Goal: Task Accomplishment & Management: Complete application form

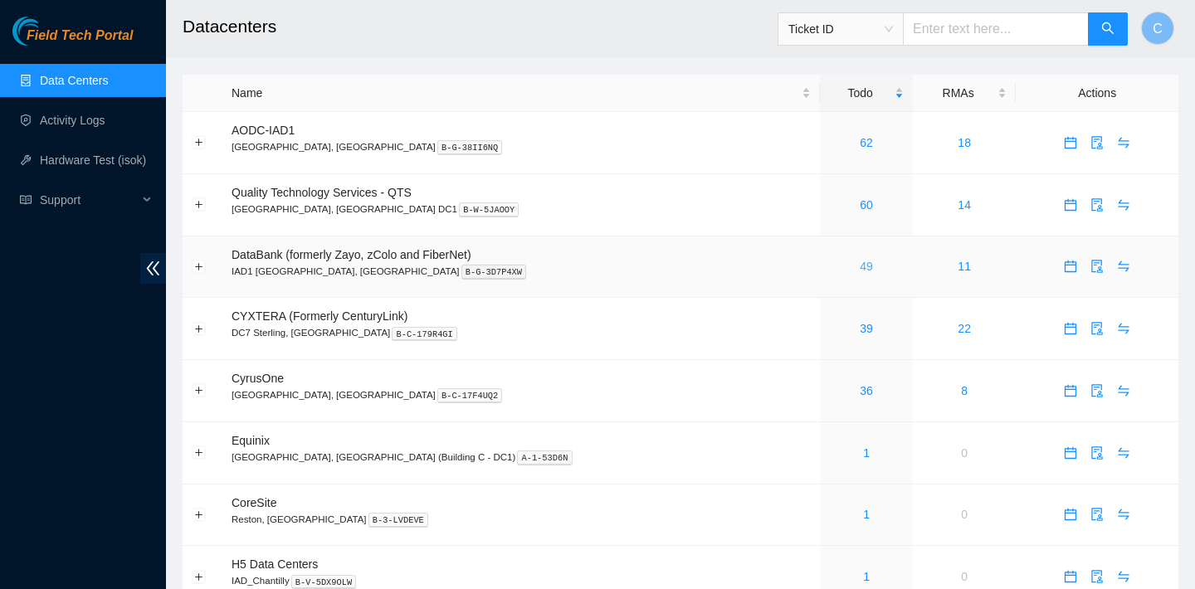
click at [860, 269] on link "49" at bounding box center [866, 266] width 13 height 13
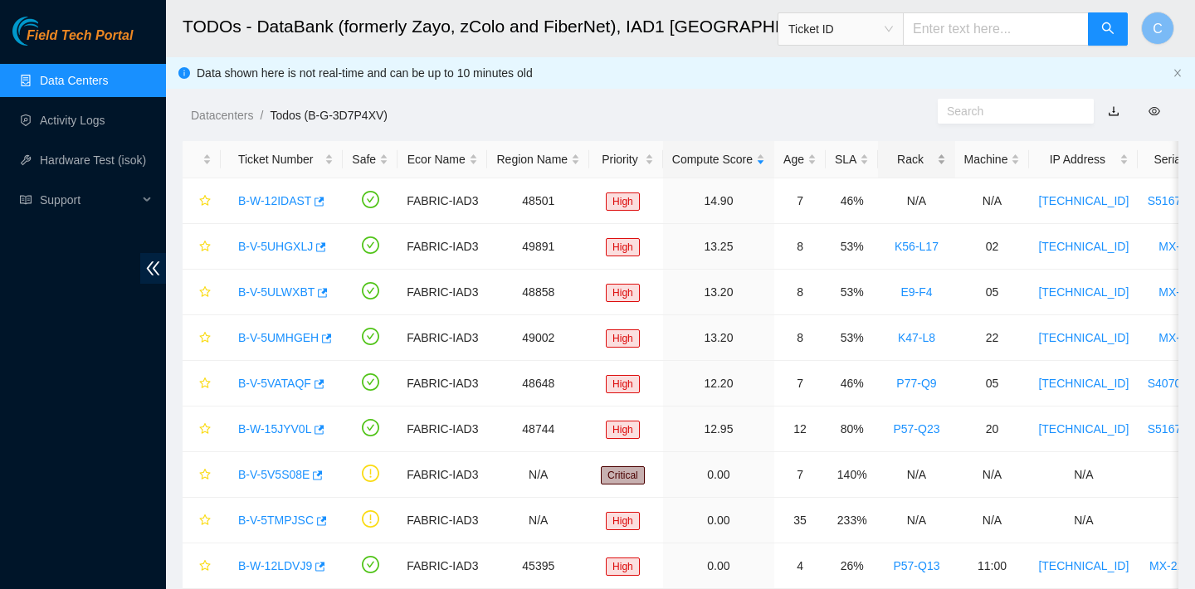
click at [920, 162] on div "Rack" at bounding box center [916, 159] width 58 height 18
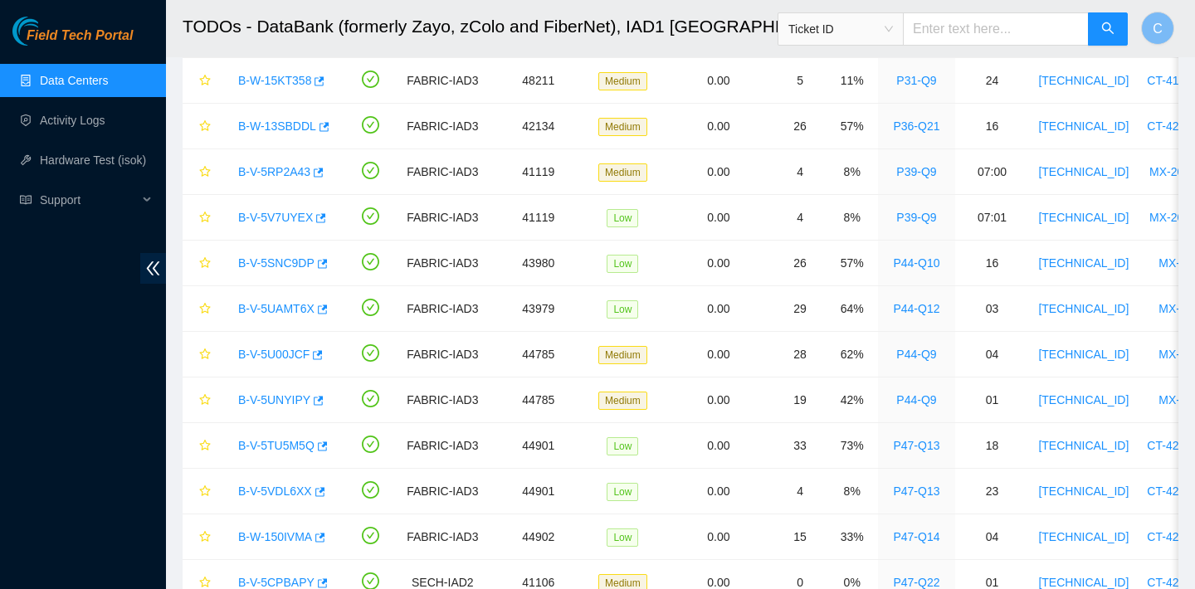
scroll to position [1877, 0]
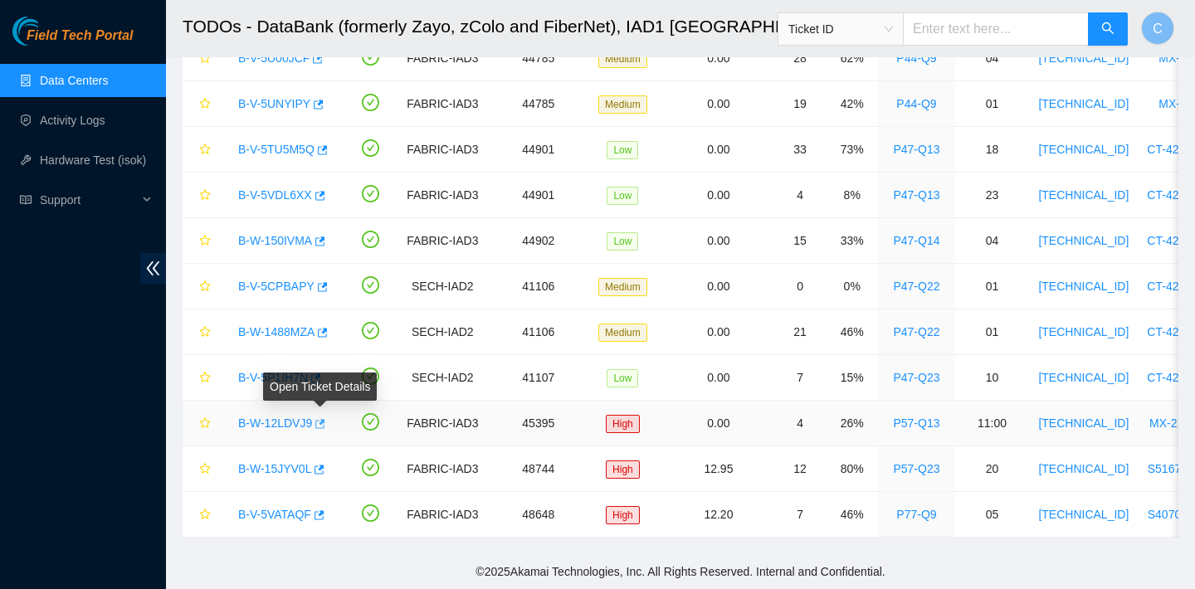
click at [324, 424] on icon "button" at bounding box center [319, 424] width 12 height 12
click at [325, 467] on icon "button" at bounding box center [320, 469] width 10 height 9
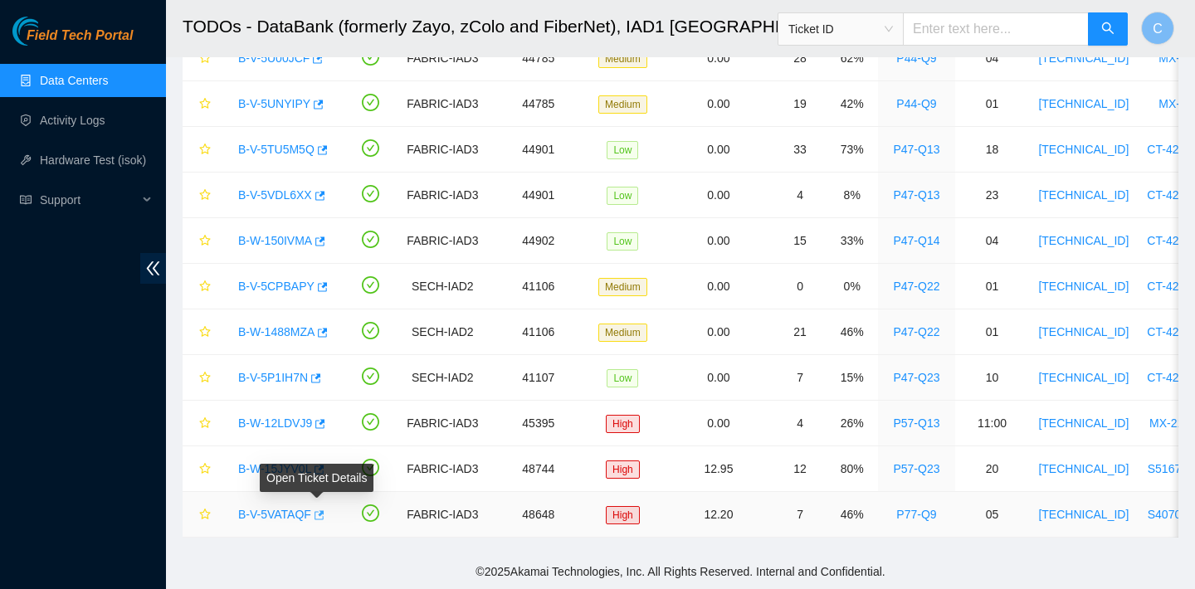
click at [322, 512] on icon "button" at bounding box center [318, 516] width 12 height 12
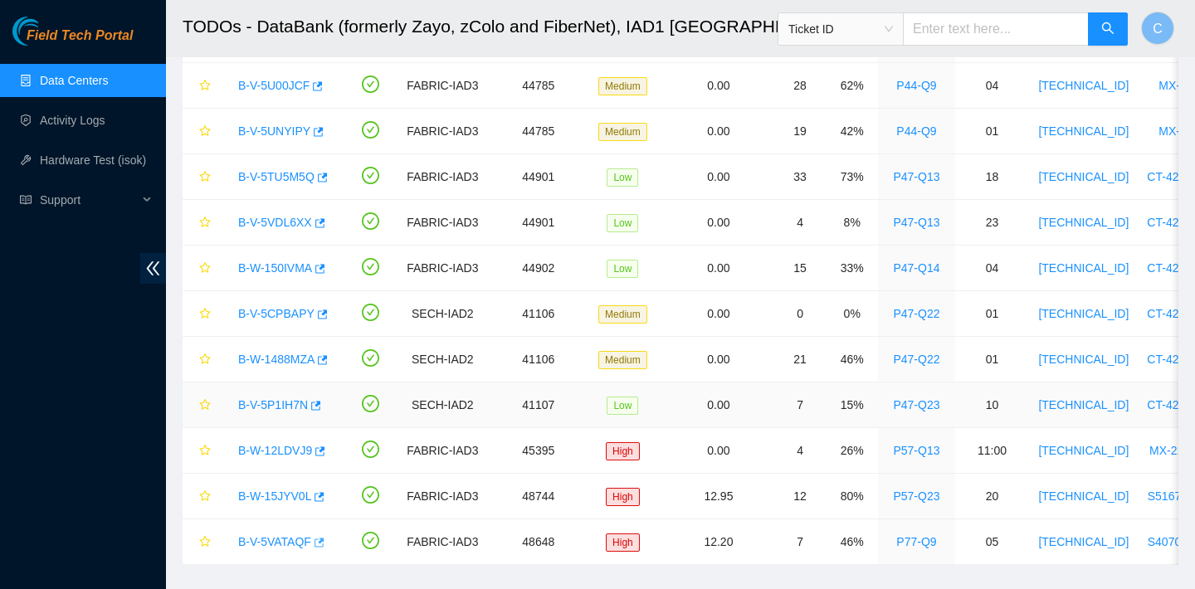
scroll to position [1849, 0]
click at [328, 359] on button "button" at bounding box center [321, 361] width 13 height 27
click at [321, 316] on icon "button" at bounding box center [321, 316] width 12 height 12
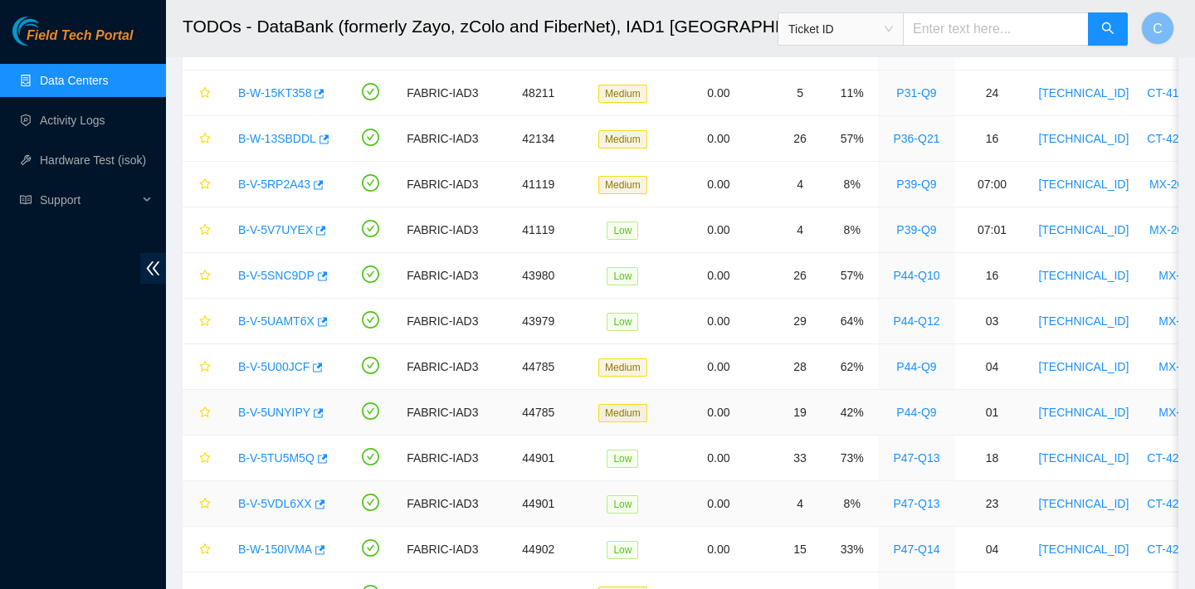
scroll to position [1559, 0]
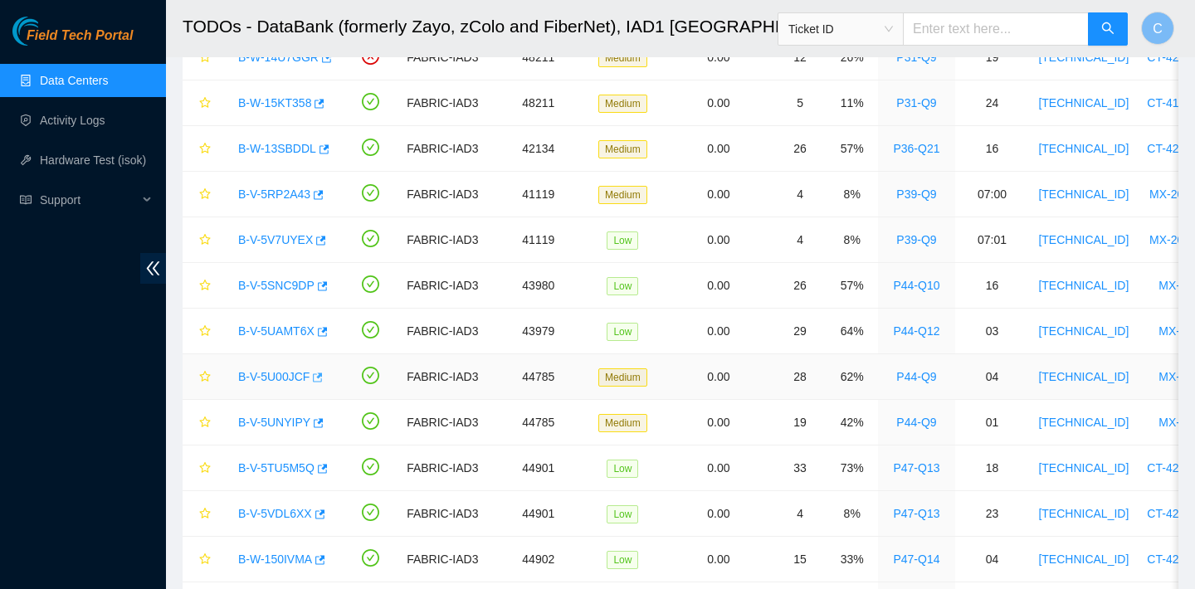
click at [322, 381] on icon "button" at bounding box center [316, 378] width 12 height 12
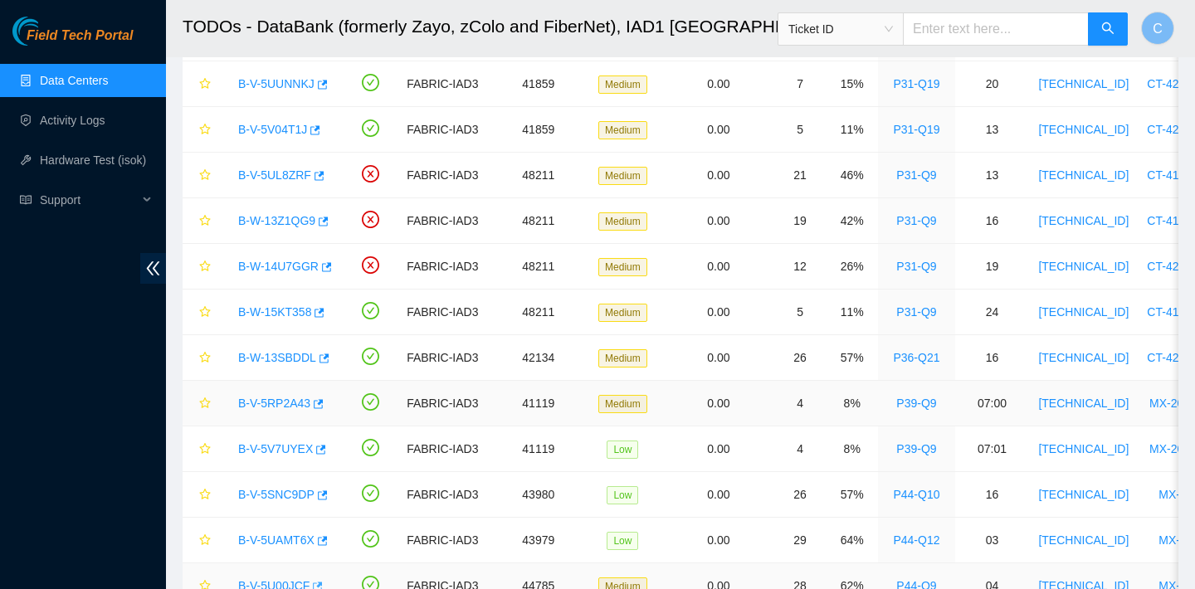
scroll to position [1347, 0]
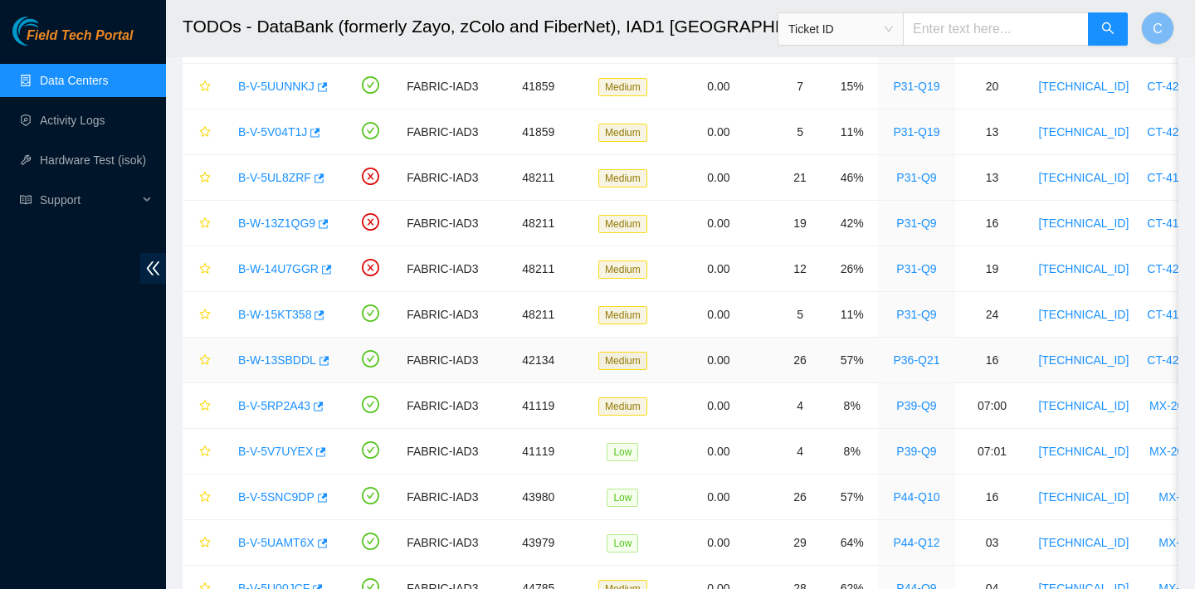
click at [334, 359] on div "B-W-13SBDDL" at bounding box center [282, 360] width 104 height 27
click at [322, 360] on icon "button" at bounding box center [325, 360] width 10 height 9
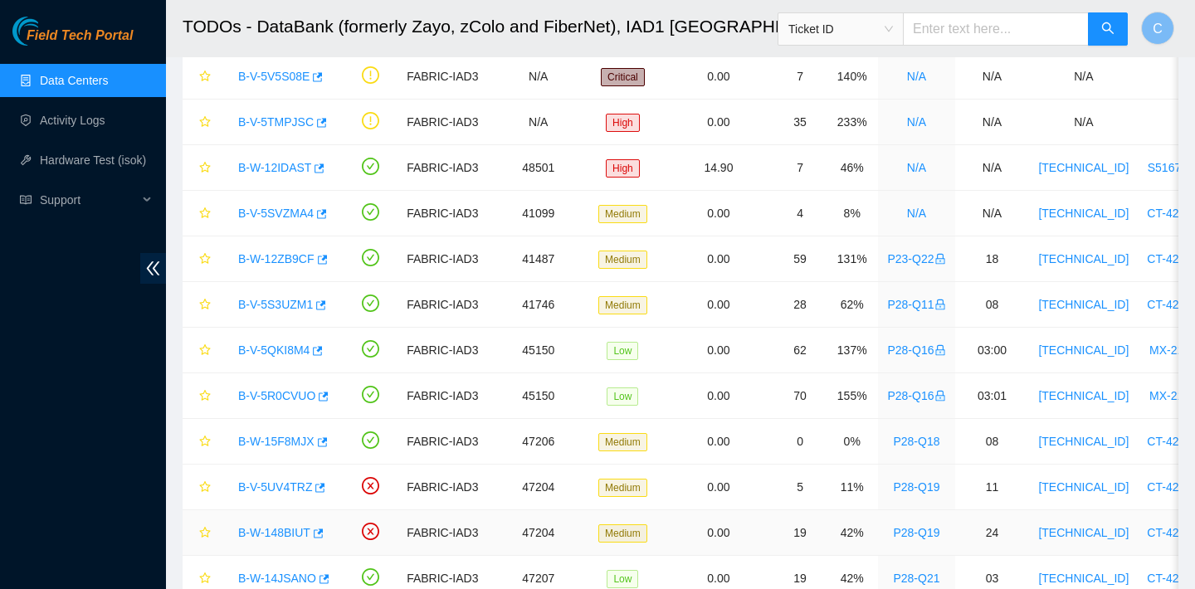
scroll to position [258, 0]
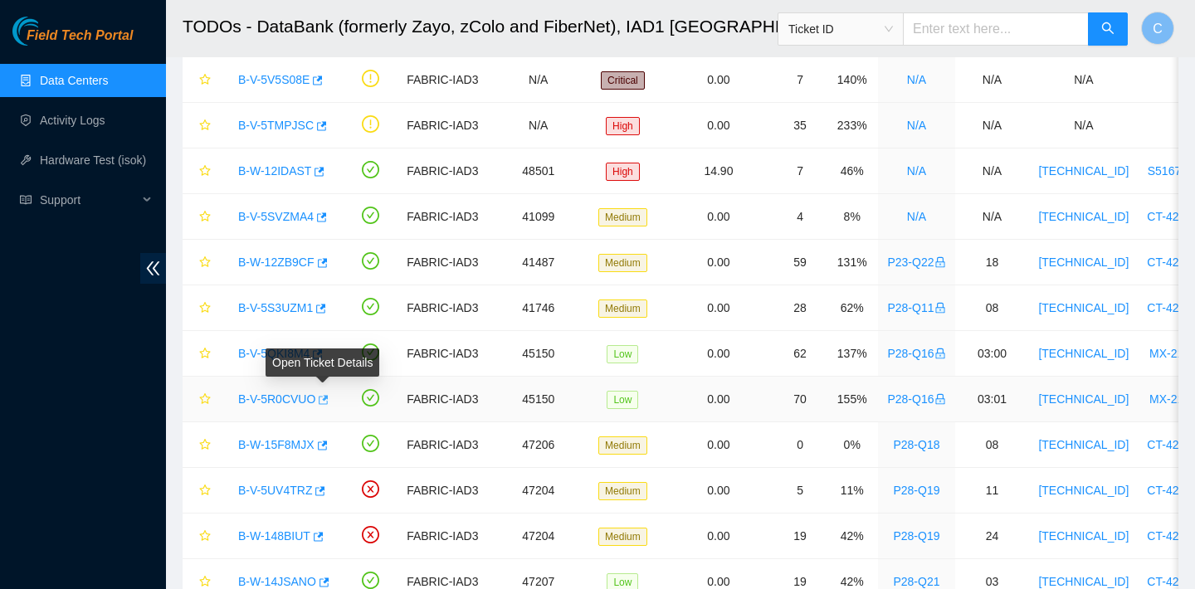
click at [328, 401] on icon "button" at bounding box center [322, 400] width 12 height 12
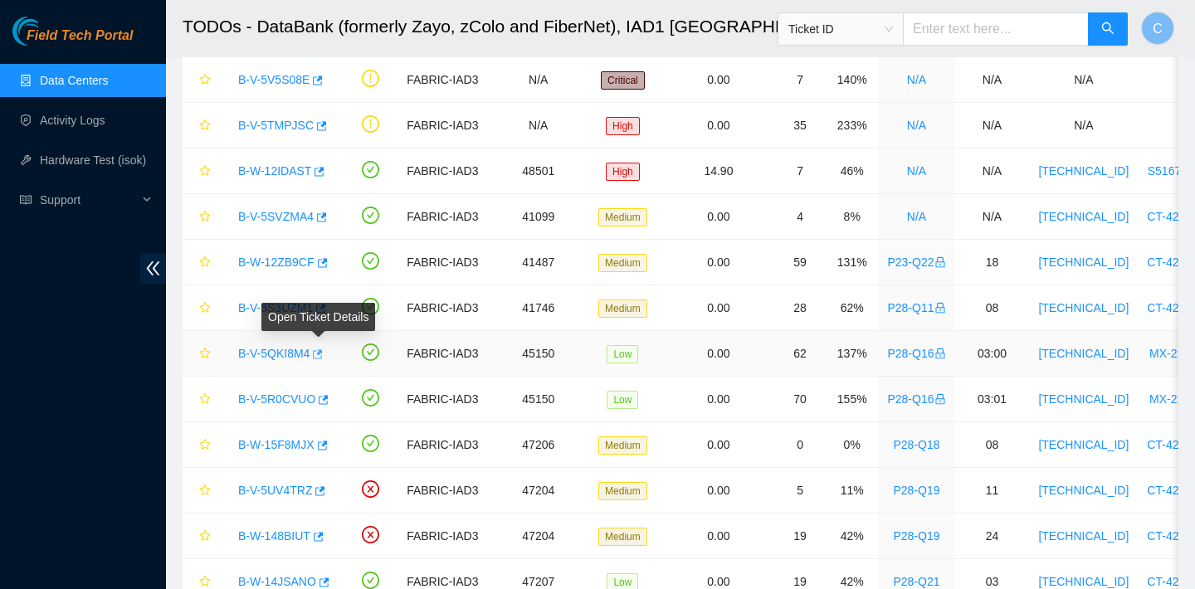
click at [320, 355] on icon "button" at bounding box center [316, 355] width 12 height 12
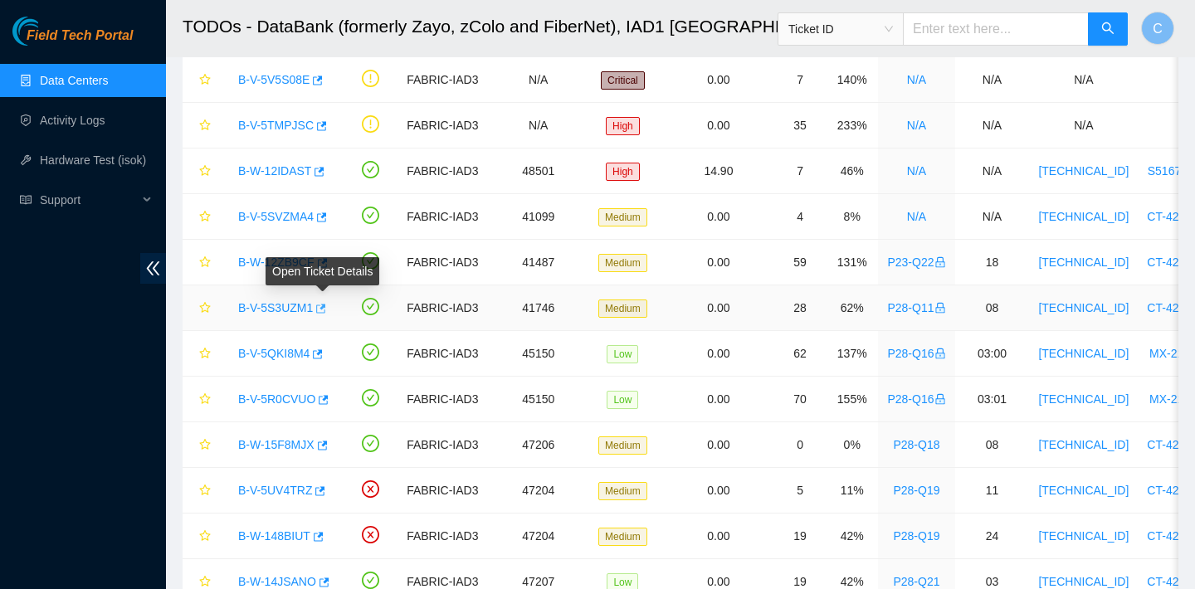
click at [324, 307] on icon "button" at bounding box center [320, 309] width 12 height 12
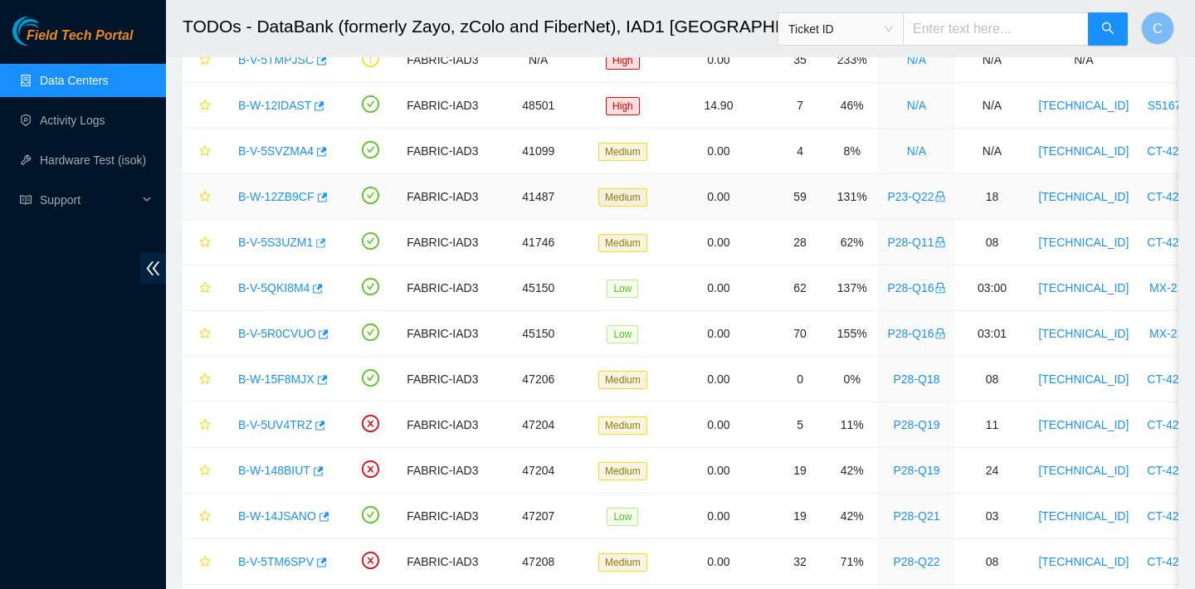
scroll to position [326, 0]
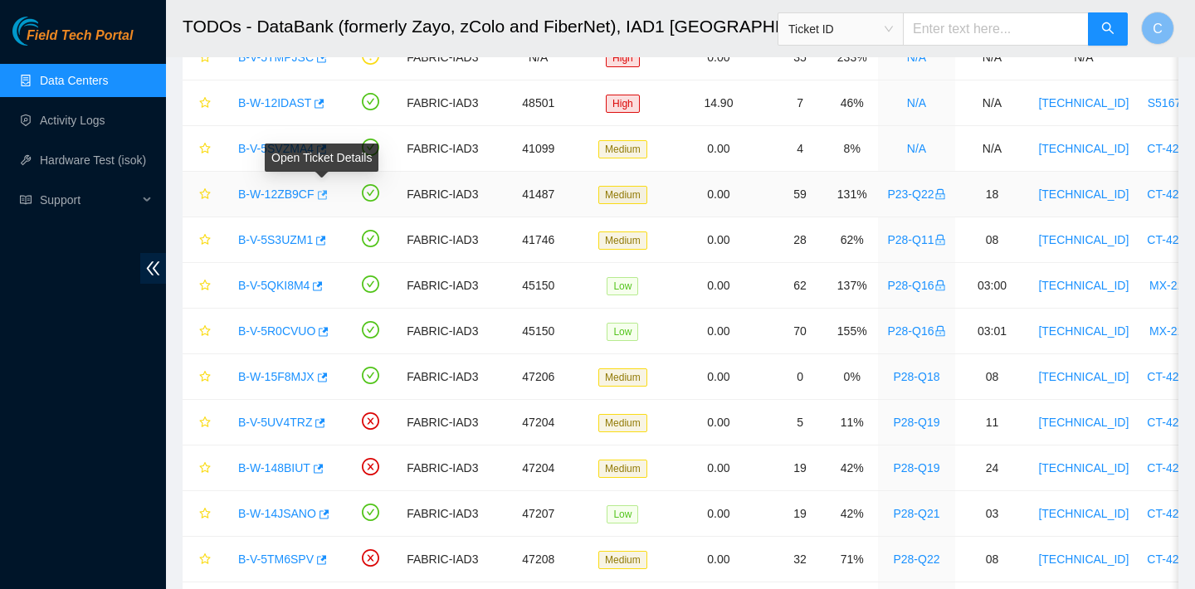
click at [328, 191] on icon "button" at bounding box center [323, 194] width 10 height 9
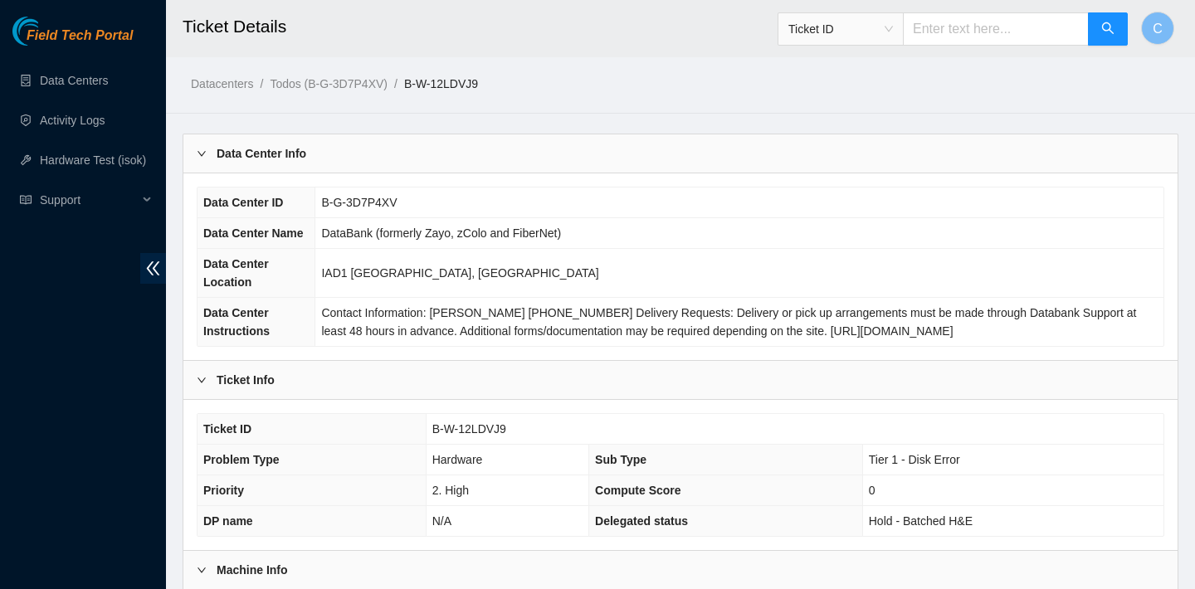
scroll to position [482, 0]
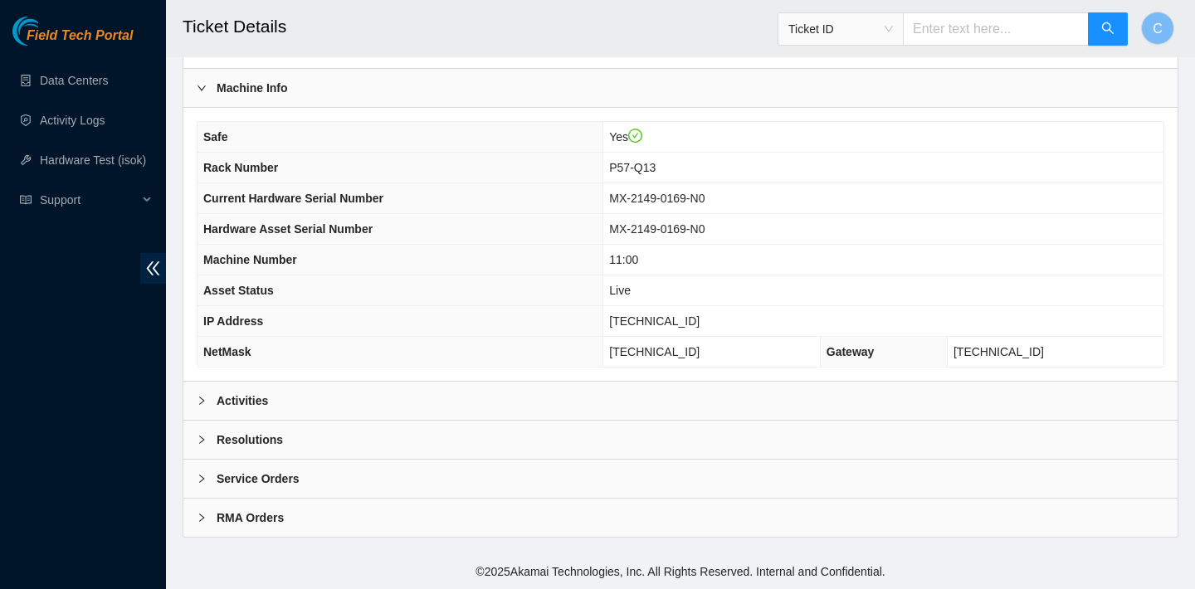
click at [520, 393] on div "Activities" at bounding box center [680, 401] width 994 height 38
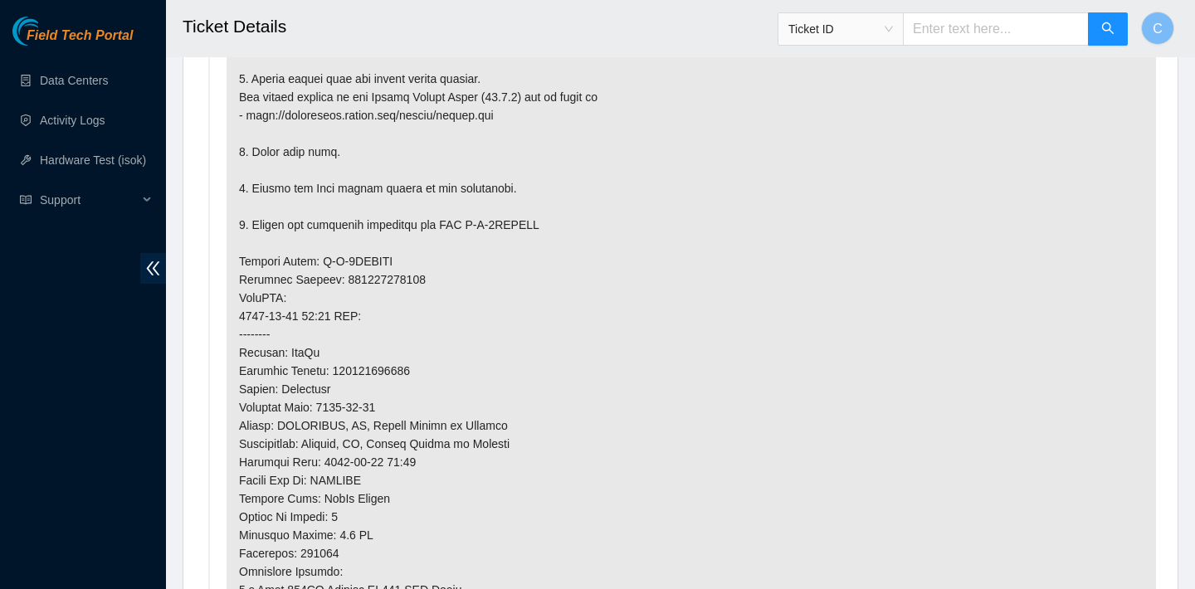
scroll to position [1201, 0]
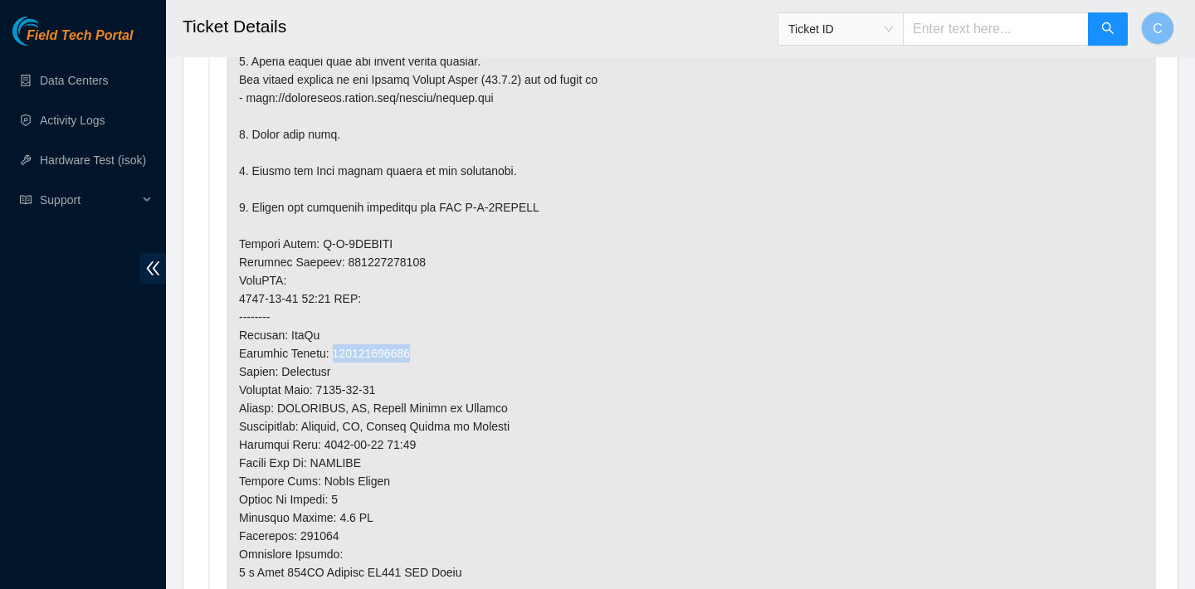
drag, startPoint x: 426, startPoint y: 354, endPoint x: 338, endPoint y: 351, distance: 88.0
click at [338, 351] on p at bounding box center [691, 226] width 929 height 956
copy p "473665216325"
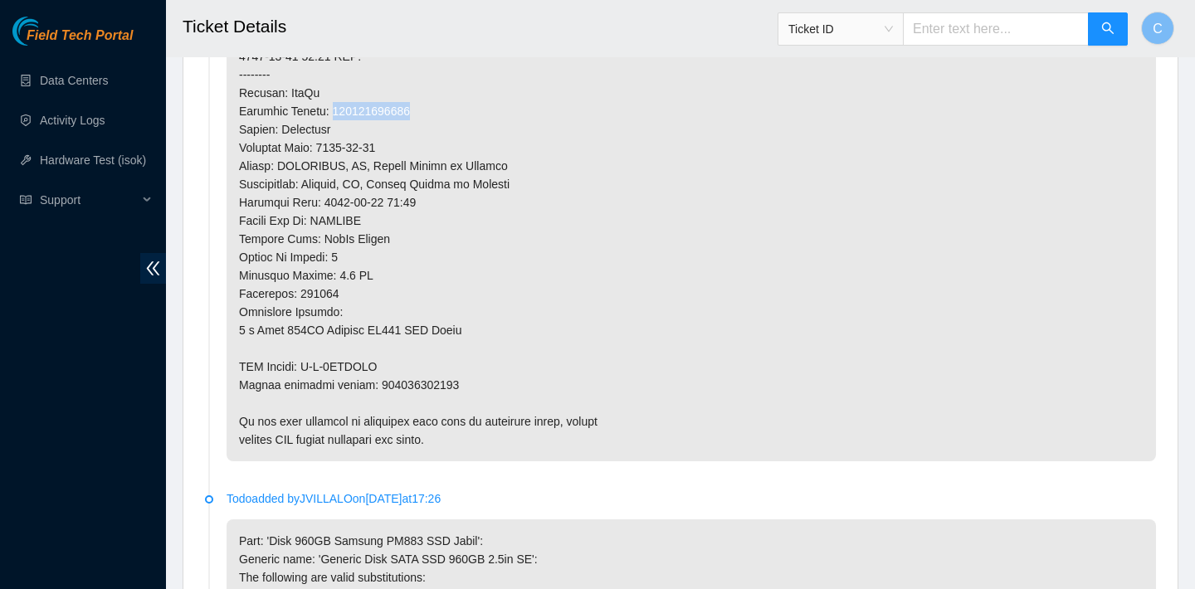
scroll to position [1438, 0]
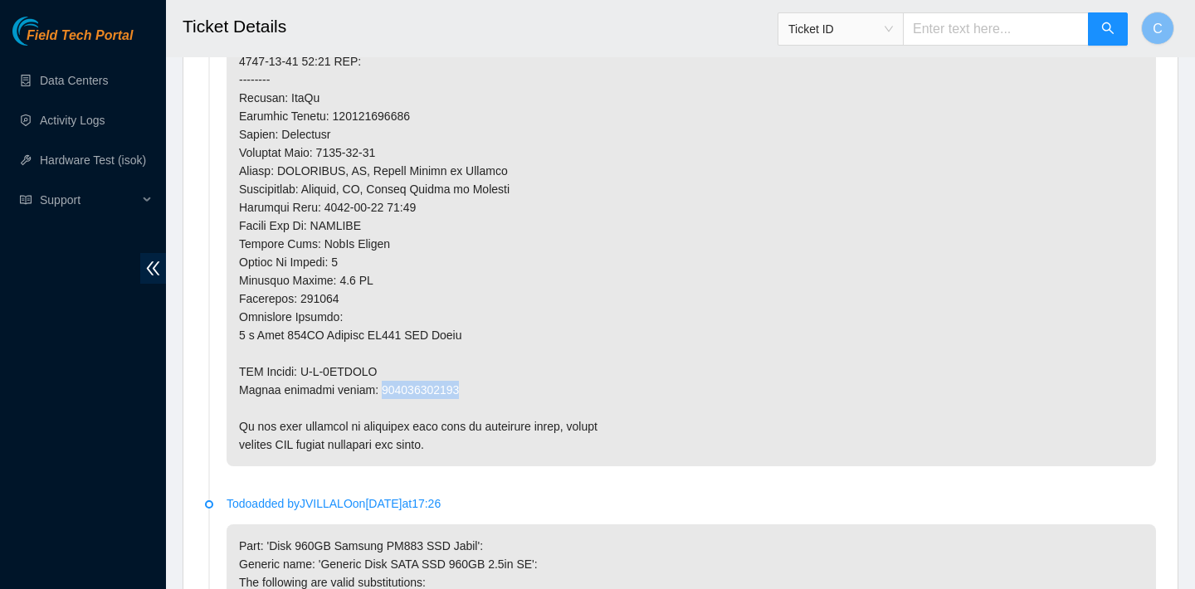
drag, startPoint x: 460, startPoint y: 385, endPoint x: 374, endPoint y: 384, distance: 85.5
copy p "473665216336"
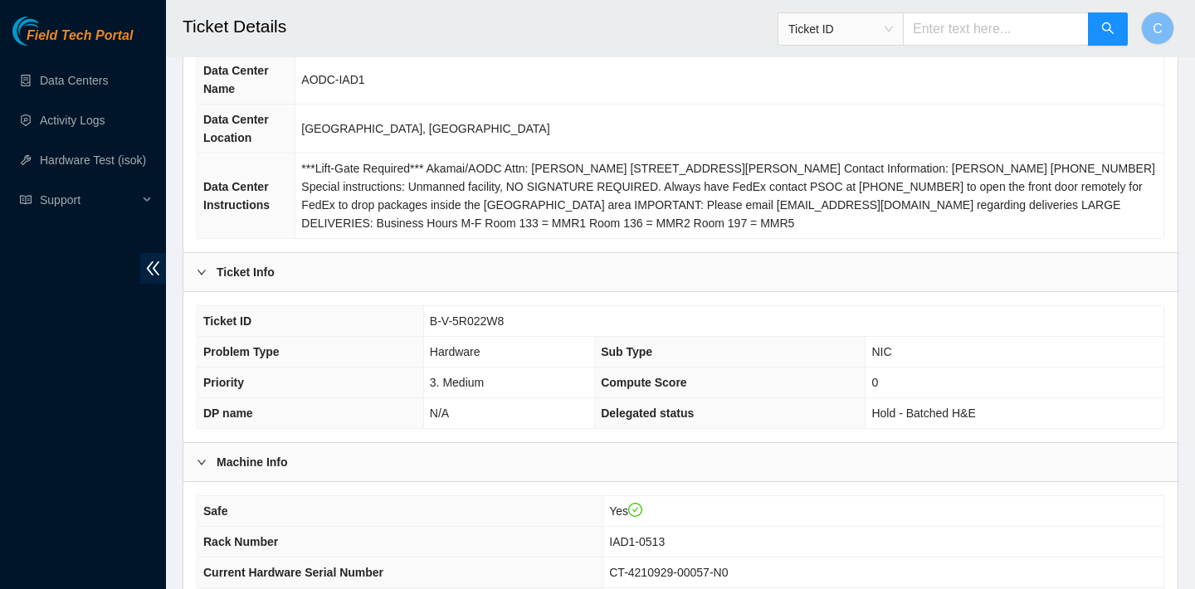
scroll to position [64, 0]
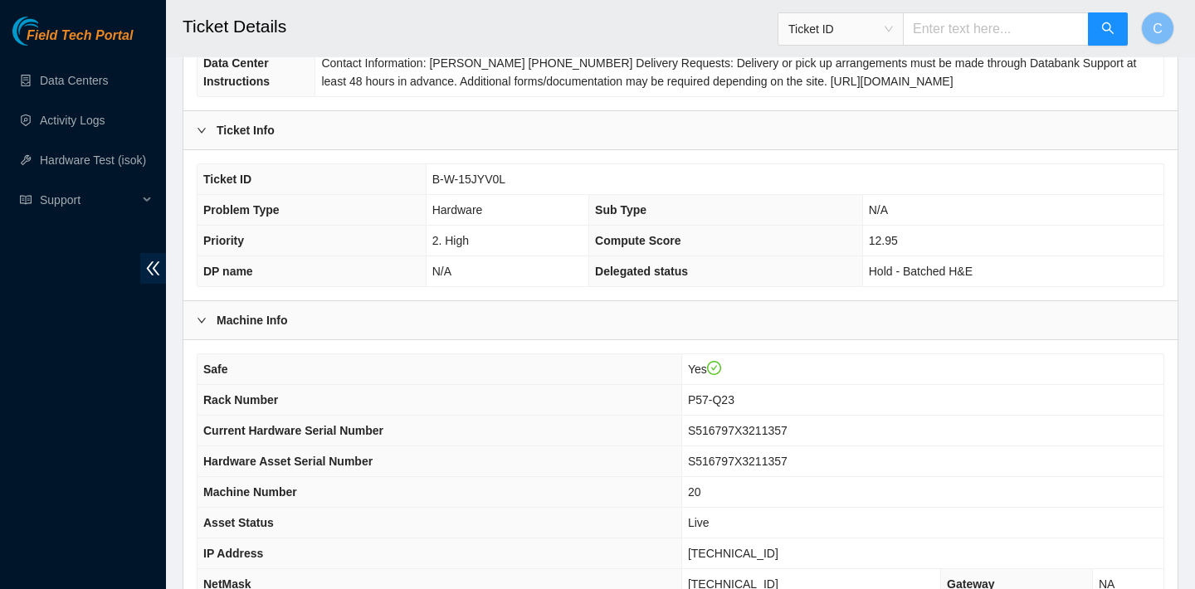
scroll to position [482, 0]
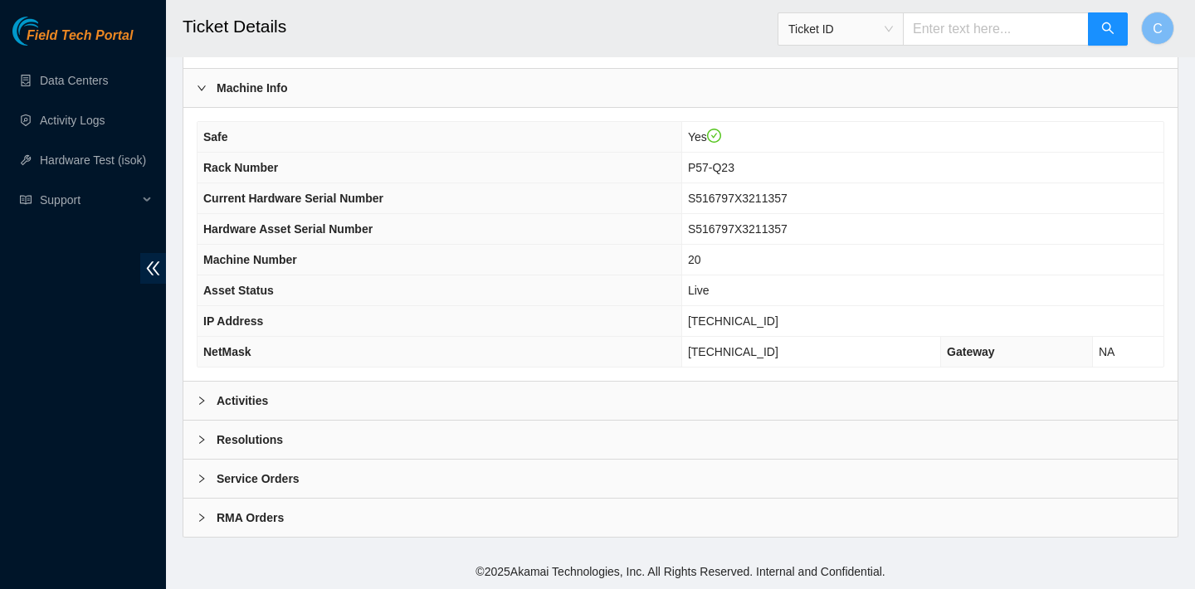
click at [566, 393] on div "Activities" at bounding box center [680, 401] width 994 height 38
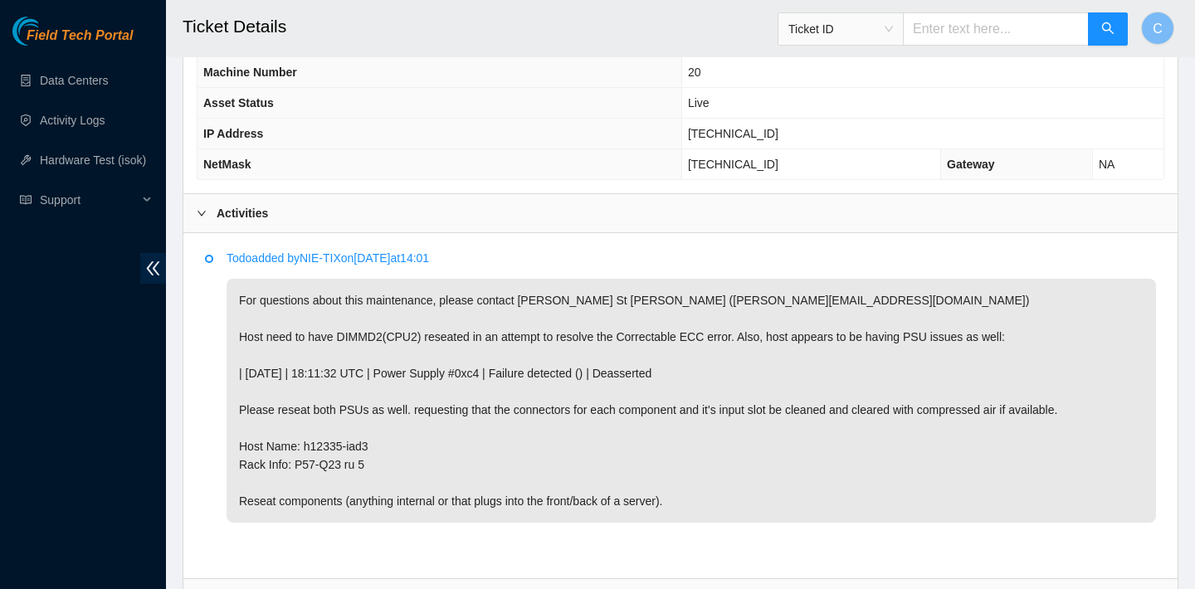
scroll to position [828, 0]
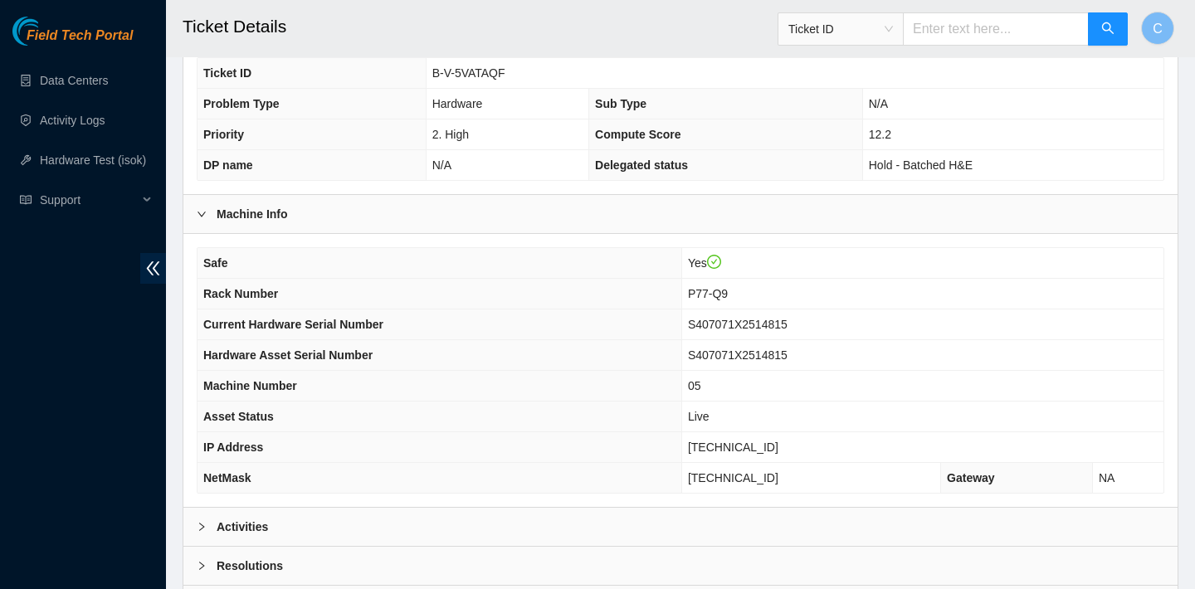
scroll to position [482, 0]
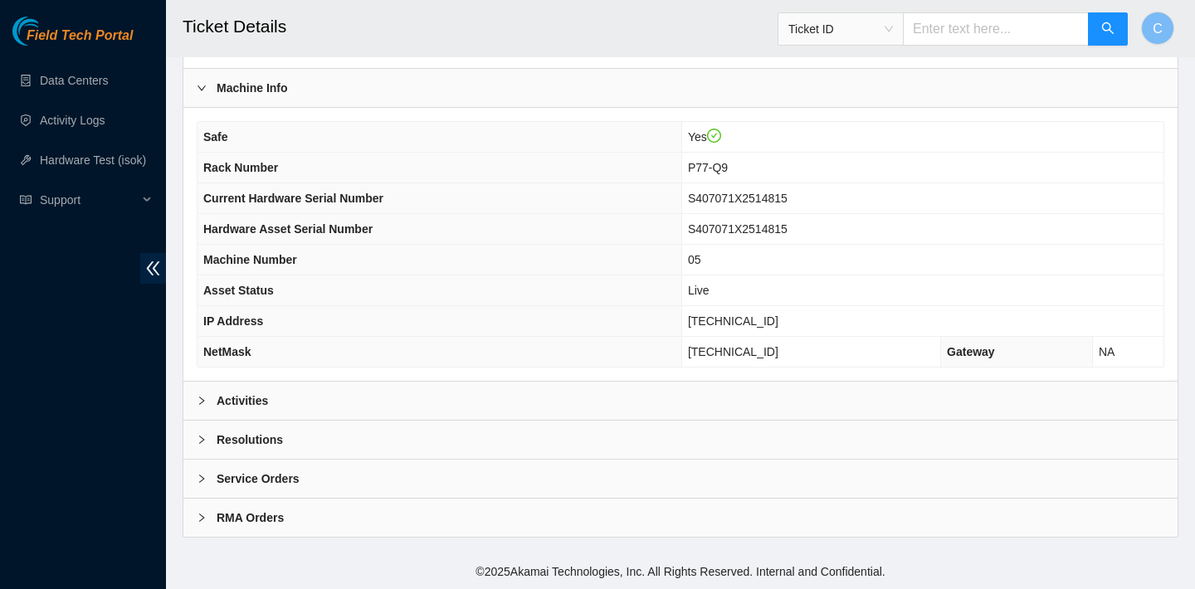
click at [364, 393] on div "Activities" at bounding box center [680, 401] width 994 height 38
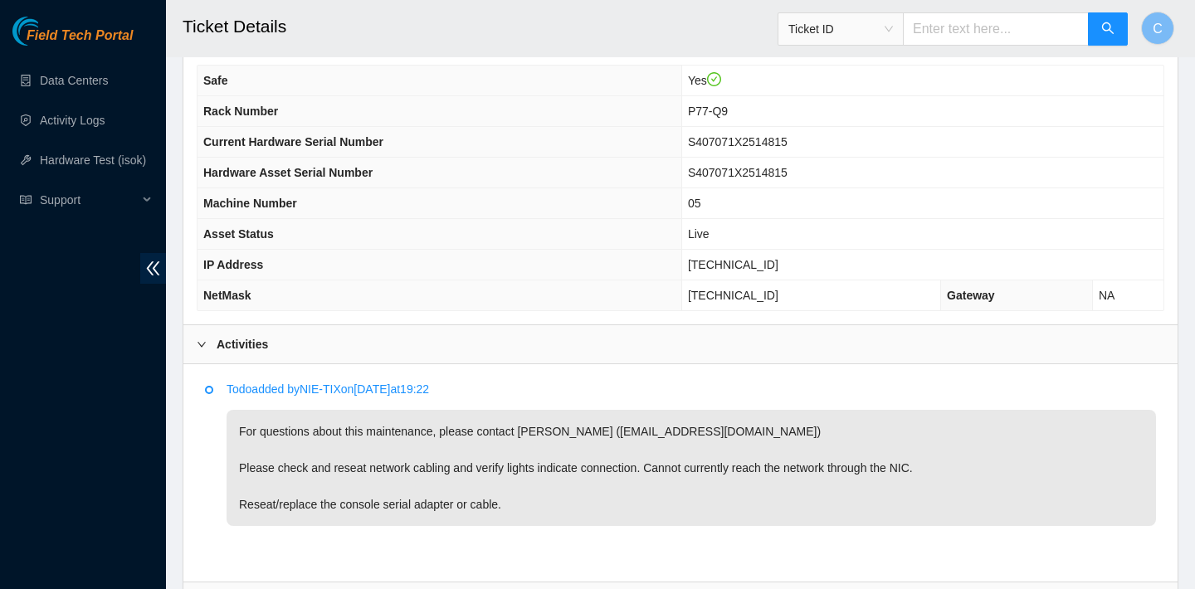
scroll to position [520, 0]
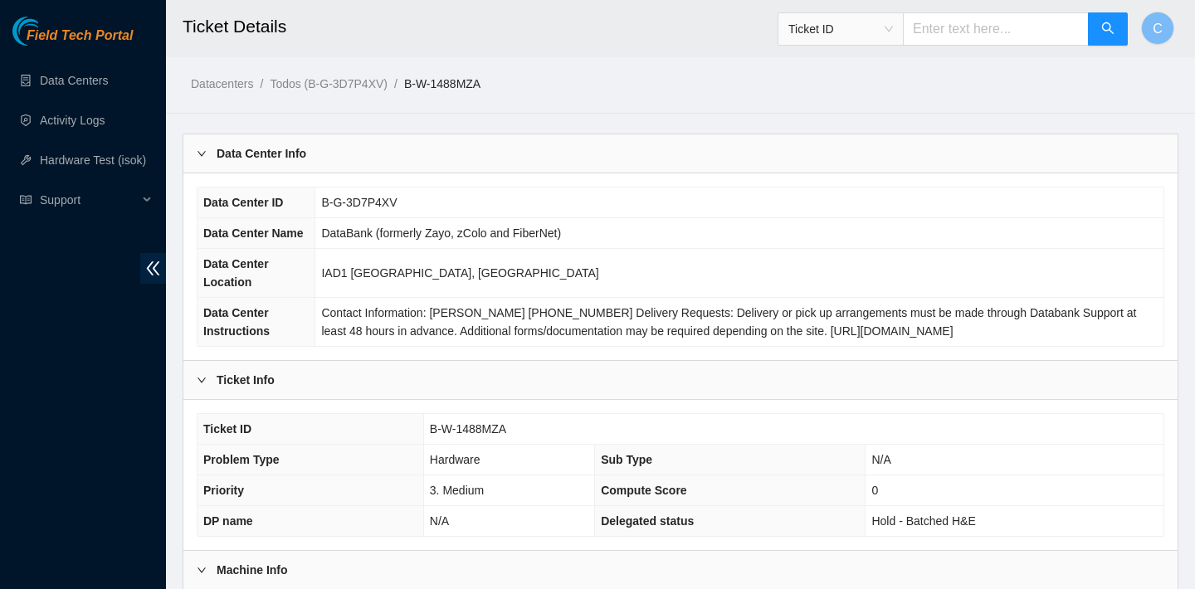
scroll to position [482, 0]
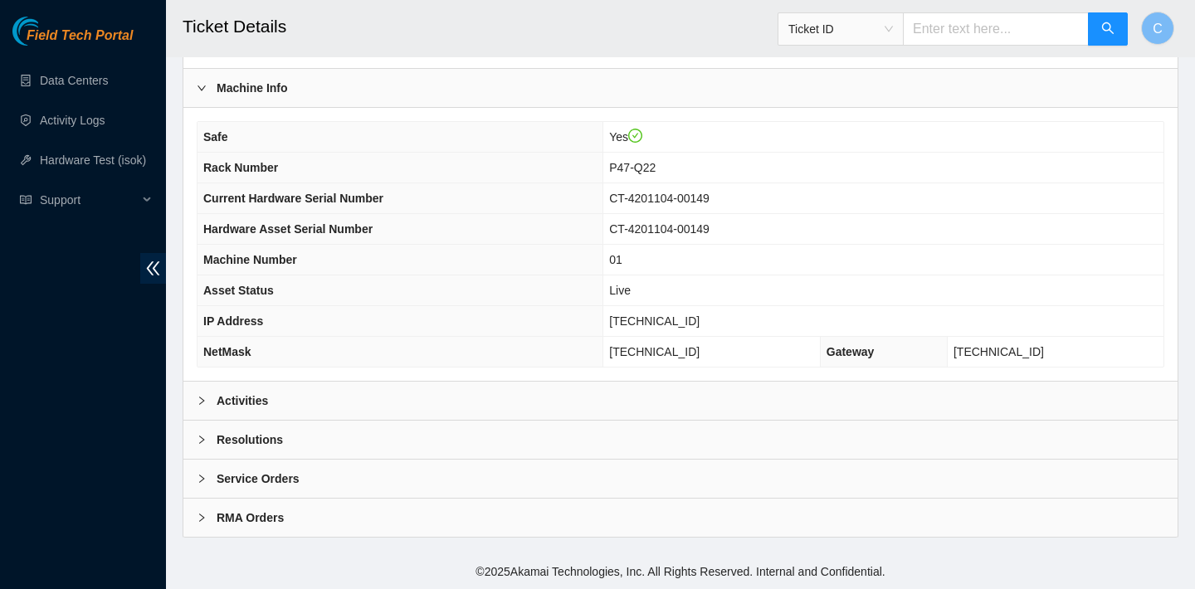
click at [389, 381] on div "Machine Info Safe Yes Rack Number P47-Q22 Current Hardware Serial Number CT-420…" at bounding box center [680, 225] width 994 height 313
click at [383, 391] on div "Activities" at bounding box center [680, 401] width 994 height 38
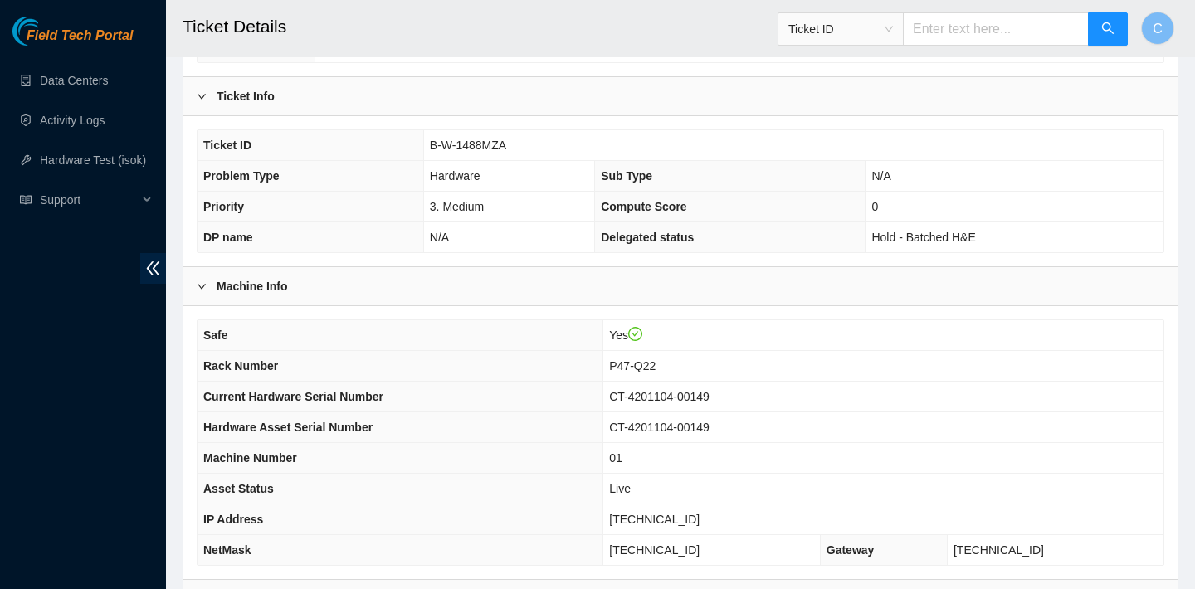
scroll to position [327, 0]
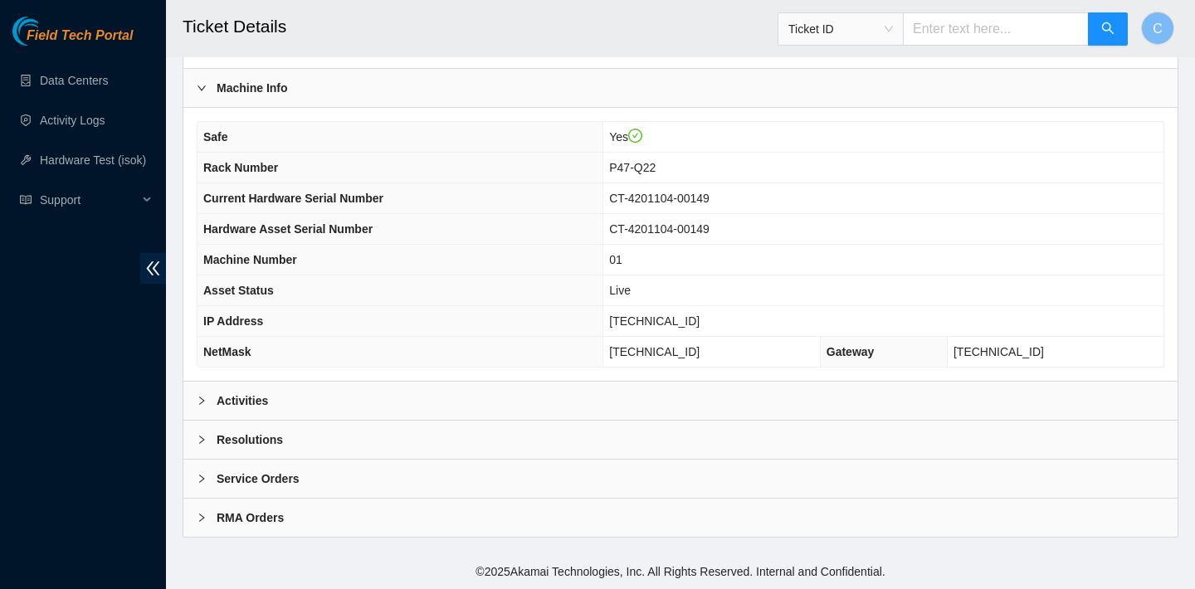
click at [493, 395] on div "Activities" at bounding box center [680, 401] width 994 height 38
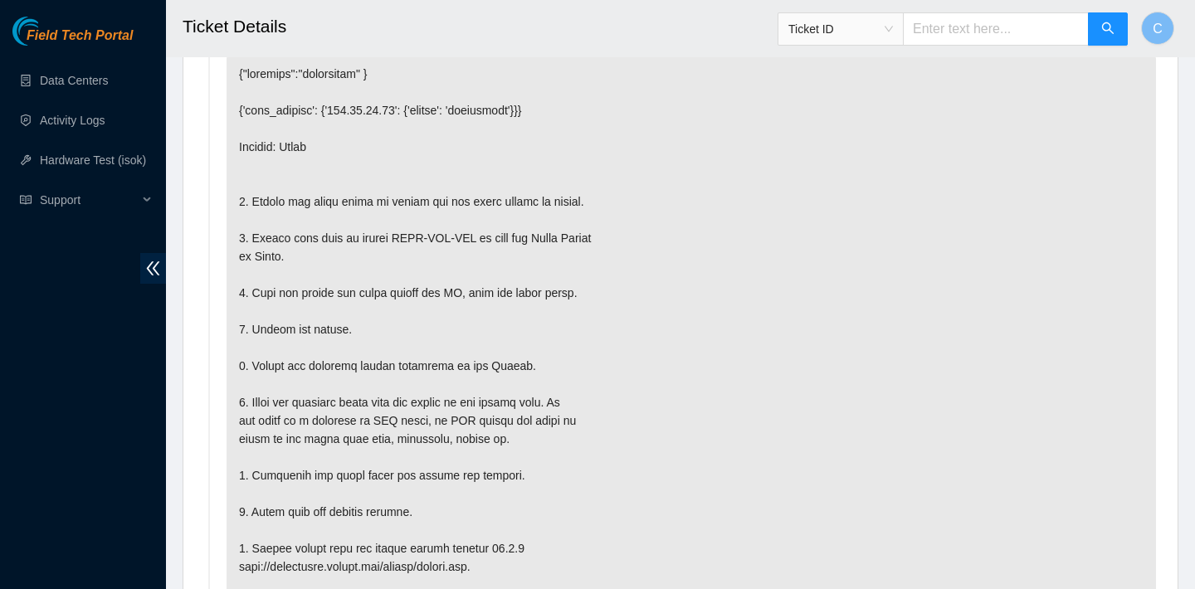
scroll to position [897, 0]
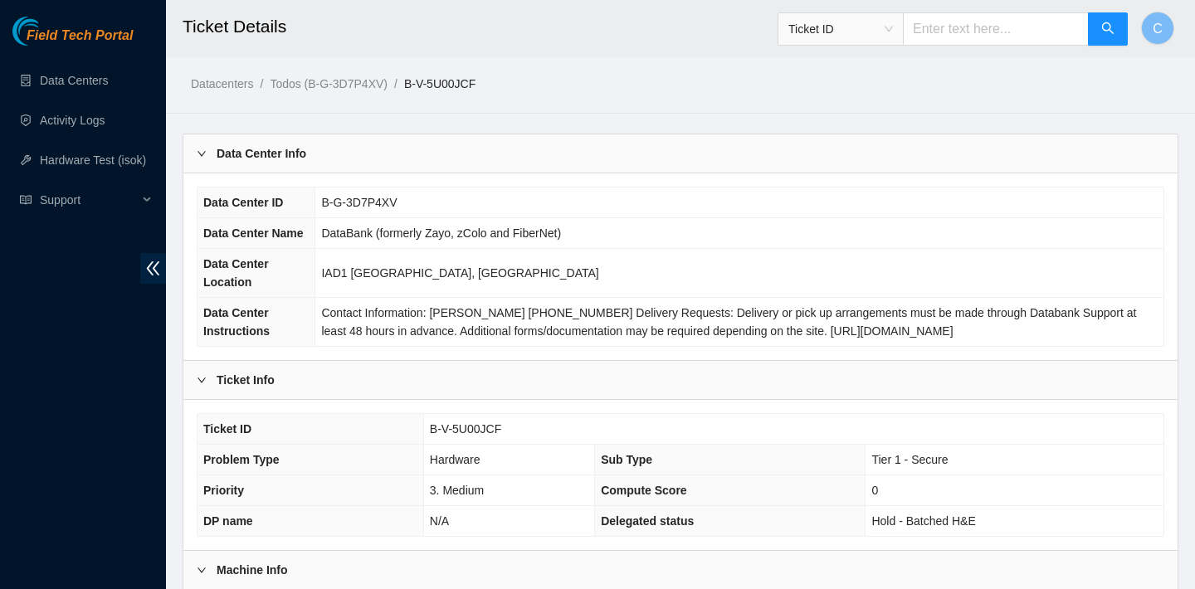
scroll to position [482, 0]
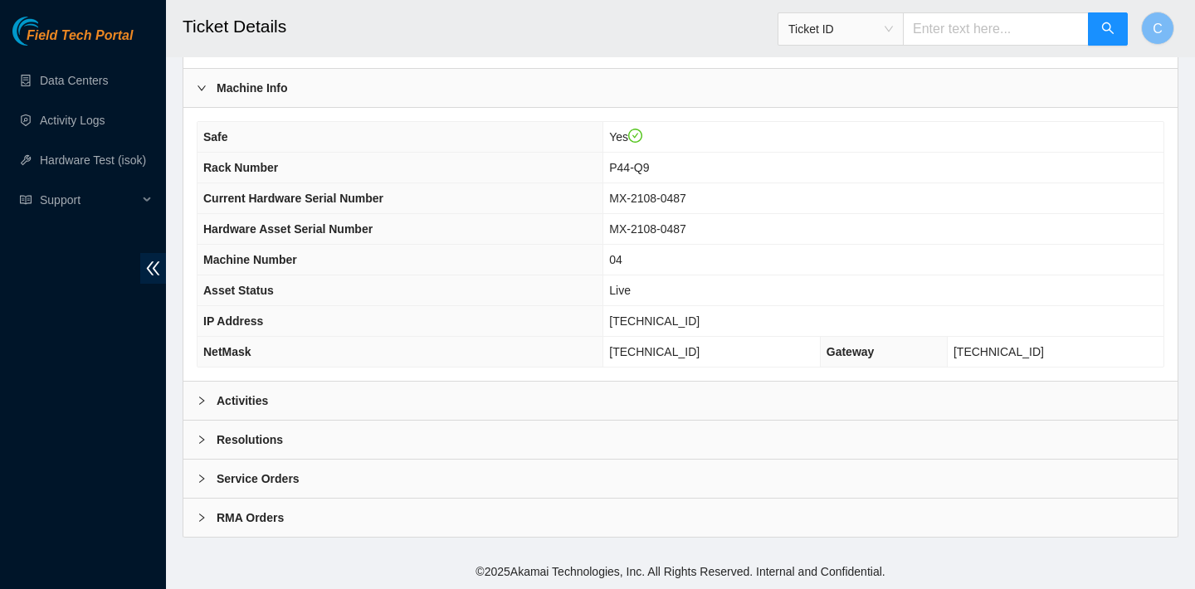
click at [515, 388] on div "Activities" at bounding box center [680, 401] width 994 height 38
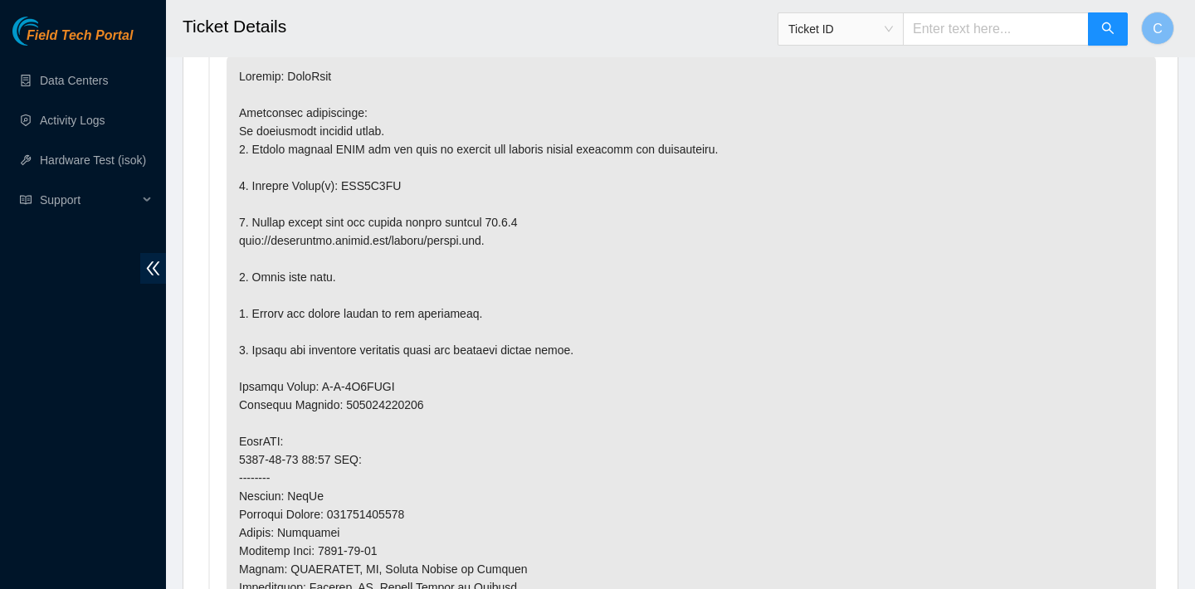
scroll to position [913, 0]
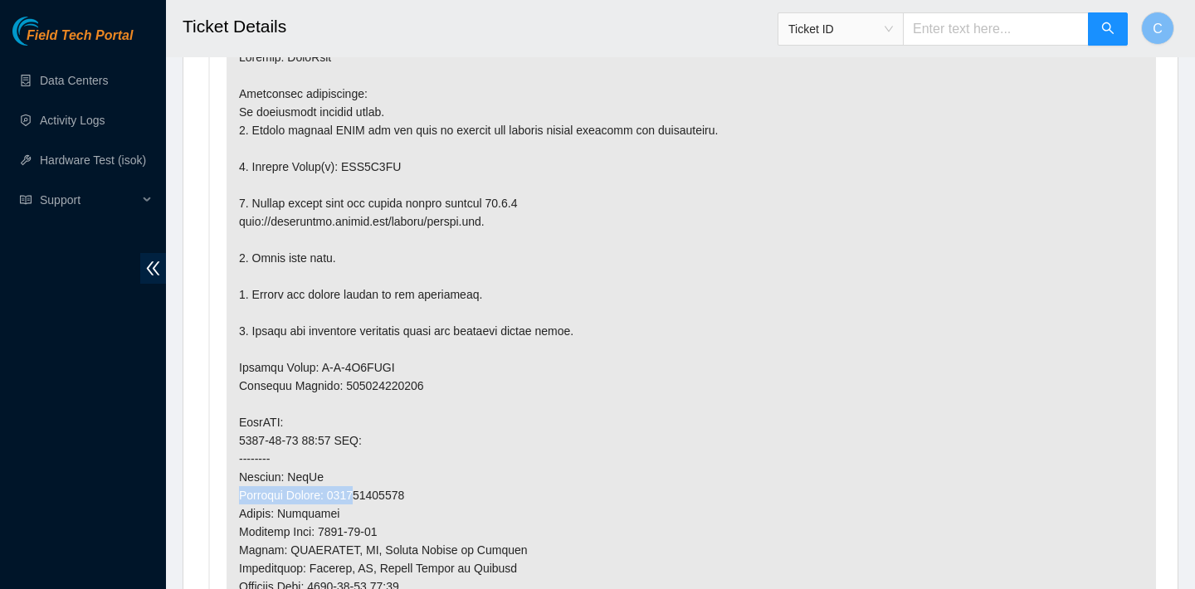
drag, startPoint x: 422, startPoint y: 485, endPoint x: 364, endPoint y: 487, distance: 57.3
click at [364, 487] on p at bounding box center [691, 459] width 929 height 846
click at [426, 496] on p at bounding box center [691, 459] width 929 height 846
drag, startPoint x: 426, startPoint y: 496, endPoint x: 366, endPoint y: 496, distance: 59.8
click at [366, 496] on p at bounding box center [691, 459] width 929 height 846
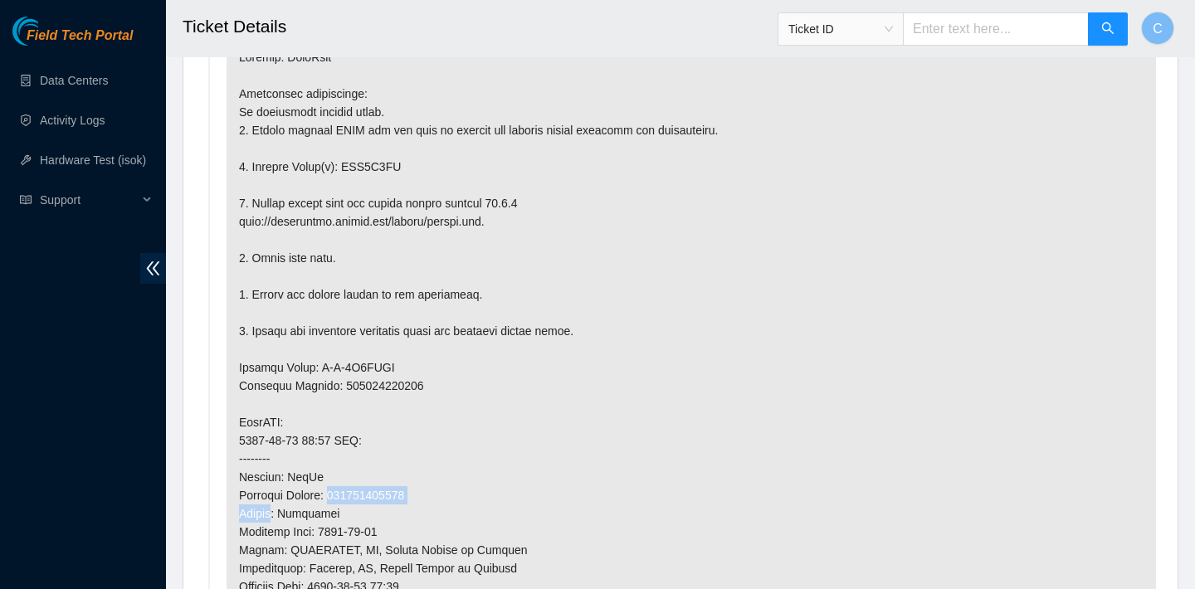
click at [366, 496] on p at bounding box center [691, 459] width 929 height 846
drag, startPoint x: 339, startPoint y: 493, endPoint x: 425, endPoint y: 492, distance: 85.5
click at [425, 492] on p at bounding box center [691, 459] width 929 height 846
copy p "463470044470"
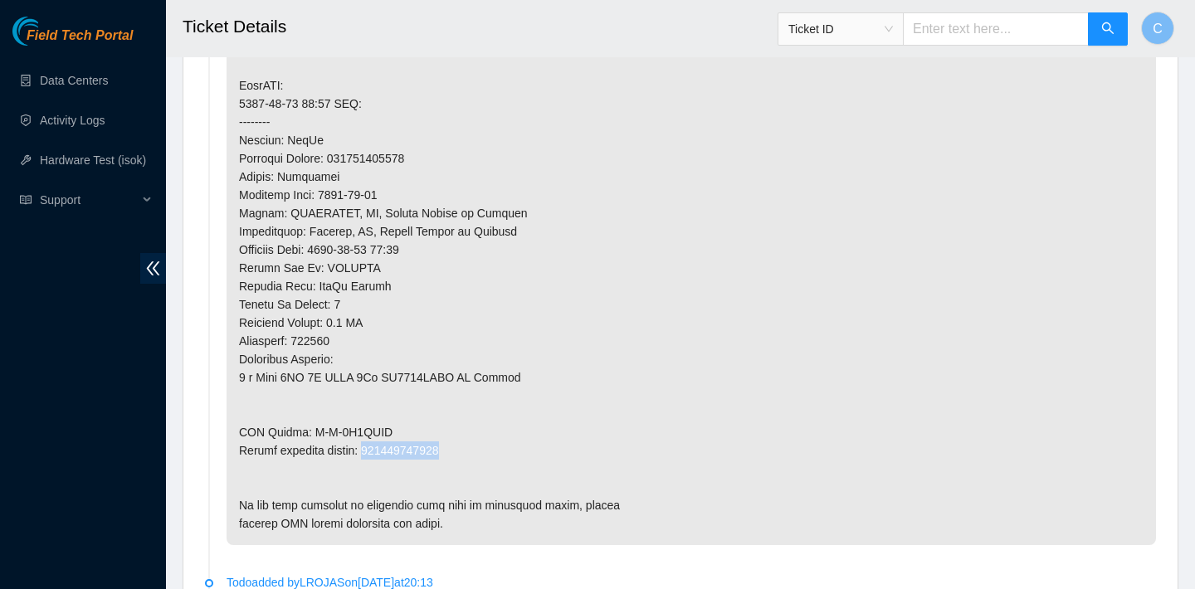
drag, startPoint x: 458, startPoint y: 447, endPoint x: 373, endPoint y: 442, distance: 84.8
click at [373, 442] on p at bounding box center [691, 122] width 929 height 846
copy p "463470044480"
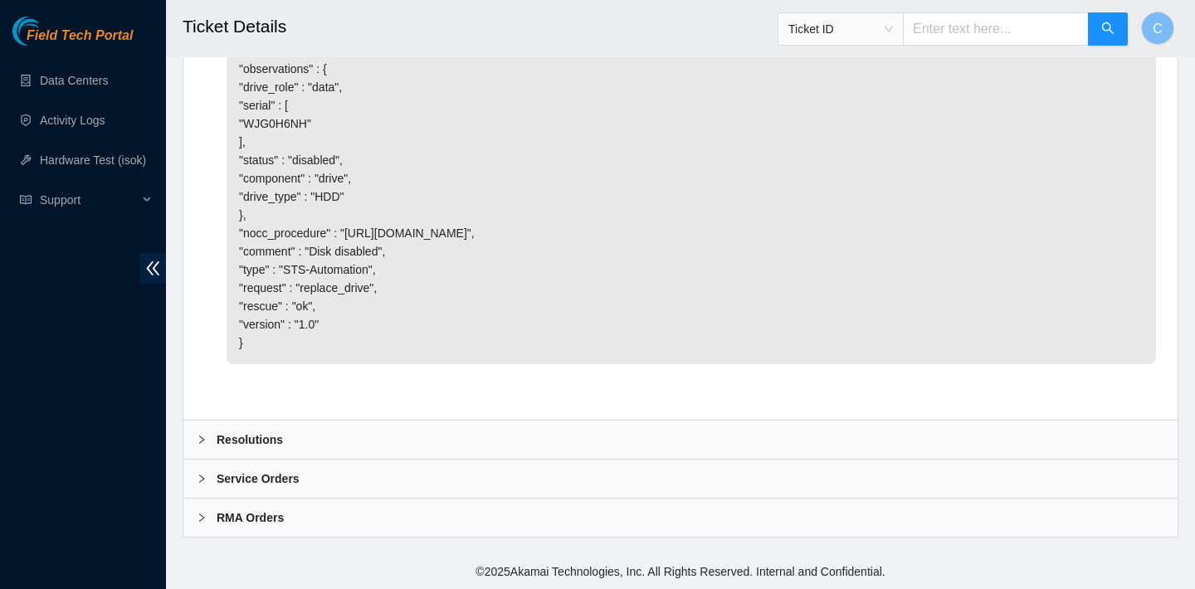
scroll to position [3012, 0]
click at [540, 434] on div "Resolutions" at bounding box center [680, 440] width 994 height 38
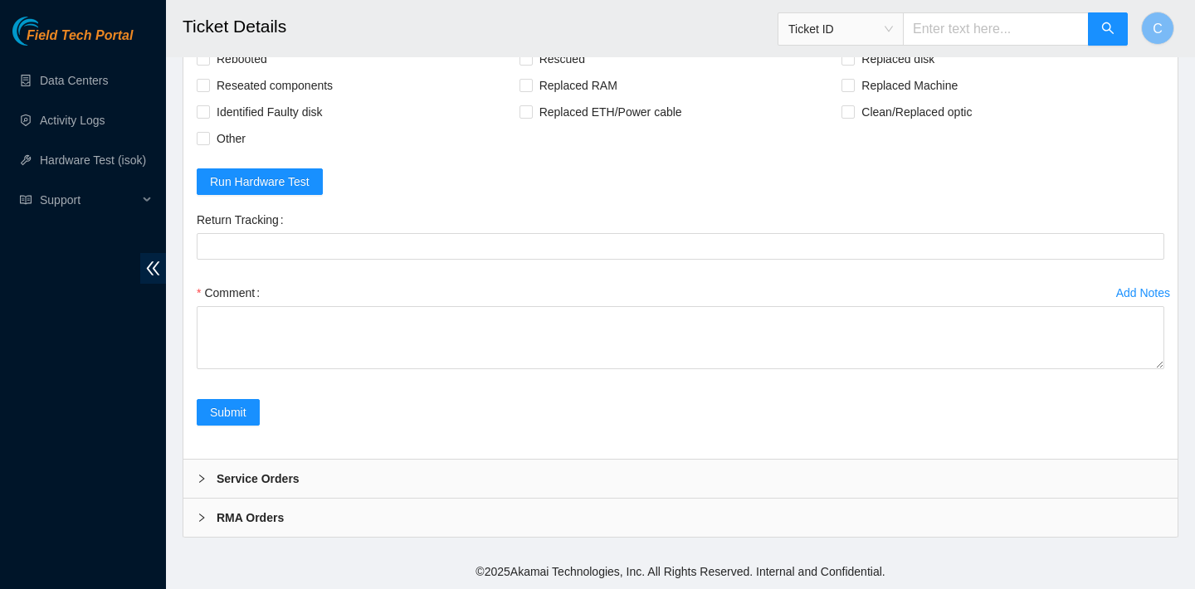
scroll to position [3384, 0]
click at [256, 72] on span "Rebooted" at bounding box center [242, 59] width 64 height 27
click at [208, 64] on input "Rebooted" at bounding box center [203, 58] width 12 height 12
checkbox input "true"
click at [533, 72] on span "Rescued" at bounding box center [562, 59] width 59 height 27
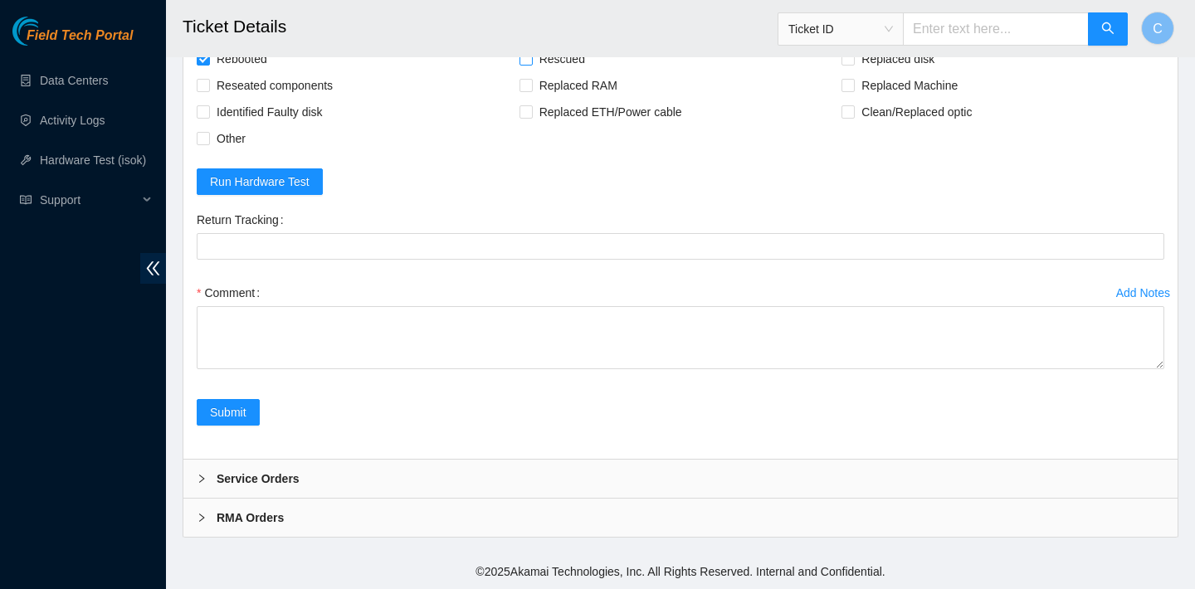
click at [531, 64] on input "Rescued" at bounding box center [526, 58] width 12 height 12
checkbox input "true"
click at [886, 72] on span "Replaced disk" at bounding box center [898, 59] width 86 height 27
click at [853, 64] on input "Replaced disk" at bounding box center [848, 58] width 12 height 12
checkbox input "true"
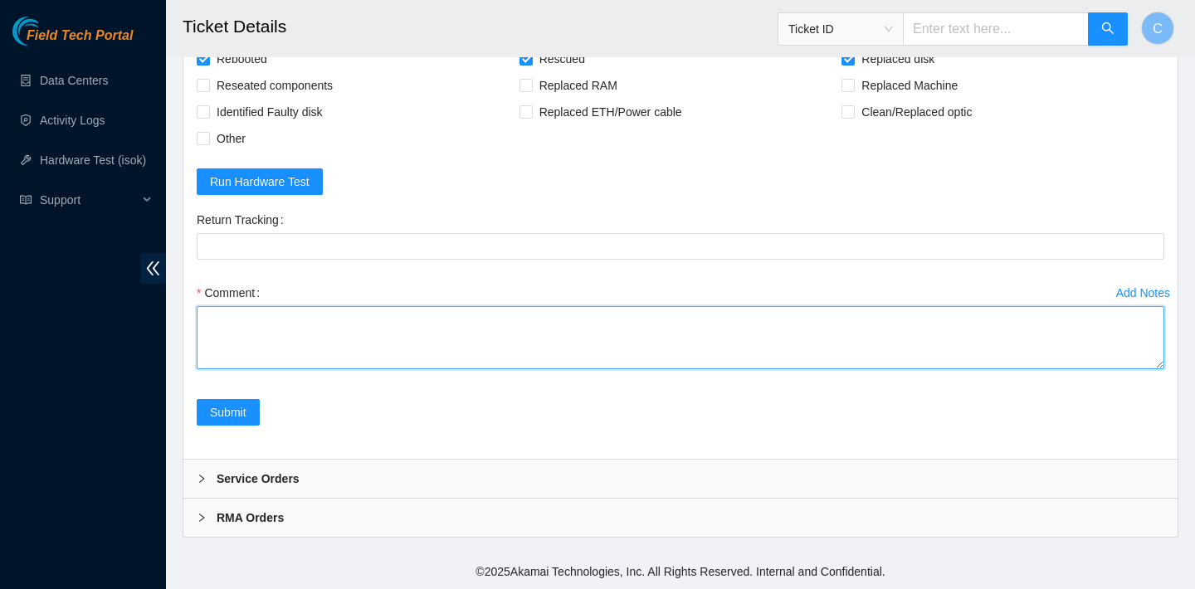
click at [406, 369] on textarea "Comment" at bounding box center [681, 337] width 968 height 63
drag, startPoint x: 317, startPoint y: 395, endPoint x: 218, endPoint y: 395, distance: 98.8
click at [218, 369] on textarea "verified SN powered down" at bounding box center [681, 337] width 968 height 63
type textarea "verified SN replaced old disk with new disk SN: WS20ETN2"
click at [505, 369] on textarea "verified SN replaced old disk with new disk SN: WS20ETN2" at bounding box center [681, 337] width 968 height 63
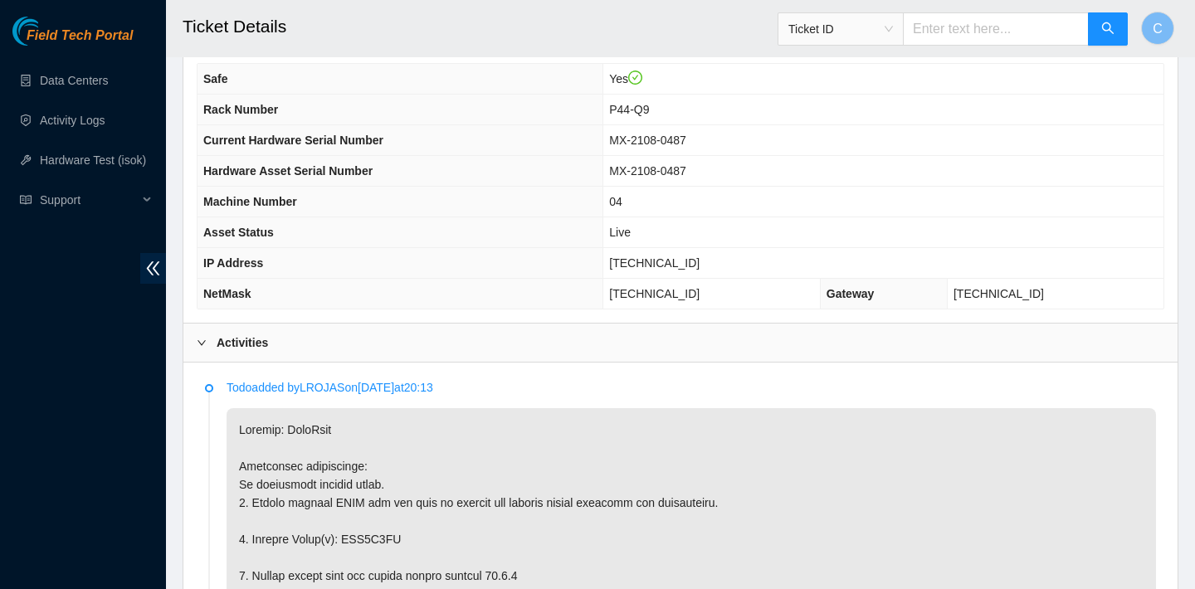
scroll to position [529, 0]
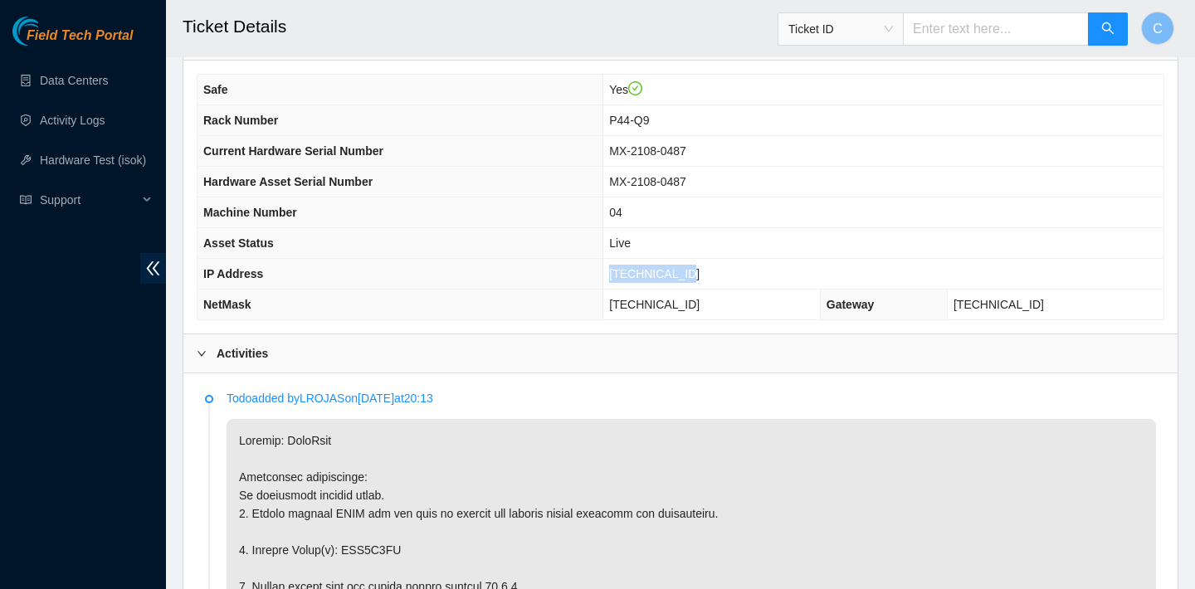
drag, startPoint x: 700, startPoint y: 269, endPoint x: 621, endPoint y: 266, distance: 79.7
click at [621, 266] on td "23.193.39.135" at bounding box center [883, 274] width 560 height 31
copy span "23.193.39.135"
drag, startPoint x: 716, startPoint y: 307, endPoint x: 617, endPoint y: 307, distance: 99.6
click at [617, 307] on td "255.255.255.192" at bounding box center [711, 305] width 217 height 31
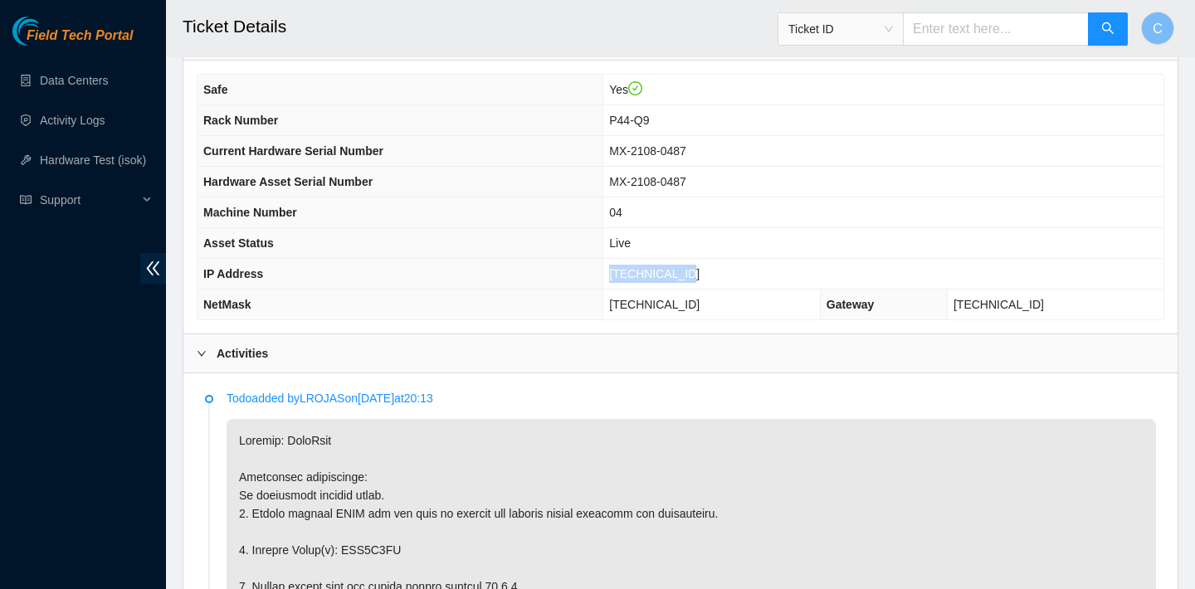
copy span "255.255.255.192"
click at [702, 271] on td "23.193.39.135" at bounding box center [883, 274] width 560 height 31
drag, startPoint x: 702, startPoint y: 271, endPoint x: 620, endPoint y: 269, distance: 82.2
click at [620, 269] on td "23.193.39.135" at bounding box center [883, 274] width 560 height 31
copy span "23.193.39.135"
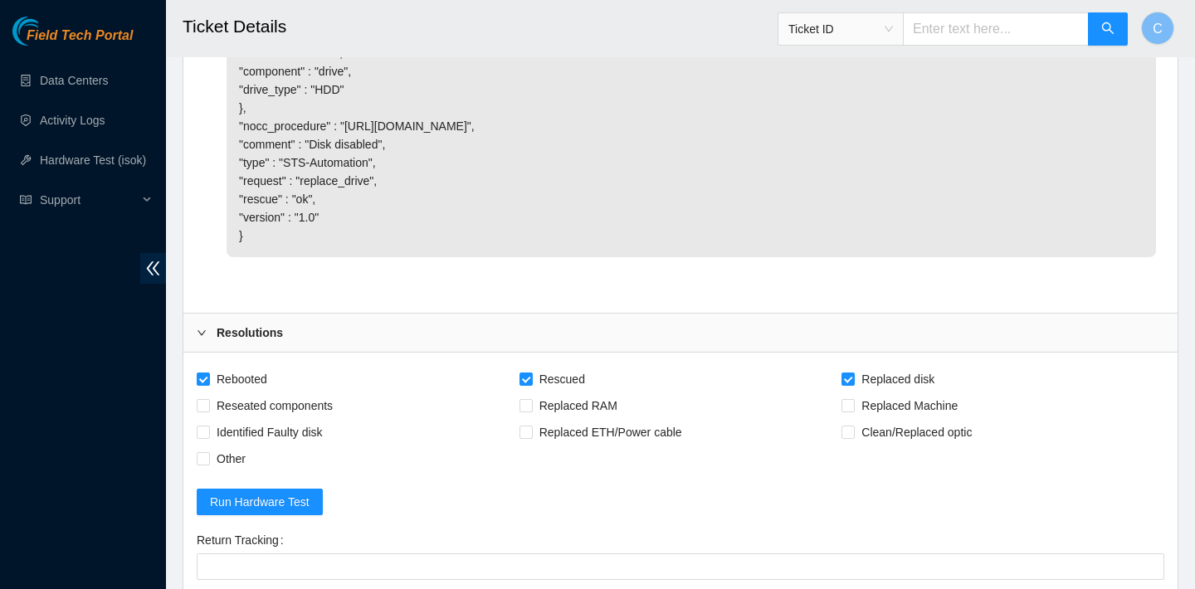
scroll to position [3440, 0]
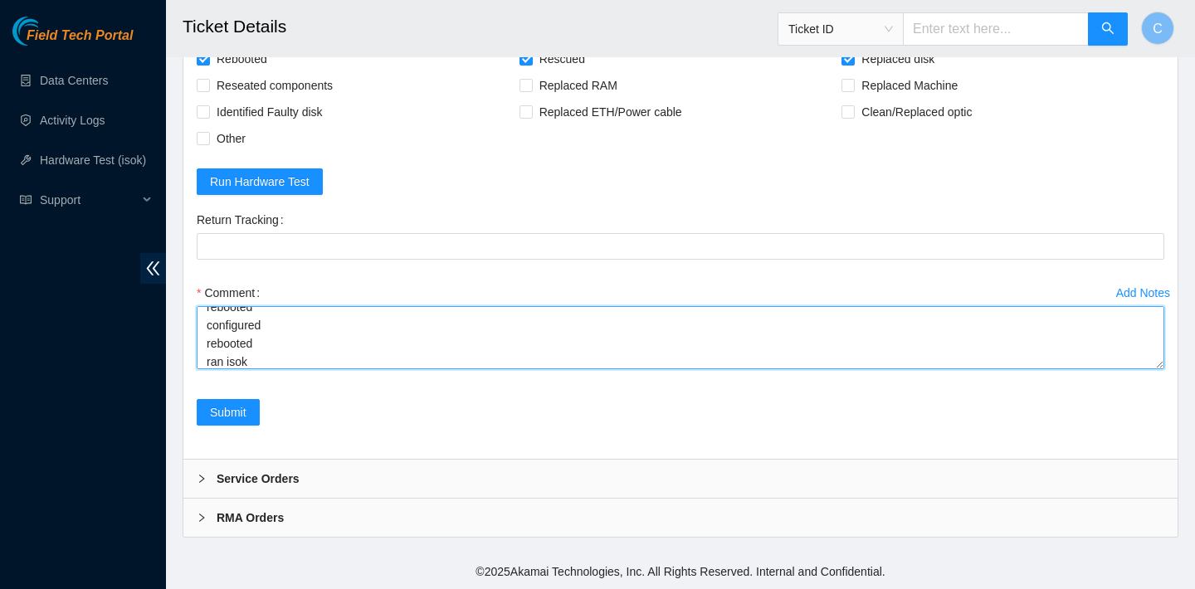
click at [369, 353] on textarea "verified SN replaced old disk with new disk SN: WS20ETN2 rebooted rescued reboo…" at bounding box center [681, 337] width 968 height 63
paste textarea "23.193.39.135 : passed: ok"
type textarea "verified SN replaced old disk with new disk SN: WS20ETN2 rebooted rescued reboo…"
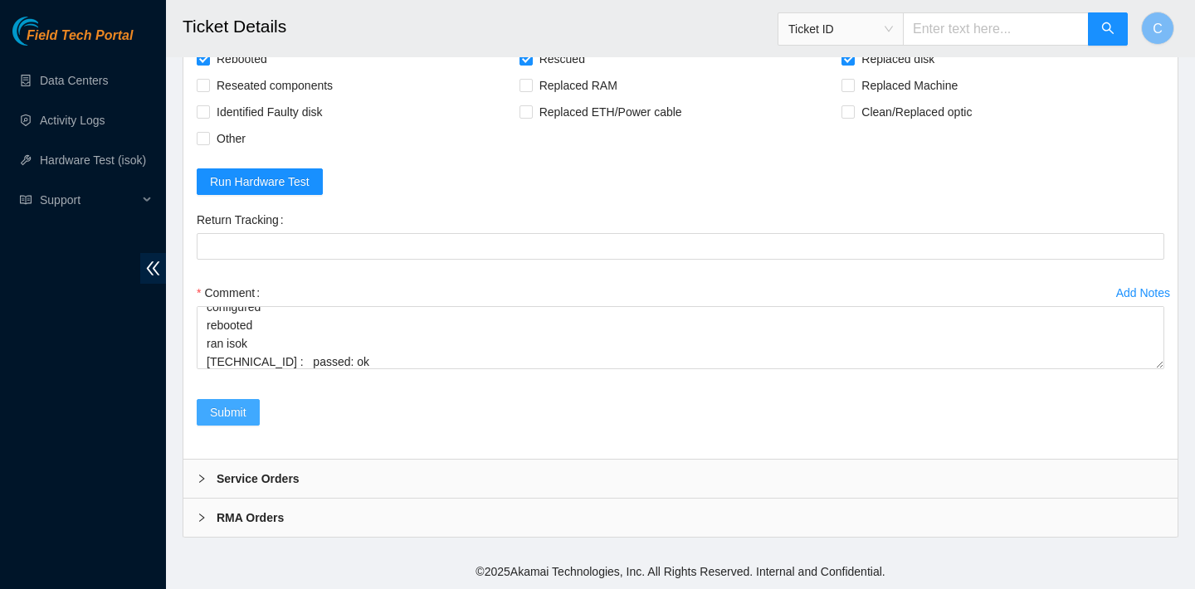
click at [225, 407] on span "Submit" at bounding box center [228, 412] width 37 height 18
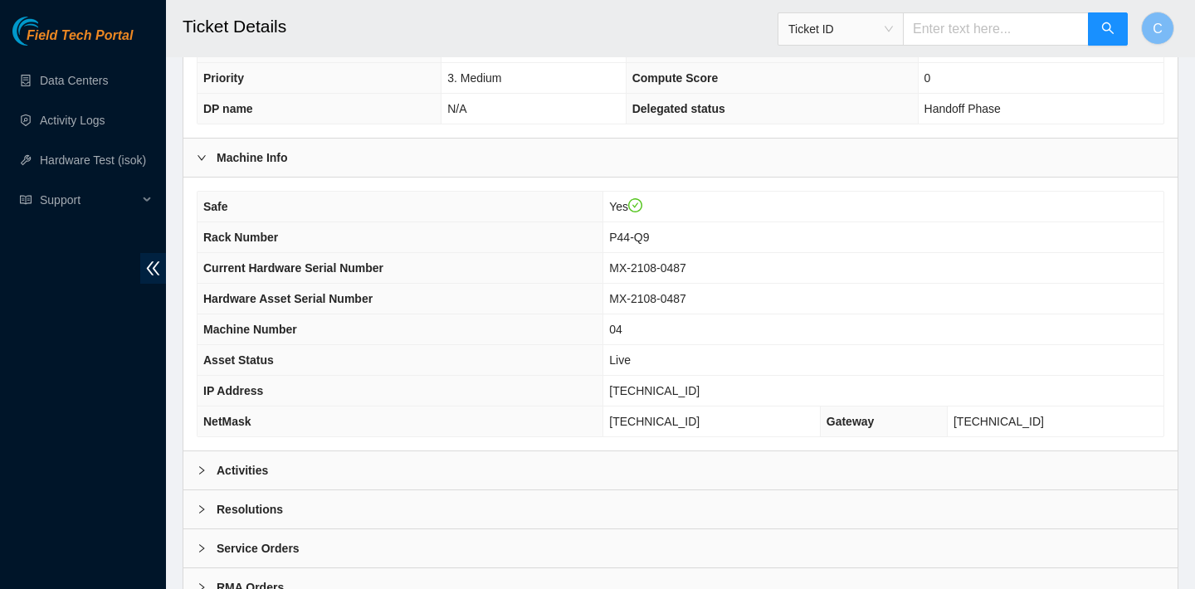
scroll to position [482, 0]
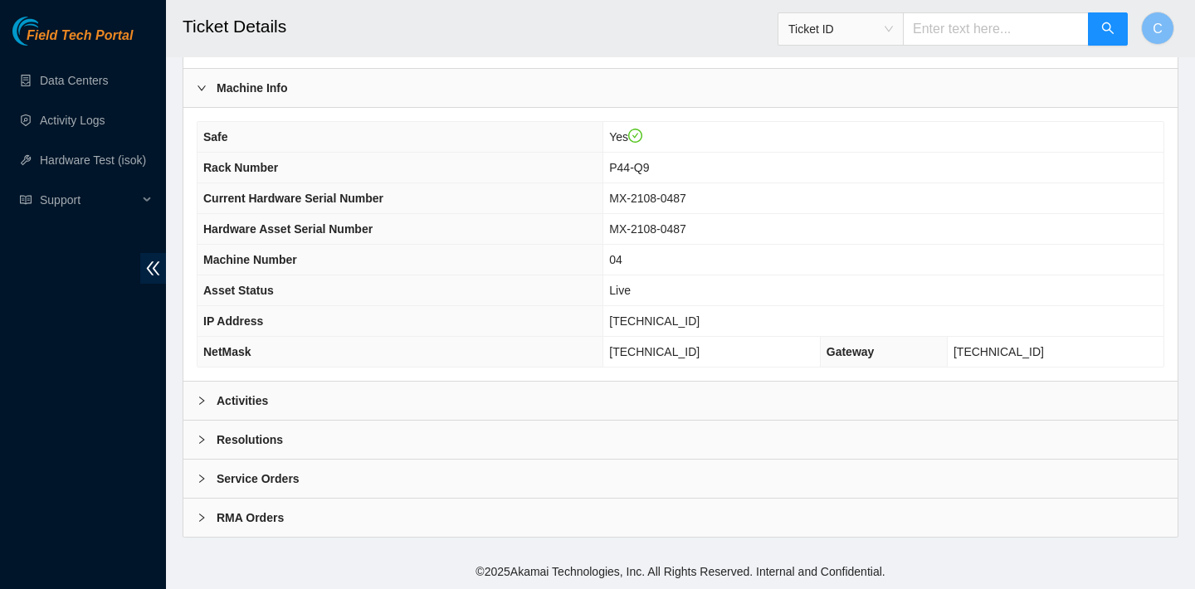
click at [601, 398] on div "Activities" at bounding box center [680, 401] width 994 height 38
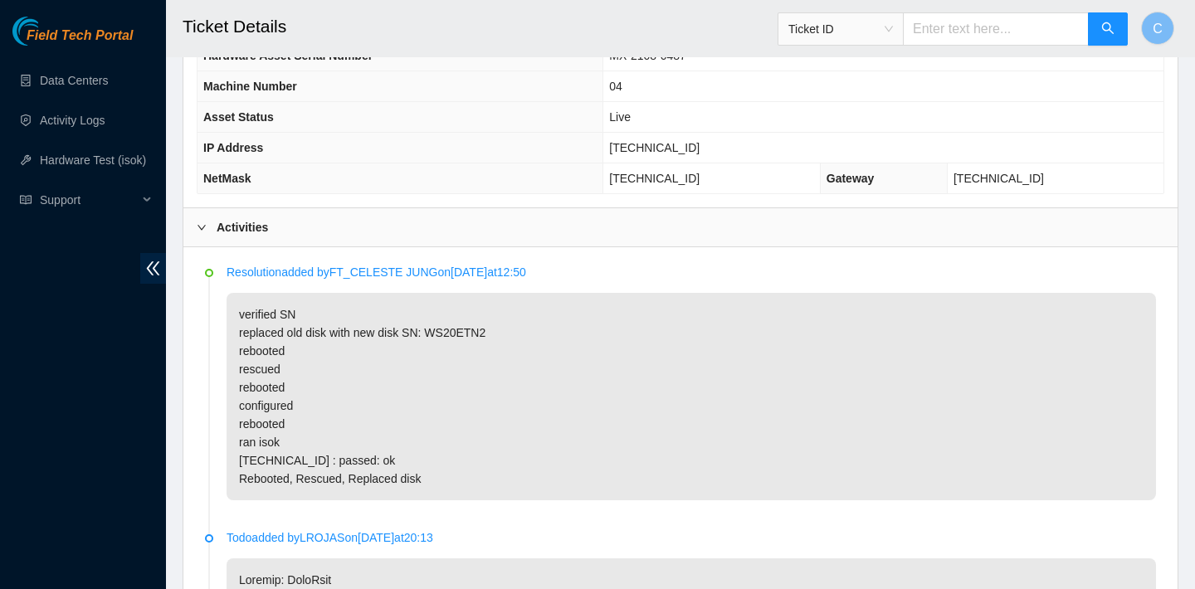
scroll to position [881, 0]
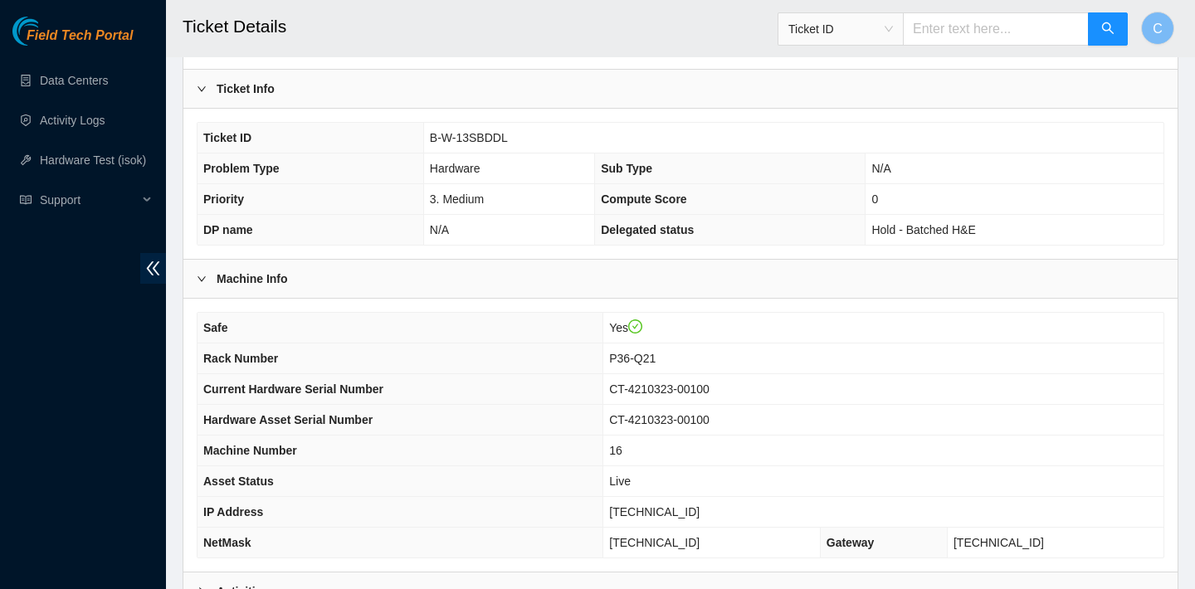
scroll to position [482, 0]
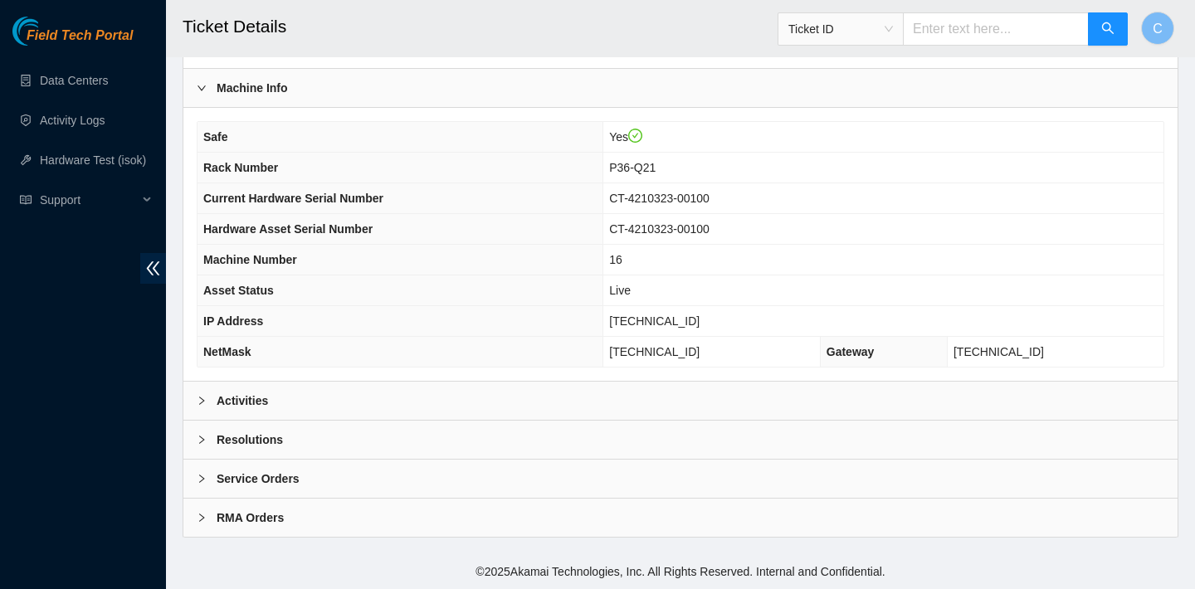
click at [316, 393] on div "Activities" at bounding box center [680, 401] width 994 height 38
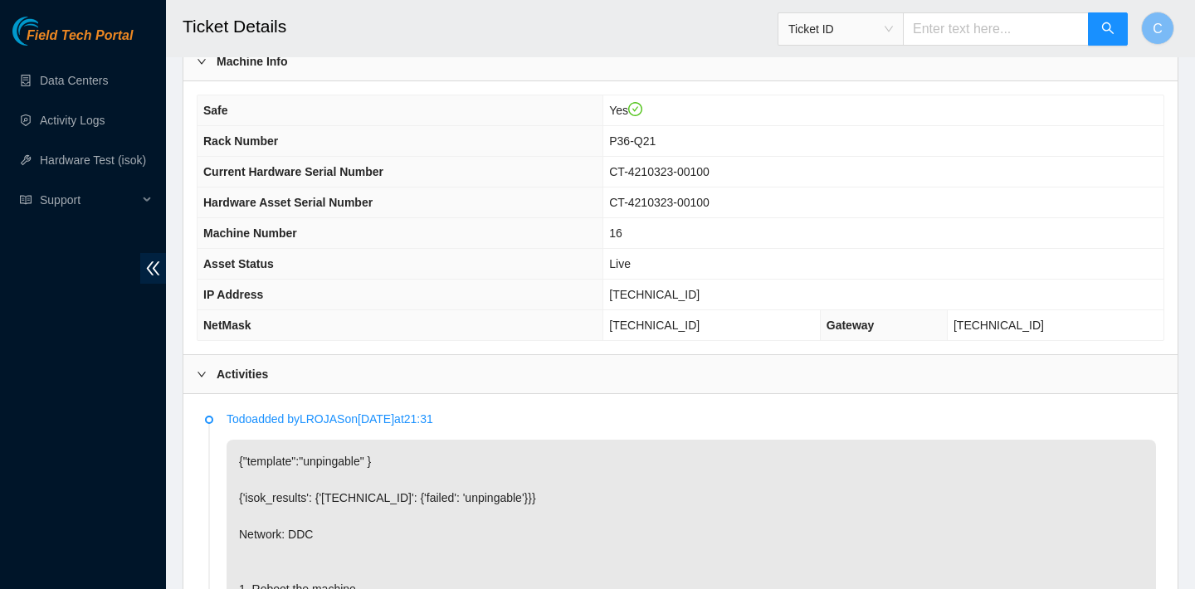
scroll to position [587, 0]
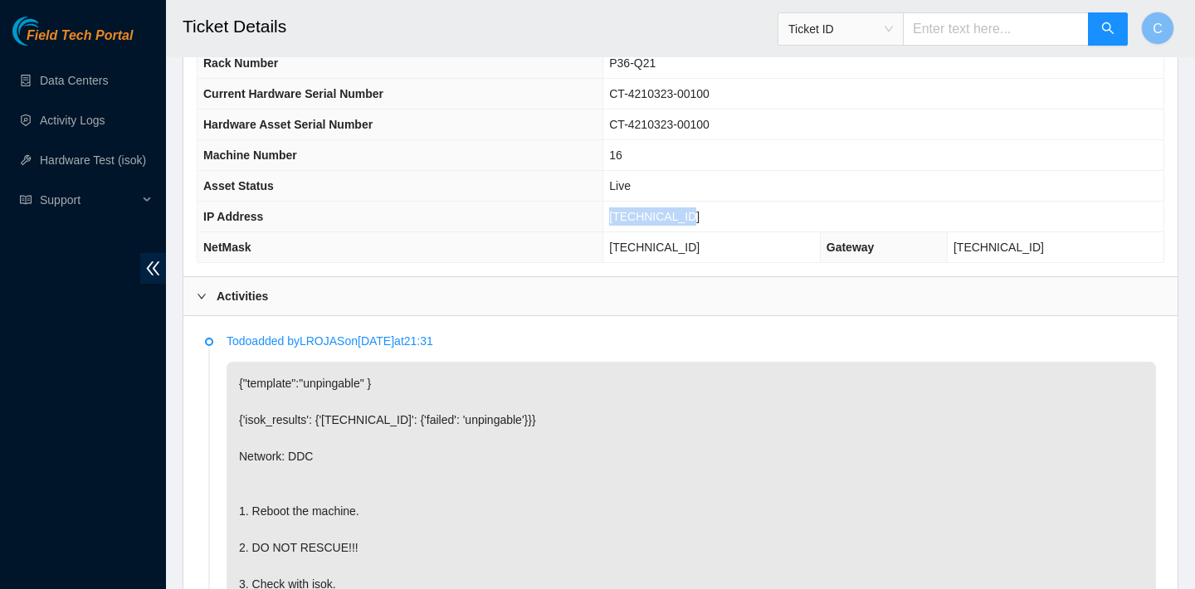
drag, startPoint x: 702, startPoint y: 219, endPoint x: 621, endPoint y: 214, distance: 81.5
click at [621, 214] on td "23.205.69.147" at bounding box center [883, 217] width 560 height 31
copy span "23.205.69.147"
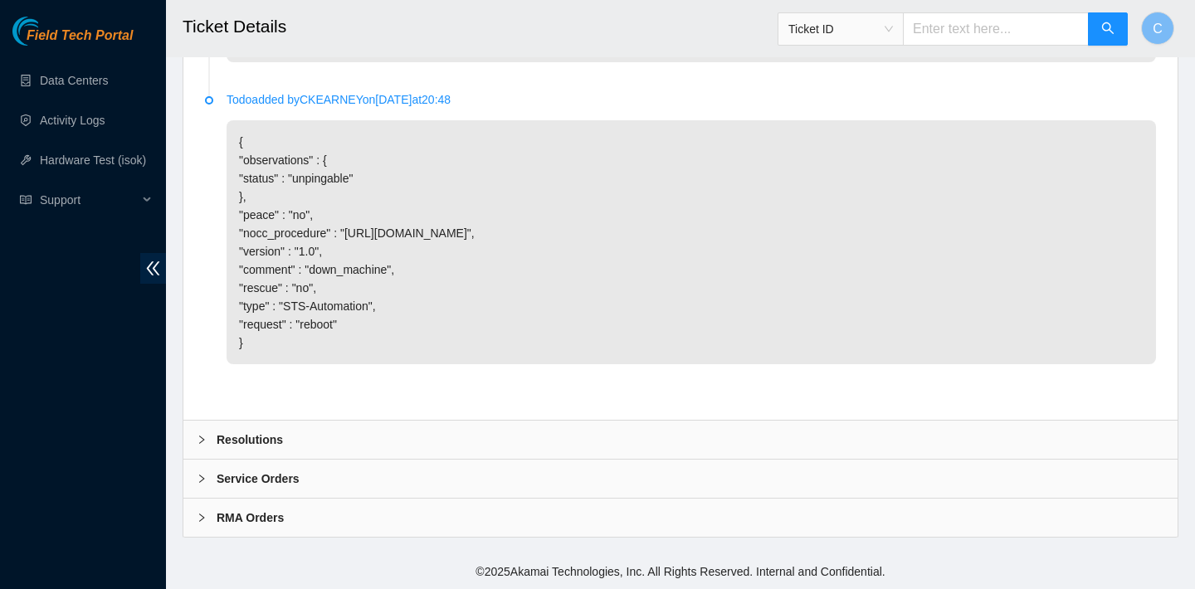
click at [555, 441] on div "Resolutions" at bounding box center [680, 440] width 994 height 38
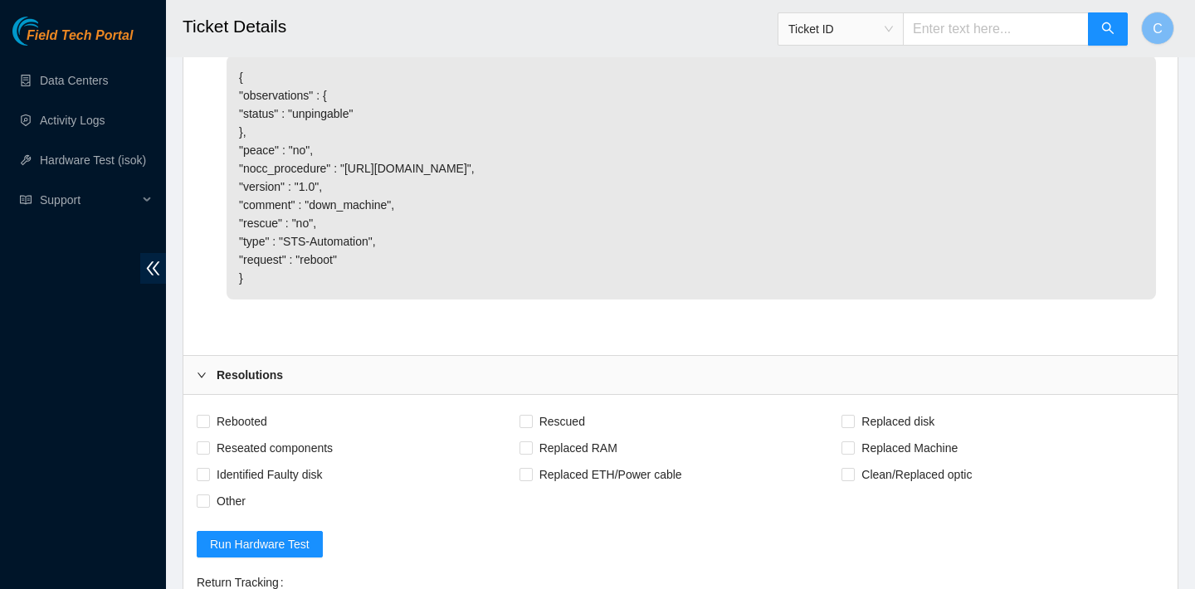
scroll to position [1255, 0]
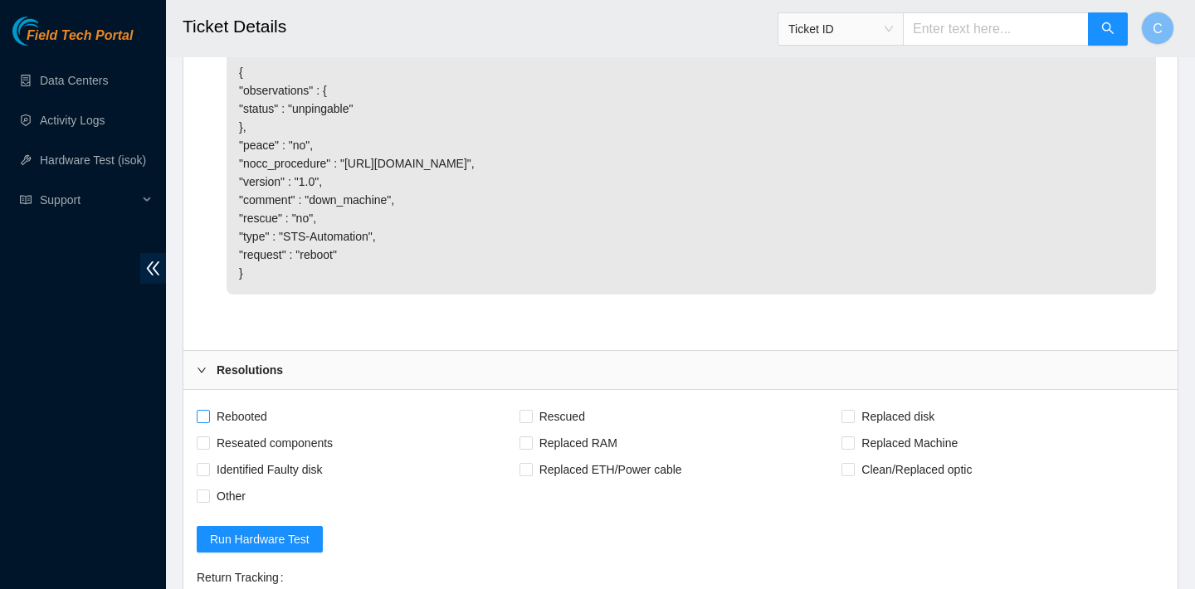
click at [253, 430] on span "Rebooted" at bounding box center [242, 416] width 64 height 27
click at [208, 422] on input "Rebooted" at bounding box center [203, 416] width 12 height 12
checkbox input "true"
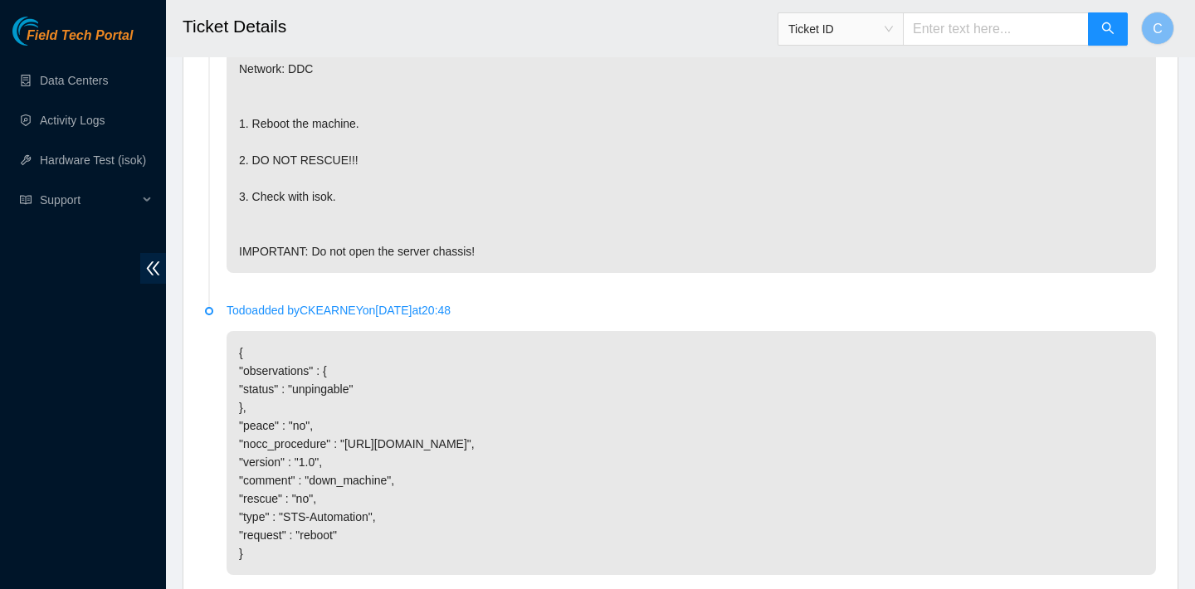
scroll to position [1649, 0]
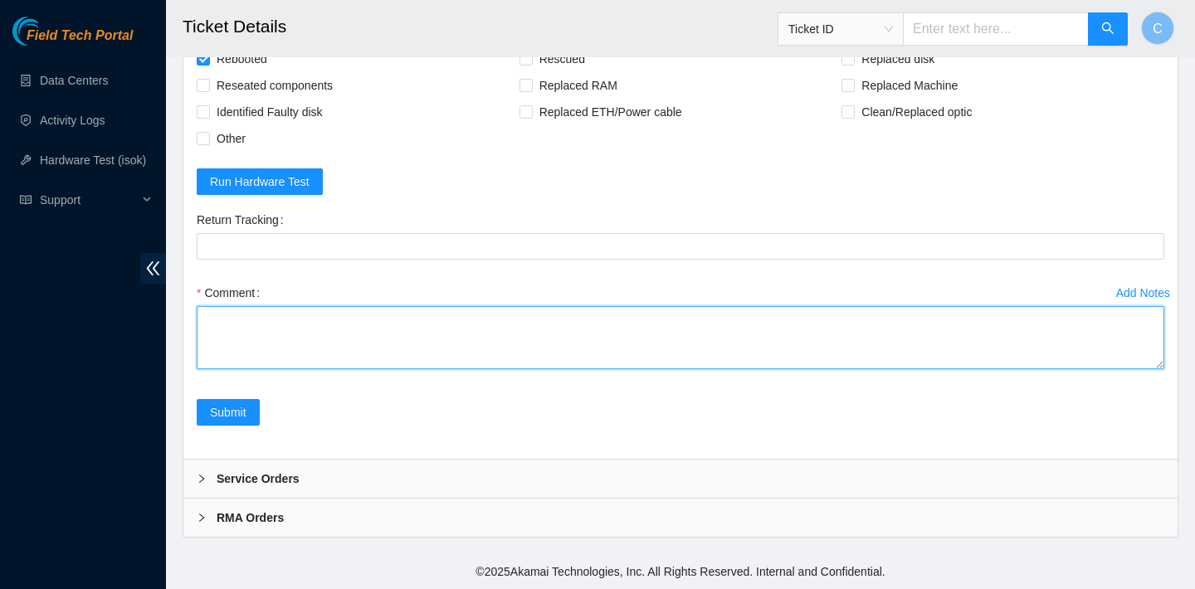
click at [266, 334] on textarea "Comment" at bounding box center [681, 337] width 968 height 63
paste textarea "23.205.69.147 : passed: ok"
type textarea "verified SN rebooted ran isok 23.205.69.147 : passed: ok"
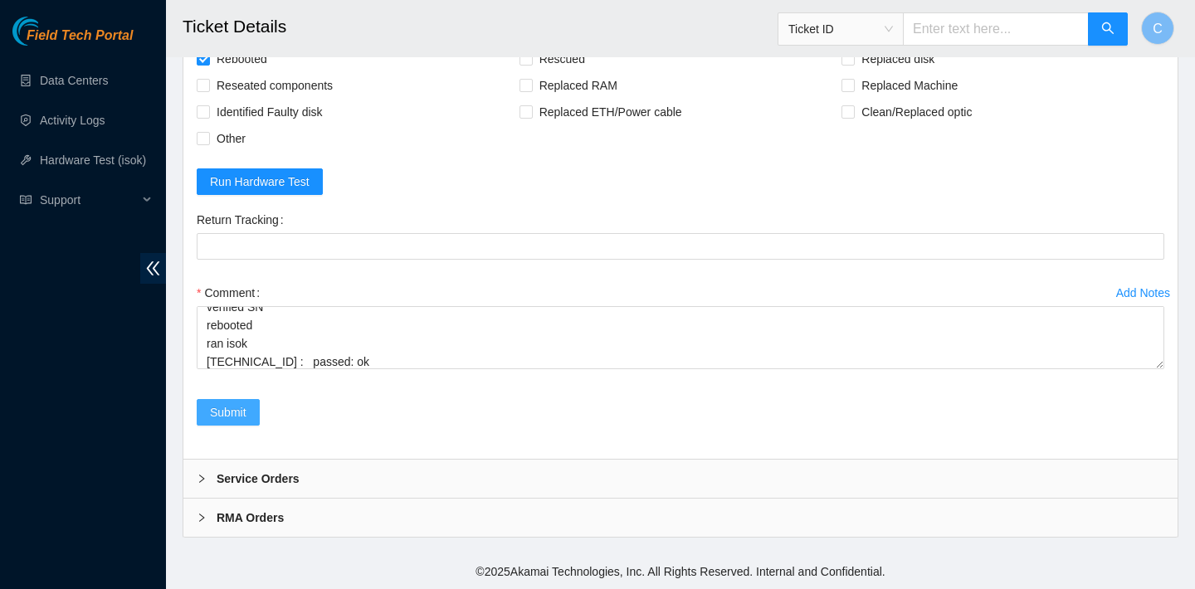
click at [249, 410] on button "Submit" at bounding box center [228, 412] width 63 height 27
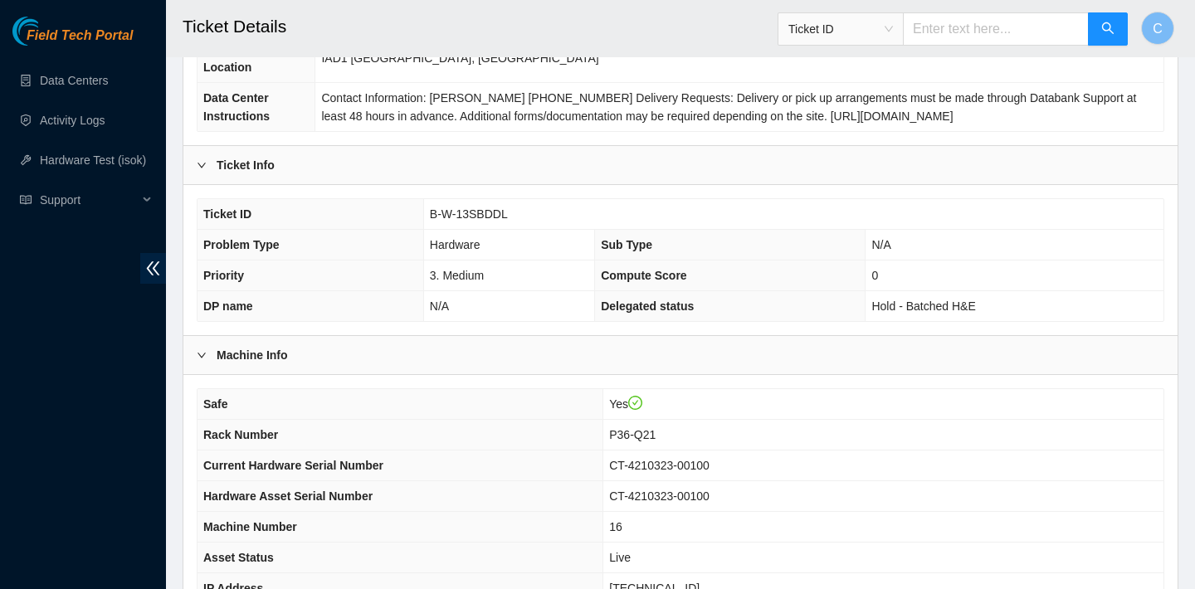
scroll to position [0, 0]
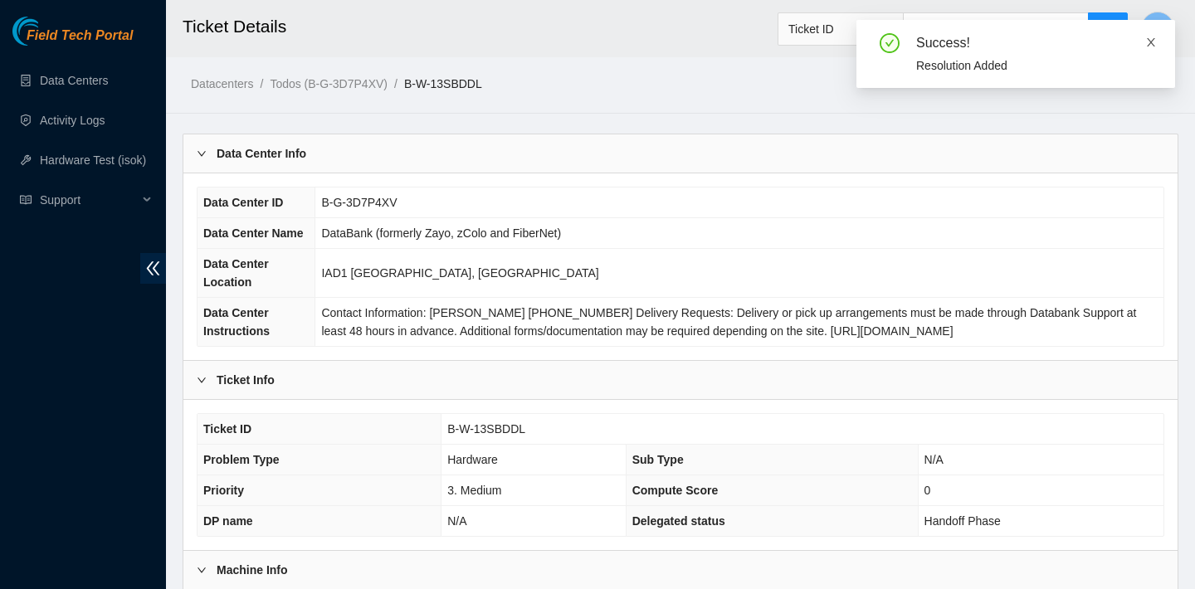
click at [1154, 43] on icon "close" at bounding box center [1151, 43] width 12 height 12
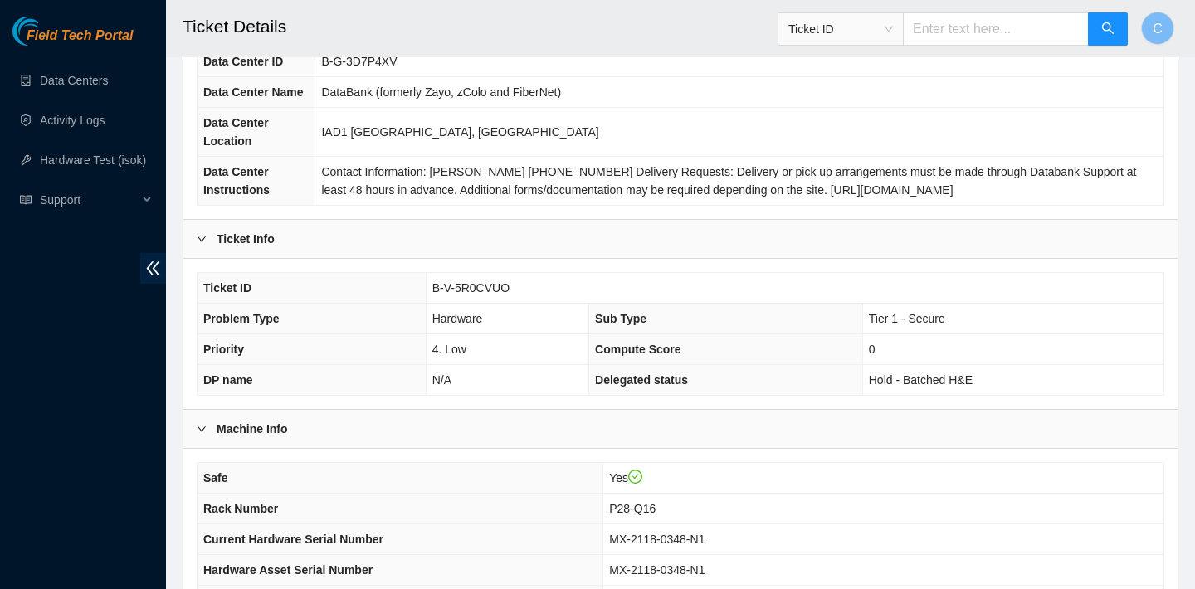
scroll to position [481, 0]
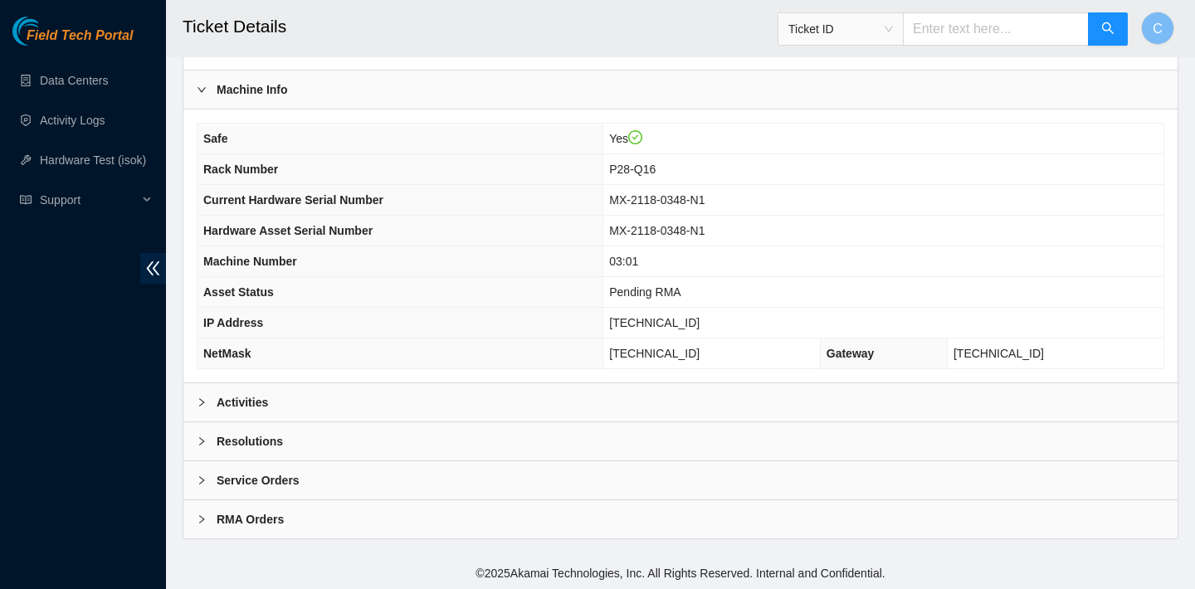
click at [382, 405] on div "Activities" at bounding box center [680, 402] width 994 height 38
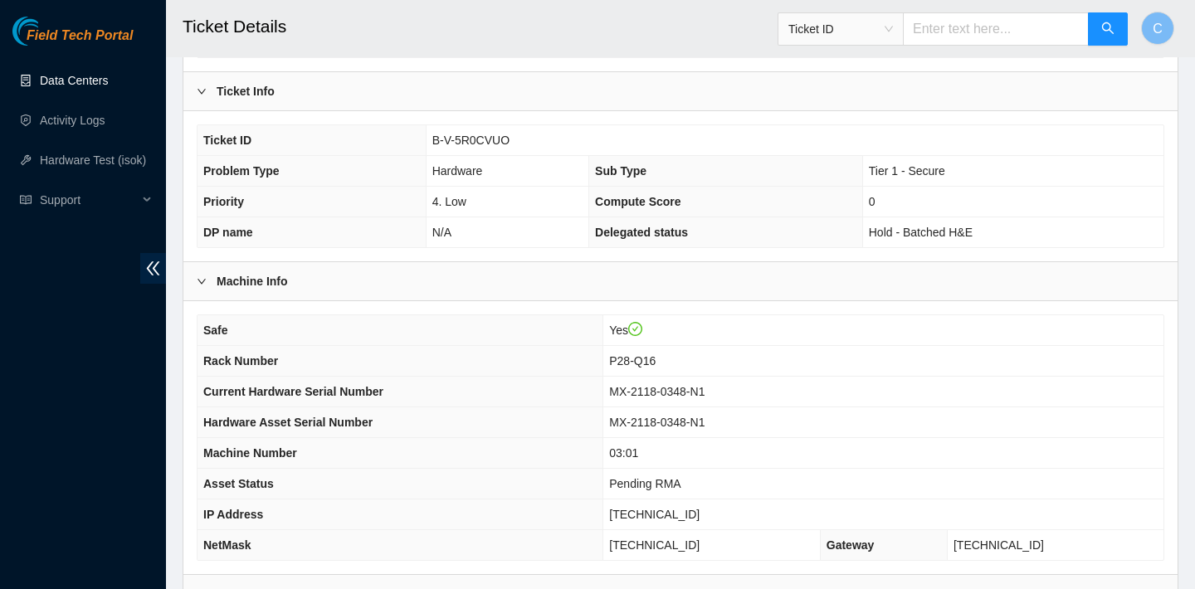
scroll to position [264, 0]
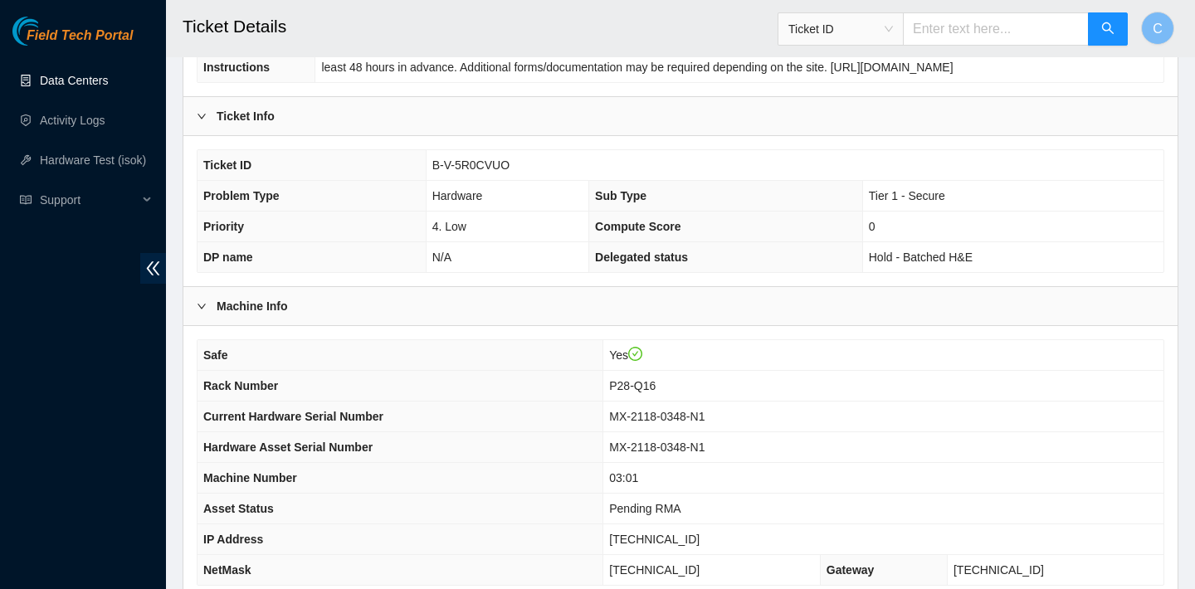
click at [773, 116] on div "Ticket Info" at bounding box center [680, 116] width 994 height 38
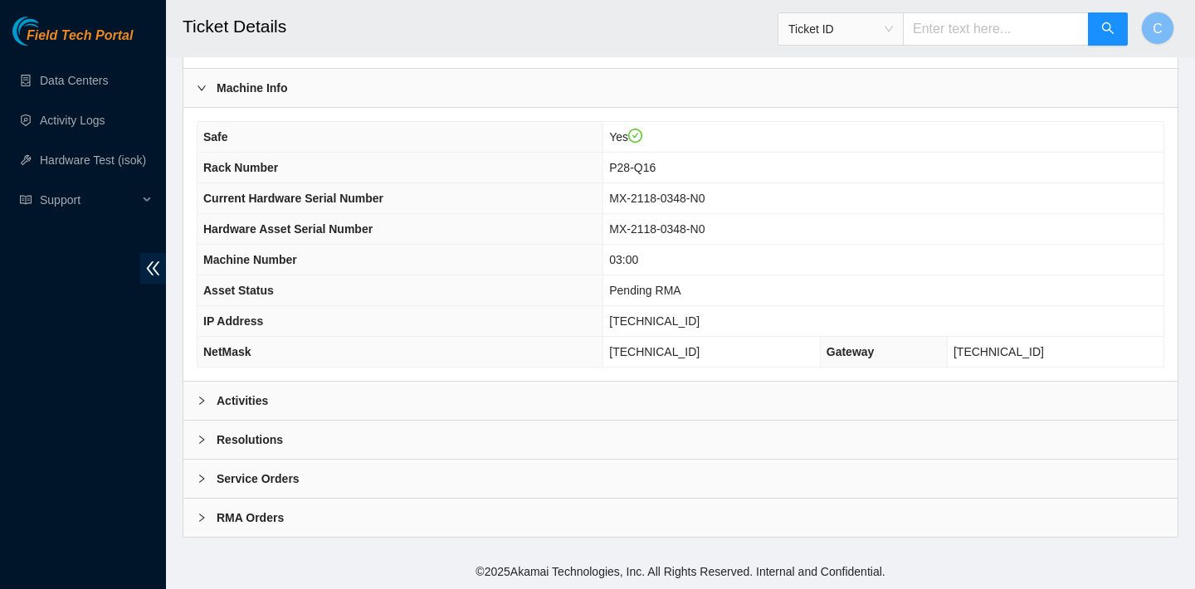
click at [387, 401] on div "Activities" at bounding box center [680, 401] width 994 height 38
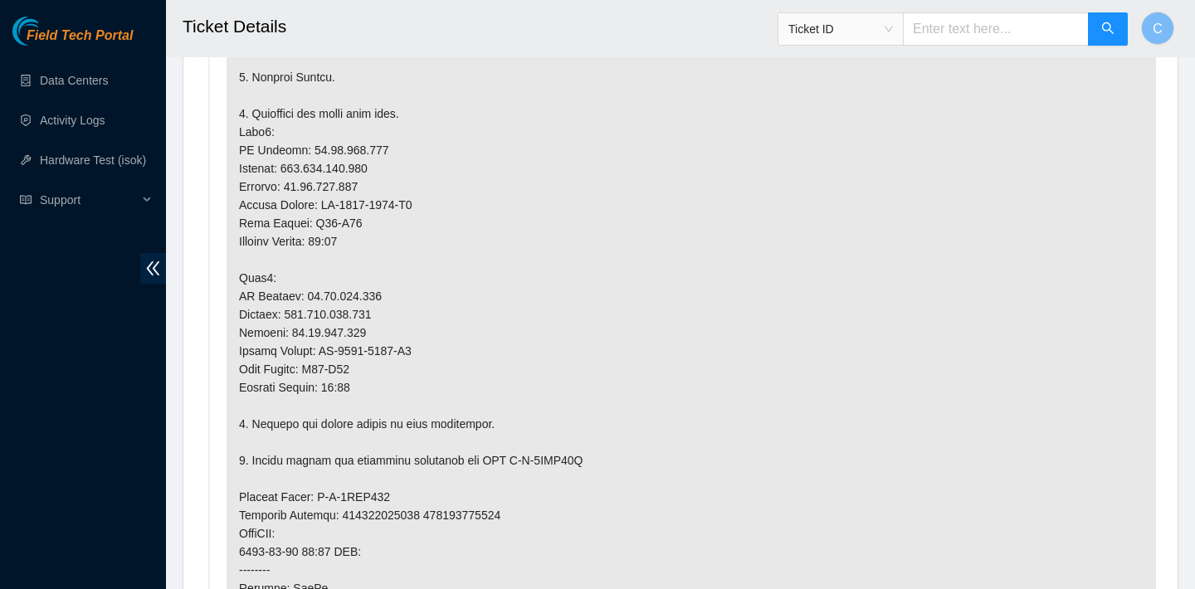
scroll to position [1264, 0]
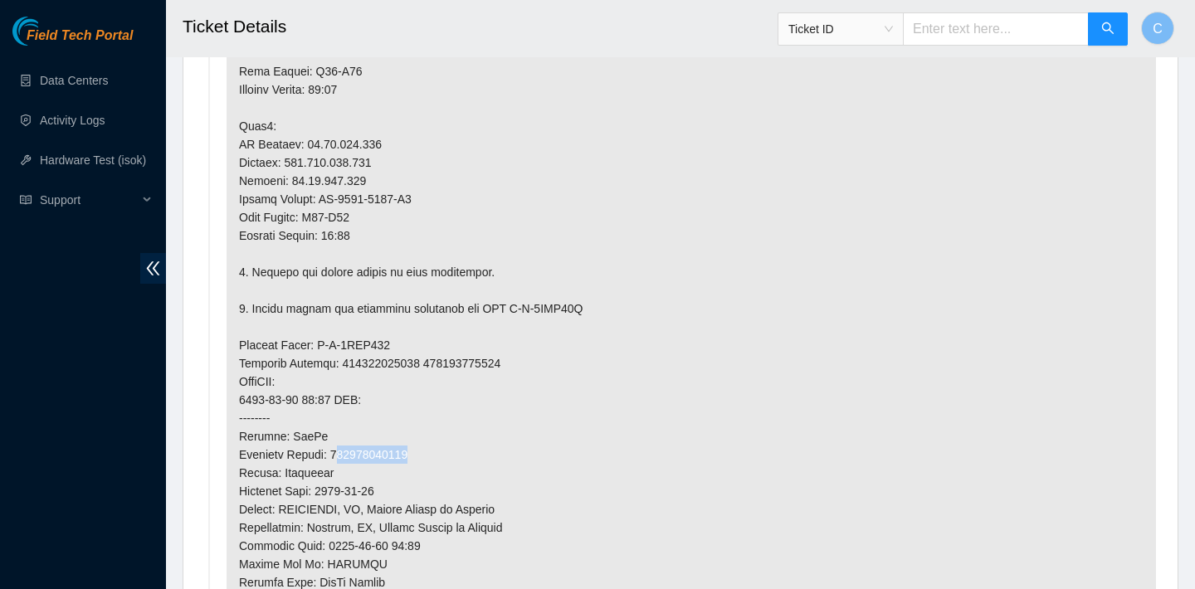
drag, startPoint x: 426, startPoint y: 451, endPoint x: 341, endPoint y: 446, distance: 84.7
click at [341, 446] on p at bounding box center [691, 263] width 929 height 1157
drag, startPoint x: 338, startPoint y: 452, endPoint x: 432, endPoint y: 452, distance: 93.8
click at [432, 452] on p at bounding box center [691, 263] width 929 height 1157
copy p "417328416773"
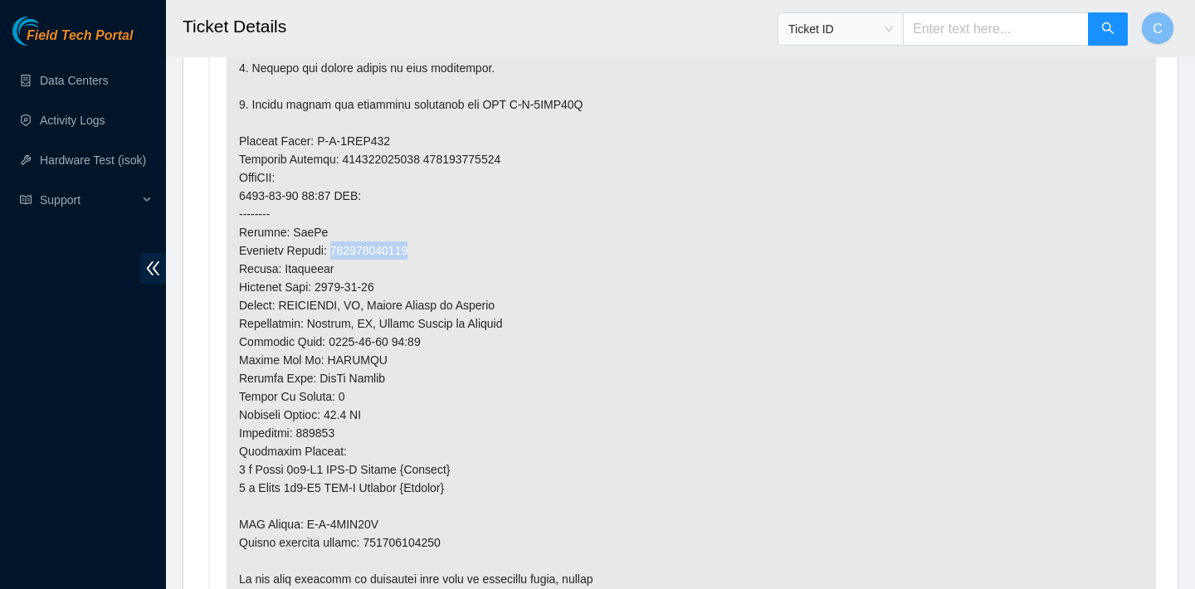
scroll to position [1715, 0]
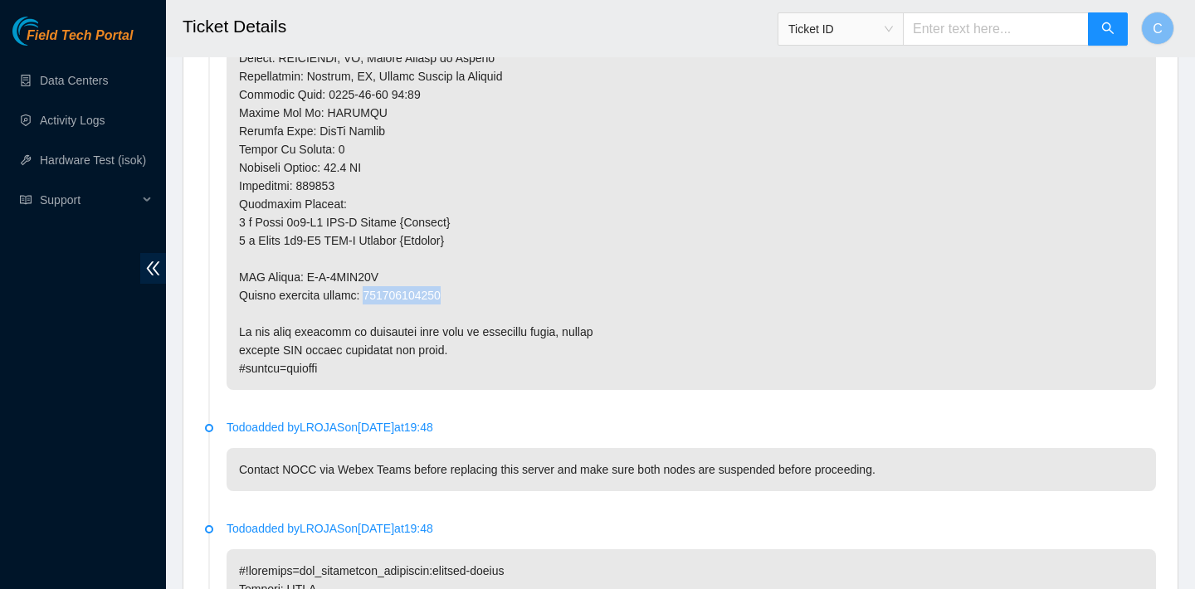
drag, startPoint x: 459, startPoint y: 295, endPoint x: 375, endPoint y: 297, distance: 83.8
copy p "417328416784"
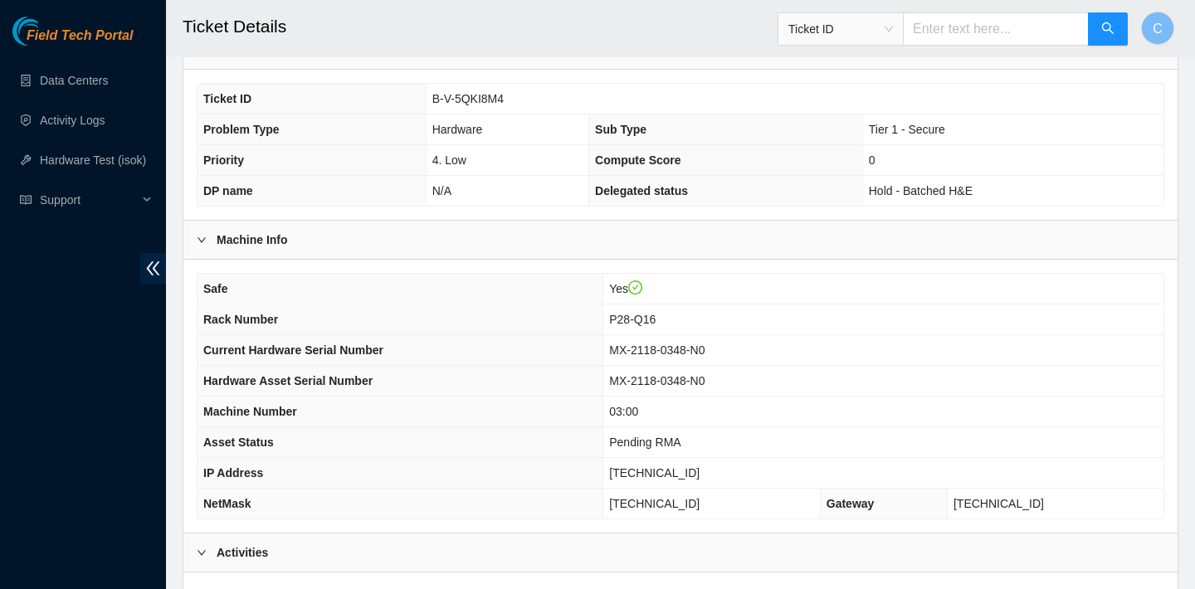
scroll to position [316, 0]
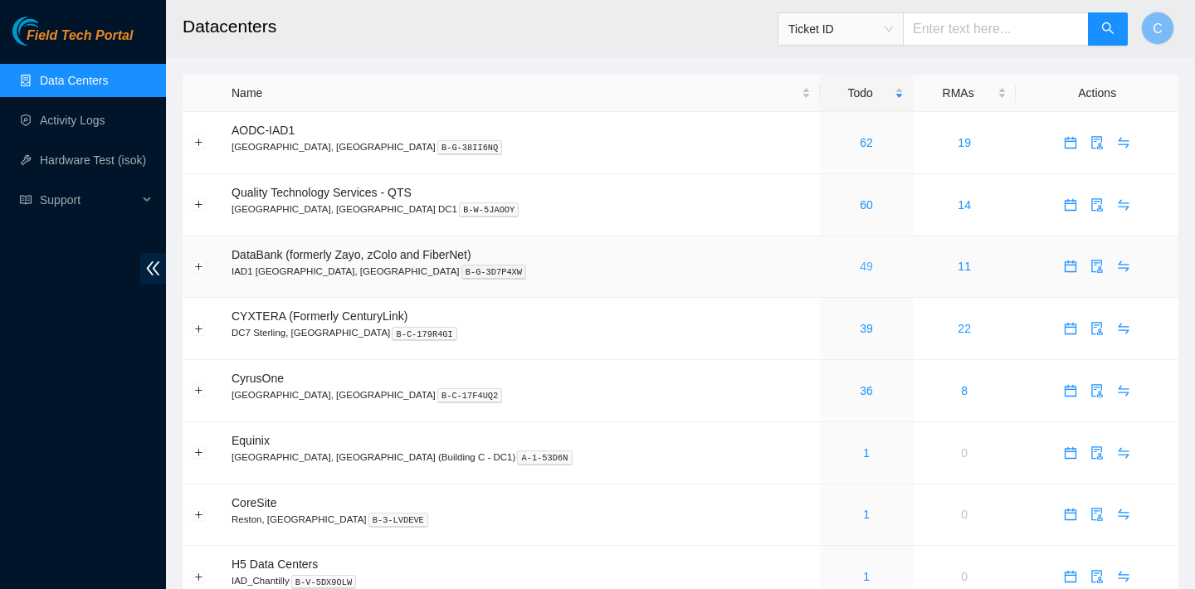
click at [860, 267] on link "49" at bounding box center [866, 266] width 13 height 13
click at [1064, 272] on icon "calendar" at bounding box center [1070, 266] width 13 height 13
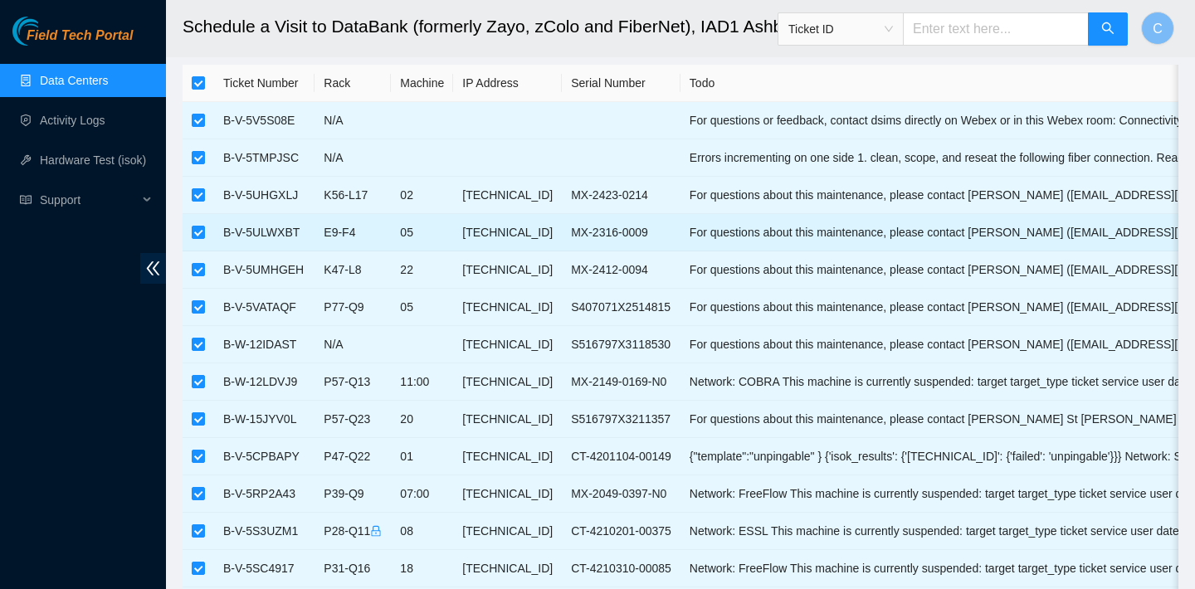
scroll to position [46, 0]
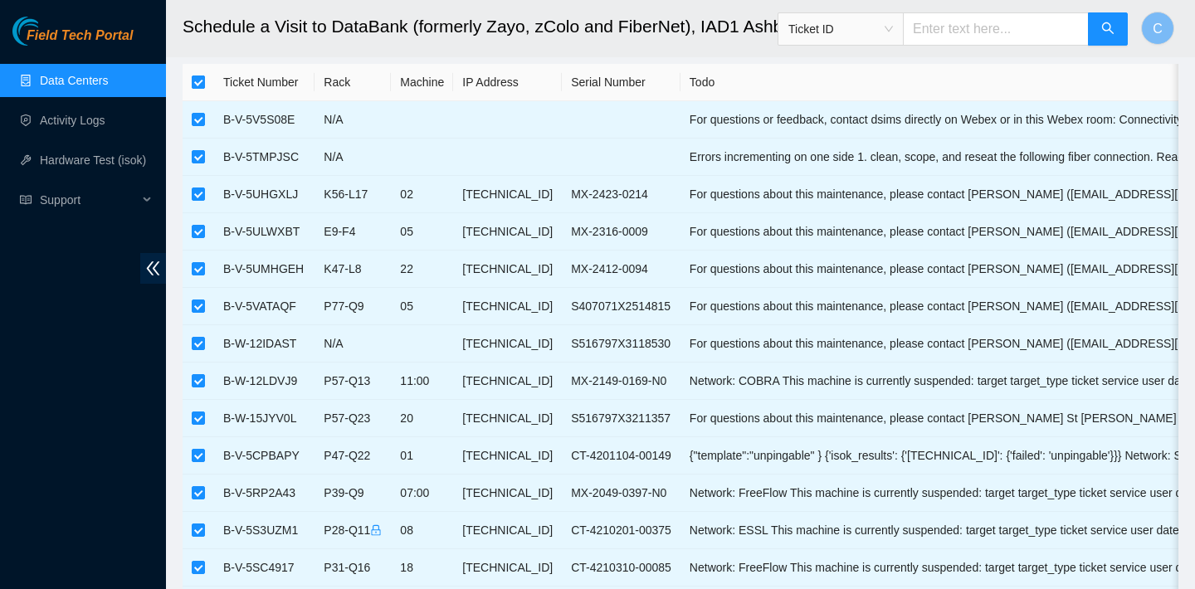
click at [197, 83] on input "checkbox" at bounding box center [198, 82] width 13 height 13
checkbox input "false"
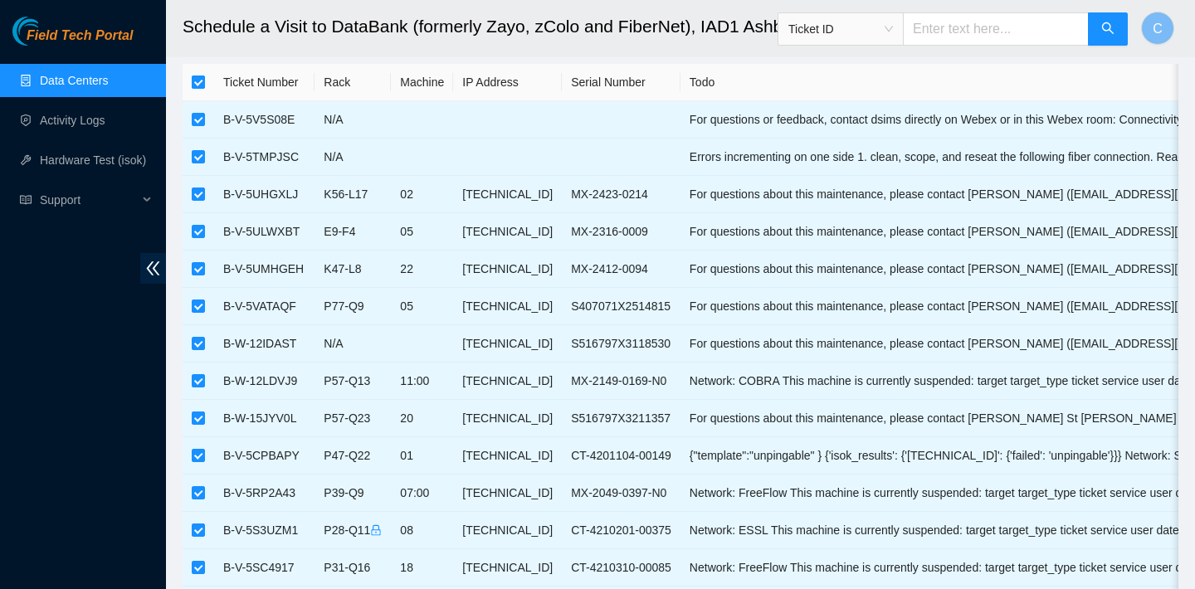
checkbox input "false"
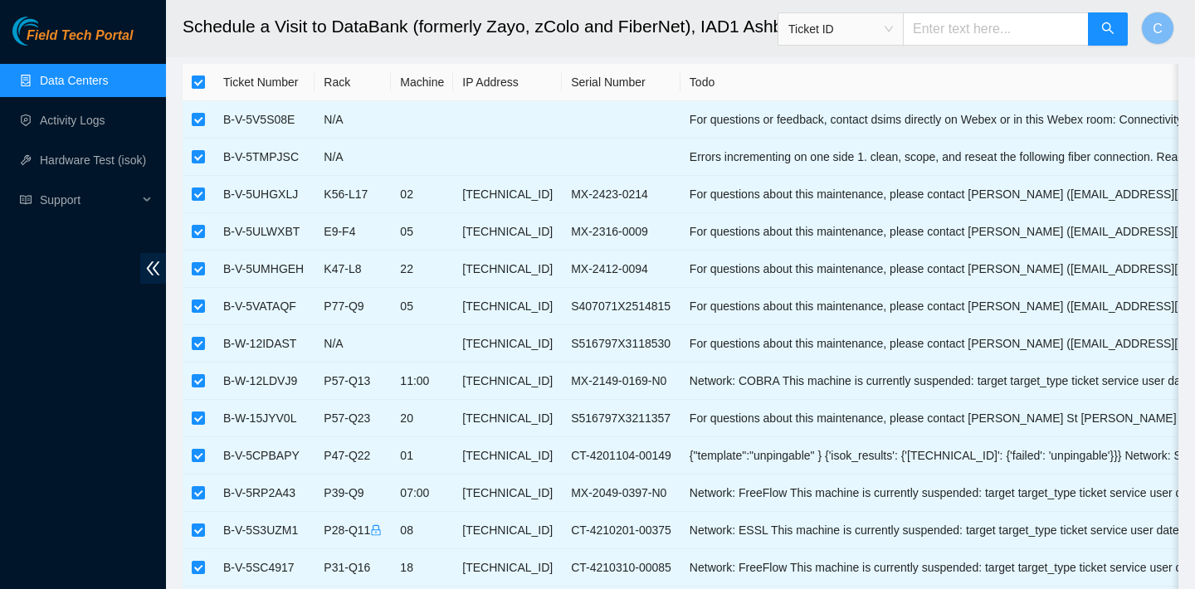
checkbox input "false"
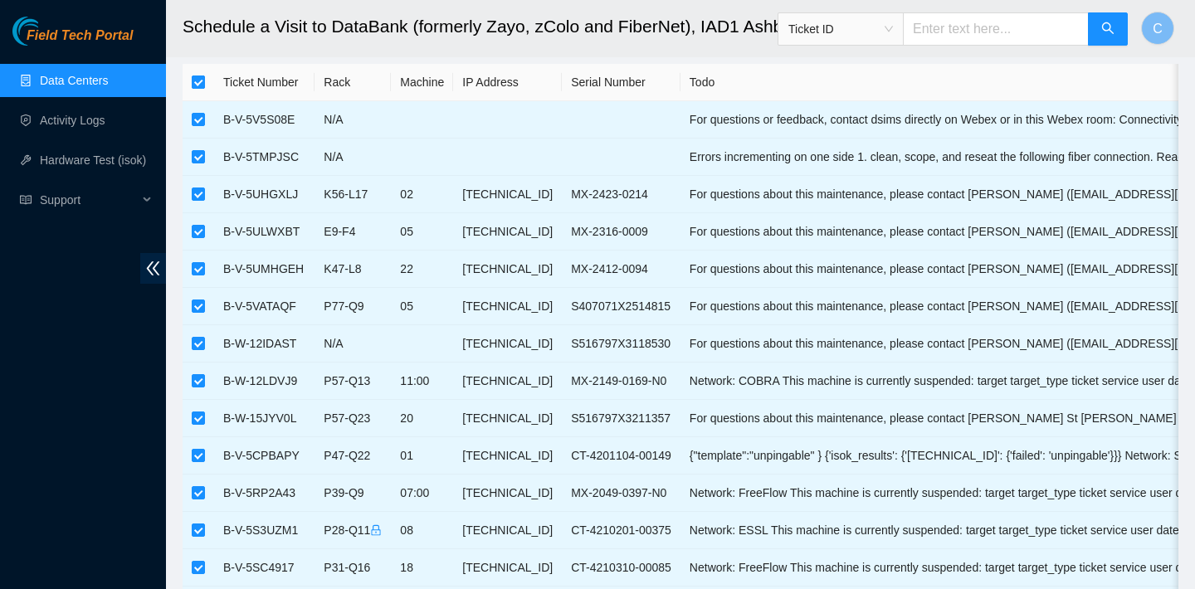
checkbox input "false"
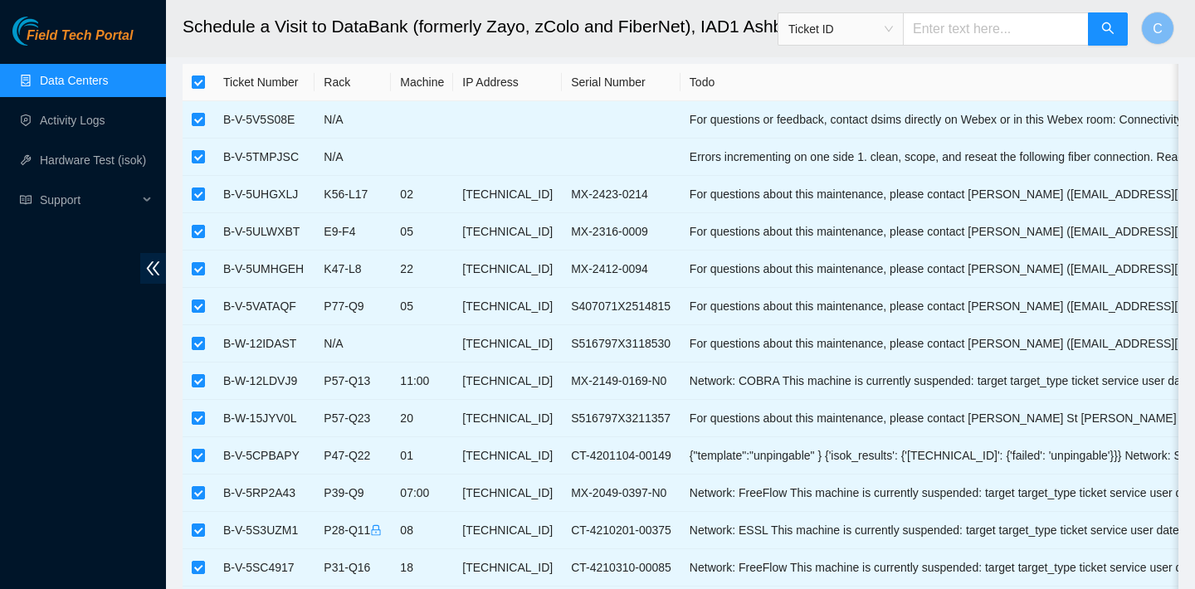
checkbox input "false"
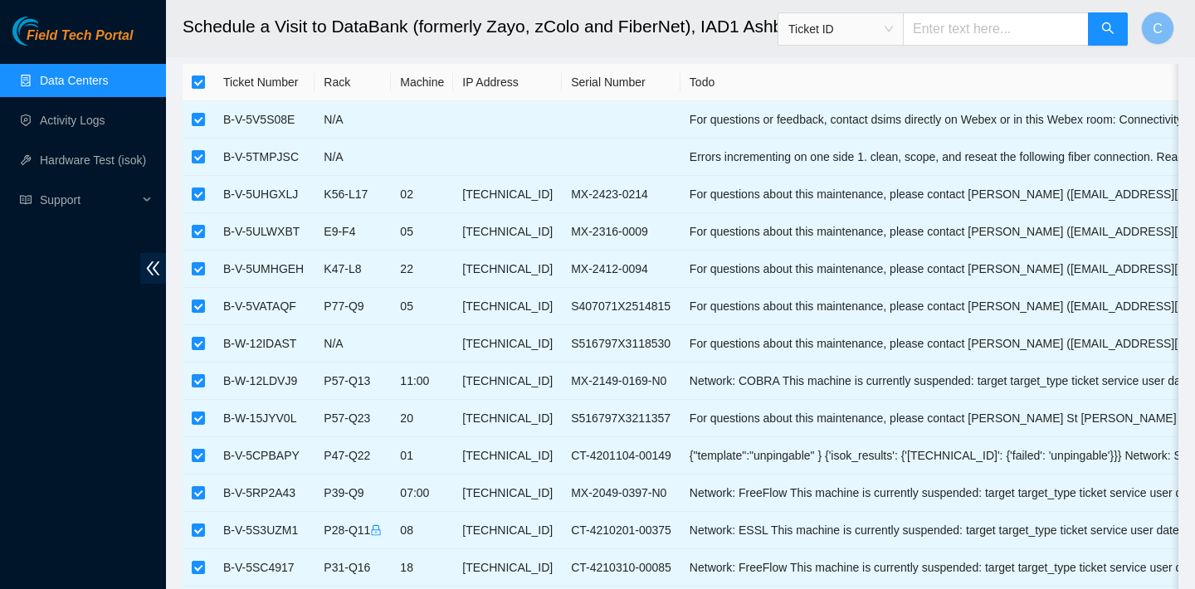
checkbox input "false"
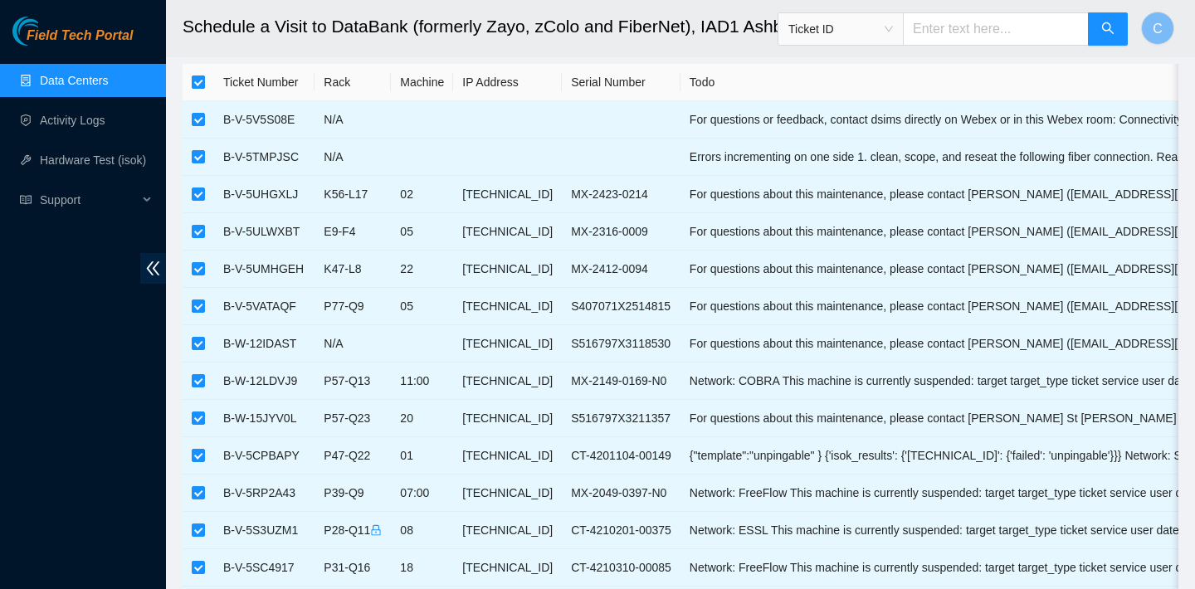
checkbox input "false"
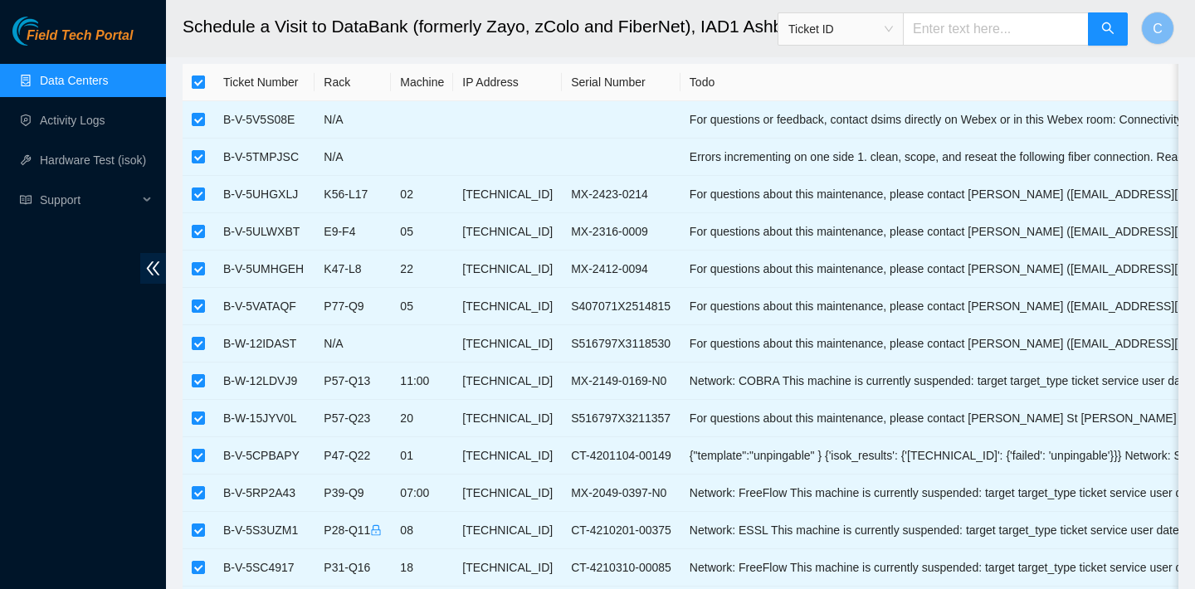
checkbox input "false"
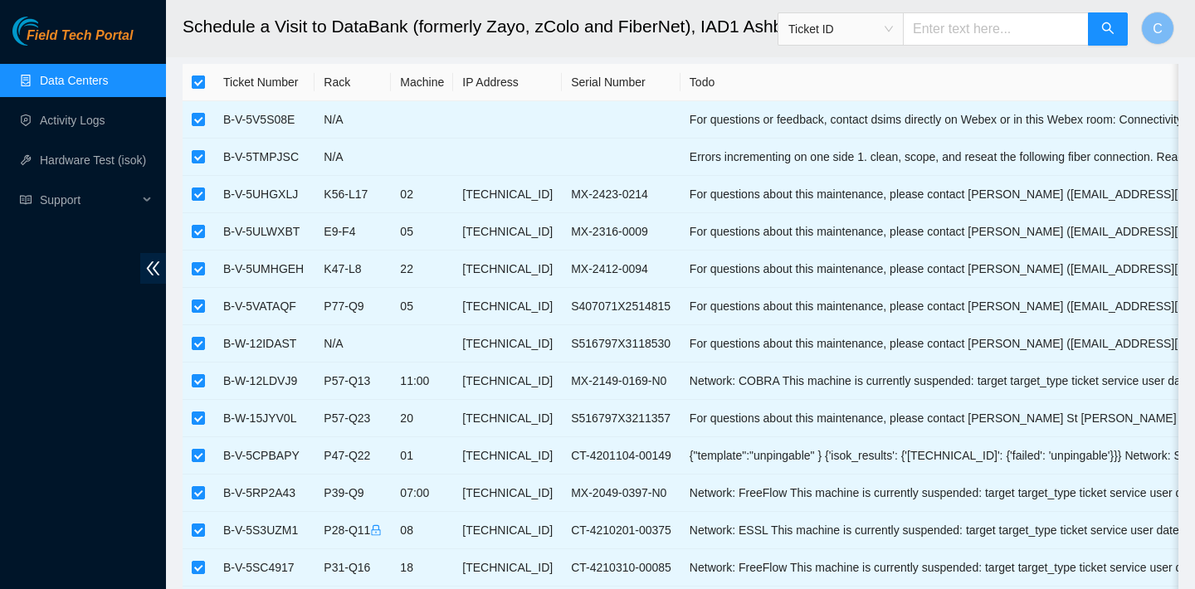
checkbox input "false"
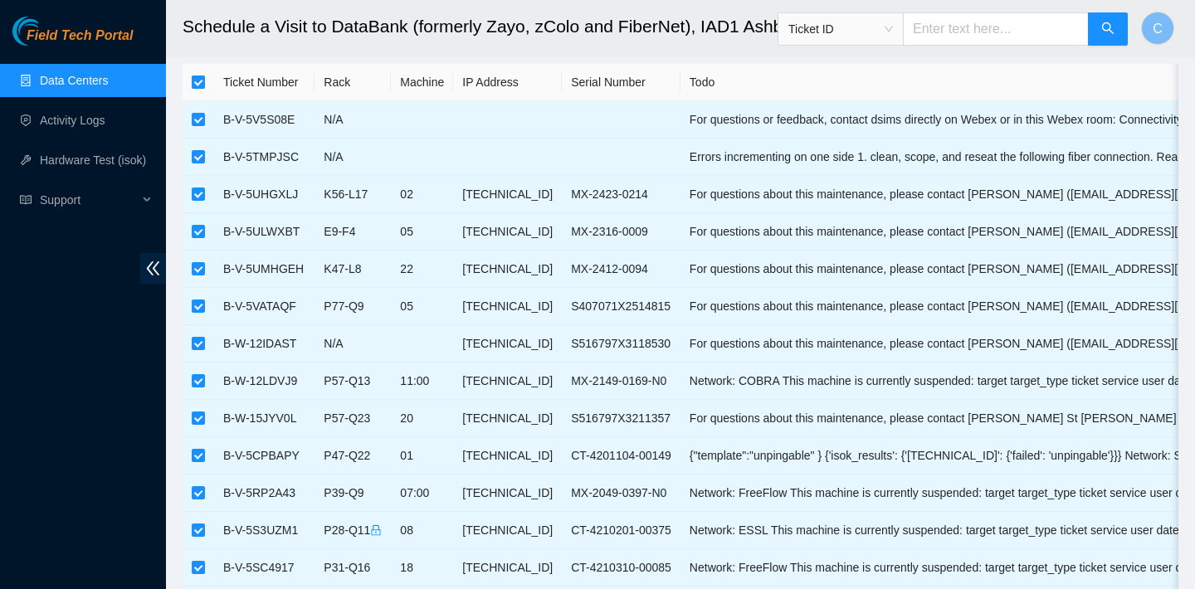
checkbox input "false"
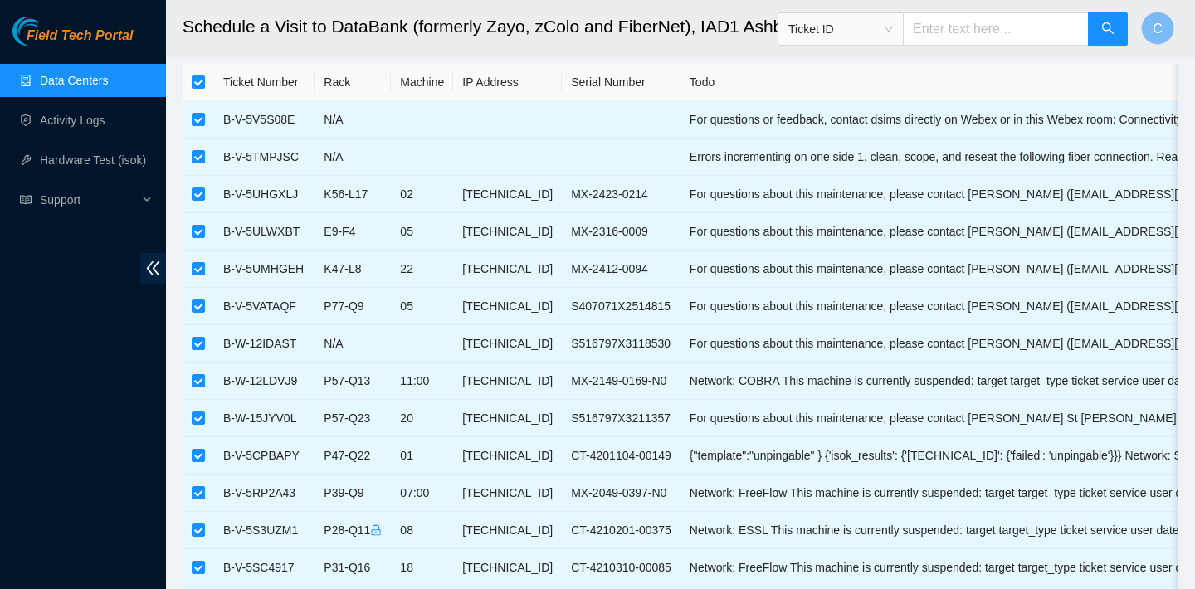
checkbox input "false"
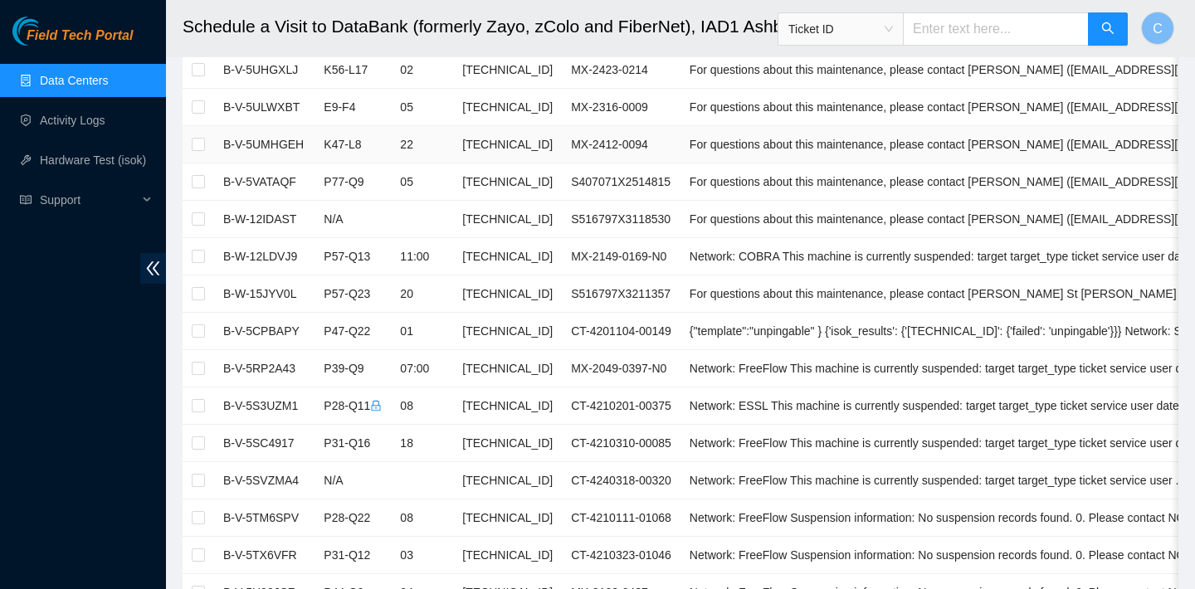
scroll to position [178, 0]
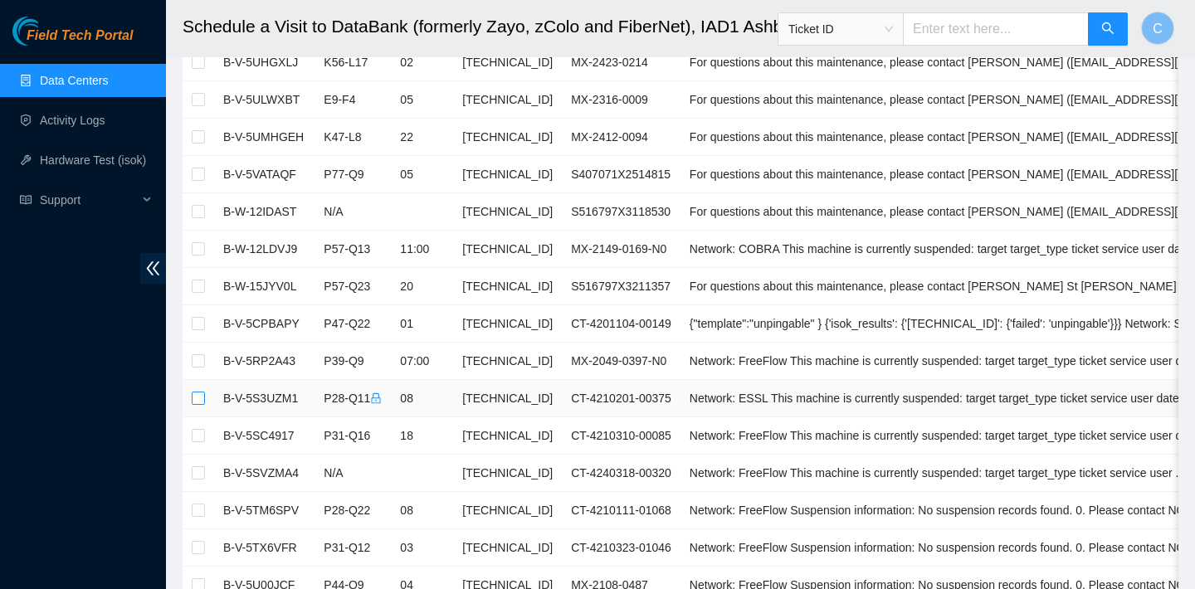
click at [202, 395] on input "checkbox" at bounding box center [198, 398] width 13 height 13
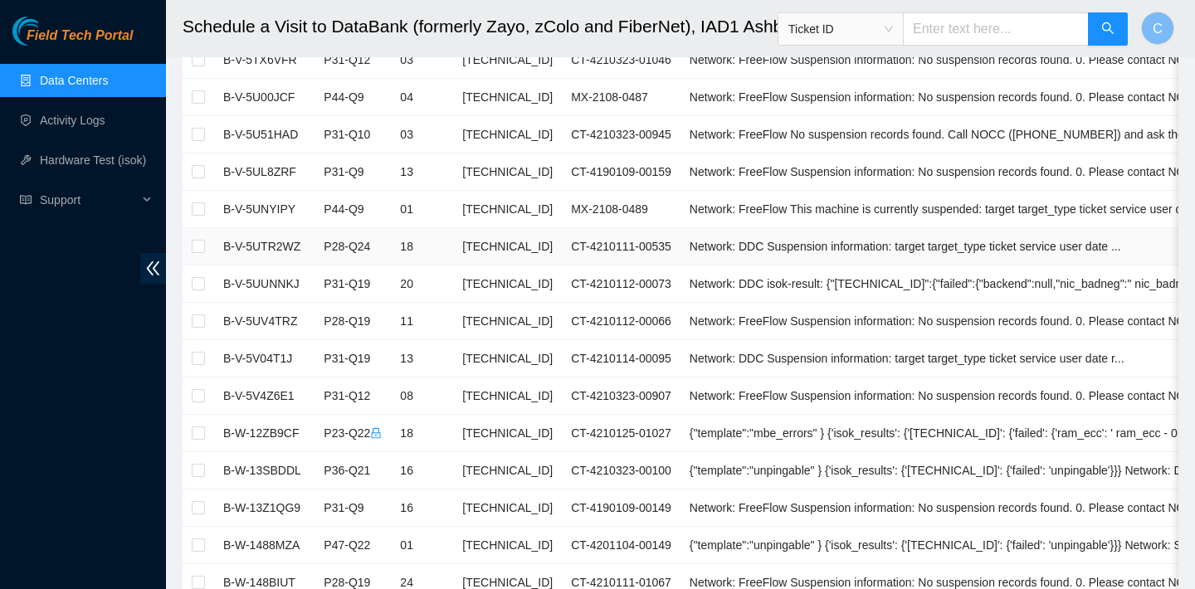
scroll to position [375, 0]
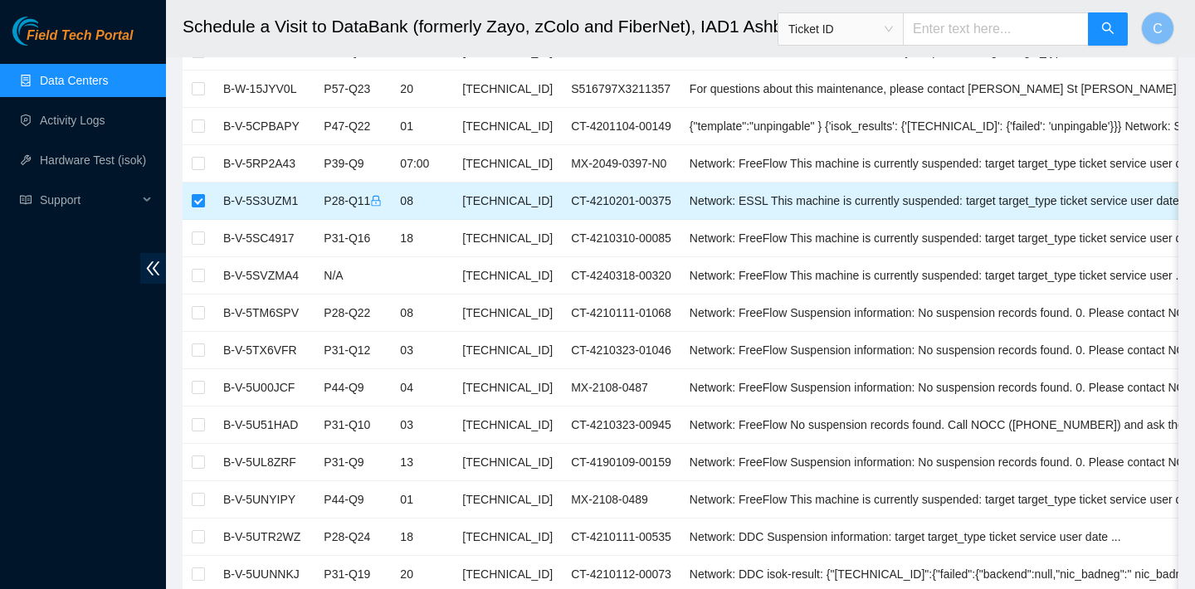
click at [199, 201] on input "checkbox" at bounding box center [198, 200] width 13 height 13
checkbox input "false"
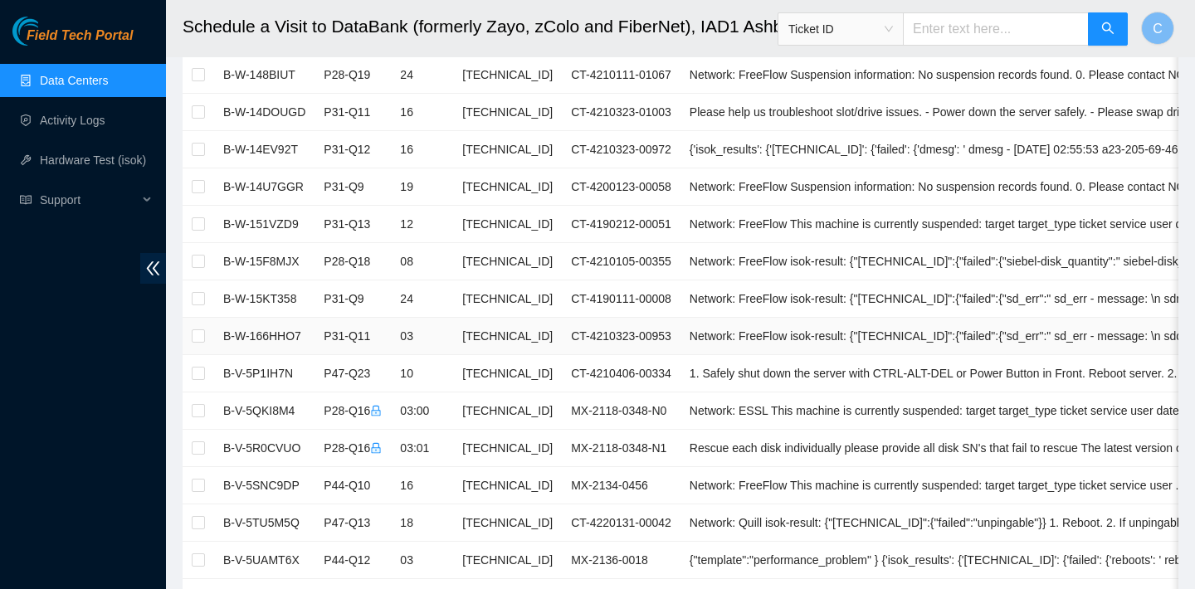
scroll to position [1195, 0]
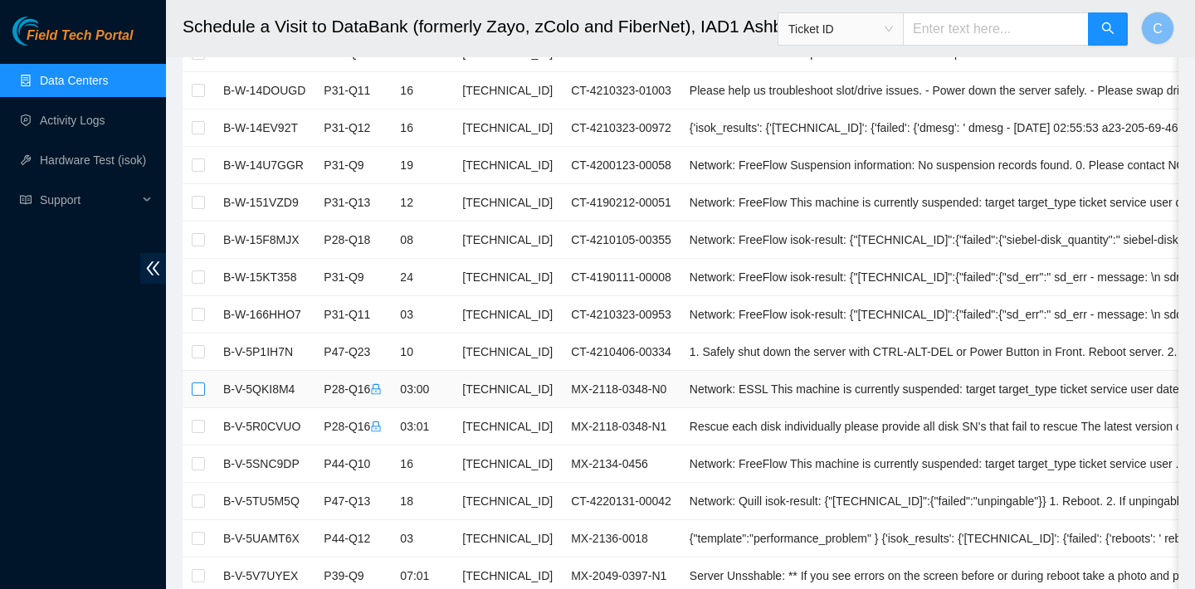
click at [198, 385] on input "checkbox" at bounding box center [198, 389] width 13 height 13
checkbox input "true"
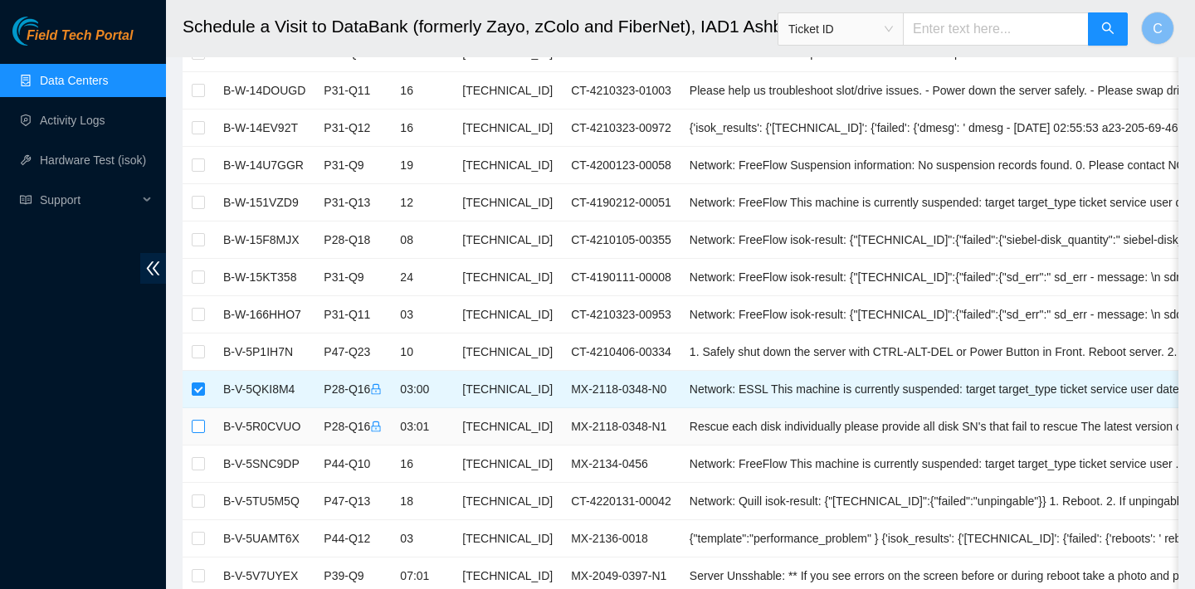
click at [200, 424] on input "checkbox" at bounding box center [198, 426] width 13 height 13
checkbox input "true"
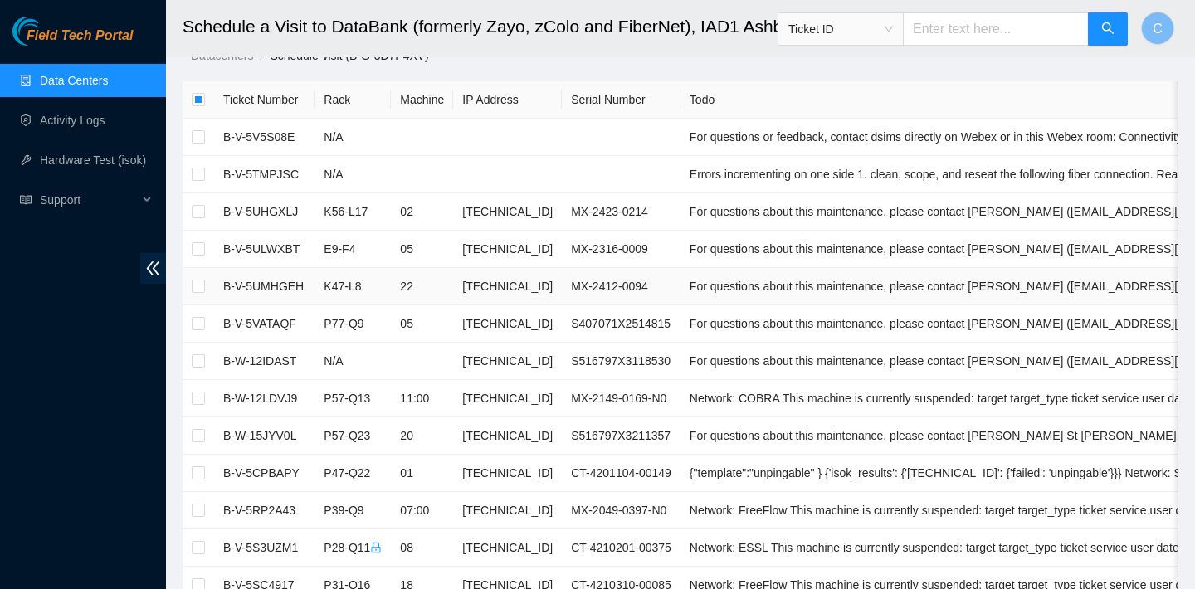
scroll to position [225, 0]
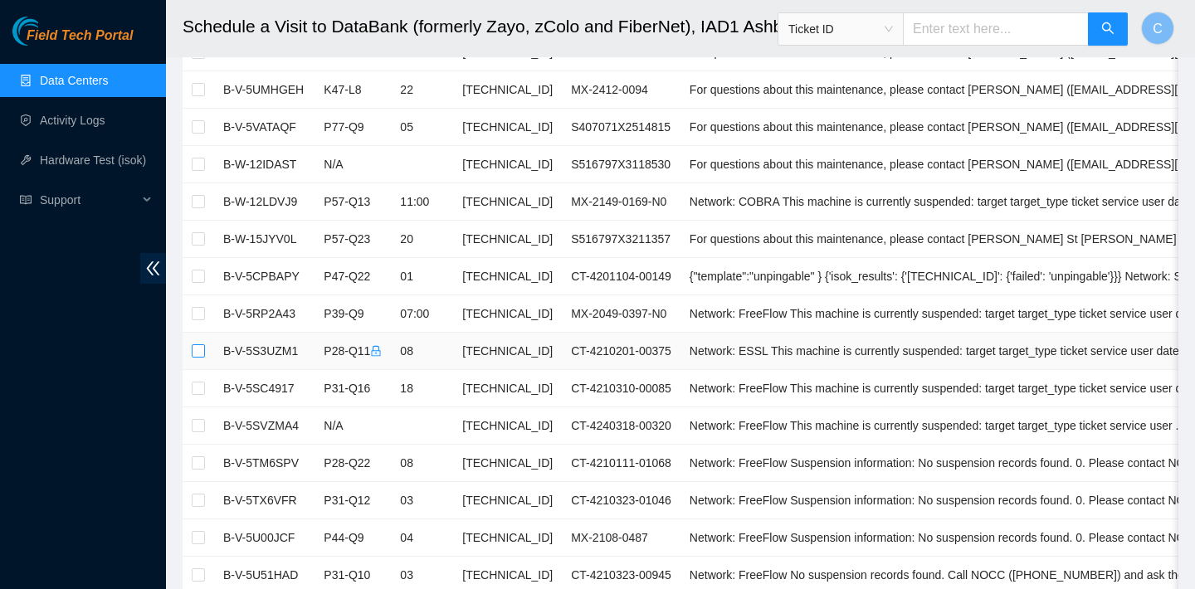
click at [198, 349] on input "checkbox" at bounding box center [198, 350] width 13 height 13
checkbox input "true"
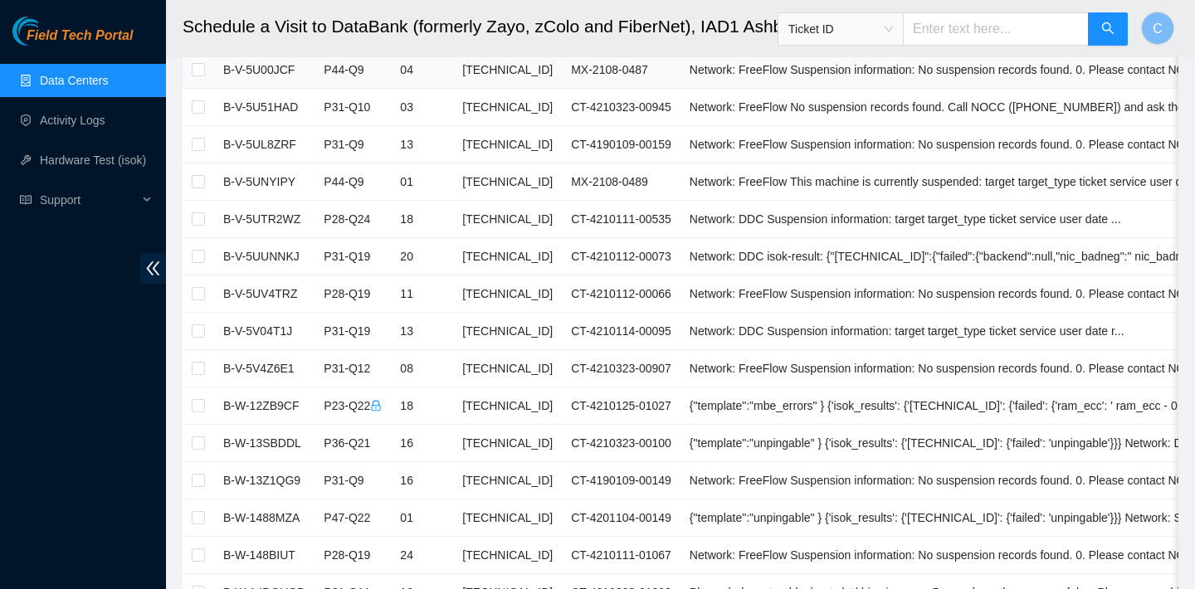
scroll to position [732, 0]
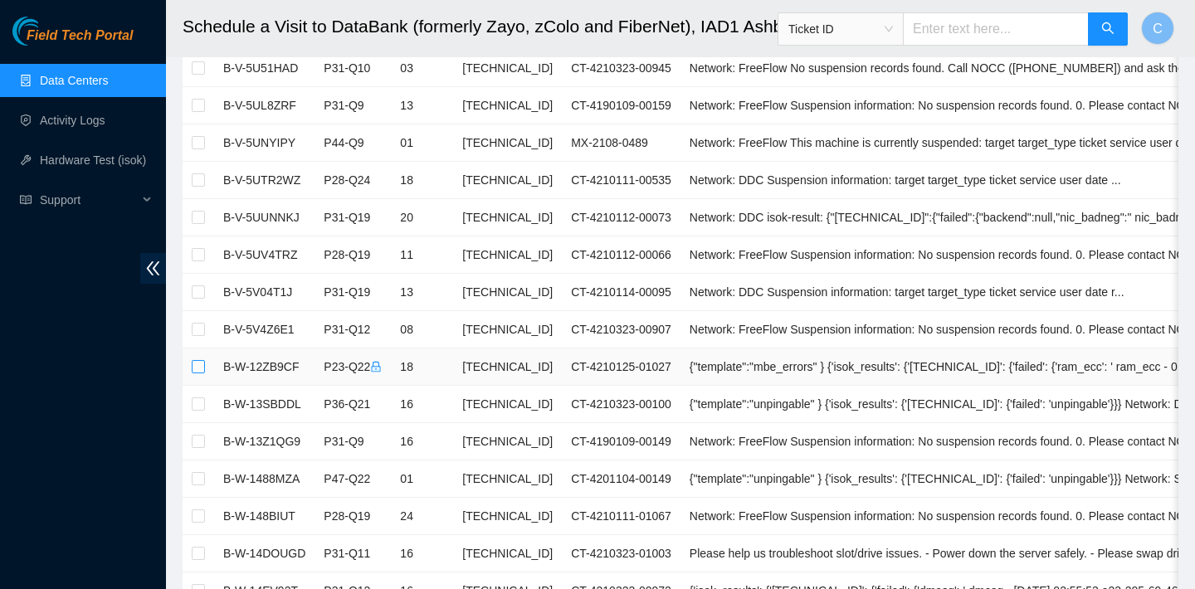
click at [194, 373] on input "checkbox" at bounding box center [198, 366] width 13 height 13
checkbox input "true"
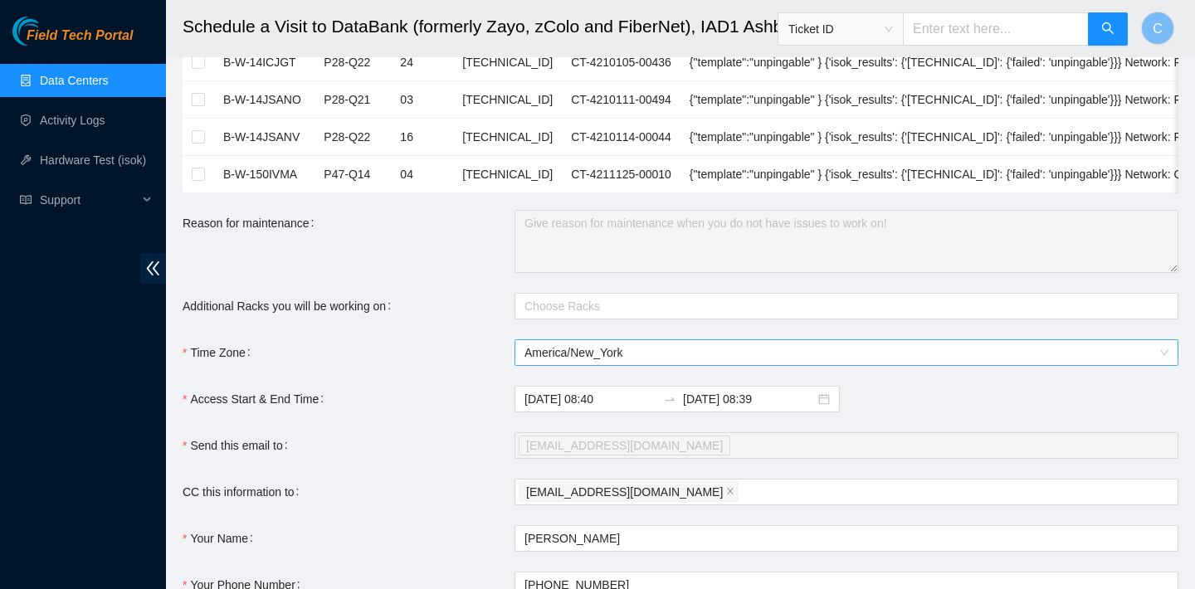
scroll to position [1787, 0]
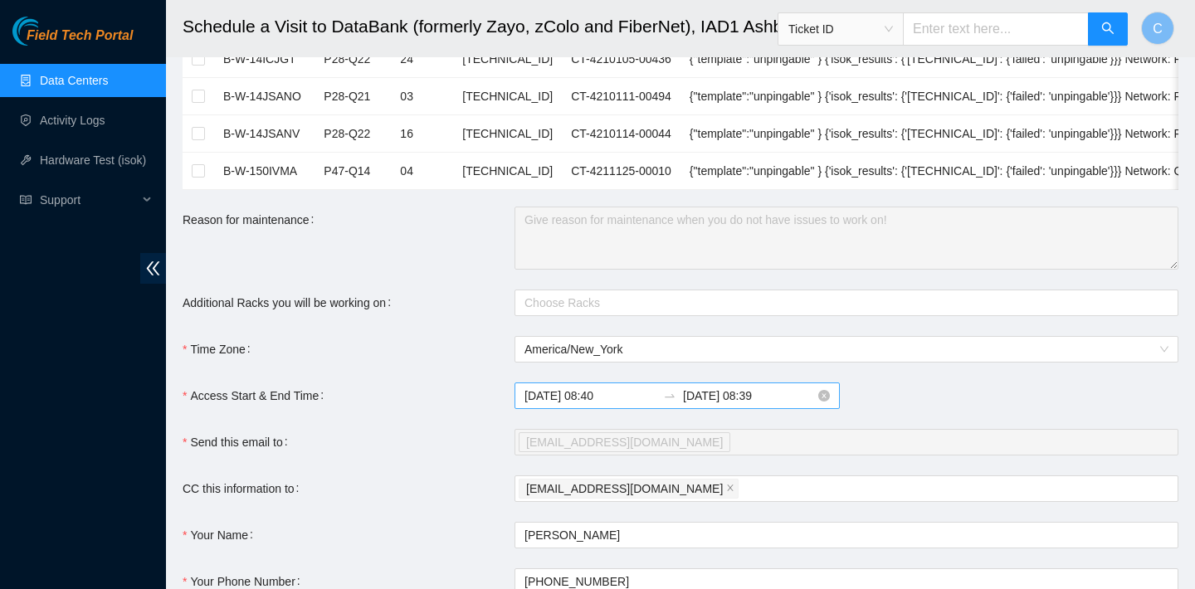
click at [722, 405] on div "2025-09-17 08:40 2025-09-18 08:39" at bounding box center [677, 396] width 325 height 27
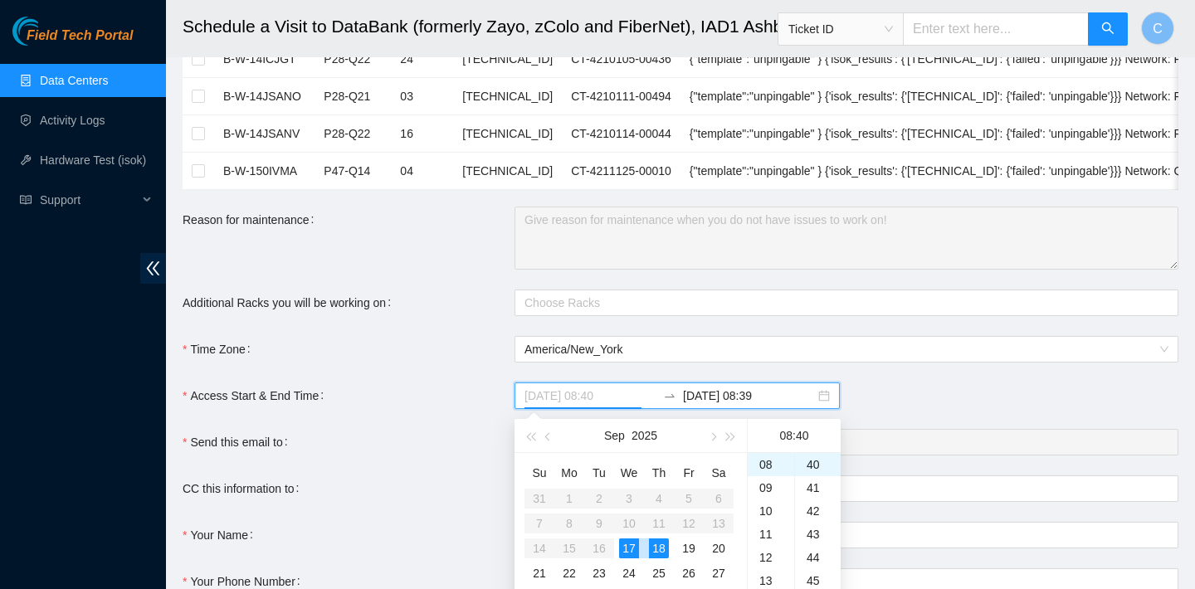
click at [630, 544] on div "17" at bounding box center [629, 549] width 20 height 20
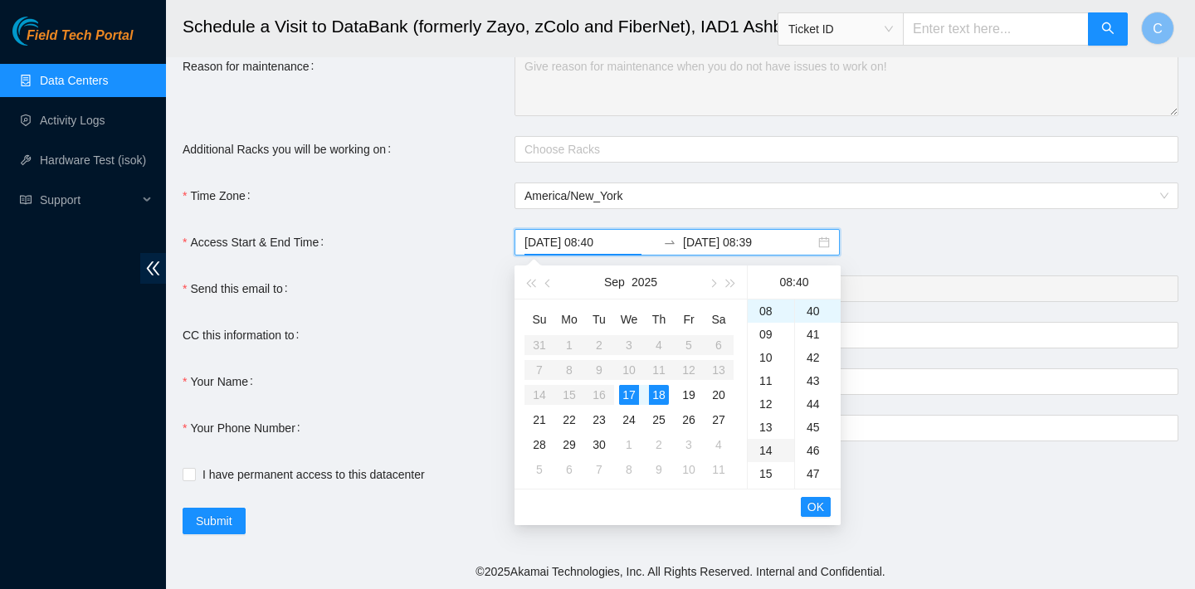
scroll to position [533, 0]
click at [778, 310] on div "23" at bounding box center [771, 312] width 46 height 23
click at [817, 350] on div "59" at bounding box center [818, 347] width 46 height 23
click at [635, 396] on div "17" at bounding box center [629, 395] width 20 height 20
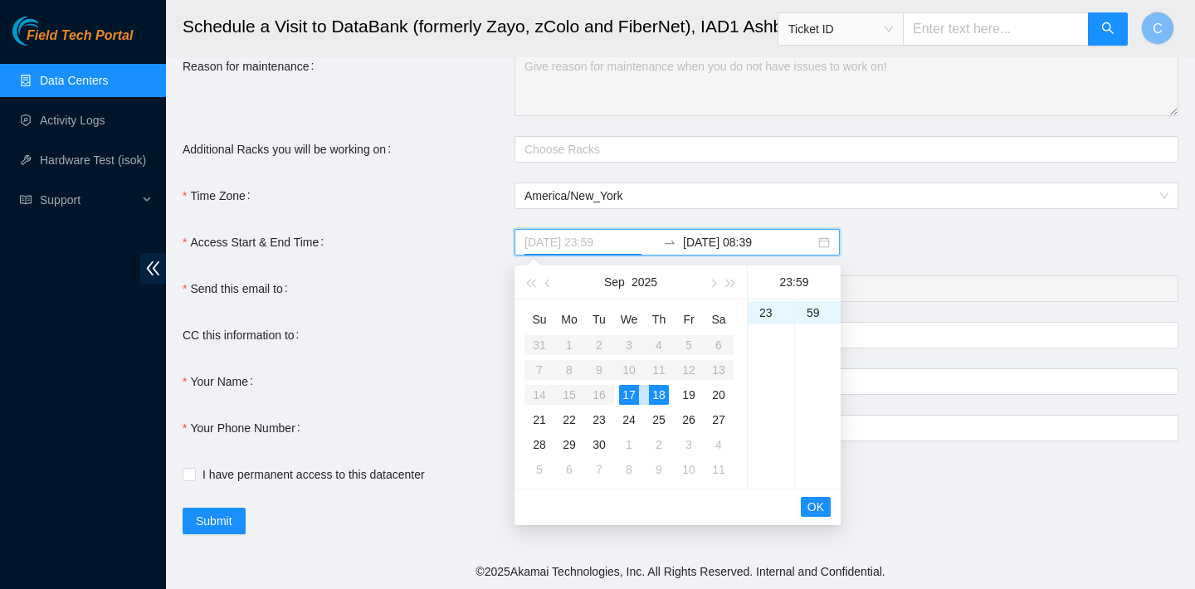
click at [625, 394] on div "17" at bounding box center [629, 395] width 20 height 20
click at [662, 398] on div "18" at bounding box center [659, 395] width 20 height 20
click at [627, 398] on div "17" at bounding box center [629, 395] width 20 height 20
click at [656, 398] on div "18" at bounding box center [659, 395] width 20 height 20
click at [627, 393] on div "17" at bounding box center [629, 395] width 20 height 20
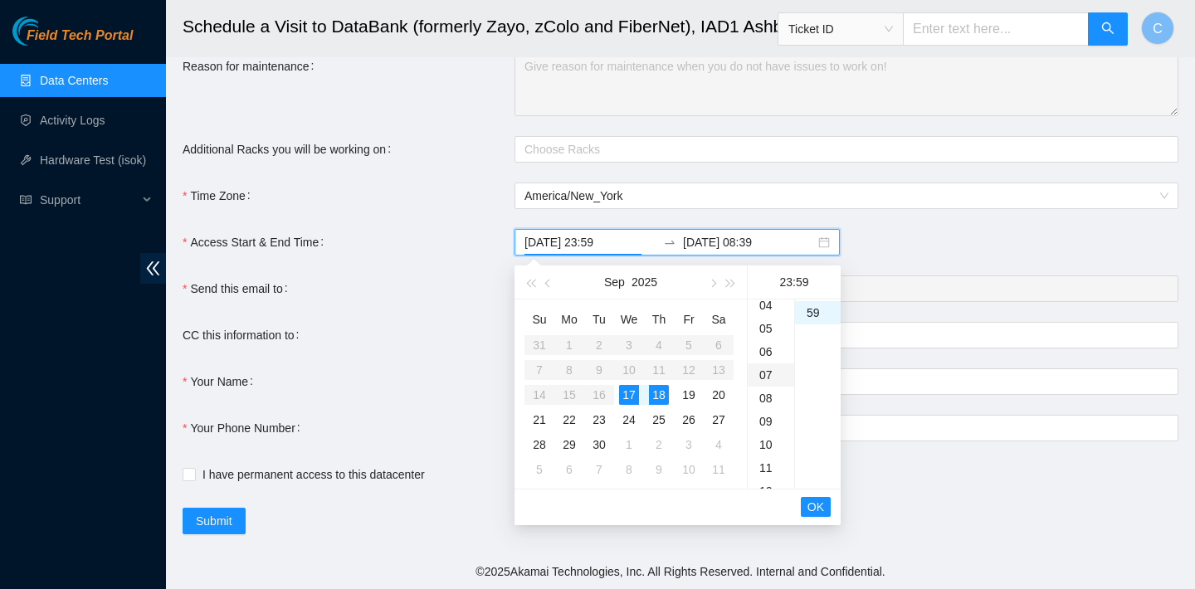
scroll to position [100, 0]
click at [770, 398] on div "08" at bounding box center [771, 397] width 46 height 23
click at [812, 432] on div "40" at bounding box center [818, 433] width 46 height 23
type input "2025-09-17 08:40"
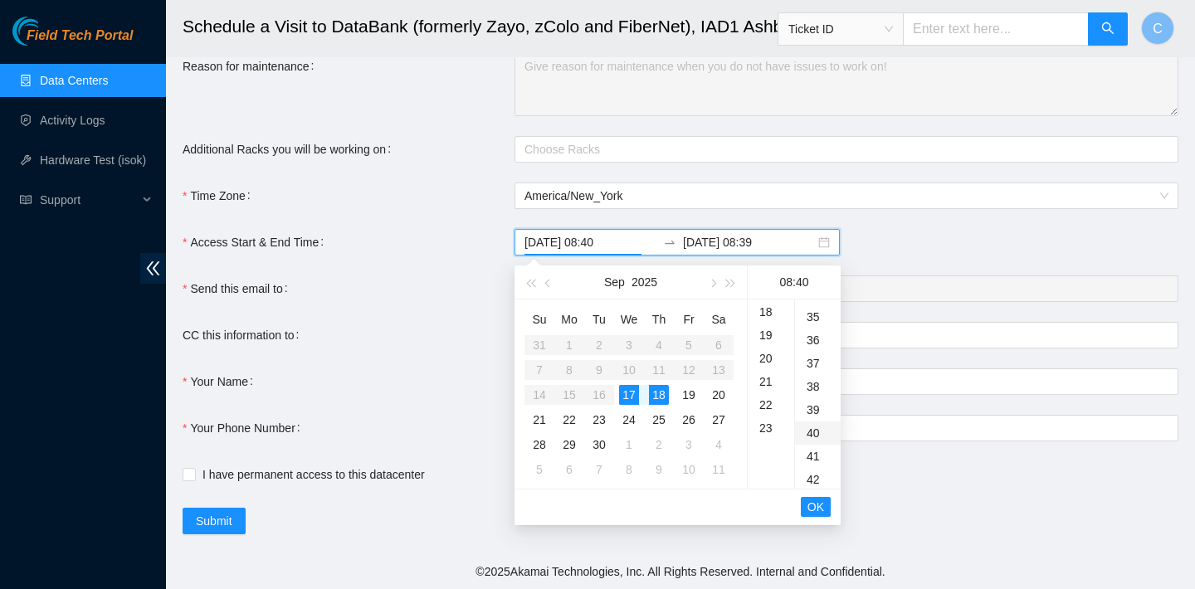
scroll to position [929, 0]
click at [819, 514] on span "OK" at bounding box center [815, 507] width 17 height 18
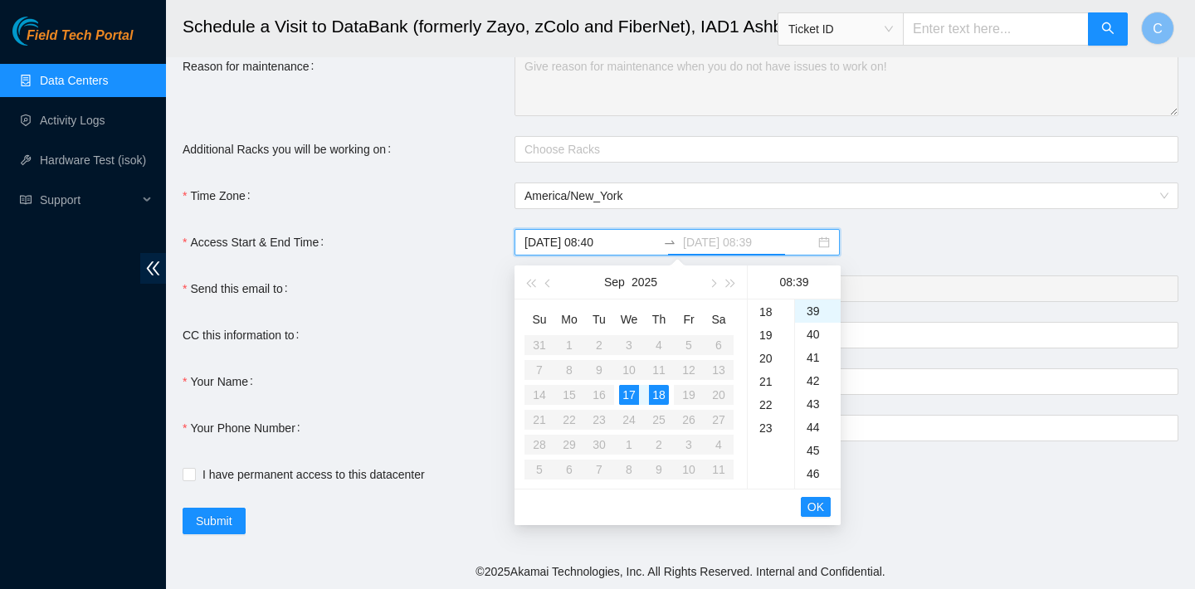
click at [628, 395] on div "17" at bounding box center [629, 395] width 20 height 20
click at [777, 424] on div "23" at bounding box center [771, 428] width 46 height 23
click at [822, 315] on div "59" at bounding box center [818, 312] width 46 height 23
type input "2025-09-17 23:59"
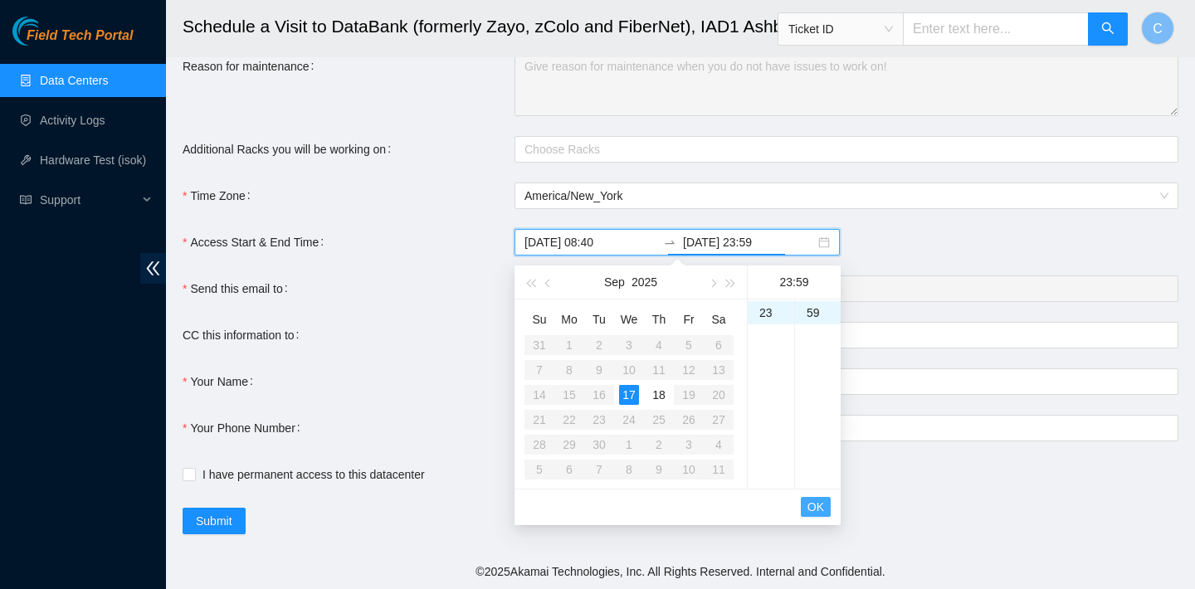
click at [818, 510] on span "OK" at bounding box center [815, 507] width 17 height 18
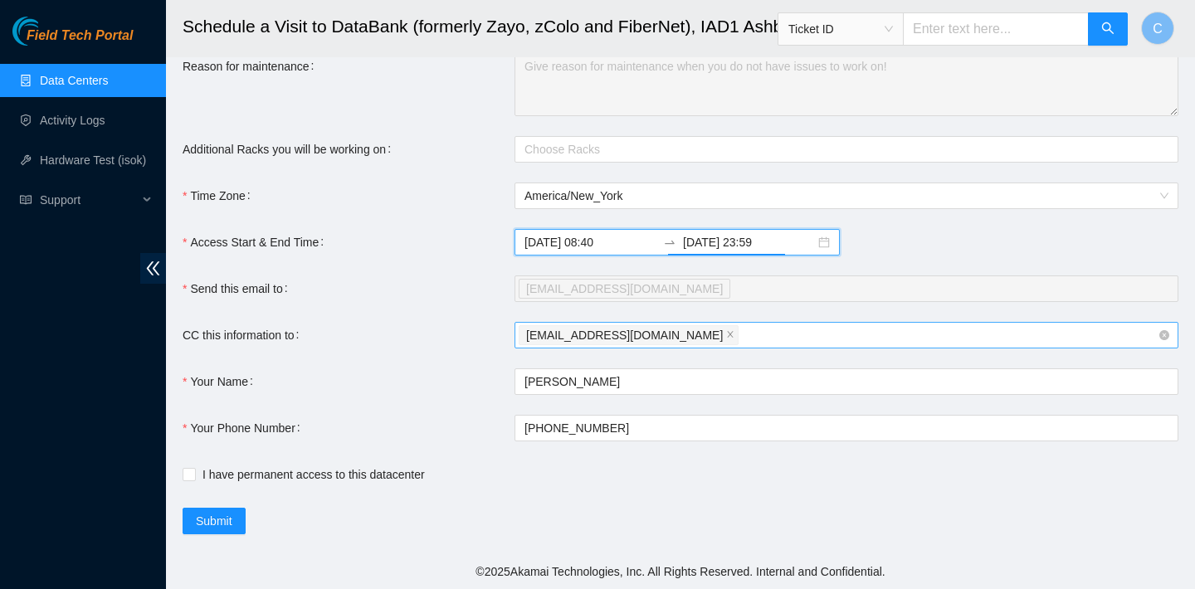
click at [699, 339] on div "celesteejung@gmail.com" at bounding box center [838, 335] width 639 height 23
type input "n"
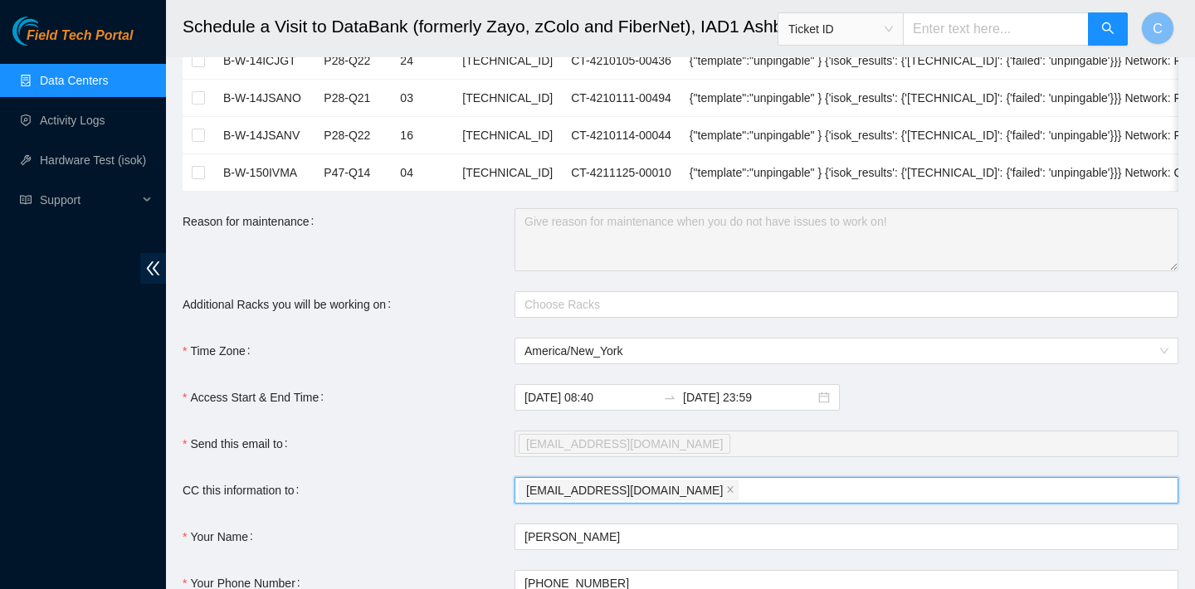
scroll to position [1940, 0]
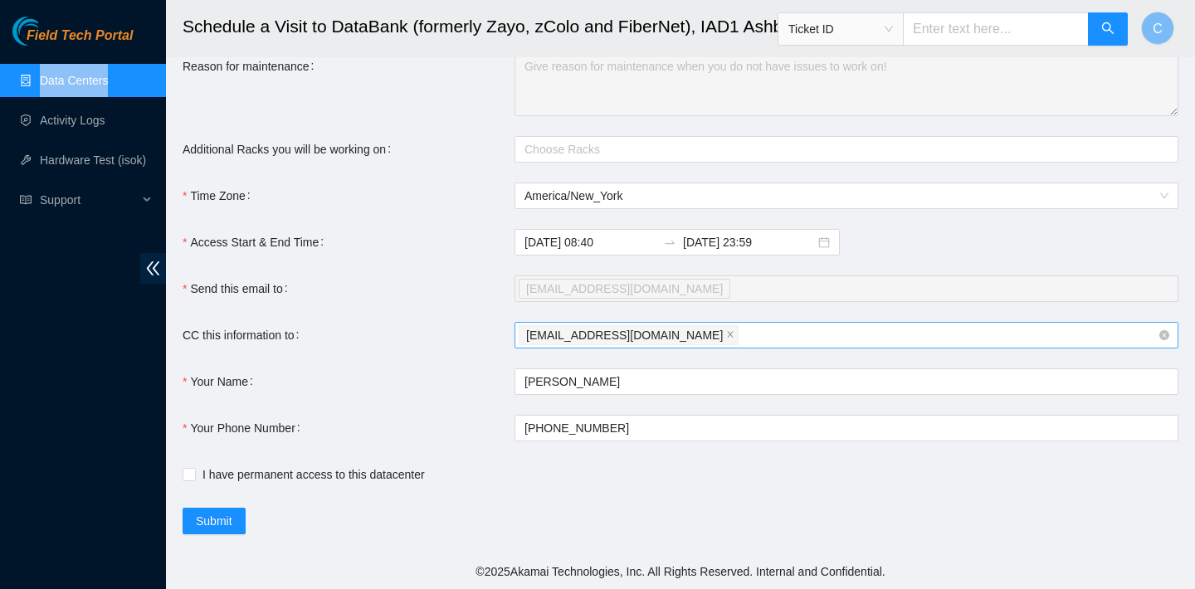
click at [715, 334] on div "celesteejung@gmail.com" at bounding box center [838, 335] width 639 height 23
type input "nie-akamai"
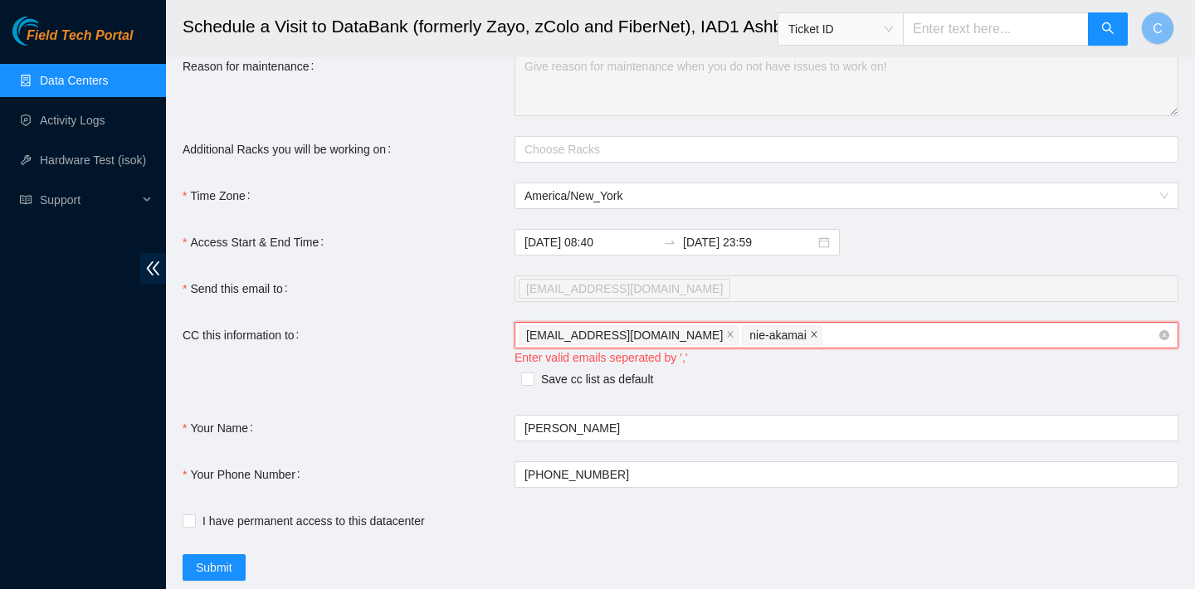
click at [810, 335] on icon "close" at bounding box center [814, 334] width 8 height 8
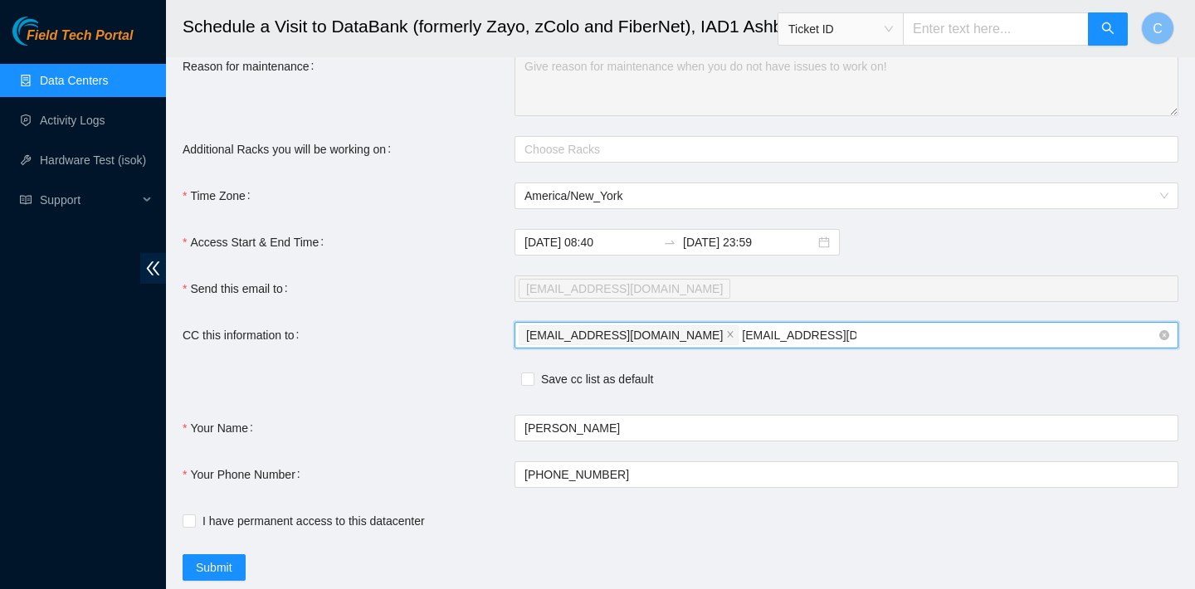
type input "nie-iad@akamai.com"
click at [528, 381] on input "Save cc list as default" at bounding box center [527, 379] width 12 height 12
checkbox input "true"
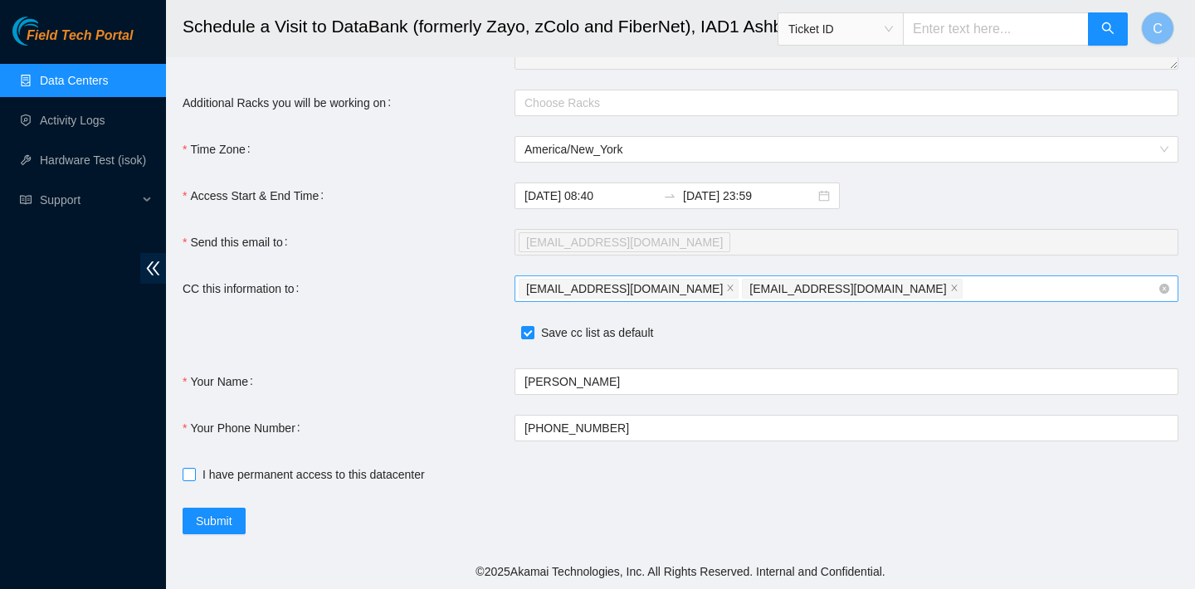
click at [293, 478] on span "I have permanent access to this datacenter" at bounding box center [314, 475] width 236 height 18
click at [194, 478] on input "I have permanent access to this datacenter" at bounding box center [189, 474] width 12 height 12
checkbox input "true"
click at [232, 526] on span "Submit" at bounding box center [214, 521] width 37 height 18
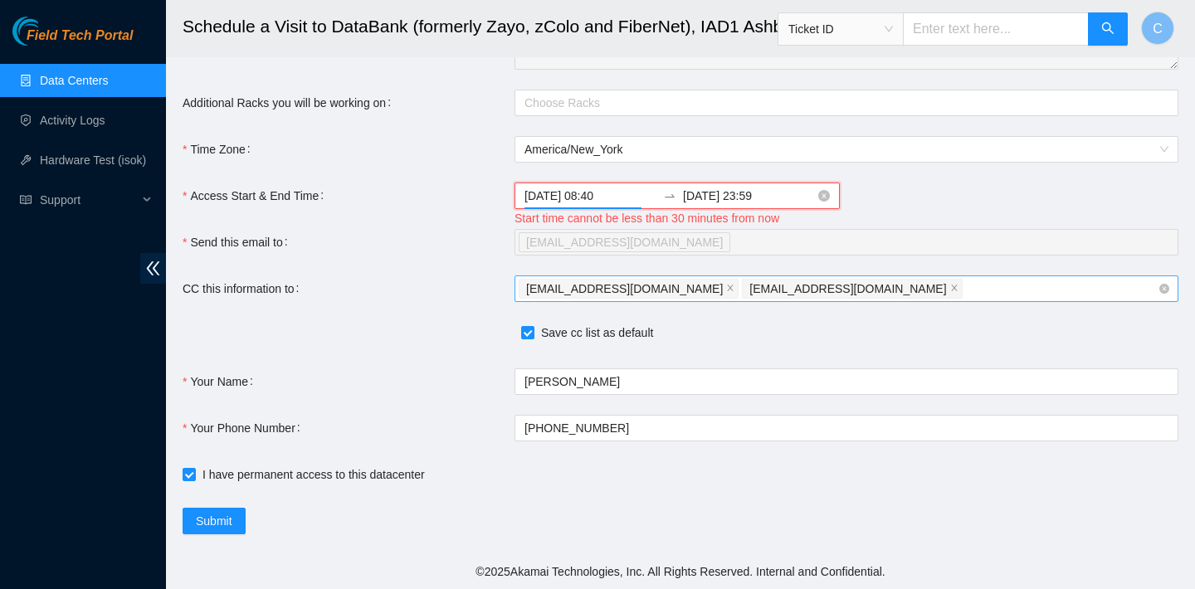
click at [615, 194] on input "2025-09-17 08:40" at bounding box center [590, 196] width 132 height 18
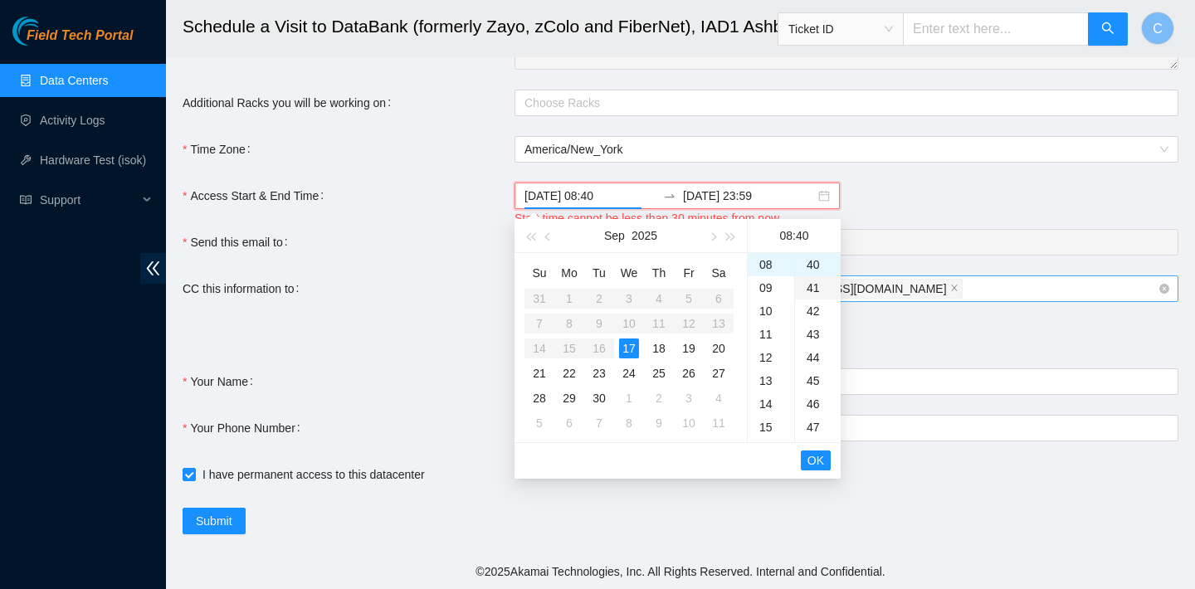
click at [812, 290] on div "41" at bounding box center [818, 287] width 46 height 23
click at [807, 467] on button "OK" at bounding box center [816, 461] width 30 height 20
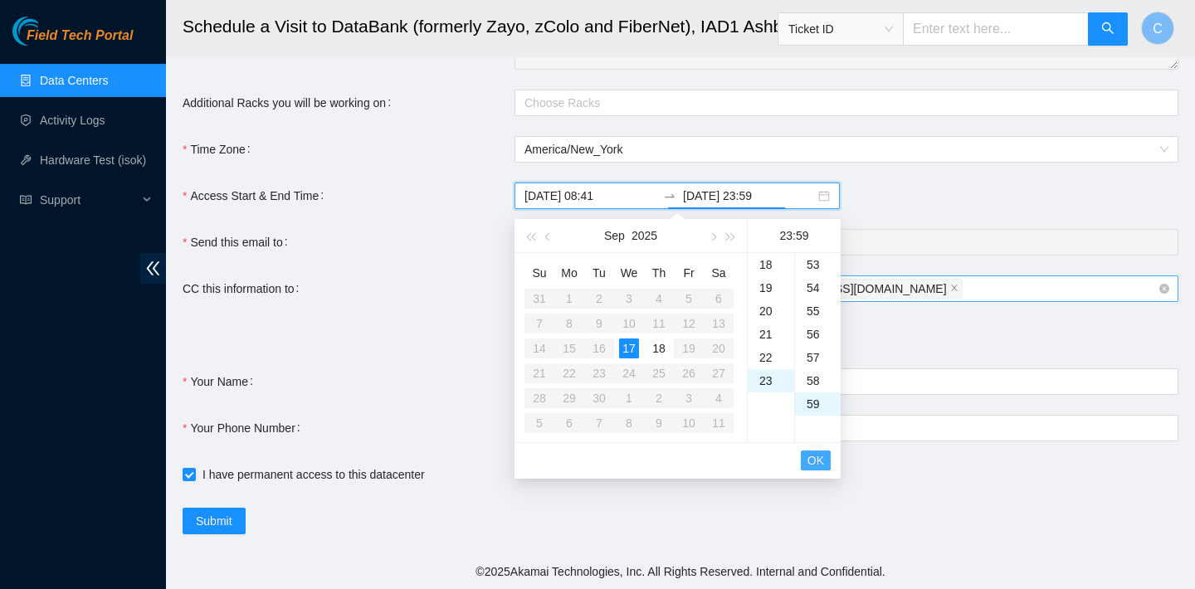
scroll to position [1369, 0]
click at [813, 466] on span "OK" at bounding box center [815, 460] width 17 height 18
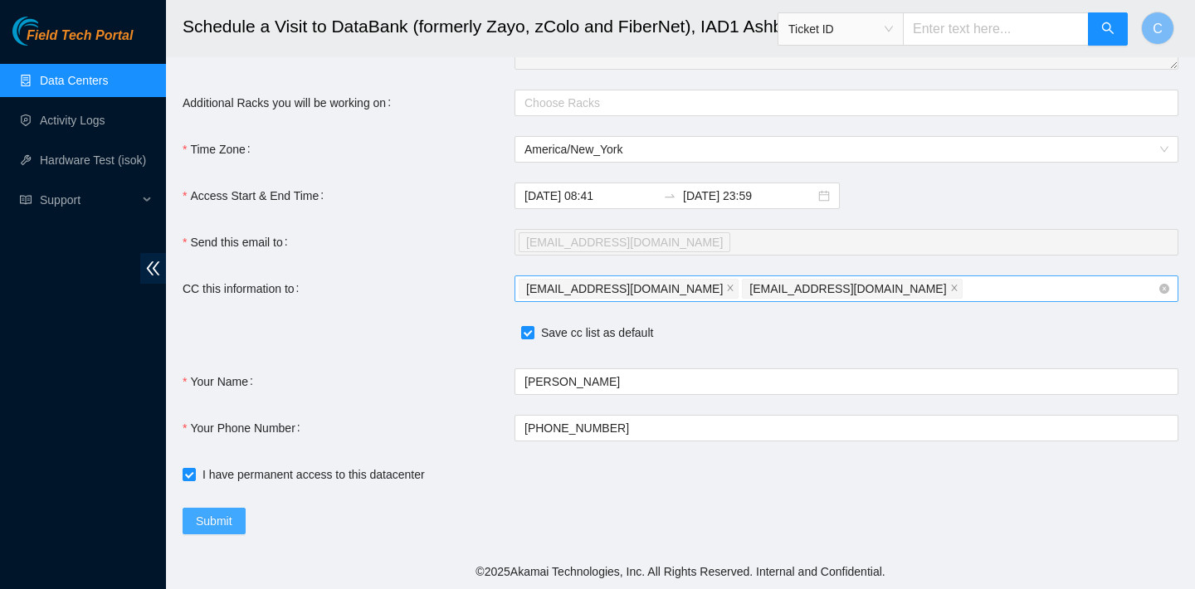
click at [225, 520] on span "Submit" at bounding box center [214, 521] width 37 height 18
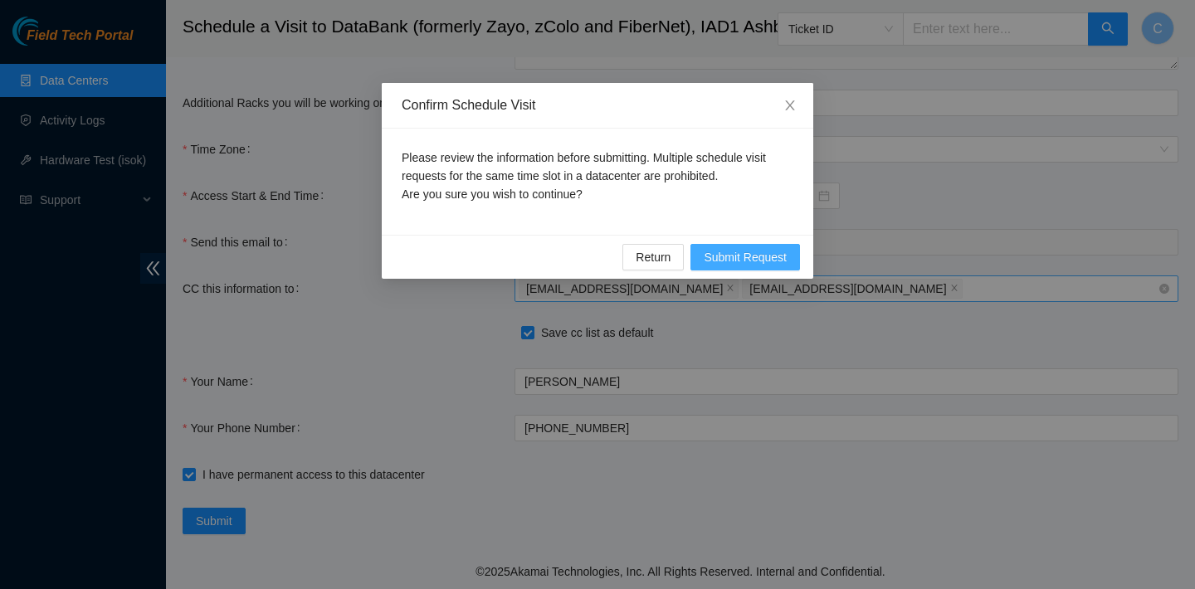
click at [729, 253] on span "Submit Request" at bounding box center [745, 257] width 83 height 18
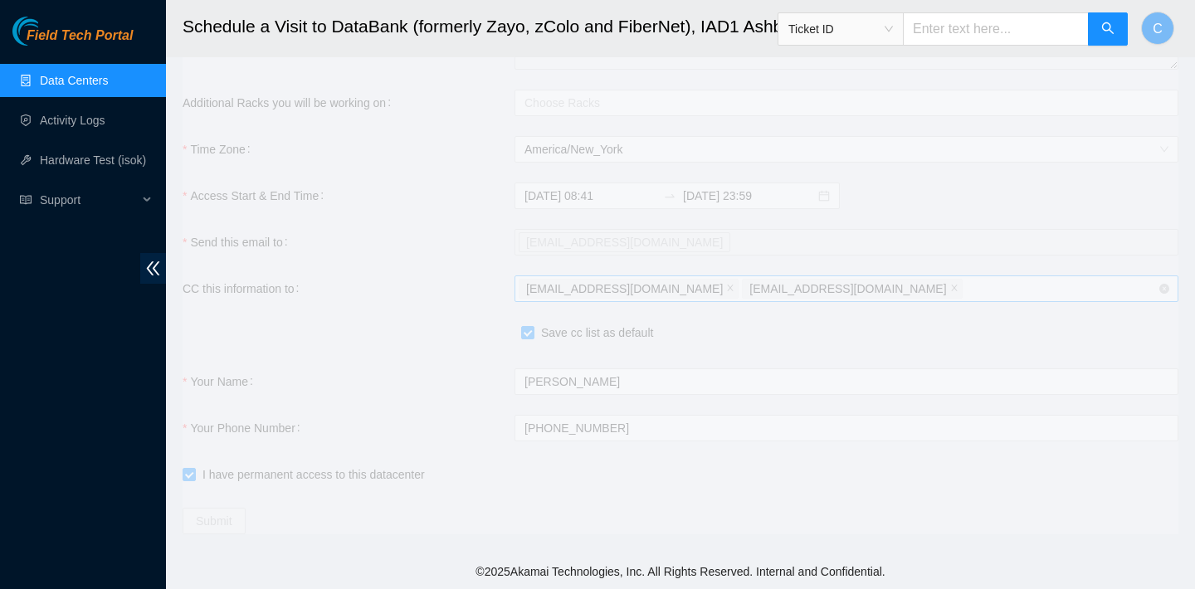
type input "2025-09-17 08:46"
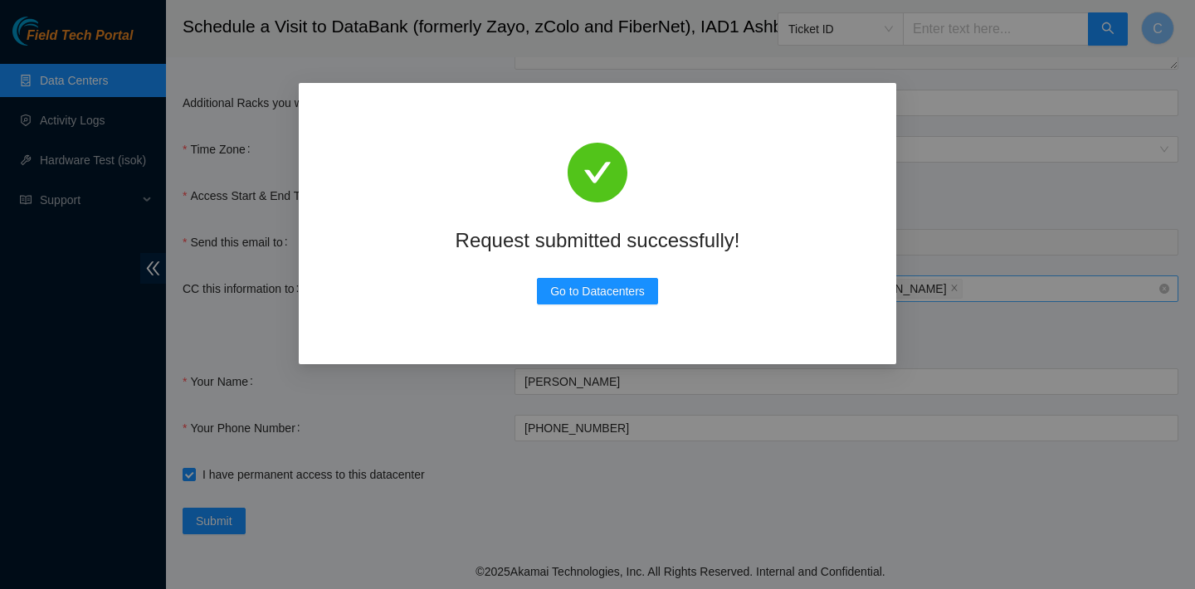
click at [599, 41] on div "Request submitted successfully! Go to Datacenters" at bounding box center [597, 294] width 1195 height 589
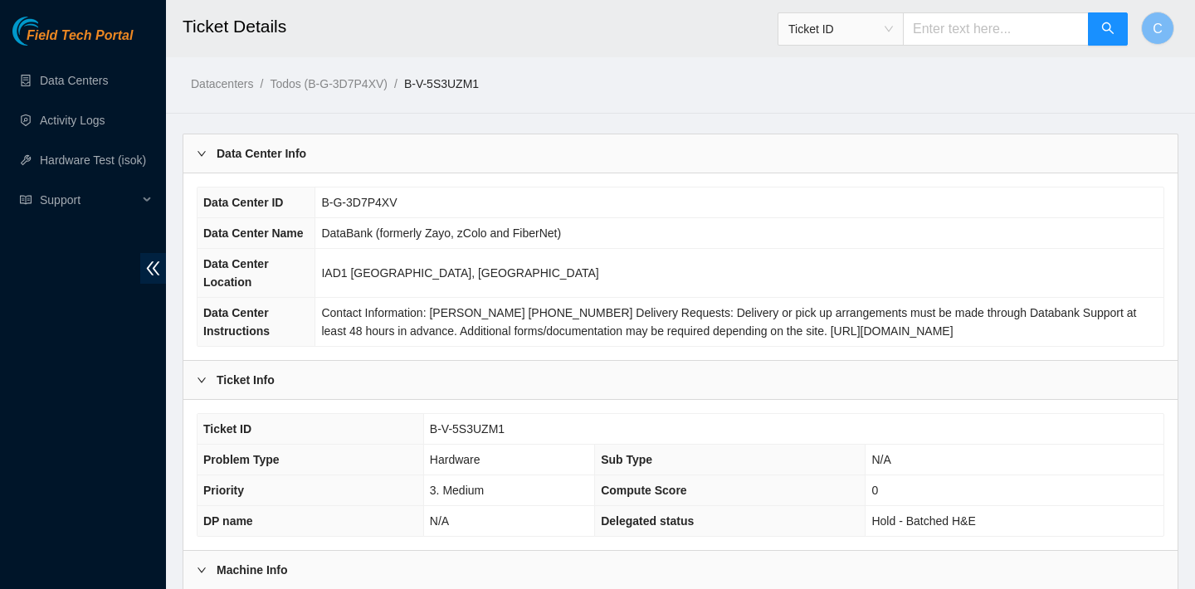
scroll to position [482, 0]
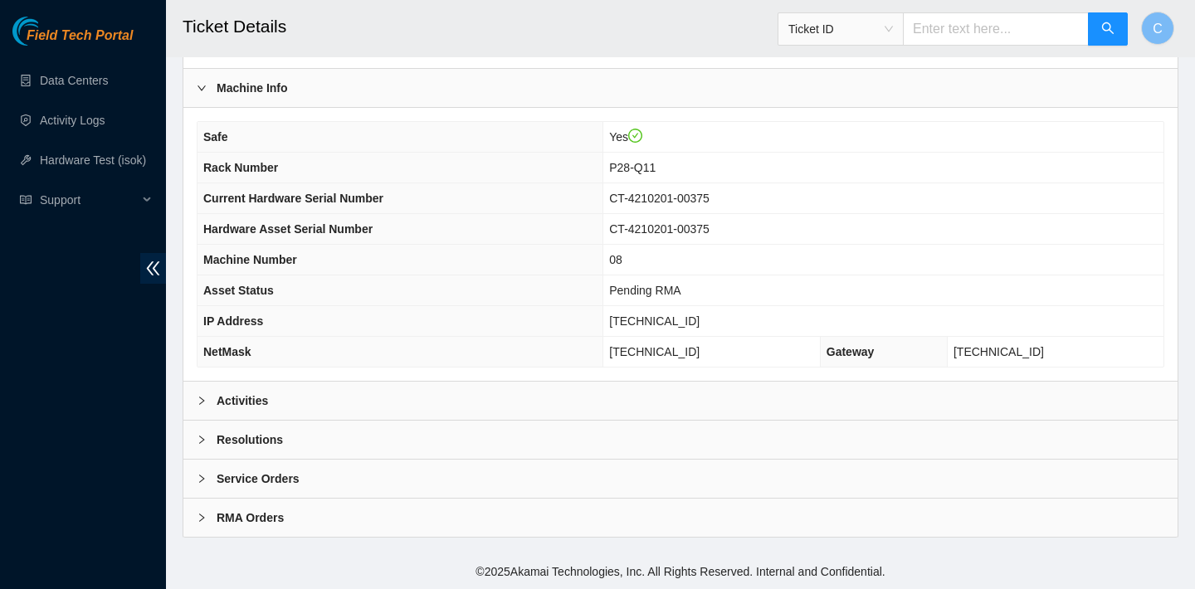
click at [349, 402] on div "Activities" at bounding box center [680, 401] width 994 height 38
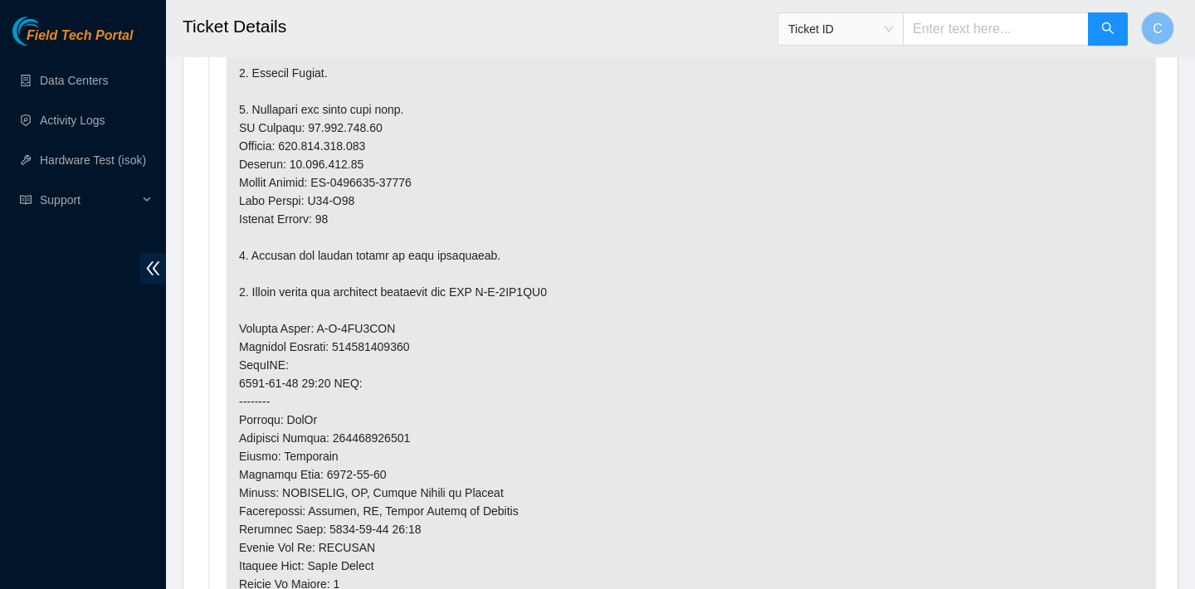
scroll to position [1134, 0]
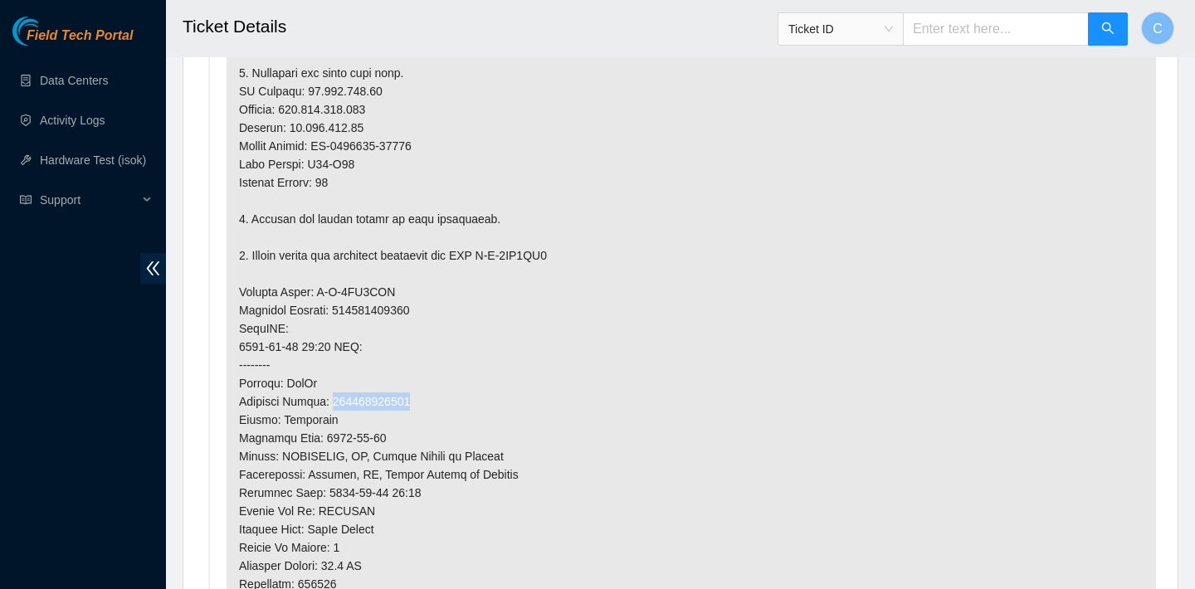
drag, startPoint x: 425, startPoint y: 401, endPoint x: 339, endPoint y: 397, distance: 86.4
click at [339, 397] on p at bounding box center [691, 292] width 929 height 956
copy p "417328423466"
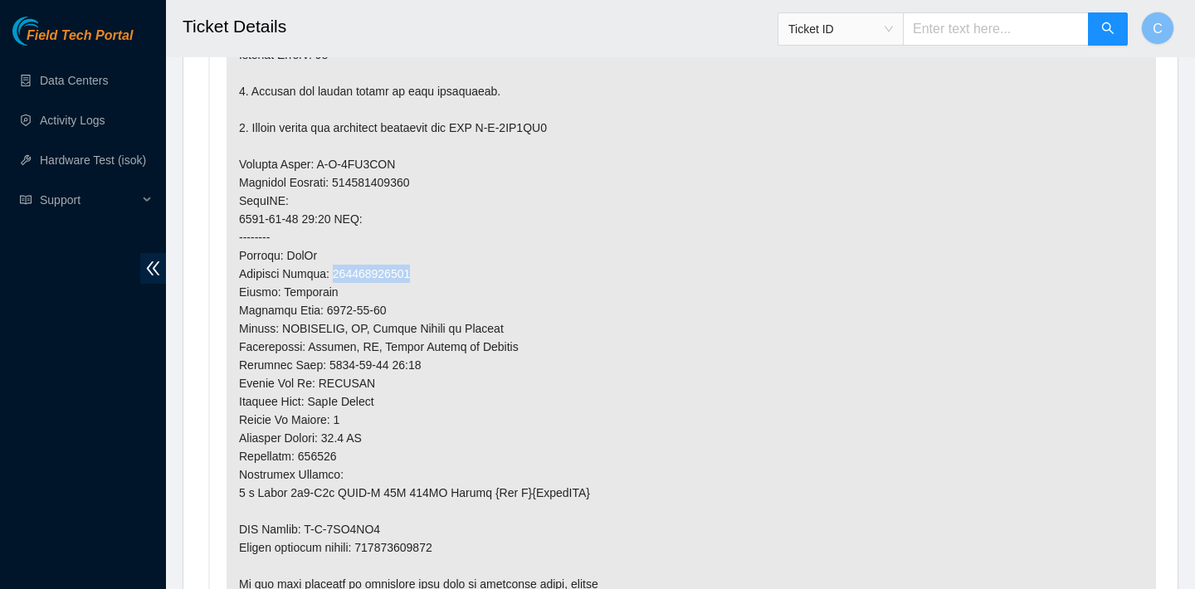
scroll to position [1505, 0]
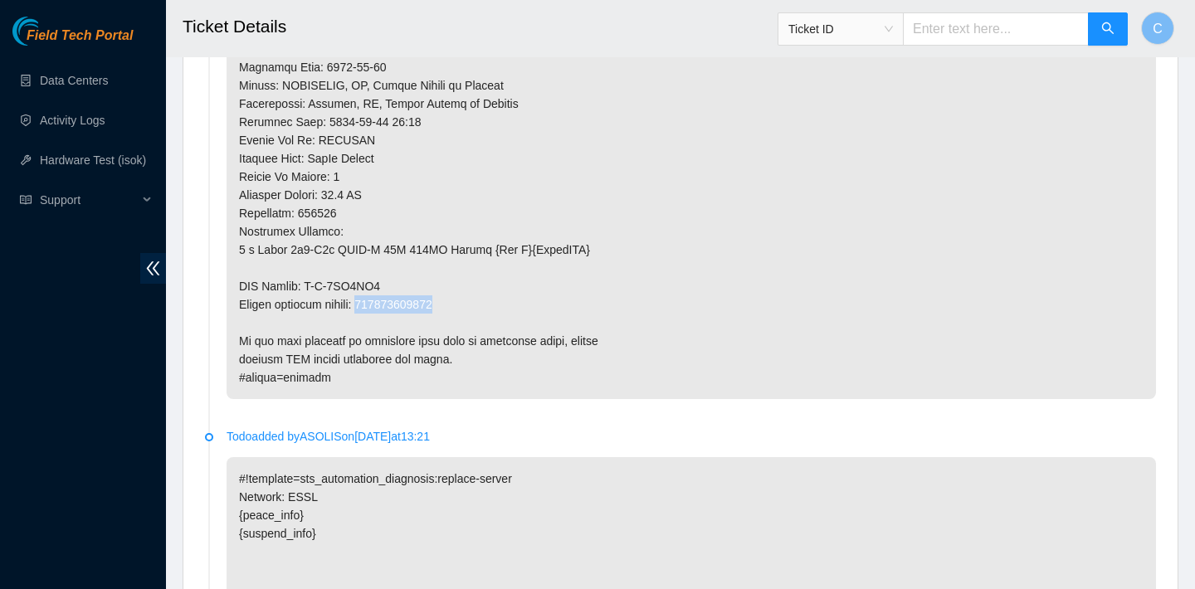
drag, startPoint x: 461, startPoint y: 307, endPoint x: 373, endPoint y: 304, distance: 88.0
copy p "417328423477"
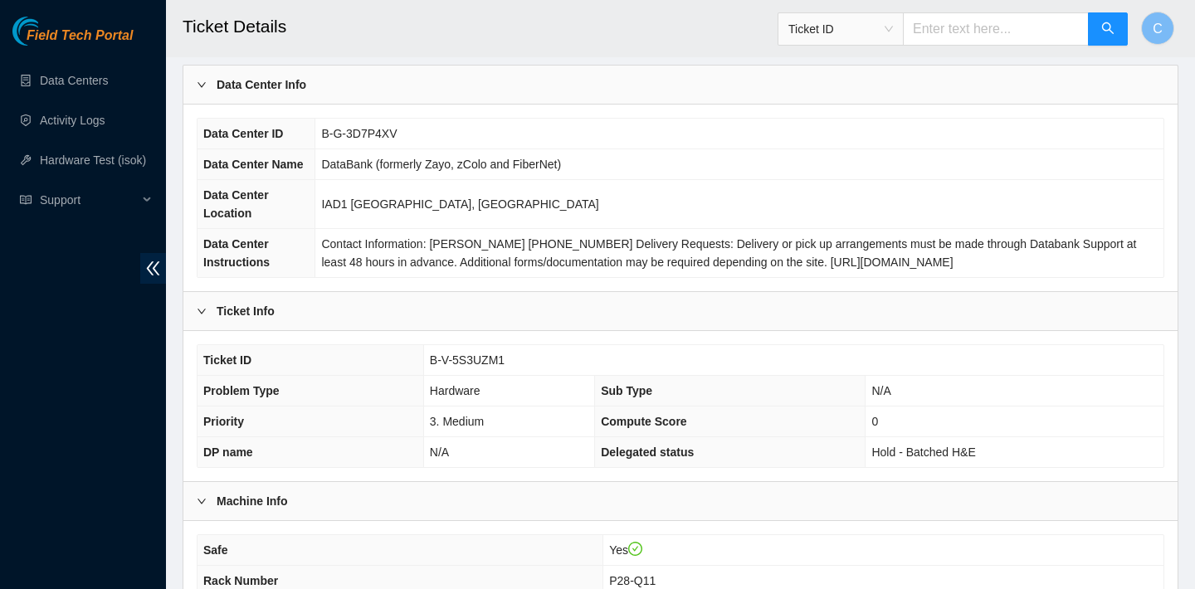
scroll to position [171, 0]
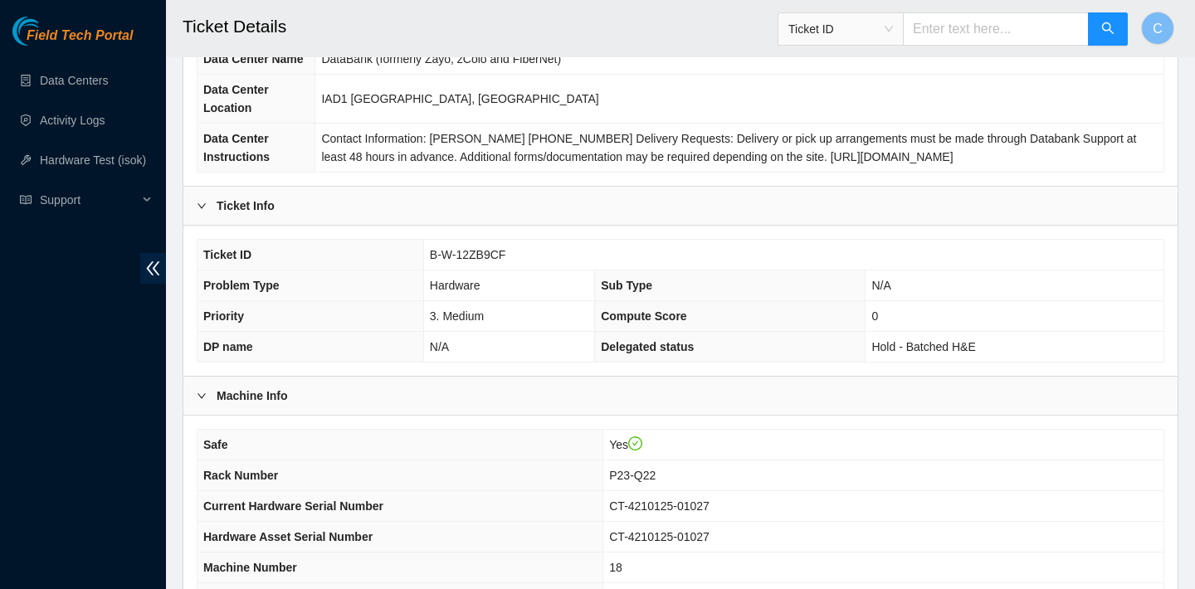
scroll to position [482, 0]
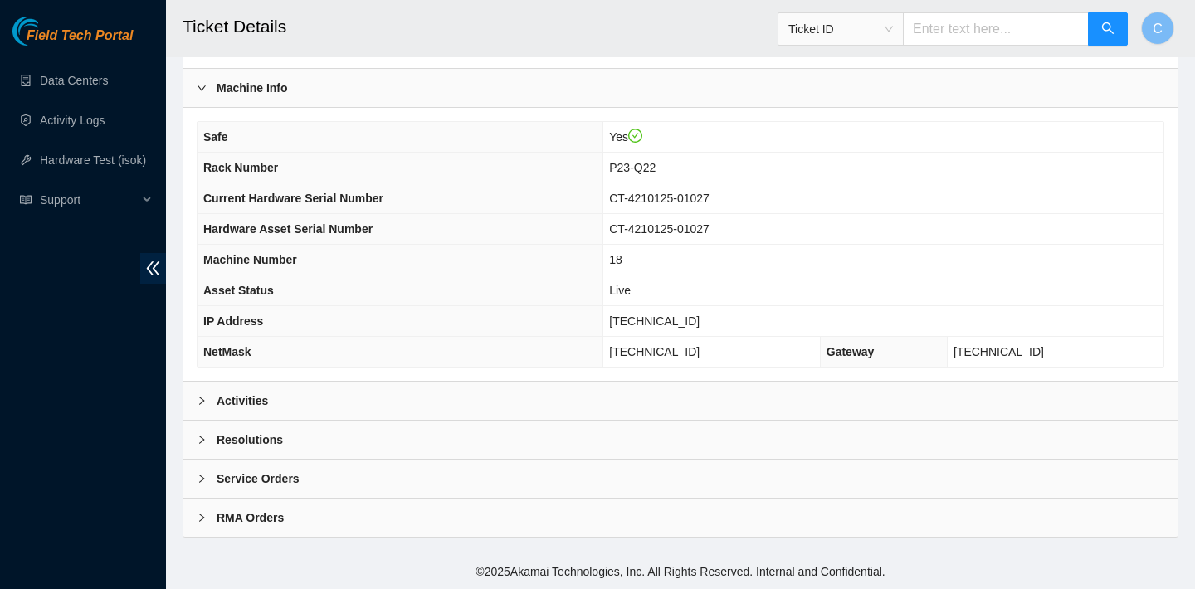
click at [410, 393] on div "Activities" at bounding box center [680, 401] width 994 height 38
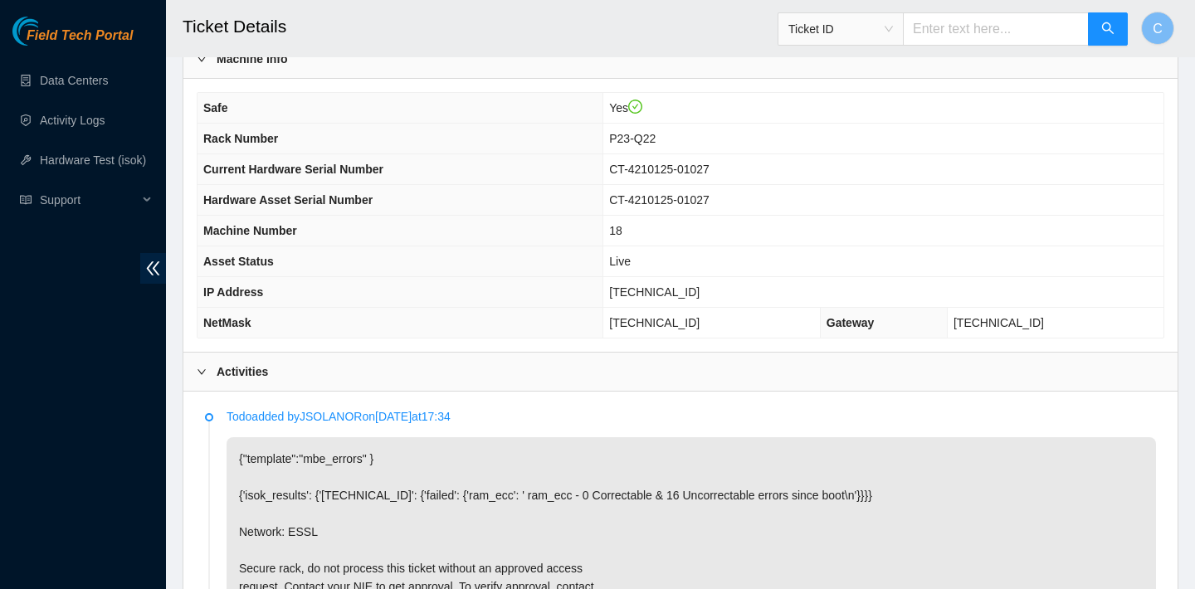
scroll to position [461, 0]
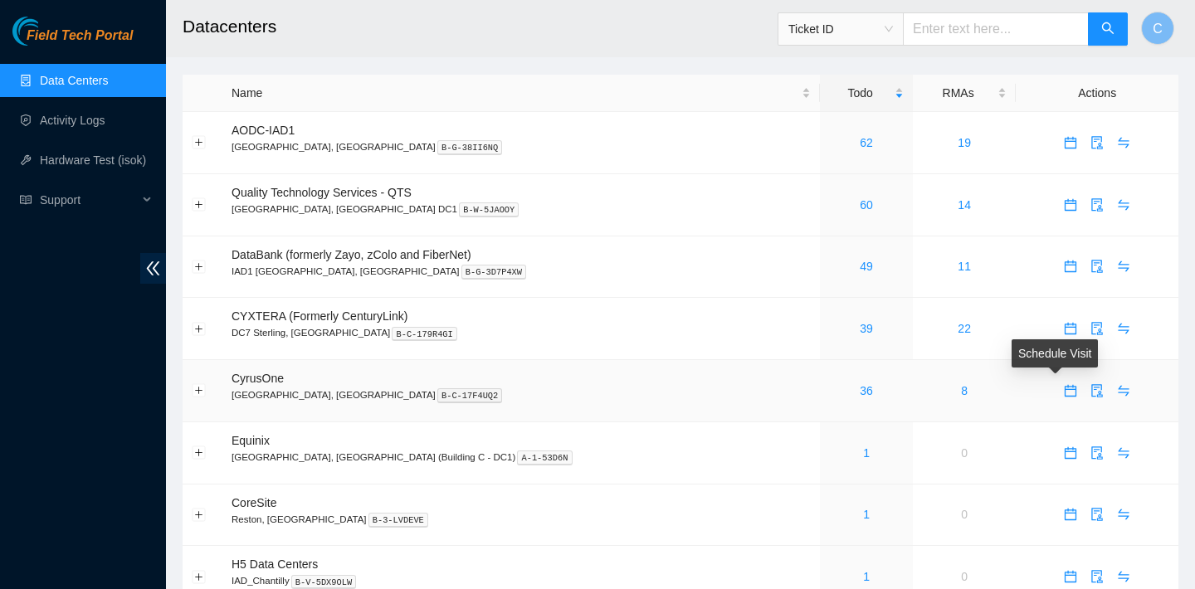
click at [1064, 392] on icon "calendar" at bounding box center [1070, 390] width 13 height 13
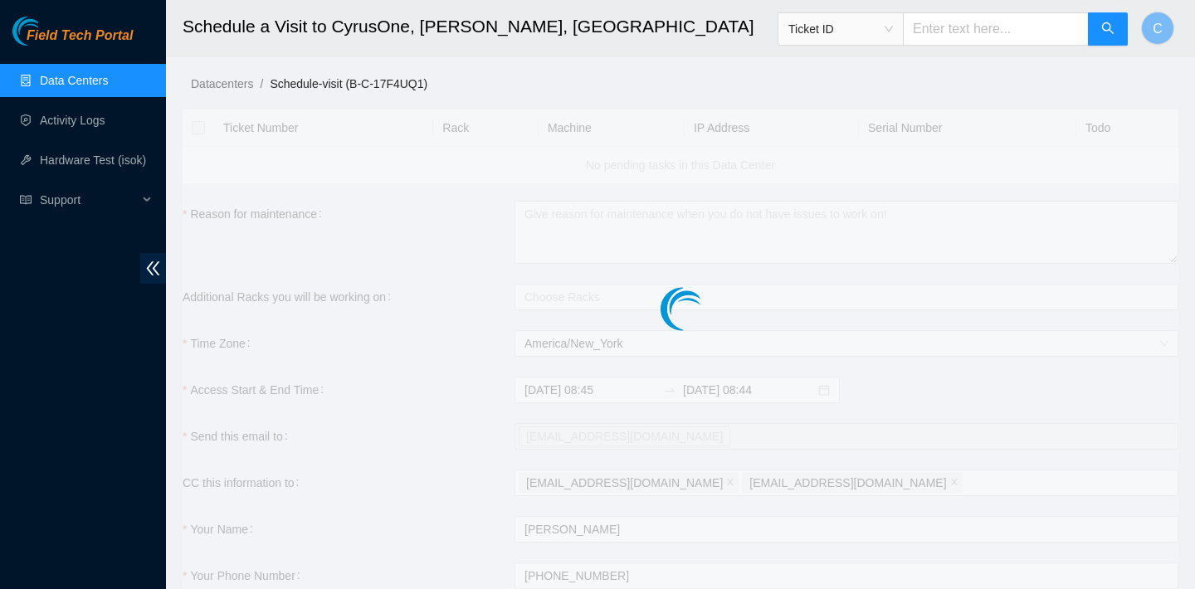
checkbox input "true"
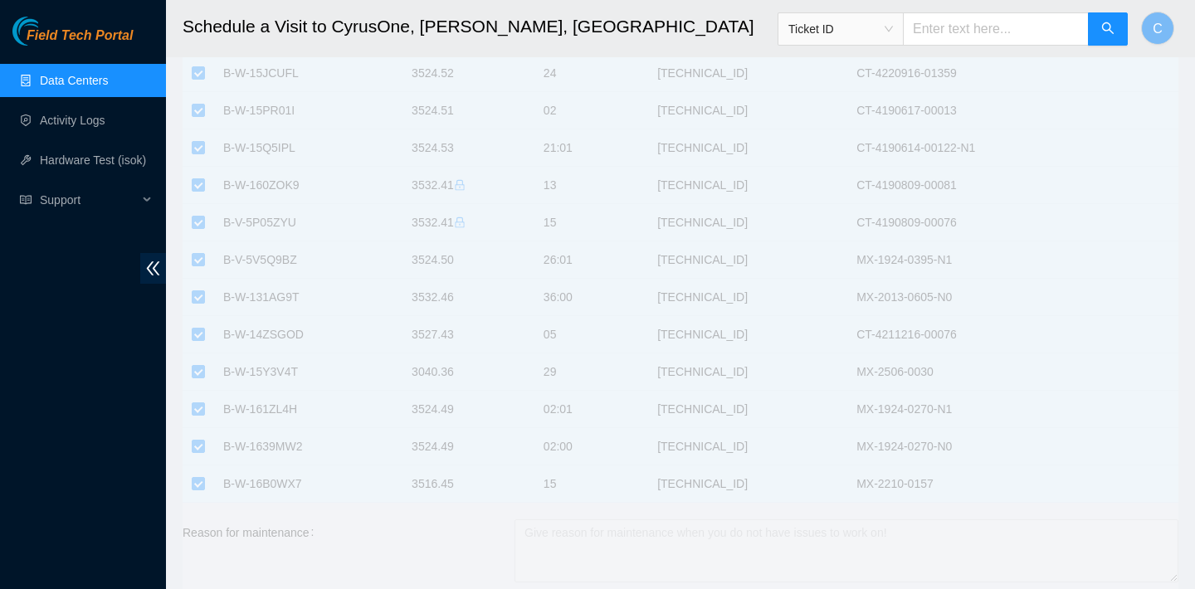
scroll to position [1455, 0]
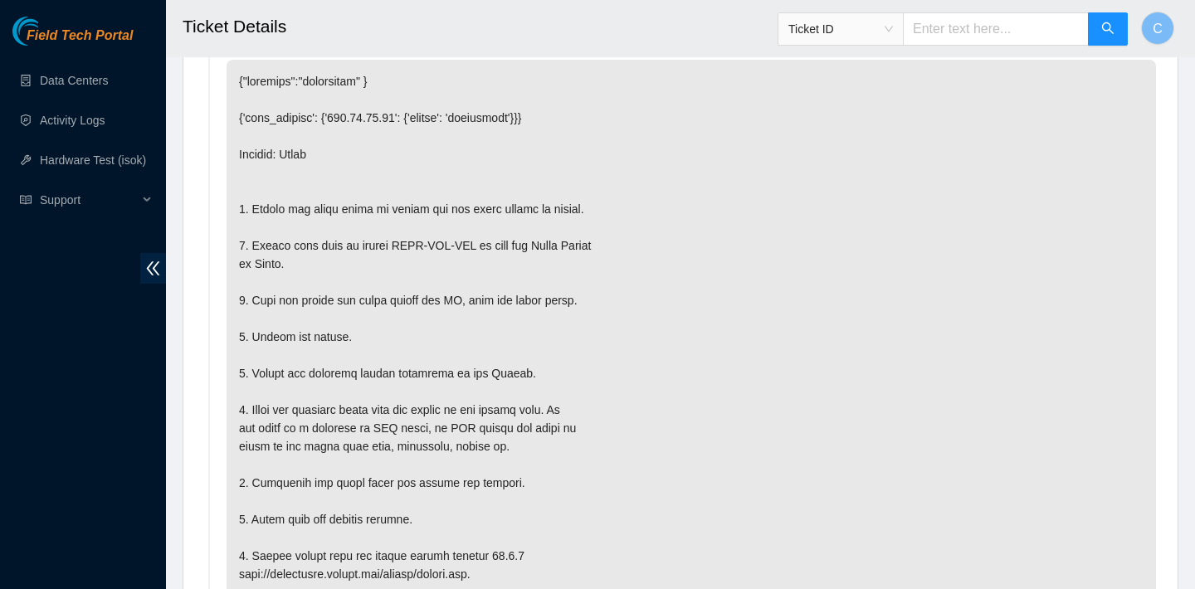
scroll to position [968, 0]
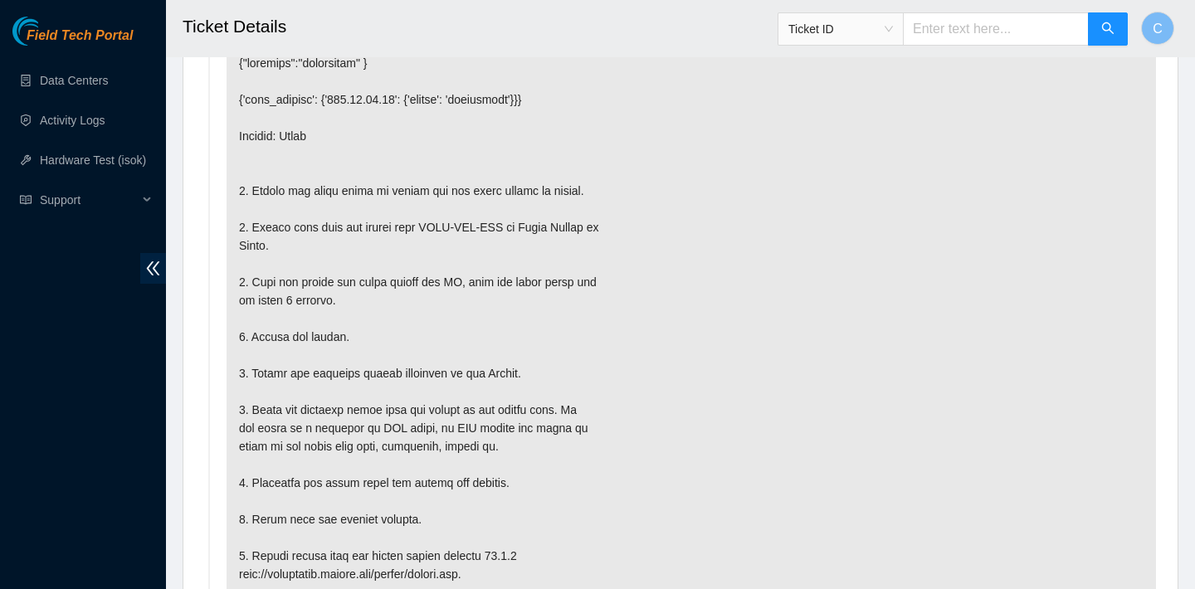
scroll to position [973, 0]
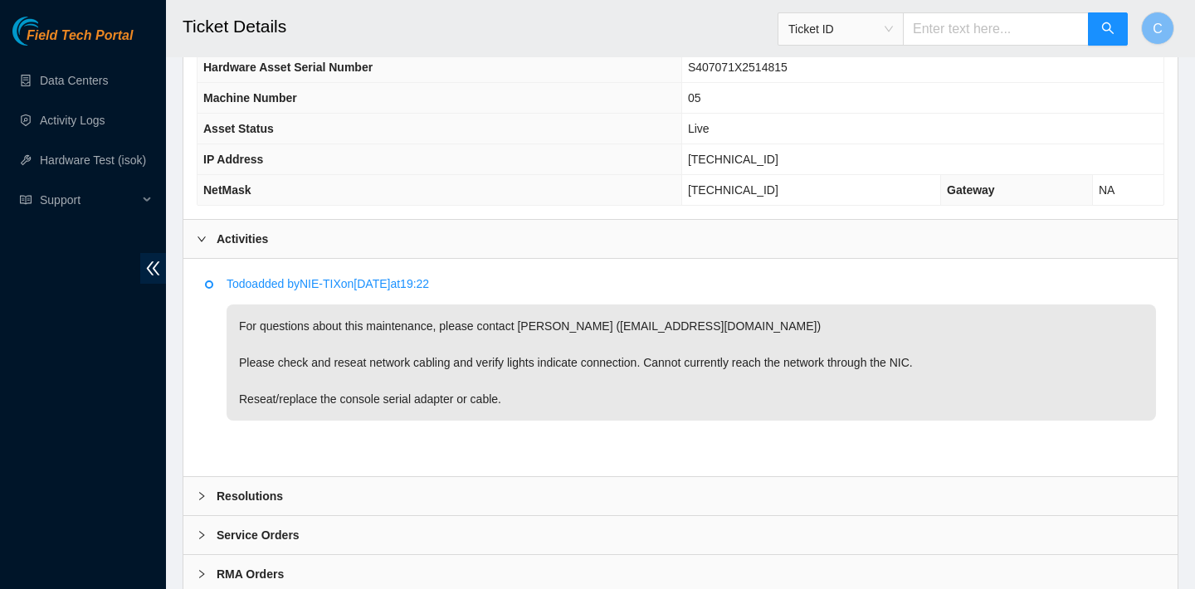
scroll to position [700, 0]
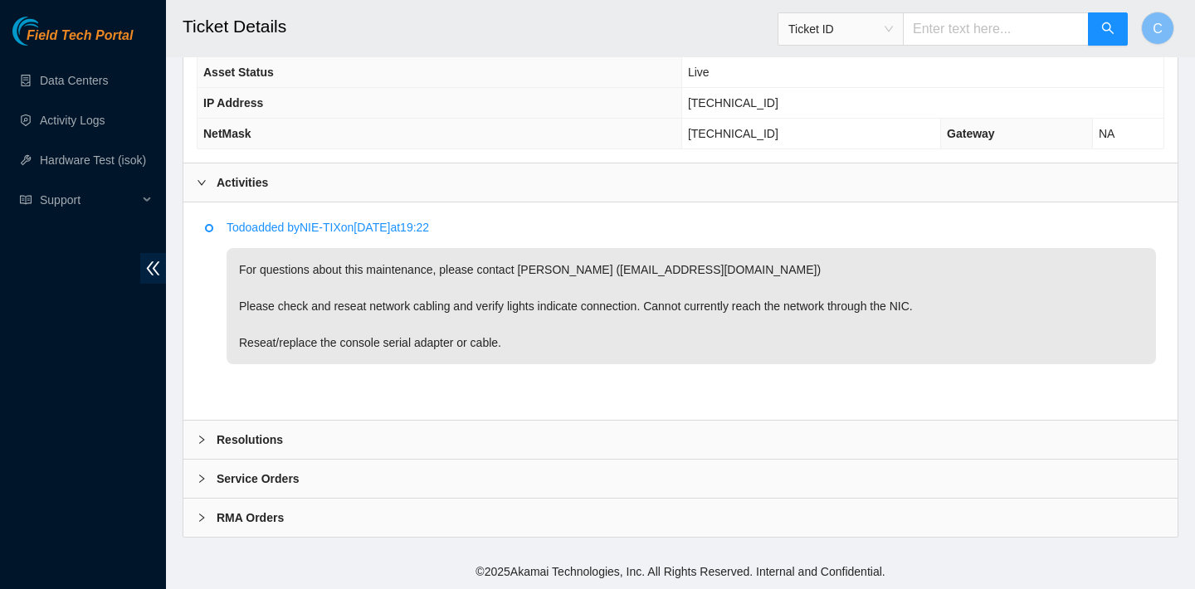
click at [1037, 207] on div "Todo added by NIE-TIX on [DATE] 19:22 For questions about this maintenance, ple…" at bounding box center [680, 310] width 994 height 217
click at [826, 76] on td "Live" at bounding box center [922, 72] width 482 height 31
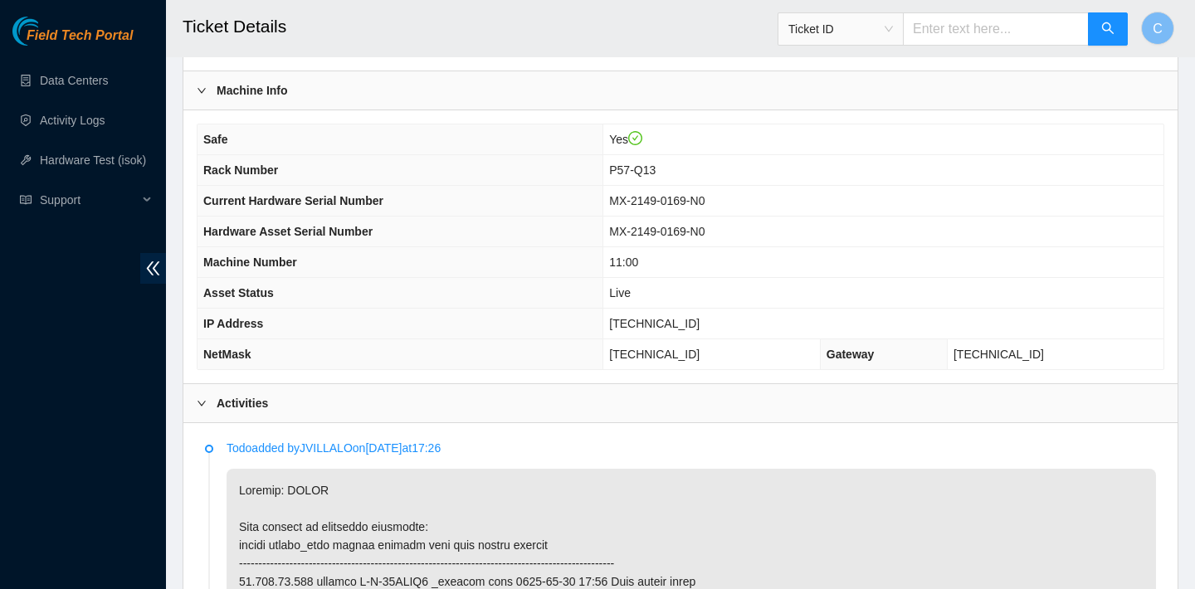
scroll to position [441, 0]
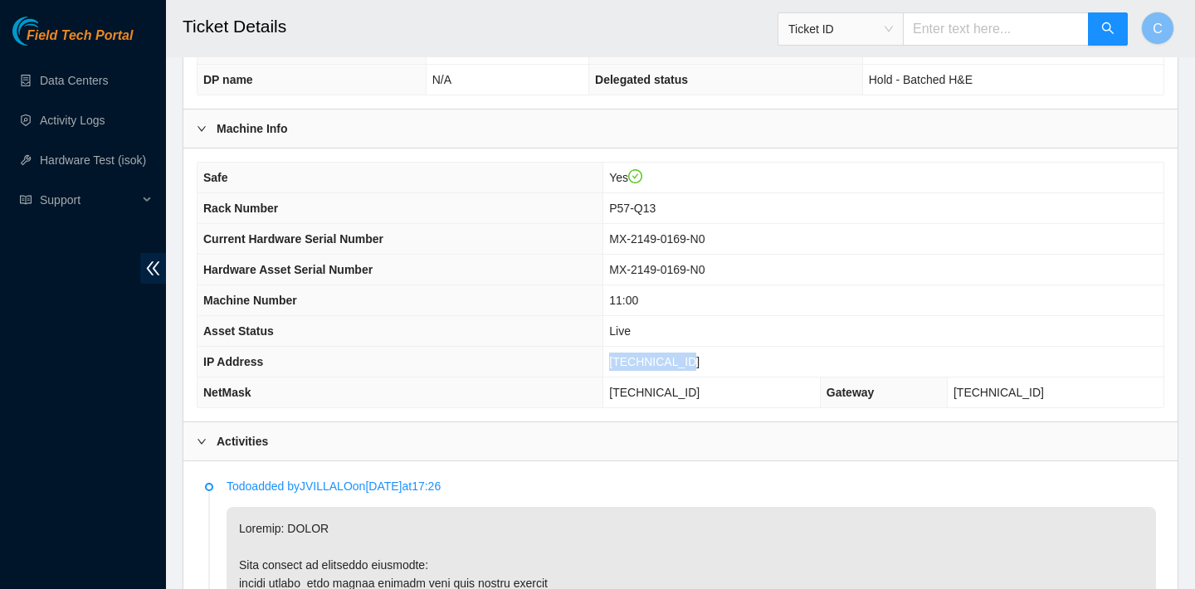
drag, startPoint x: 703, startPoint y: 364, endPoint x: 620, endPoint y: 362, distance: 83.0
click at [620, 362] on td "[TECHNICAL_ID]" at bounding box center [883, 362] width 560 height 31
copy span "[TECHNICAL_ID]"
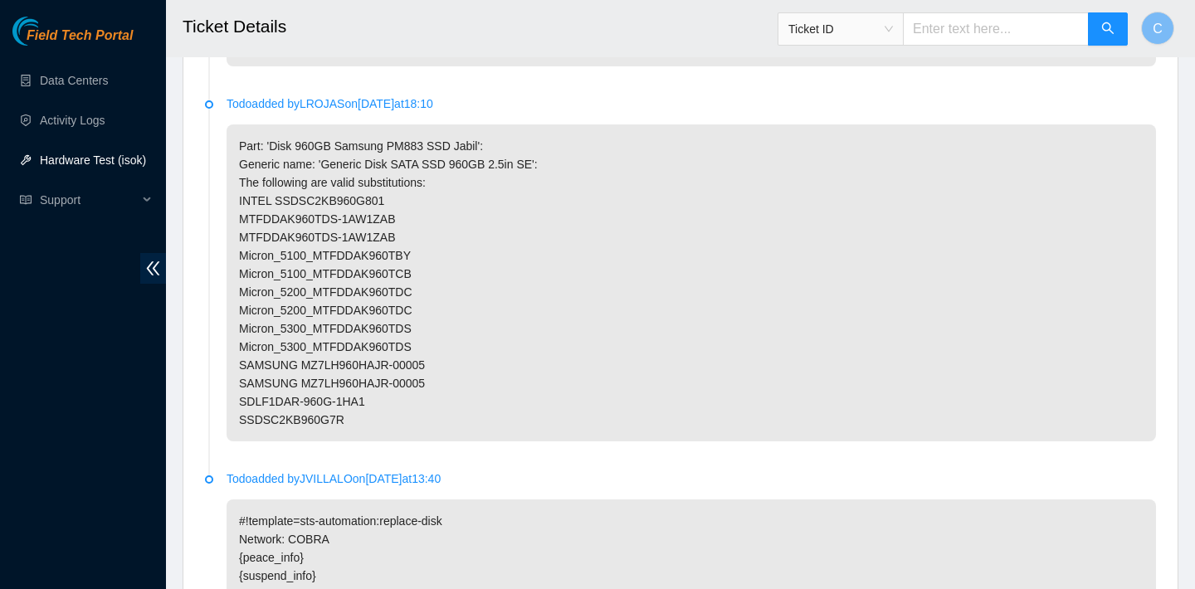
scroll to position [6048, 0]
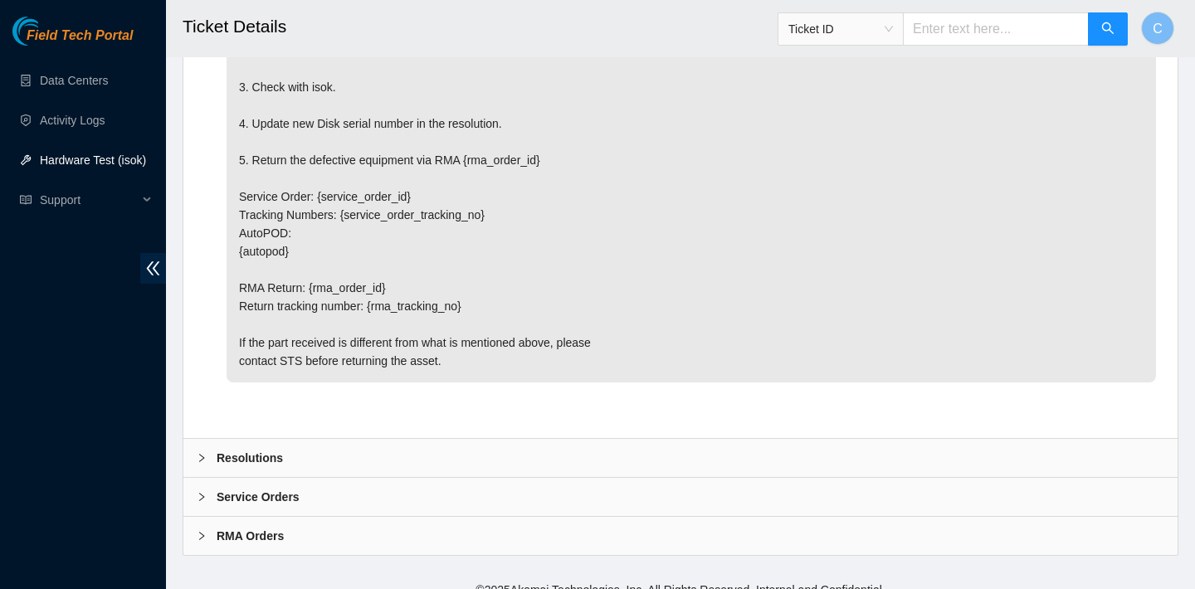
click at [598, 439] on div "Resolutions" at bounding box center [680, 458] width 994 height 38
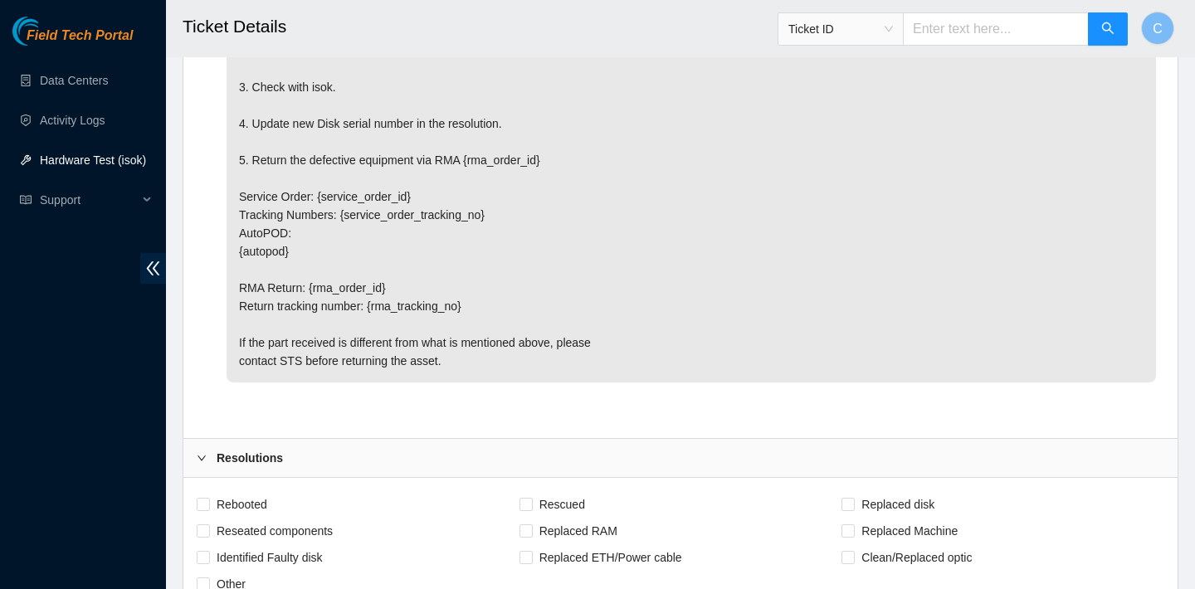
scroll to position [6261, 0]
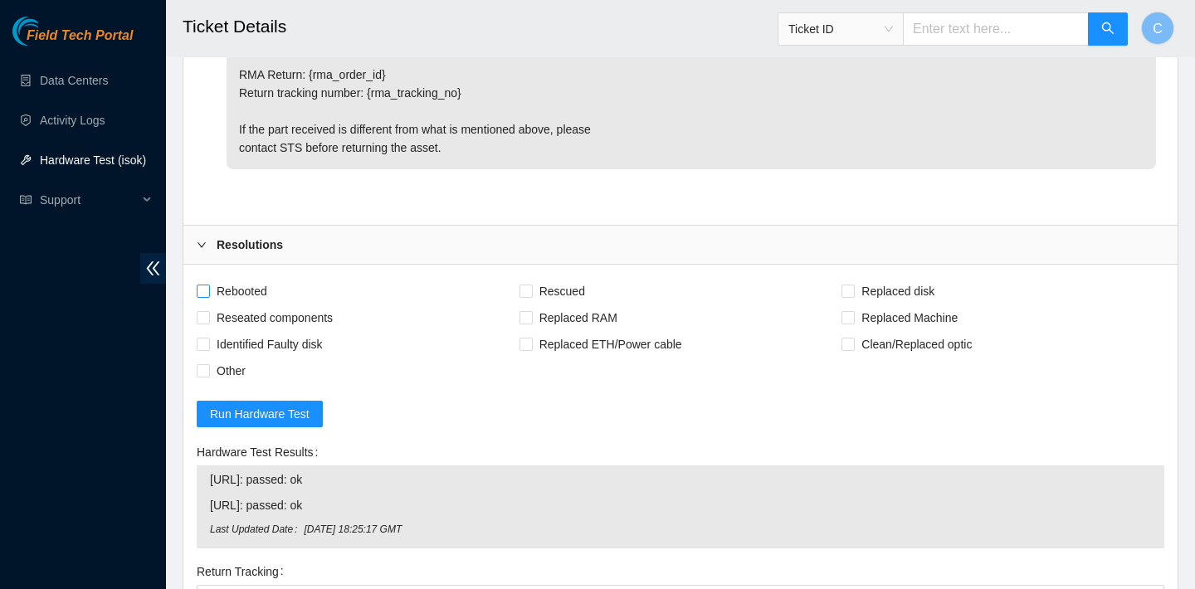
click at [232, 278] on span "Rebooted" at bounding box center [242, 291] width 64 height 27
click at [208, 285] on input "Rebooted" at bounding box center [203, 291] width 12 height 12
checkbox input "true"
click at [571, 278] on span "Rescued" at bounding box center [562, 291] width 59 height 27
click at [531, 285] on input "Rescued" at bounding box center [526, 291] width 12 height 12
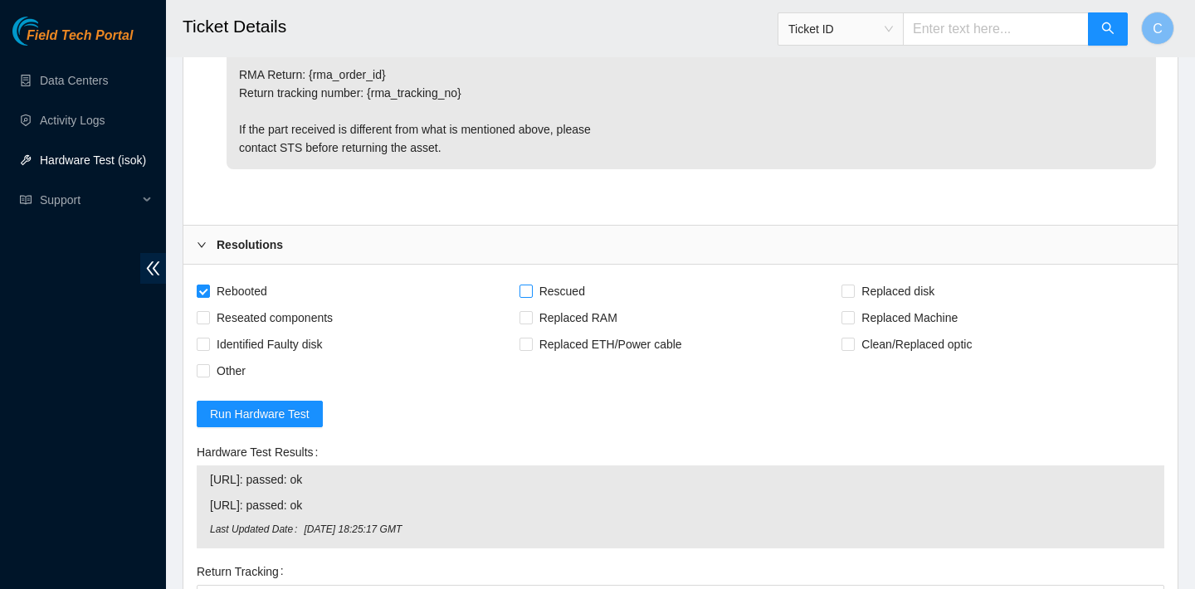
checkbox input "true"
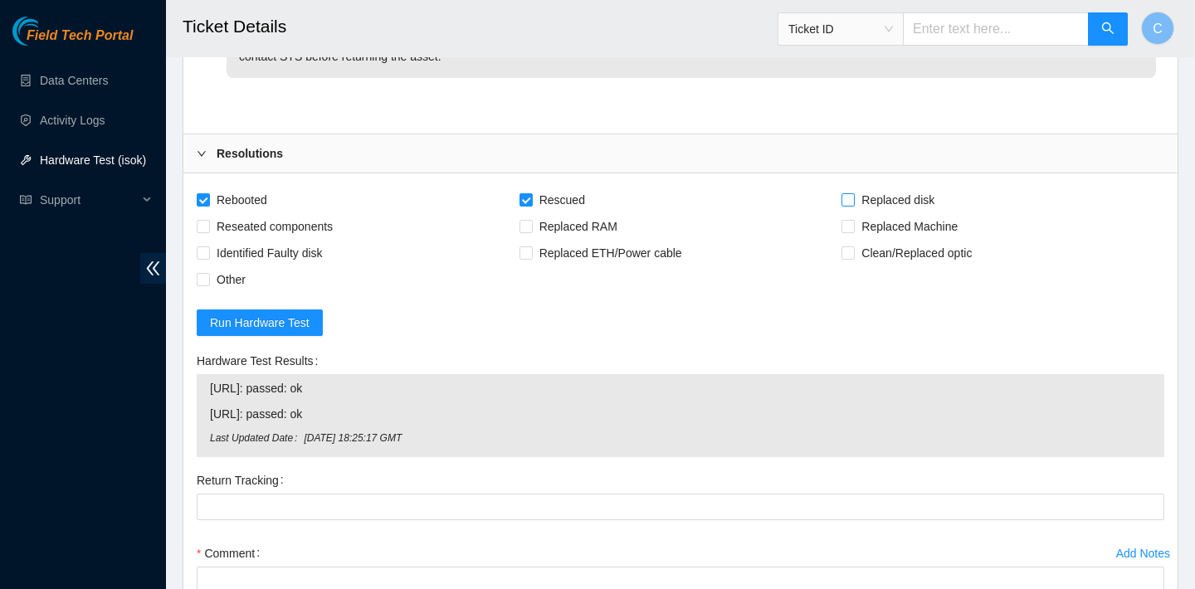
click at [864, 187] on span "Replaced disk" at bounding box center [898, 200] width 86 height 27
click at [853, 193] on input "Replaced disk" at bounding box center [848, 199] width 12 height 12
checkbox input "true"
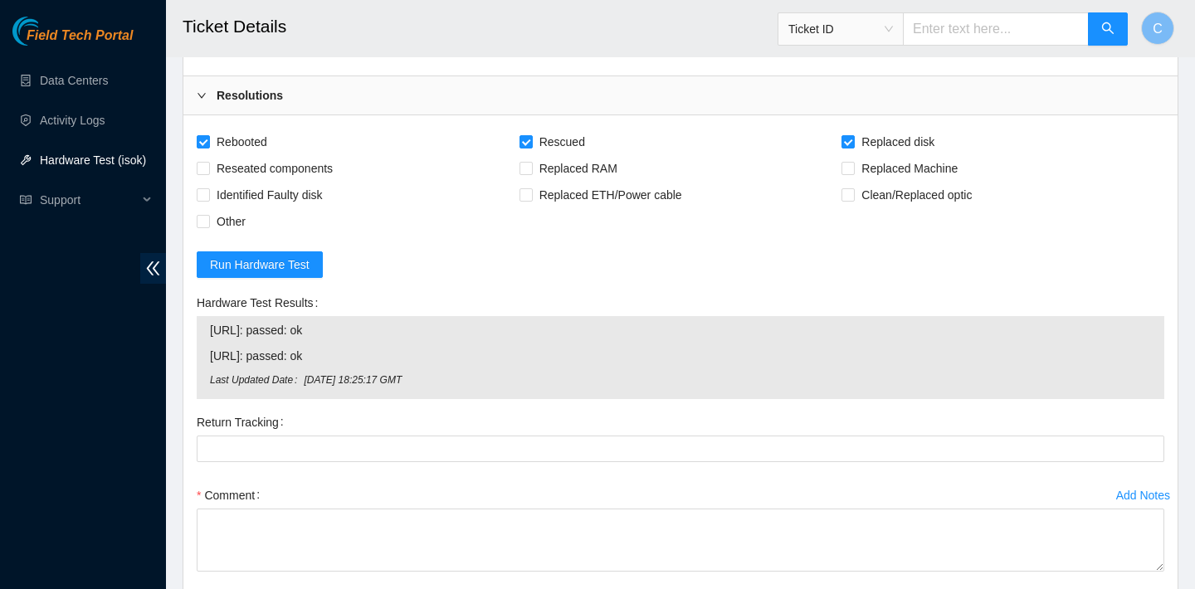
scroll to position [6435, 0]
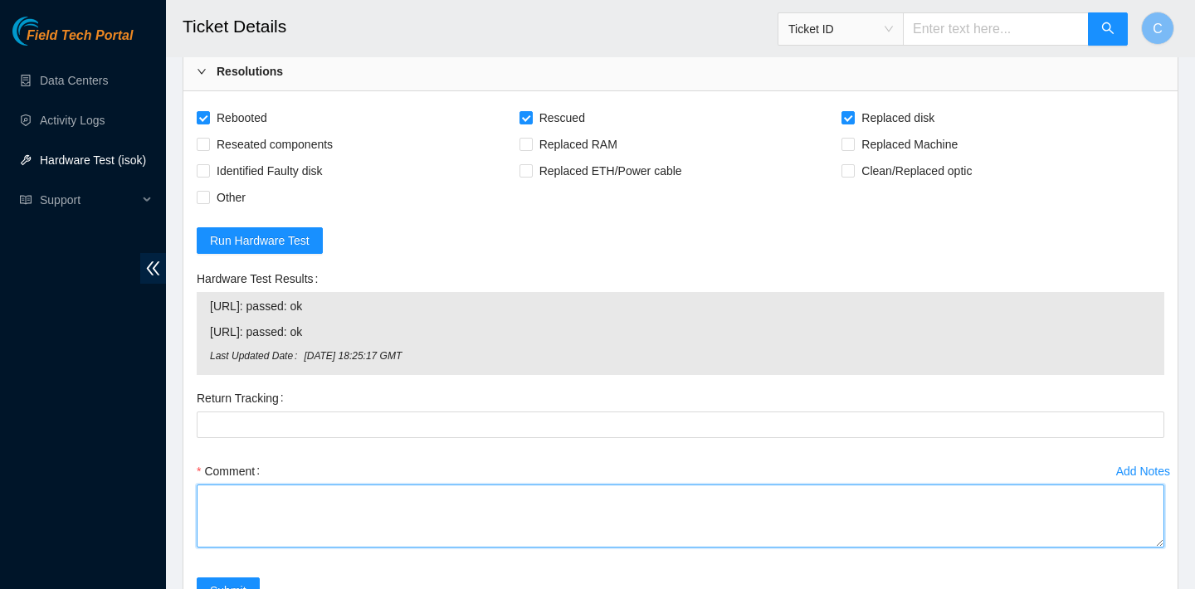
click at [526, 497] on textarea "Comment" at bounding box center [681, 516] width 968 height 63
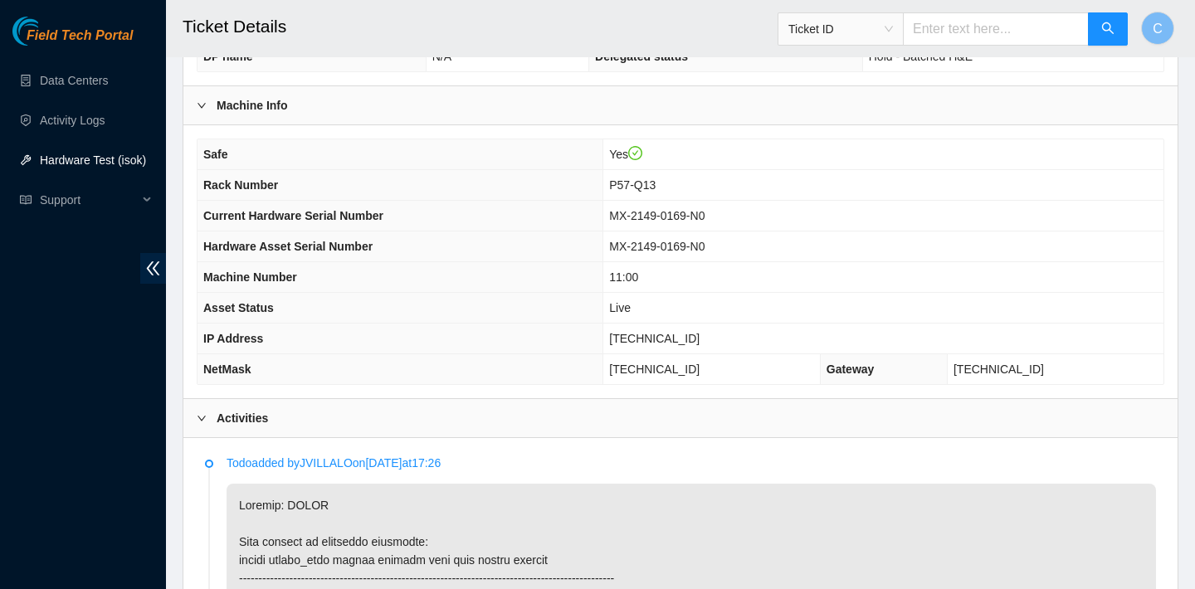
scroll to position [407, 0]
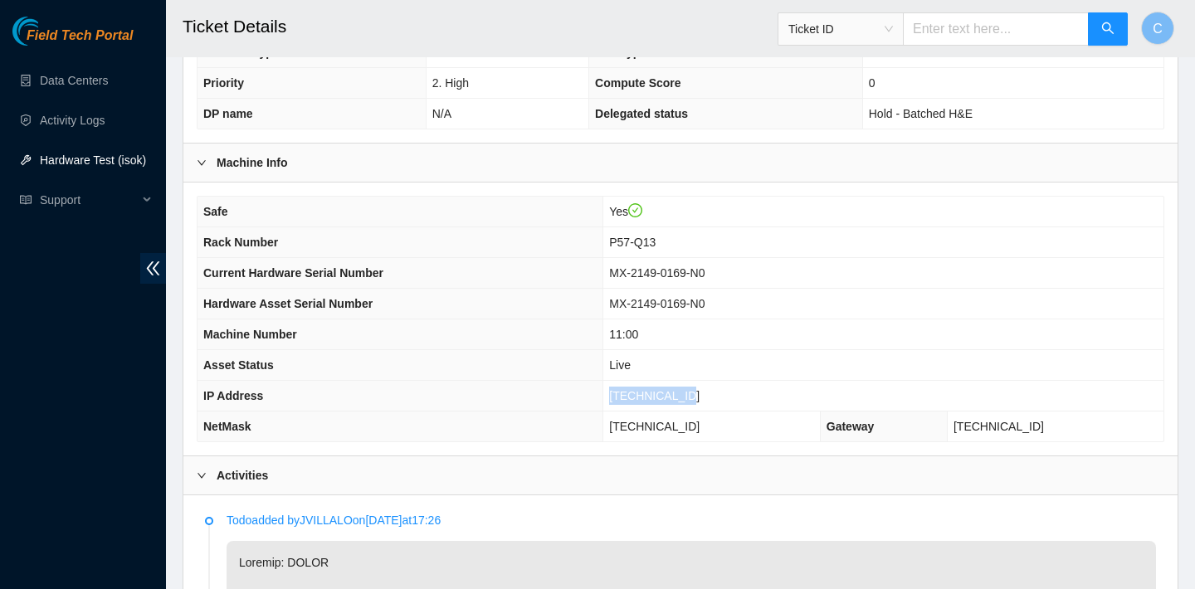
drag, startPoint x: 705, startPoint y: 394, endPoint x: 621, endPoint y: 391, distance: 84.7
click at [621, 391] on td "23.205.41.152" at bounding box center [883, 396] width 560 height 31
copy span "23.205.41.152"
drag, startPoint x: 715, startPoint y: 427, endPoint x: 622, endPoint y: 424, distance: 93.0
click at [622, 424] on span "255.255.255.128" at bounding box center [654, 426] width 90 height 13
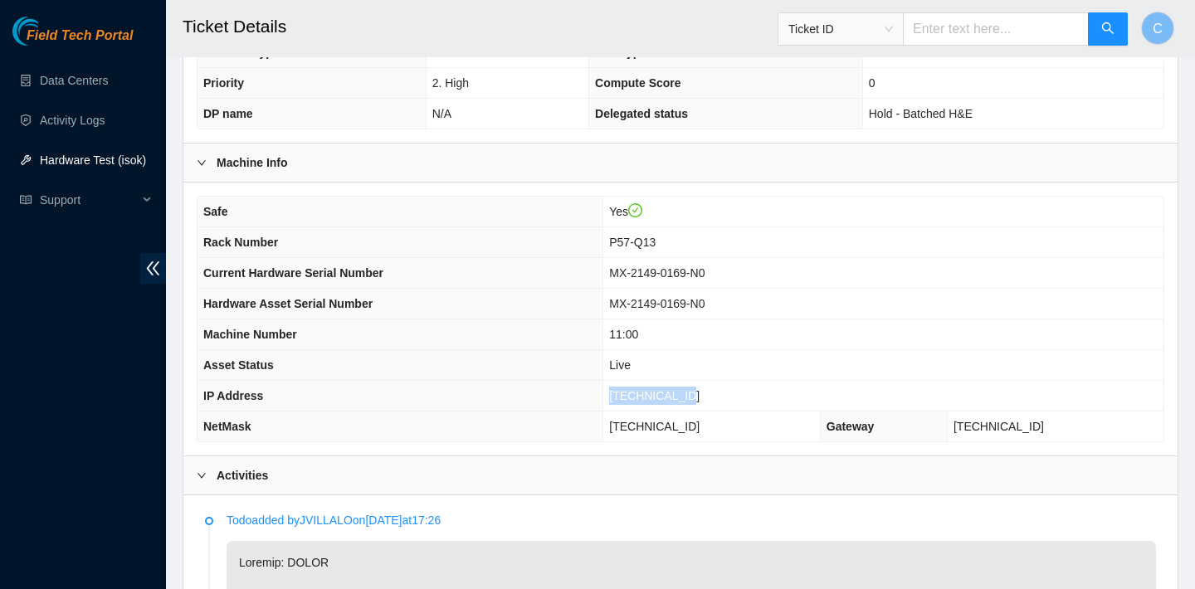
copy span "255.255.255.128"
drag, startPoint x: 670, startPoint y: 239, endPoint x: 620, endPoint y: 237, distance: 49.8
click at [620, 237] on td "P57-Q13" at bounding box center [883, 242] width 560 height 31
copy span "P57-Q13"
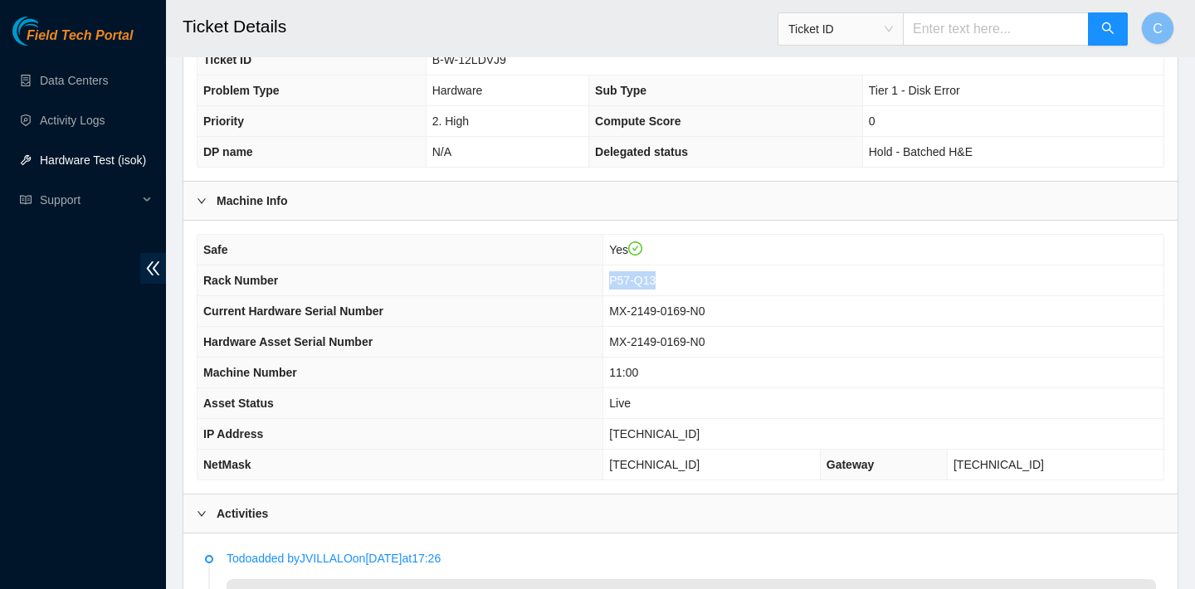
scroll to position [403, 0]
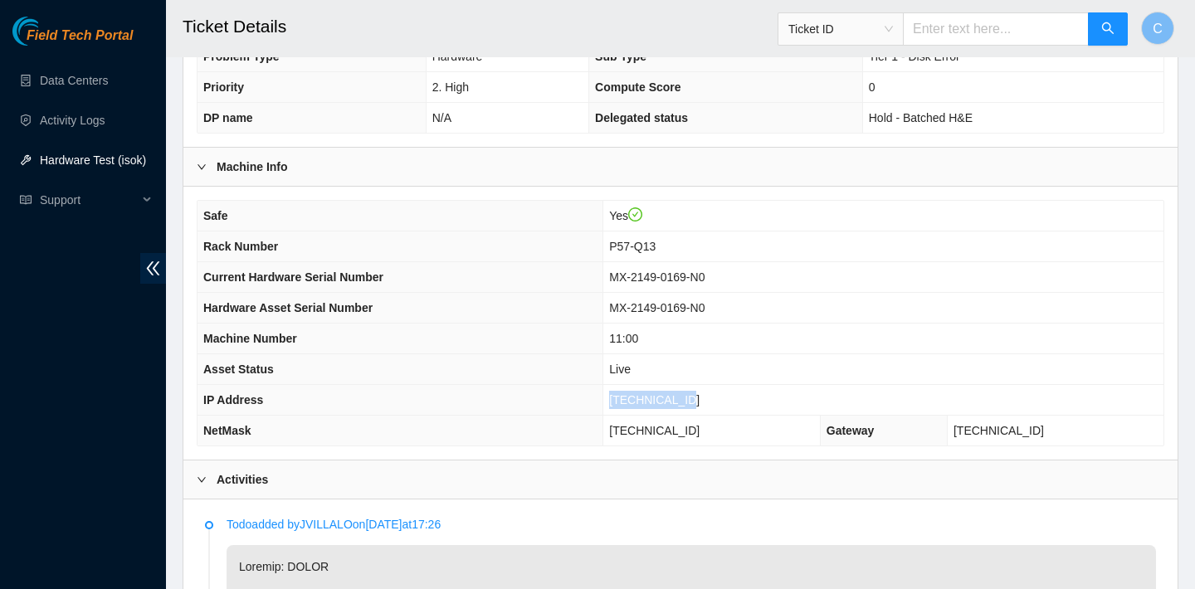
drag, startPoint x: 703, startPoint y: 397, endPoint x: 621, endPoint y: 396, distance: 82.2
click at [621, 396] on td "23.205.41.152" at bounding box center [883, 400] width 560 height 31
copy span "23.205.41.152"
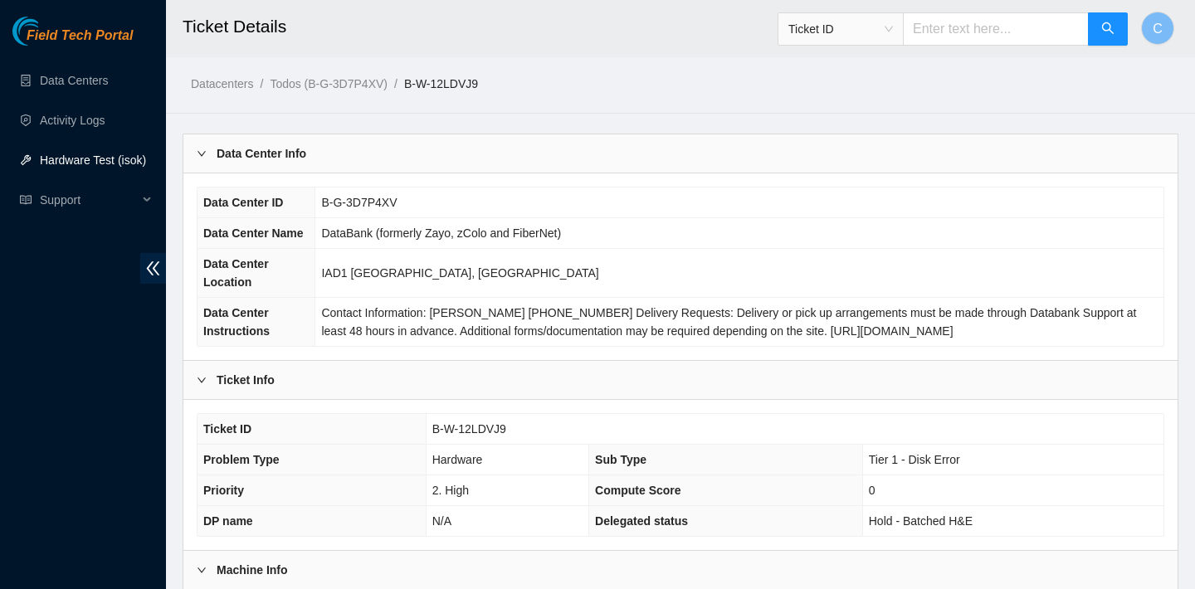
scroll to position [415, 0]
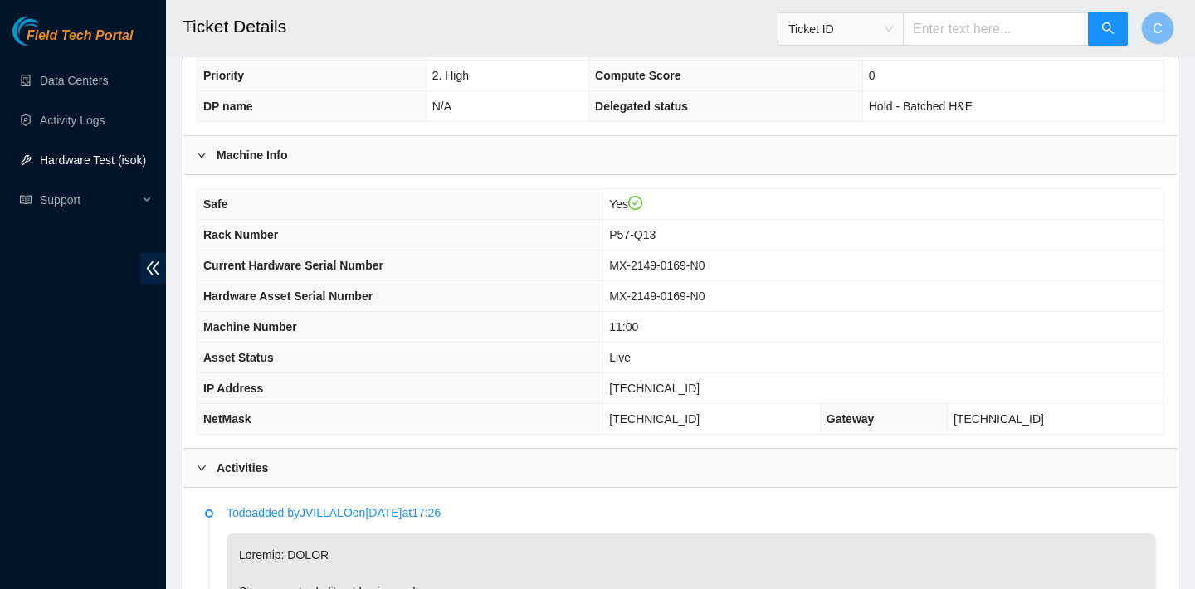
click at [696, 385] on span "23.205.41.152" at bounding box center [654, 388] width 90 height 13
drag, startPoint x: 703, startPoint y: 386, endPoint x: 619, endPoint y: 385, distance: 83.8
click at [619, 385] on td "23.205.41.152" at bounding box center [883, 388] width 560 height 31
copy span "23.205.41.152"
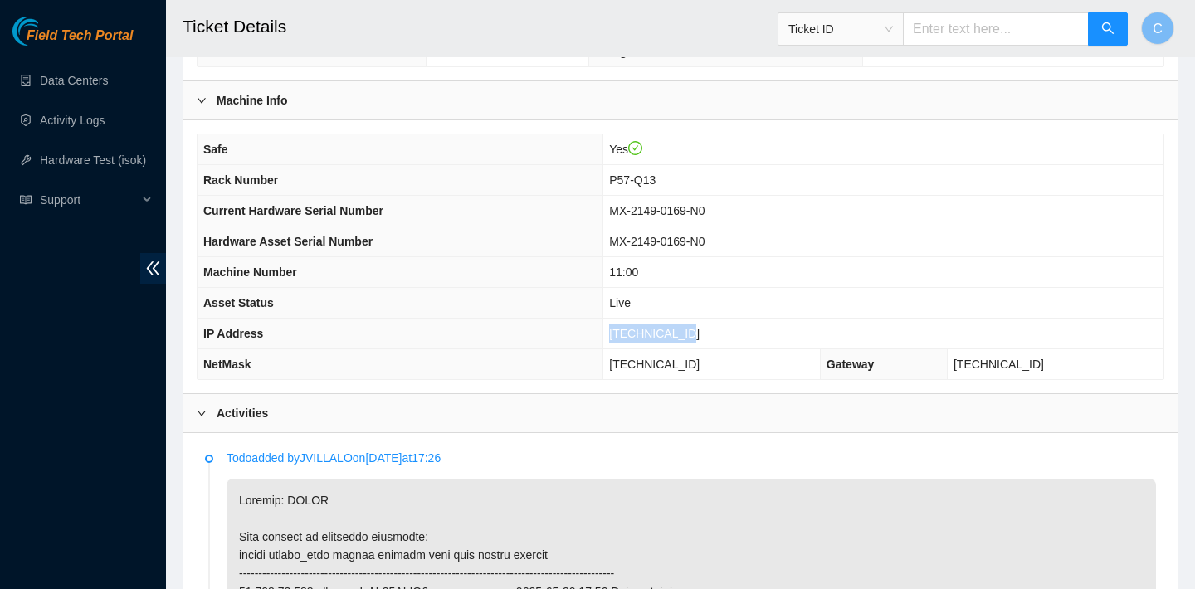
scroll to position [471, 0]
copy span "23.205.41.152"
drag, startPoint x: 716, startPoint y: 359, endPoint x: 603, endPoint y: 359, distance: 112.9
click at [603, 359] on tr "NetMask 255.255.255.128 Gateway 23.205.41.129" at bounding box center [681, 364] width 966 height 31
copy tr "[TECHNICAL_ID]"
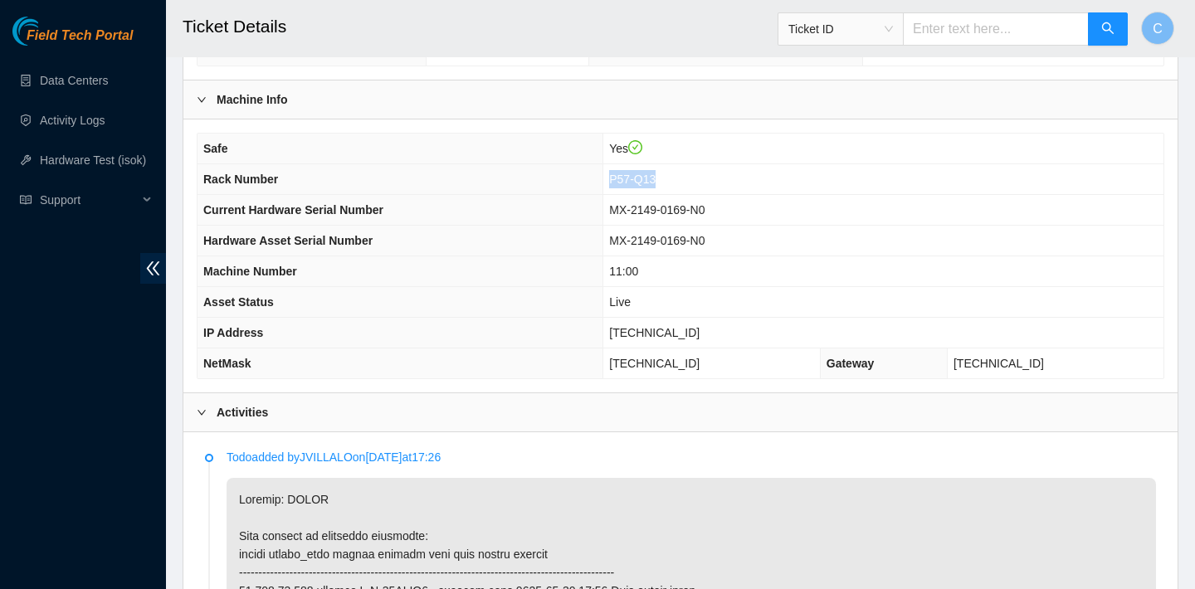
drag, startPoint x: 672, startPoint y: 175, endPoint x: 618, endPoint y: 174, distance: 53.9
click at [618, 174] on td "P57-Q13" at bounding box center [883, 179] width 560 height 31
copy span "P57-Q13"
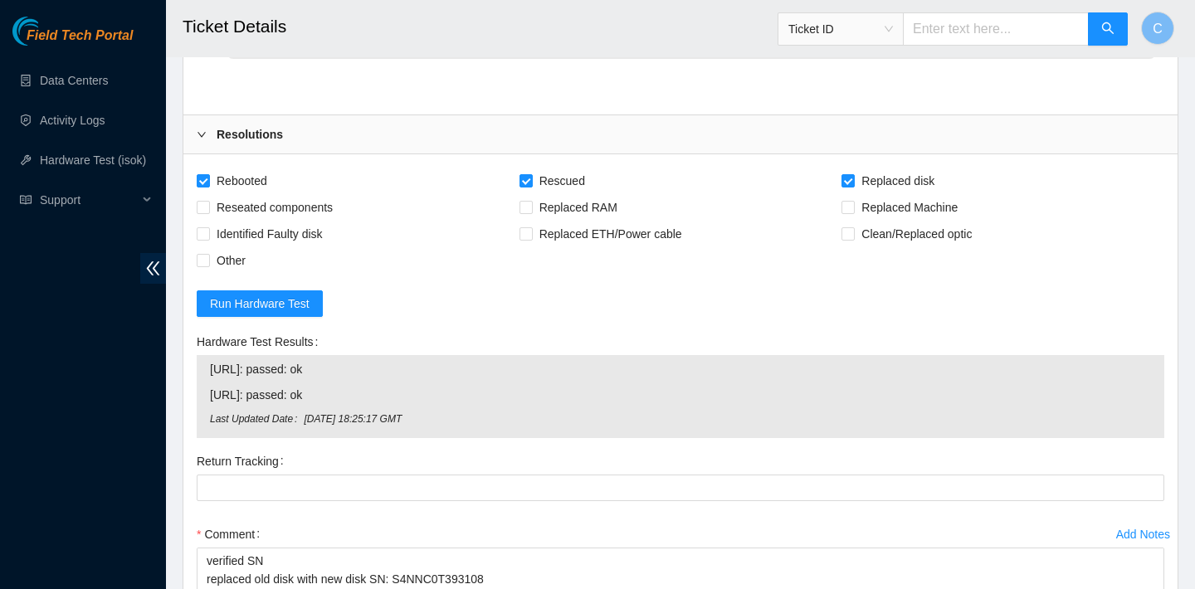
scroll to position [6595, 0]
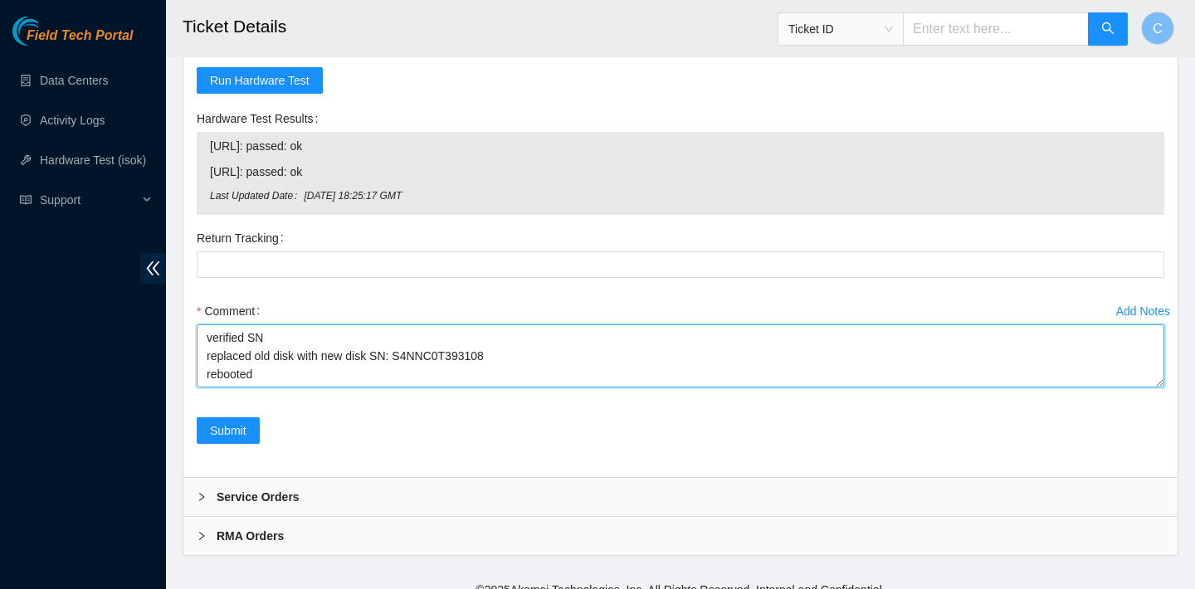
click at [296, 360] on textarea "verified SN replaced old disk with new disk SN: S4NNC0T393108 rebooted rescued …" at bounding box center [681, 355] width 968 height 63
paste textarea "23.205.41.153 : passed: ok N/A 23.205.41.152 : passed: ok"
type textarea "verified SN replaced old disk with new disk SN: S4NNC0T393108 rebooted rescued …"
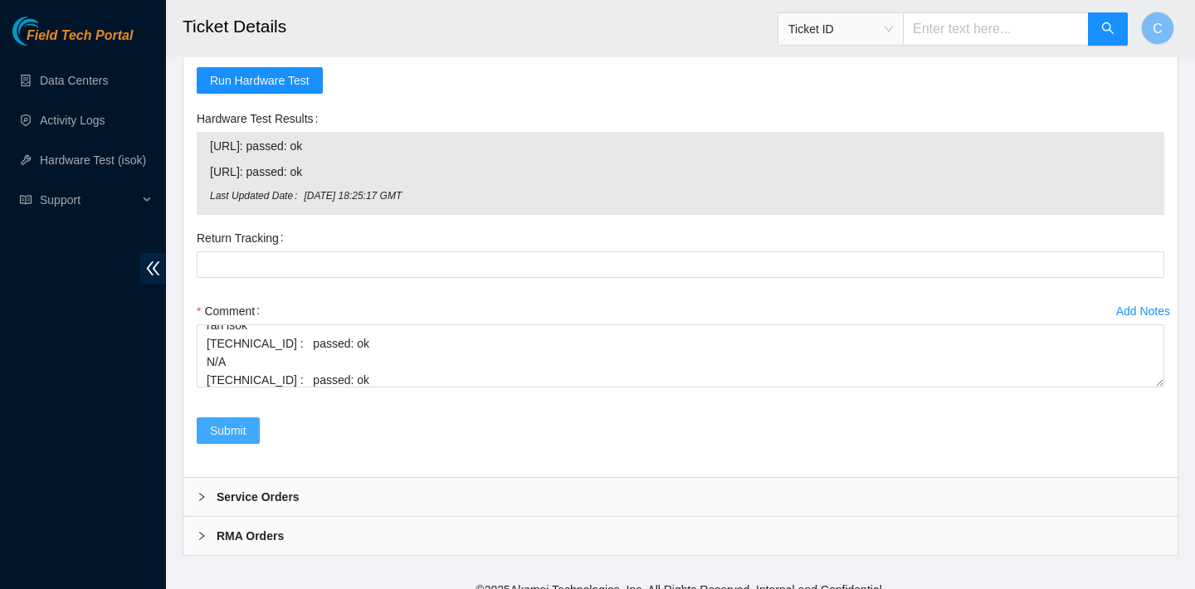
click at [228, 422] on span "Submit" at bounding box center [228, 431] width 37 height 18
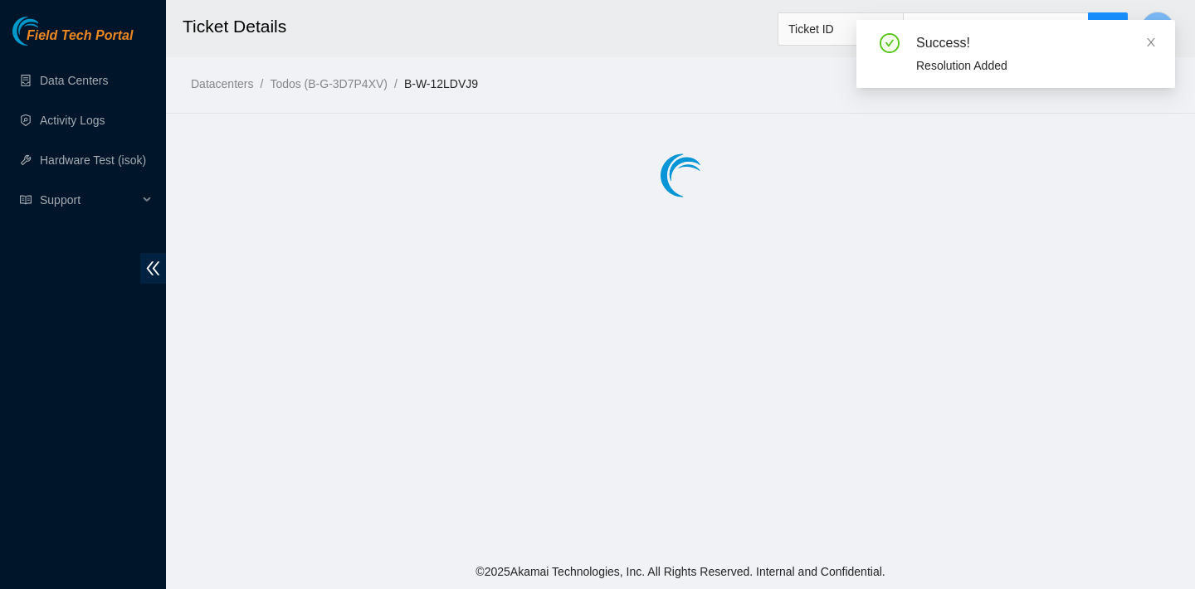
scroll to position [0, 0]
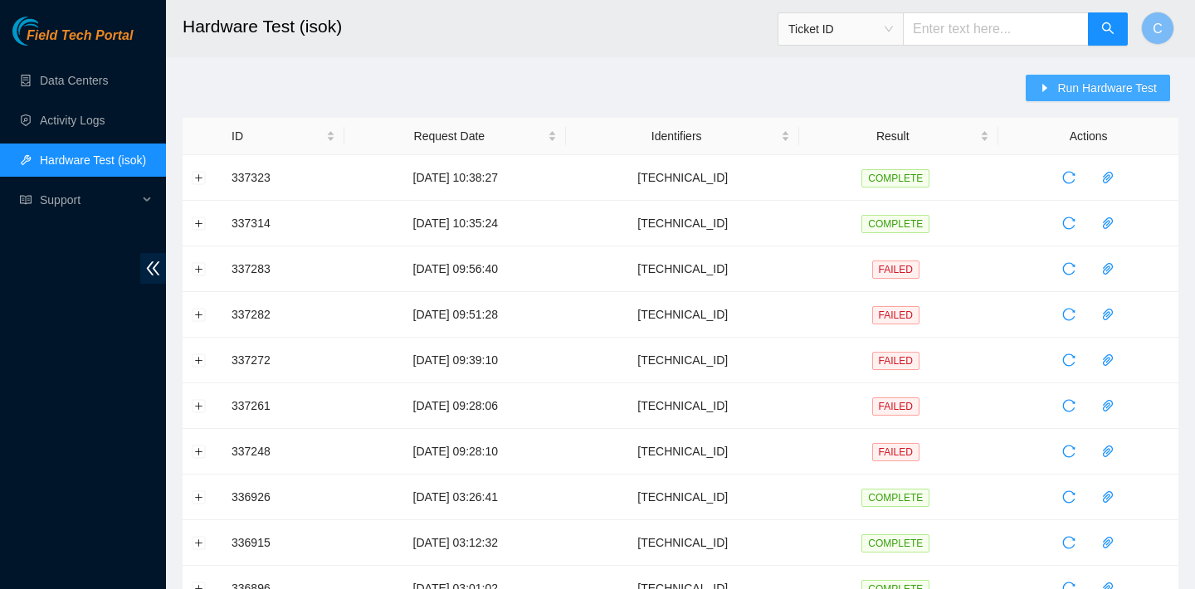
click at [1036, 92] on button "Run Hardware Test" at bounding box center [1098, 88] width 144 height 27
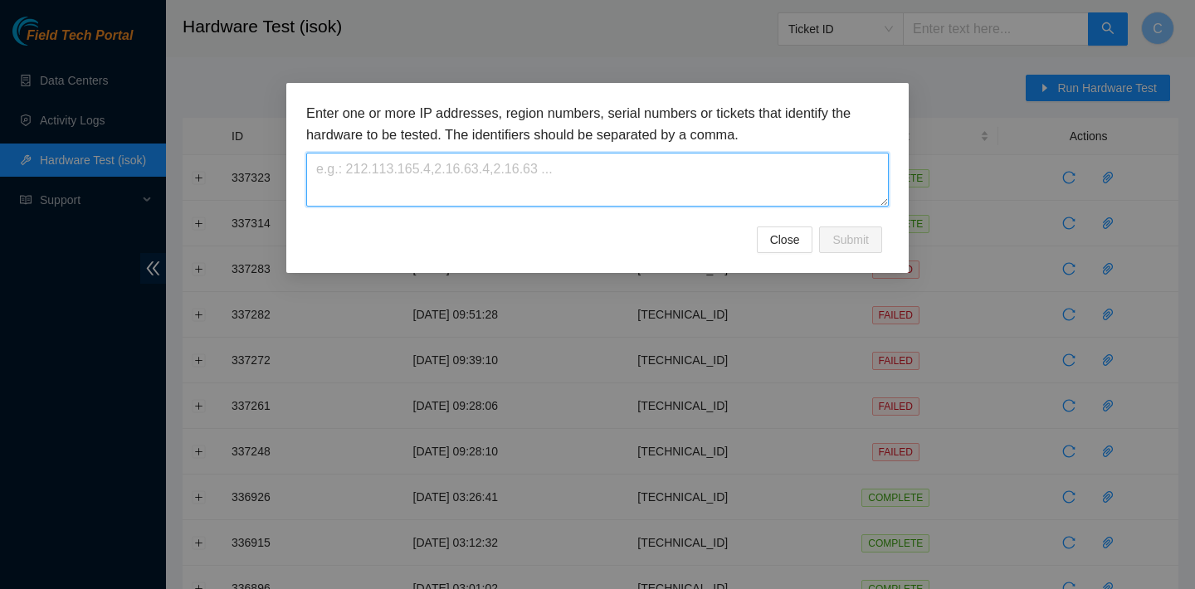
click at [750, 196] on textarea at bounding box center [597, 180] width 583 height 54
paste textarea "23.205.41.152"
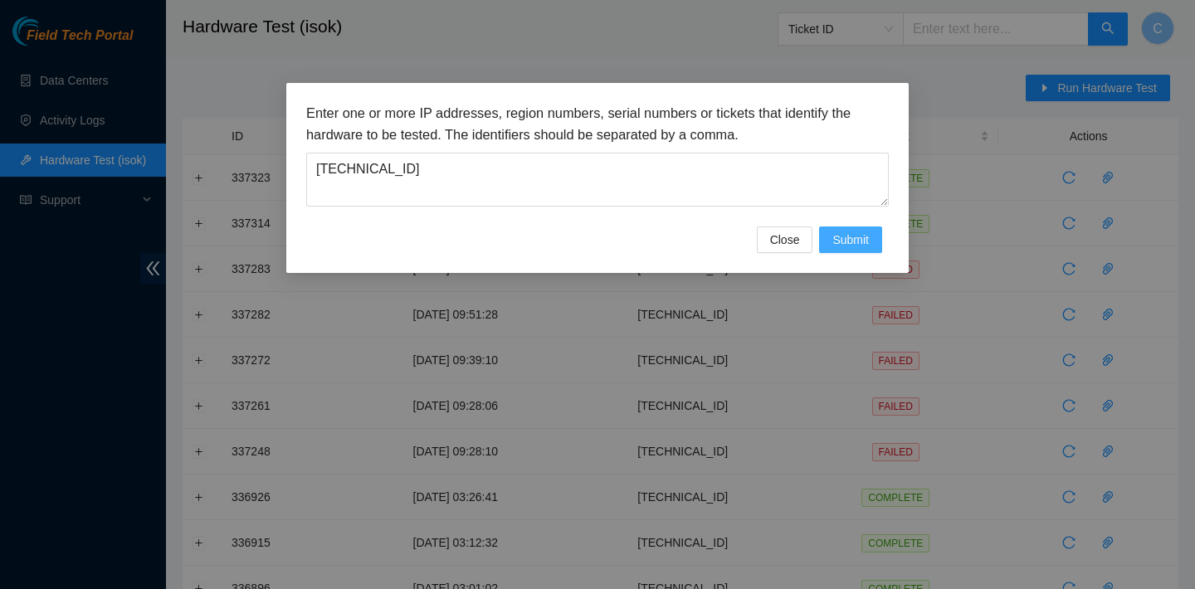
click at [861, 238] on span "Submit" at bounding box center [850, 240] width 37 height 18
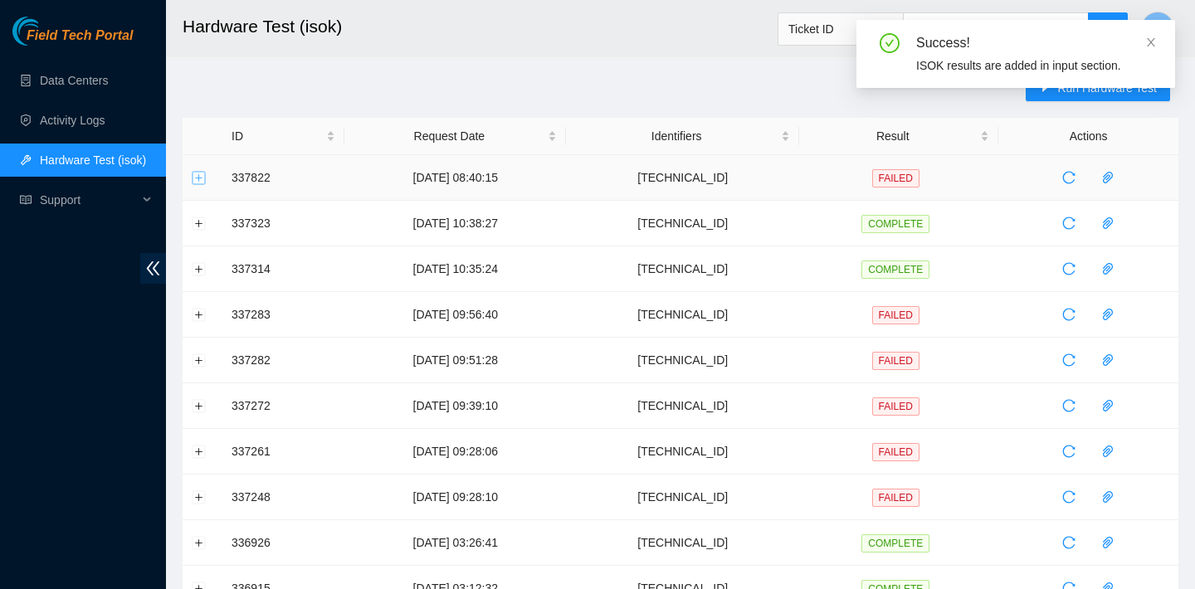
click at [201, 175] on button "Expand row" at bounding box center [199, 177] width 13 height 13
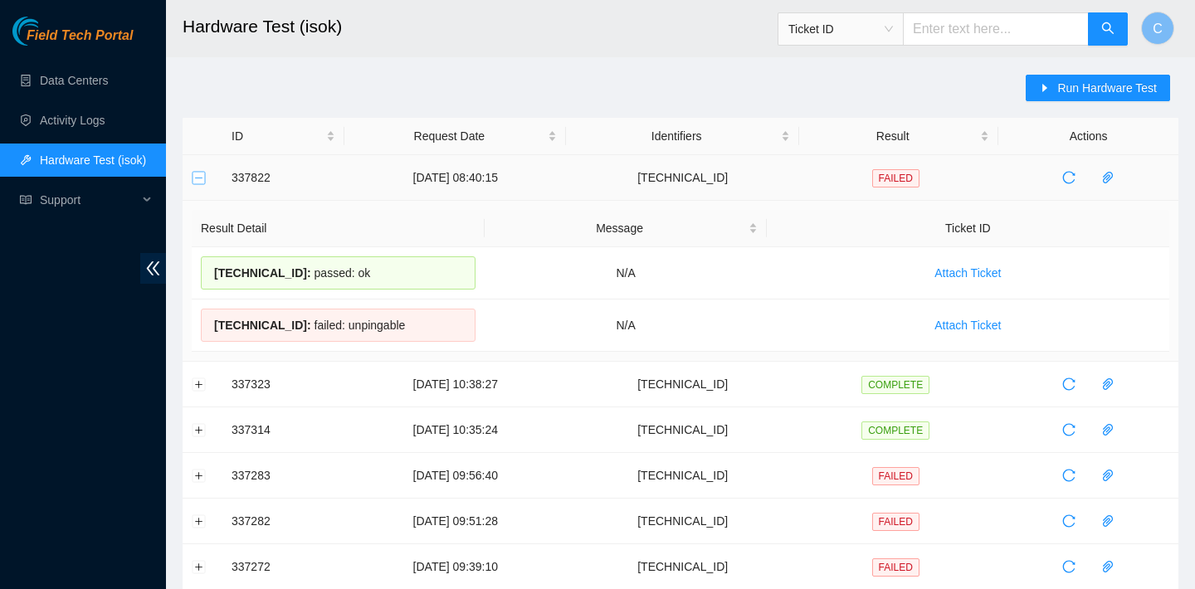
click at [193, 171] on button "Collapse row" at bounding box center [199, 177] width 13 height 13
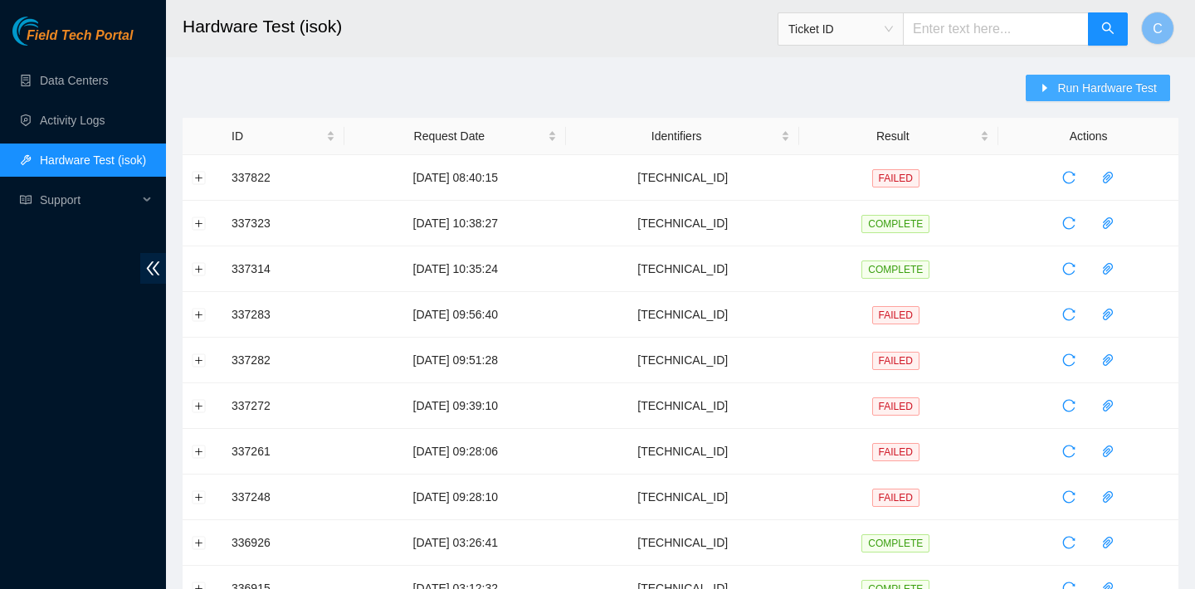
click at [1057, 94] on span "Run Hardware Test" at bounding box center [1107, 88] width 100 height 18
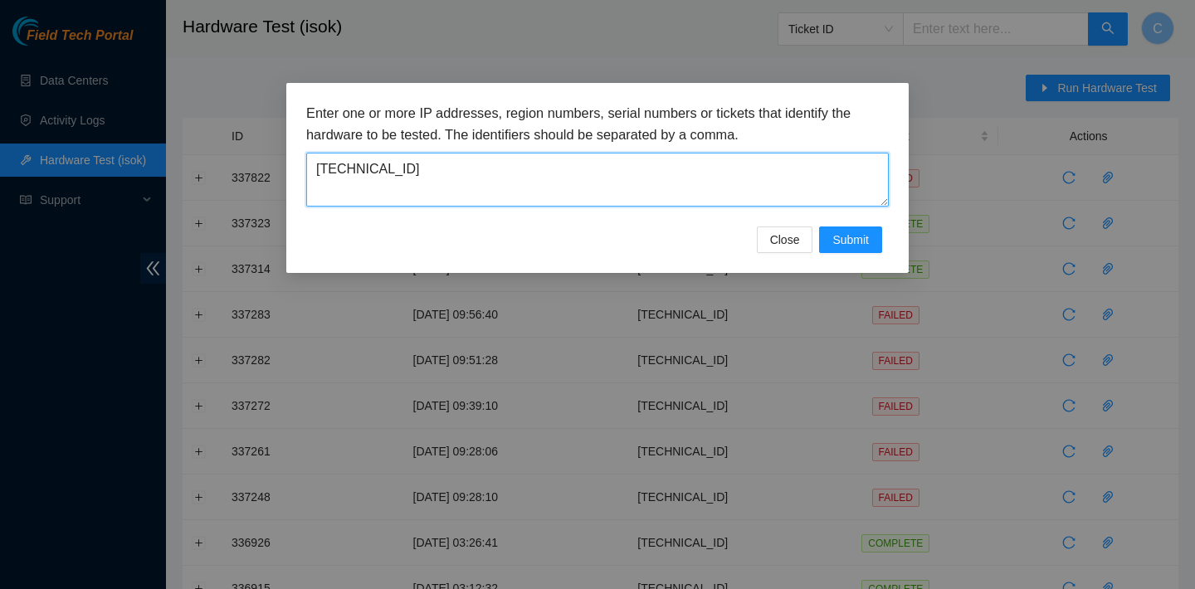
click at [613, 171] on textarea "23.205.41.152" at bounding box center [597, 180] width 583 height 54
type textarea "2"
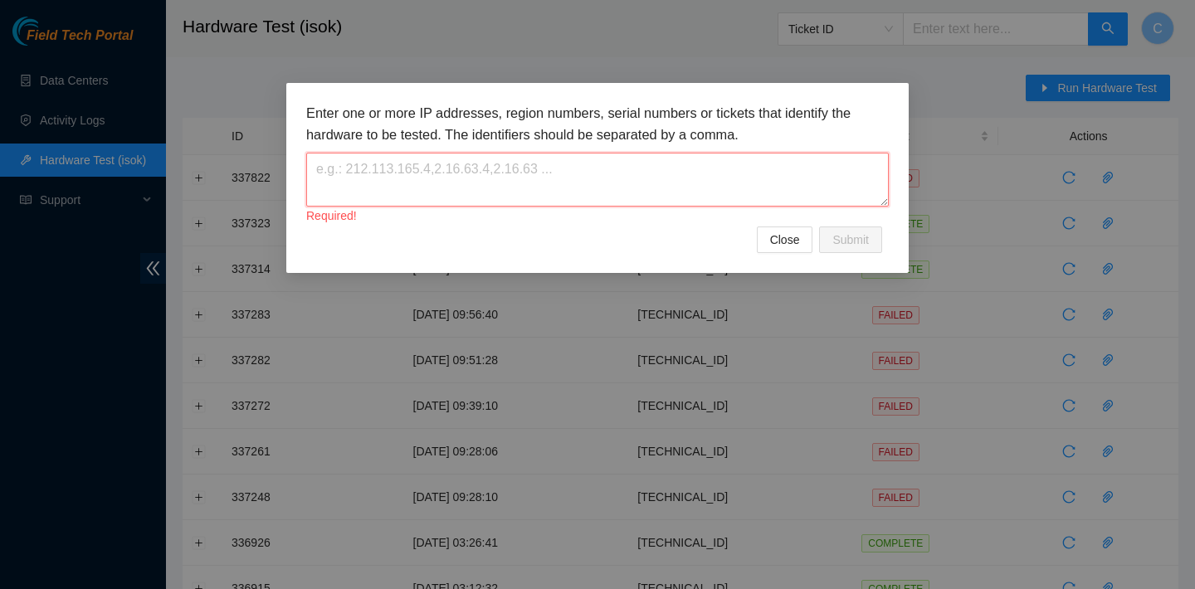
paste textarea "23.193.39.135"
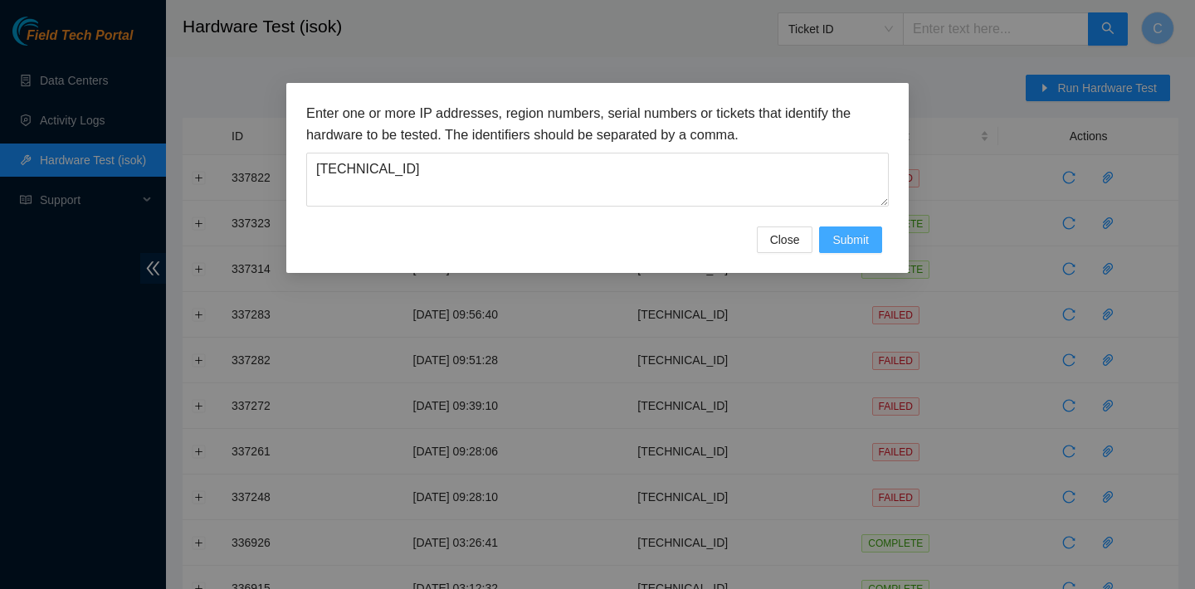
click at [854, 235] on span "Submit" at bounding box center [850, 240] width 37 height 18
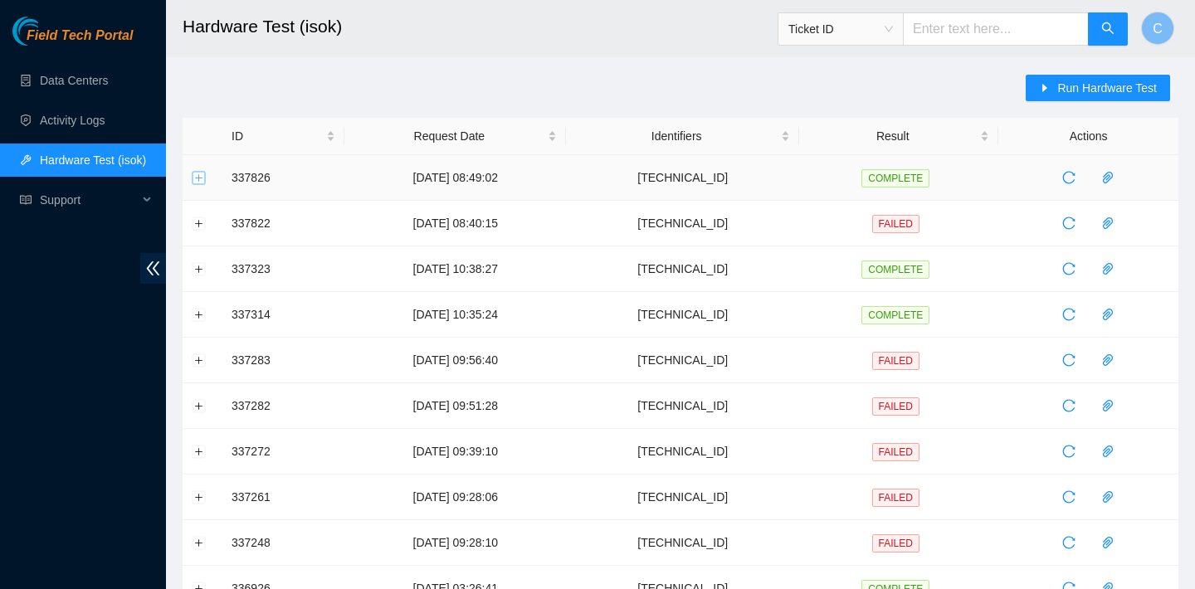
click at [202, 177] on button "Expand row" at bounding box center [199, 177] width 13 height 13
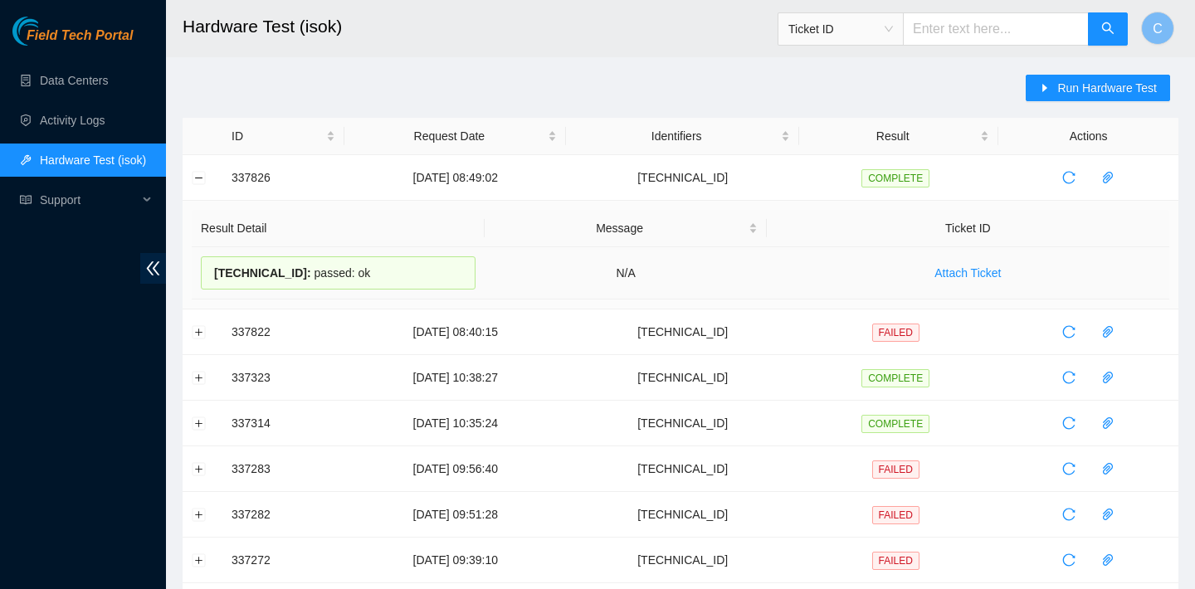
drag, startPoint x: 395, startPoint y: 273, endPoint x: 212, endPoint y: 269, distance: 183.5
click at [212, 269] on div "23.193.39.135 : passed: ok" at bounding box center [338, 272] width 275 height 33
copy div "23.193.39.135 : passed: ok"
click at [200, 180] on button "Collapse row" at bounding box center [199, 177] width 13 height 13
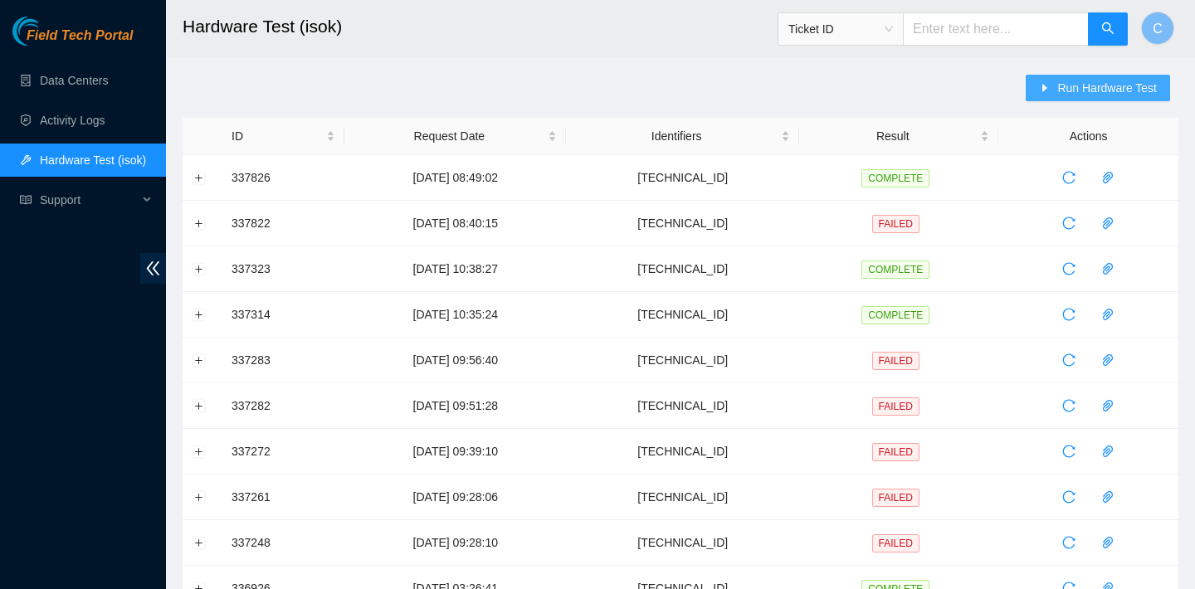
click at [1057, 88] on span "Run Hardware Test" at bounding box center [1107, 88] width 100 height 18
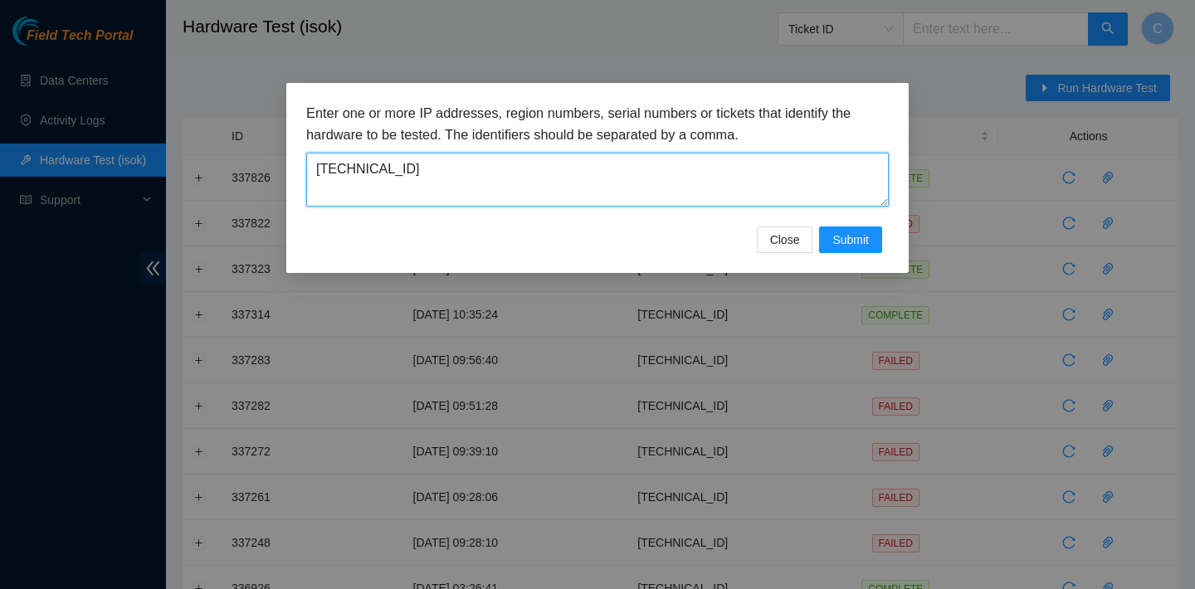
click at [485, 173] on textarea "23.193.39.135" at bounding box center [597, 180] width 583 height 54
type textarea "2"
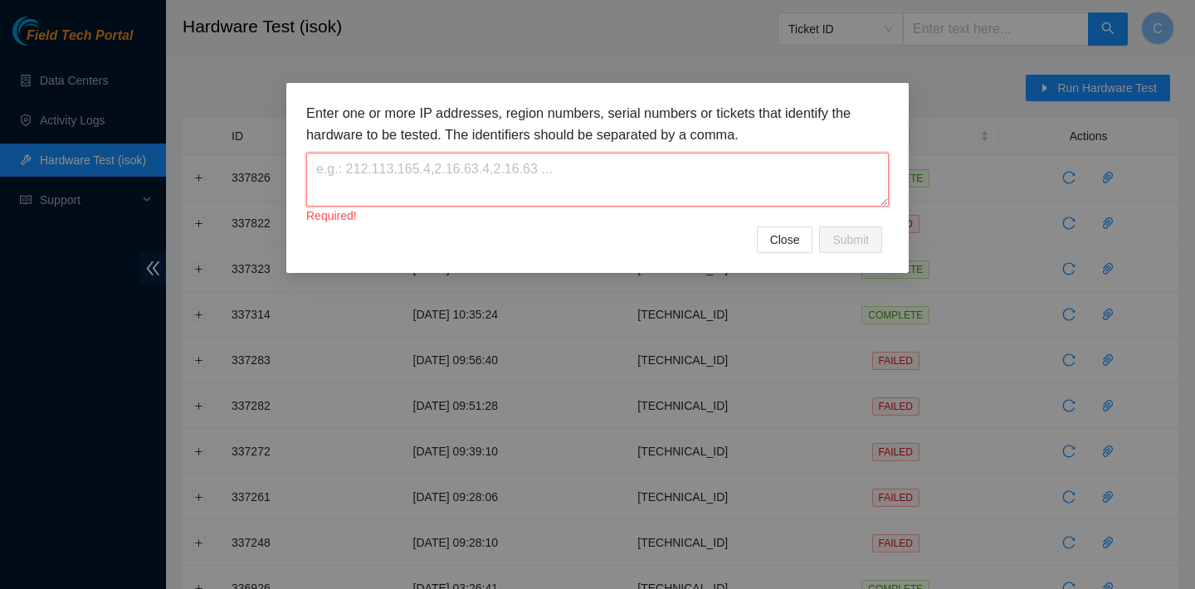
paste textarea "23.205.41.152"
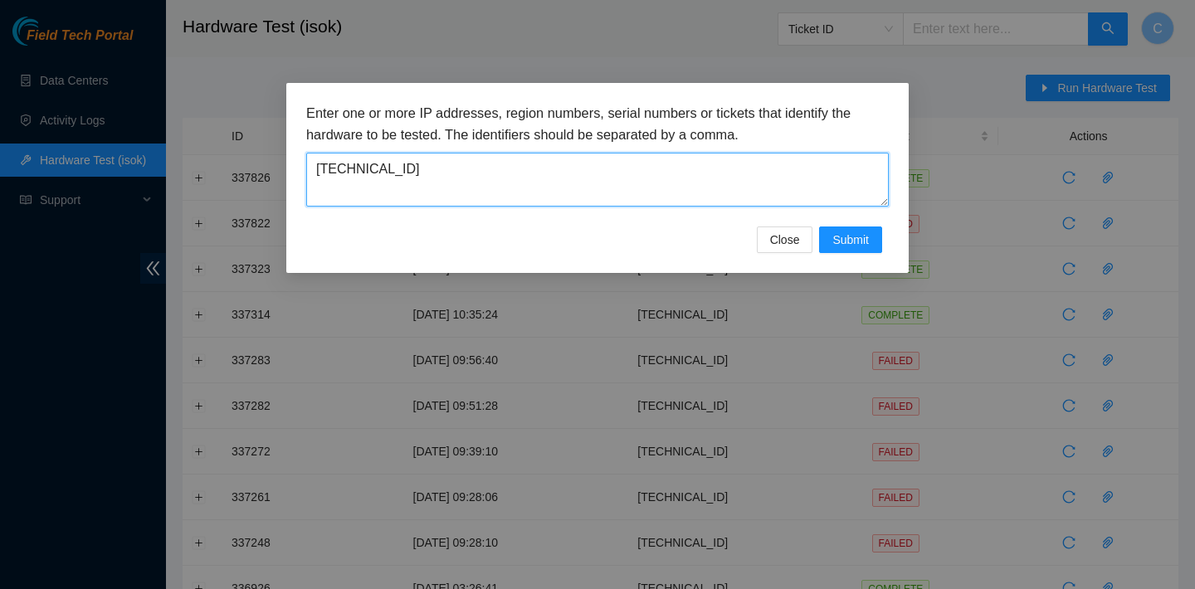
type textarea "23.205.41.152"
drag, startPoint x: 824, startPoint y: 153, endPoint x: 429, endPoint y: 170, distance: 395.4
click at [429, 170] on textarea "23.205.41.152" at bounding box center [597, 180] width 583 height 54
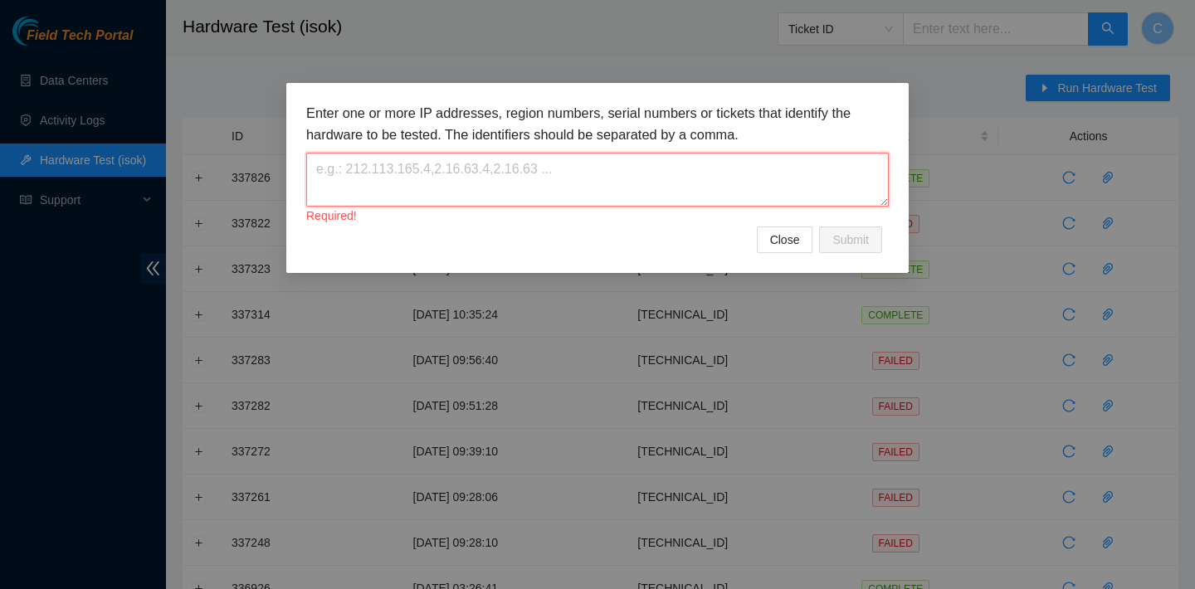
paste textarea "23.205.69.147"
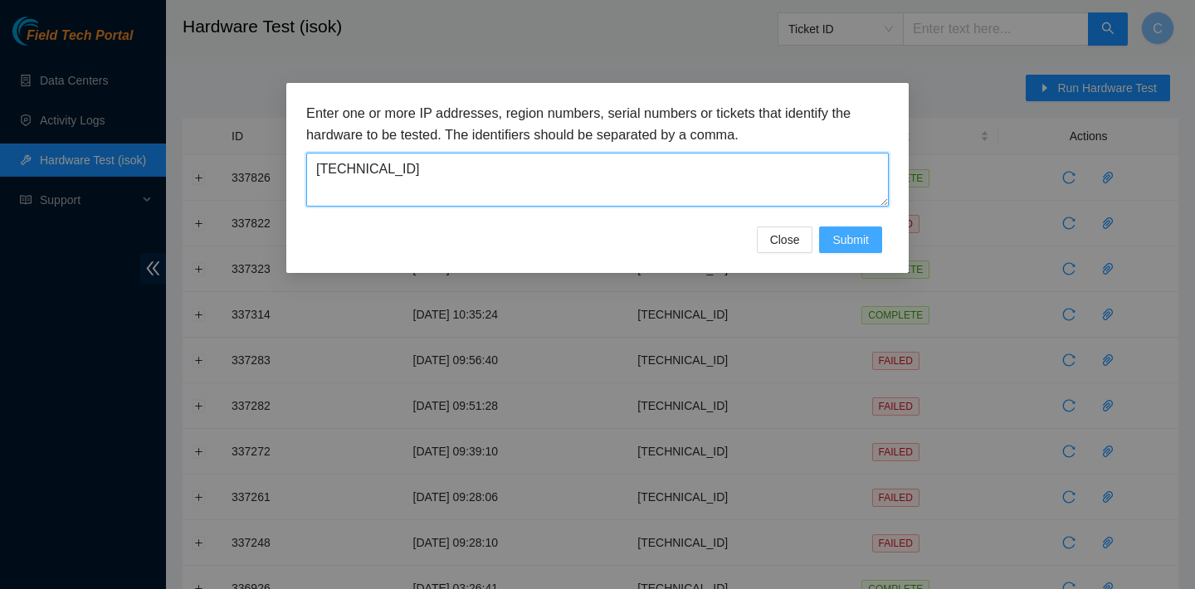
type textarea "23.205.69.147"
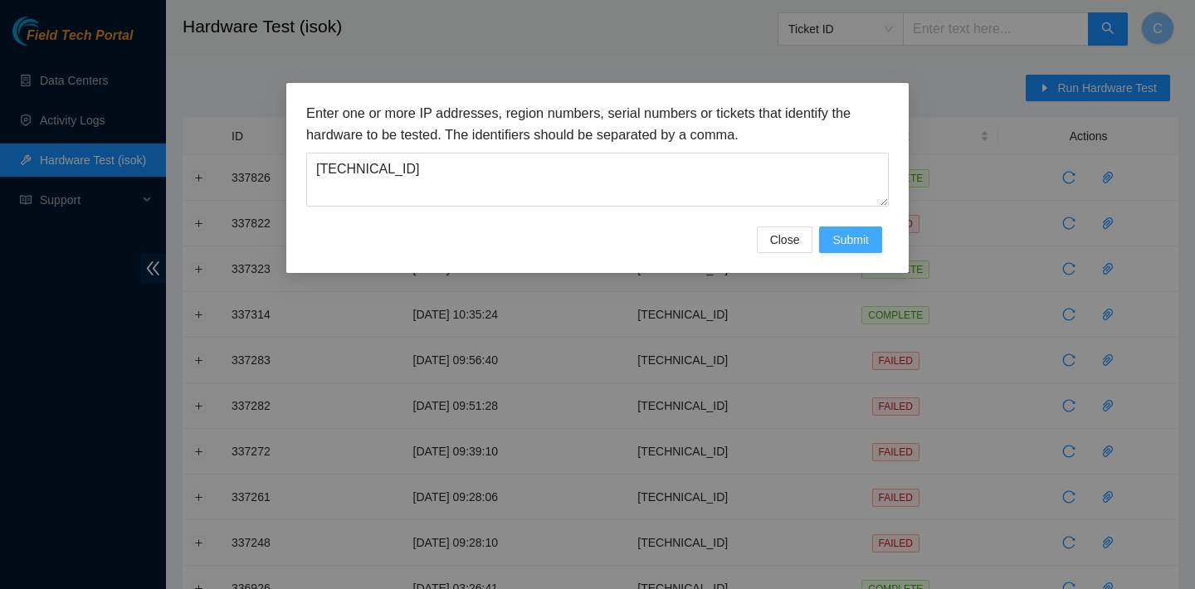
click at [854, 241] on span "Submit" at bounding box center [850, 240] width 37 height 18
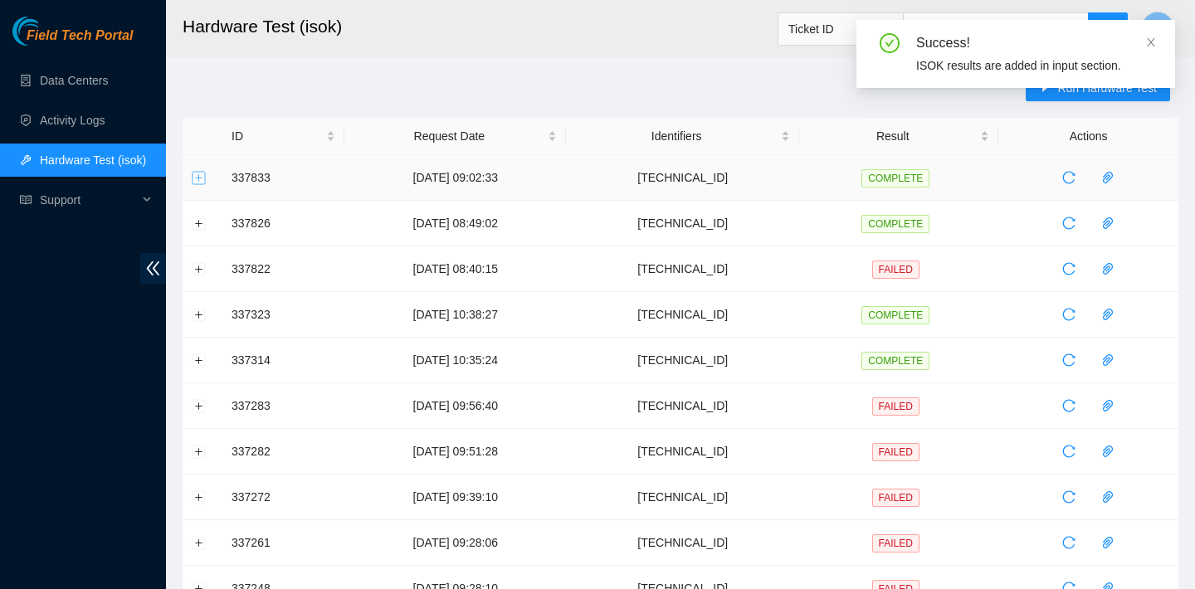
click at [193, 172] on button "Expand row" at bounding box center [199, 177] width 13 height 13
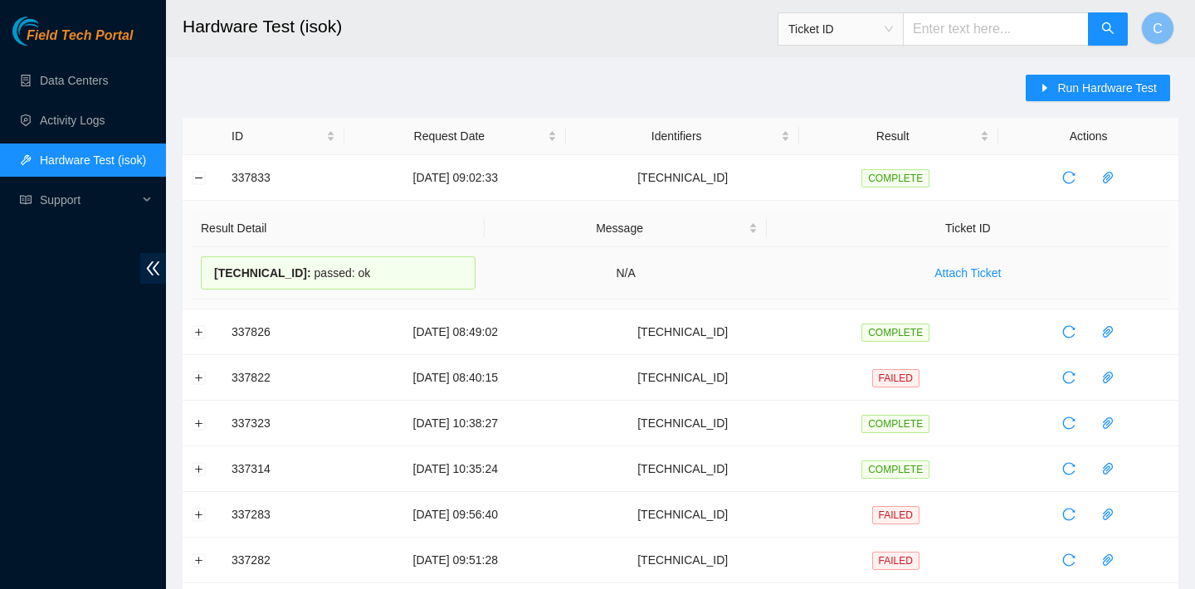
drag, startPoint x: 383, startPoint y: 269, endPoint x: 209, endPoint y: 265, distance: 173.5
click at [209, 265] on div "23.205.69.147 : passed: ok" at bounding box center [338, 272] width 275 height 33
copy div "23.205.69.147 : passed: ok"
click at [1057, 84] on span "Run Hardware Test" at bounding box center [1107, 88] width 100 height 18
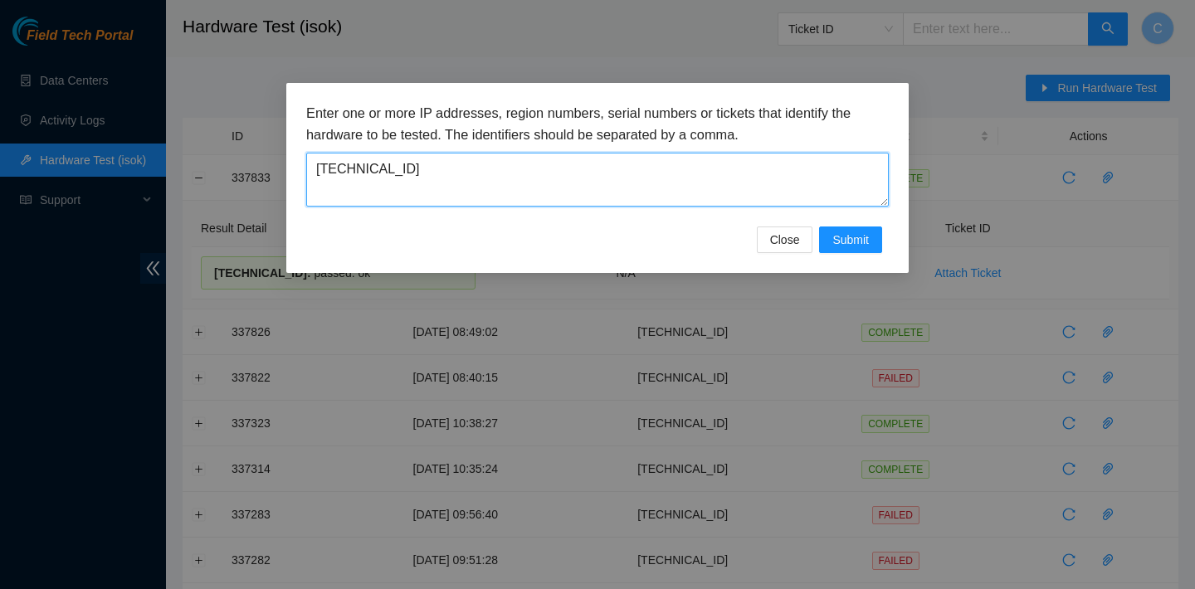
click at [614, 170] on textarea "23.205.69.147" at bounding box center [597, 180] width 583 height 54
drag, startPoint x: 614, startPoint y: 170, endPoint x: 334, endPoint y: 169, distance: 280.5
click at [334, 169] on textarea "23.205.69.147" at bounding box center [597, 180] width 583 height 54
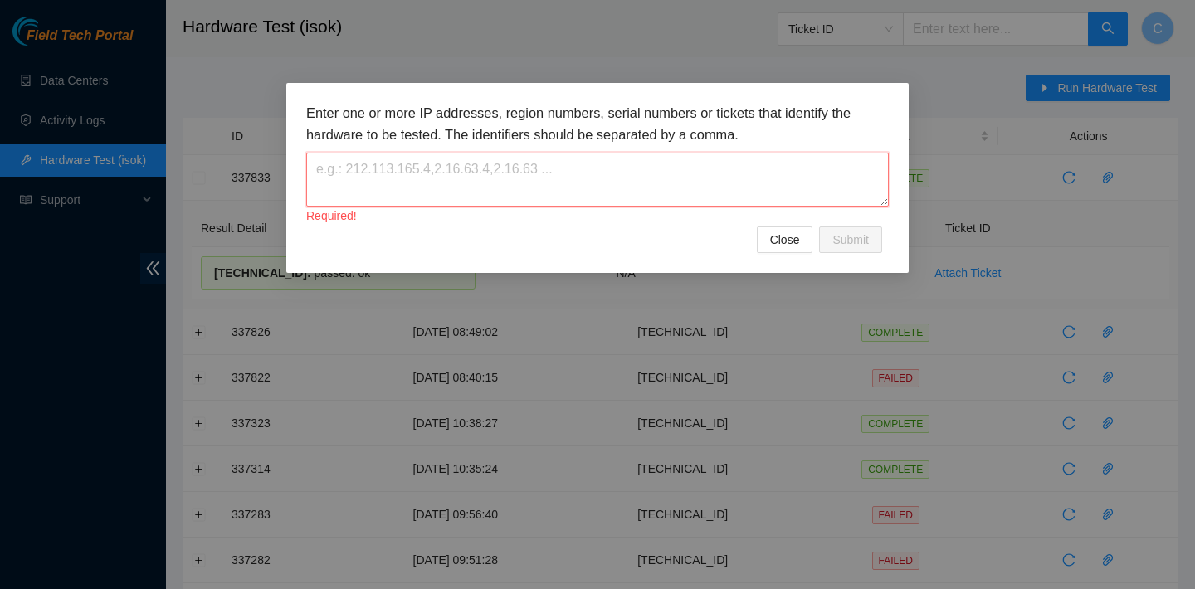
paste textarea "23.205.41.152"
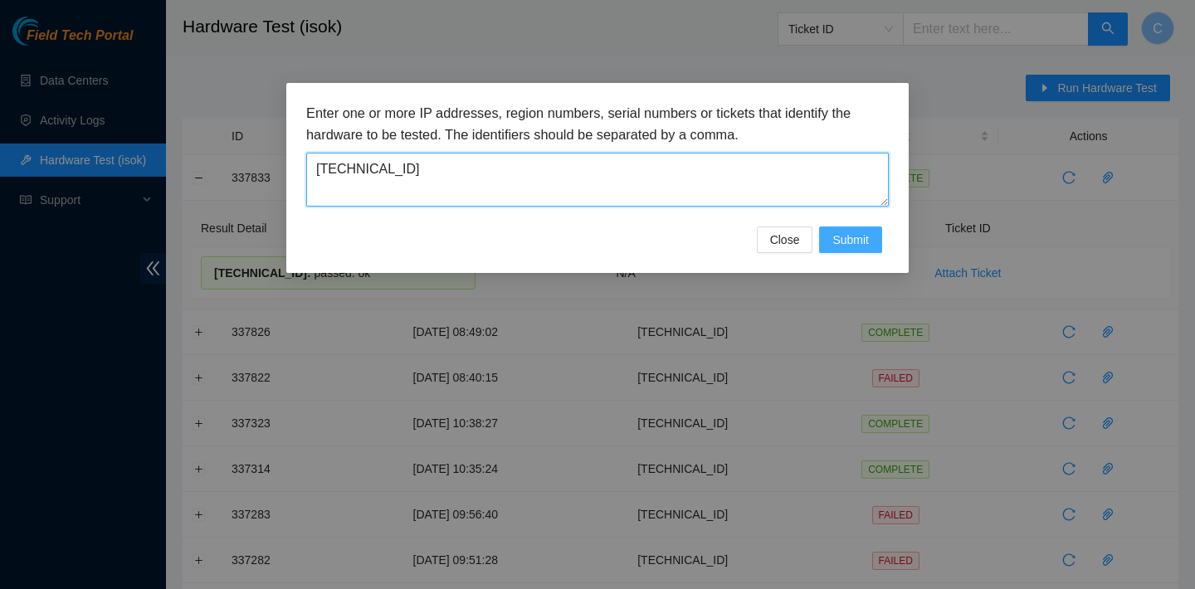
type textarea "23.205.41.152"
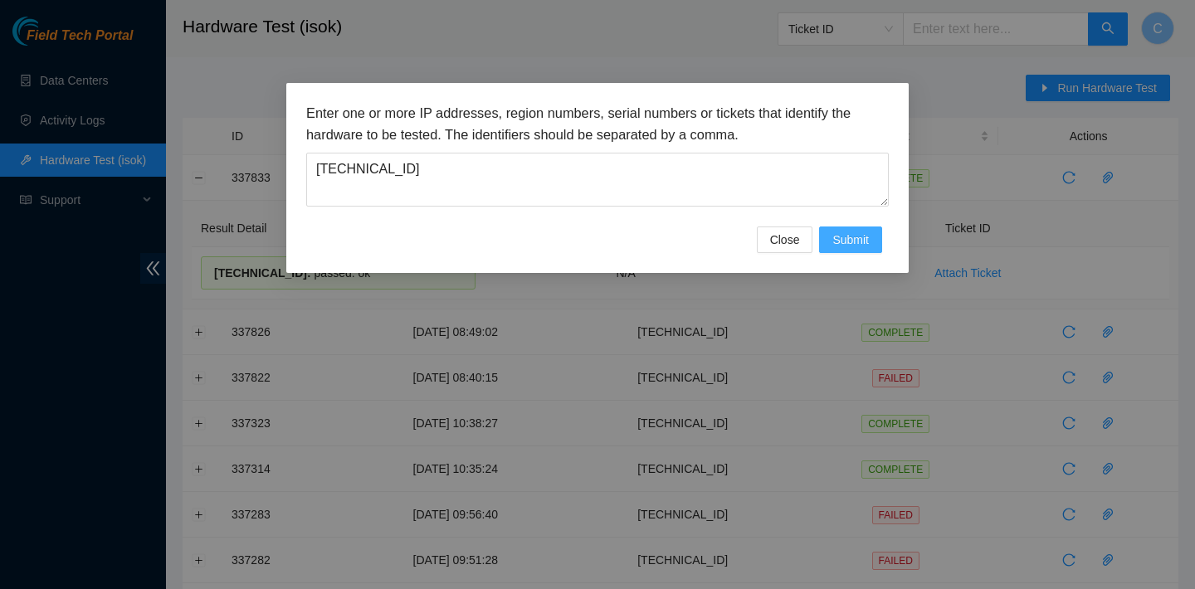
click at [837, 236] on span "Submit" at bounding box center [850, 240] width 37 height 18
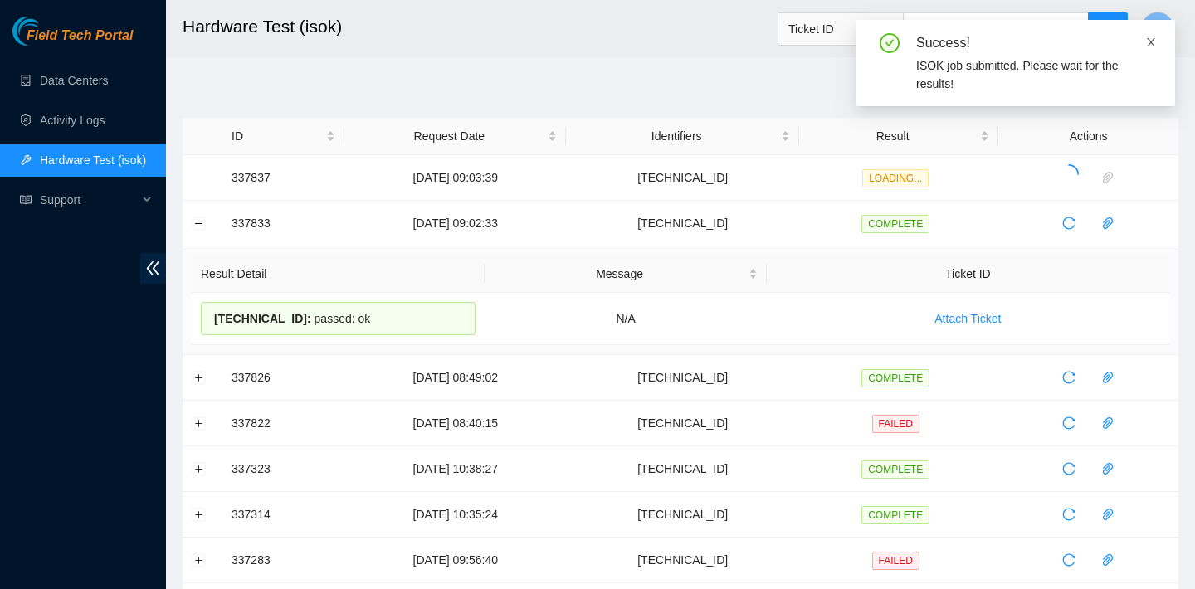
click at [1155, 41] on icon "close" at bounding box center [1151, 43] width 12 height 12
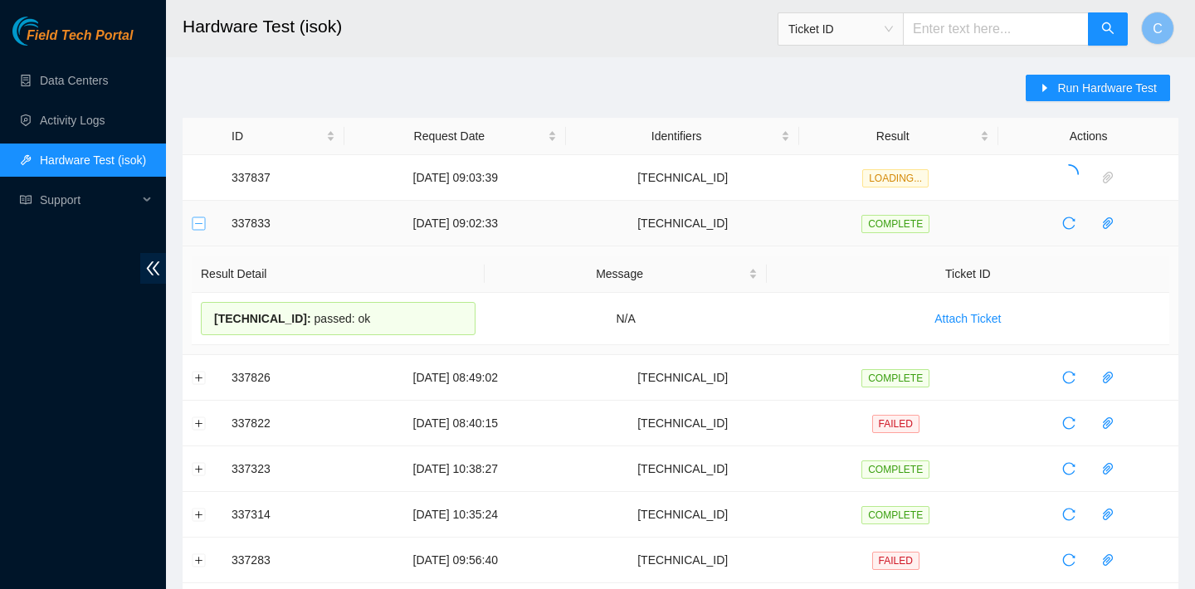
click at [201, 222] on button "Collapse row" at bounding box center [199, 223] width 13 height 13
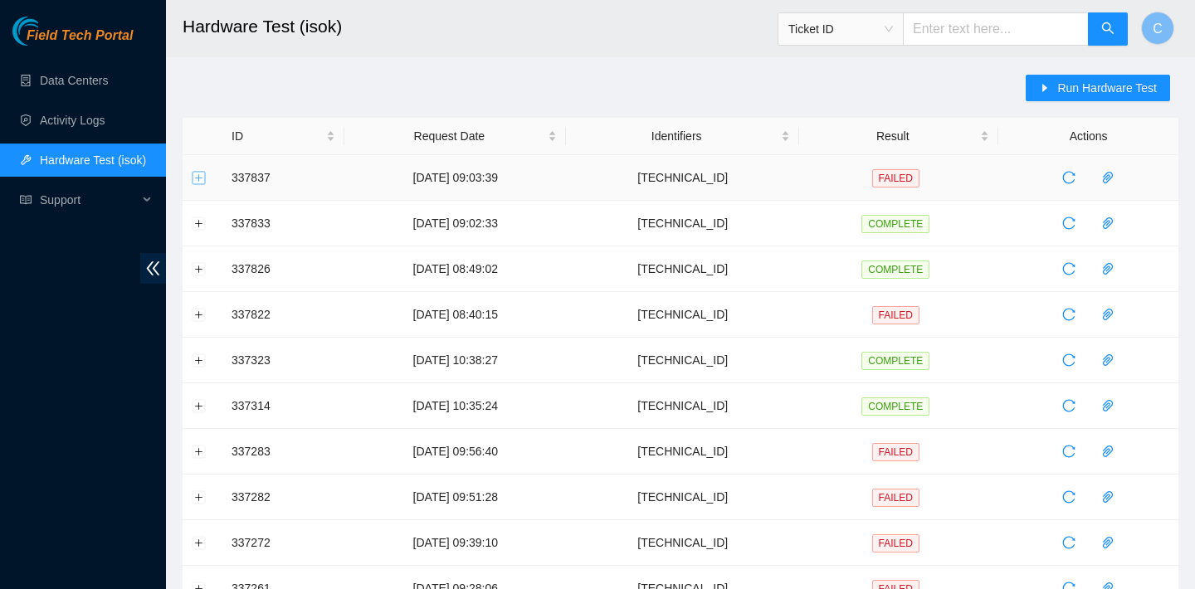
click at [199, 180] on button "Expand row" at bounding box center [199, 177] width 13 height 13
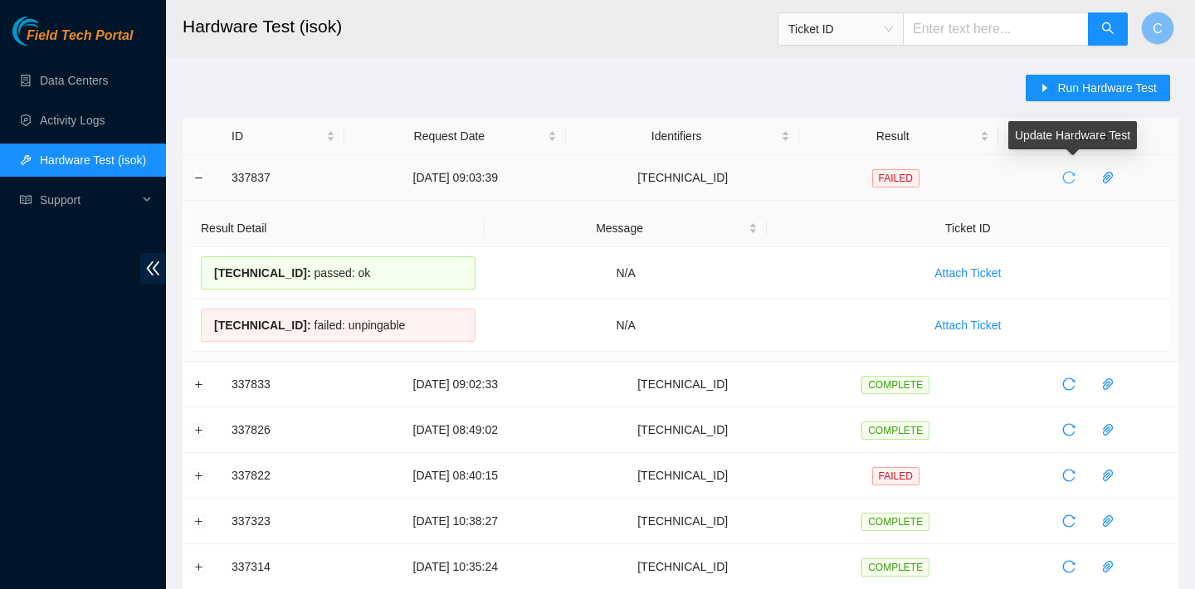
click at [1072, 172] on icon "reload" at bounding box center [1069, 178] width 12 height 12
click at [1071, 179] on icon "reload" at bounding box center [1068, 177] width 13 height 13
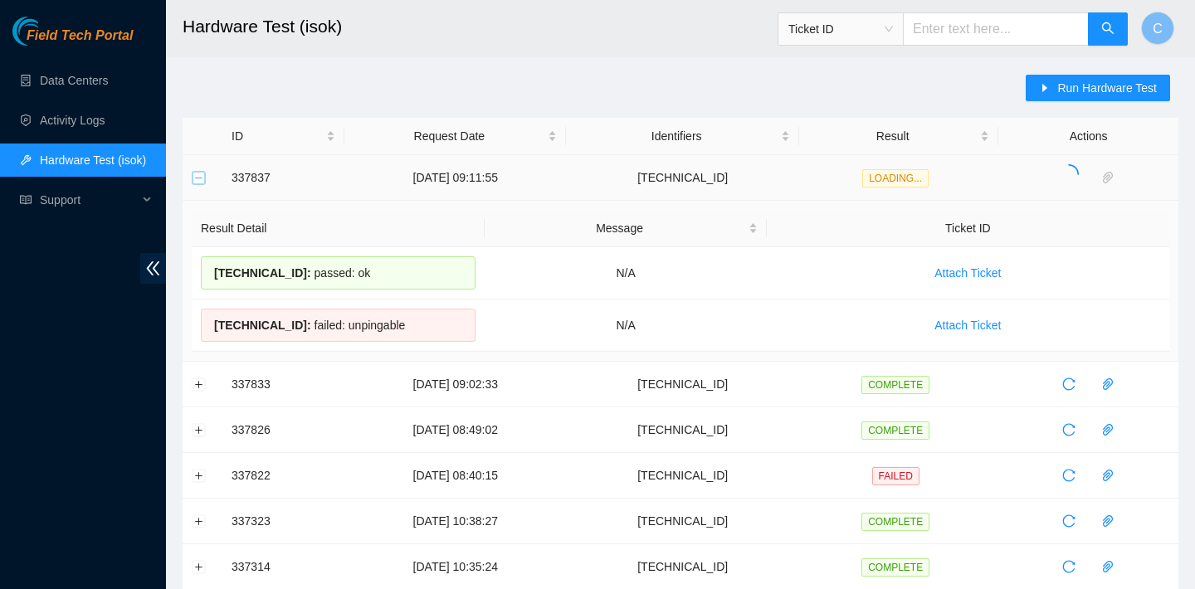
click at [198, 178] on button "Collapse row" at bounding box center [199, 177] width 13 height 13
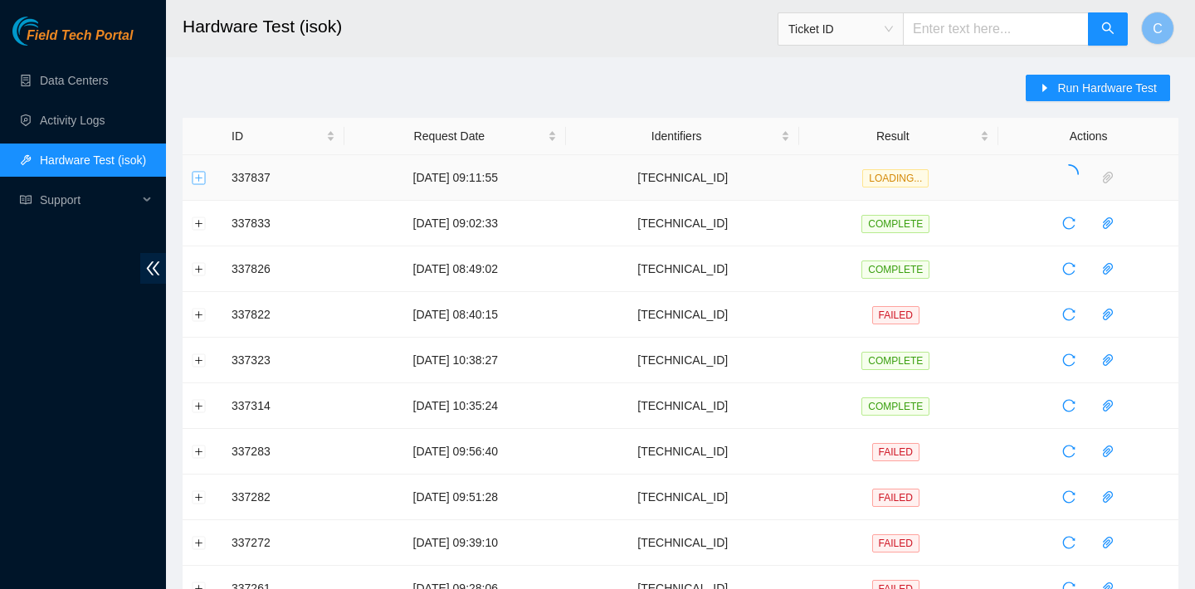
click at [198, 178] on button "Expand row" at bounding box center [199, 177] width 13 height 13
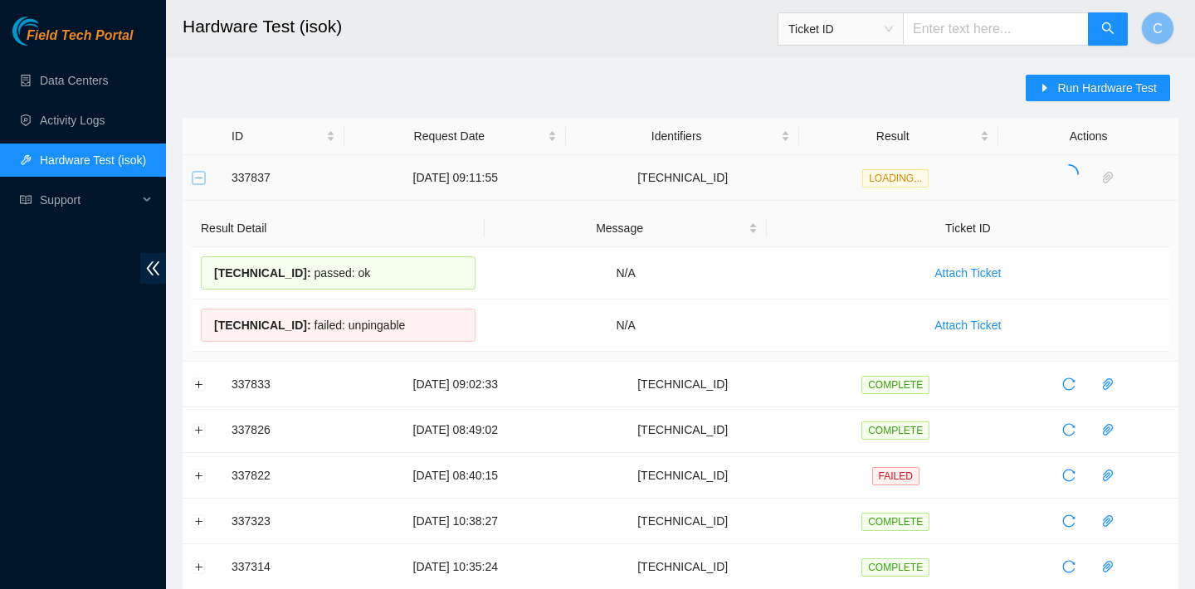
click at [203, 175] on button "Collapse row" at bounding box center [199, 177] width 13 height 13
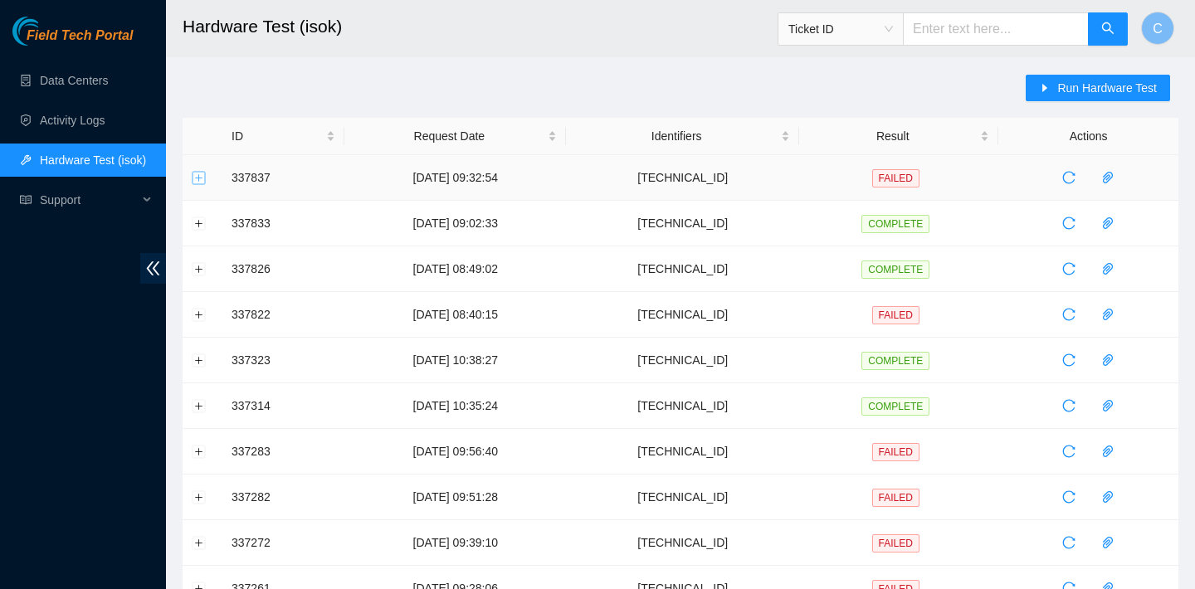
click at [201, 183] on button "Expand row" at bounding box center [199, 177] width 13 height 13
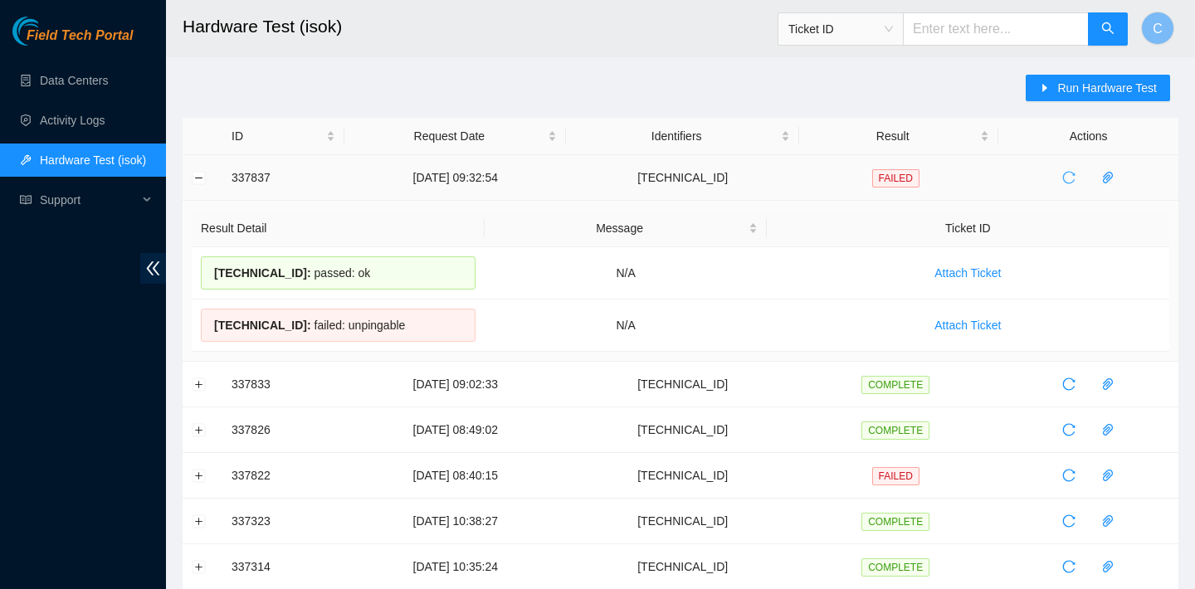
click at [1072, 183] on icon "reload" at bounding box center [1069, 178] width 12 height 12
click at [197, 173] on button "Collapse row" at bounding box center [199, 177] width 13 height 13
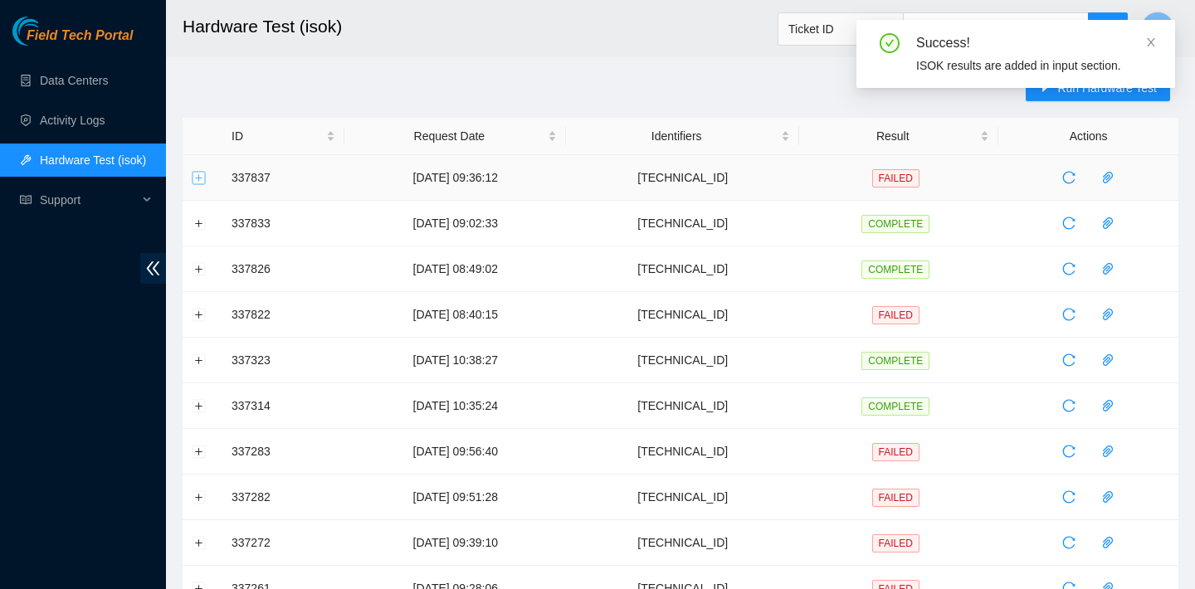
click at [202, 178] on button "Expand row" at bounding box center [199, 177] width 13 height 13
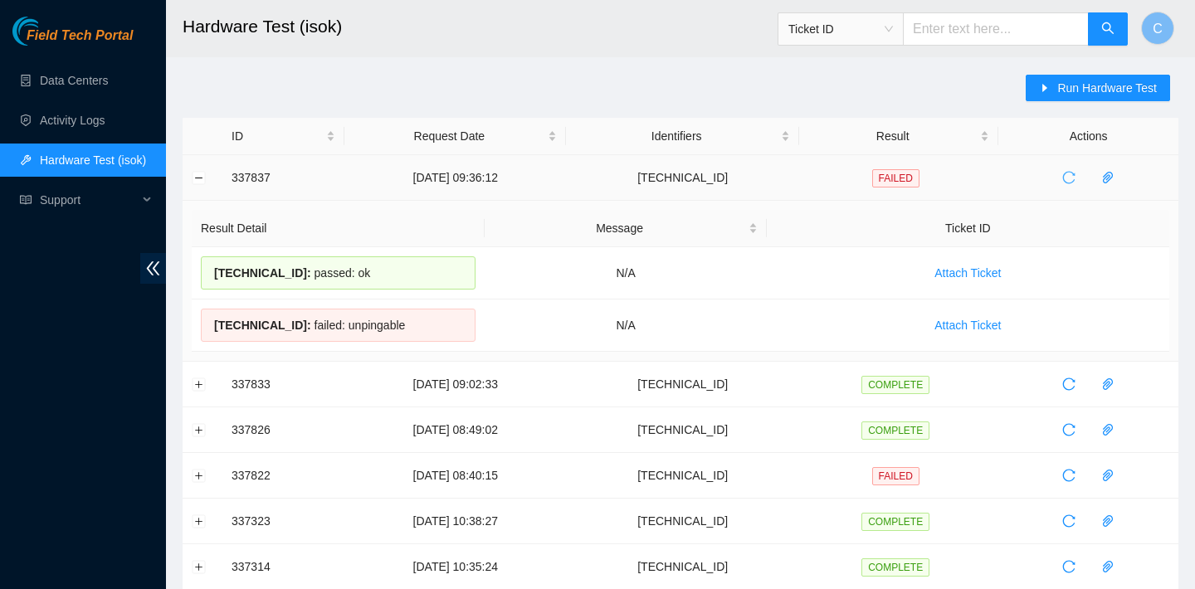
click at [1071, 175] on icon "reload" at bounding box center [1068, 177] width 13 height 13
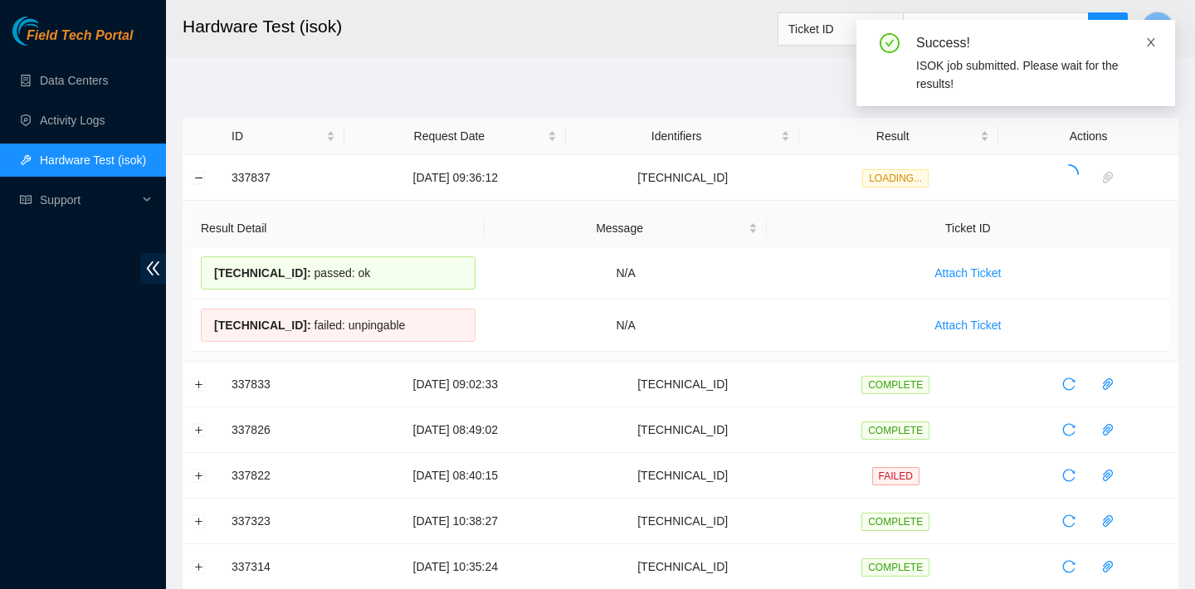
click at [1154, 41] on icon "close" at bounding box center [1151, 43] width 12 height 12
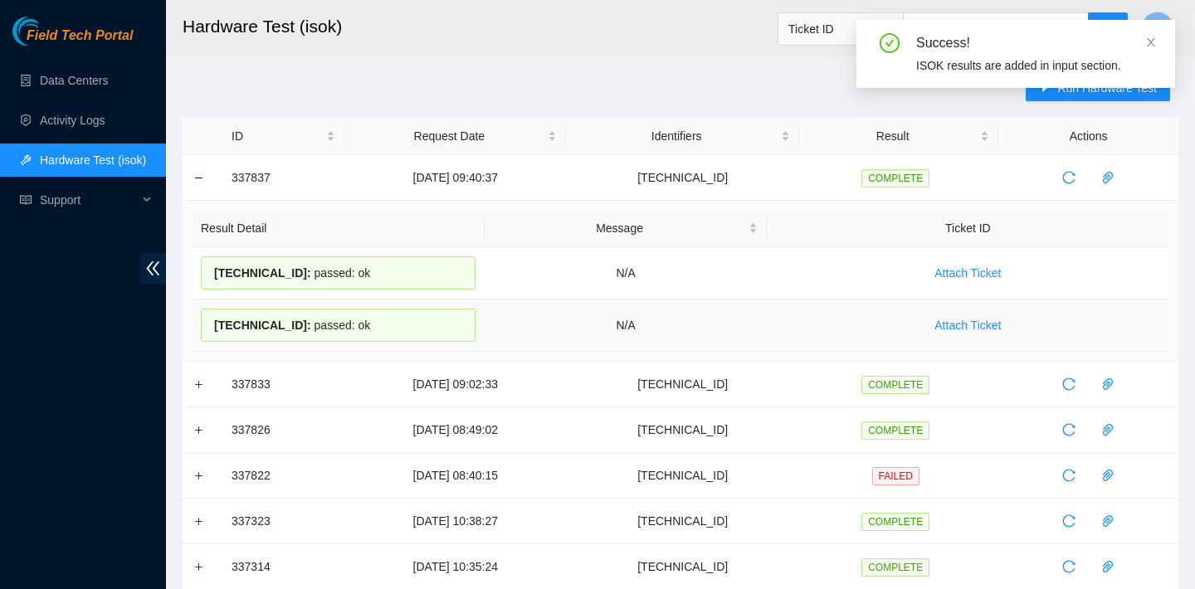
drag, startPoint x: 207, startPoint y: 269, endPoint x: 384, endPoint y: 334, distance: 188.2
click at [384, 334] on tbody "23.205.41.153 : passed: ok N/A Attach Ticket 23.205.41.152 : passed: ok N/A Att…" at bounding box center [681, 299] width 978 height 105
copy tbody "23.205.41.153 : passed: ok N/A Attach Ticket 23.205.41.152 : passed: ok"
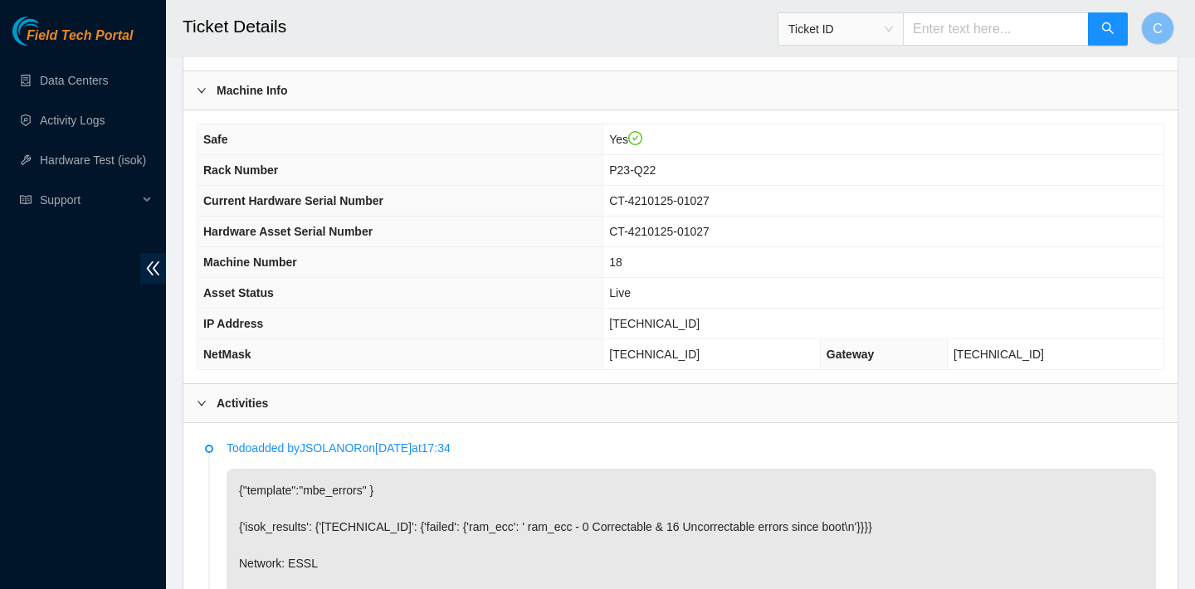
scroll to position [1258, 0]
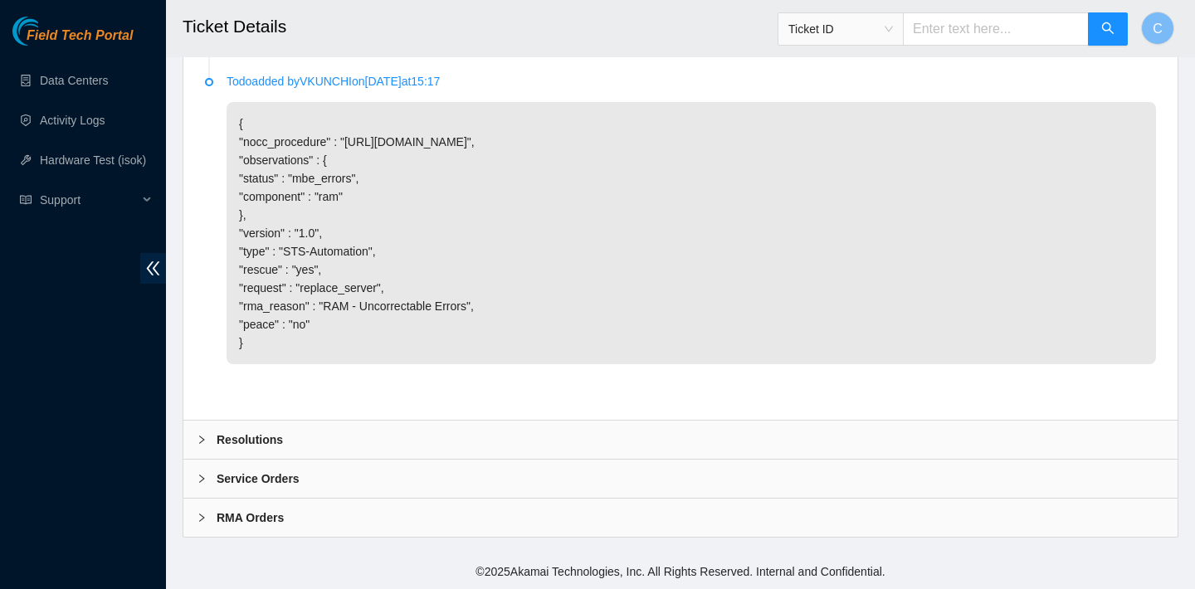
click at [437, 435] on div "Resolutions" at bounding box center [680, 440] width 994 height 38
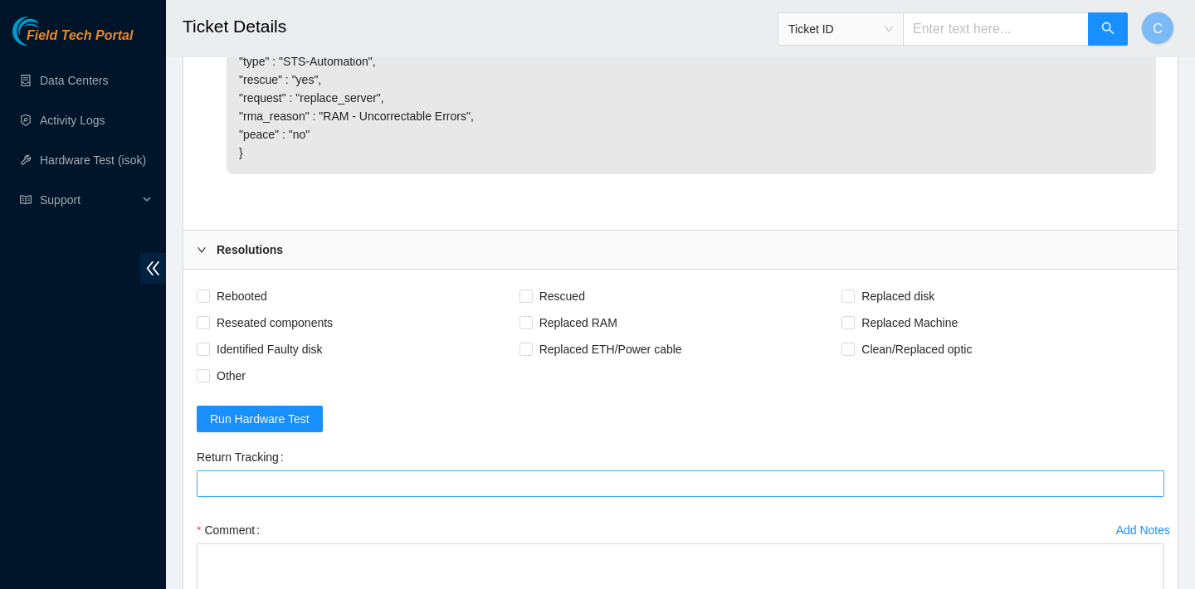
scroll to position [1482, 0]
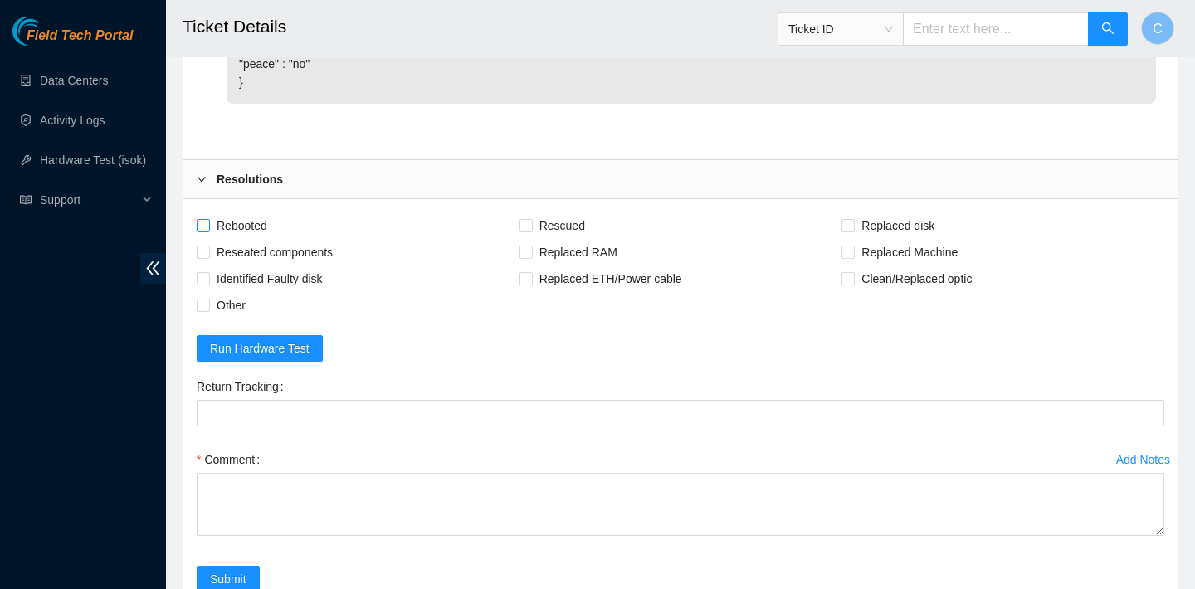
click at [261, 239] on span "Rebooted" at bounding box center [242, 225] width 64 height 27
click at [208, 231] on input "Rebooted" at bounding box center [203, 225] width 12 height 12
checkbox input "true"
click at [309, 266] on span "Reseated components" at bounding box center [274, 252] width 129 height 27
click at [208, 257] on input "Reseated components" at bounding box center [203, 252] width 12 height 12
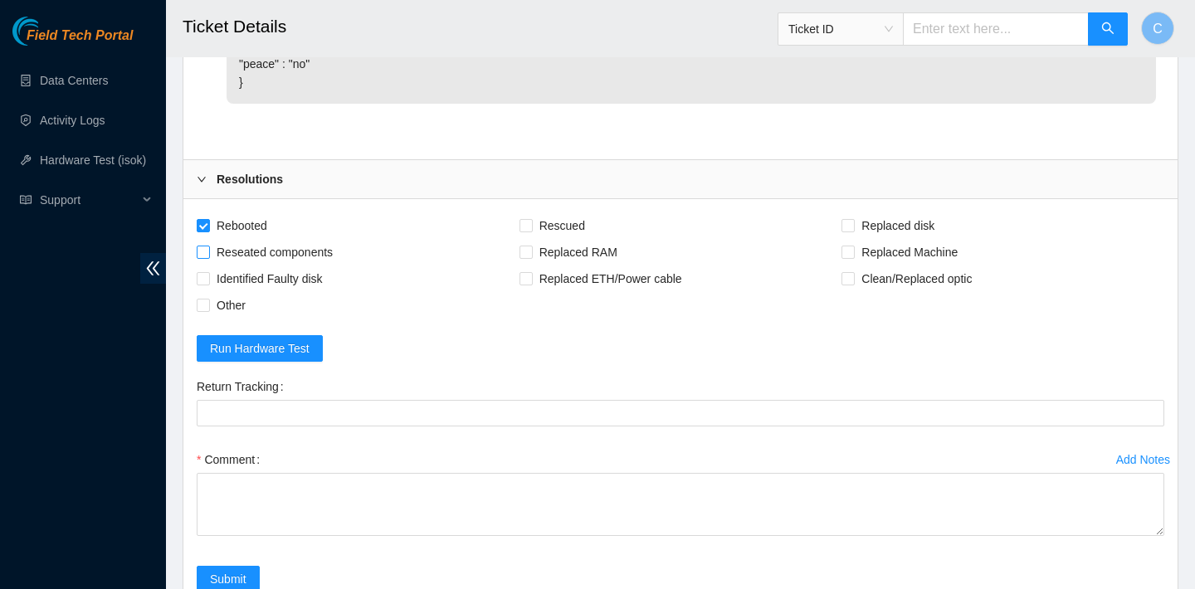
checkbox input "true"
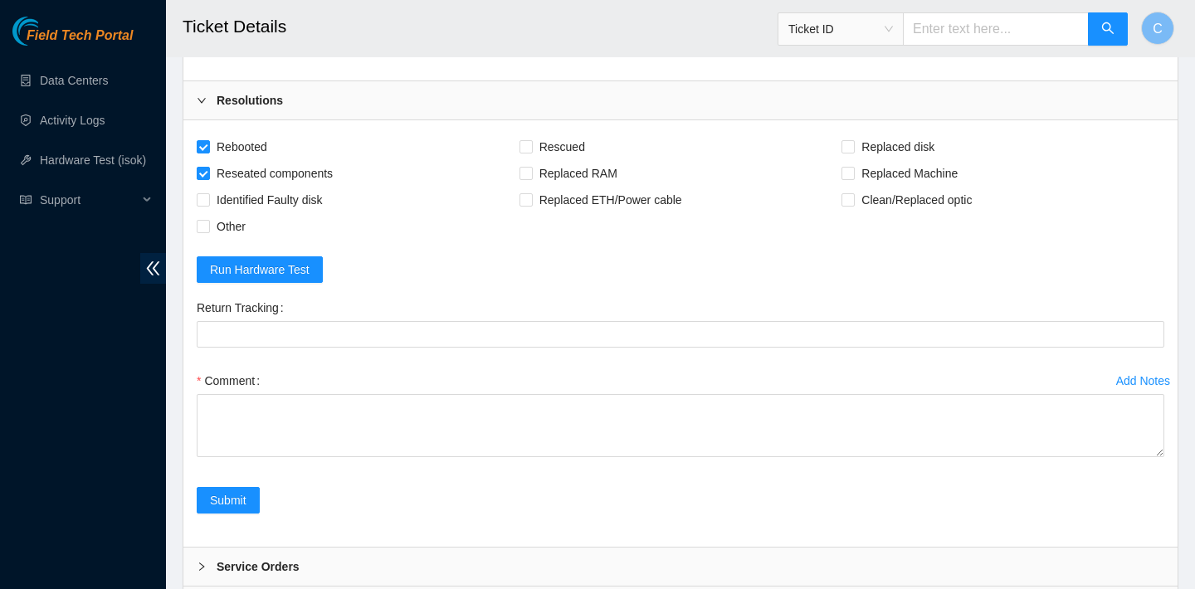
scroll to position [1569, 0]
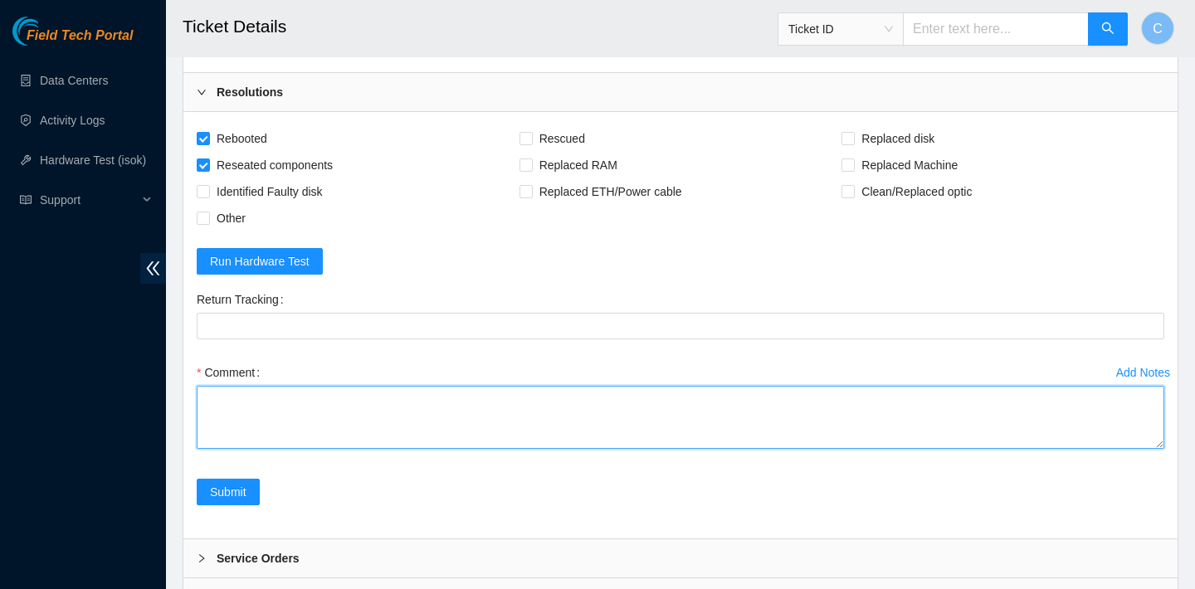
click at [344, 441] on textarea "Comment" at bounding box center [681, 417] width 968 height 63
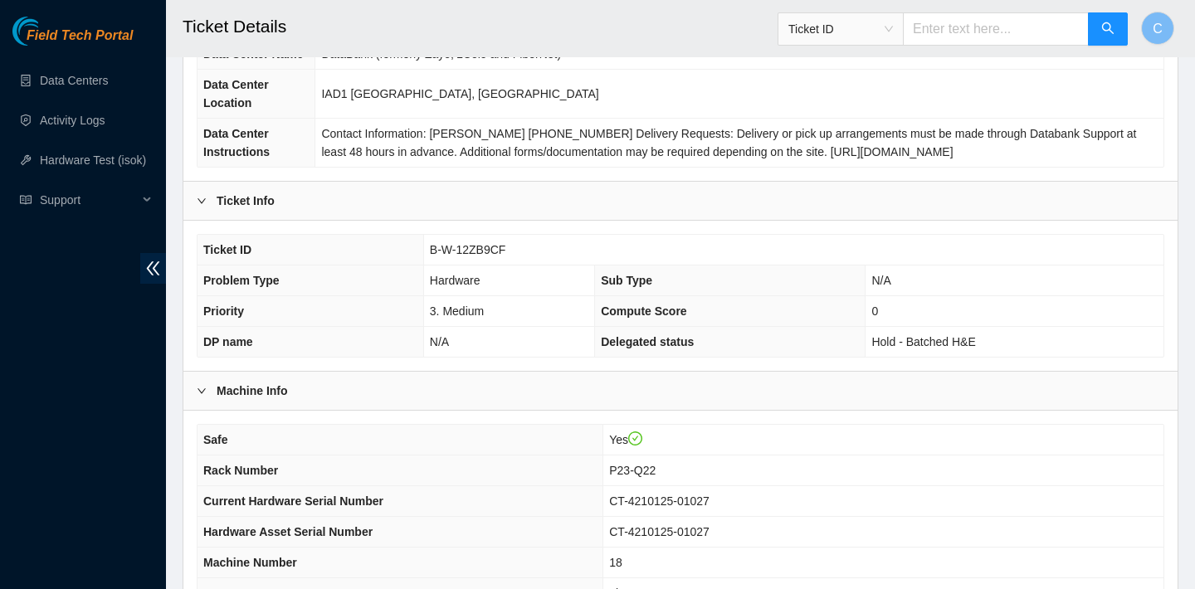
scroll to position [301, 0]
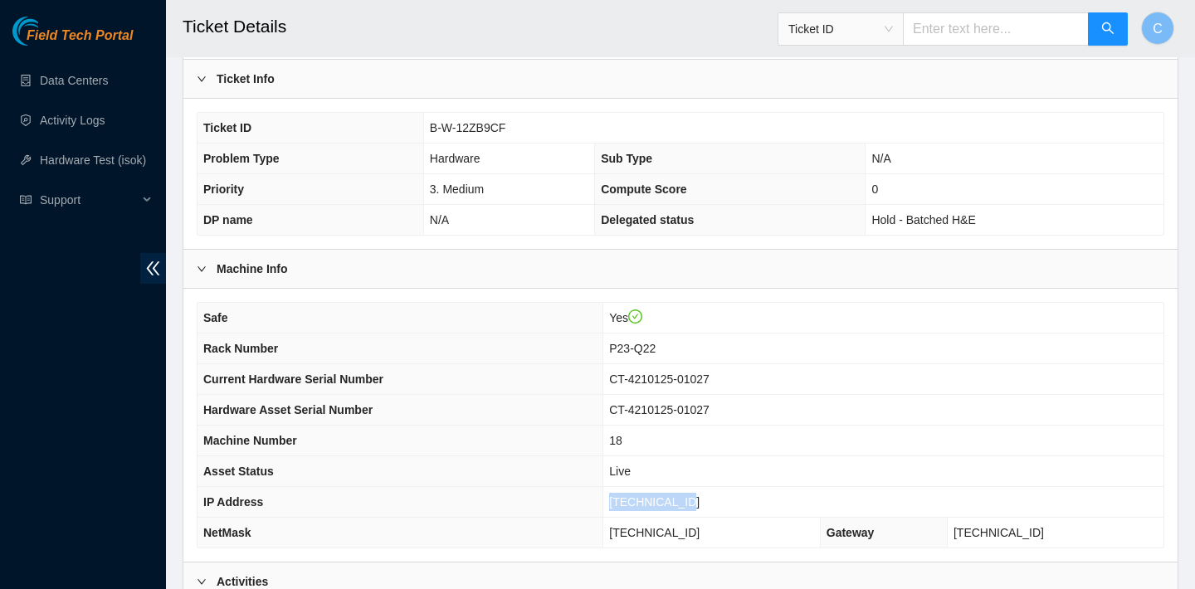
drag, startPoint x: 709, startPoint y: 497, endPoint x: 628, endPoint y: 496, distance: 80.5
click at [628, 496] on td "[TECHNICAL_ID]" at bounding box center [883, 502] width 560 height 31
copy span "[TECHNICAL_ID]"
drag, startPoint x: 719, startPoint y: 537, endPoint x: 626, endPoint y: 530, distance: 93.2
click at [626, 530] on span "[TECHNICAL_ID]" at bounding box center [654, 532] width 90 height 13
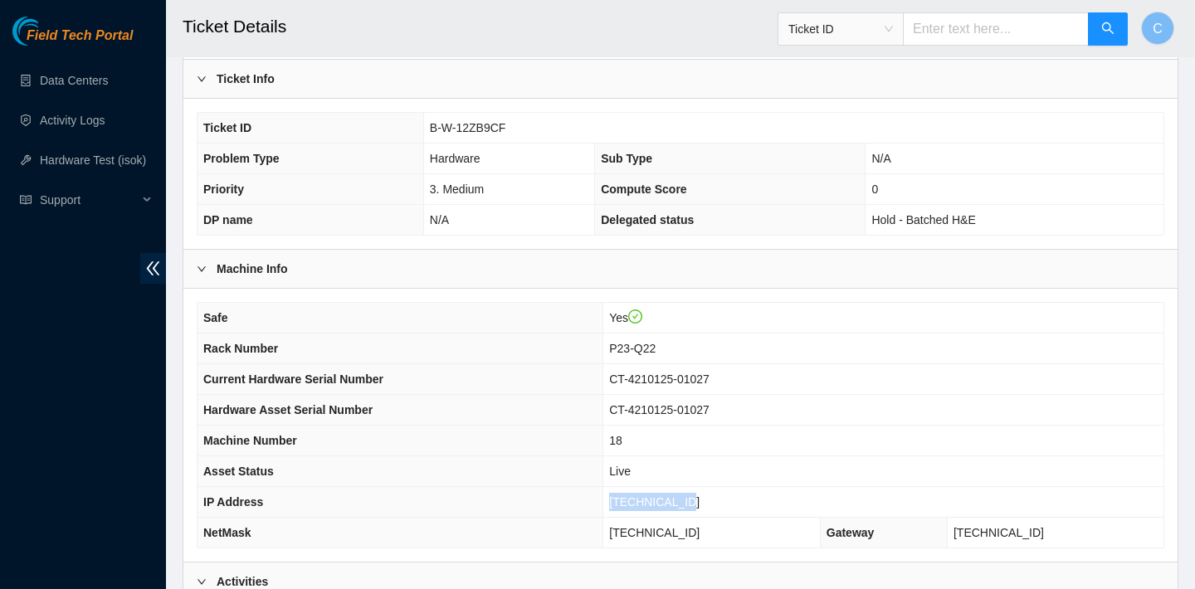
copy span "[TECHNICAL_ID]"
drag, startPoint x: 680, startPoint y: 349, endPoint x: 625, endPoint y: 347, distance: 54.8
click at [625, 347] on td "P23-Q22" at bounding box center [883, 349] width 560 height 31
copy span "P23-Q22"
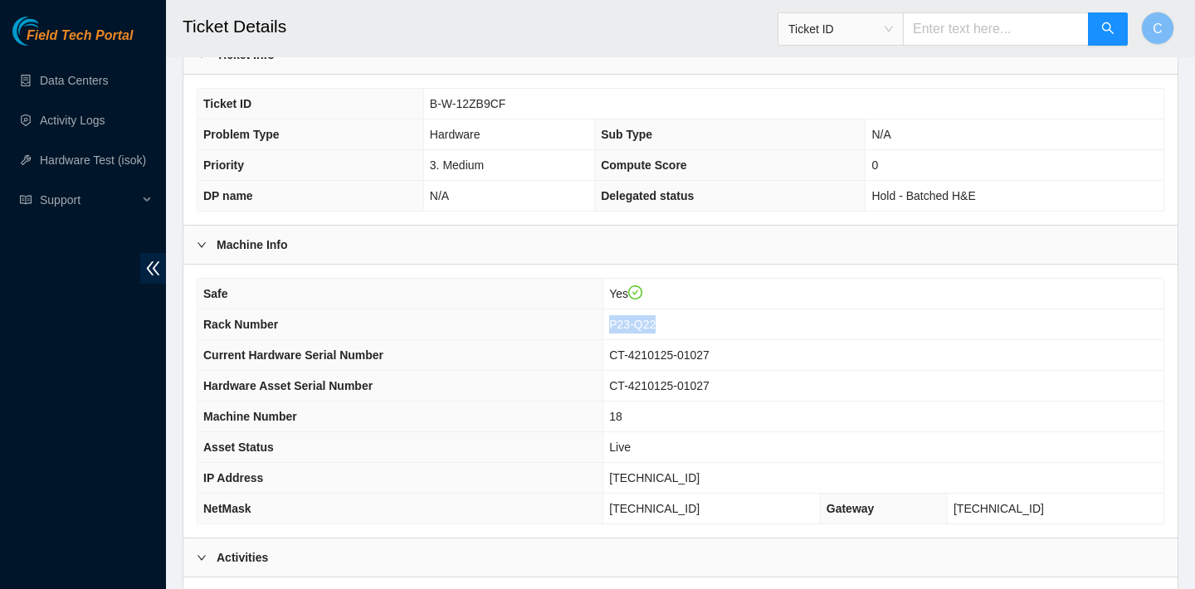
scroll to position [326, 0]
drag, startPoint x: 715, startPoint y: 471, endPoint x: 624, endPoint y: 468, distance: 91.3
click at [624, 468] on td "[TECHNICAL_ID]" at bounding box center [883, 477] width 560 height 31
copy span "[TECHNICAL_ID]"
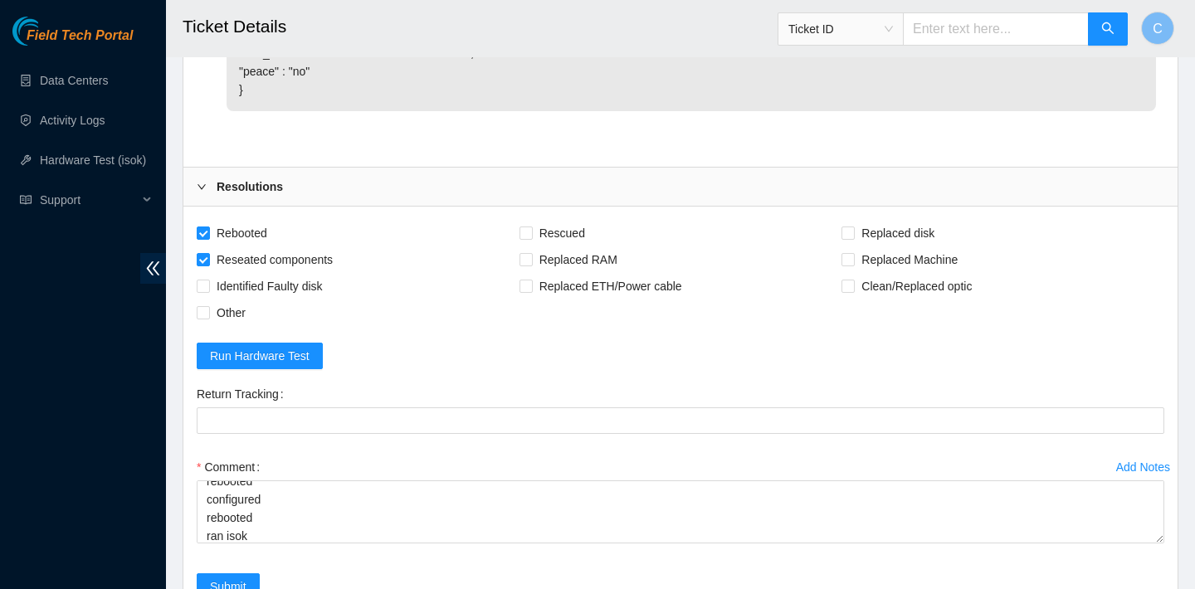
scroll to position [1685, 0]
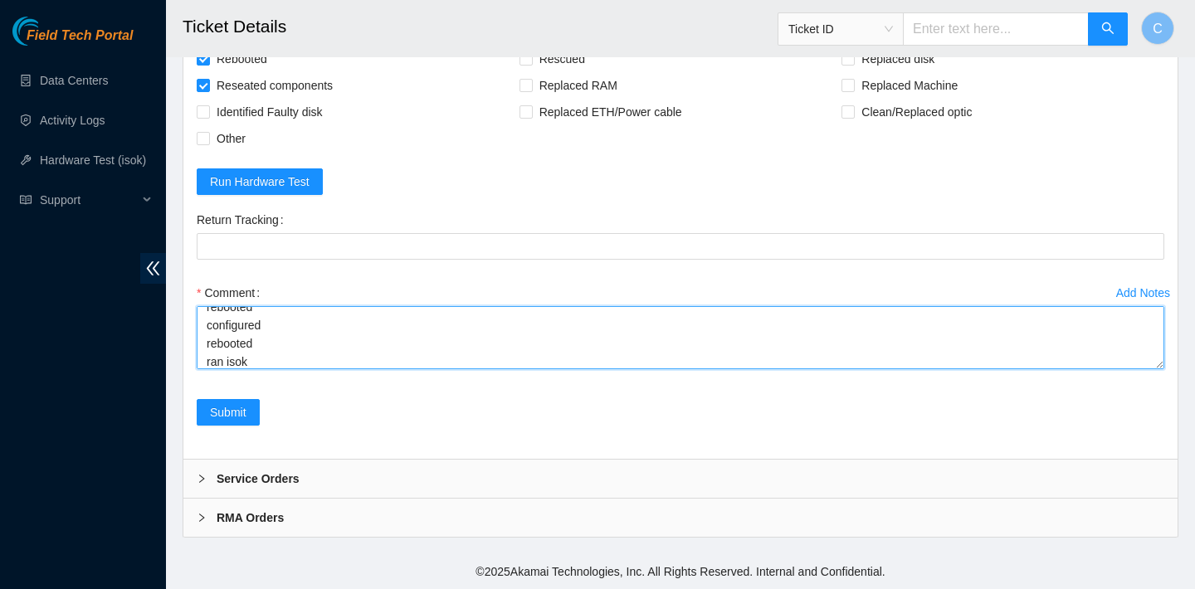
click at [290, 353] on textarea "verified SN powered down rebooted rescued rebooted configured rebooted ran isok" at bounding box center [681, 337] width 968 height 63
paste textarea "[TECHNICAL_ID] : passed: ok"
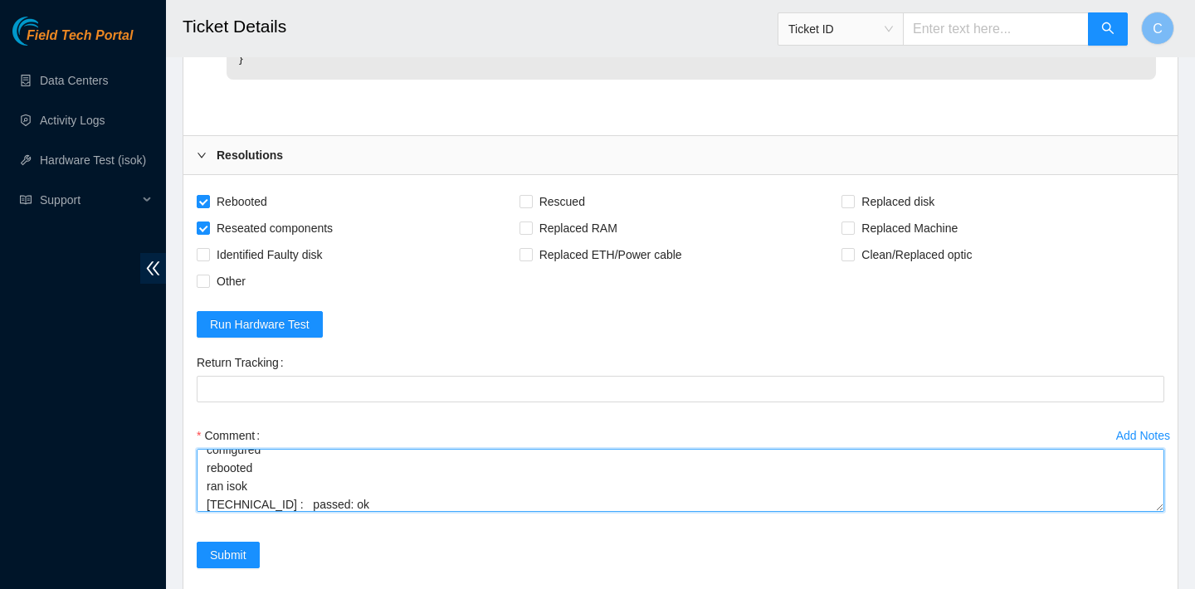
scroll to position [1628, 0]
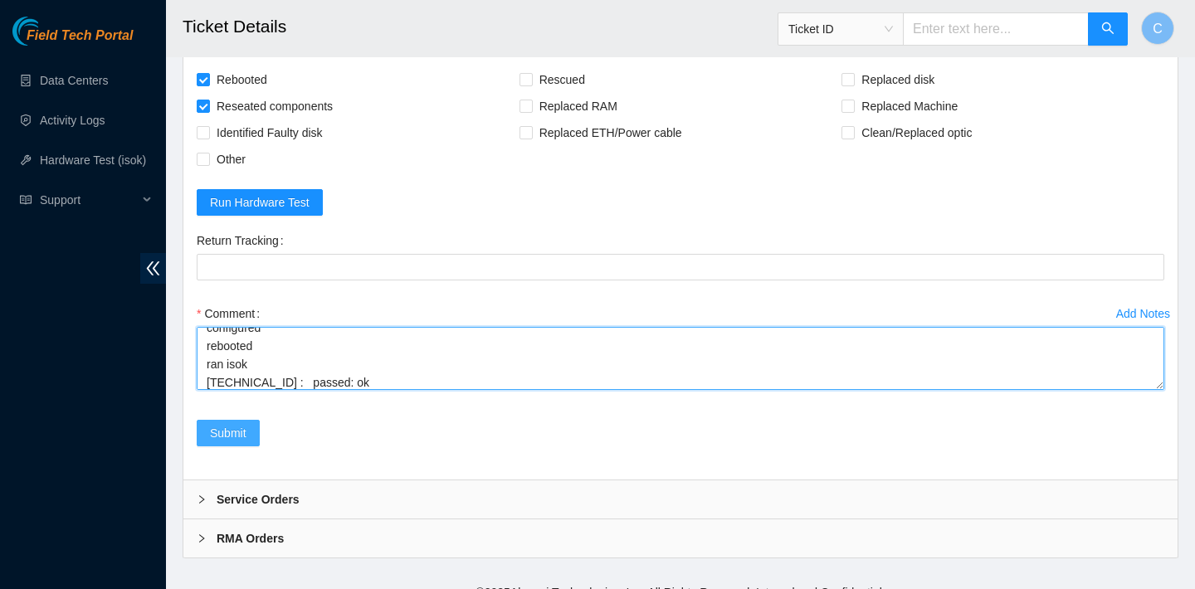
type textarea "verified SN powered down rebooted rescued rebooted configured rebooted ran isok…"
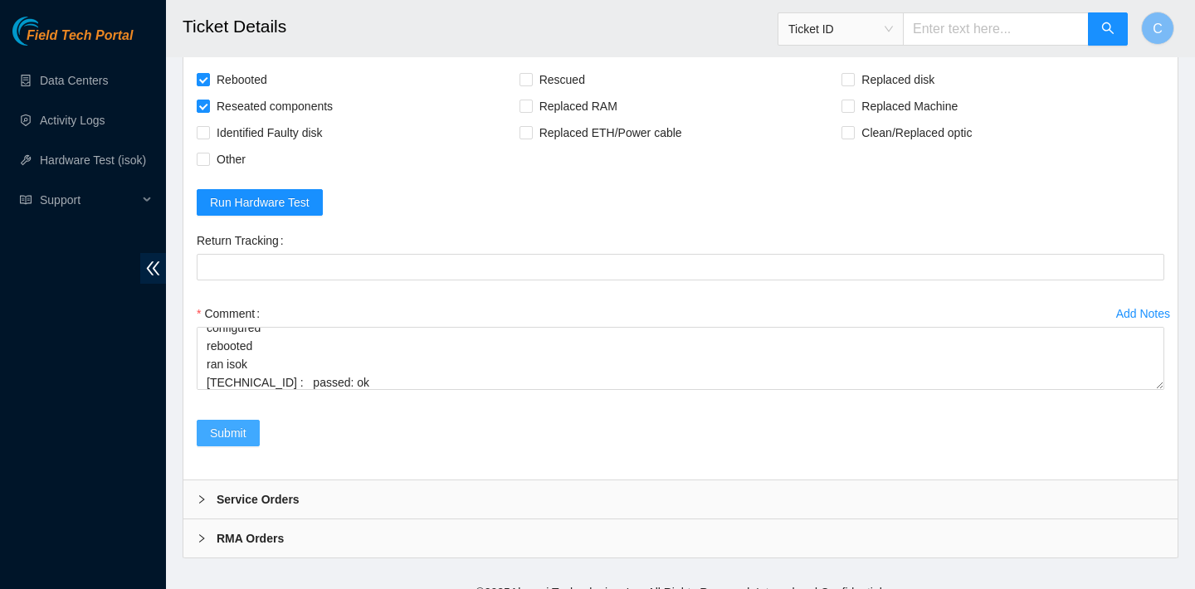
click at [246, 442] on span "Submit" at bounding box center [228, 433] width 37 height 18
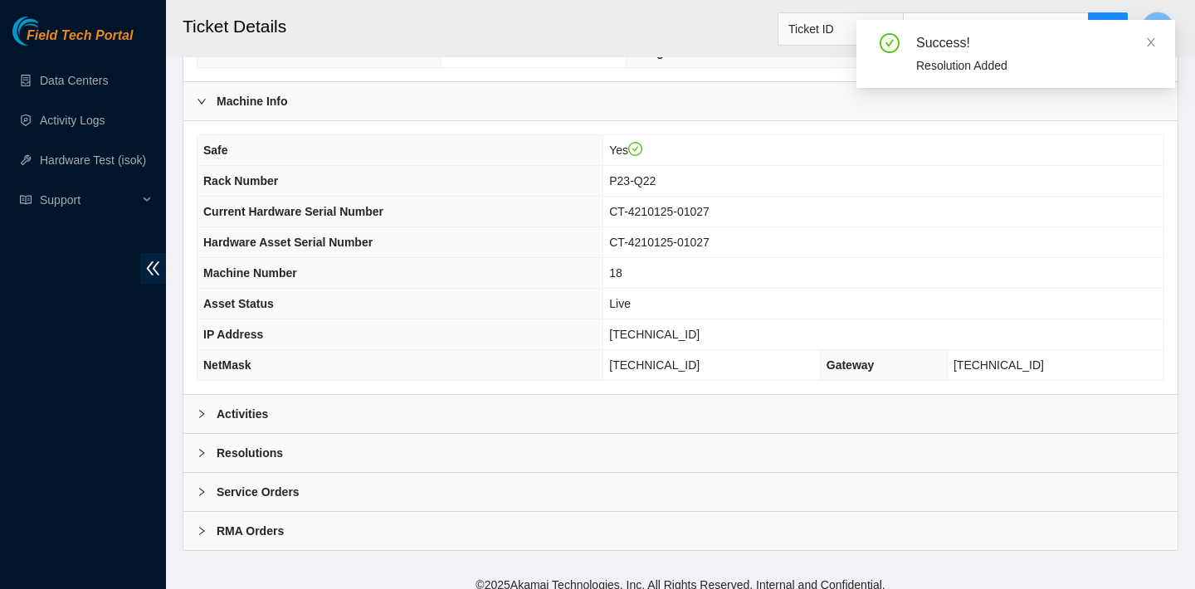
scroll to position [482, 0]
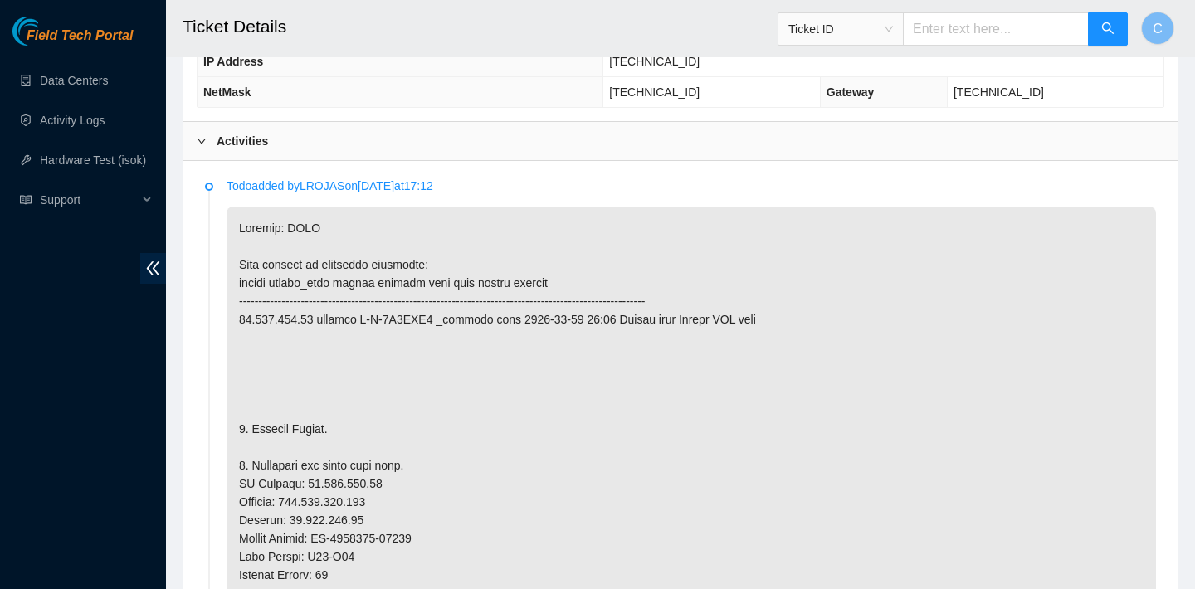
scroll to position [667, 0]
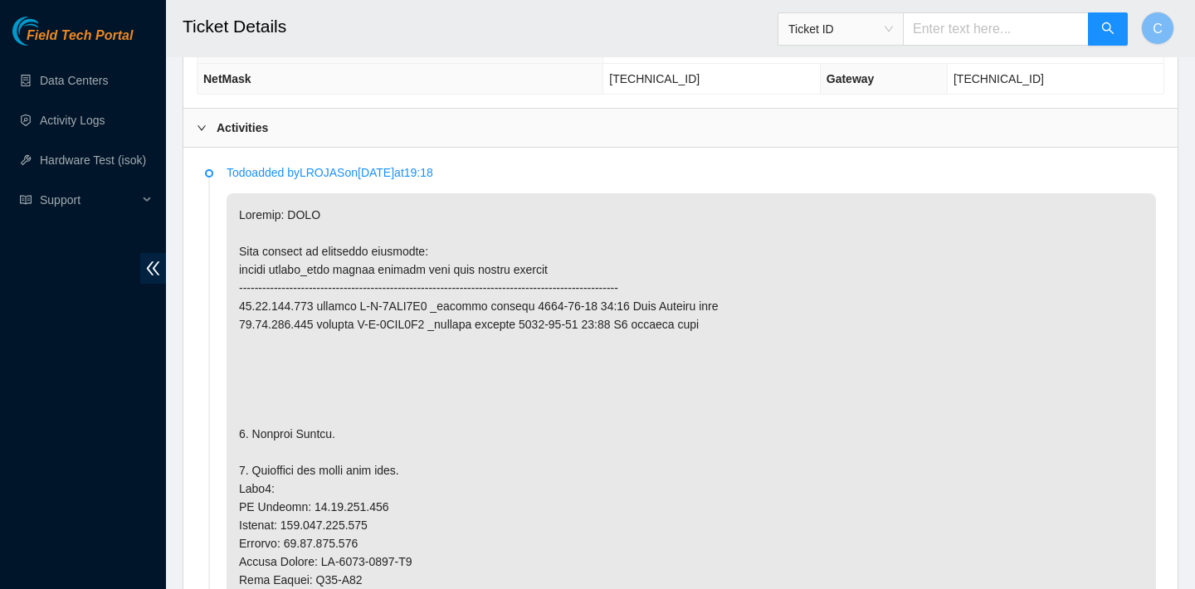
scroll to position [784, 0]
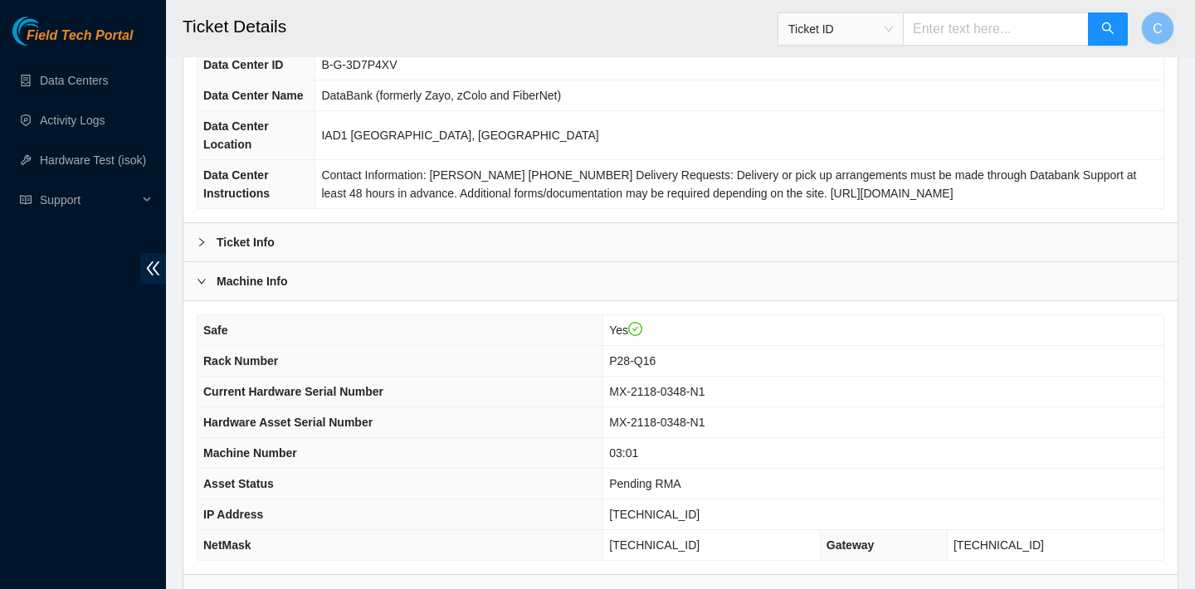
scroll to position [36, 0]
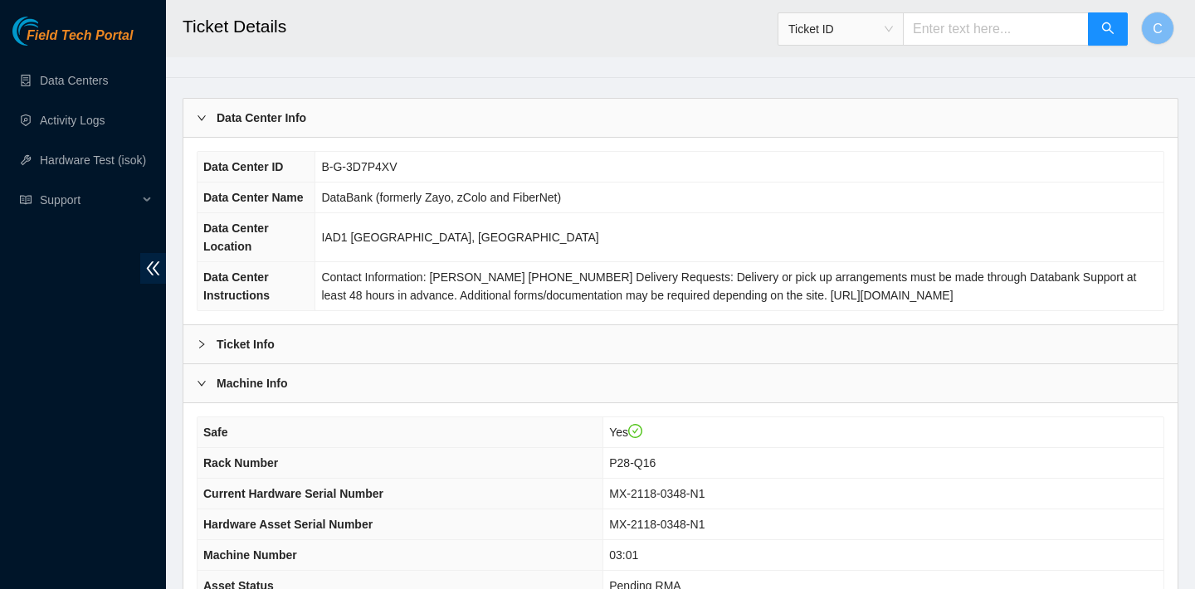
click at [376, 333] on div "Ticket Info" at bounding box center [680, 344] width 994 height 38
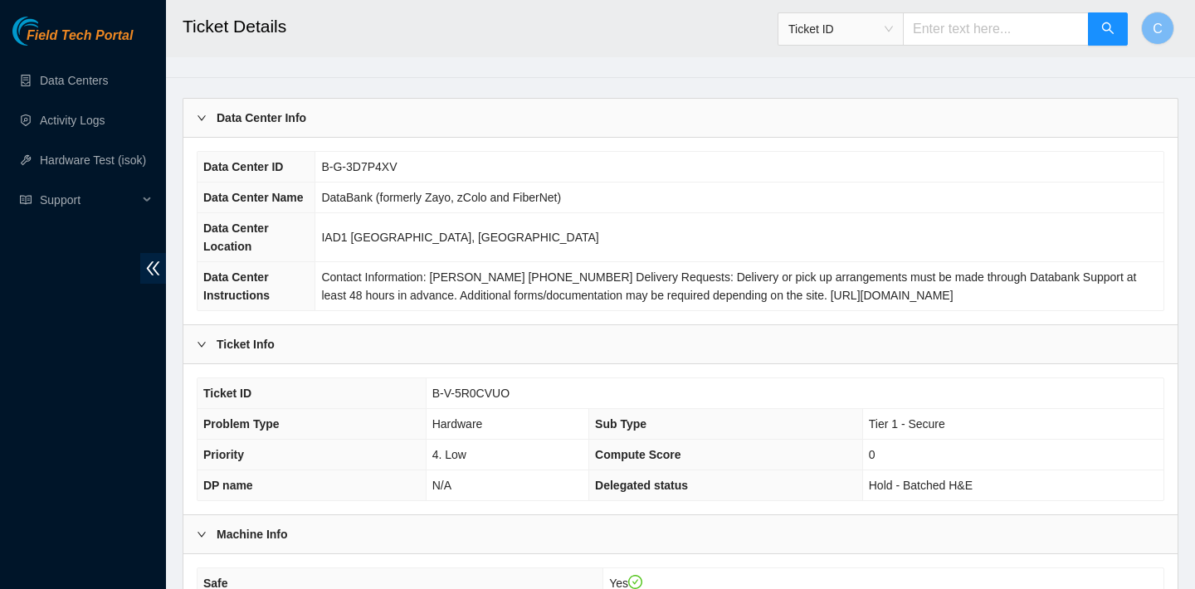
scroll to position [112, 0]
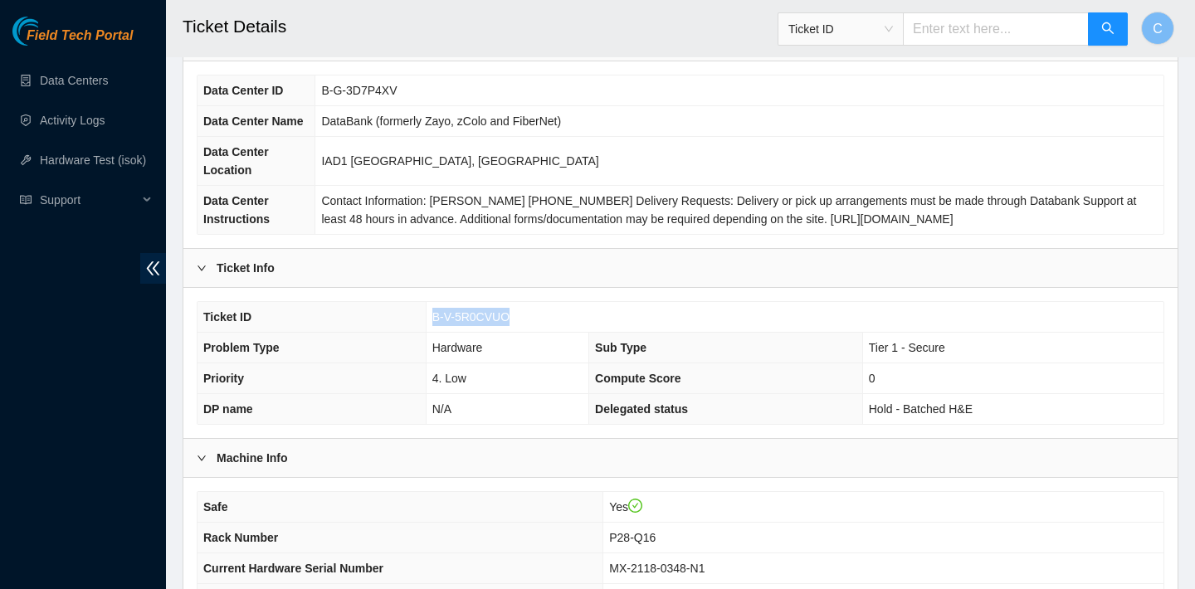
drag, startPoint x: 515, startPoint y: 319, endPoint x: 433, endPoint y: 317, distance: 81.3
click at [433, 317] on td "B-V-5R0CVUO" at bounding box center [795, 317] width 738 height 31
copy span "B-V-5R0CVUO"
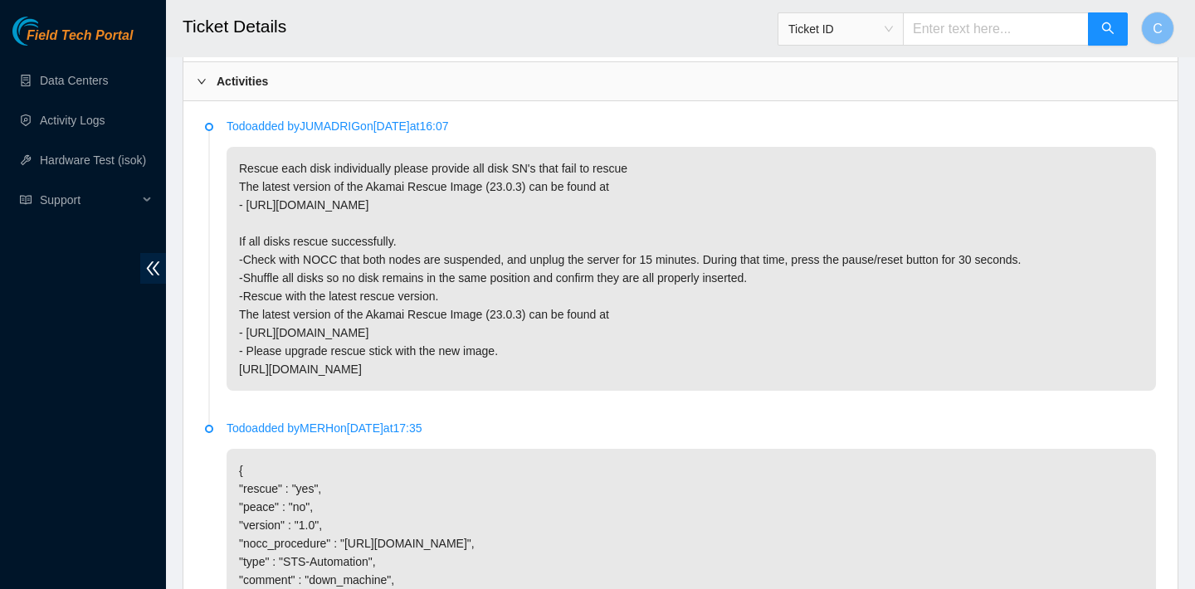
scroll to position [794, 0]
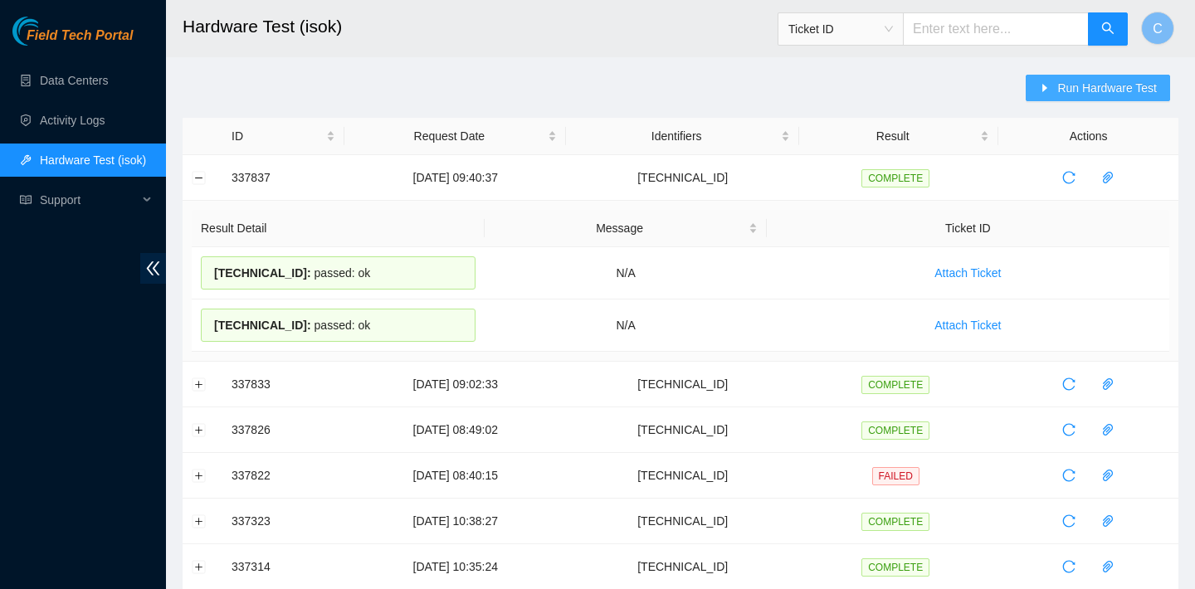
click at [1066, 89] on span "Run Hardware Test" at bounding box center [1107, 88] width 100 height 18
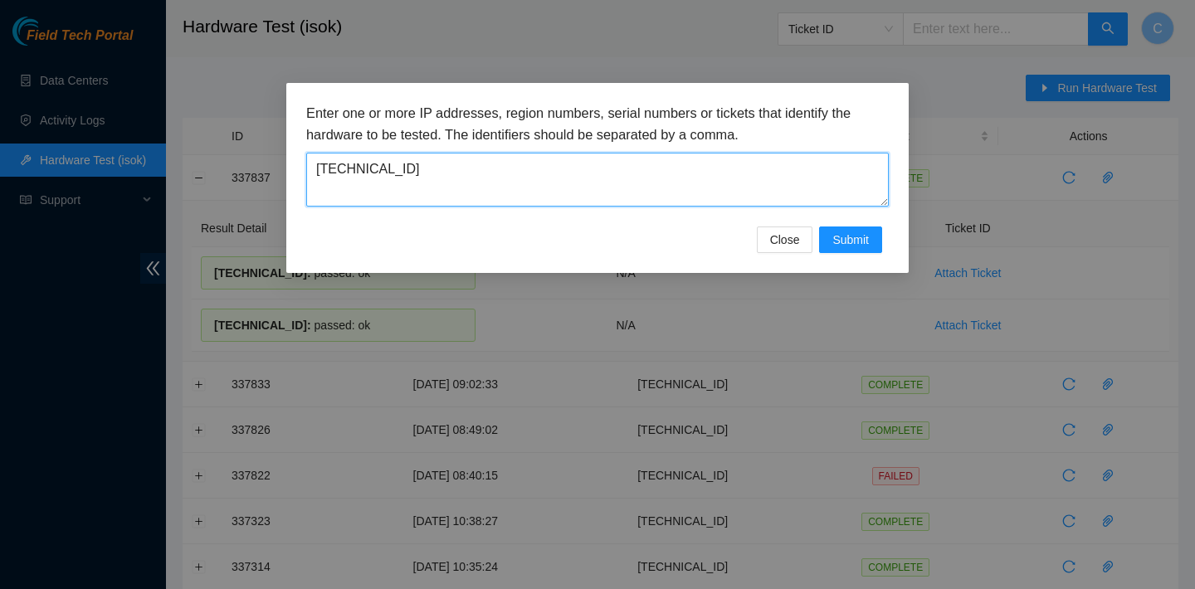
click at [567, 186] on textarea "23.205.41.152" at bounding box center [597, 180] width 583 height 54
drag, startPoint x: 553, startPoint y: 176, endPoint x: 304, endPoint y: 139, distance: 251.8
click at [304, 139] on div "Enter one or more IP addresses, region numbers, serial numbers or tickets that …" at bounding box center [597, 178] width 622 height 190
paste textarea "23.220.106.21"
type textarea "23.220.106.21"
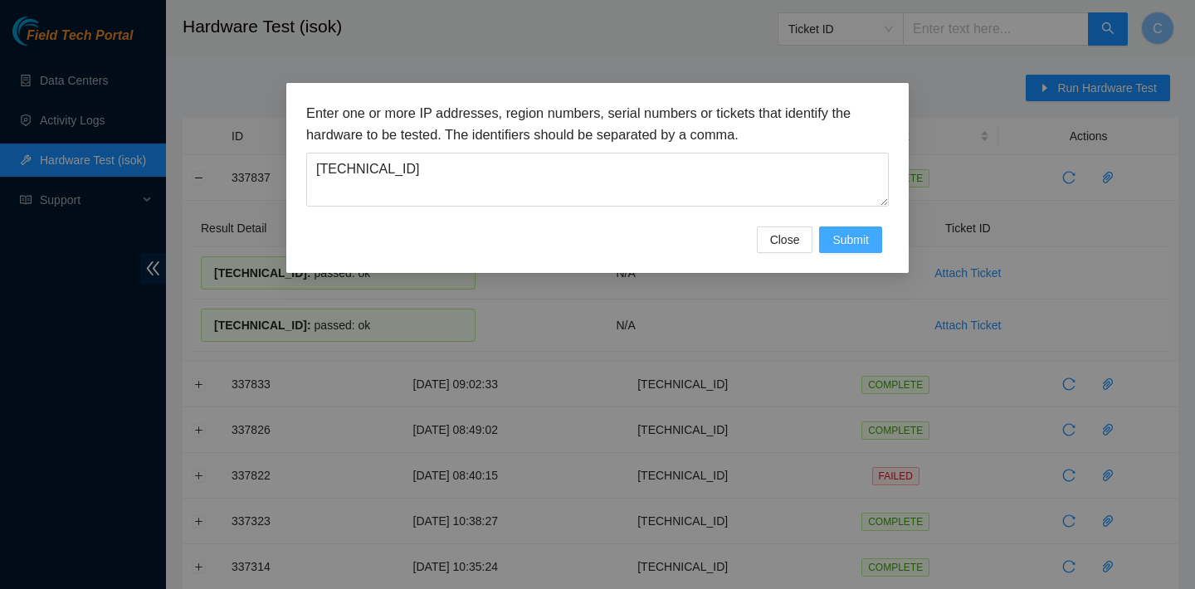
click at [856, 240] on span "Submit" at bounding box center [850, 240] width 37 height 18
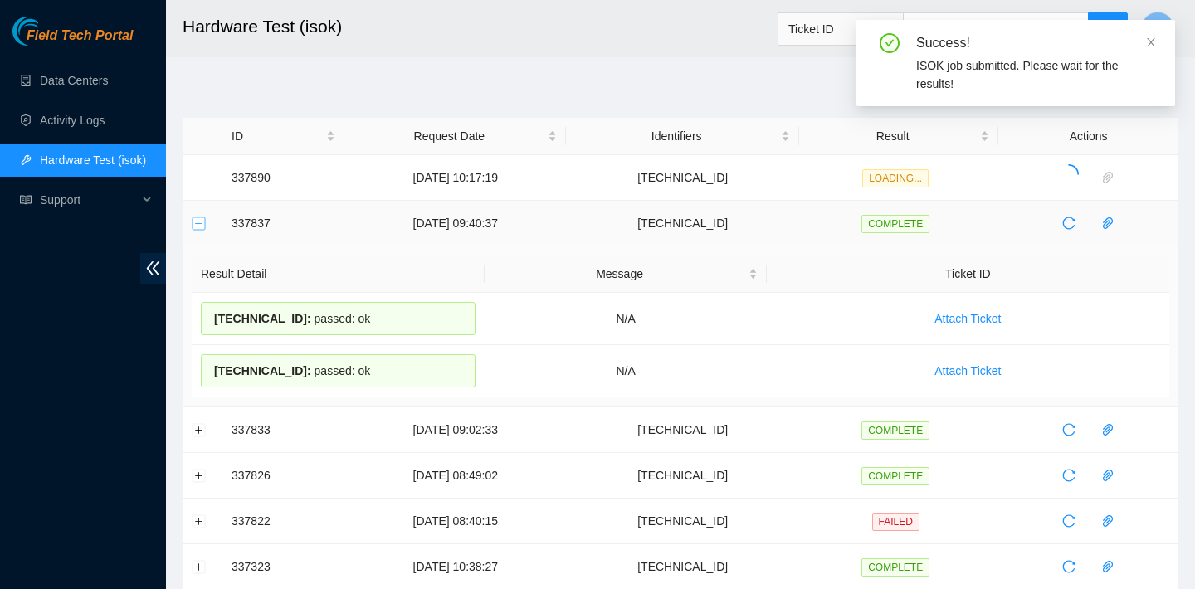
click at [202, 224] on button "Collapse row" at bounding box center [199, 223] width 13 height 13
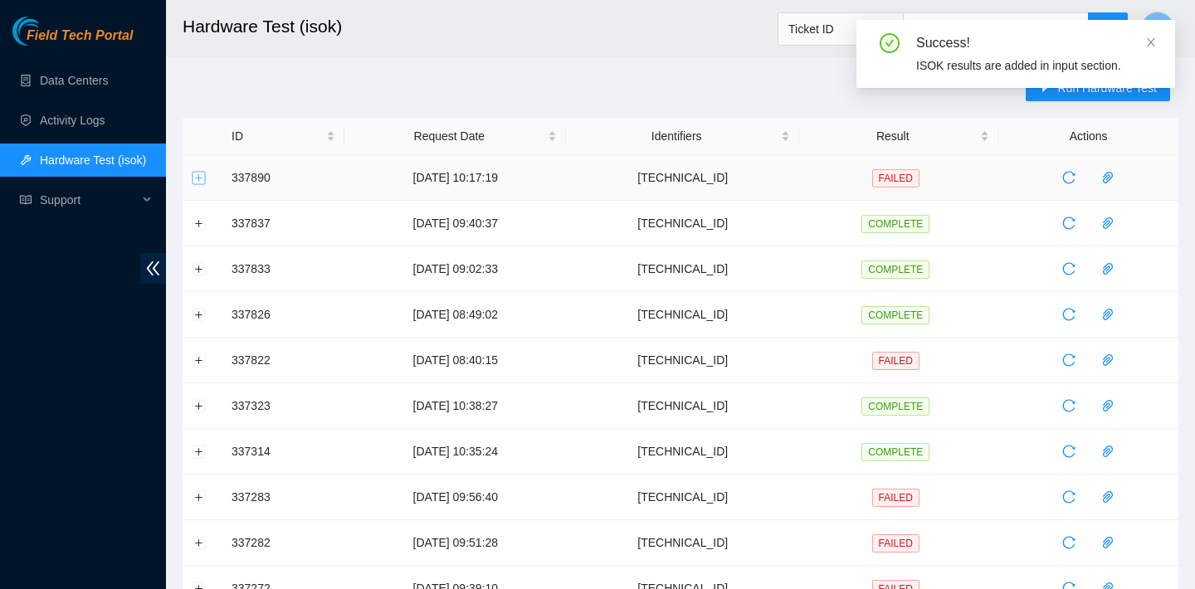
click at [195, 182] on button "Expand row" at bounding box center [199, 177] width 13 height 13
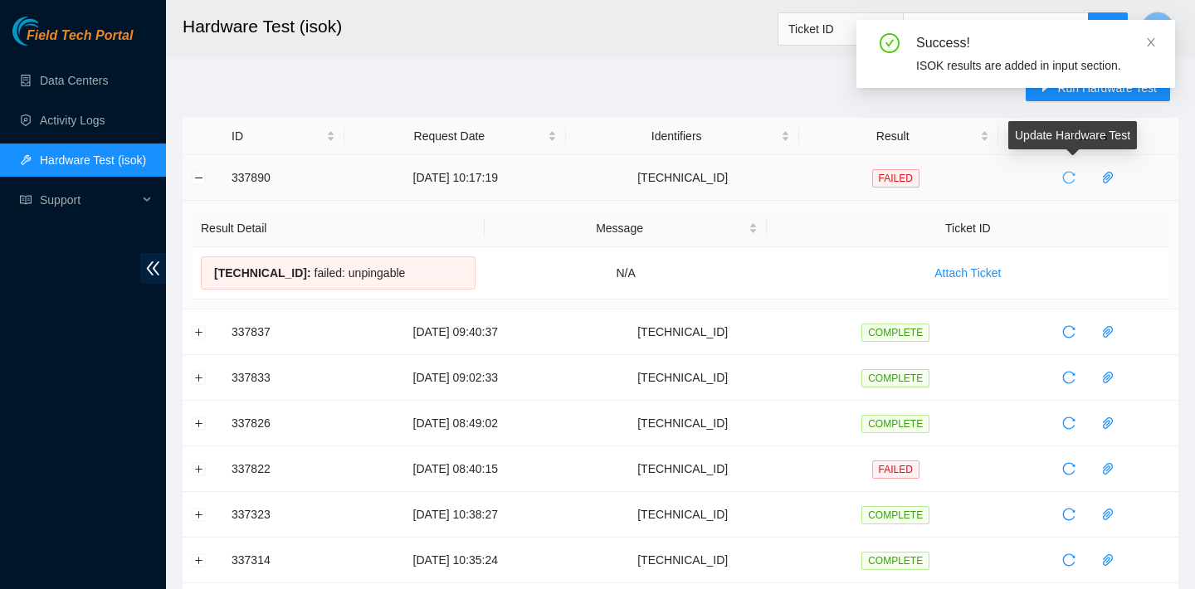
click at [1076, 174] on icon "reload" at bounding box center [1069, 178] width 12 height 12
click at [1074, 173] on icon "reload" at bounding box center [1068, 177] width 13 height 13
click at [1076, 182] on icon "reload" at bounding box center [1068, 177] width 13 height 13
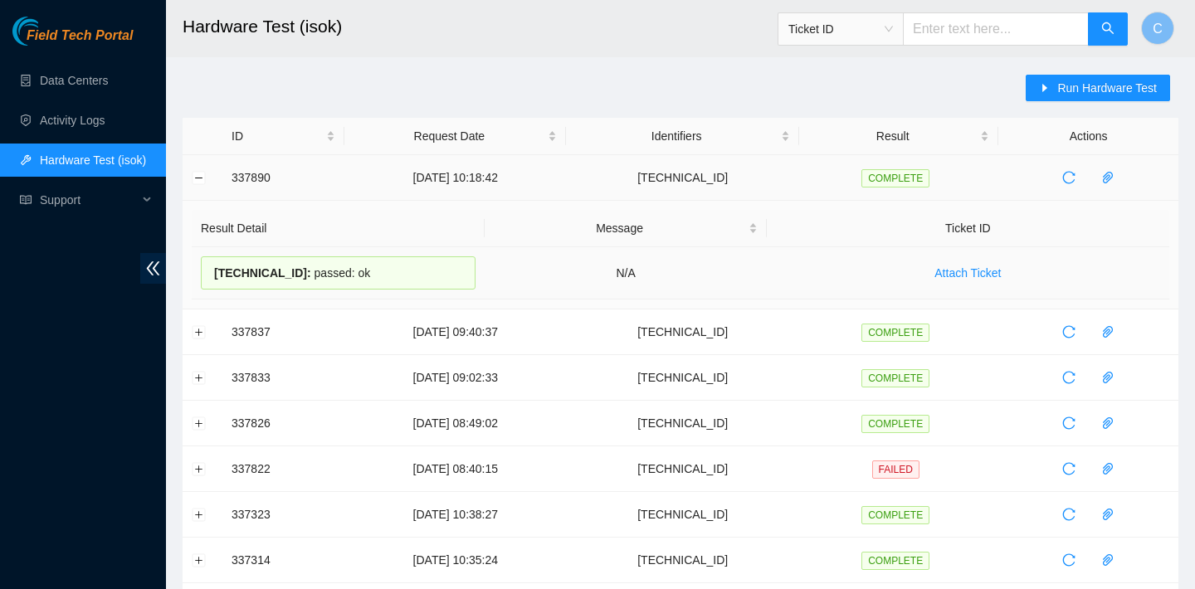
drag, startPoint x: 214, startPoint y: 271, endPoint x: 373, endPoint y: 269, distance: 158.5
click at [373, 269] on div "23.220.106.21 : passed: ok" at bounding box center [338, 272] width 275 height 33
copy div "23.220.106.21 : passed: ok"
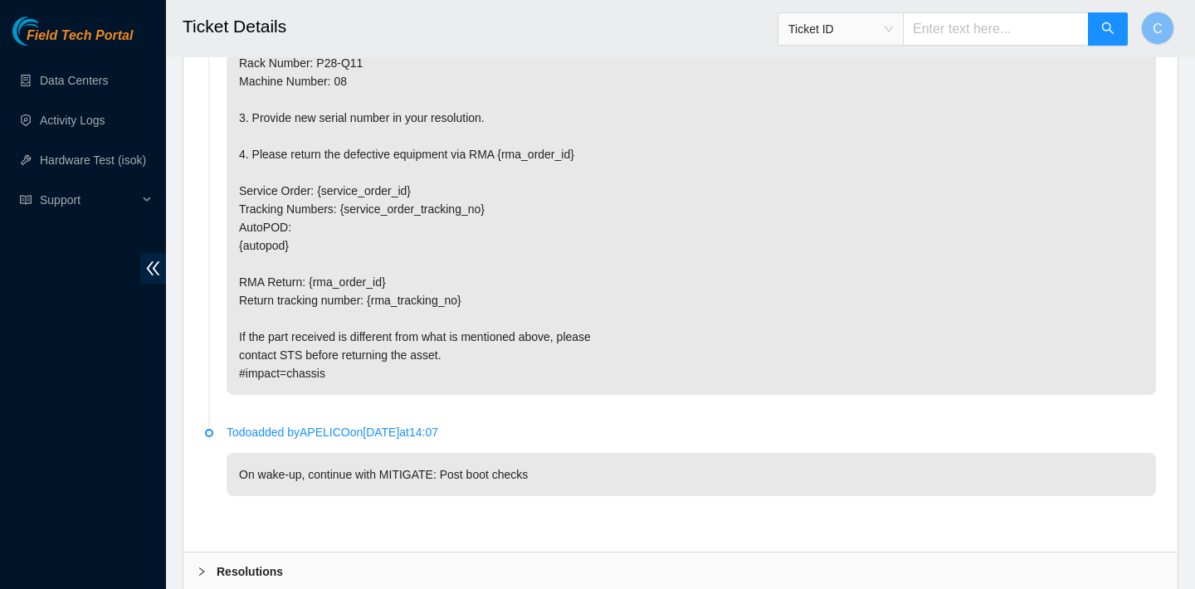
scroll to position [2309, 0]
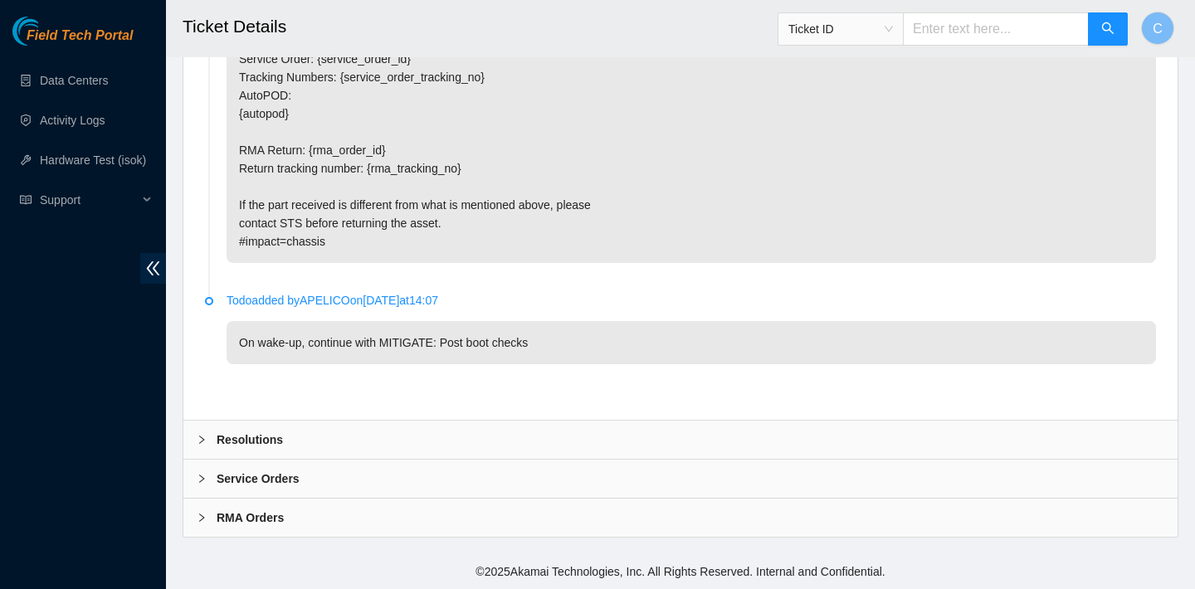
click at [561, 429] on div "Resolutions" at bounding box center [680, 440] width 994 height 38
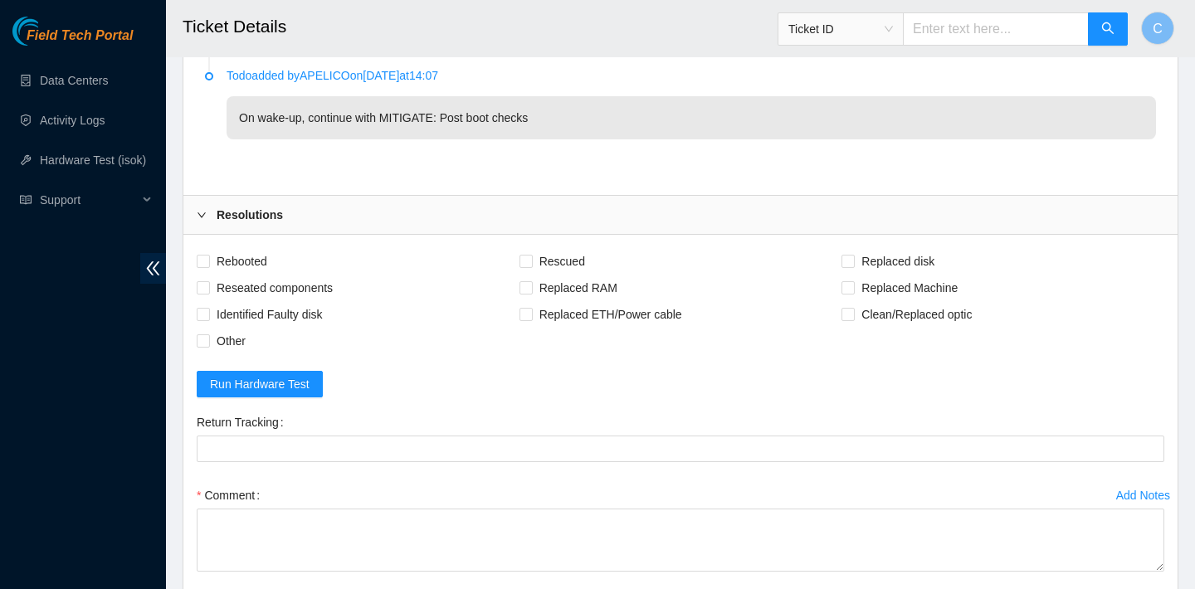
scroll to position [2576, 0]
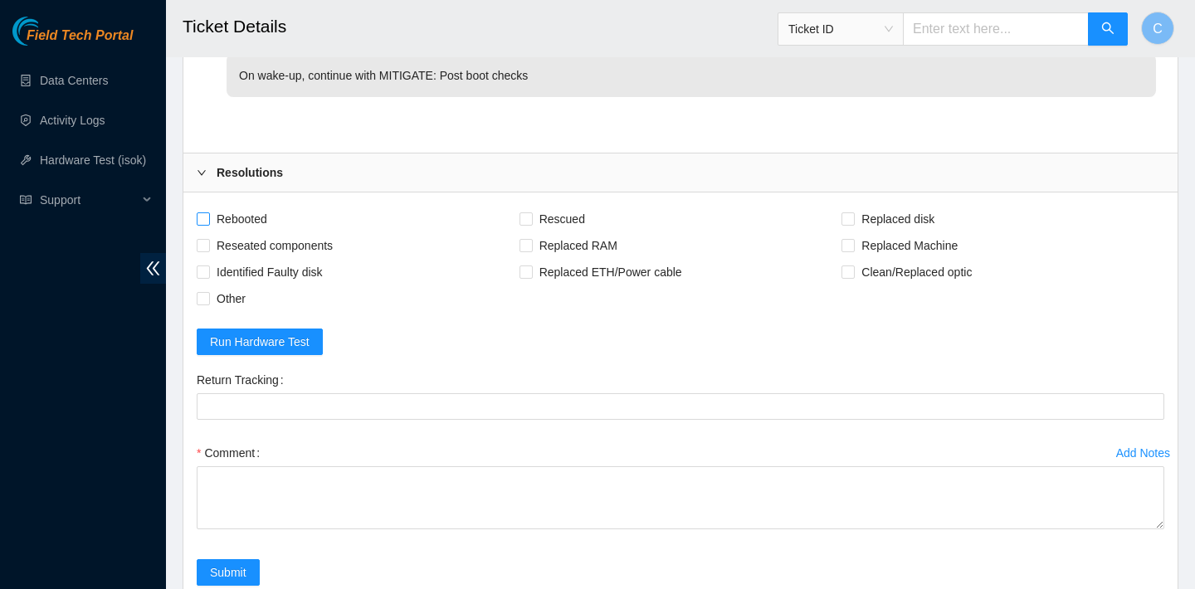
click at [247, 222] on span "Rebooted" at bounding box center [242, 219] width 64 height 27
click at [208, 222] on input "Rebooted" at bounding box center [203, 218] width 12 height 12
checkbox input "true"
click at [874, 249] on span "Replaced Machine" at bounding box center [910, 245] width 110 height 27
click at [853, 249] on input "Replaced Machine" at bounding box center [848, 245] width 12 height 12
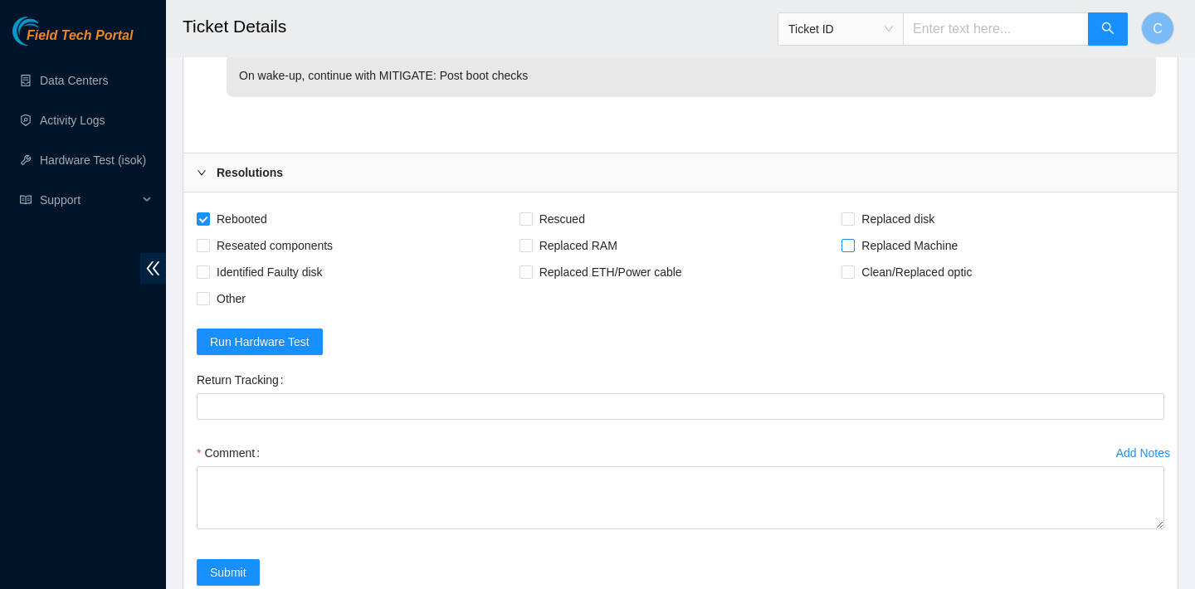
checkbox input "true"
click at [568, 213] on span "Rescued" at bounding box center [562, 219] width 59 height 27
click at [531, 213] on input "Rescued" at bounding box center [526, 218] width 12 height 12
checkbox input "true"
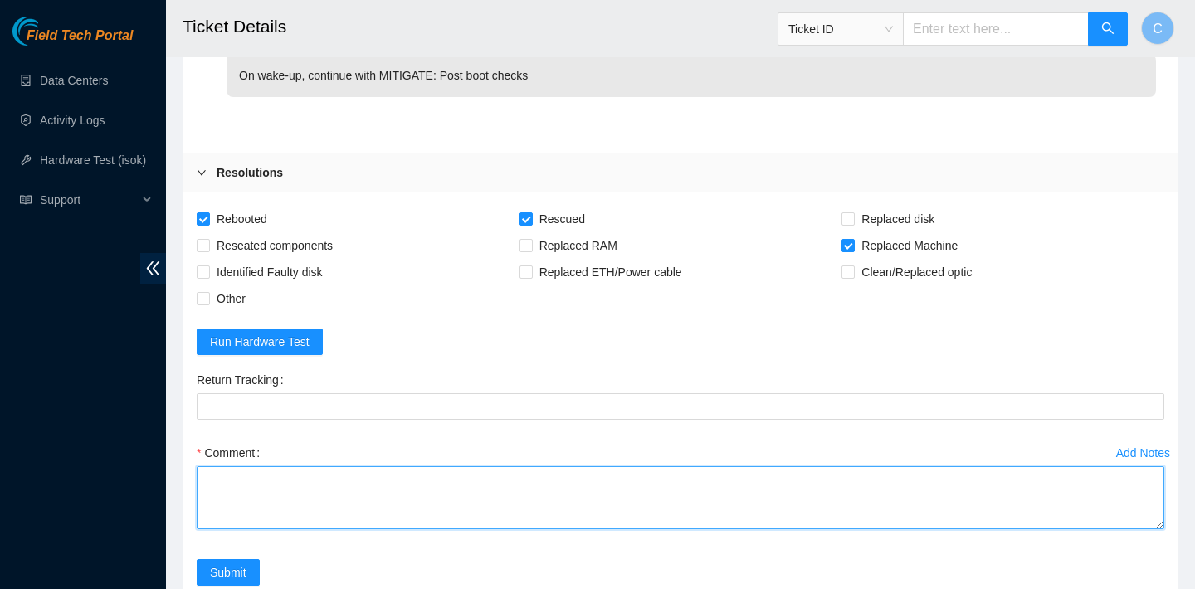
click at [402, 517] on textarea "Comment" at bounding box center [681, 497] width 968 height 63
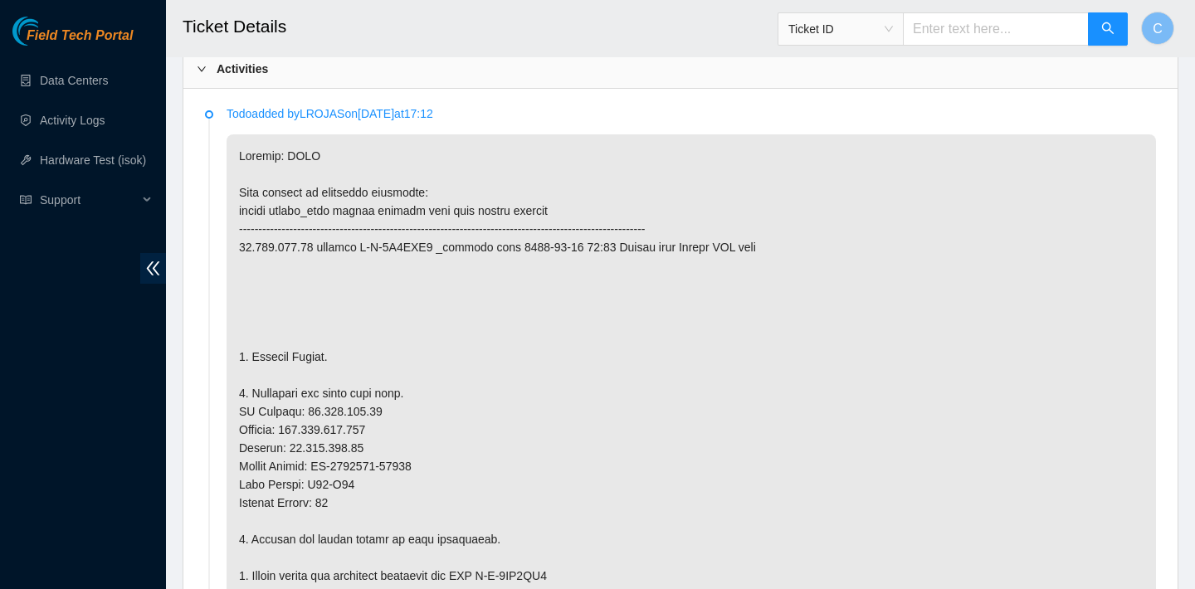
scroll to position [905, 0]
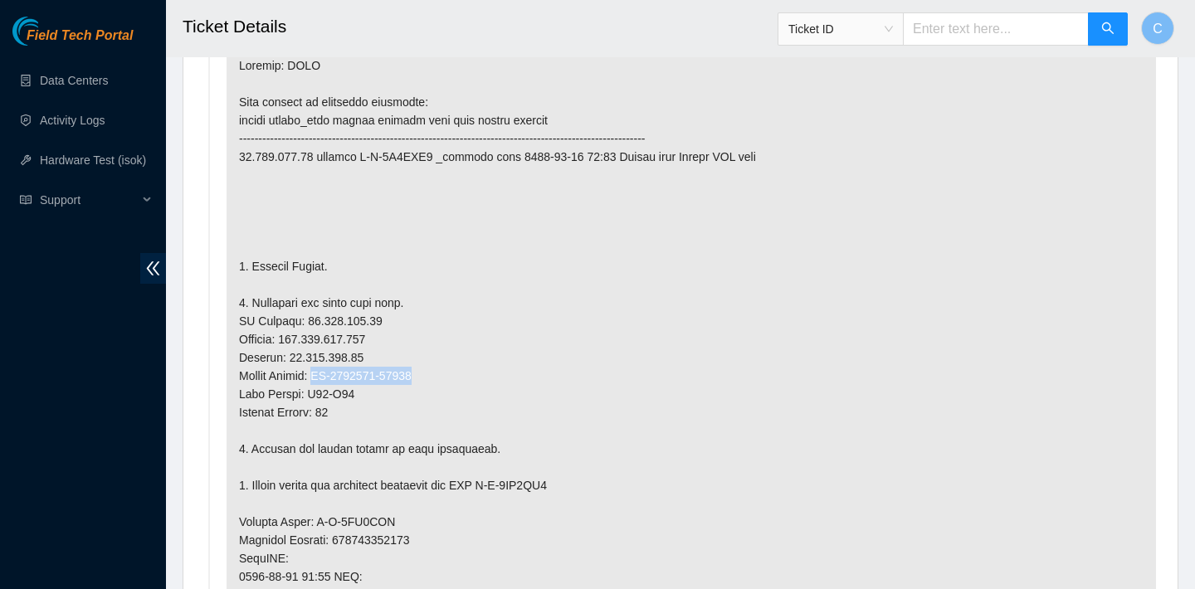
drag, startPoint x: 443, startPoint y: 373, endPoint x: 324, endPoint y: 372, distance: 119.5
click at [324, 372] on p at bounding box center [691, 522] width 929 height 956
copy p "CT-4201229-00544"
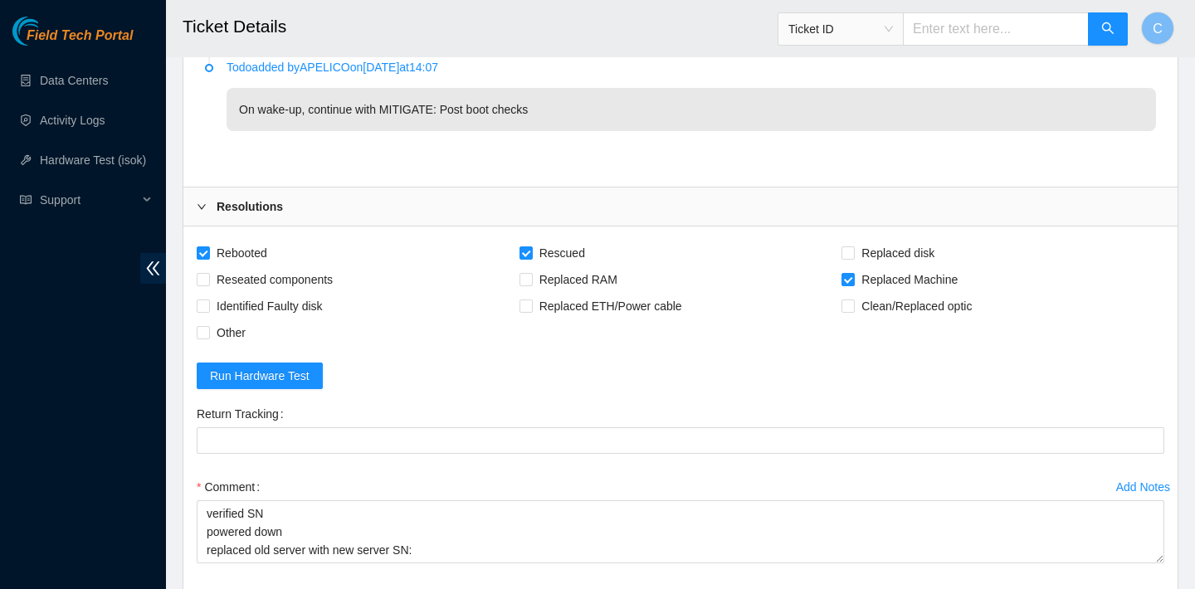
scroll to position [2736, 0]
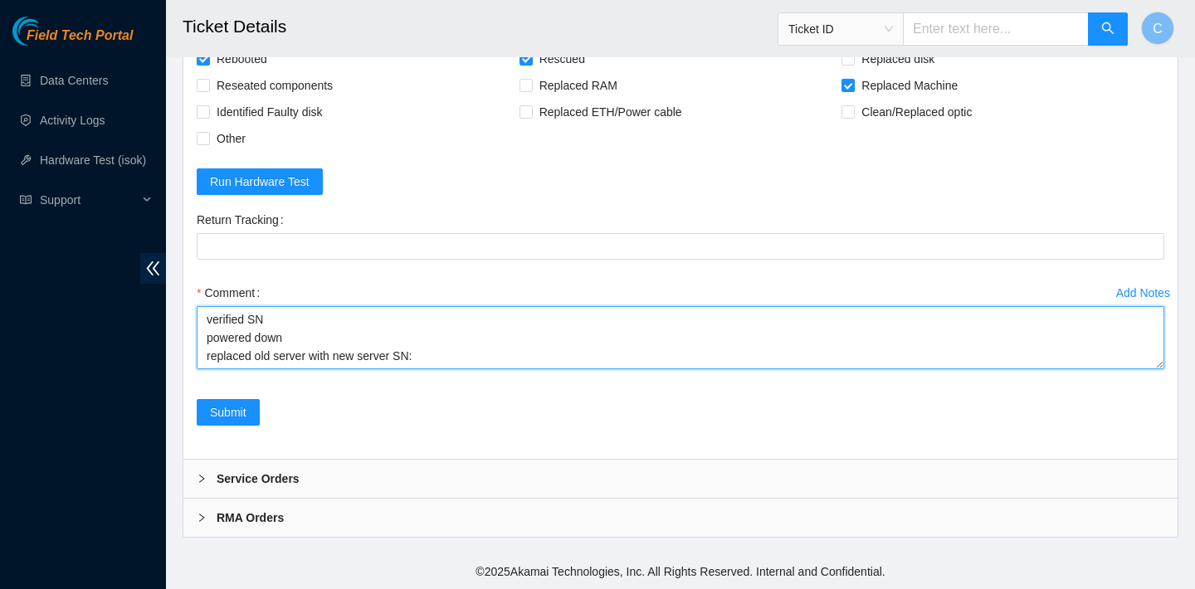
click at [456, 348] on textarea "verified SN powered down replaced old server with new server SN:" at bounding box center [681, 337] width 968 height 63
paste textarea "CT-4201229-00544"
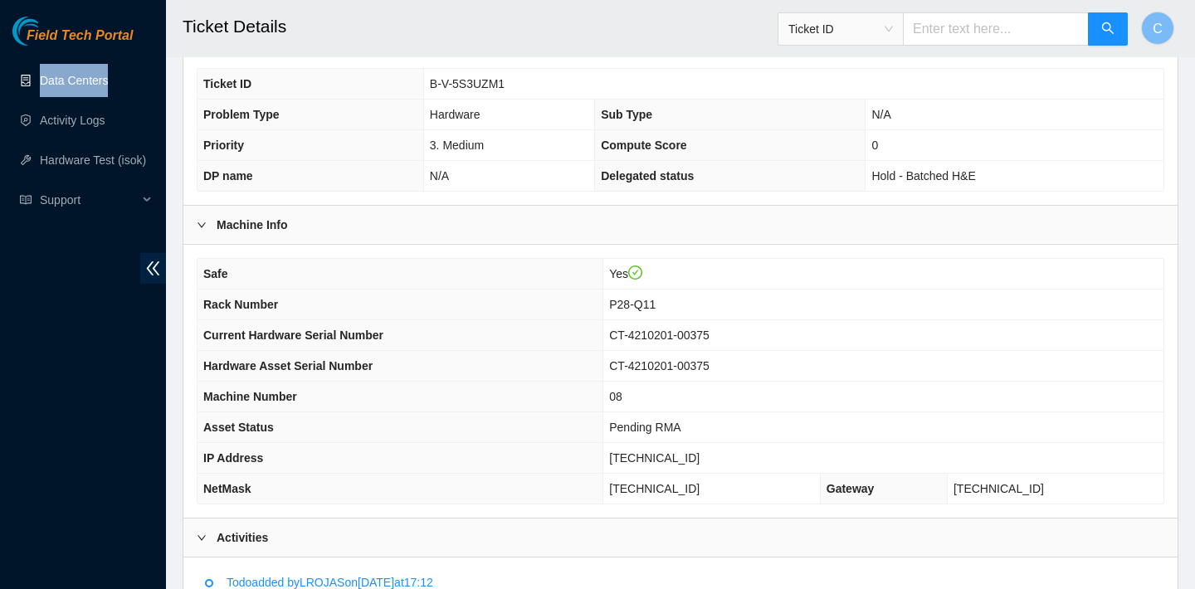
scroll to position [398, 0]
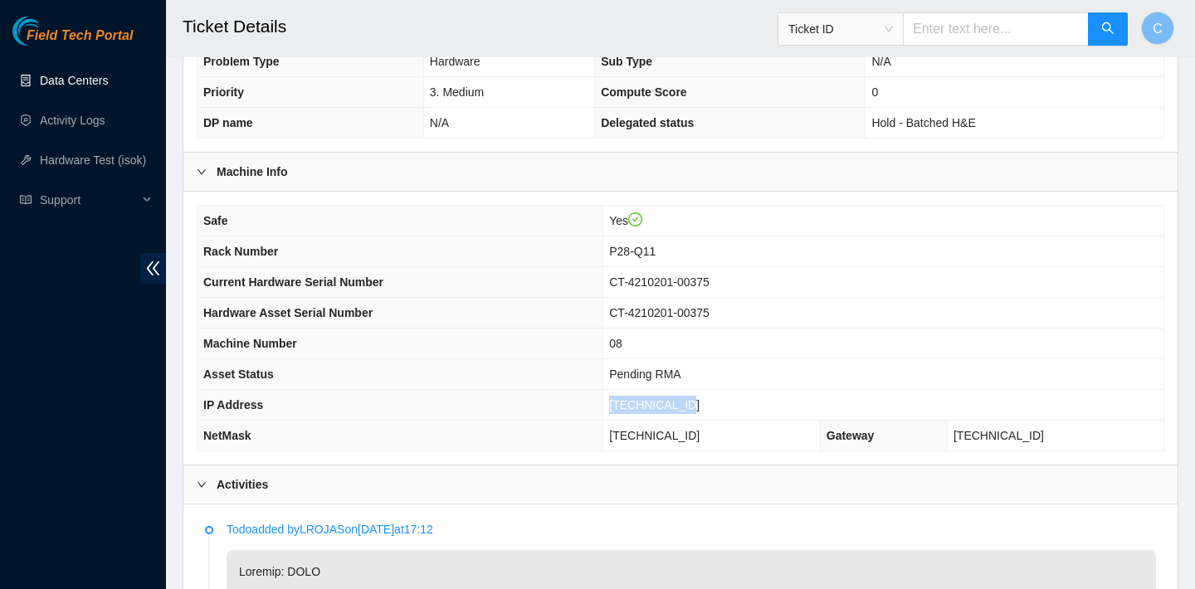
drag, startPoint x: 702, startPoint y: 402, endPoint x: 619, endPoint y: 397, distance: 83.1
click at [619, 397] on td "23.220.105.75" at bounding box center [883, 405] width 560 height 31
copy span "23.220.105.75"
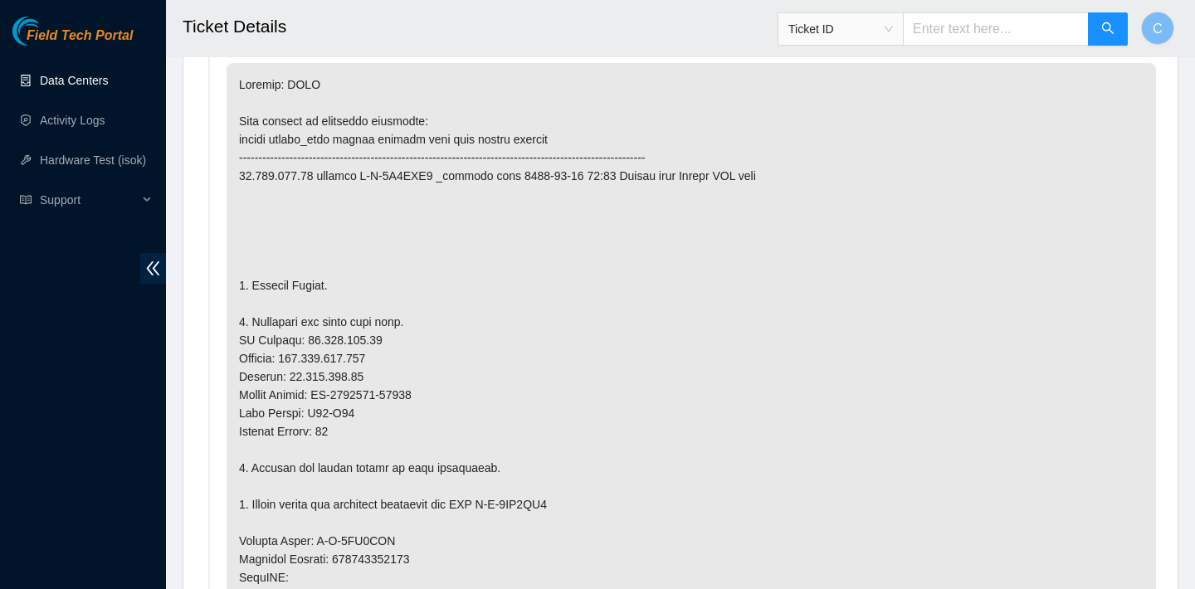
scroll to position [890, 0]
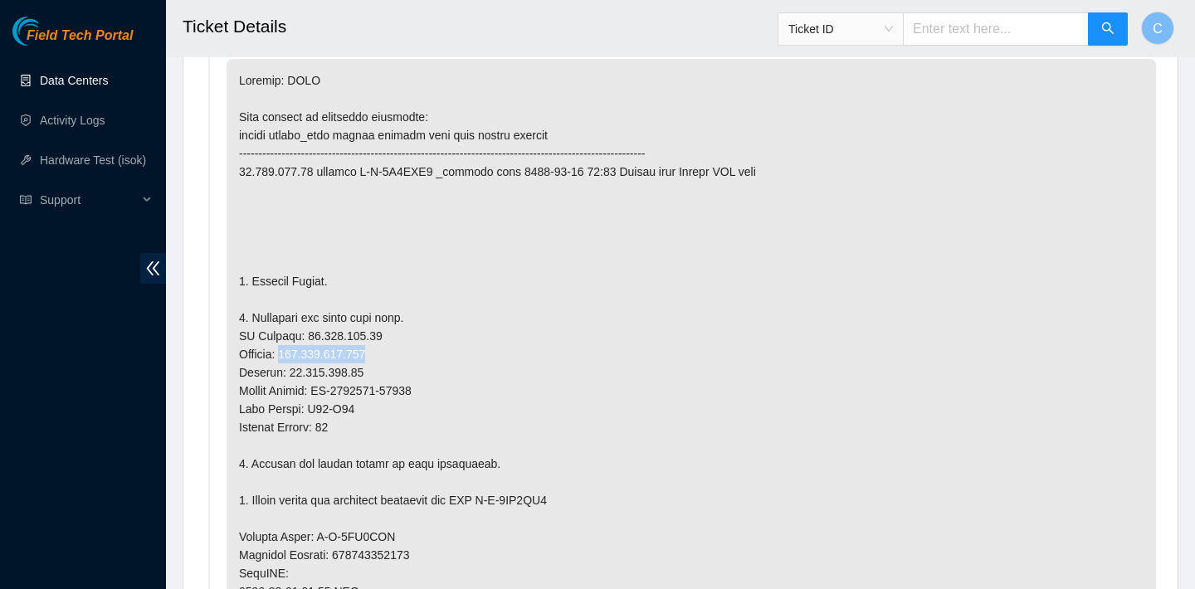
drag, startPoint x: 393, startPoint y: 353, endPoint x: 294, endPoint y: 352, distance: 99.6
click at [294, 352] on p at bounding box center [691, 537] width 929 height 956
copy p "255.255.255.192"
drag, startPoint x: 437, startPoint y: 389, endPoint x: 322, endPoint y: 386, distance: 115.4
click at [322, 386] on p at bounding box center [691, 537] width 929 height 956
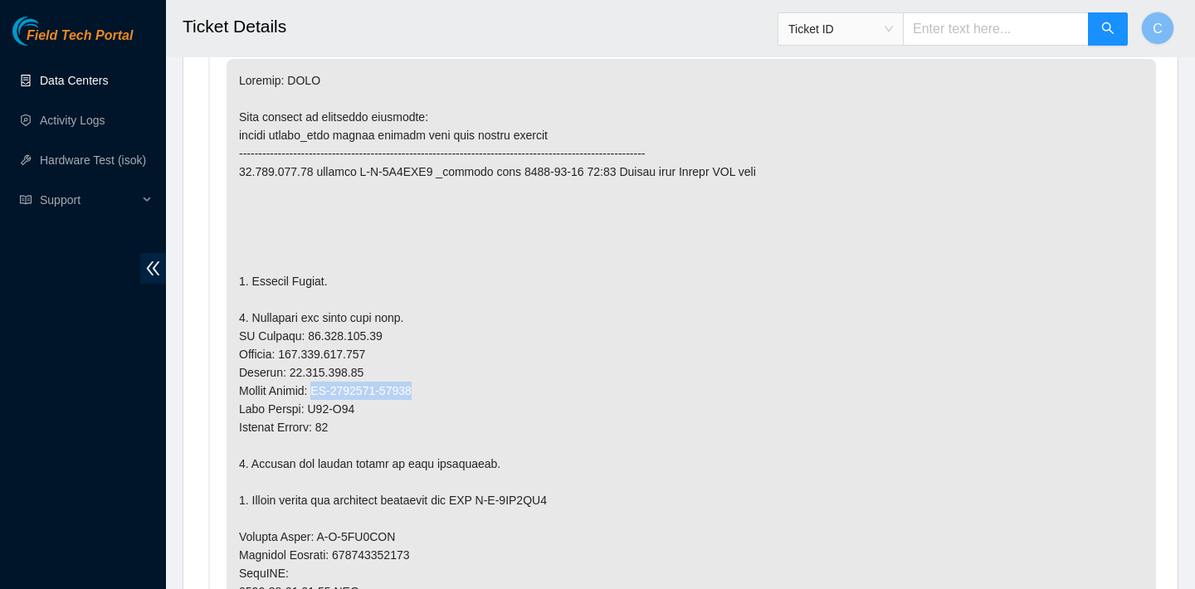
copy p "CT-4201229-00544"
click at [368, 407] on p at bounding box center [691, 537] width 929 height 956
drag, startPoint x: 364, startPoint y: 407, endPoint x: 330, endPoint y: 408, distance: 34.0
click at [330, 408] on p at bounding box center [691, 537] width 929 height 956
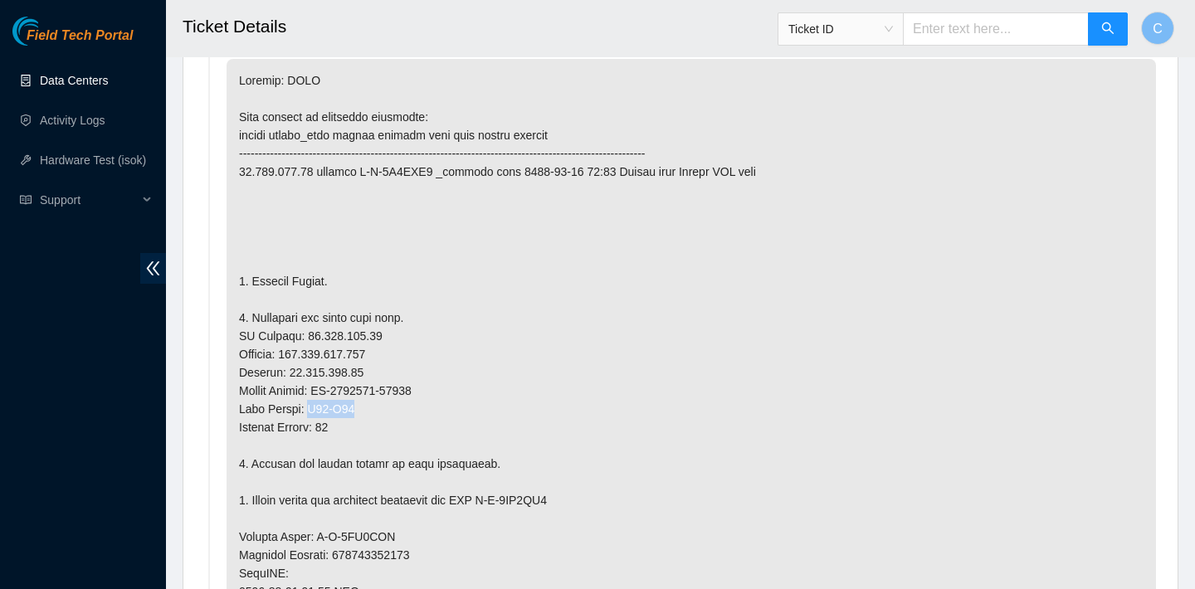
drag, startPoint x: 320, startPoint y: 408, endPoint x: 365, endPoint y: 408, distance: 44.8
click at [366, 408] on p at bounding box center [691, 537] width 929 height 956
copy p "P28-Q11"
drag, startPoint x: 387, startPoint y: 336, endPoint x: 305, endPoint y: 333, distance: 82.2
click at [305, 333] on p at bounding box center [691, 537] width 929 height 956
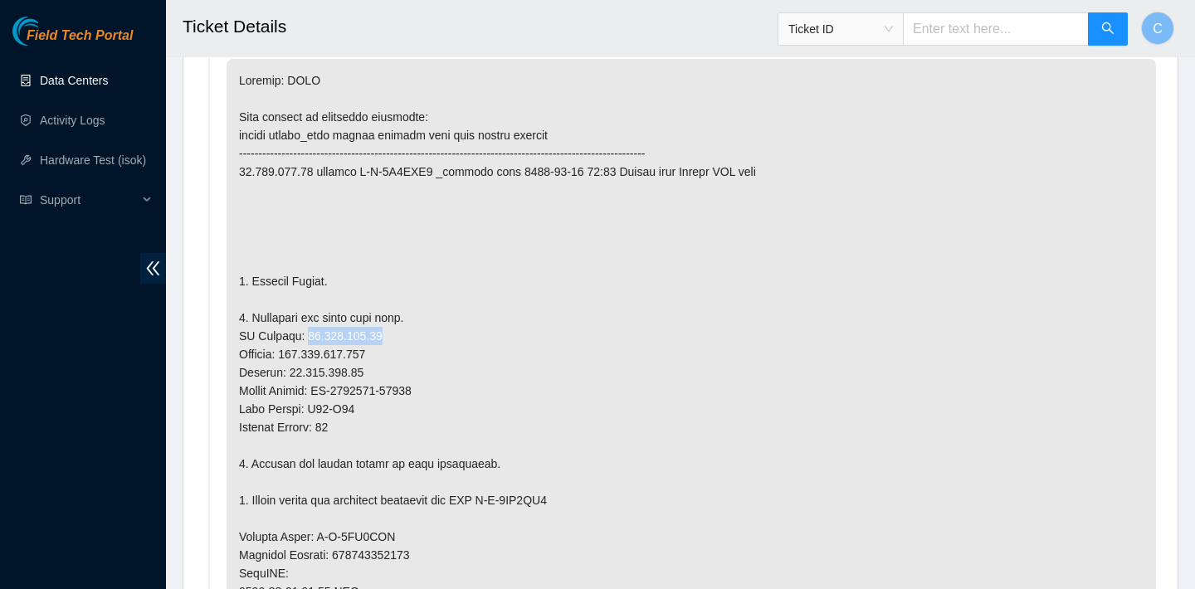
copy p "23.220.105.75"
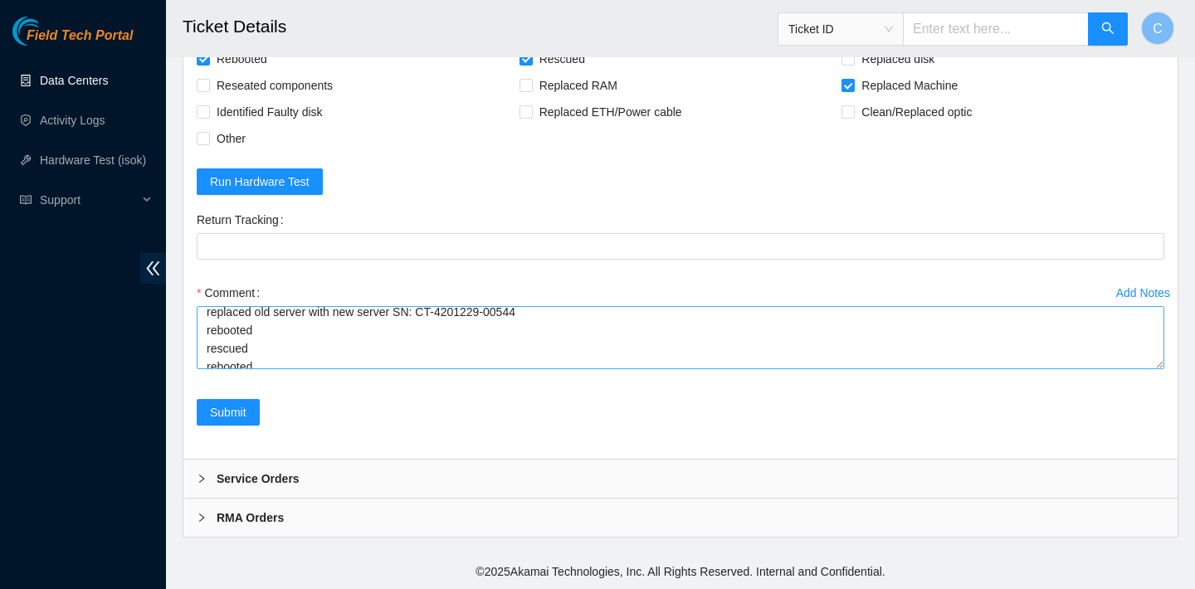
scroll to position [110, 0]
click at [266, 356] on textarea "verified SN powered down replaced old server with new server SN: CT-4201229-005…" at bounding box center [681, 337] width 968 height 63
paste textarea "23.220.105.75 : passed: ok"
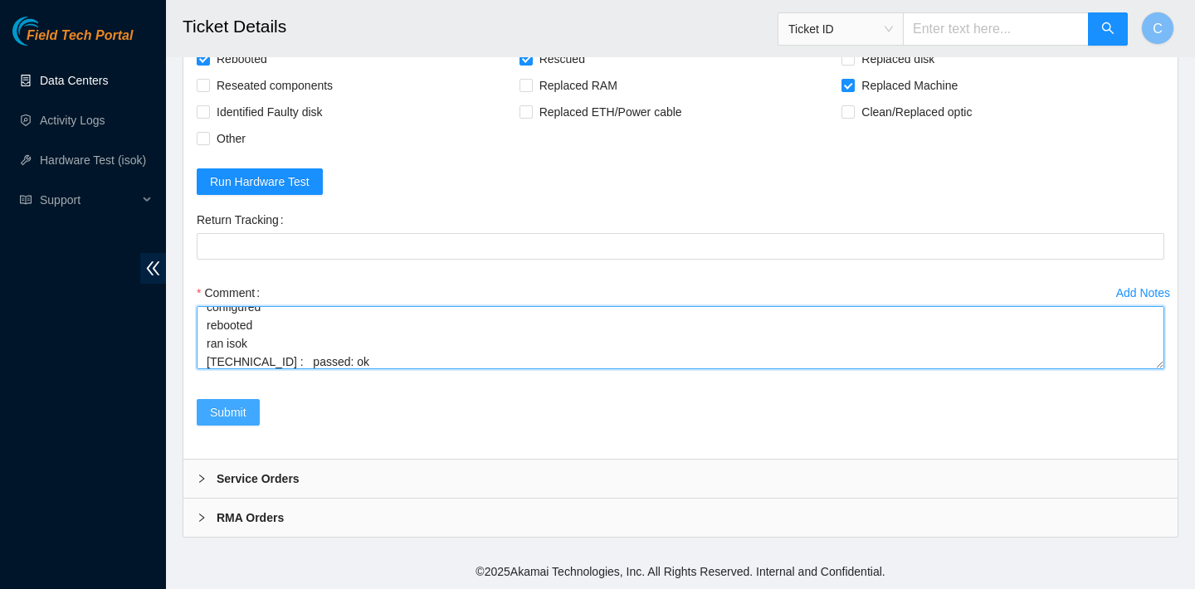
type textarea "verified SN powered down replaced old server with new server SN: CT-4201229-005…"
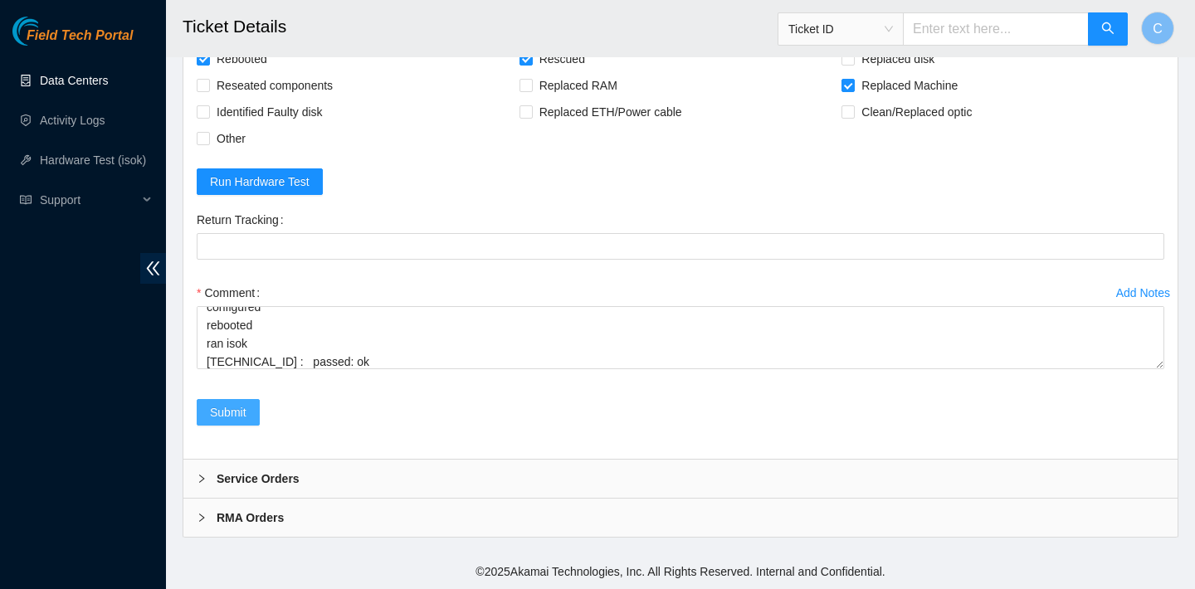
click at [246, 412] on span "Submit" at bounding box center [228, 412] width 37 height 18
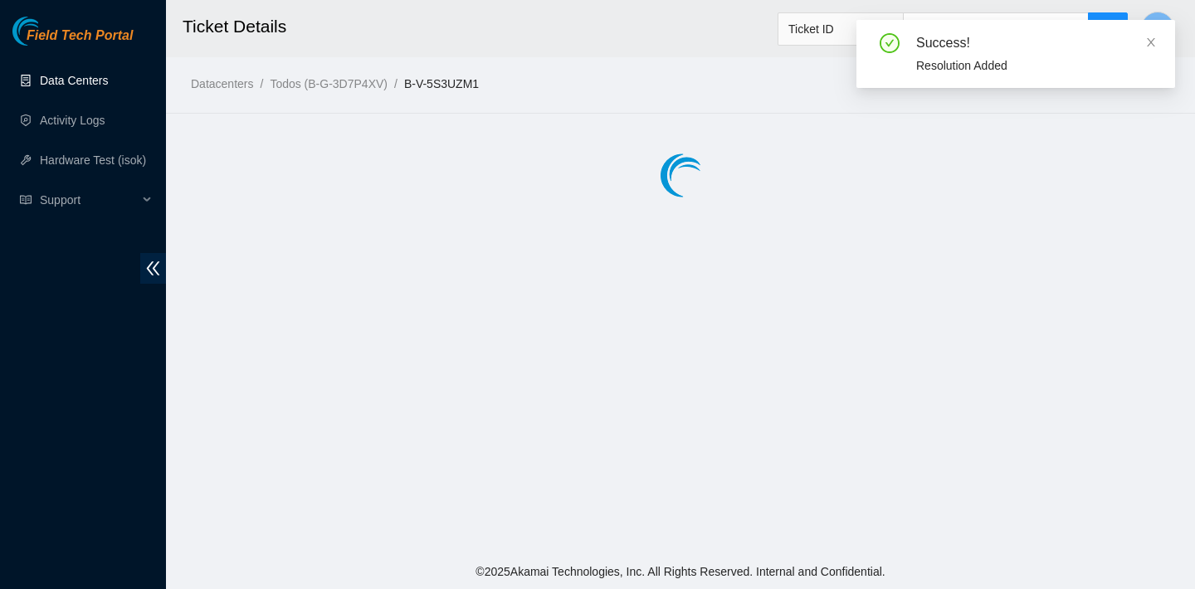
scroll to position [0, 0]
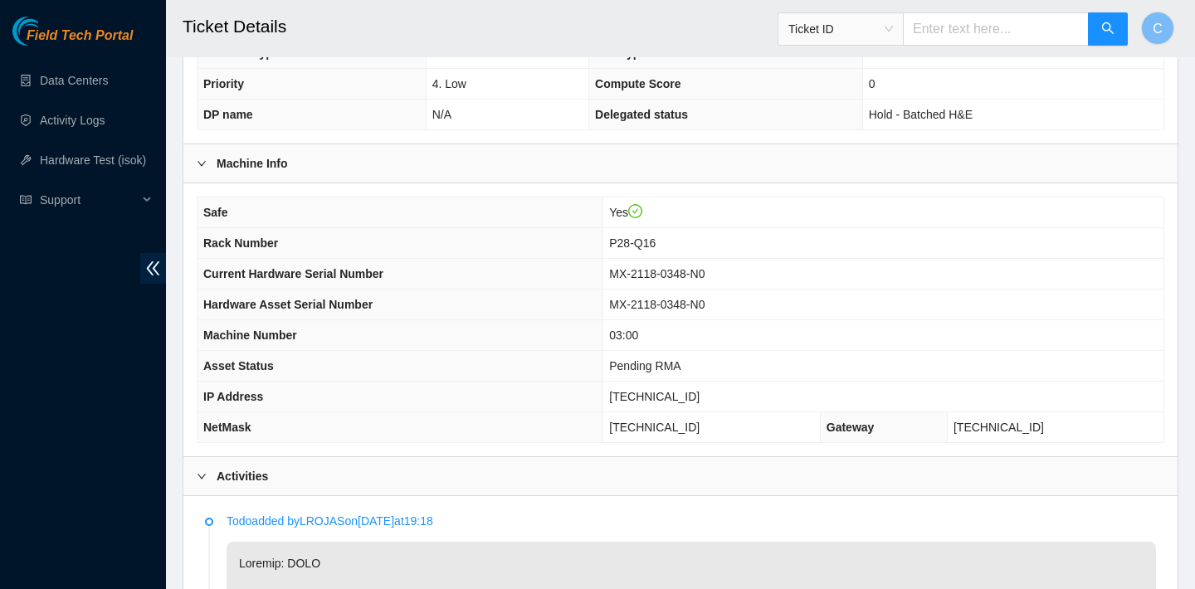
scroll to position [326, 0]
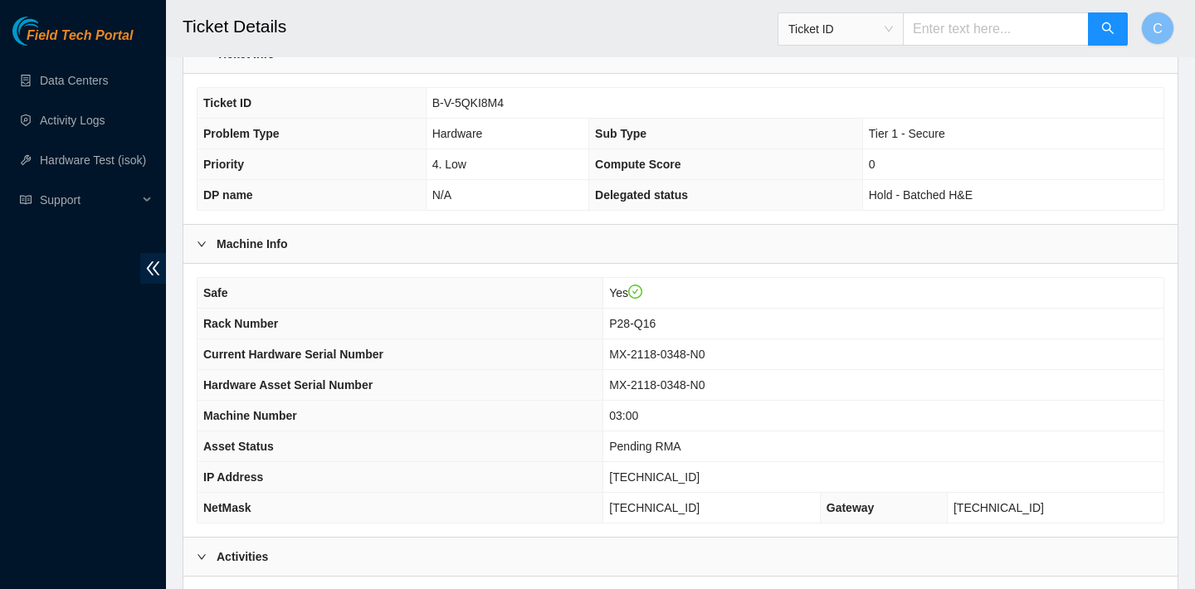
click at [500, 110] on td "B-V-5QKI8M4" at bounding box center [795, 103] width 738 height 31
drag, startPoint x: 505, startPoint y: 104, endPoint x: 431, endPoint y: 101, distance: 73.9
click at [431, 101] on td "B-V-5QKI8M4" at bounding box center [795, 103] width 738 height 31
copy span "B-V-5QKI8M4"
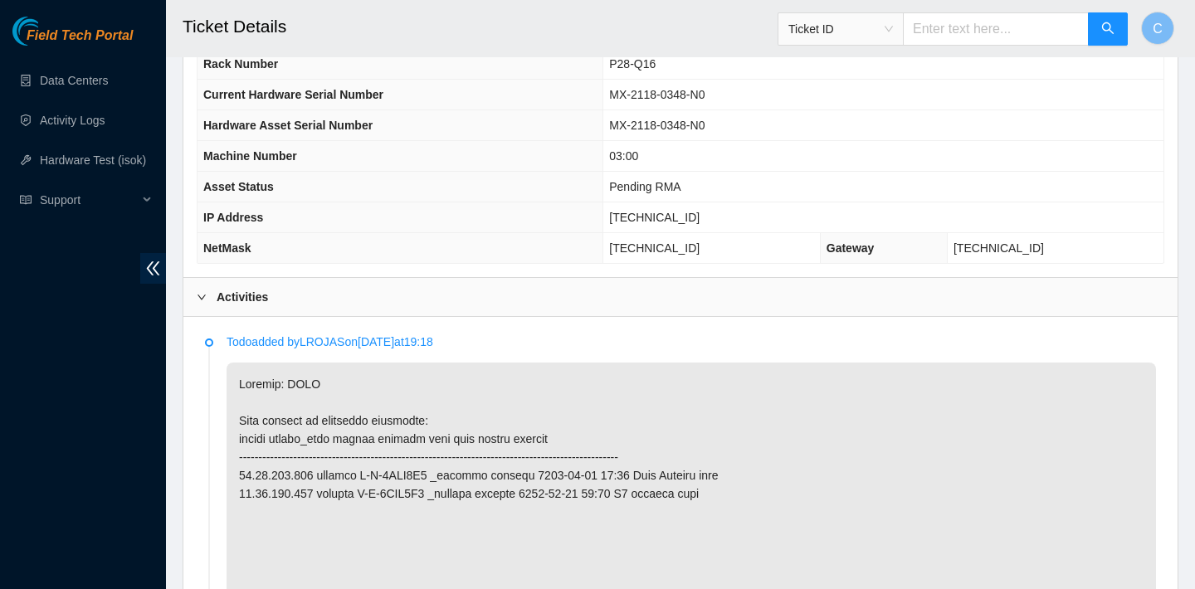
scroll to position [748, 0]
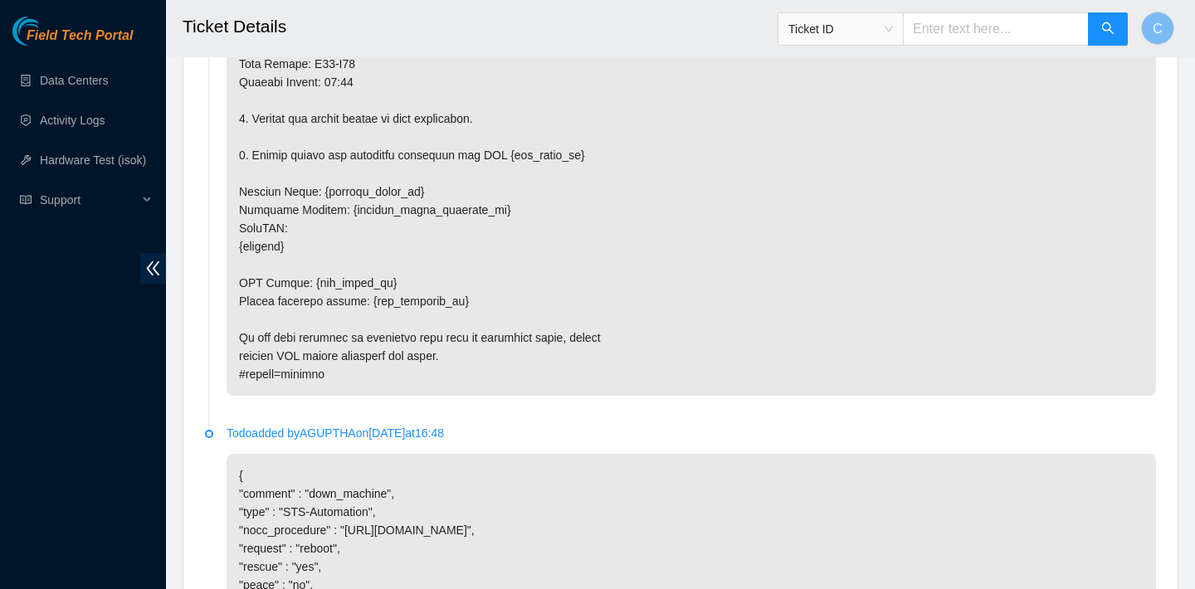
scroll to position [2976, 0]
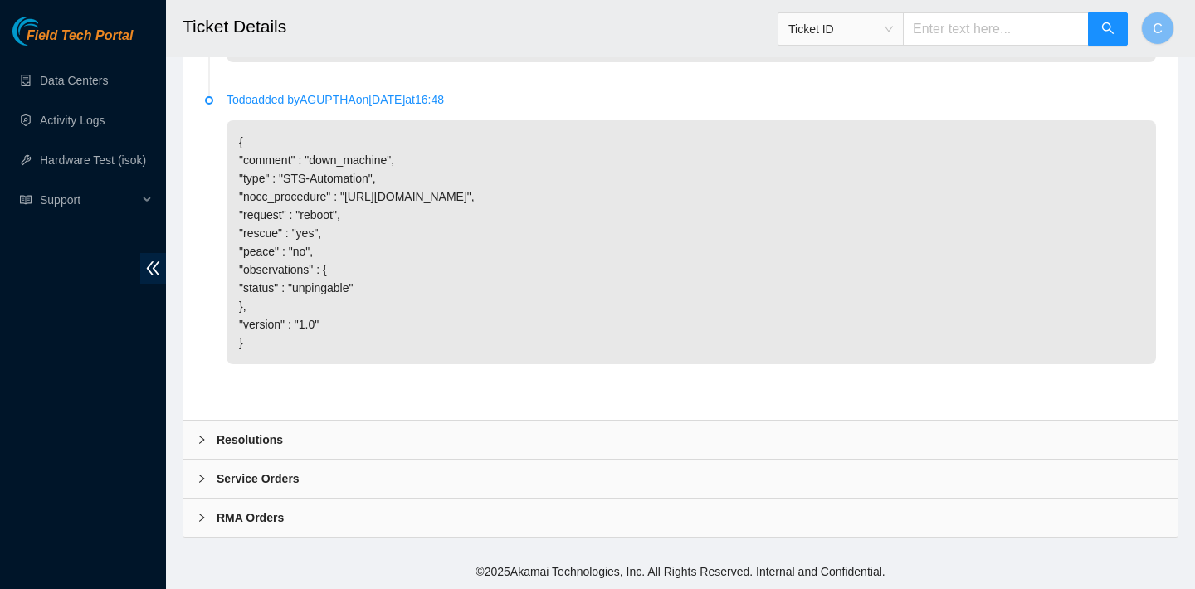
click at [415, 423] on div "Resolutions" at bounding box center [680, 440] width 994 height 38
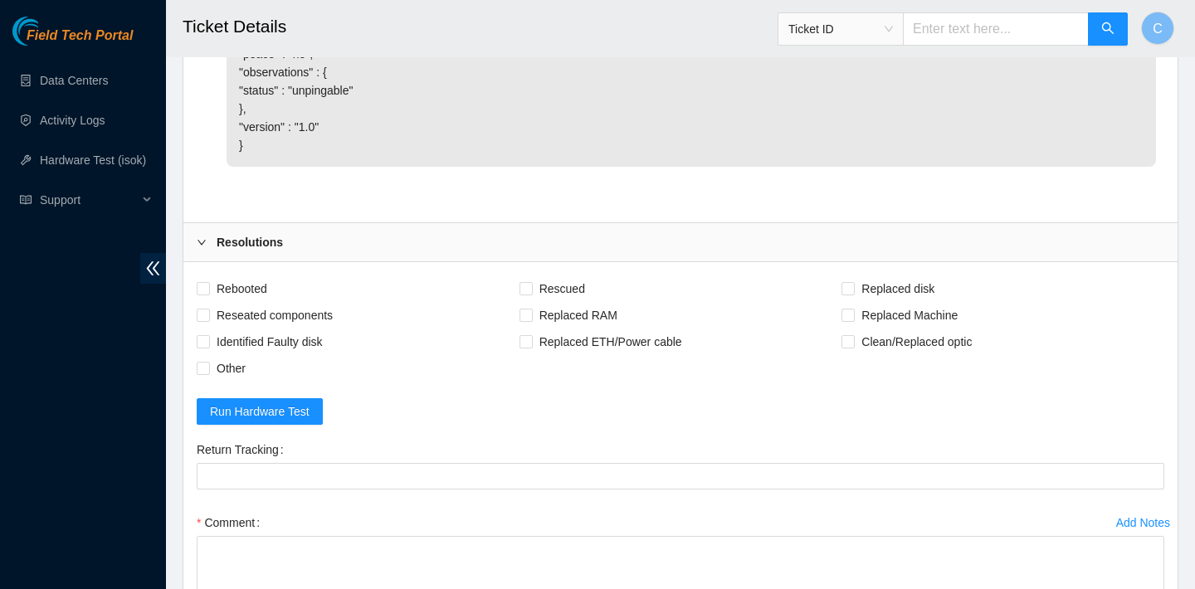
scroll to position [3254, 0]
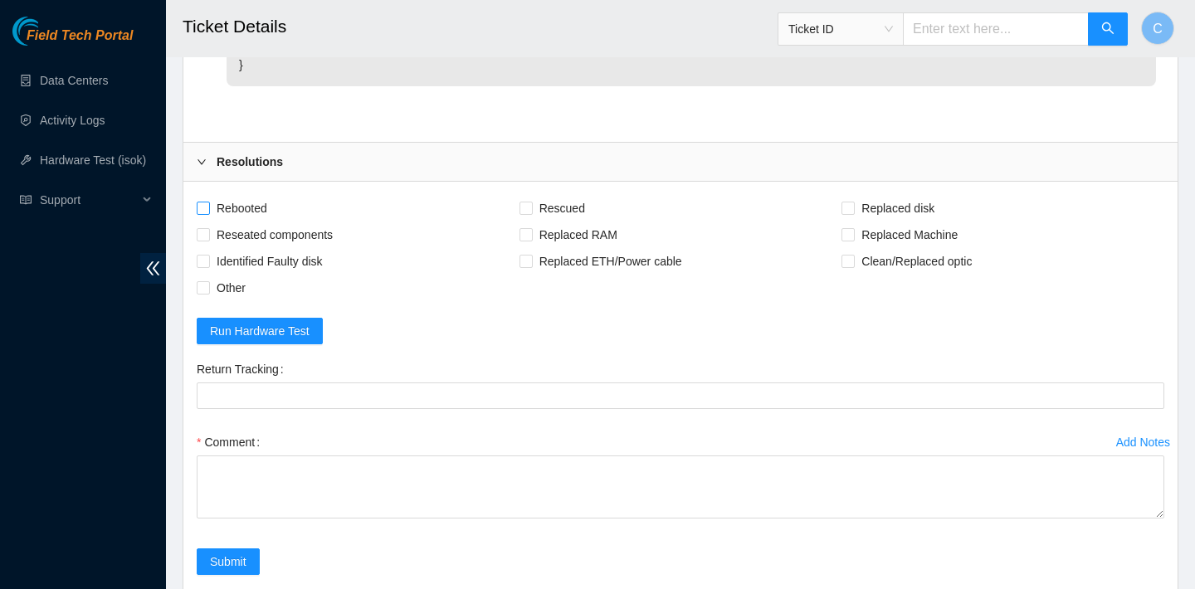
click at [256, 210] on span "Rebooted" at bounding box center [242, 208] width 64 height 27
click at [208, 210] on input "Rebooted" at bounding box center [203, 208] width 12 height 12
checkbox input "true"
click at [564, 207] on span "Rescued" at bounding box center [562, 208] width 59 height 27
click at [531, 207] on input "Rescued" at bounding box center [526, 208] width 12 height 12
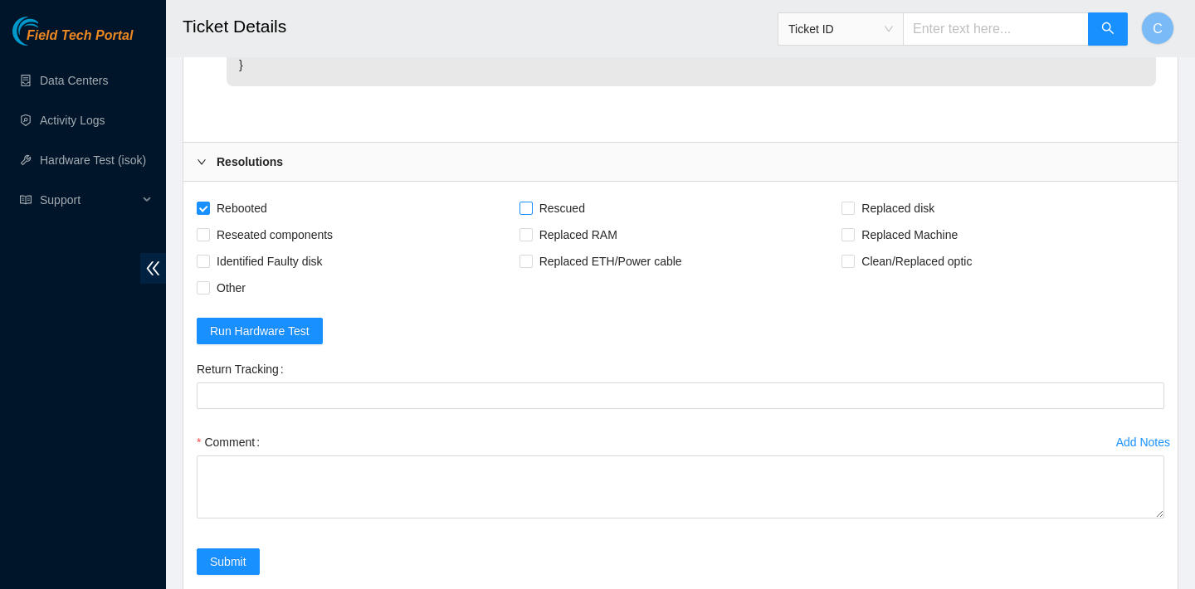
checkbox input "true"
click at [888, 232] on span "Replaced Machine" at bounding box center [910, 235] width 110 height 27
click at [853, 232] on input "Replaced Machine" at bounding box center [848, 234] width 12 height 12
checkbox input "true"
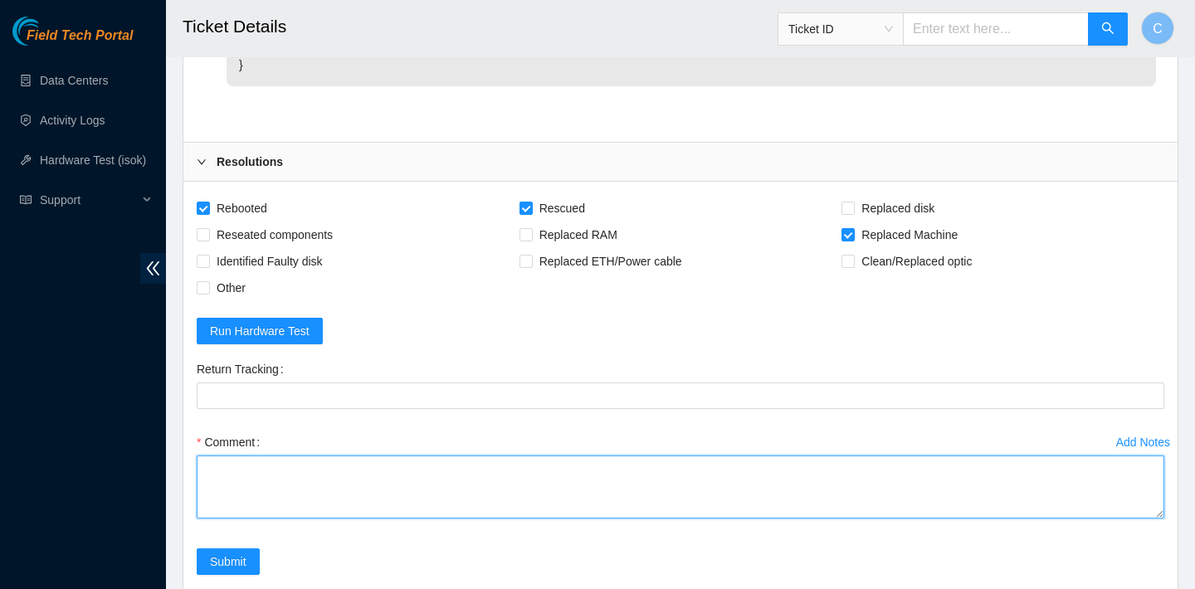
click at [349, 470] on textarea "Comment" at bounding box center [681, 487] width 968 height 63
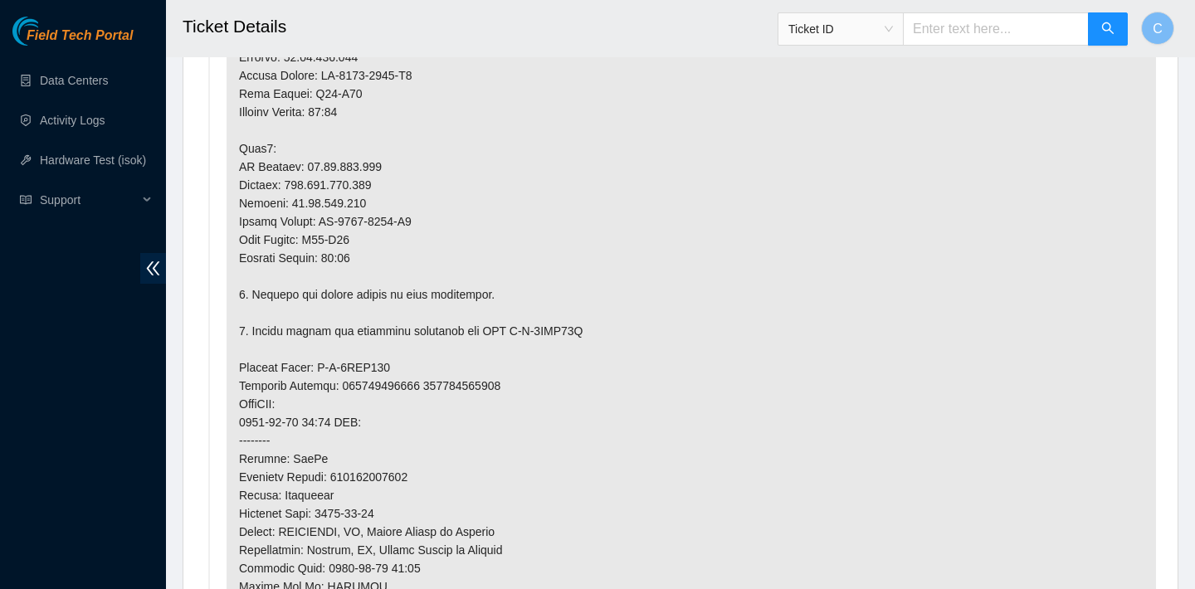
scroll to position [1053, 0]
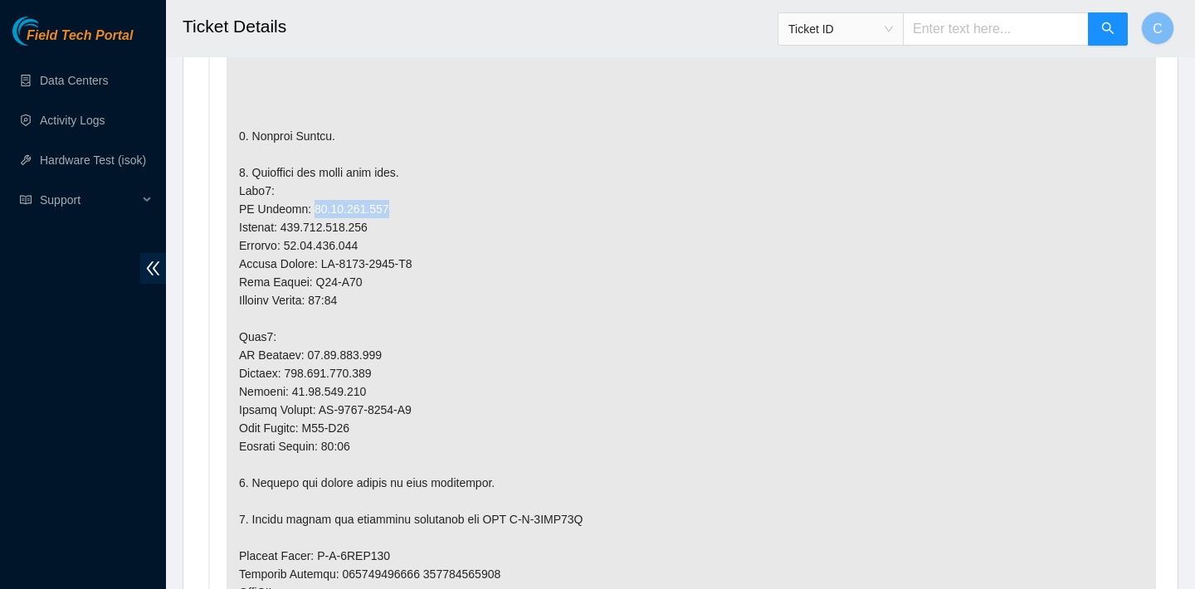
drag, startPoint x: 303, startPoint y: 207, endPoint x: 383, endPoint y: 202, distance: 79.8
click at [383, 202] on p at bounding box center [691, 473] width 929 height 1157
copy p "[TECHNICAL_ID]"
drag, startPoint x: 293, startPoint y: 223, endPoint x: 385, endPoint y: 222, distance: 92.1
click at [385, 222] on p at bounding box center [691, 473] width 929 height 1157
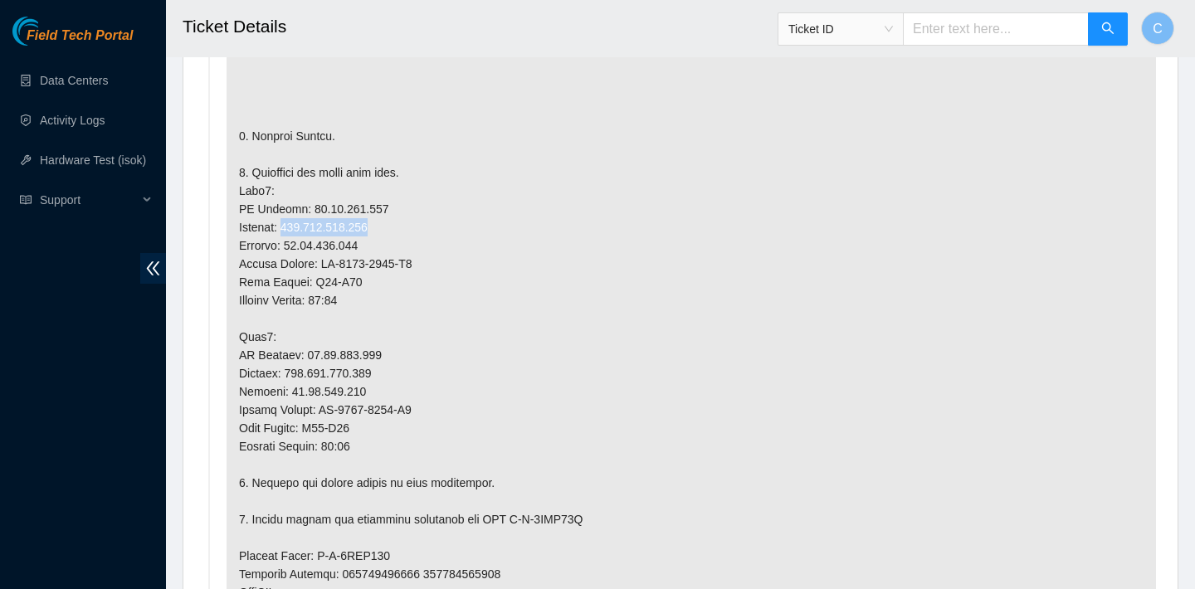
copy p "[TECHNICAL_ID]"
click at [319, 260] on p at bounding box center [691, 473] width 929 height 1157
drag, startPoint x: 320, startPoint y: 260, endPoint x: 421, endPoint y: 260, distance: 101.2
click at [421, 260] on p at bounding box center [691, 473] width 929 height 1157
copy p "MX-1950-0197-N0"
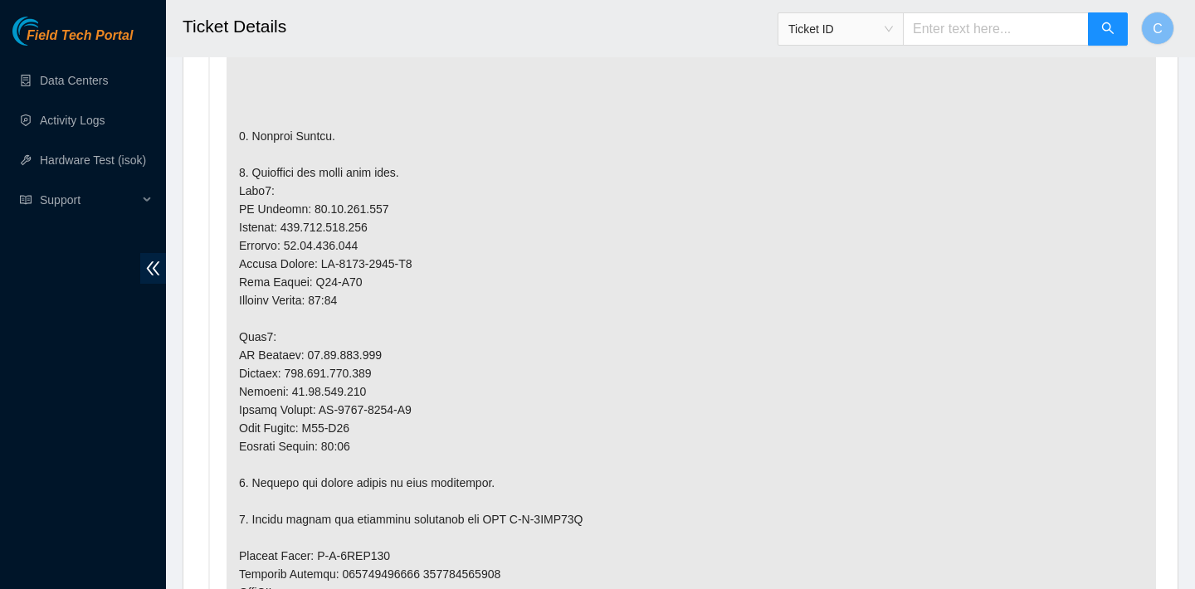
click at [379, 230] on p at bounding box center [691, 473] width 929 height 1157
drag, startPoint x: 384, startPoint y: 210, endPoint x: 303, endPoint y: 207, distance: 81.4
click at [303, 207] on p at bounding box center [691, 473] width 929 height 1157
copy p "[TECHNICAL_ID]"
drag, startPoint x: 388, startPoint y: 349, endPoint x: 304, endPoint y: 347, distance: 84.7
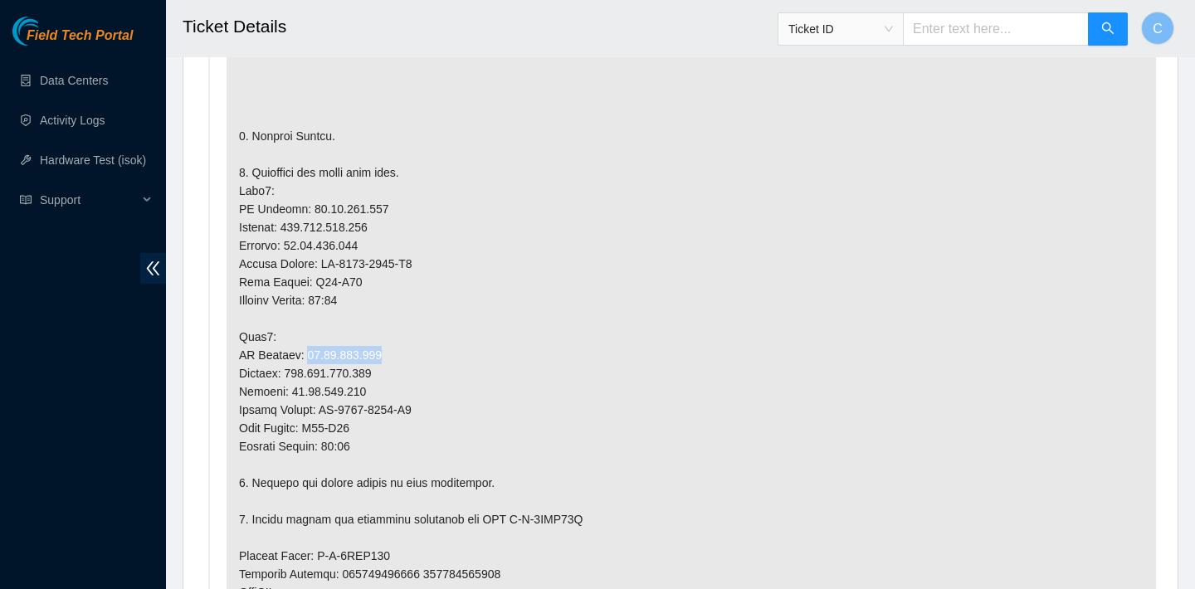
click at [304, 347] on p at bounding box center [691, 473] width 929 height 1157
copy p "[TECHNICAL_ID]"
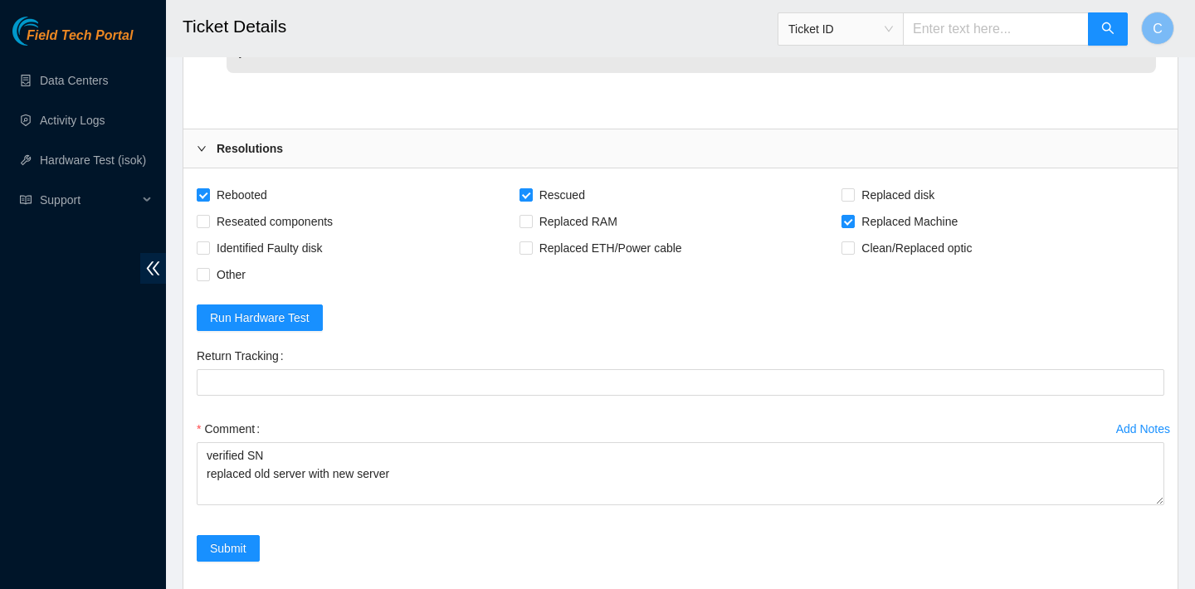
scroll to position [3403, 0]
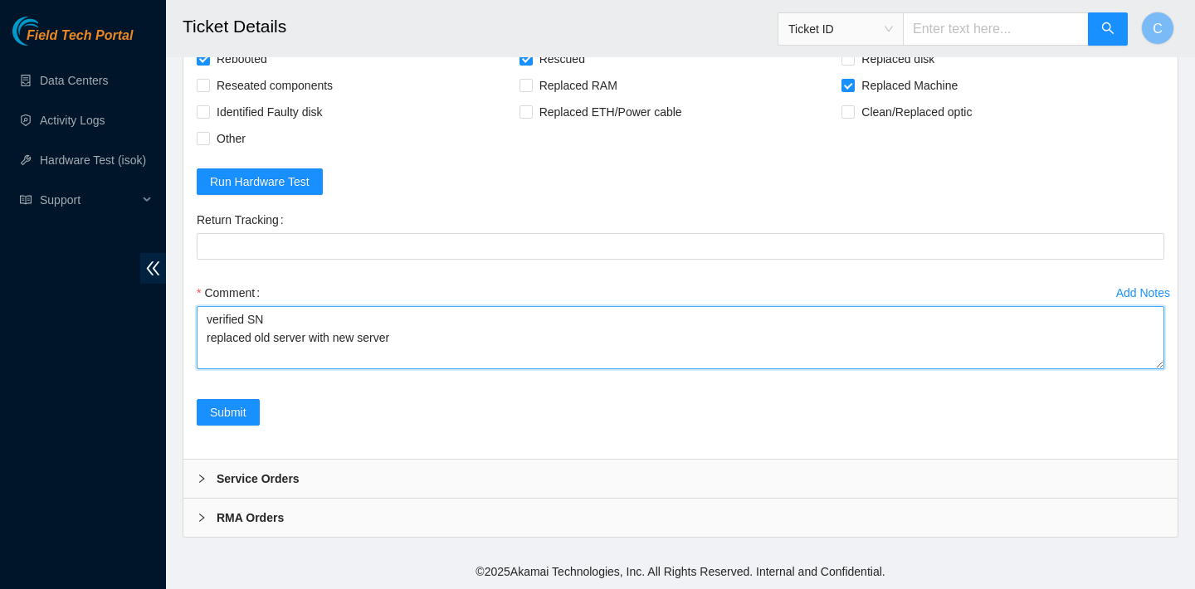
click at [409, 338] on textarea "verified SN replaced old server with new server" at bounding box center [681, 337] width 968 height 63
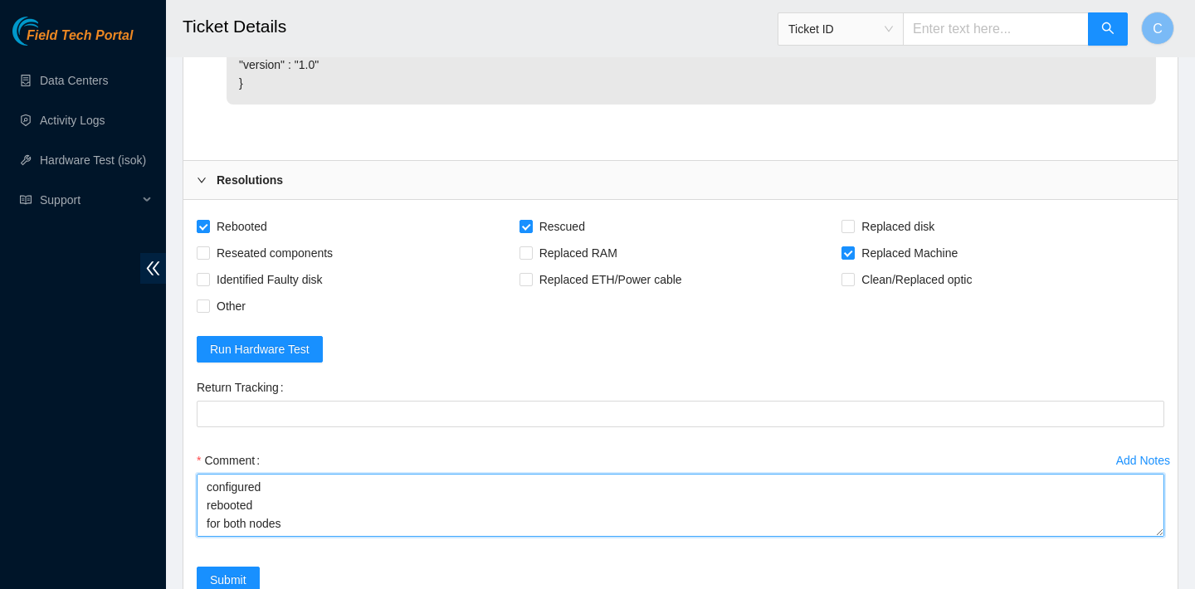
scroll to position [91, 0]
click at [241, 519] on textarea "verified SN replaced old server with new server SN: MX-1950-0197 rebooted rescu…" at bounding box center [681, 505] width 968 height 63
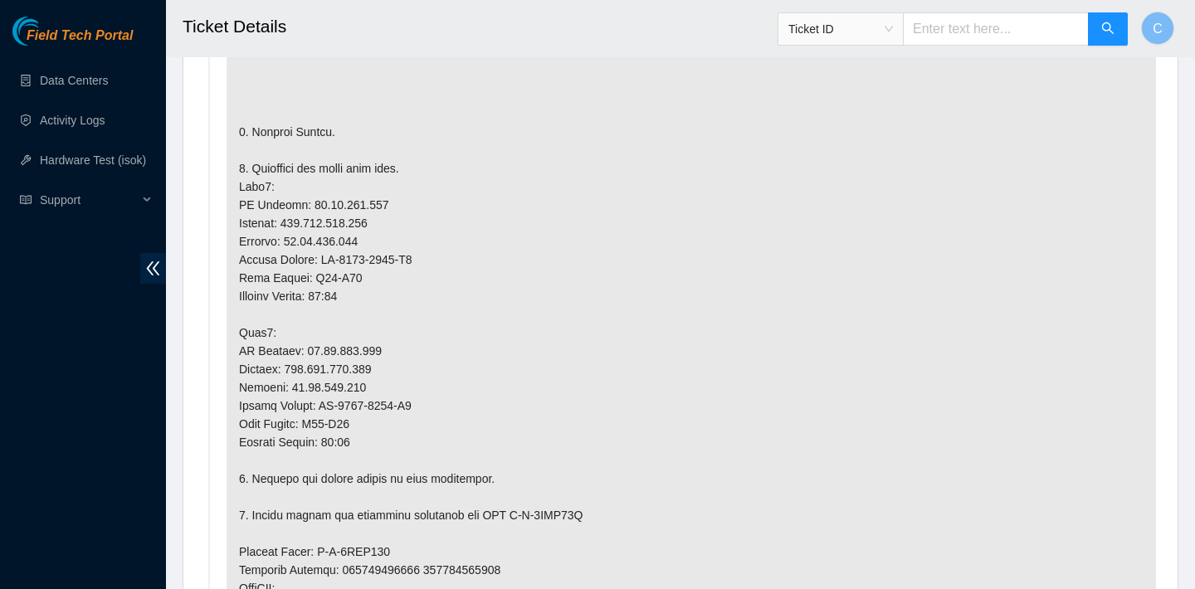
scroll to position [1079, 0]
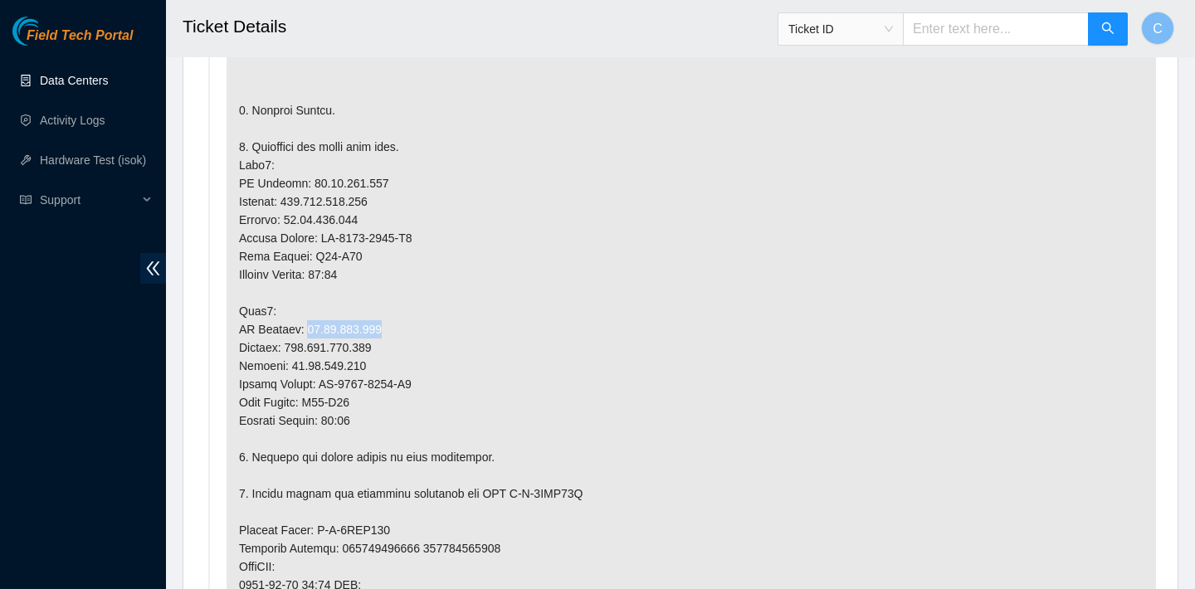
drag, startPoint x: 393, startPoint y: 329, endPoint x: 303, endPoint y: 325, distance: 90.5
click at [303, 325] on p at bounding box center [691, 448] width 929 height 1157
copy p "23.73.206.181"
drag, startPoint x: 391, startPoint y: 351, endPoint x: 295, endPoint y: 351, distance: 95.4
click at [295, 351] on p at bounding box center [691, 448] width 929 height 1157
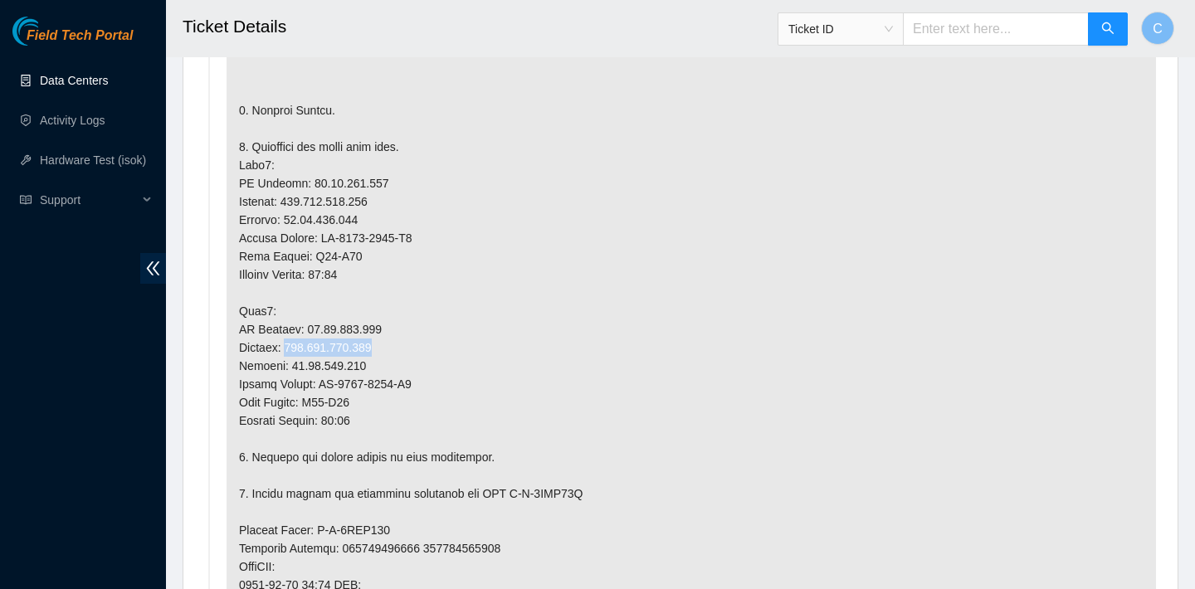
copy p "[TECHNICAL_ID]"
drag, startPoint x: 373, startPoint y: 399, endPoint x: 320, endPoint y: 399, distance: 53.1
click at [320, 399] on p at bounding box center [691, 448] width 929 height 1157
copy p "P28-Q16"
drag, startPoint x: 367, startPoint y: 417, endPoint x: 337, endPoint y: 417, distance: 29.9
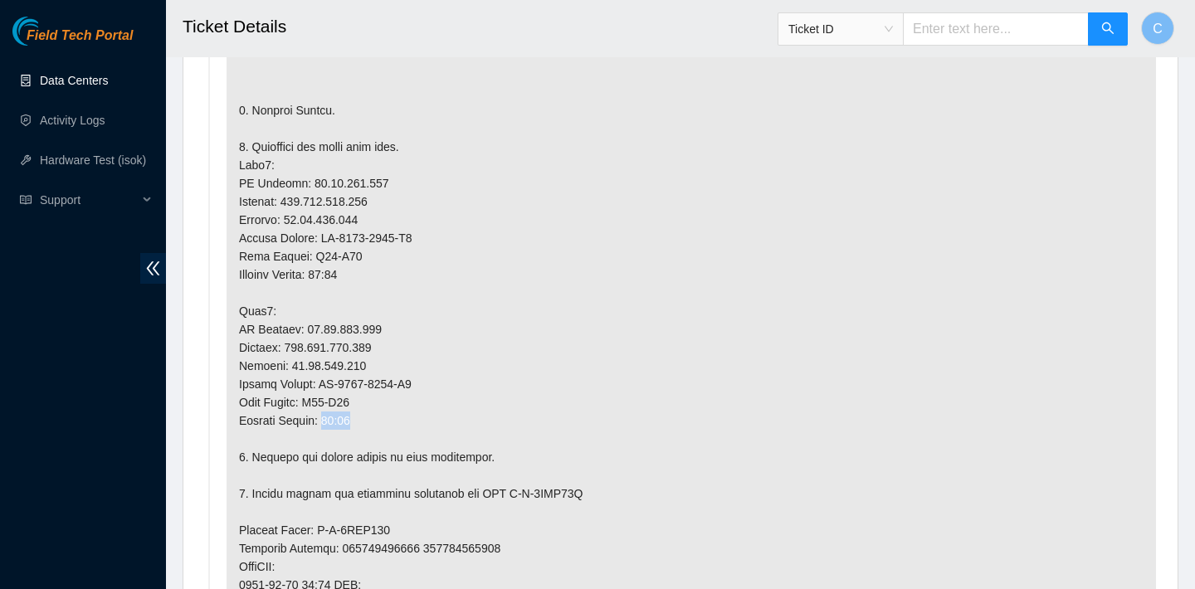
click at [337, 417] on p at bounding box center [691, 448] width 929 height 1157
copy p "03:01"
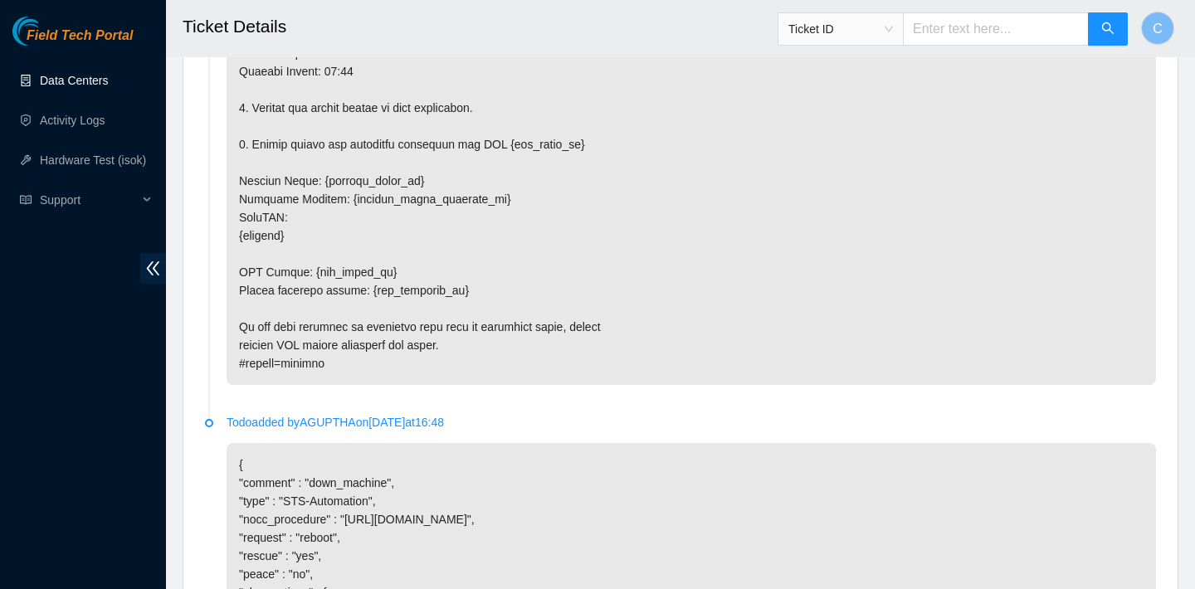
scroll to position [3403, 0]
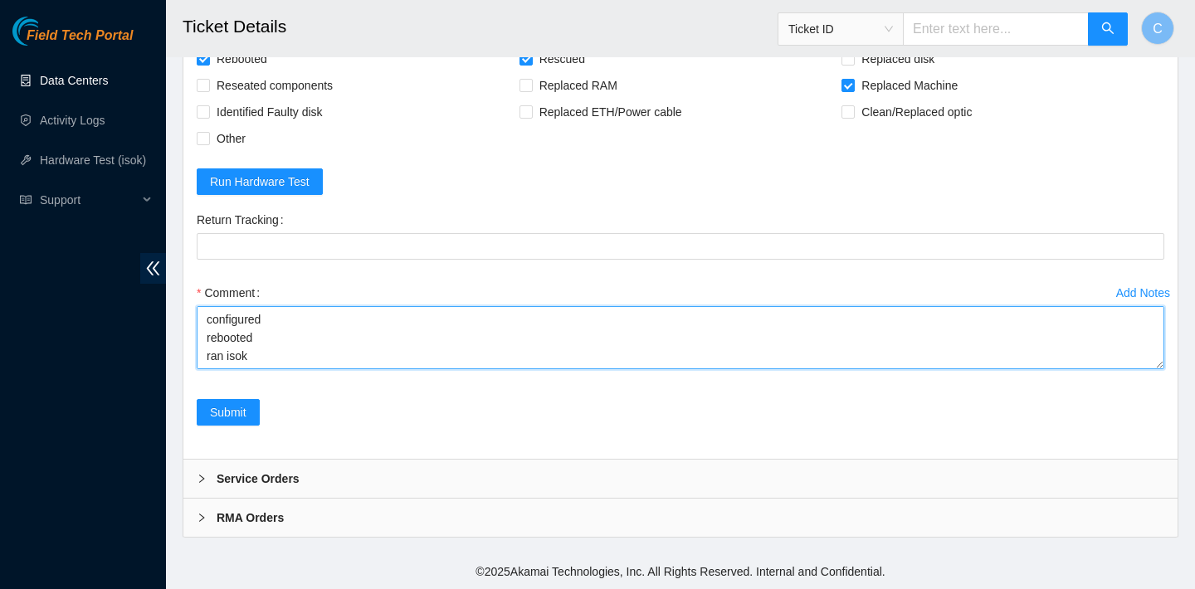
click at [409, 345] on textarea "verified SN replaced old server with new server SN: MX-1950-0197 rebooted rescu…" at bounding box center [681, 337] width 968 height 63
click at [394, 361] on textarea "verified SN replaced old server with new server SN: MX-1950-0197 rebooted rescu…" at bounding box center [681, 337] width 968 height 63
paste textarea "23.73.206.181 : passed: ok N/A 23.73.206.180 : passed: ok"
type textarea "verified SN replaced old server with new server SN: MX-1950-0197 rebooted rescu…"
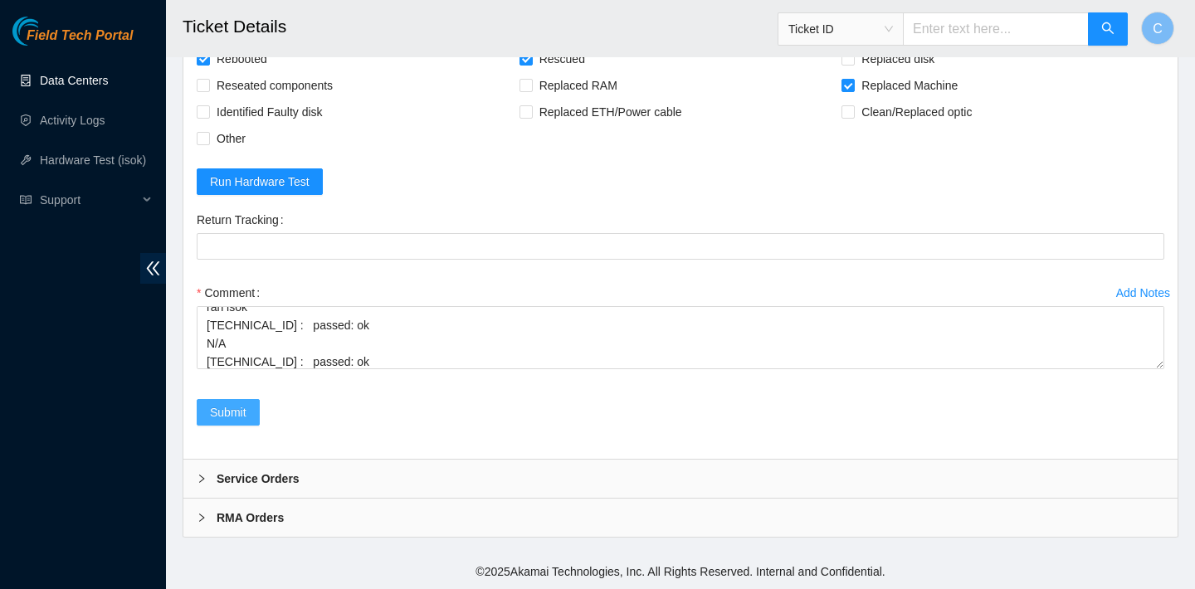
click at [231, 409] on span "Submit" at bounding box center [228, 412] width 37 height 18
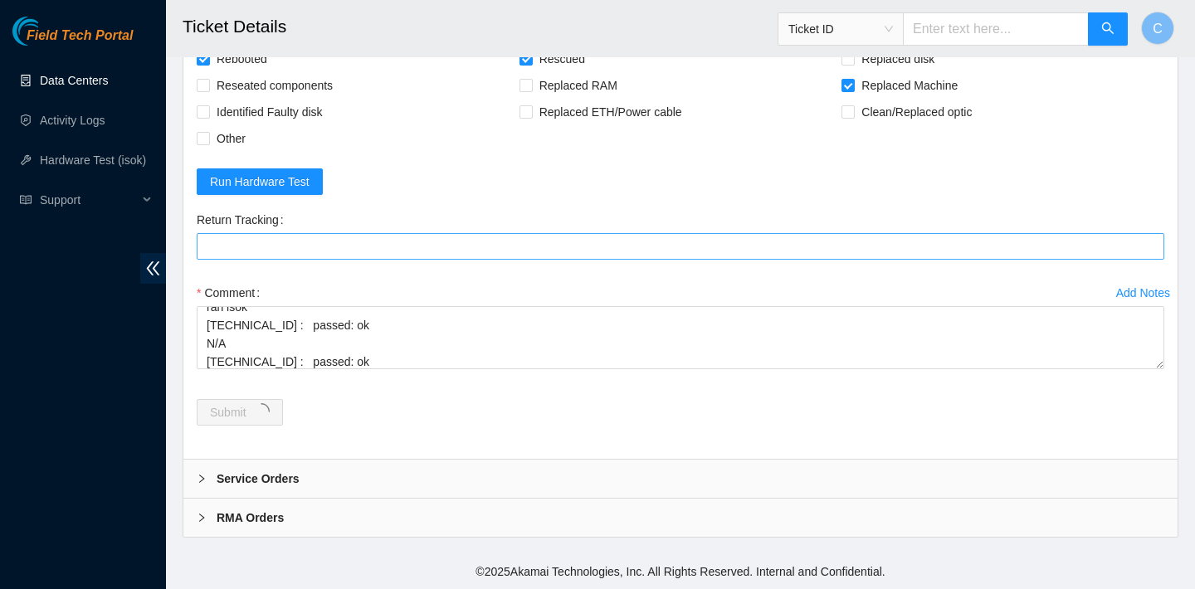
scroll to position [0, 0]
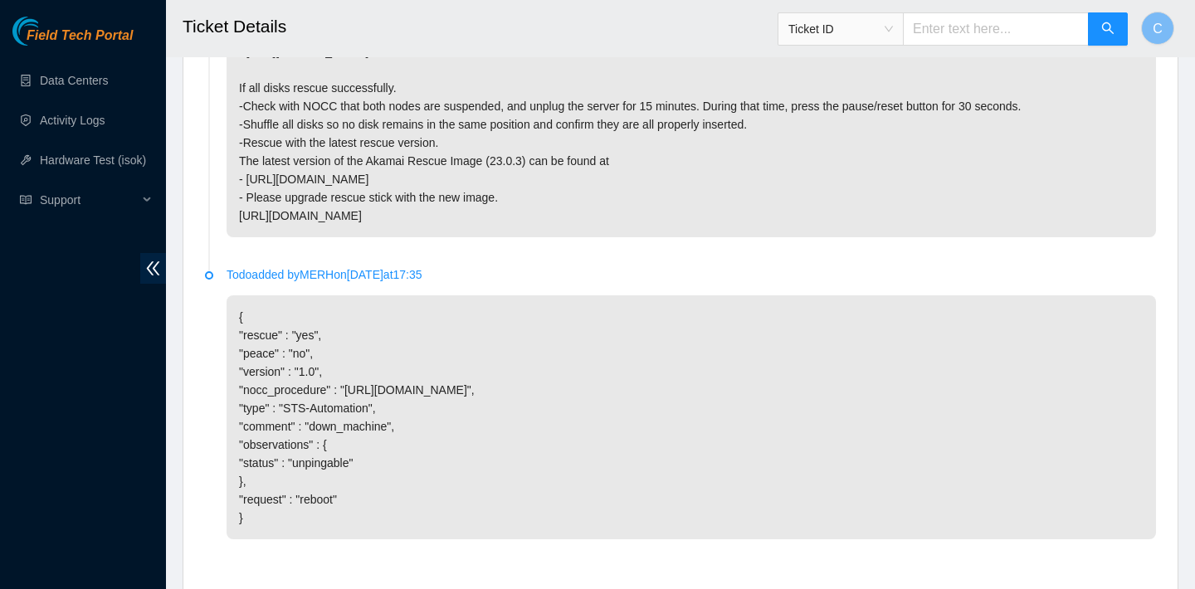
scroll to position [1130, 0]
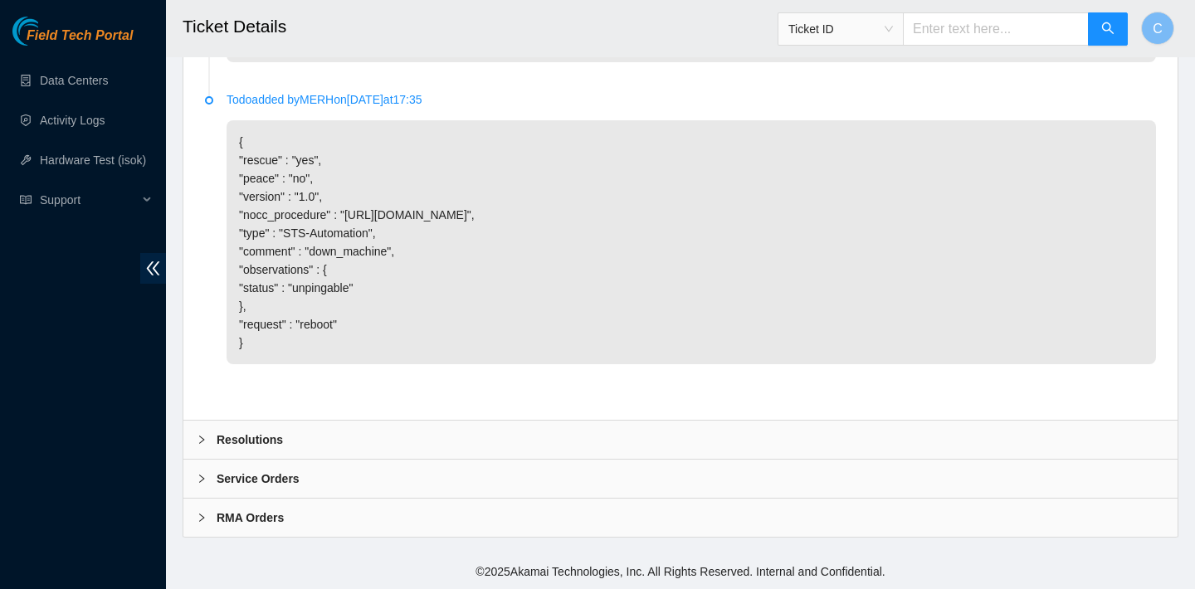
click at [449, 432] on div "Resolutions" at bounding box center [680, 440] width 994 height 38
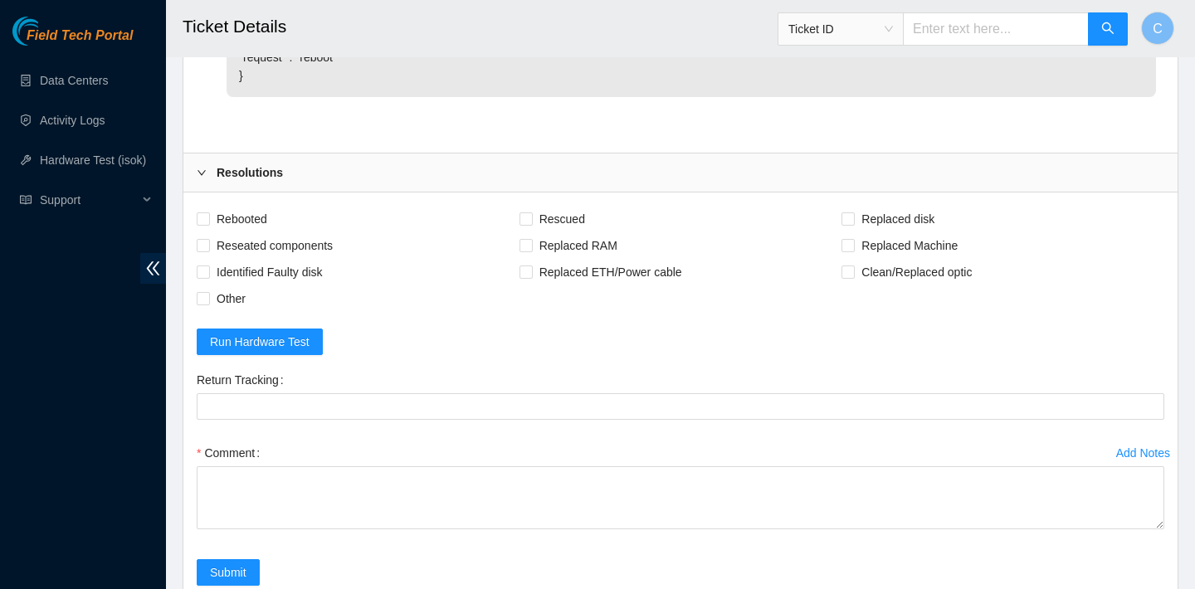
scroll to position [1517, 0]
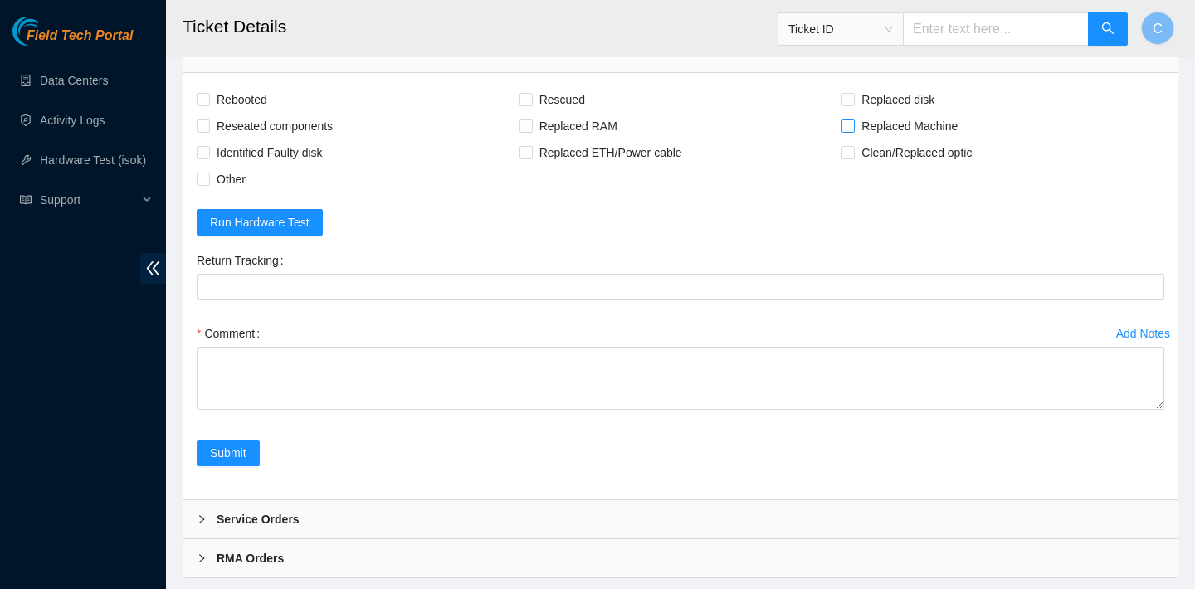
click at [902, 122] on span "Replaced Machine" at bounding box center [910, 126] width 110 height 27
click at [853, 122] on input "Replaced Machine" at bounding box center [848, 126] width 12 height 12
checkbox input "true"
click at [231, 181] on span "Other" at bounding box center [231, 179] width 42 height 27
click at [208, 181] on input "Other" at bounding box center [203, 179] width 12 height 12
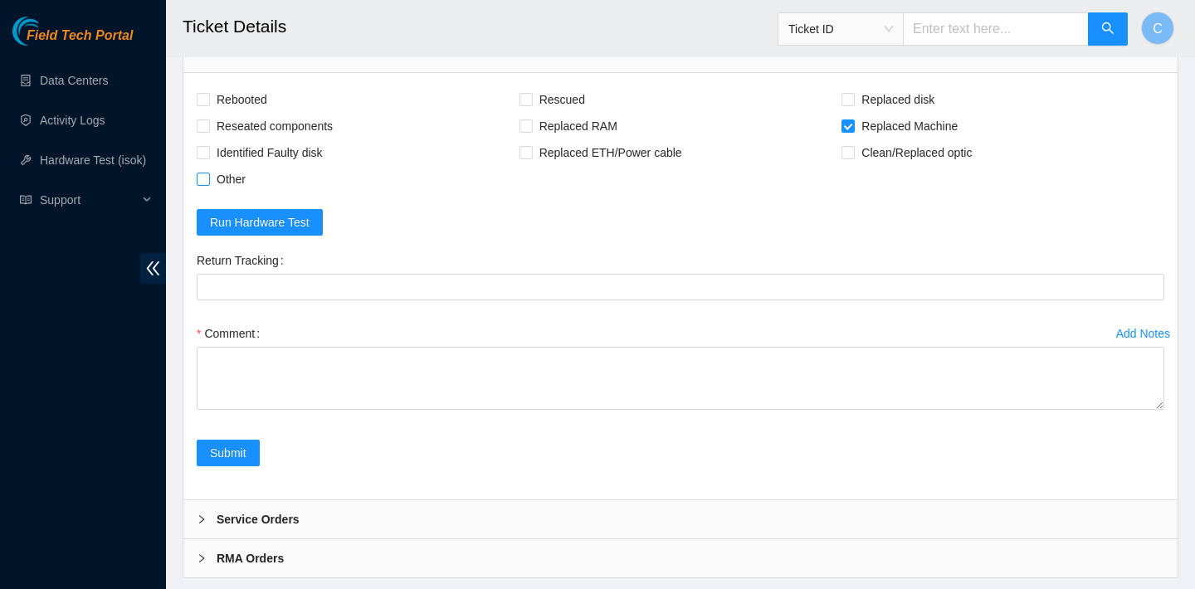
checkbox input "true"
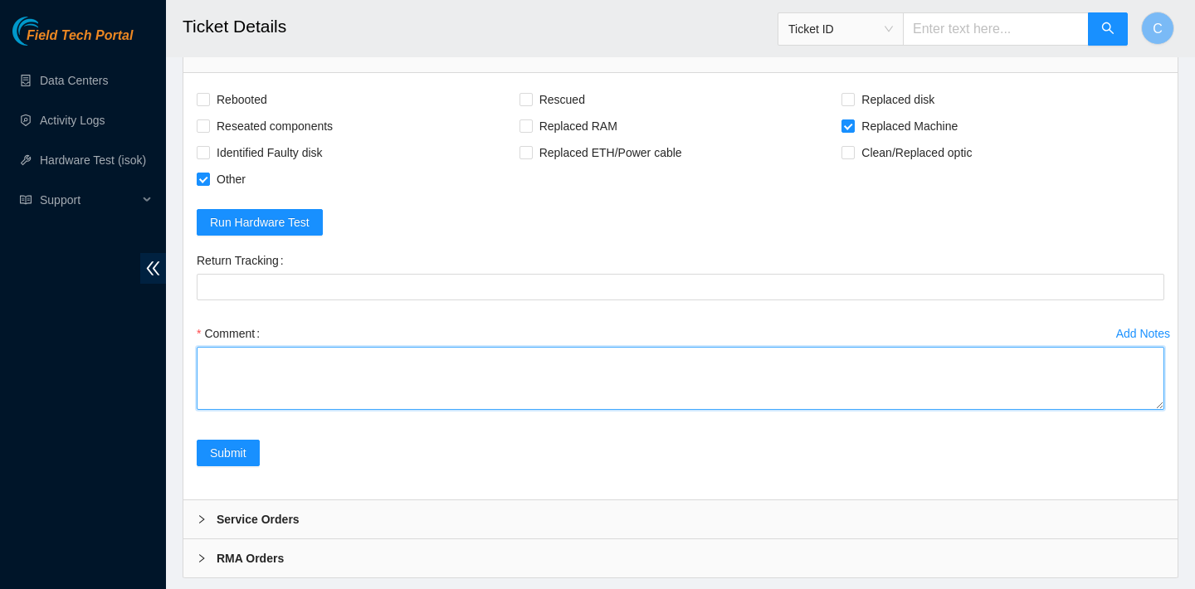
click at [271, 357] on textarea "Comment" at bounding box center [681, 378] width 968 height 63
paste textarea "B-V-5QKI8M4"
click at [207, 374] on textarea "verified SN B-V-5QKI8M4" at bounding box center [681, 378] width 968 height 63
click at [333, 378] on textarea "verified SN ticket B-V-5QKI8M4" at bounding box center [681, 378] width 968 height 63
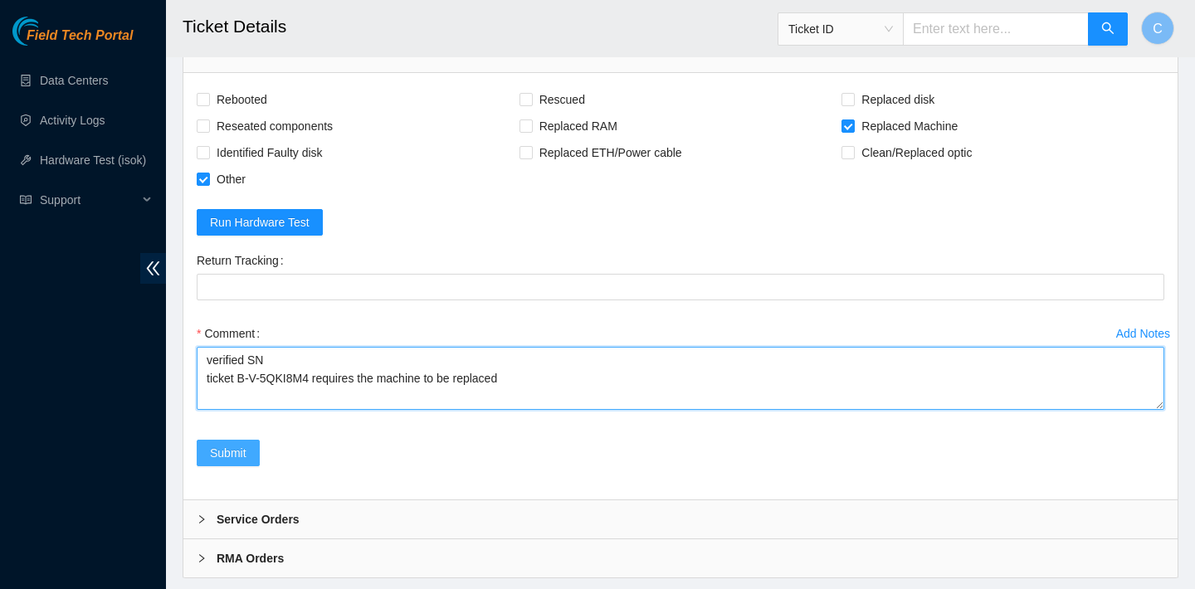
type textarea "verified SN ticket B-V-5QKI8M4 requires the machine to be replaced"
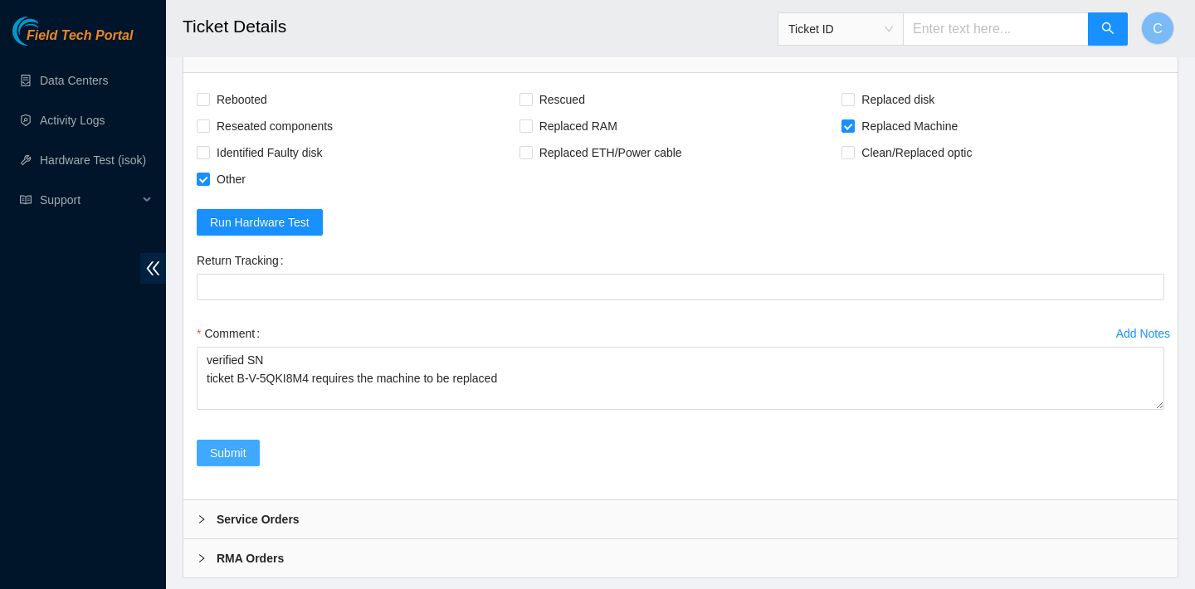
click at [237, 446] on span "Submit" at bounding box center [228, 453] width 37 height 18
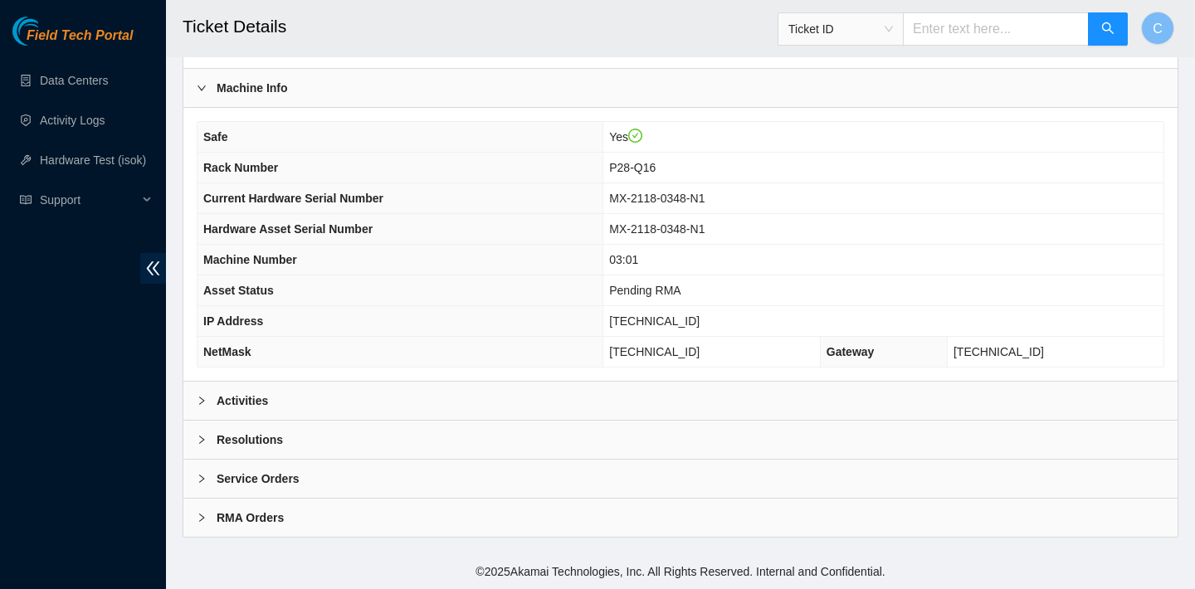
scroll to position [304, 0]
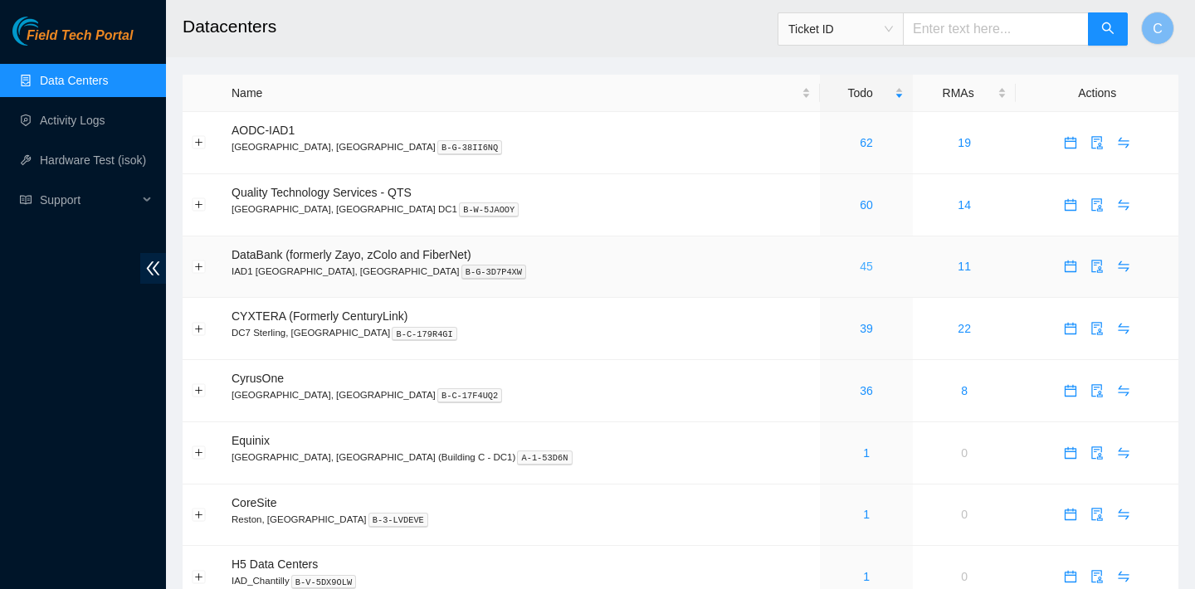
click at [860, 271] on link "45" at bounding box center [866, 266] width 13 height 13
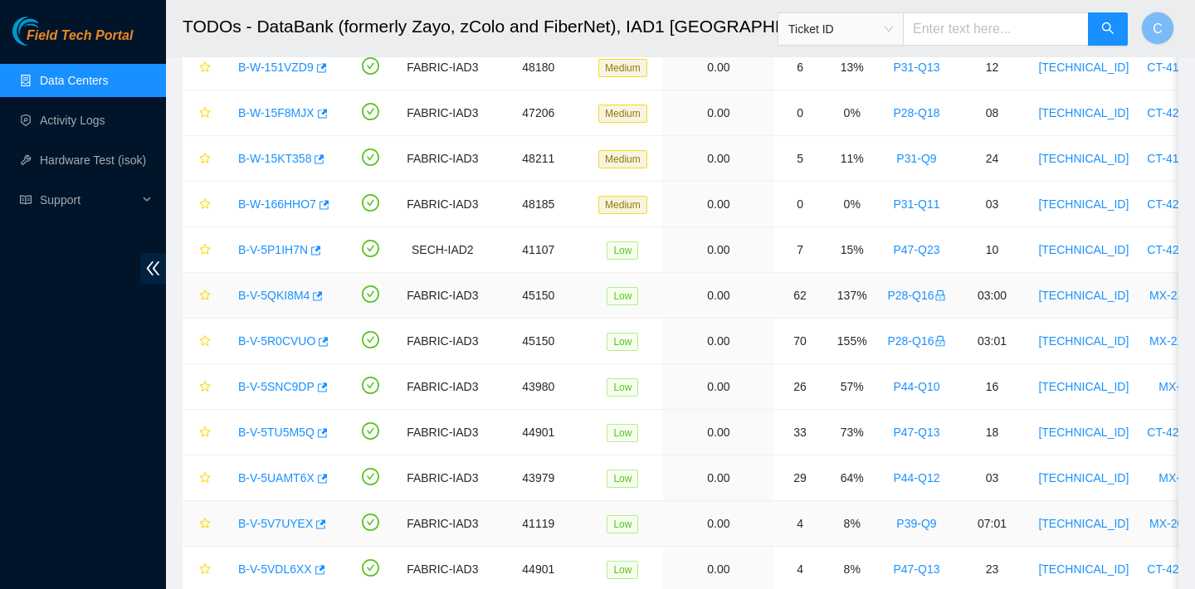
scroll to position [1346, 0]
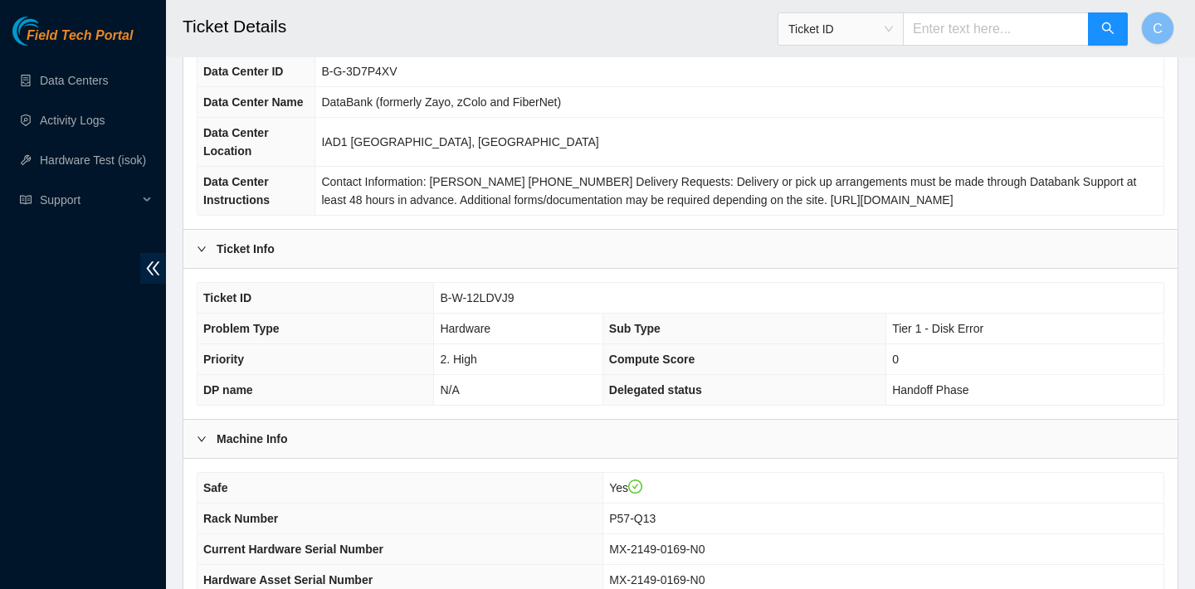
scroll to position [234, 0]
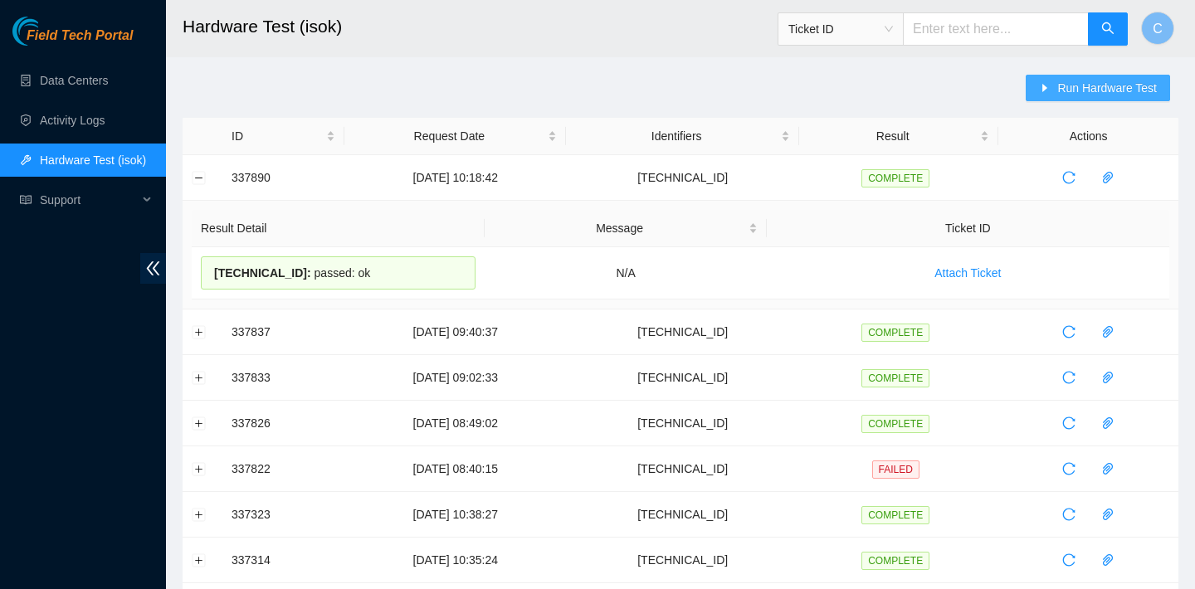
click at [1046, 83] on icon "caret-right" at bounding box center [1045, 88] width 12 height 12
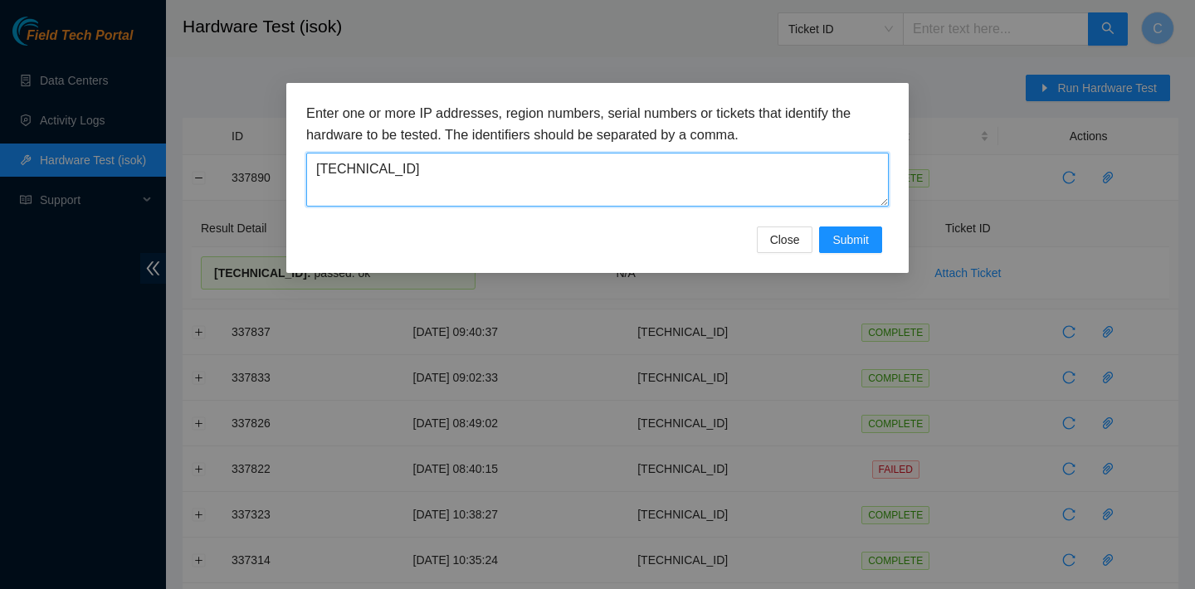
click at [691, 186] on textarea "23.220.106.21" at bounding box center [597, 180] width 583 height 54
click at [656, 177] on textarea "23.220.106.21" at bounding box center [597, 180] width 583 height 54
drag, startPoint x: 651, startPoint y: 175, endPoint x: 313, endPoint y: 163, distance: 338.8
click at [313, 163] on textarea "23.220.106.21" at bounding box center [597, 180] width 583 height 54
type textarea "\"
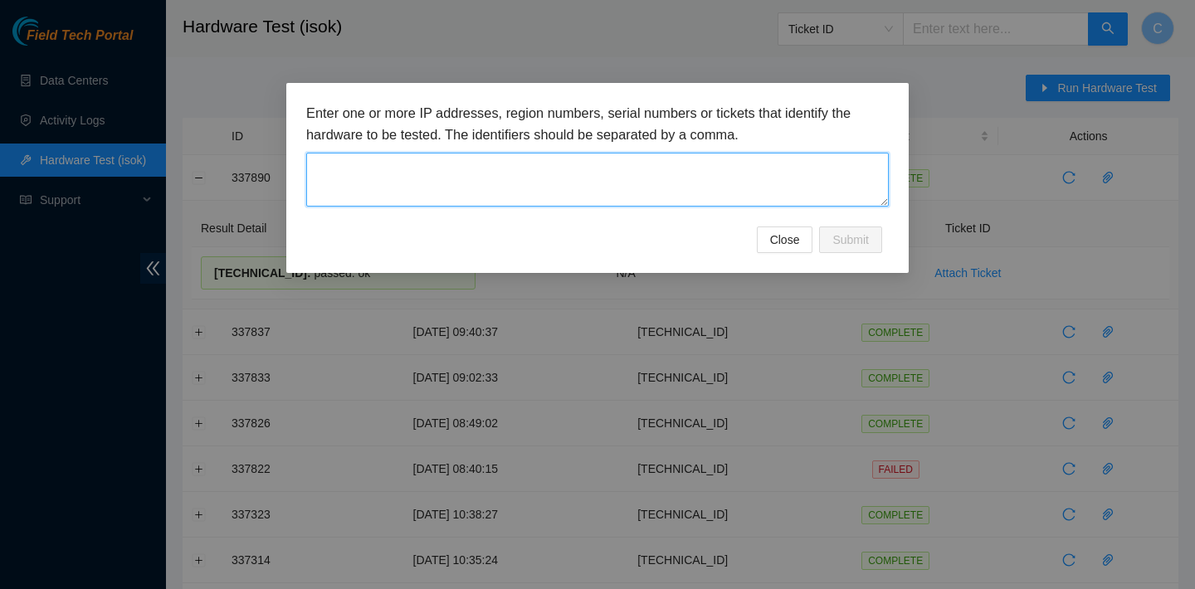
paste textarea "23.220.105.75"
type textarea "23.220.105.75"
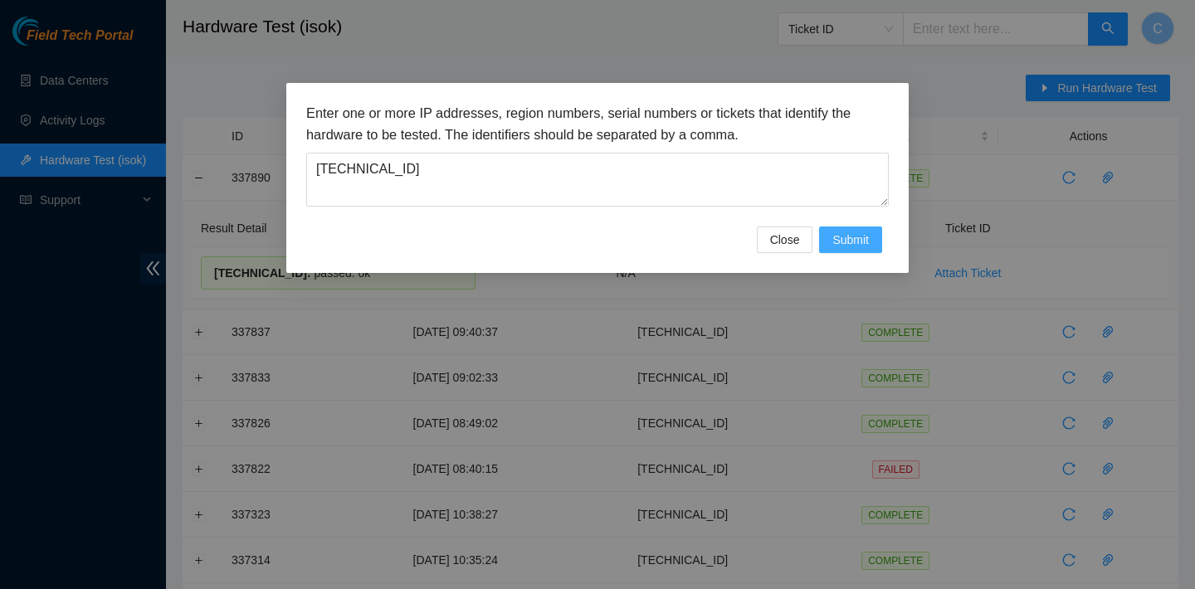
click at [858, 245] on span "Submit" at bounding box center [850, 240] width 37 height 18
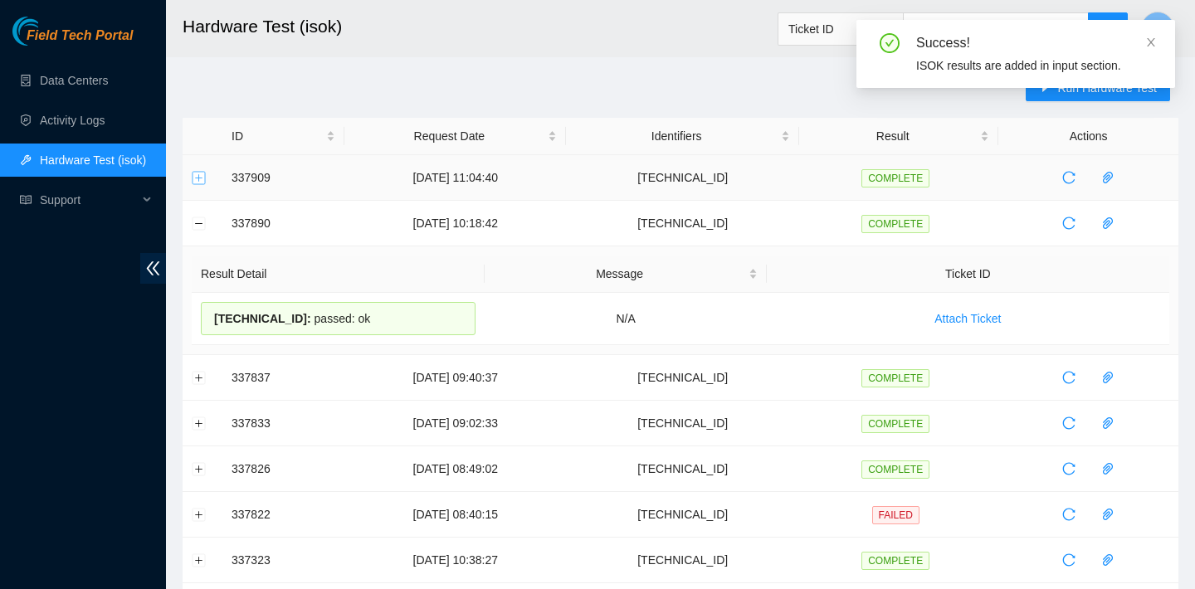
click at [200, 181] on button "Expand row" at bounding box center [199, 177] width 13 height 13
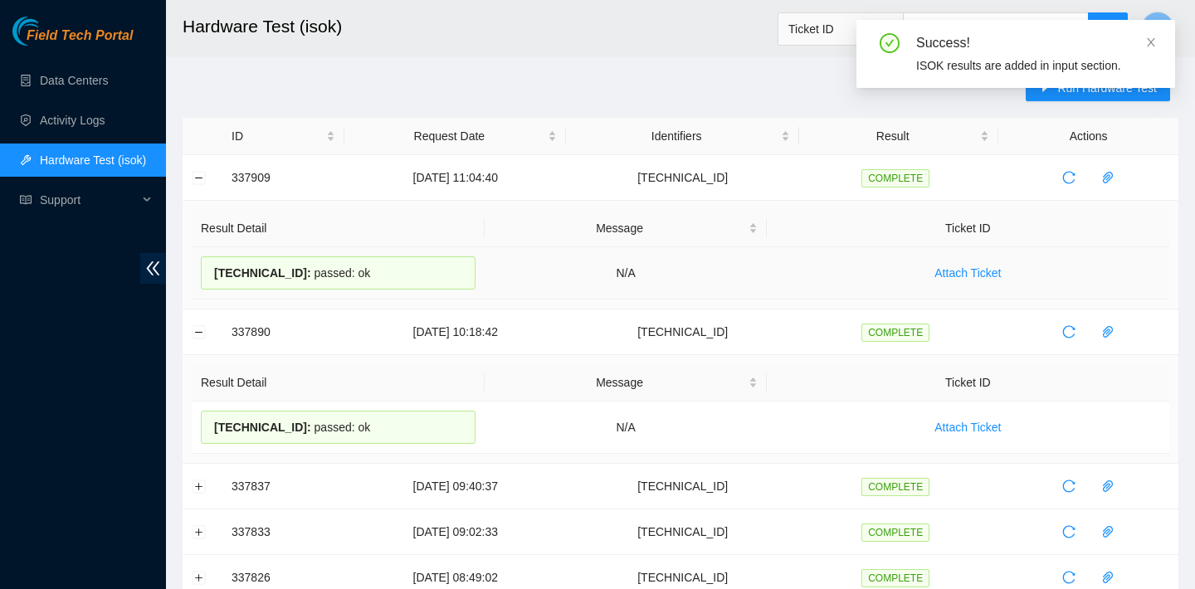
drag, startPoint x: 394, startPoint y: 274, endPoint x: 204, endPoint y: 271, distance: 190.1
click at [204, 271] on div "23.220.105.75 : passed: ok" at bounding box center [338, 272] width 275 height 33
copy div "23.220.105.75 : passed: ok"
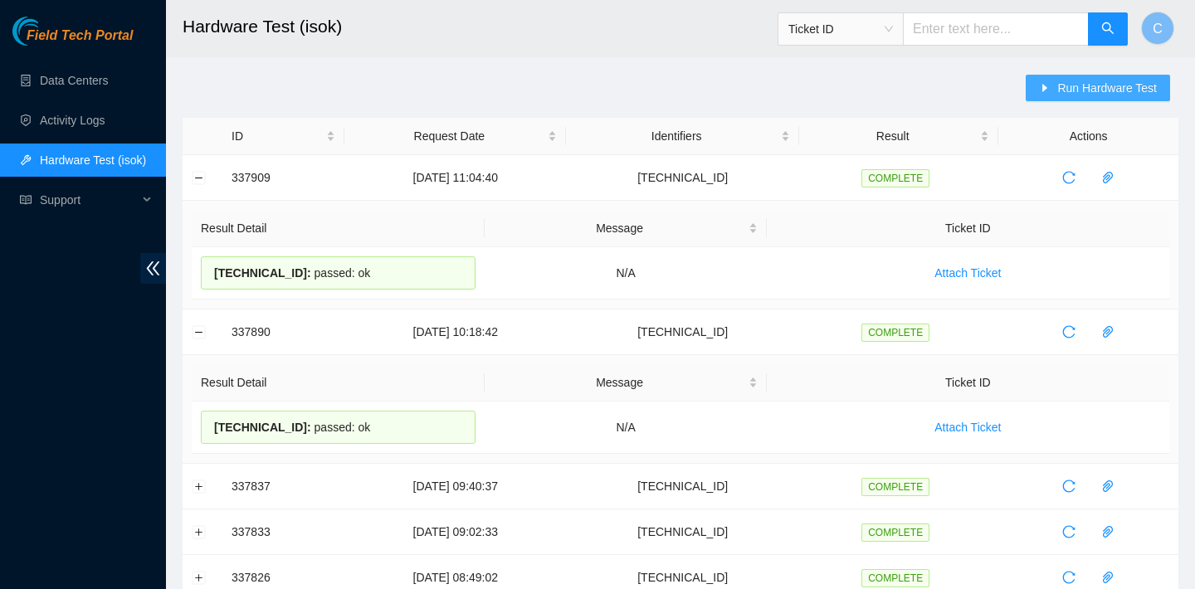
click at [1114, 85] on span "Run Hardware Test" at bounding box center [1107, 88] width 100 height 18
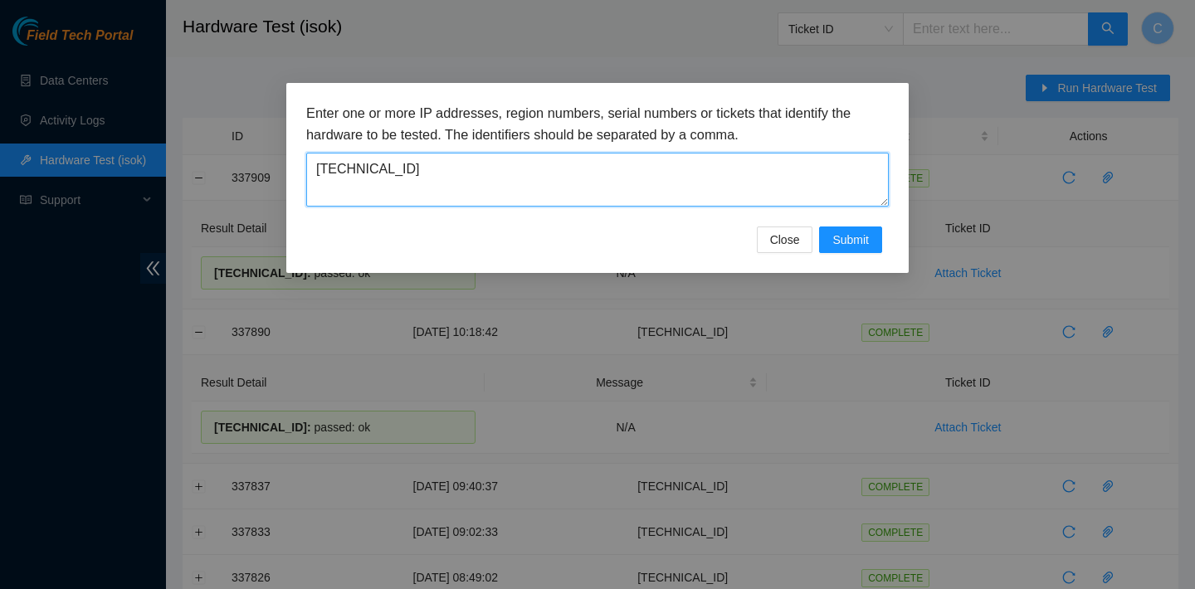
click at [690, 192] on textarea "23.220.105.75" at bounding box center [597, 180] width 583 height 54
click at [602, 158] on textarea "23.220.105.75" at bounding box center [597, 180] width 583 height 54
drag, startPoint x: 418, startPoint y: 173, endPoint x: 303, endPoint y: 170, distance: 115.4
click at [303, 170] on div "Enter one or more IP addresses, region numbers, serial numbers or tickets that …" at bounding box center [597, 178] width 622 height 190
paste textarea "23.73.206.180"
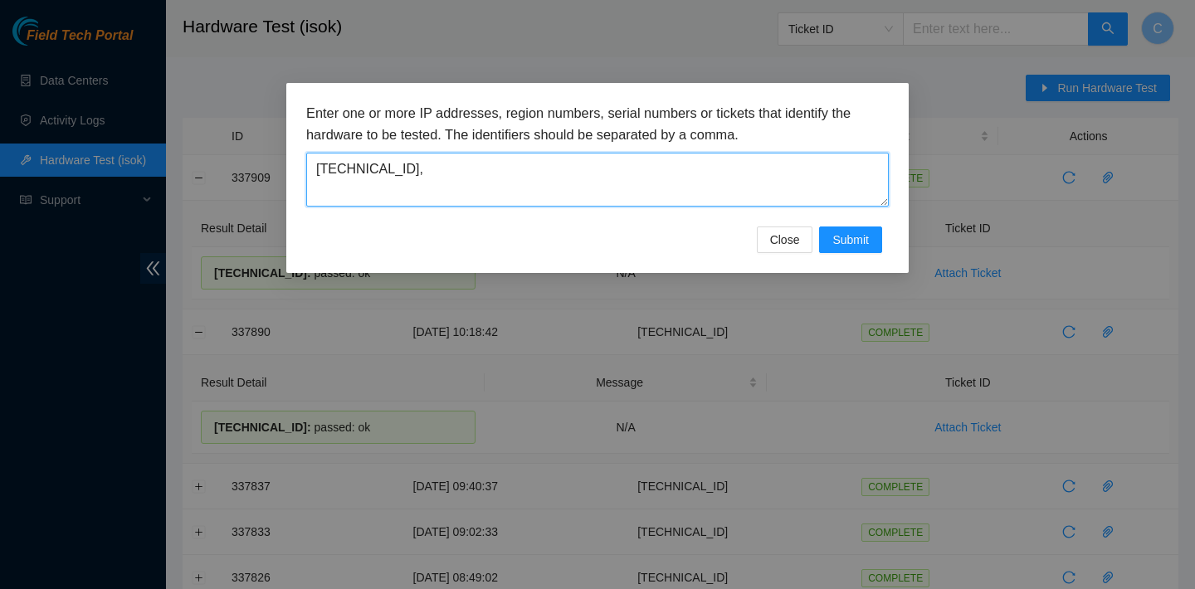
paste textarea "23.73.206.181"
type textarea "23.73.206.180,23.73.206.181"
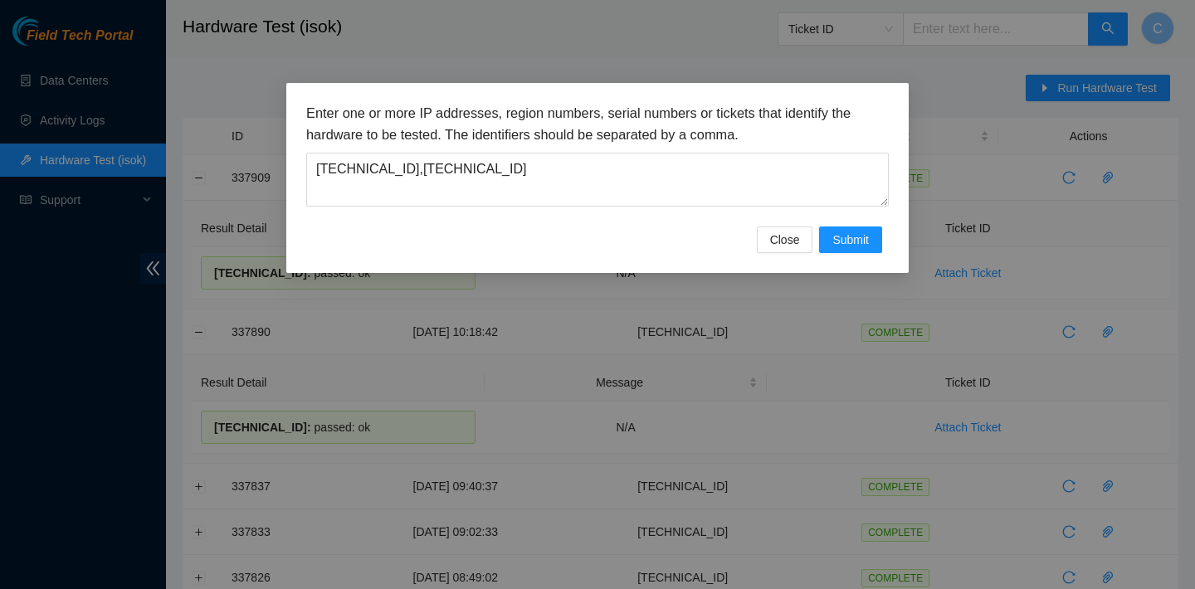
click at [849, 225] on div "Enter one or more IP addresses, region numbers, serial numbers or tickets that …" at bounding box center [597, 165] width 583 height 124
click at [846, 233] on span "Submit" at bounding box center [850, 240] width 37 height 18
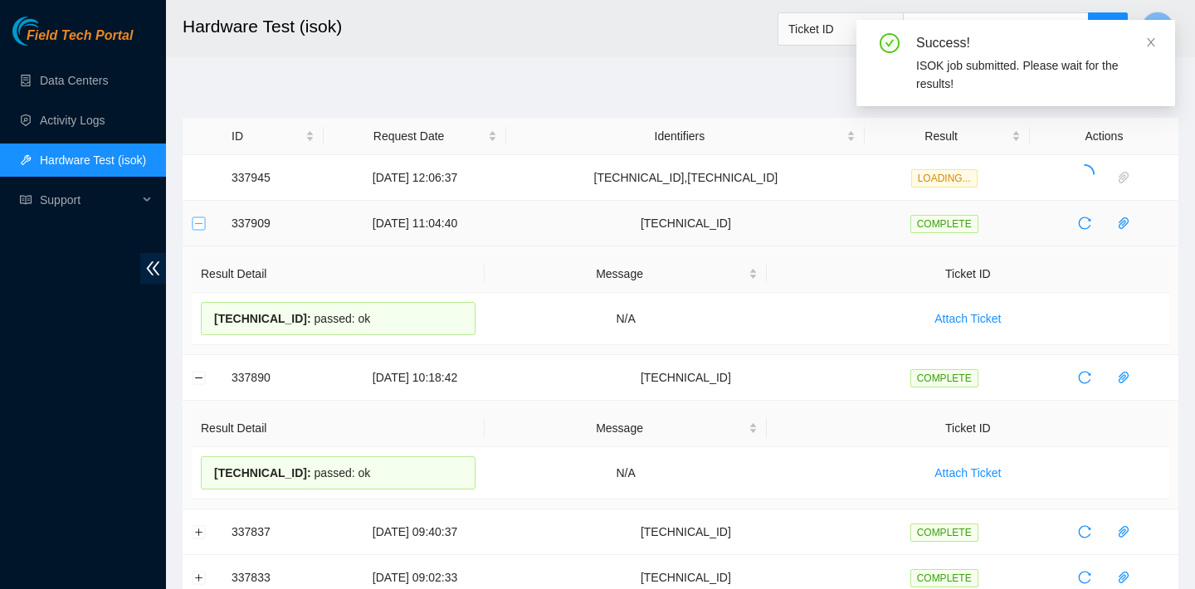
click at [198, 222] on button "Collapse row" at bounding box center [199, 223] width 13 height 13
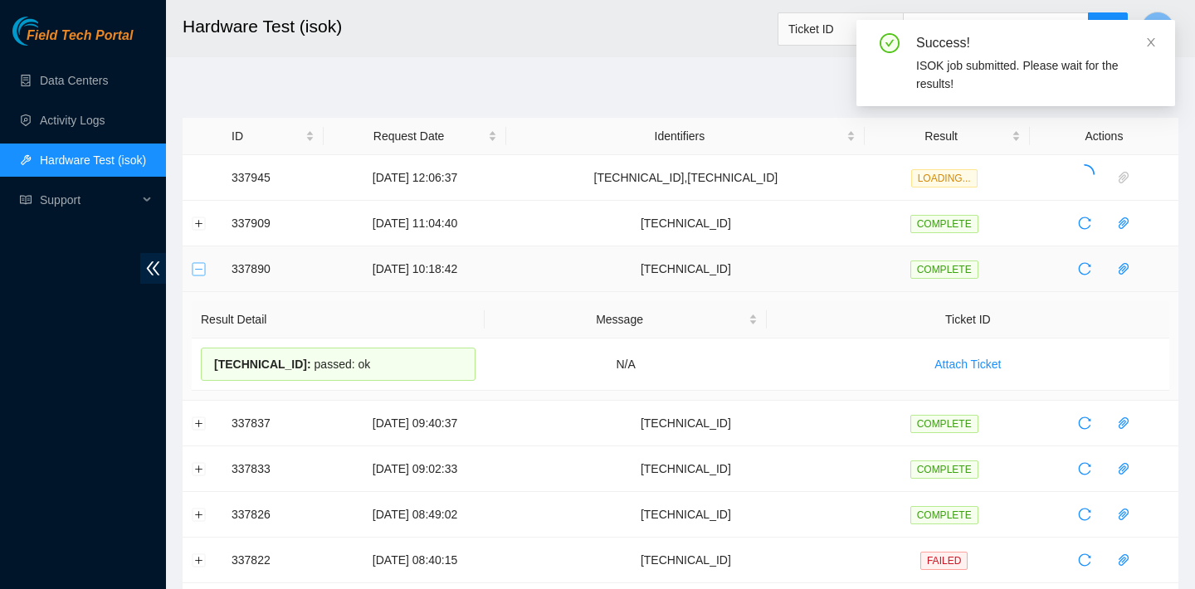
click at [200, 271] on button "Collapse row" at bounding box center [199, 268] width 13 height 13
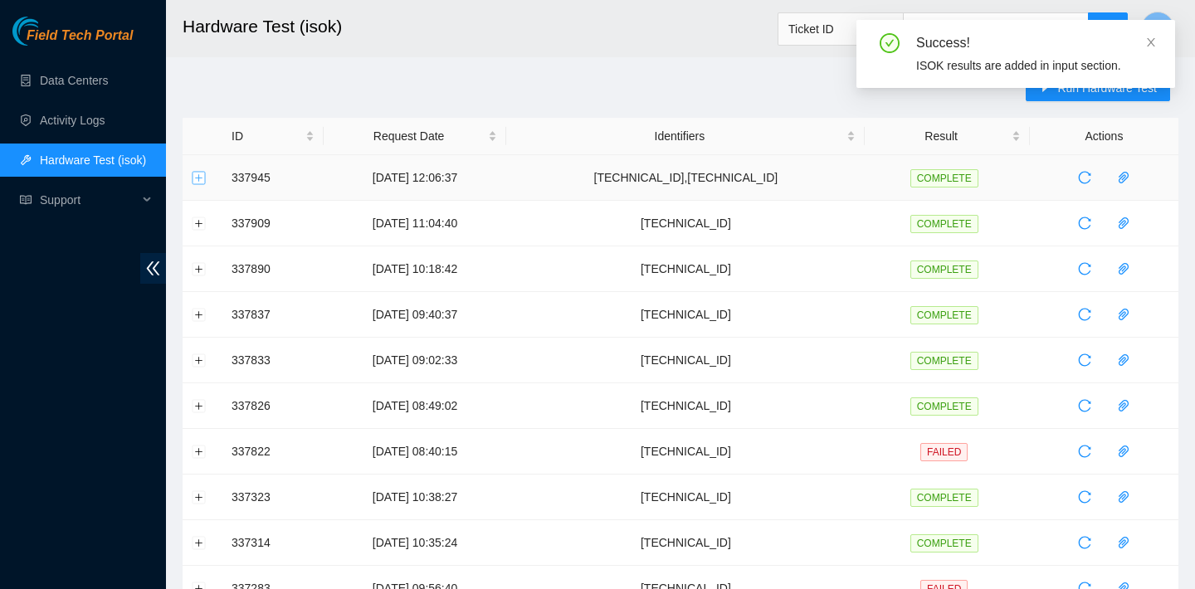
click at [201, 181] on button "Expand row" at bounding box center [199, 177] width 13 height 13
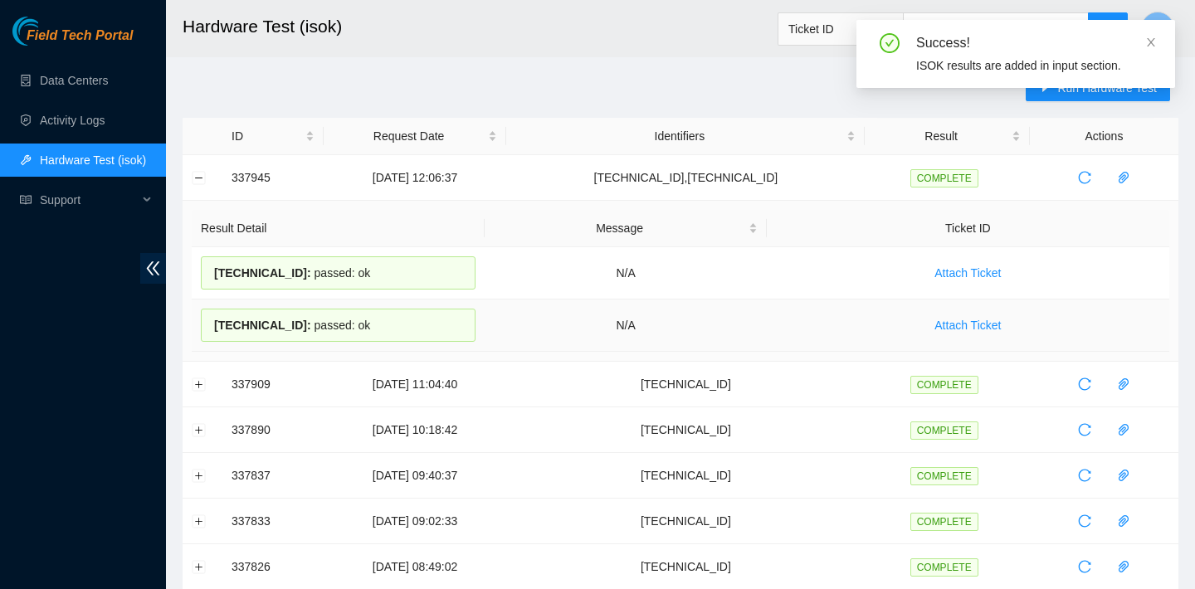
drag, startPoint x: 212, startPoint y: 274, endPoint x: 395, endPoint y: 326, distance: 190.7
click at [395, 326] on tbody "23.73.206.181 : passed: ok N/A Attach Ticket 23.73.206.180 : passed: ok N/A Att…" at bounding box center [681, 299] width 978 height 105
copy tbody "23.73.206.181 : passed: ok N/A Attach Ticket 23.73.206.180 : passed: ok"
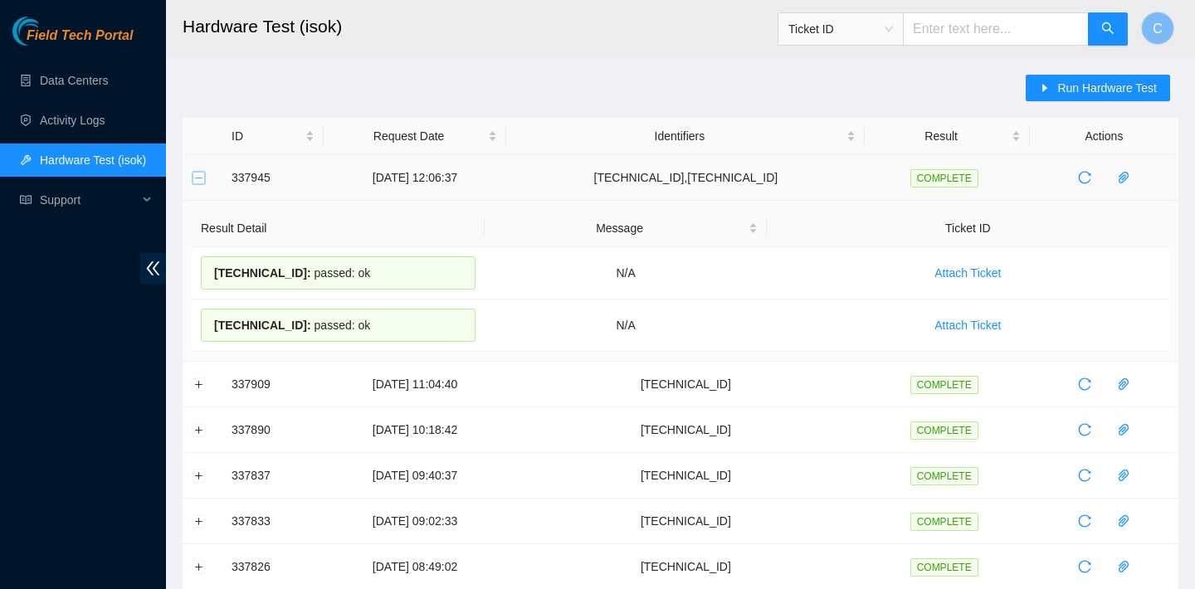
click at [202, 177] on button "Collapse row" at bounding box center [199, 177] width 13 height 13
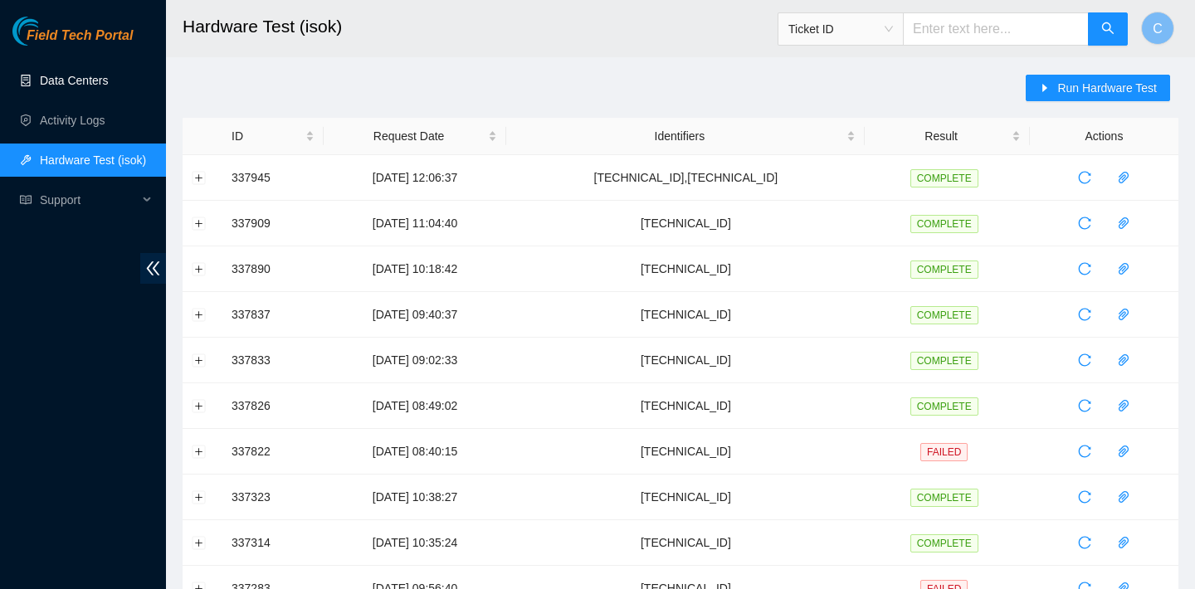
click at [87, 84] on link "Data Centers" at bounding box center [74, 80] width 68 height 13
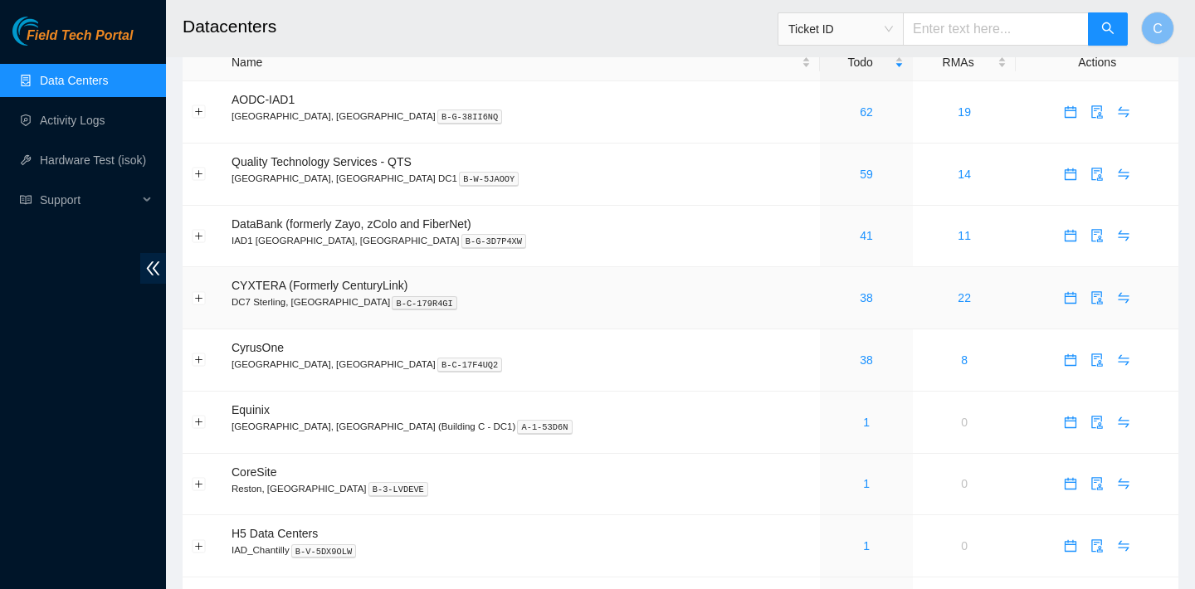
scroll to position [32, 0]
click at [860, 237] on link "41" at bounding box center [866, 234] width 13 height 13
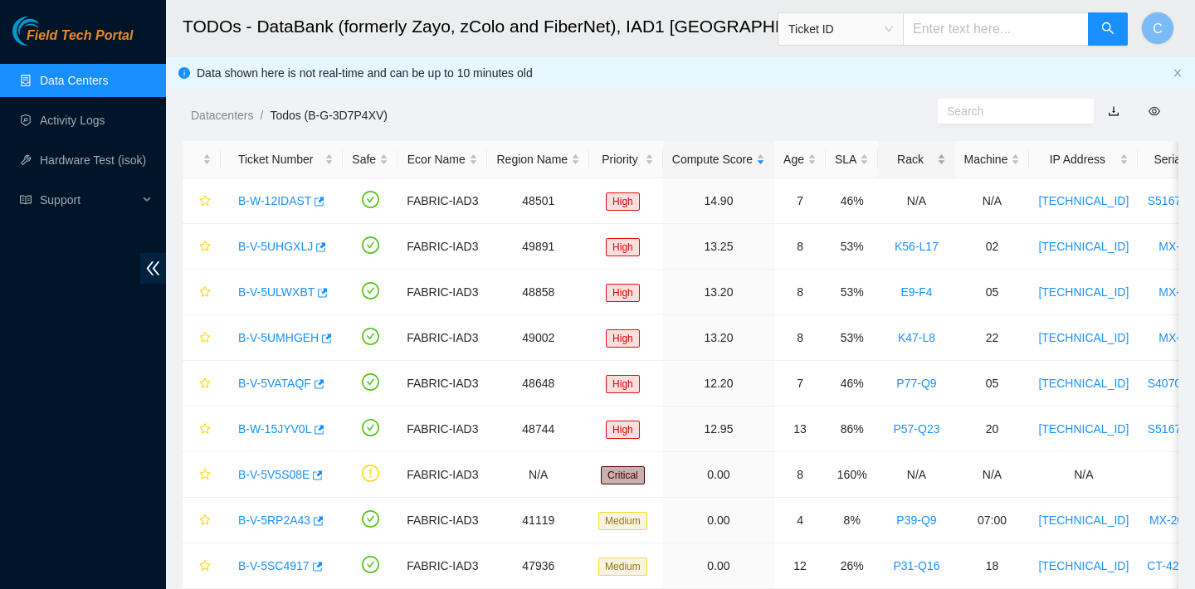
click at [920, 150] on div "Rack" at bounding box center [916, 159] width 58 height 18
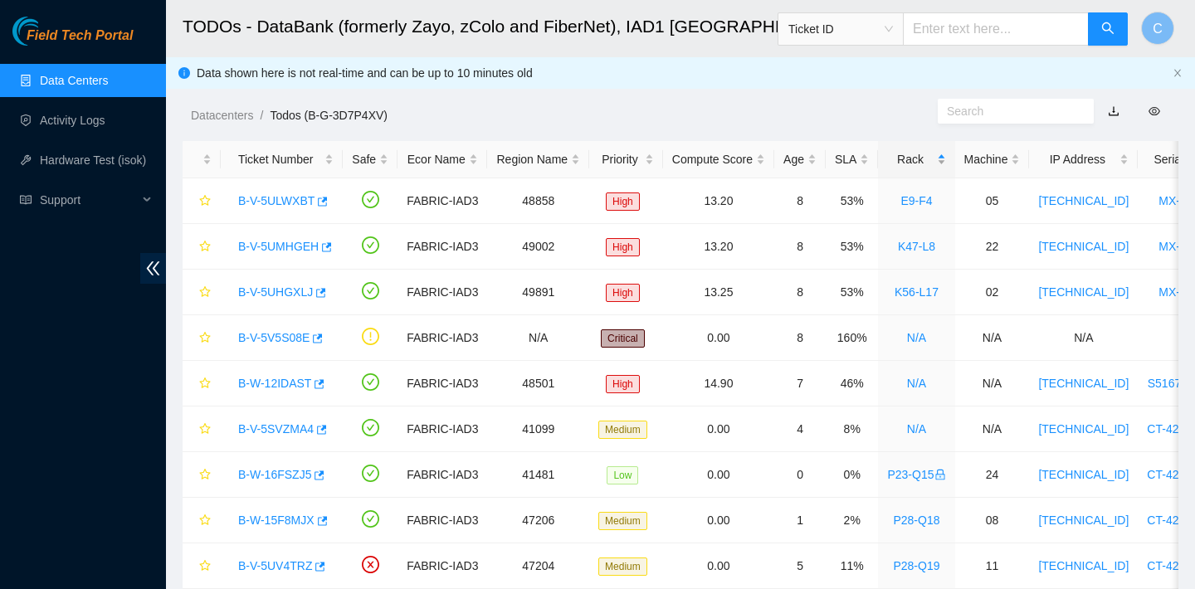
click at [920, 150] on div "Rack" at bounding box center [916, 159] width 58 height 18
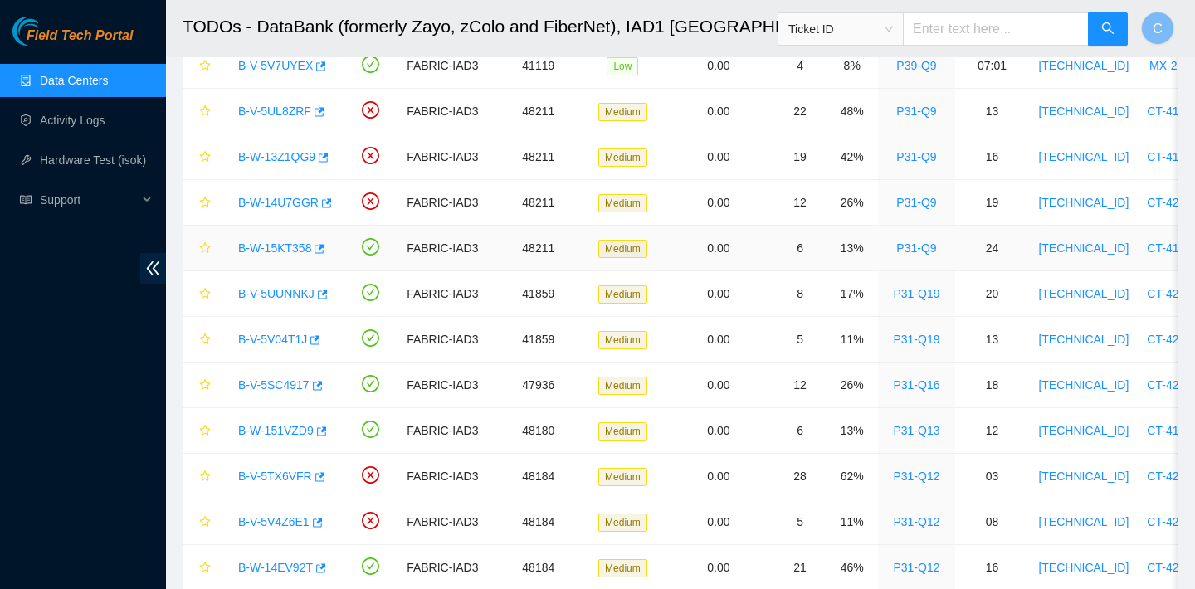
scroll to position [641, 0]
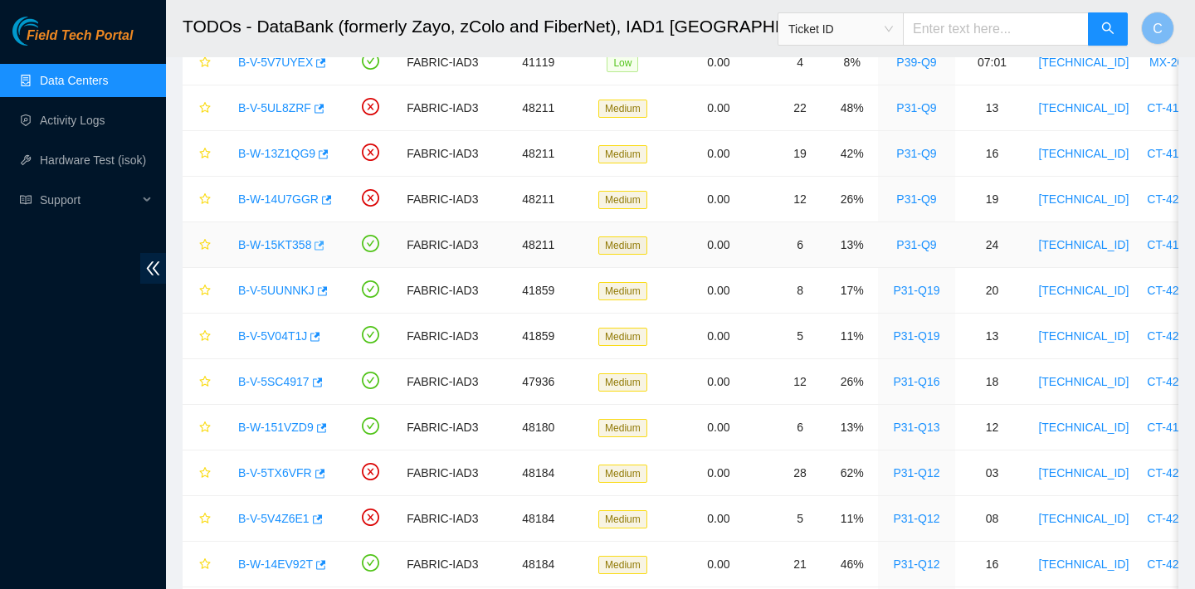
click at [325, 246] on icon "button" at bounding box center [320, 245] width 10 height 9
click at [324, 296] on icon "button" at bounding box center [321, 291] width 12 height 12
click at [320, 334] on icon "button" at bounding box center [314, 337] width 12 height 12
click at [323, 380] on icon "button" at bounding box center [318, 382] width 10 height 9
click at [327, 428] on icon "button" at bounding box center [322, 427] width 10 height 9
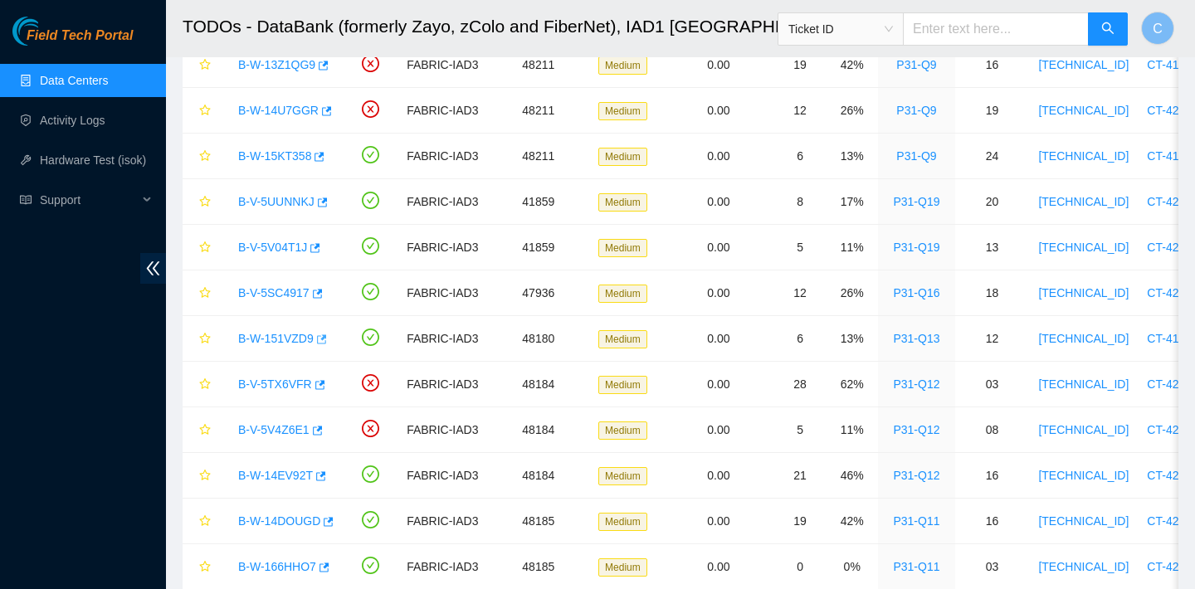
scroll to position [672, 0]
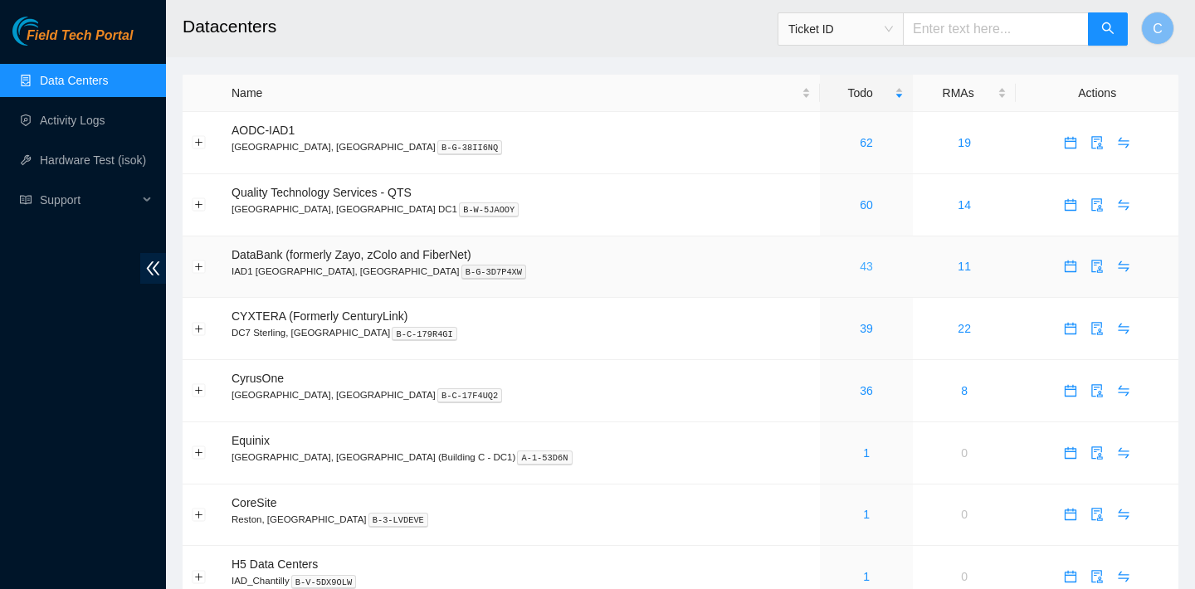
click at [860, 267] on link "43" at bounding box center [866, 266] width 13 height 13
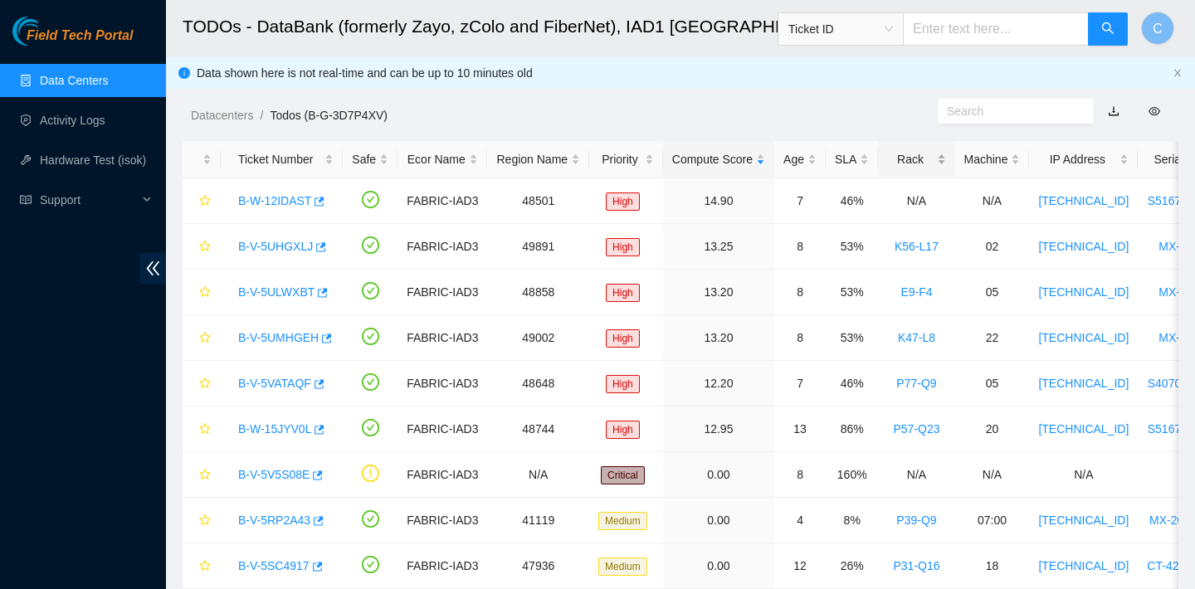
click at [924, 157] on div "Rack" at bounding box center [916, 159] width 58 height 18
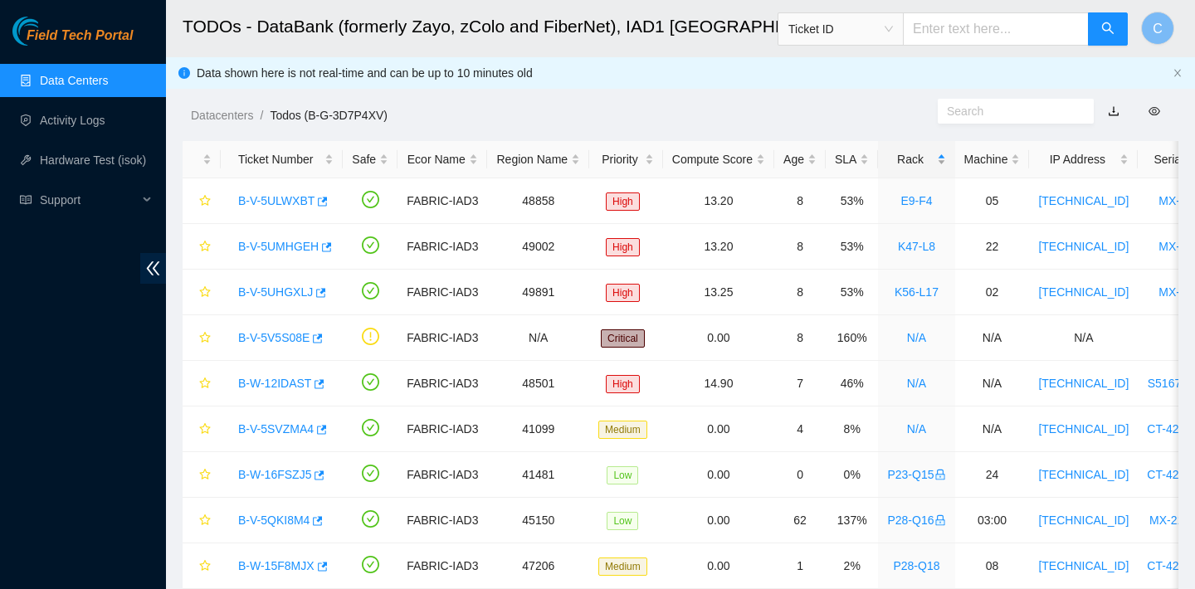
click at [924, 157] on div "Rack" at bounding box center [916, 159] width 58 height 18
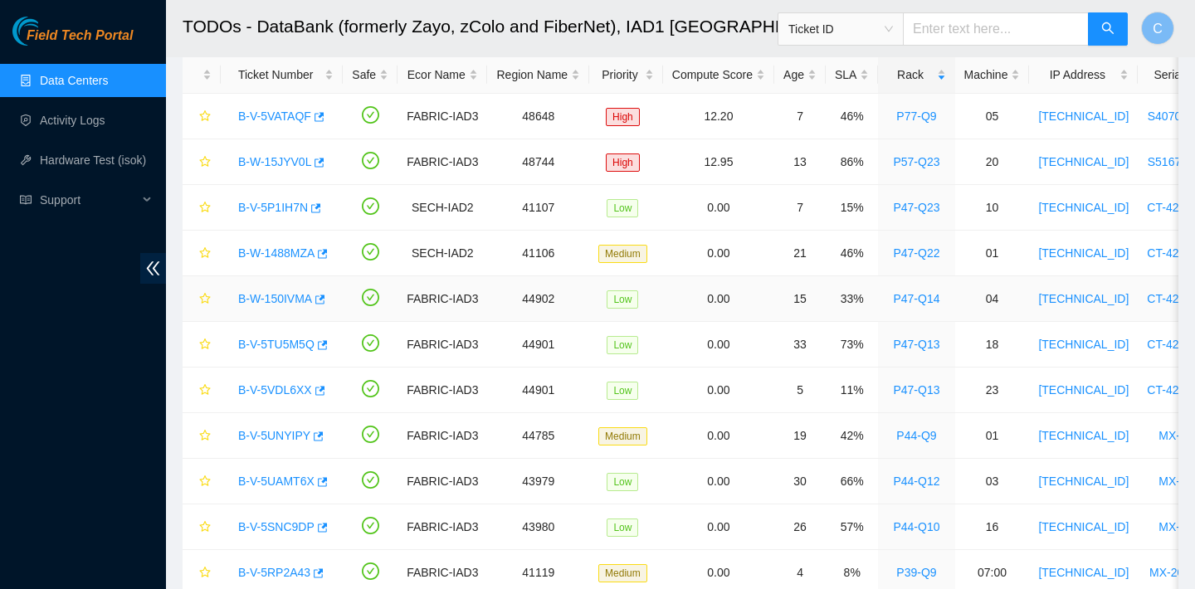
scroll to position [85, 0]
click at [327, 344] on icon "button" at bounding box center [321, 345] width 12 height 12
click at [327, 252] on icon "button" at bounding box center [321, 253] width 12 height 12
click at [325, 298] on icon "button" at bounding box center [320, 298] width 10 height 9
click at [327, 343] on icon "button" at bounding box center [323, 343] width 10 height 9
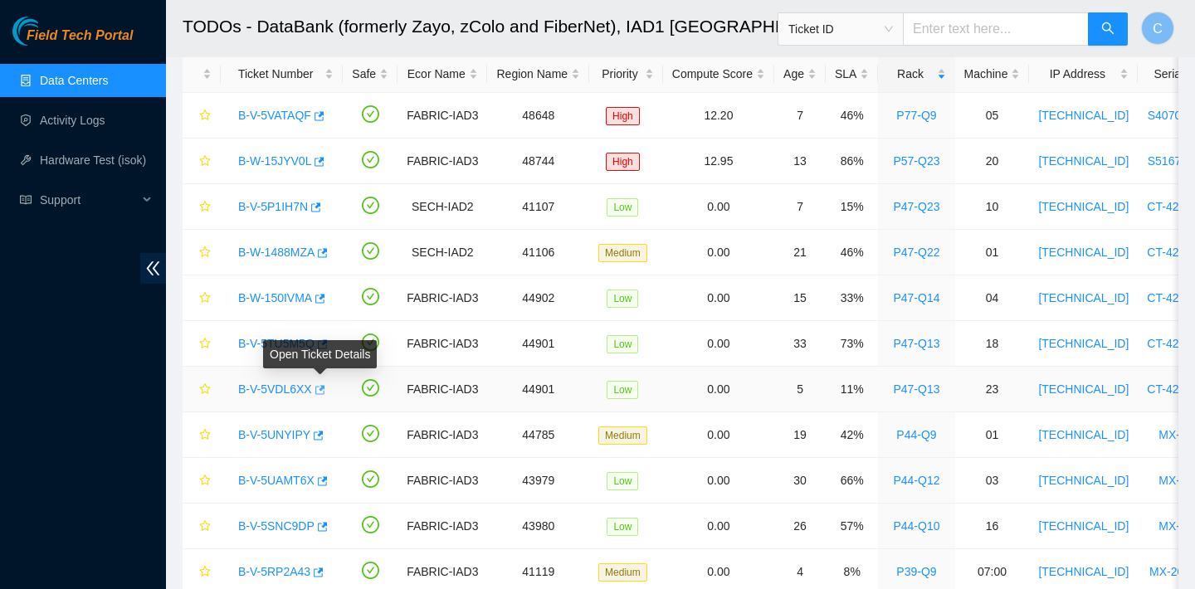
click at [325, 393] on button "button" at bounding box center [318, 390] width 13 height 27
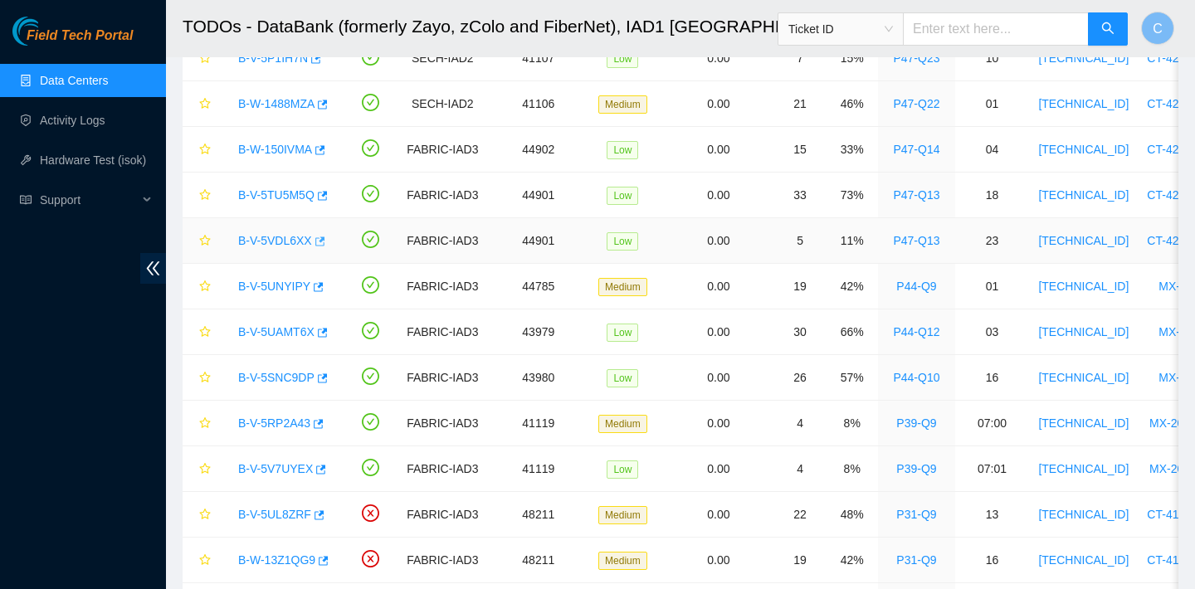
scroll to position [329, 0]
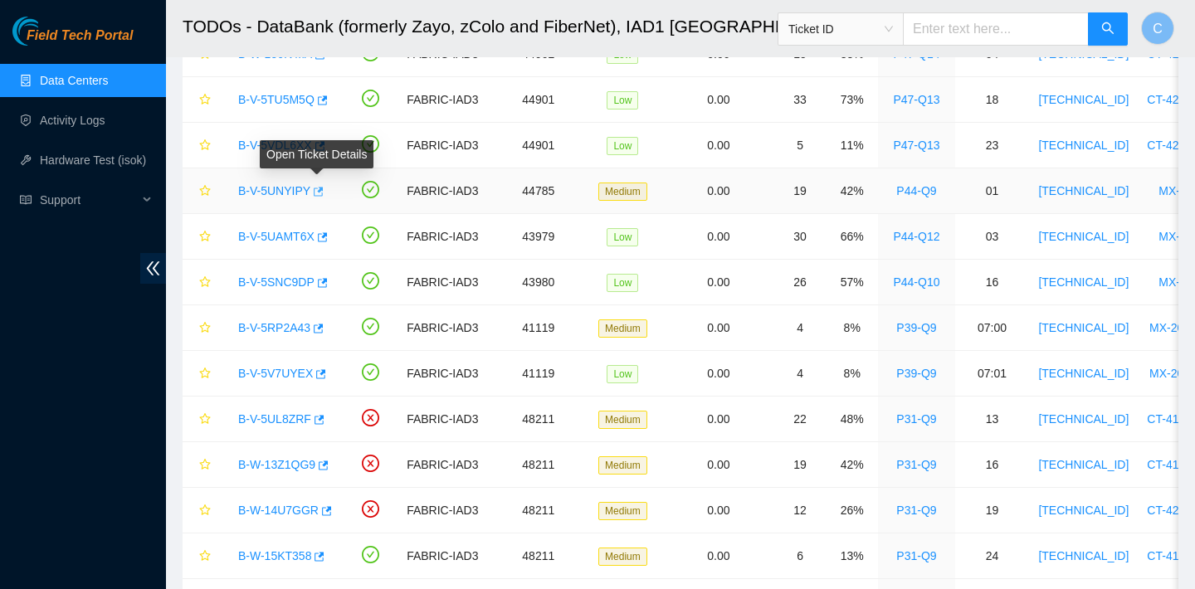
click at [322, 195] on icon "button" at bounding box center [319, 191] width 10 height 9
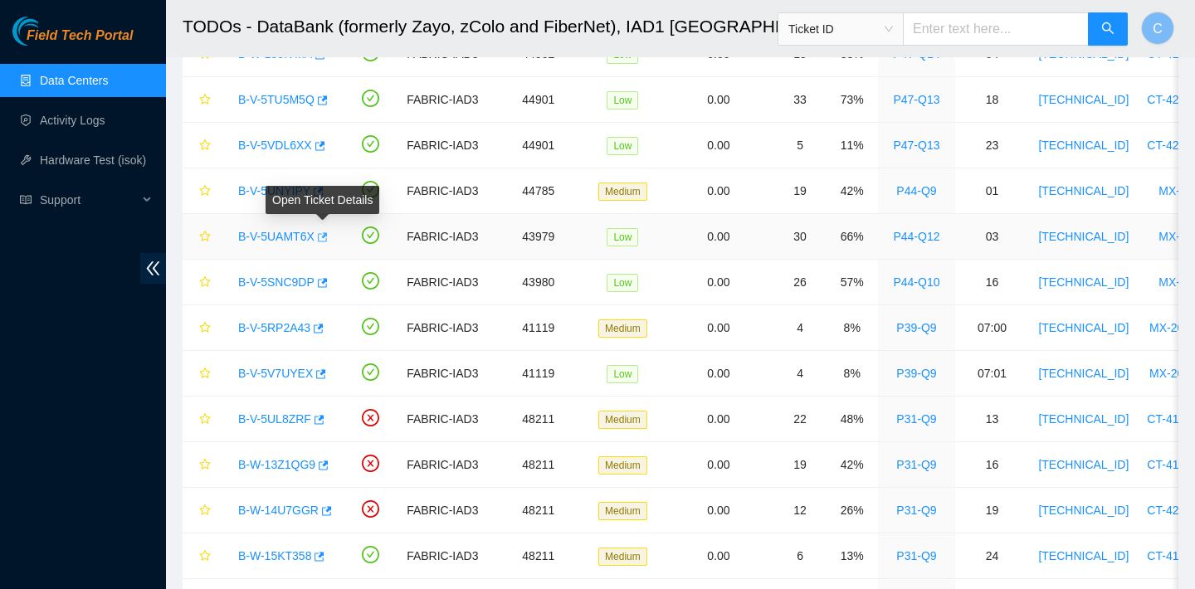
click at [327, 242] on icon "button" at bounding box center [321, 238] width 12 height 12
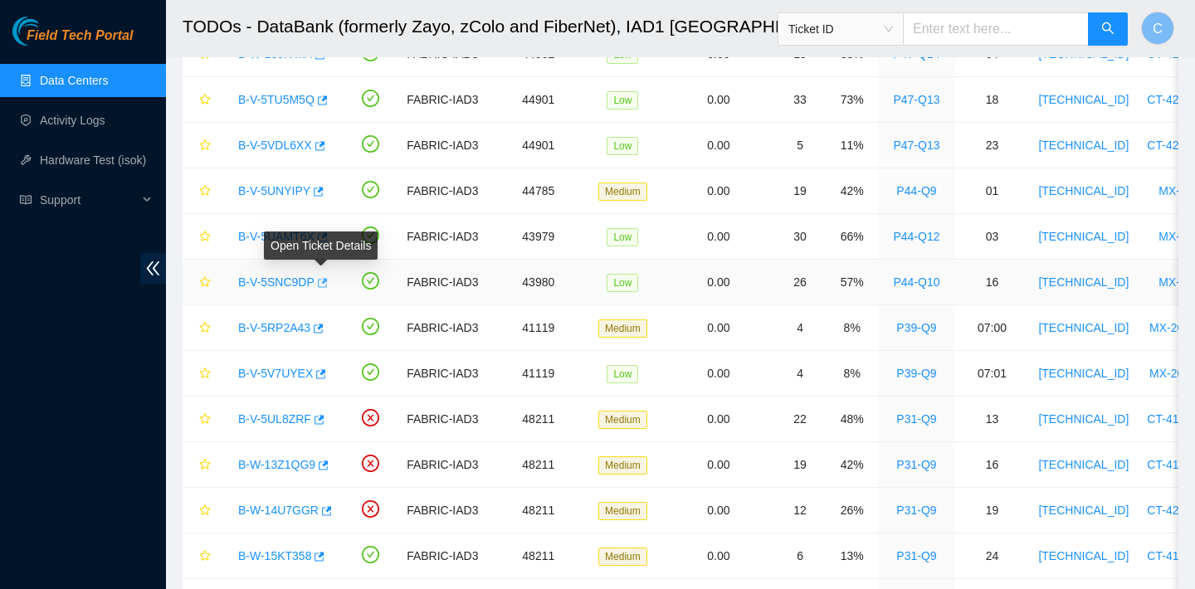
click at [327, 282] on icon "button" at bounding box center [321, 283] width 12 height 12
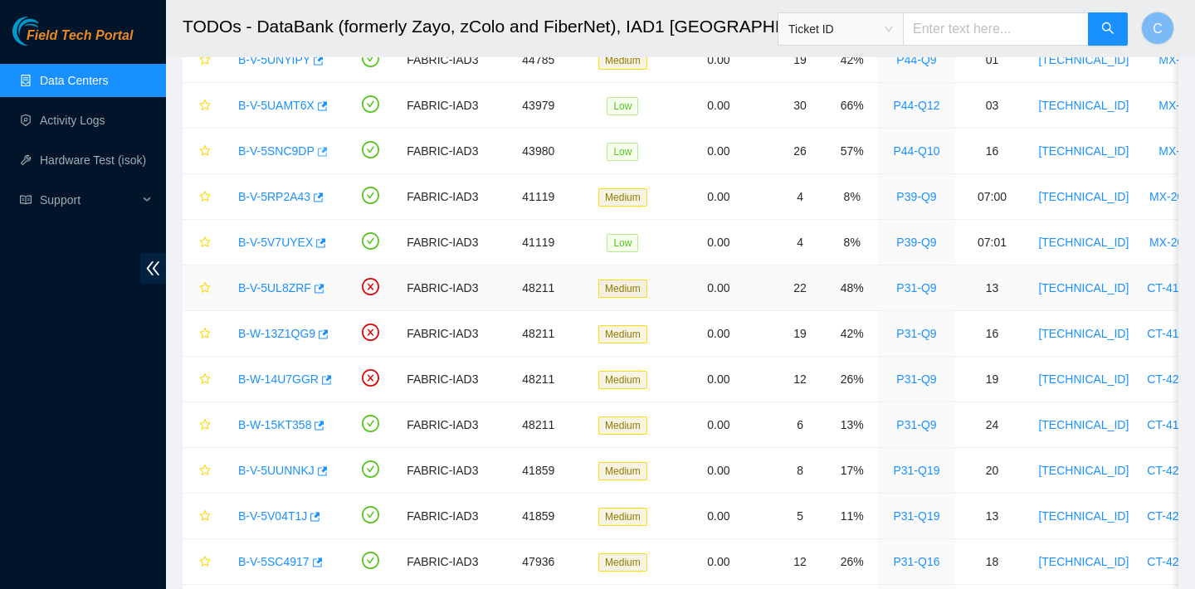
scroll to position [462, 0]
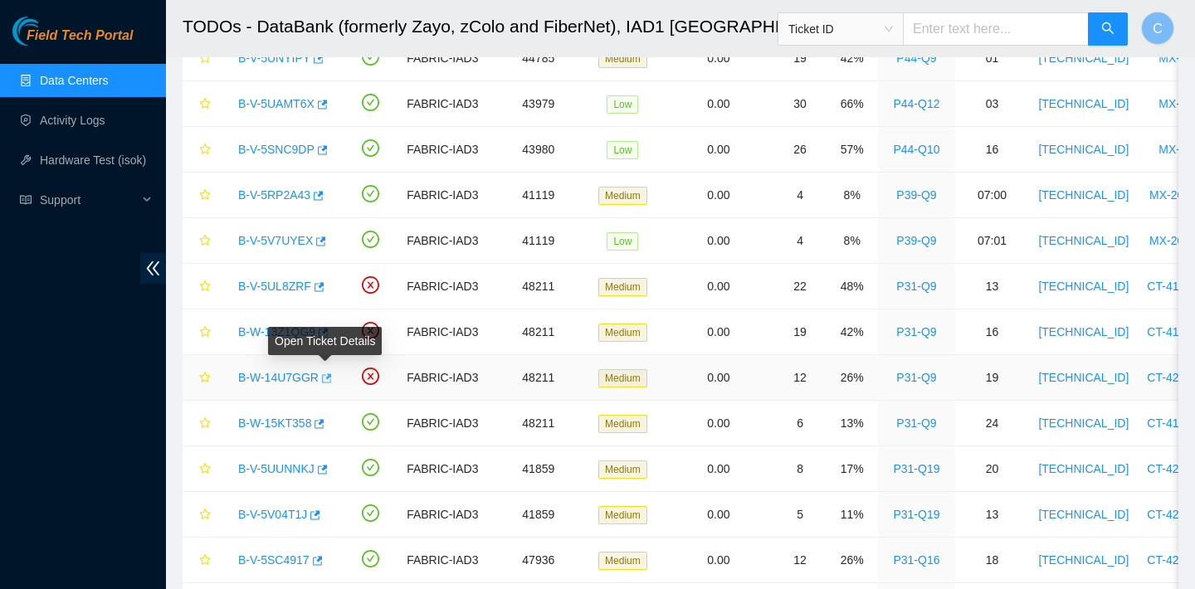
click at [332, 382] on icon "button" at bounding box center [327, 377] width 10 height 9
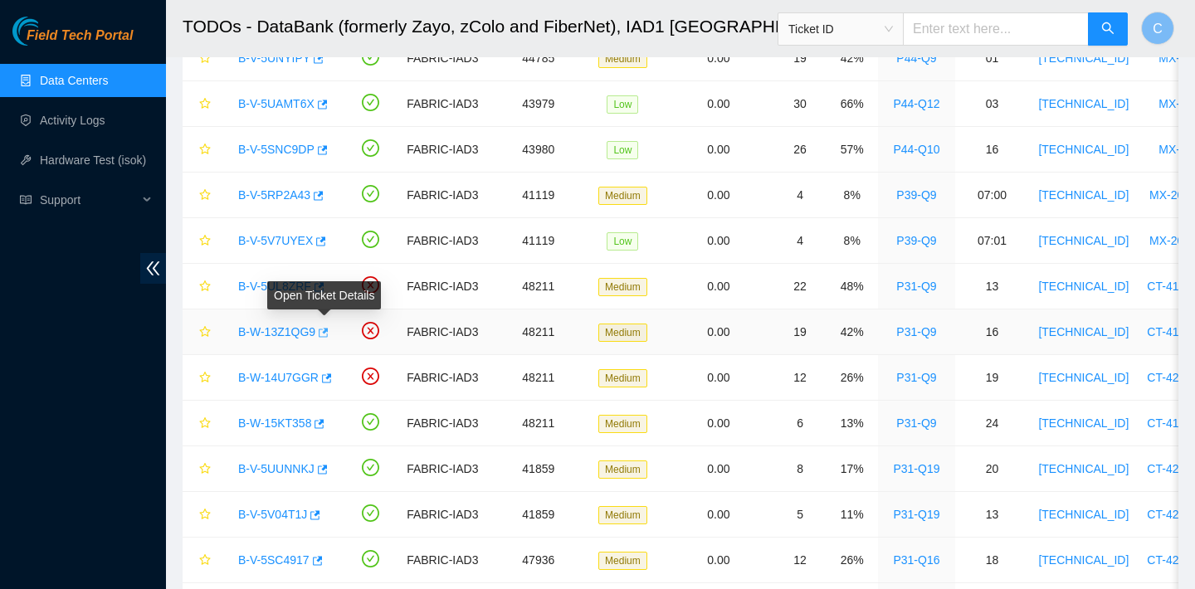
click at [329, 331] on icon "button" at bounding box center [324, 332] width 10 height 9
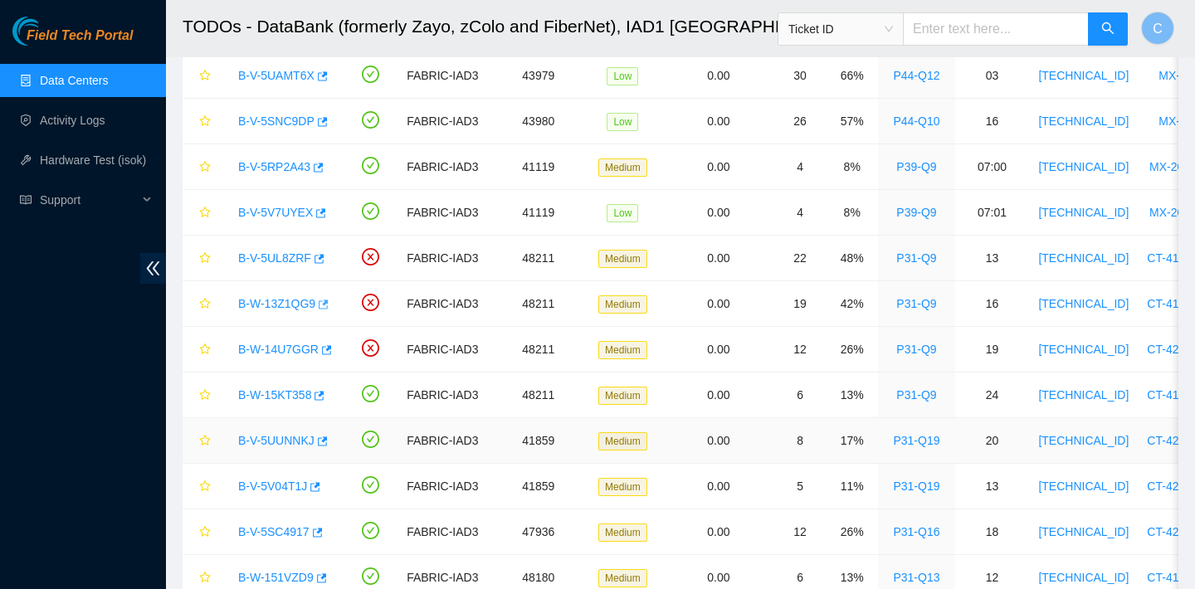
scroll to position [478, 0]
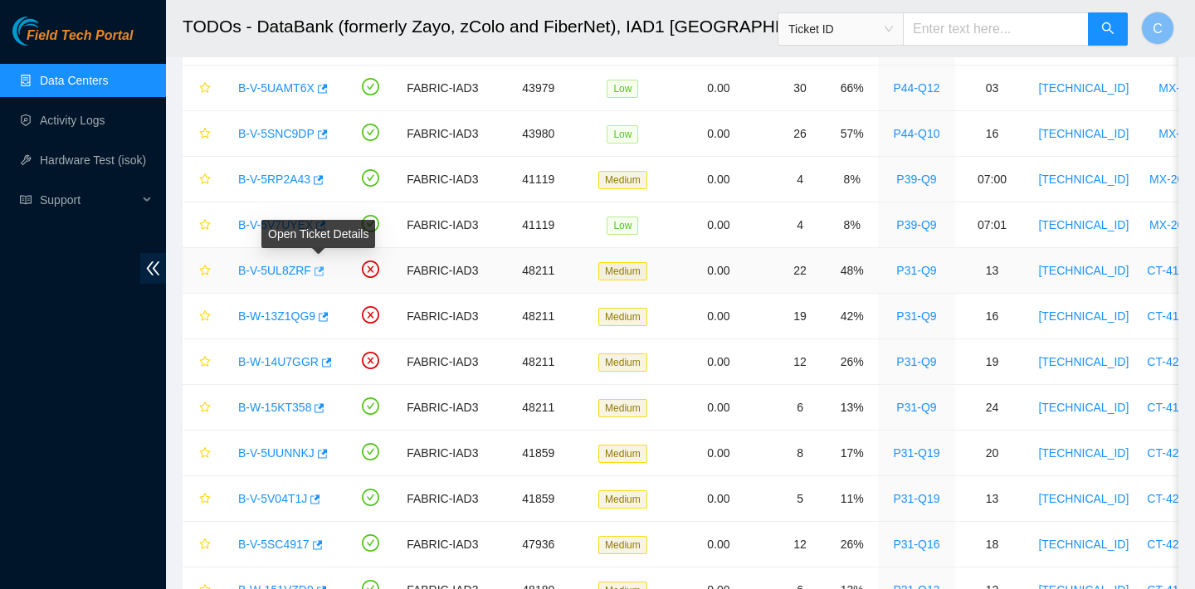
click at [320, 266] on icon "button" at bounding box center [318, 272] width 12 height 12
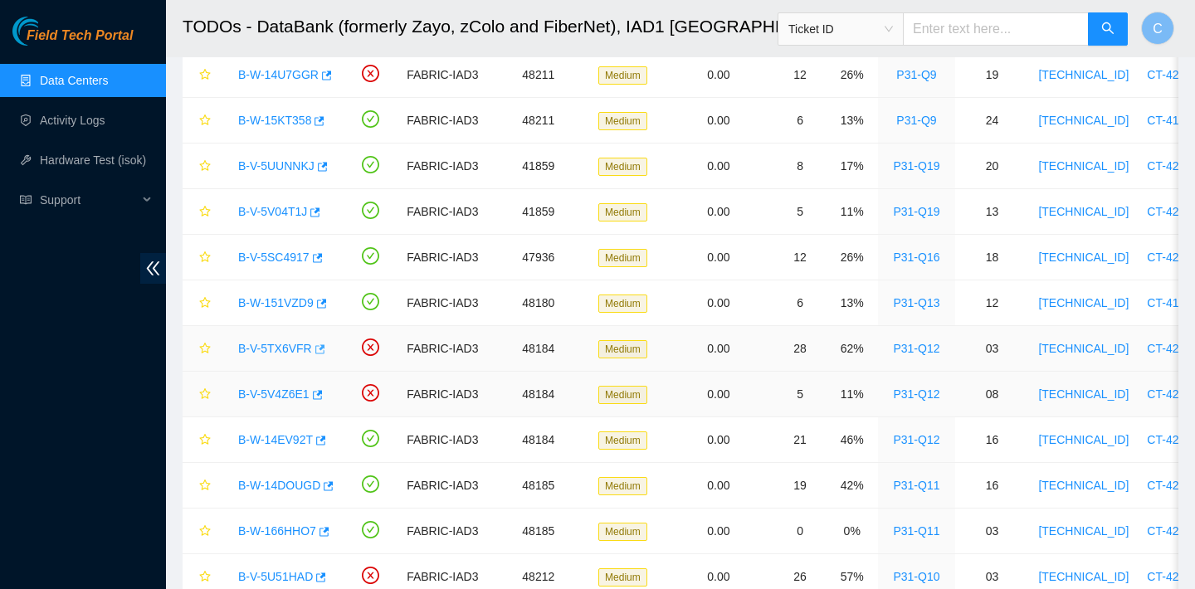
scroll to position [759, 0]
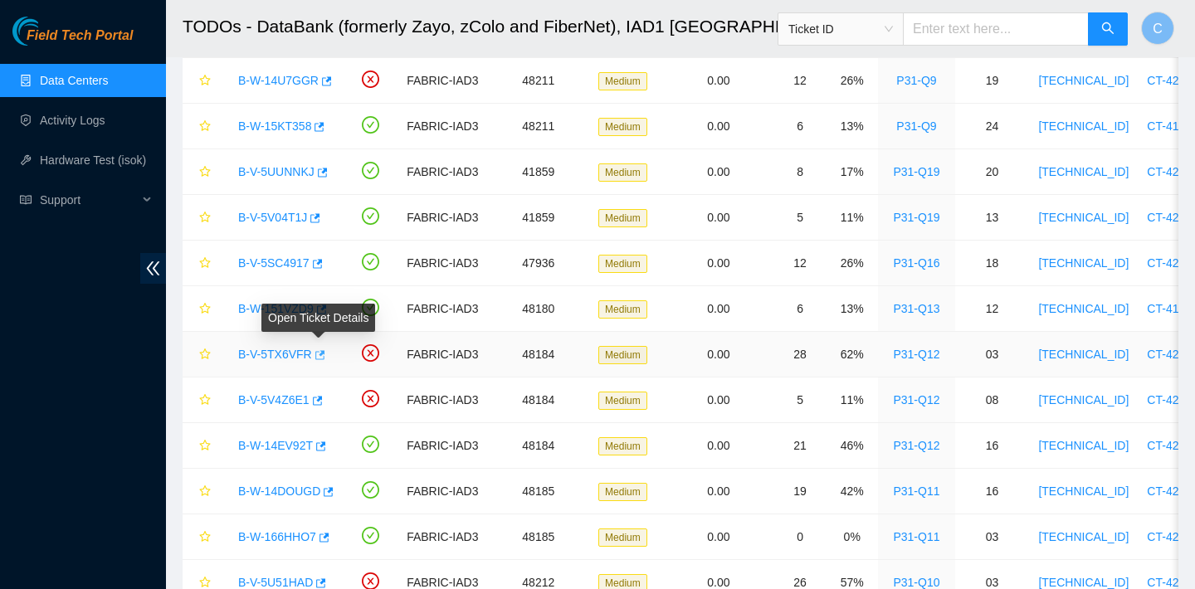
click at [324, 350] on icon "button" at bounding box center [320, 354] width 10 height 9
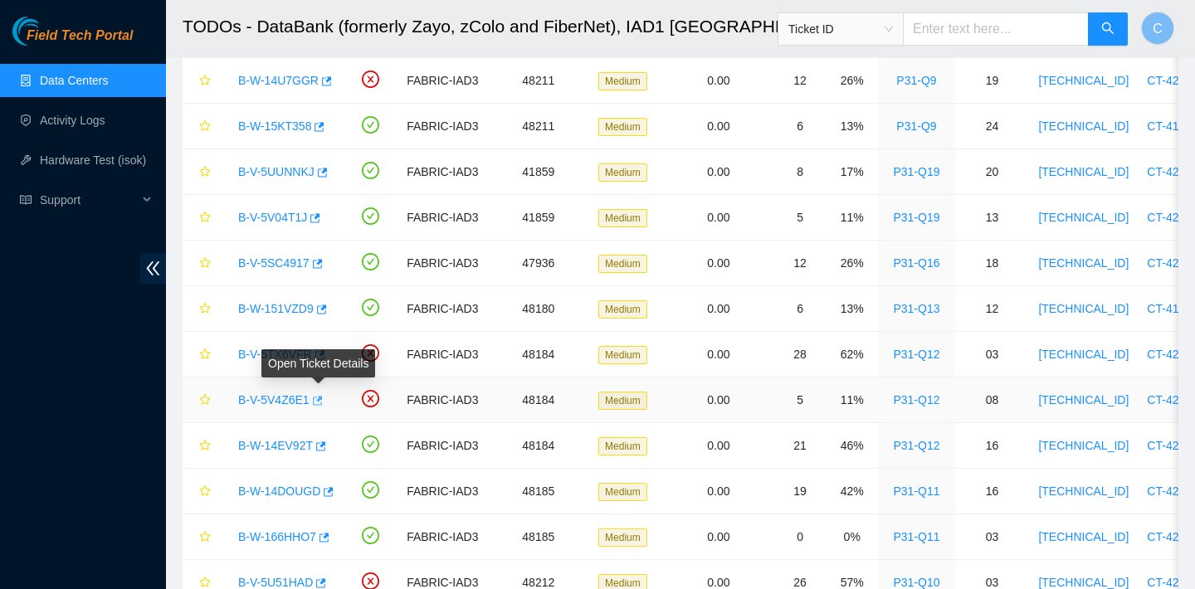
click at [323, 398] on icon "button" at bounding box center [318, 400] width 10 height 9
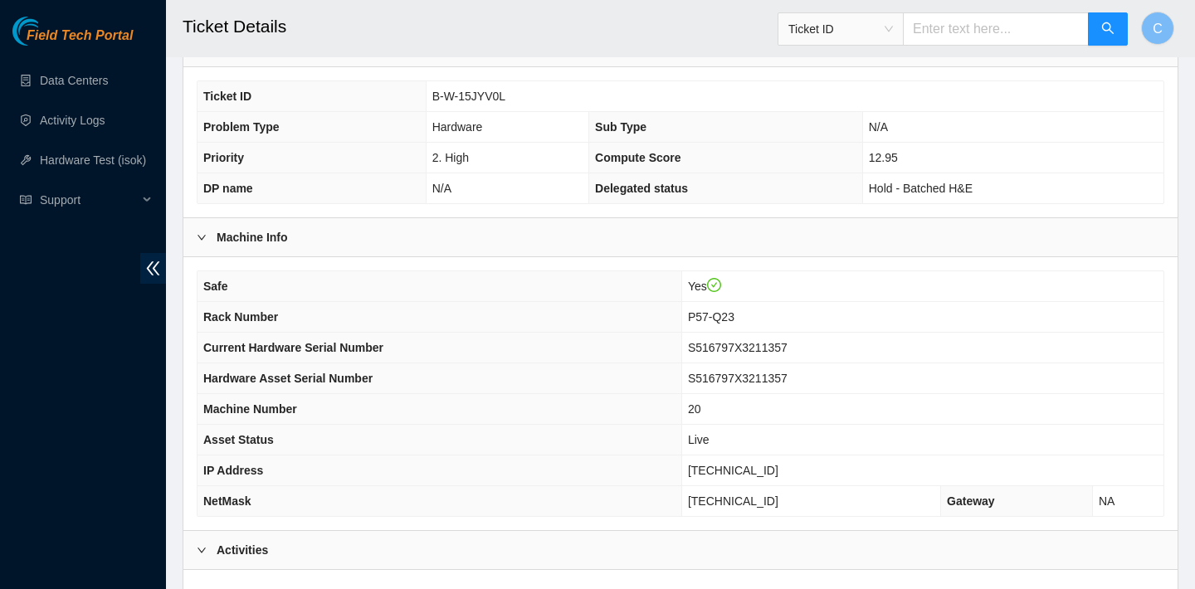
scroll to position [698, 0]
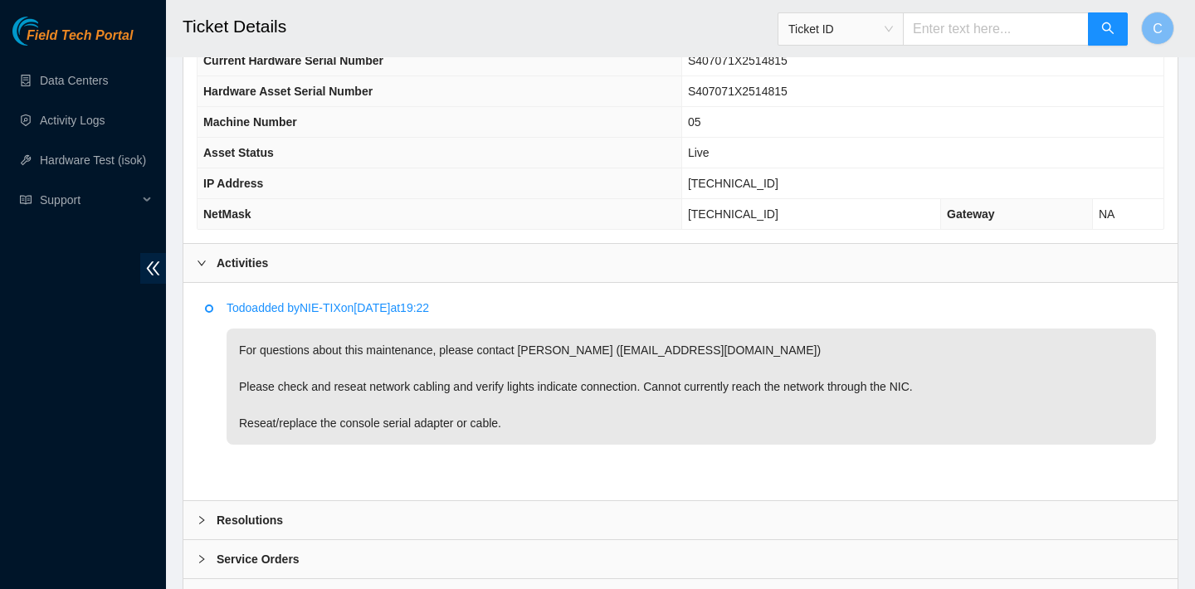
scroll to position [529, 0]
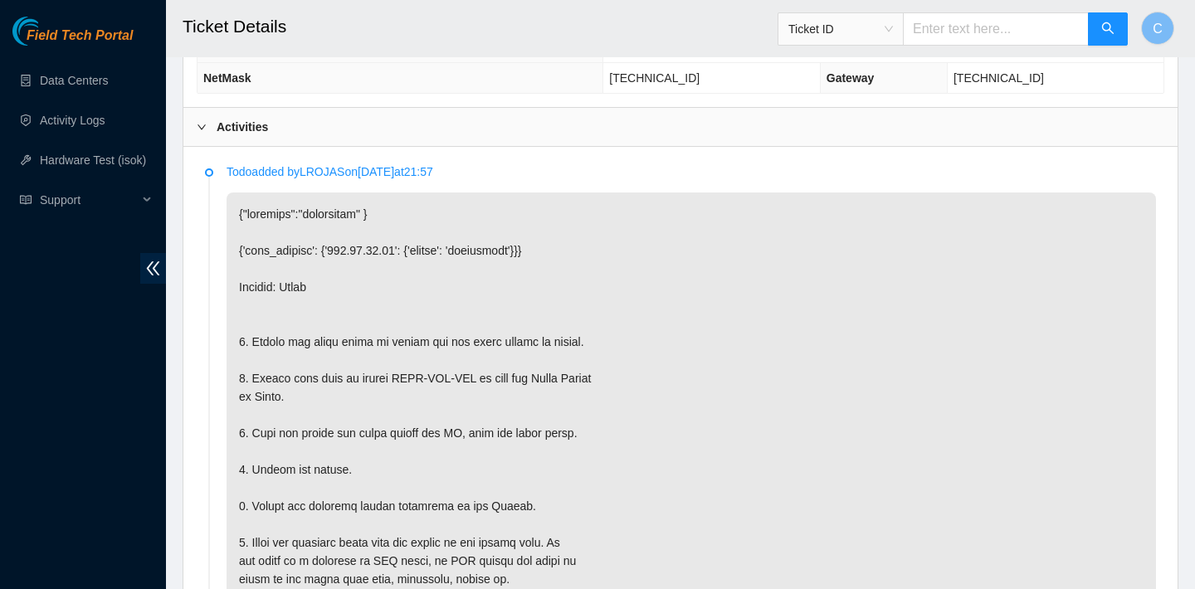
scroll to position [465, 0]
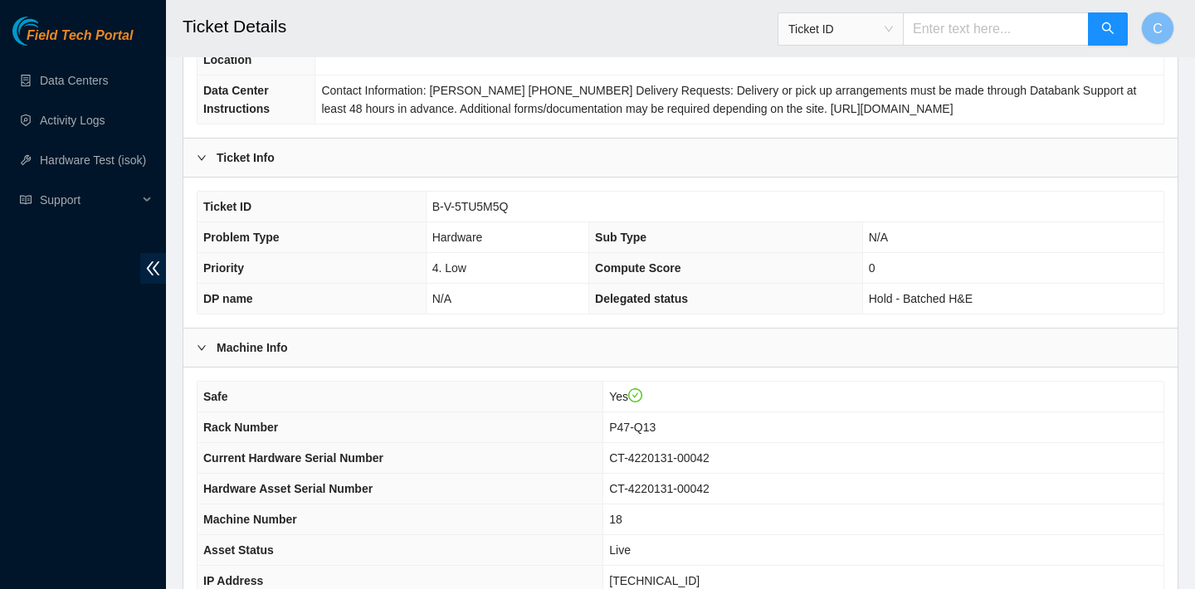
scroll to position [482, 0]
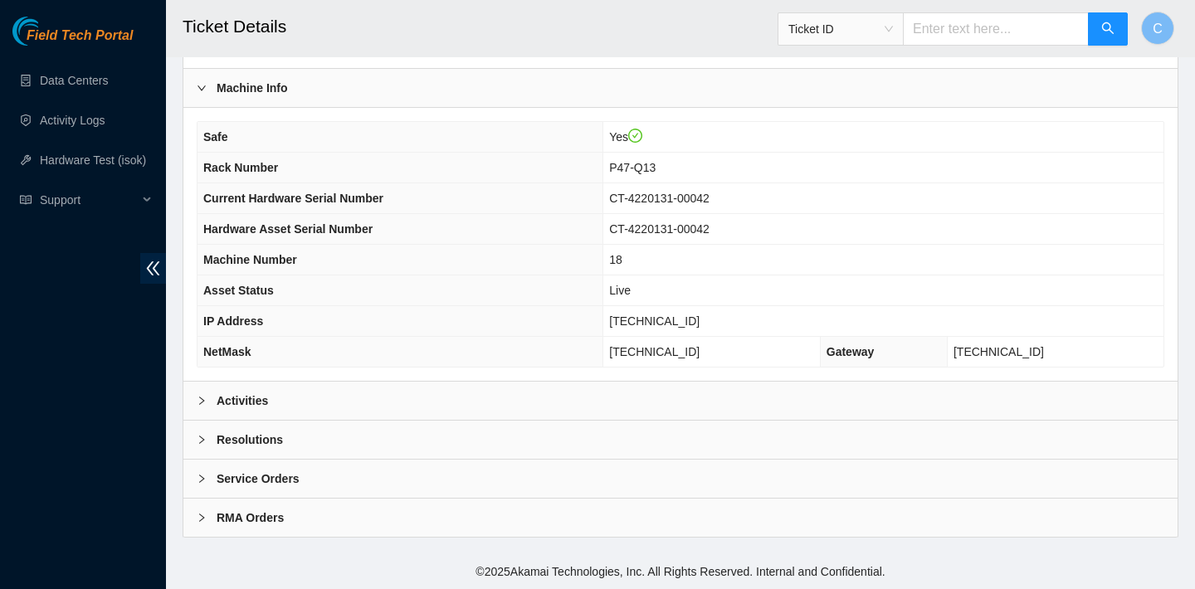
click at [685, 395] on div "Activities" at bounding box center [680, 401] width 994 height 38
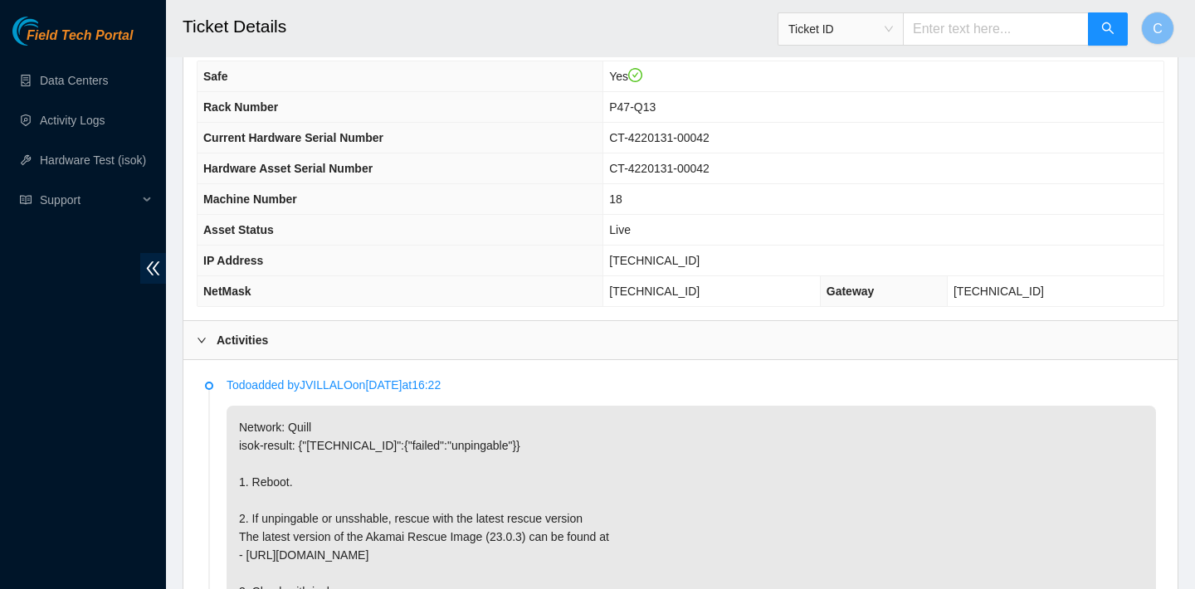
scroll to position [544, 0]
click at [477, 39] on h2 "Ticket Details" at bounding box center [589, 26] width 813 height 53
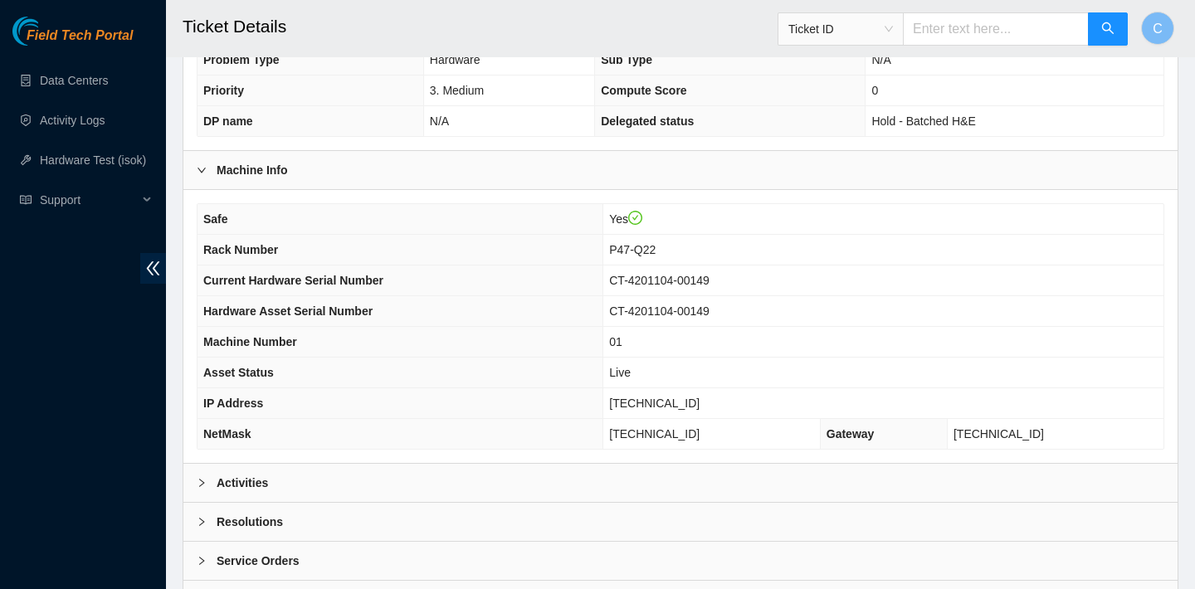
scroll to position [471, 0]
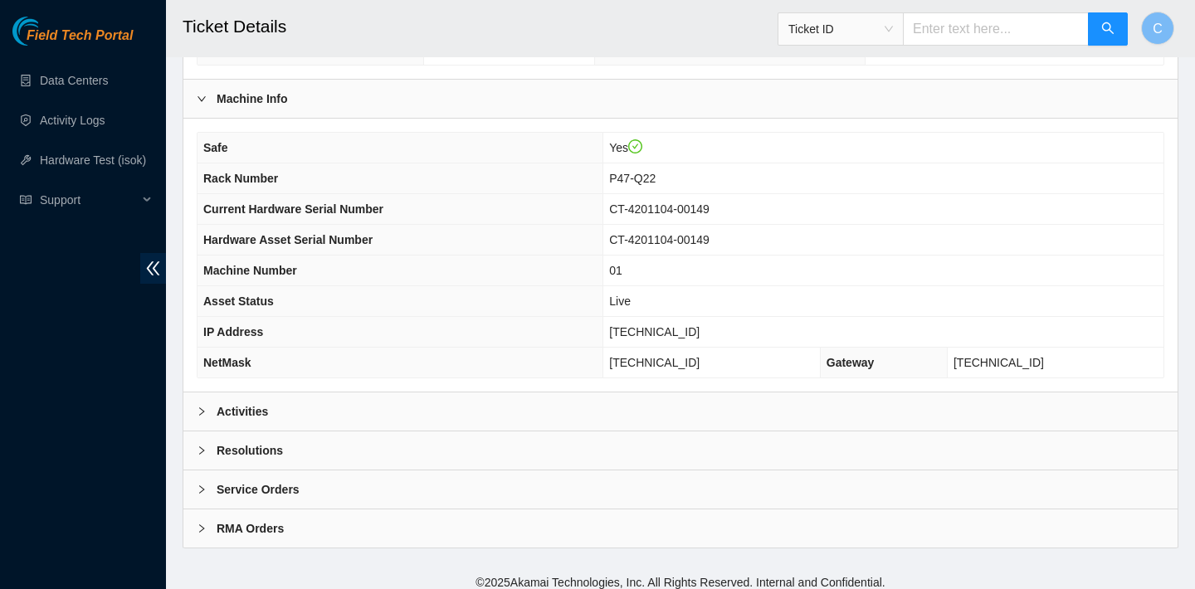
click at [315, 410] on div "Activities" at bounding box center [680, 412] width 994 height 38
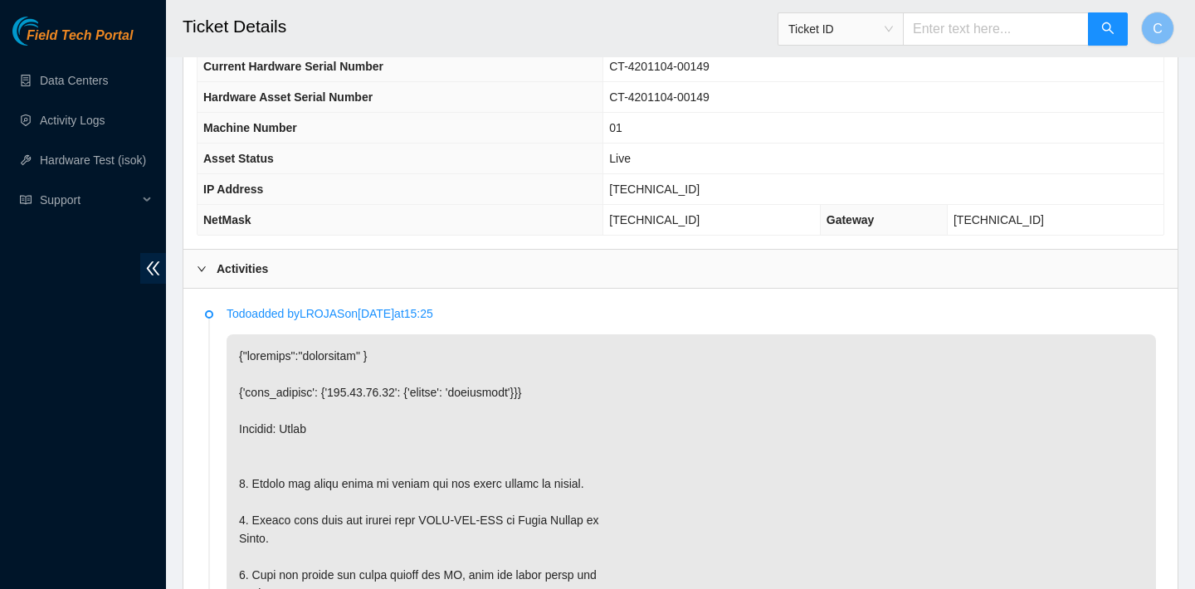
scroll to position [584, 0]
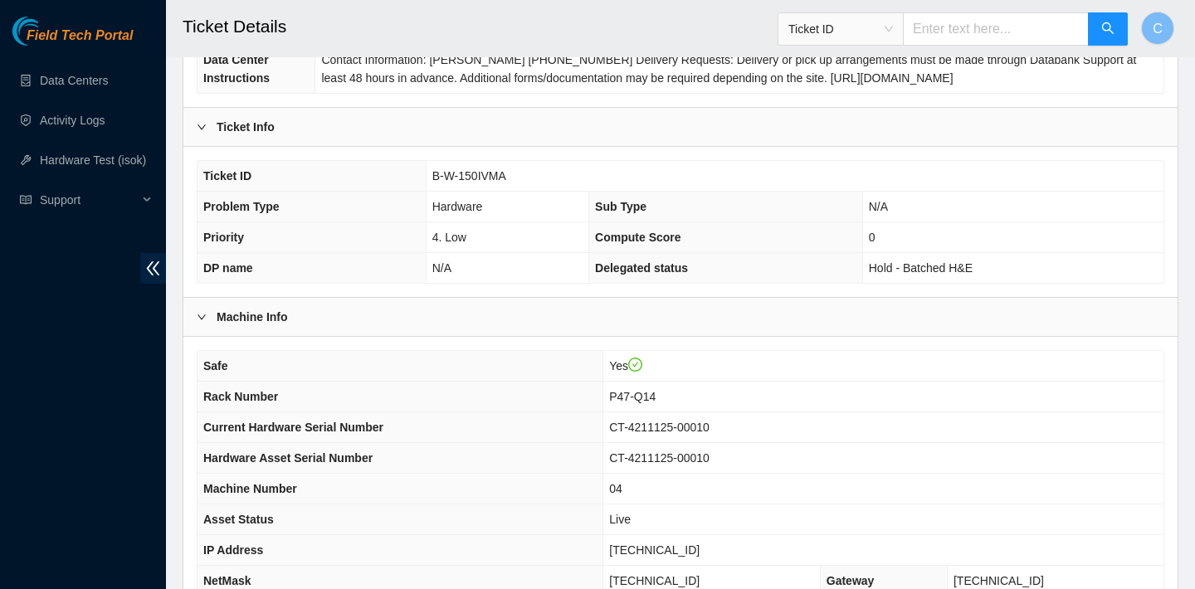
scroll to position [482, 0]
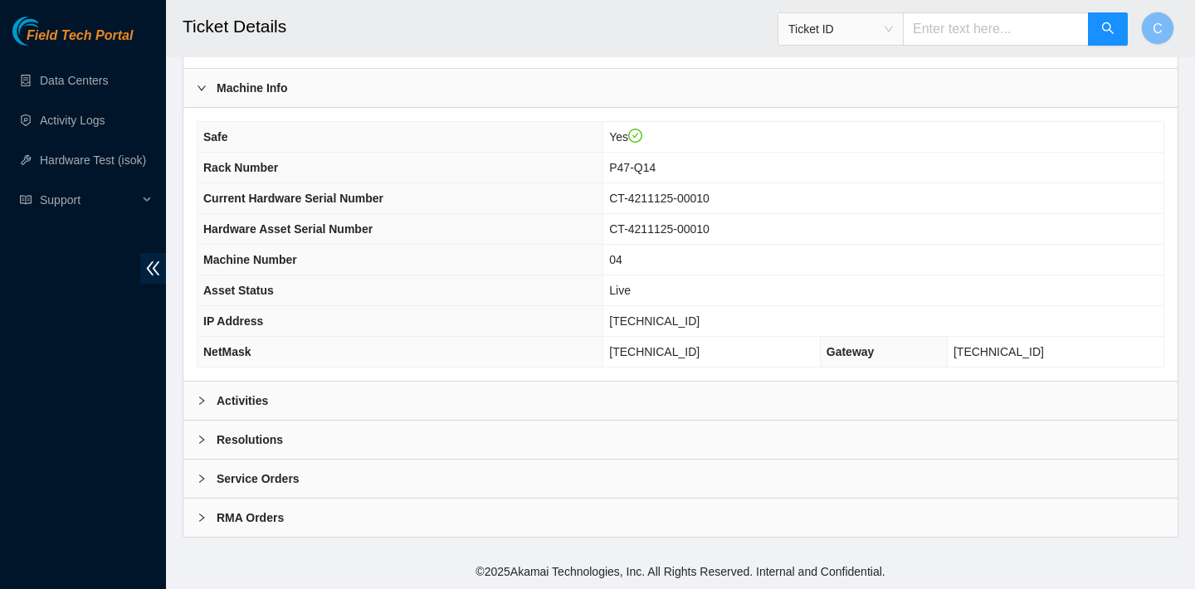
click at [529, 400] on div "Activities" at bounding box center [680, 401] width 994 height 38
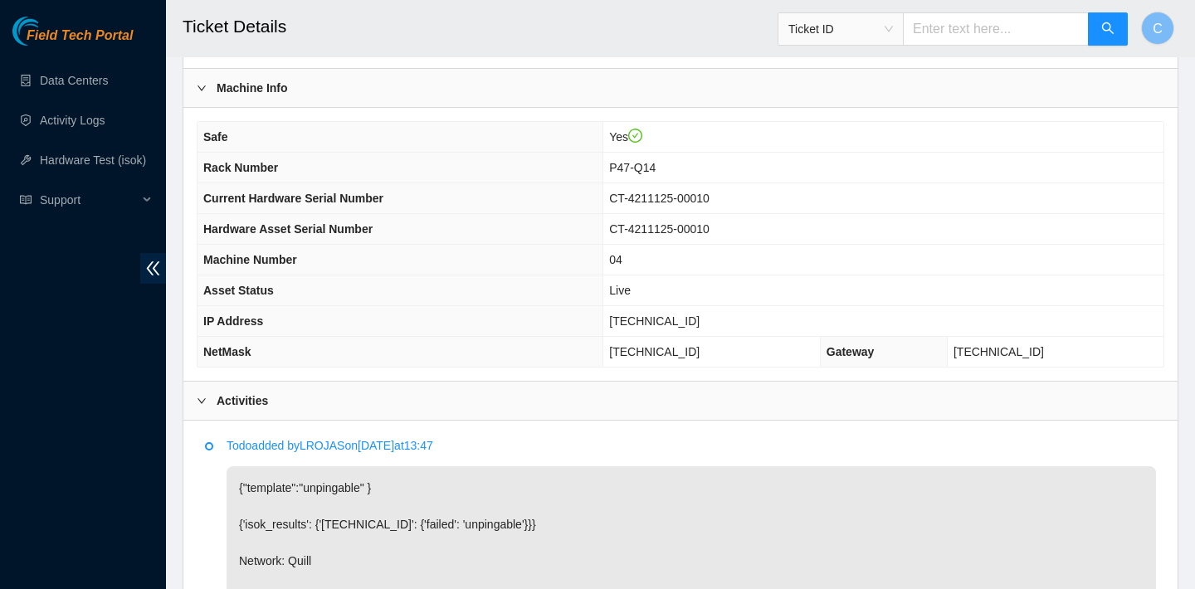
scroll to position [738, 0]
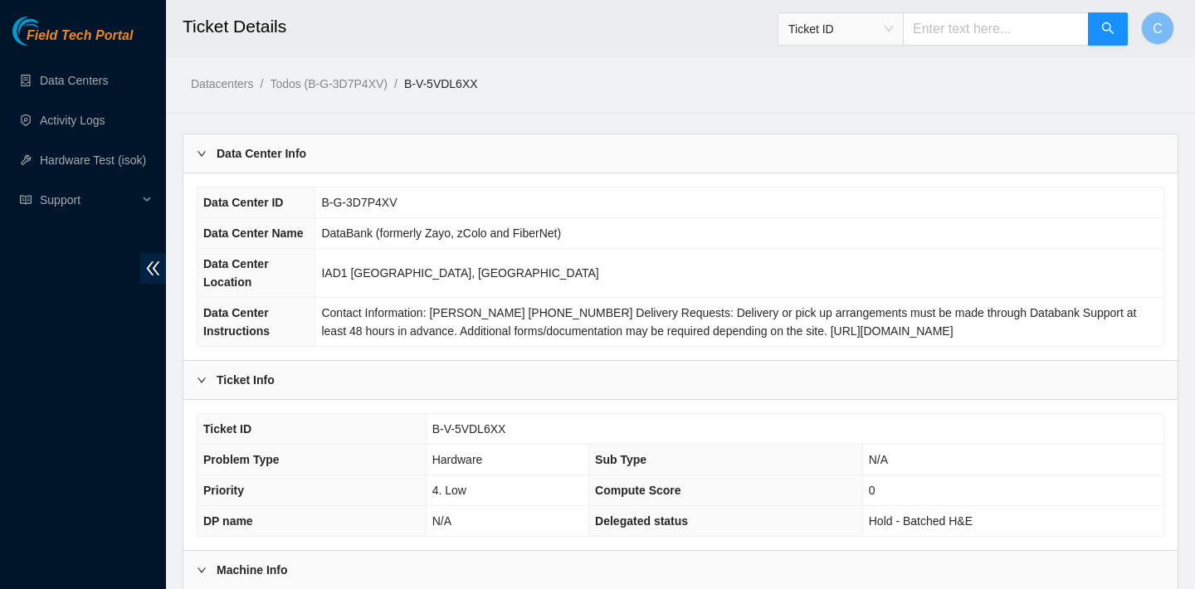
click at [702, 76] on ol "Datacenters / Todos (B-G-3D7P4XV) / B-V-5VDL6XX /" at bounding box center [564, 84] width 747 height 18
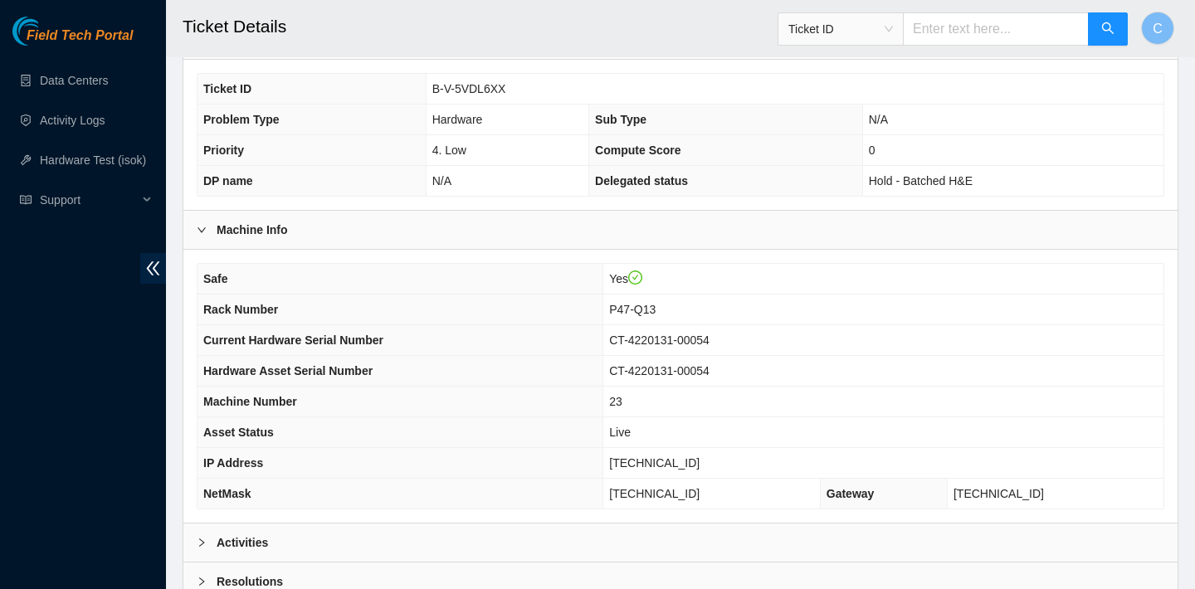
scroll to position [482, 0]
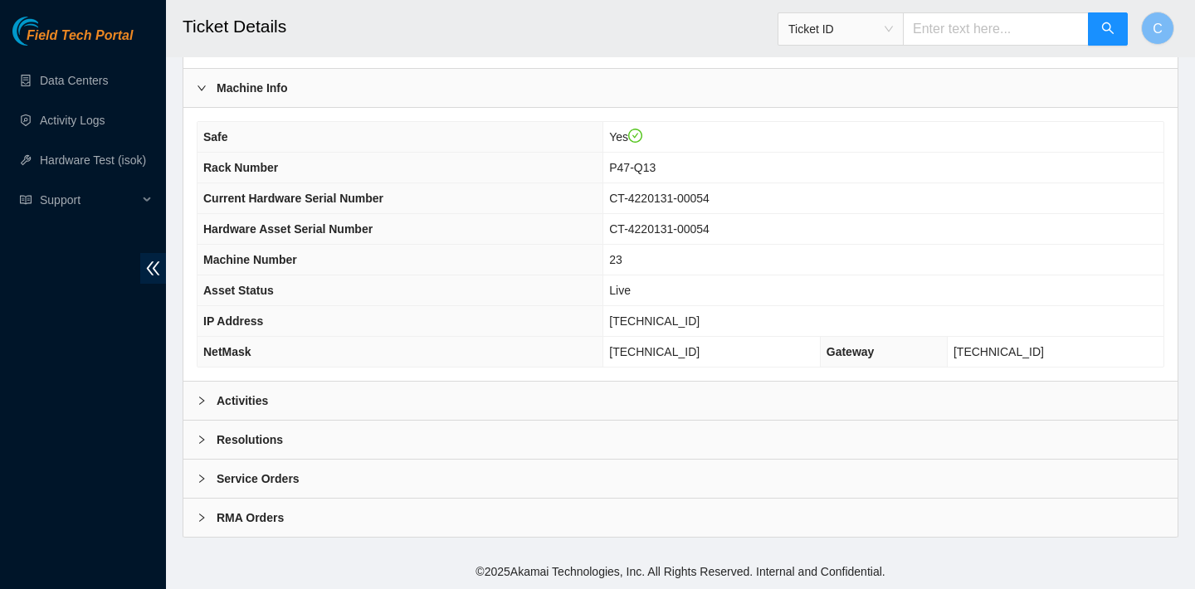
click at [557, 394] on div "Activities" at bounding box center [680, 401] width 994 height 38
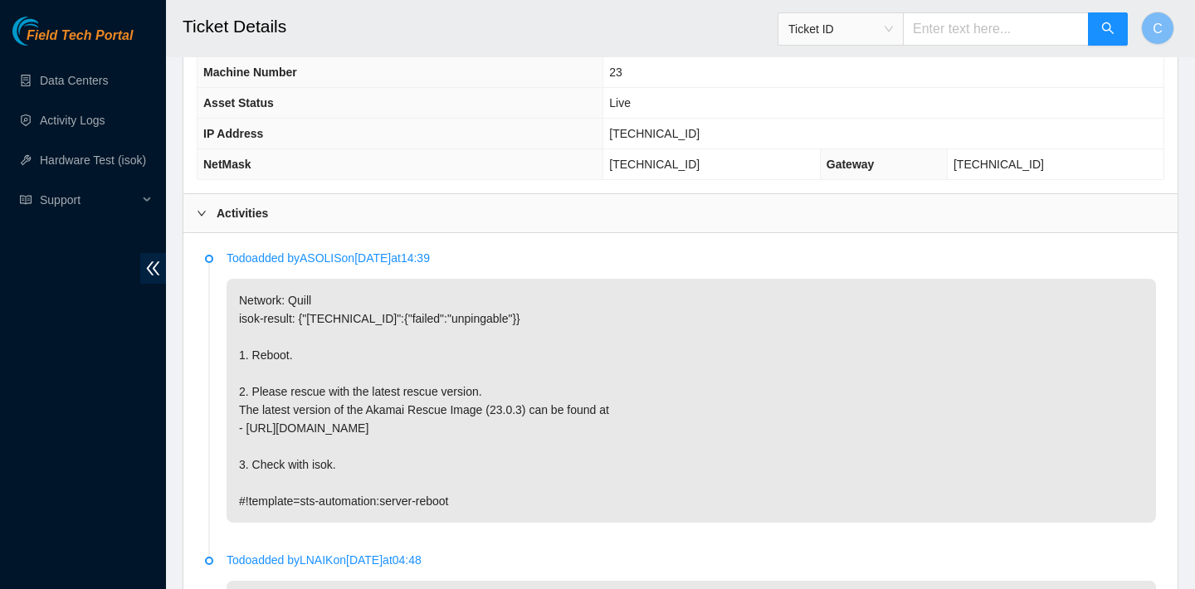
scroll to position [661, 0]
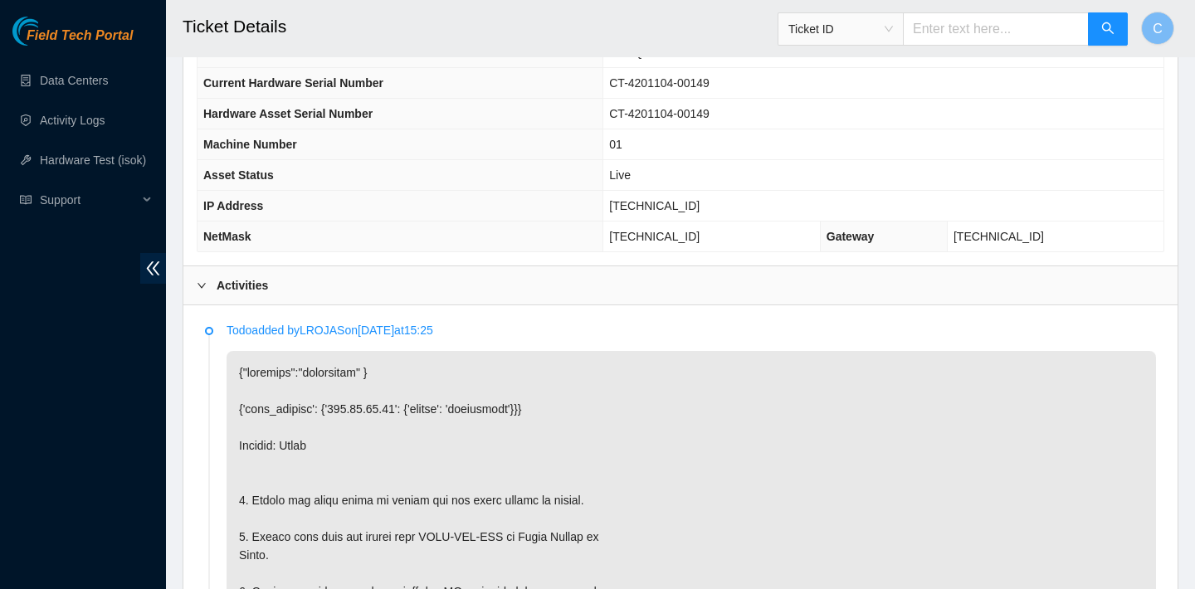
scroll to position [469, 0]
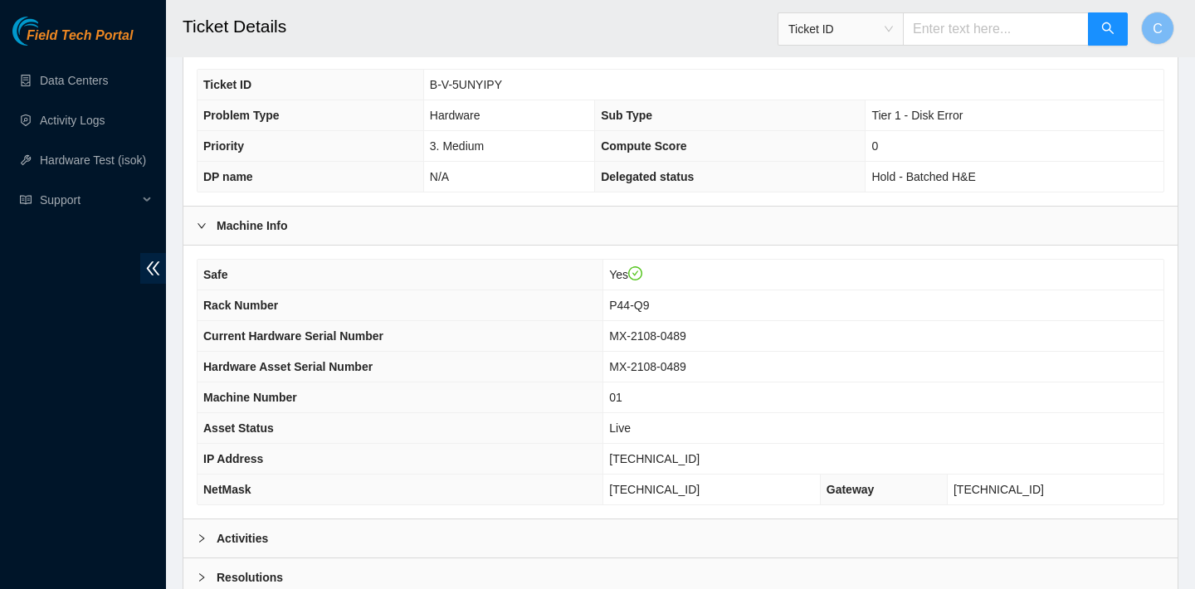
scroll to position [426, 0]
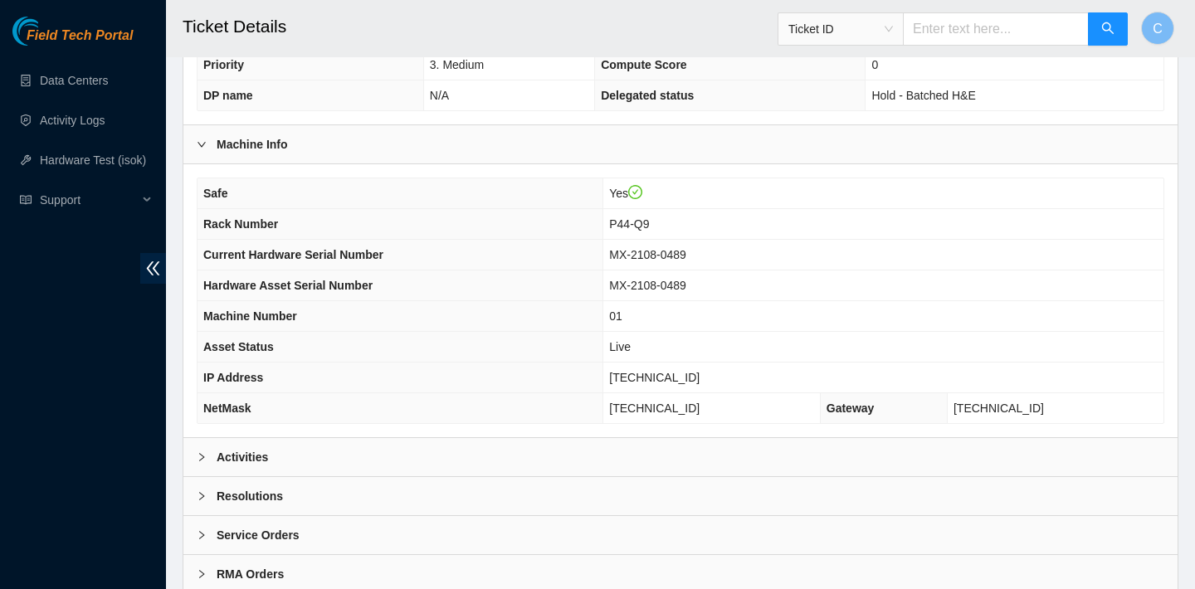
click at [351, 445] on div "Activities" at bounding box center [680, 457] width 994 height 38
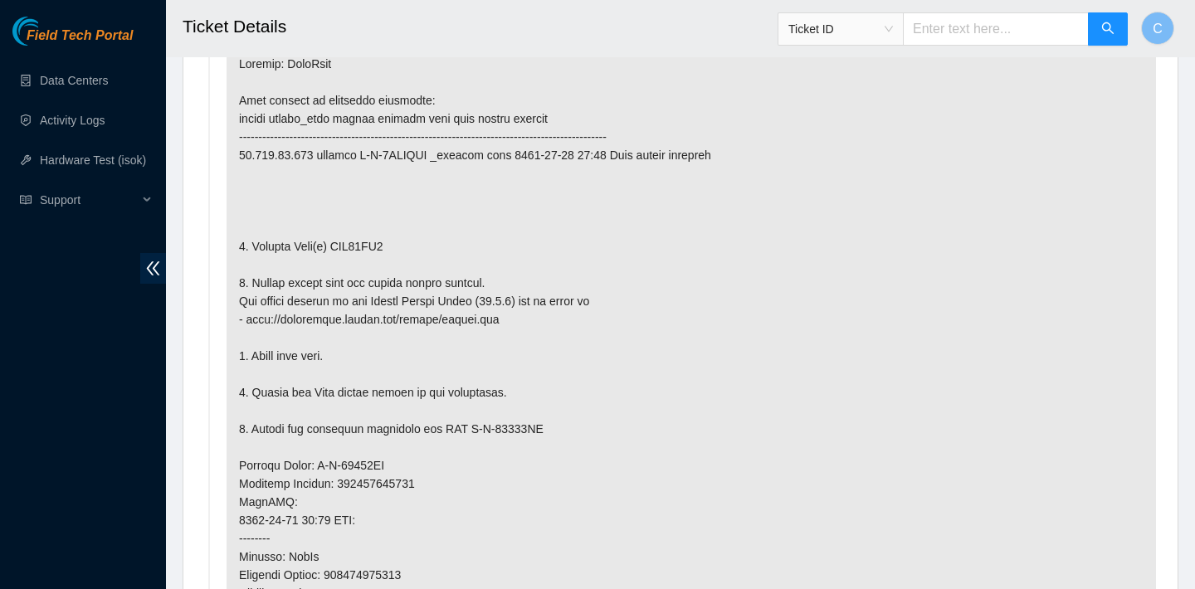
scroll to position [1012, 0]
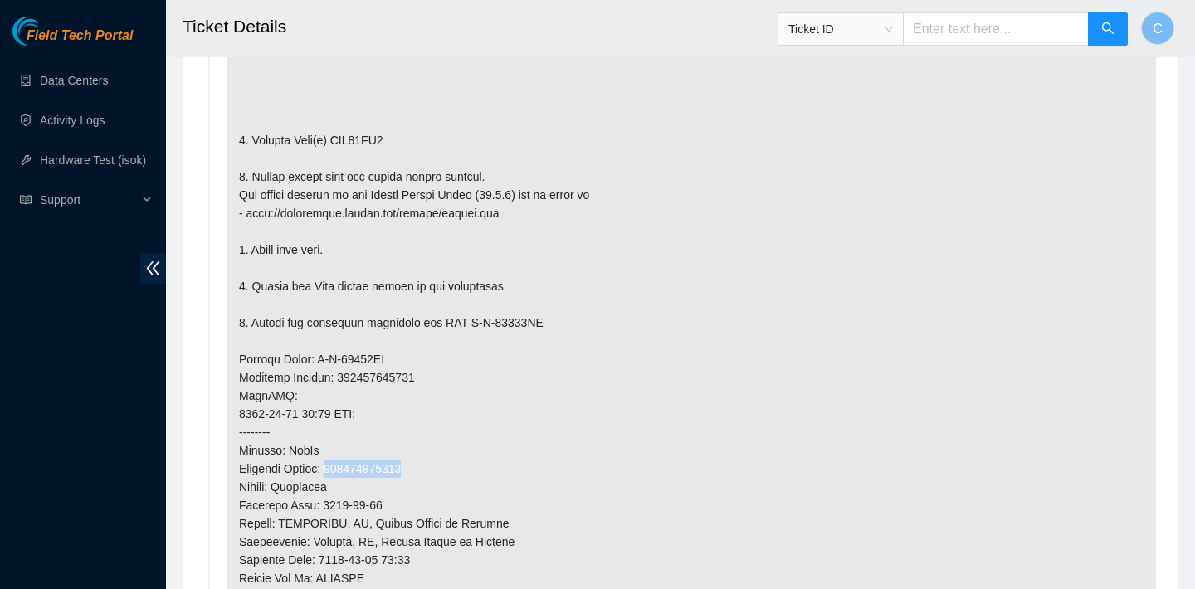
drag, startPoint x: 428, startPoint y: 466, endPoint x: 339, endPoint y: 461, distance: 89.7
click at [339, 461] on p at bounding box center [691, 377] width 929 height 883
copy p "463470047490"
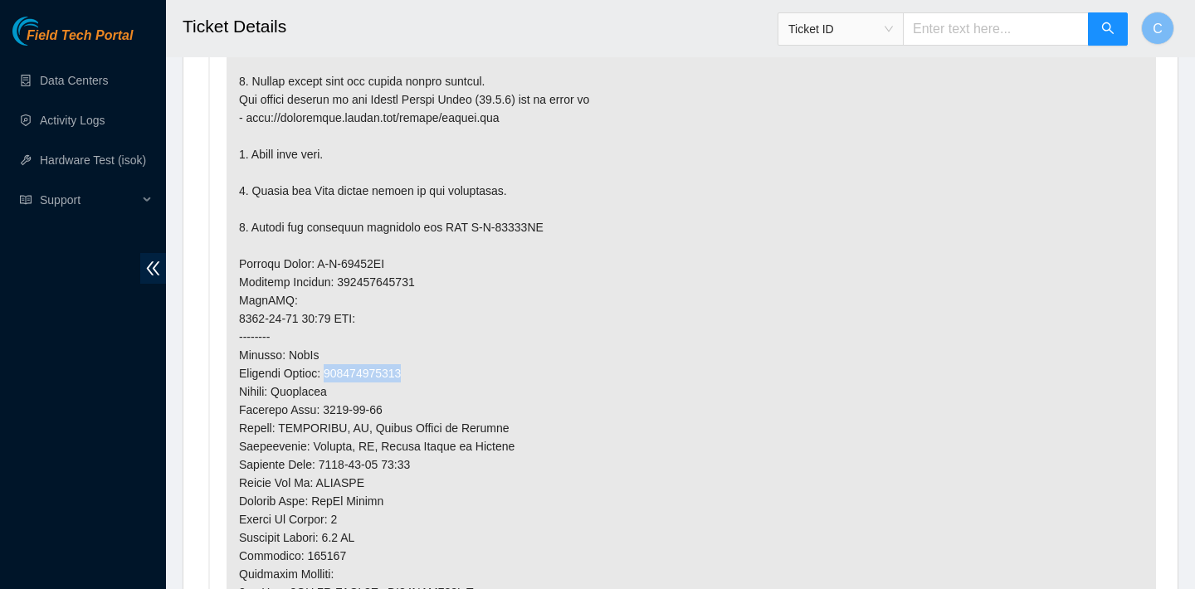
scroll to position [1336, 0]
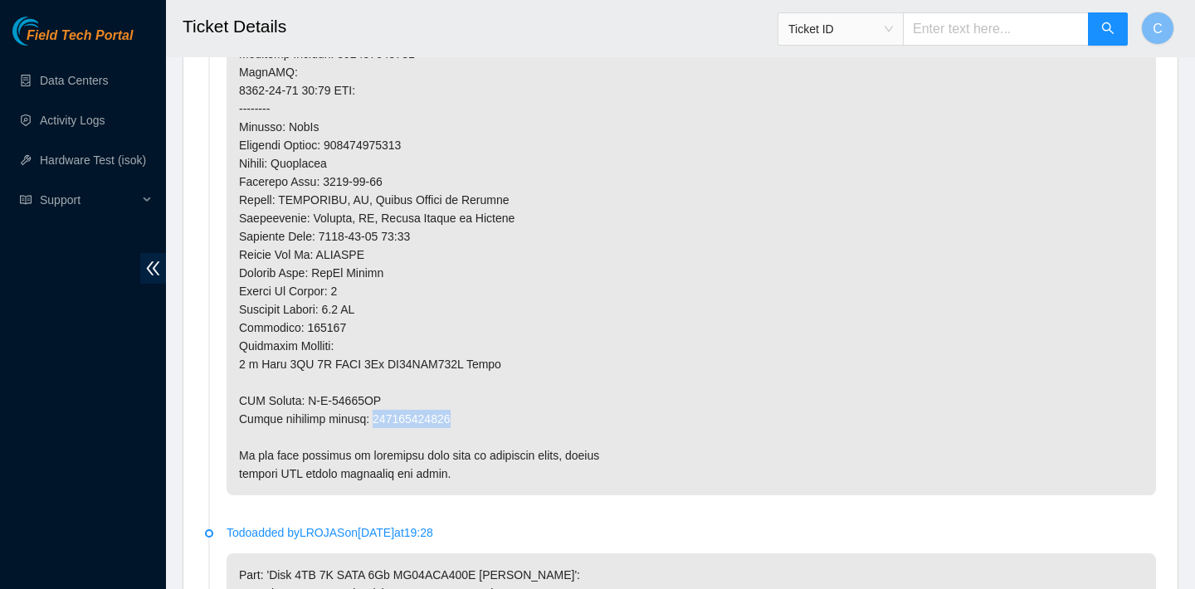
drag, startPoint x: 460, startPoint y: 414, endPoint x: 374, endPoint y: 413, distance: 85.5
click at [374, 413] on p at bounding box center [691, 53] width 929 height 883
copy p "463470047505"
click at [851, 142] on p at bounding box center [691, 53] width 929 height 883
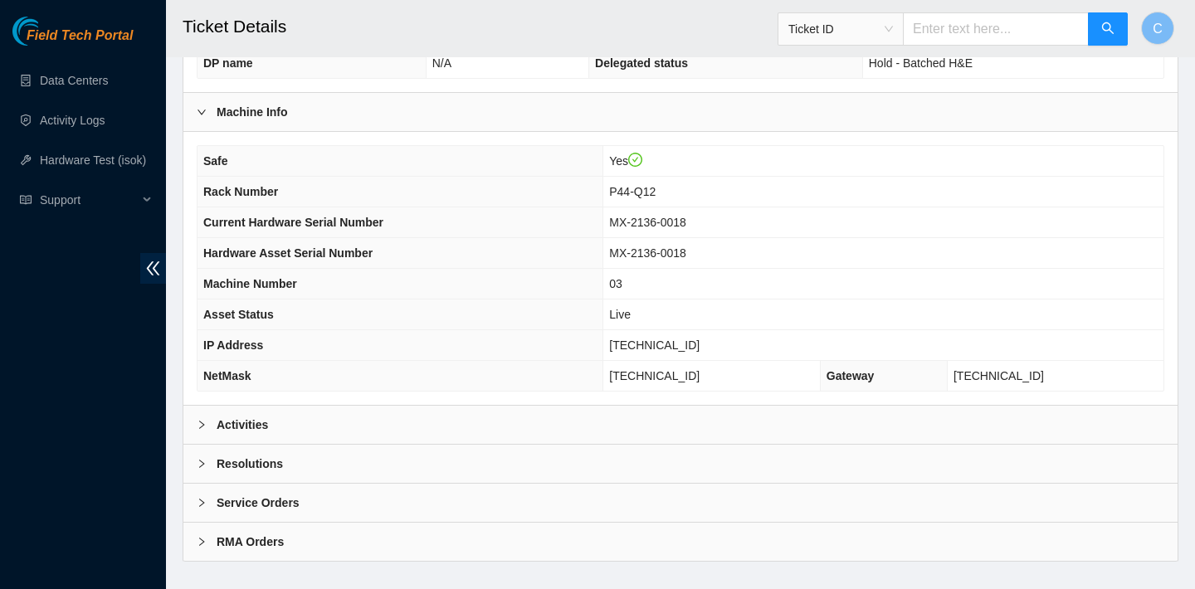
scroll to position [482, 0]
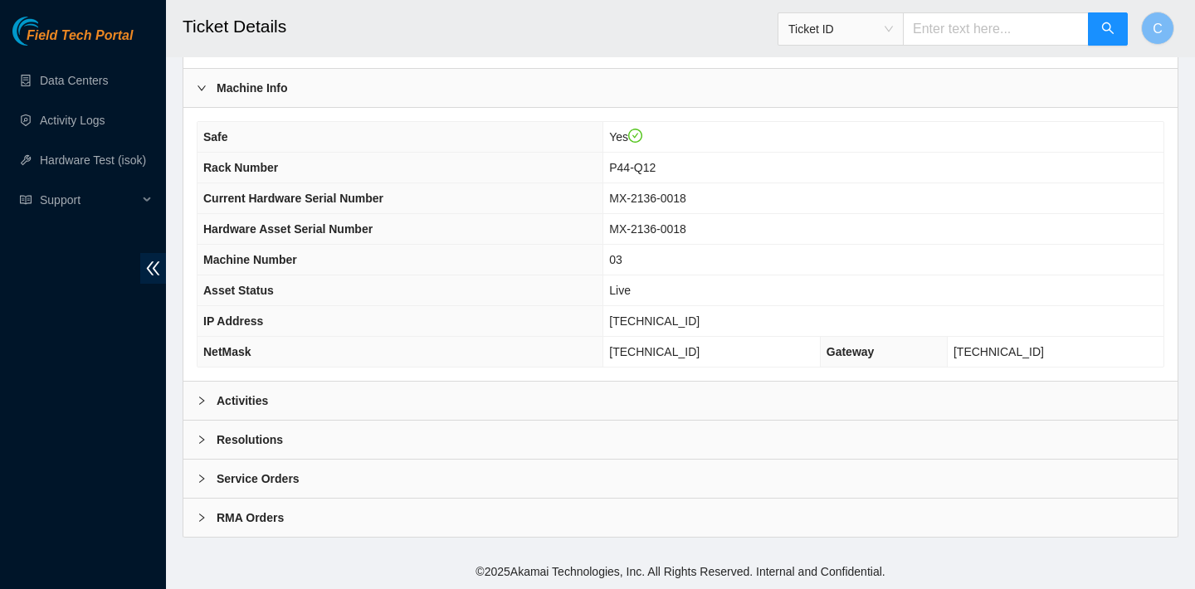
click at [459, 398] on div "Activities" at bounding box center [680, 401] width 994 height 38
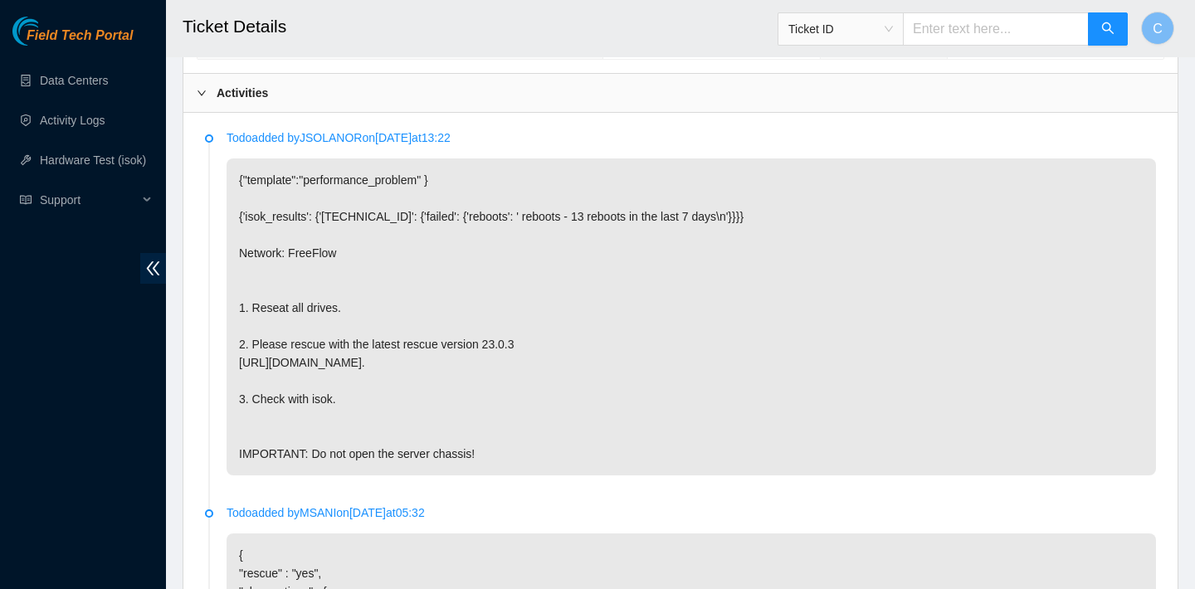
scroll to position [784, 0]
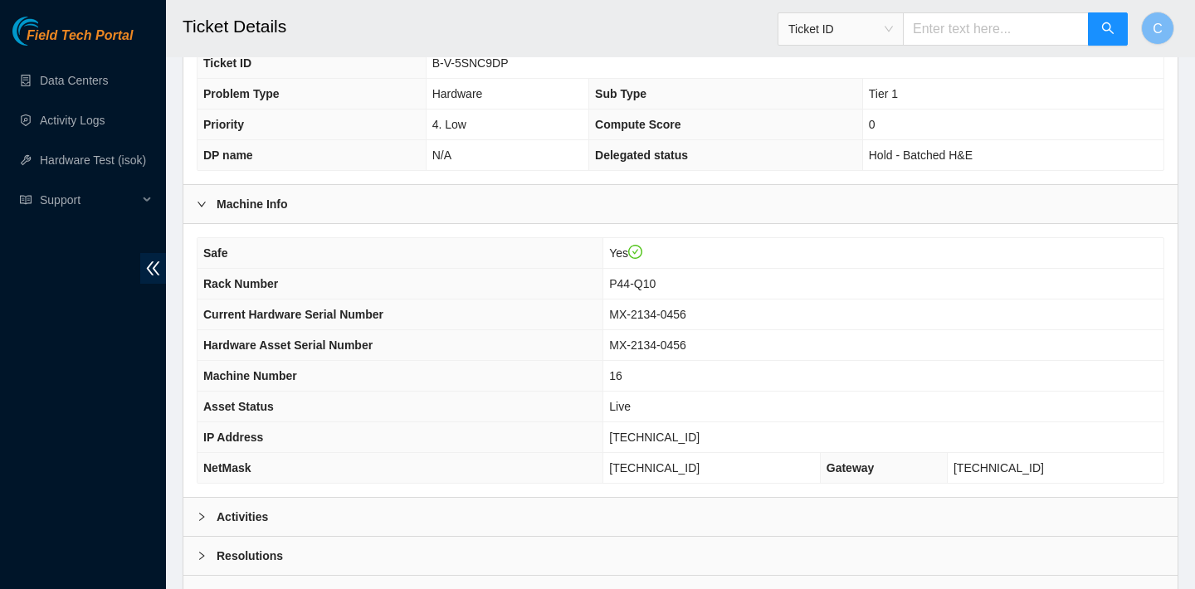
scroll to position [476, 0]
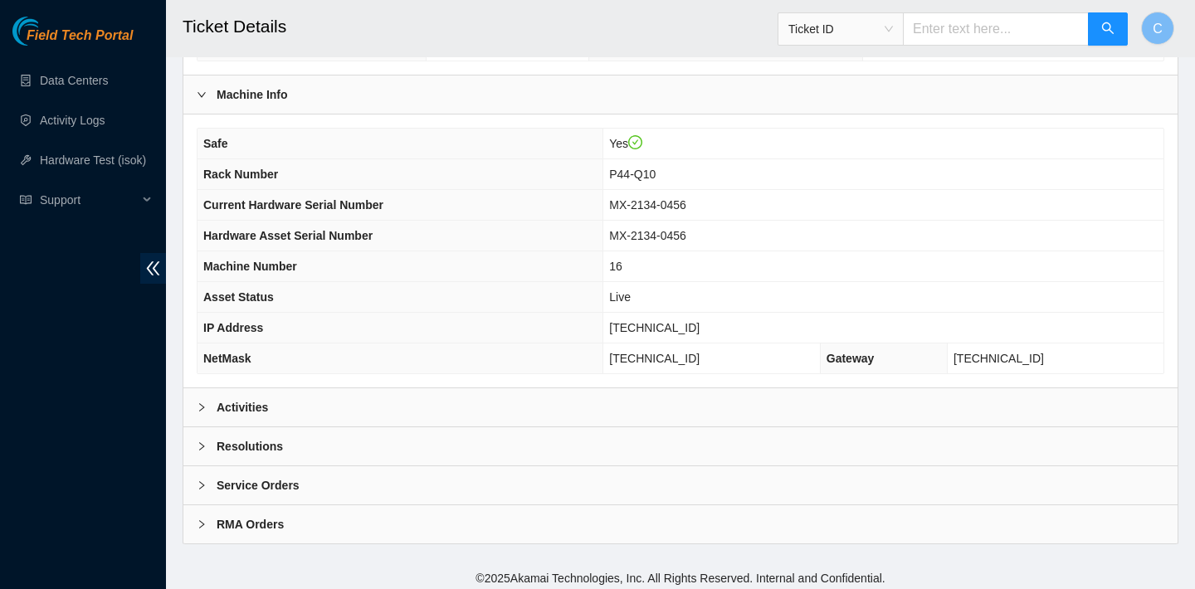
click at [432, 407] on div "Activities" at bounding box center [680, 407] width 994 height 38
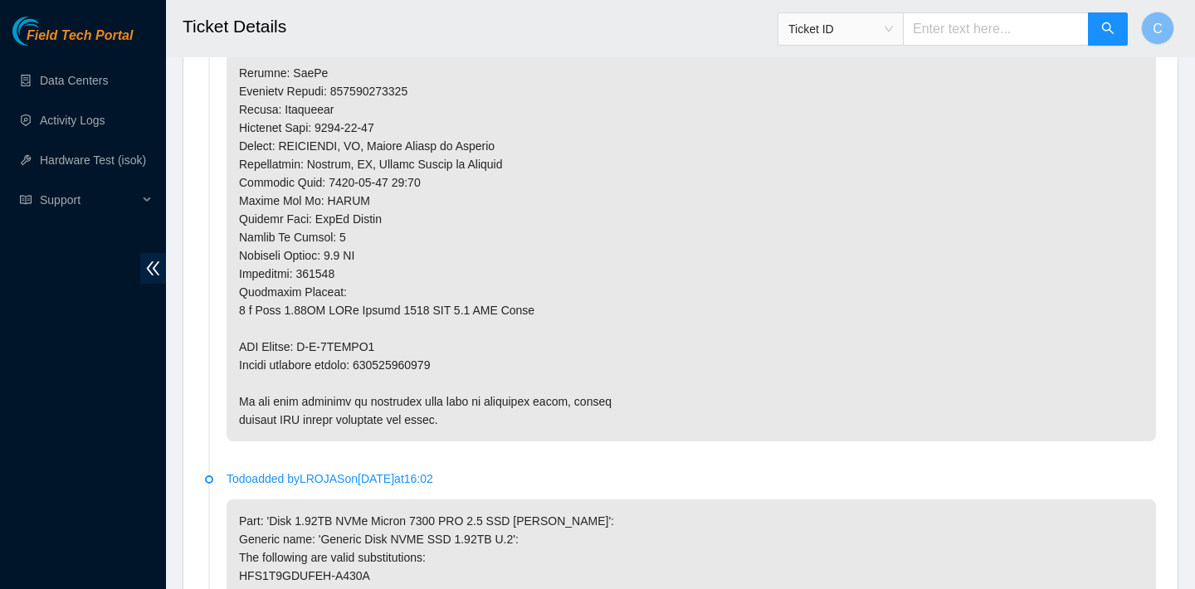
scroll to position [1387, 0]
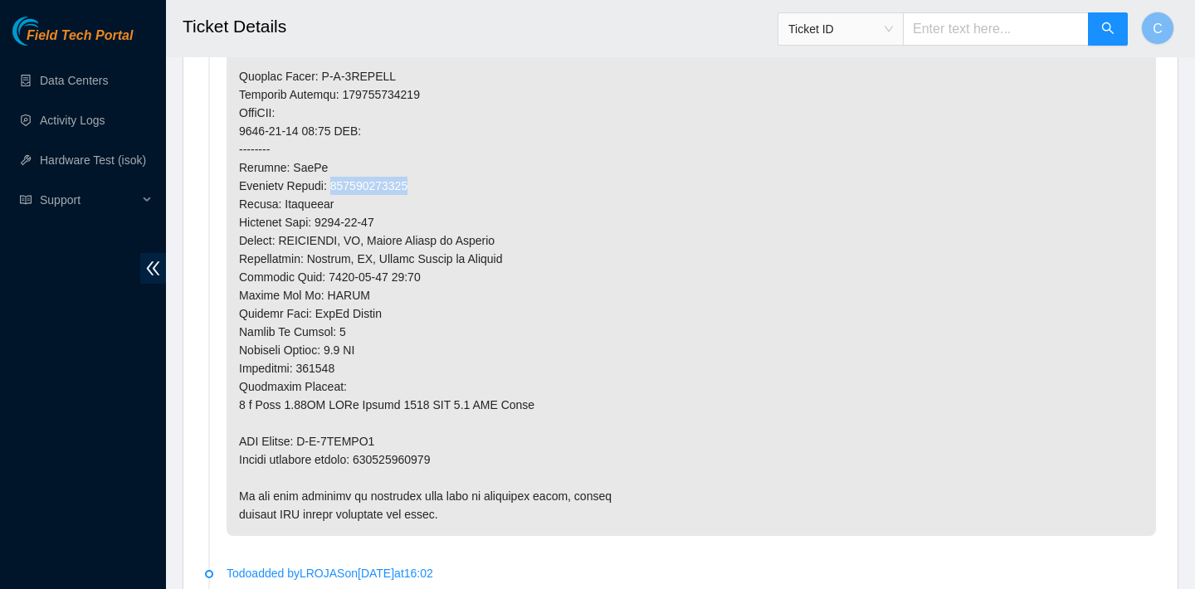
drag, startPoint x: 424, startPoint y: 181, endPoint x: 339, endPoint y: 179, distance: 85.5
click at [339, 179] on p at bounding box center [691, 49] width 929 height 974
copy p "450826213790"
drag, startPoint x: 466, startPoint y: 456, endPoint x: 375, endPoint y: 455, distance: 90.5
click at [375, 455] on p at bounding box center [691, 49] width 929 height 974
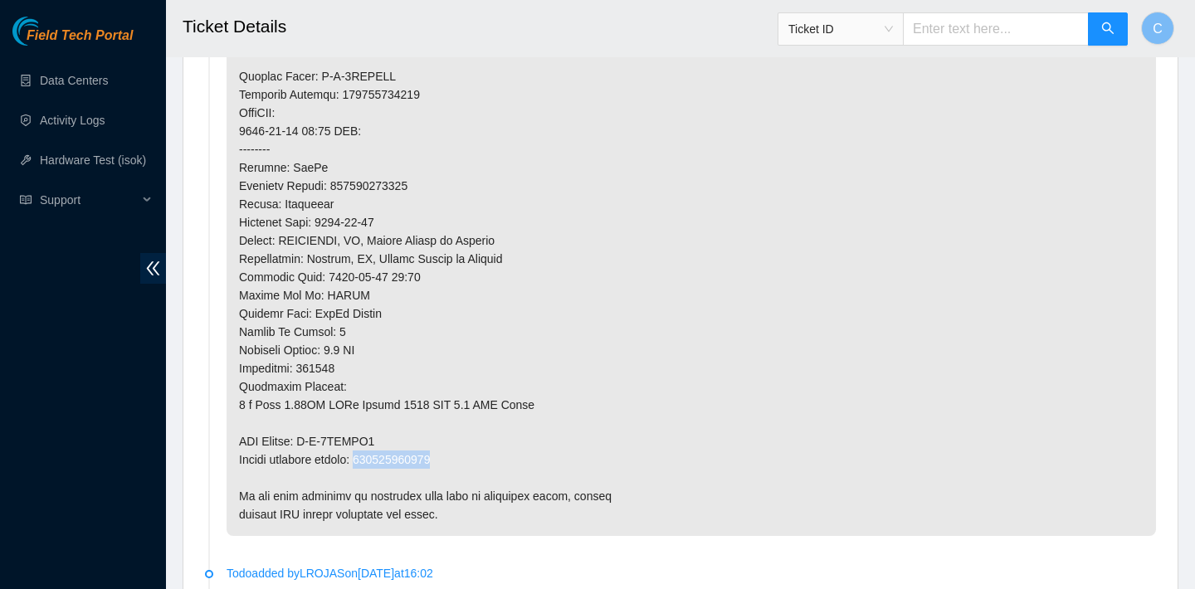
copy p "450826213805"
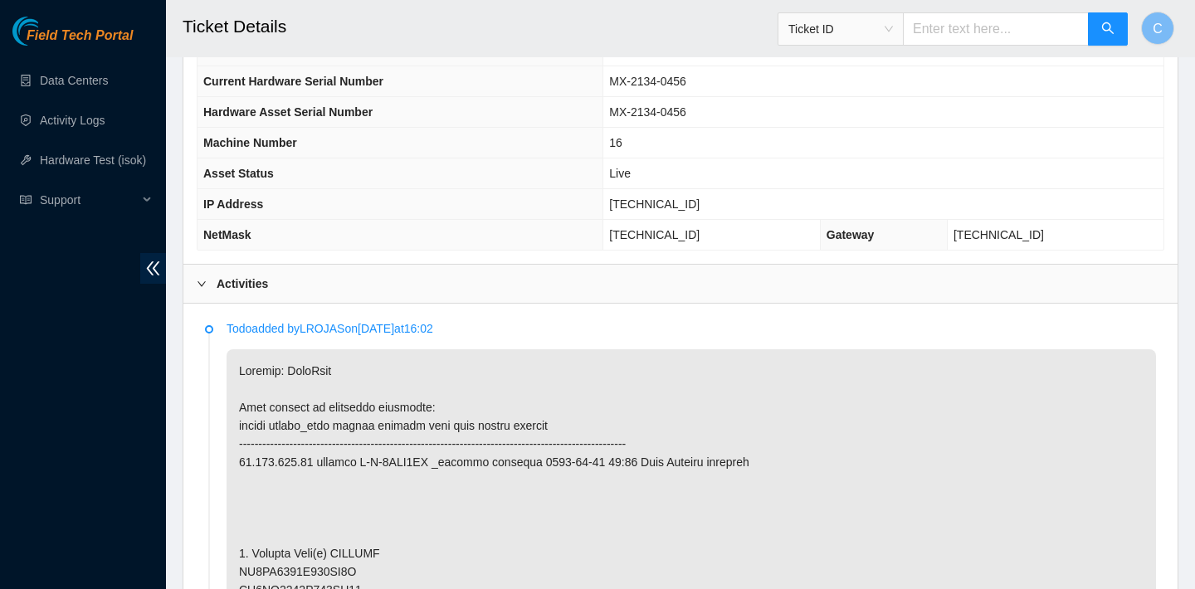
scroll to position [507, 0]
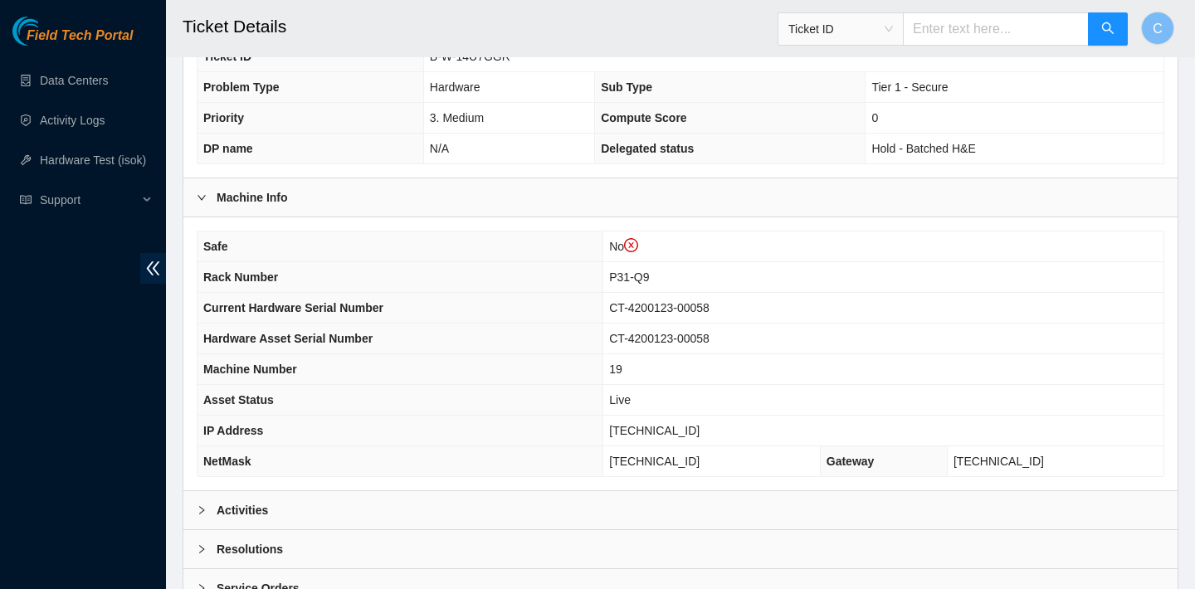
scroll to position [514, 0]
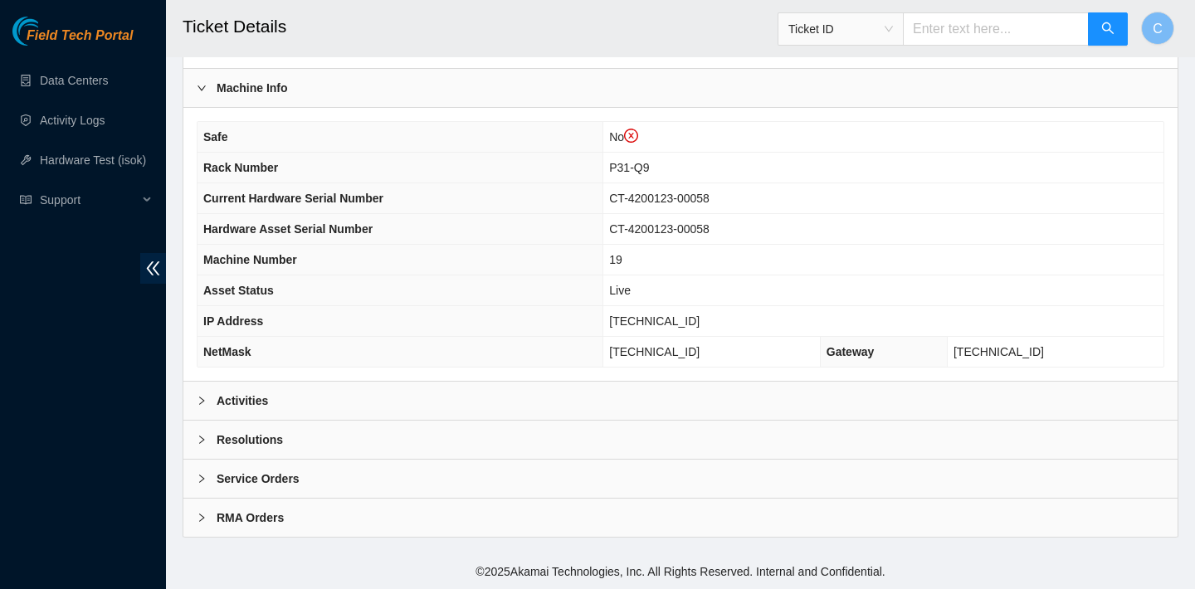
click at [505, 389] on div "Activities" at bounding box center [680, 401] width 994 height 38
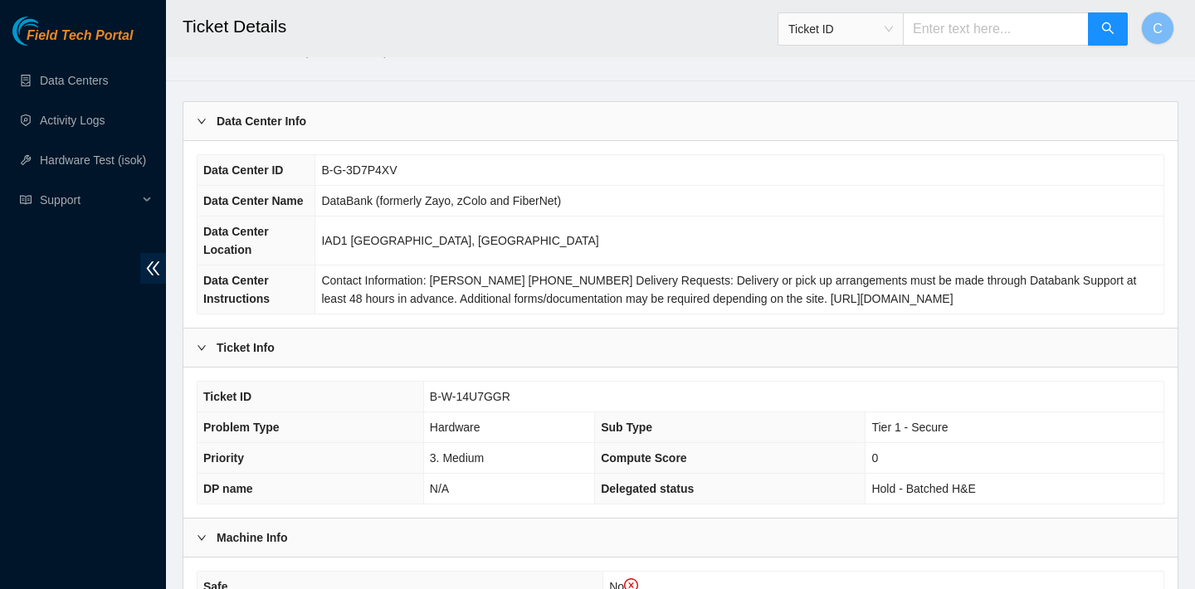
scroll to position [0, 0]
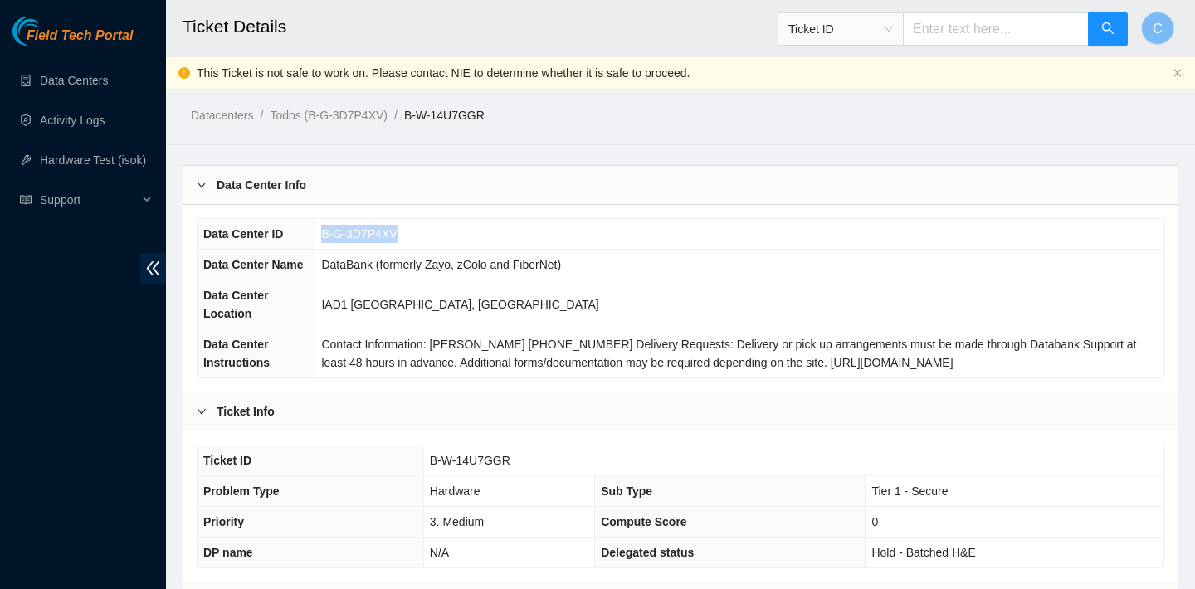
drag, startPoint x: 408, startPoint y: 227, endPoint x: 325, endPoint y: 227, distance: 83.0
click at [325, 227] on td "B-G-3D7P4XV" at bounding box center [739, 234] width 848 height 31
copy span "B-G-3D7P4XV"
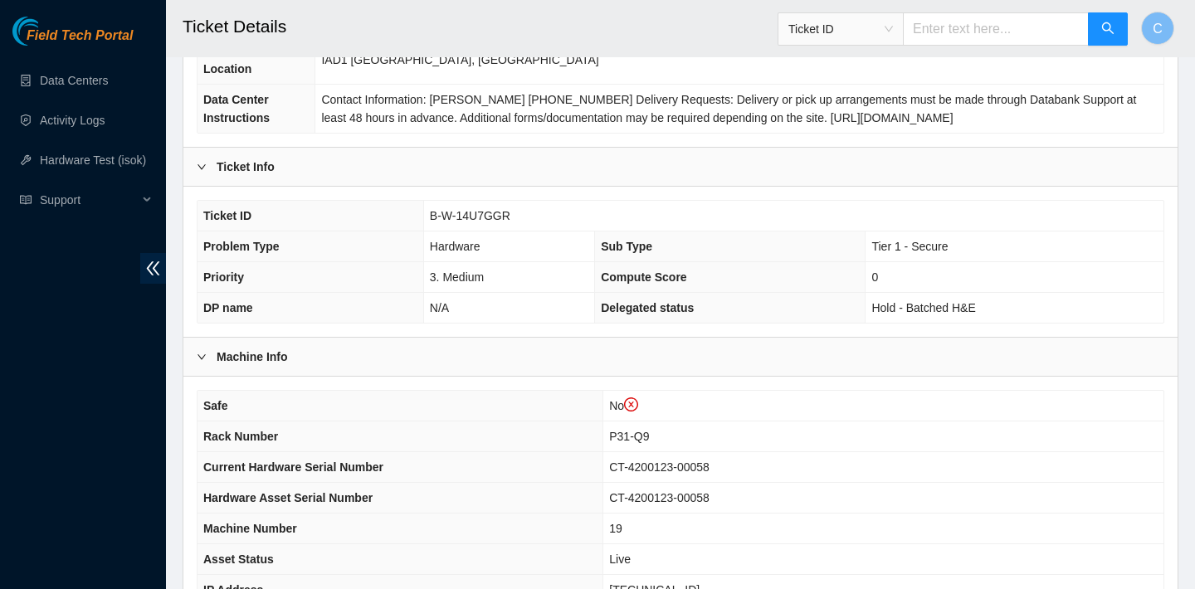
scroll to position [221, 0]
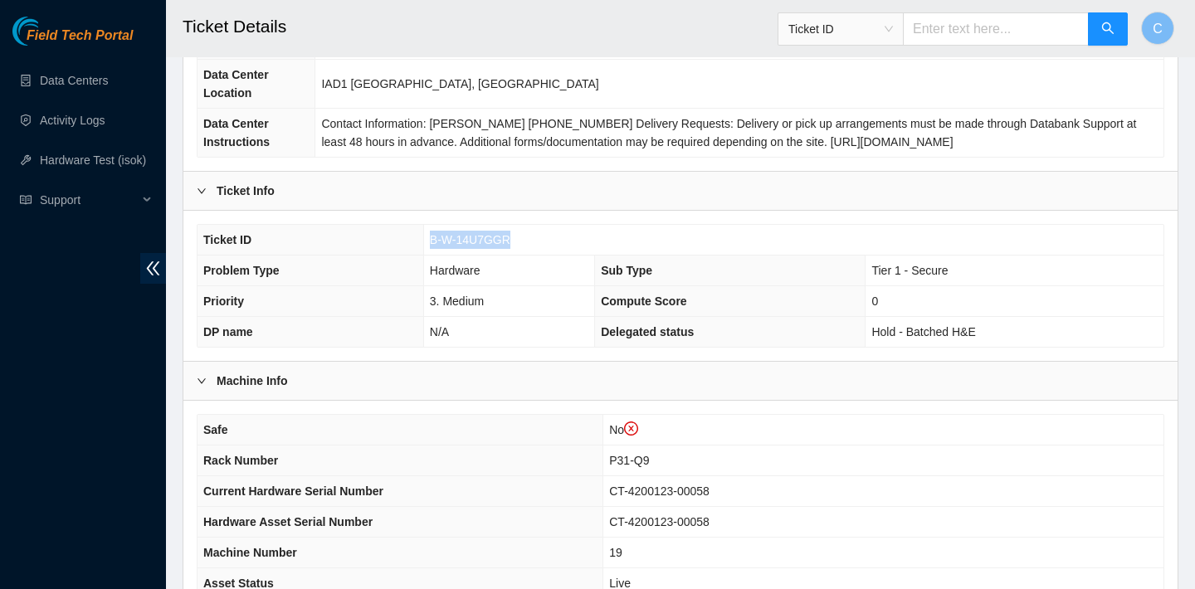
drag, startPoint x: 509, startPoint y: 235, endPoint x: 430, endPoint y: 234, distance: 78.8
click at [430, 234] on span "B-W-14U7GGR" at bounding box center [470, 239] width 80 height 13
copy span "B-W-14U7GGR"
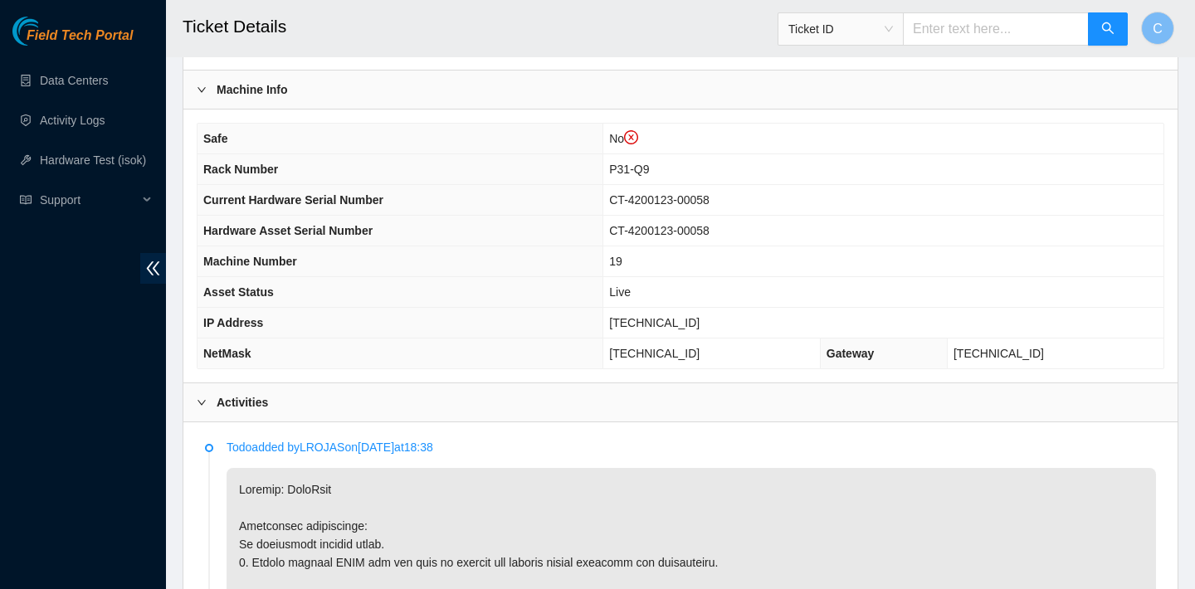
scroll to position [929, 0]
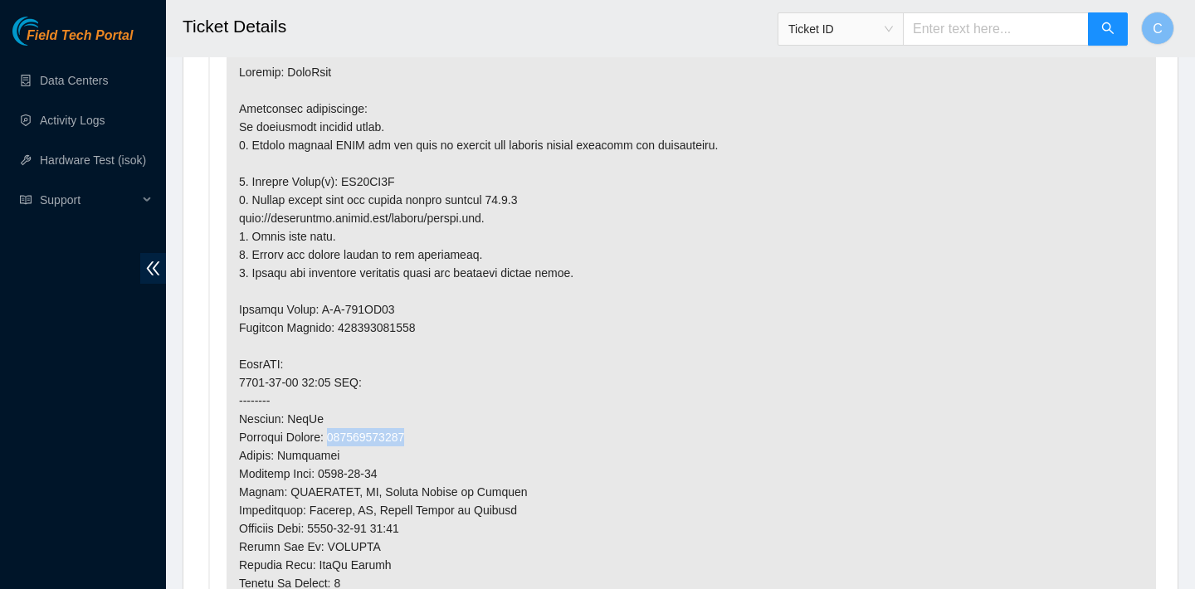
drag, startPoint x: 423, startPoint y: 435, endPoint x: 339, endPoint y: 431, distance: 84.7
click at [339, 431] on p at bounding box center [691, 437] width 929 height 773
copy p "463470048898"
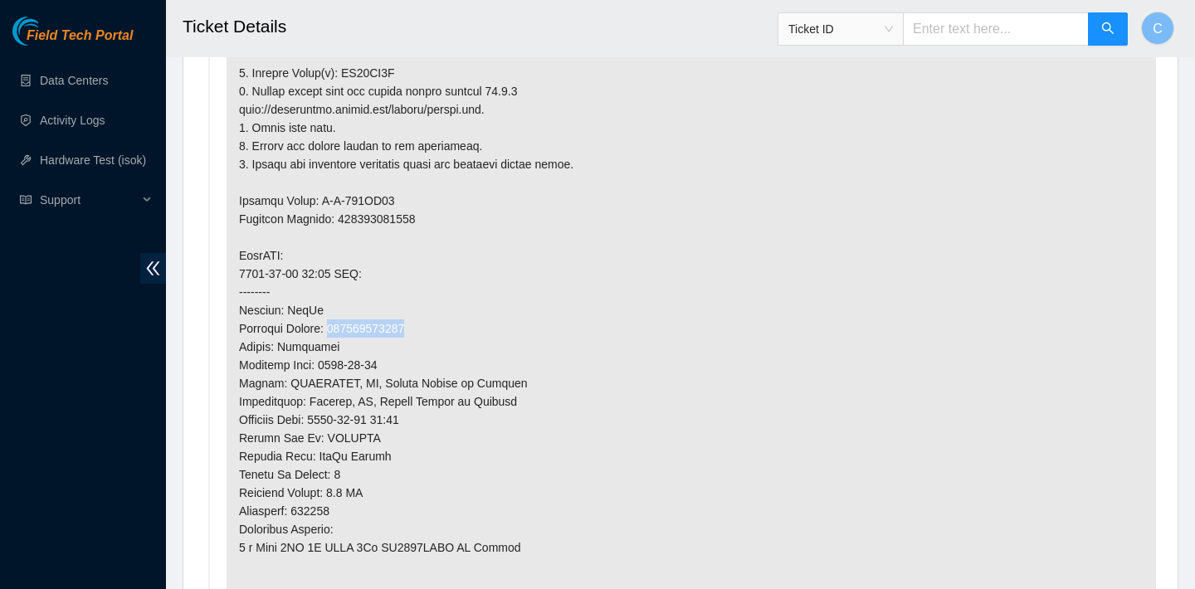
scroll to position [1214, 0]
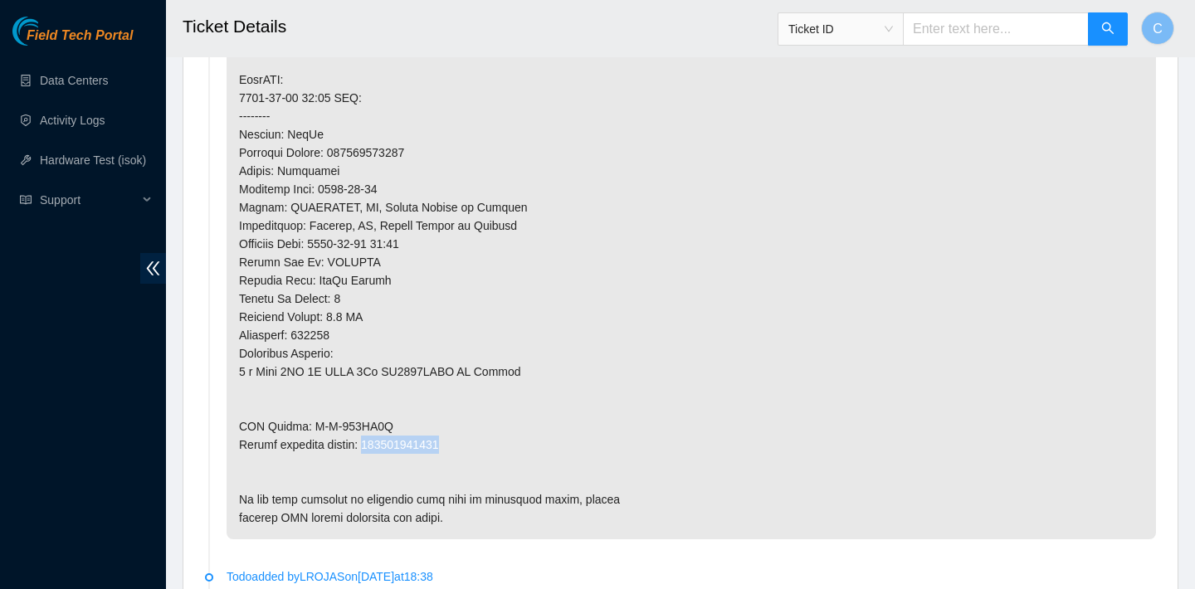
drag, startPoint x: 461, startPoint y: 445, endPoint x: 373, endPoint y: 443, distance: 88.0
click at [373, 443] on p at bounding box center [691, 152] width 929 height 773
copy p "463470048902"
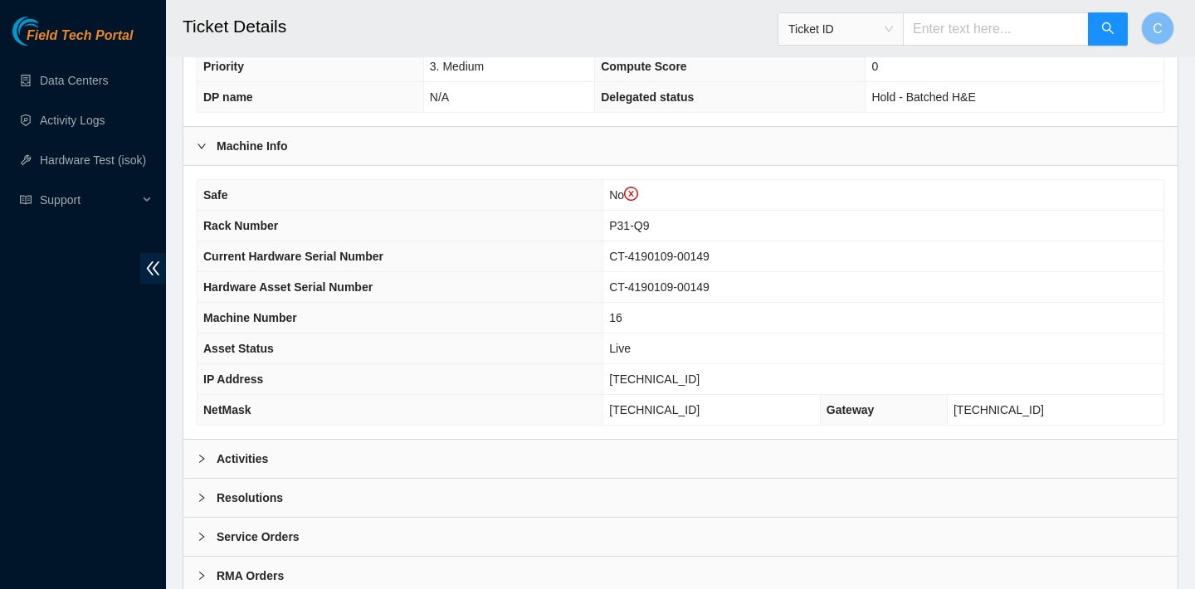
scroll to position [514, 0]
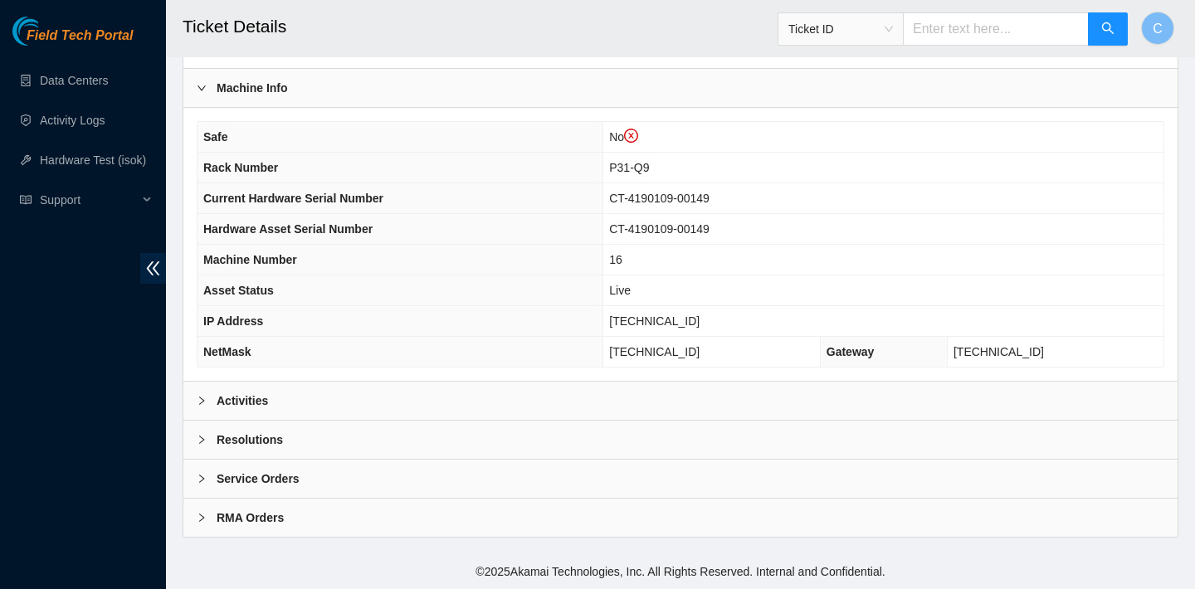
click at [407, 394] on div "Activities" at bounding box center [680, 401] width 994 height 38
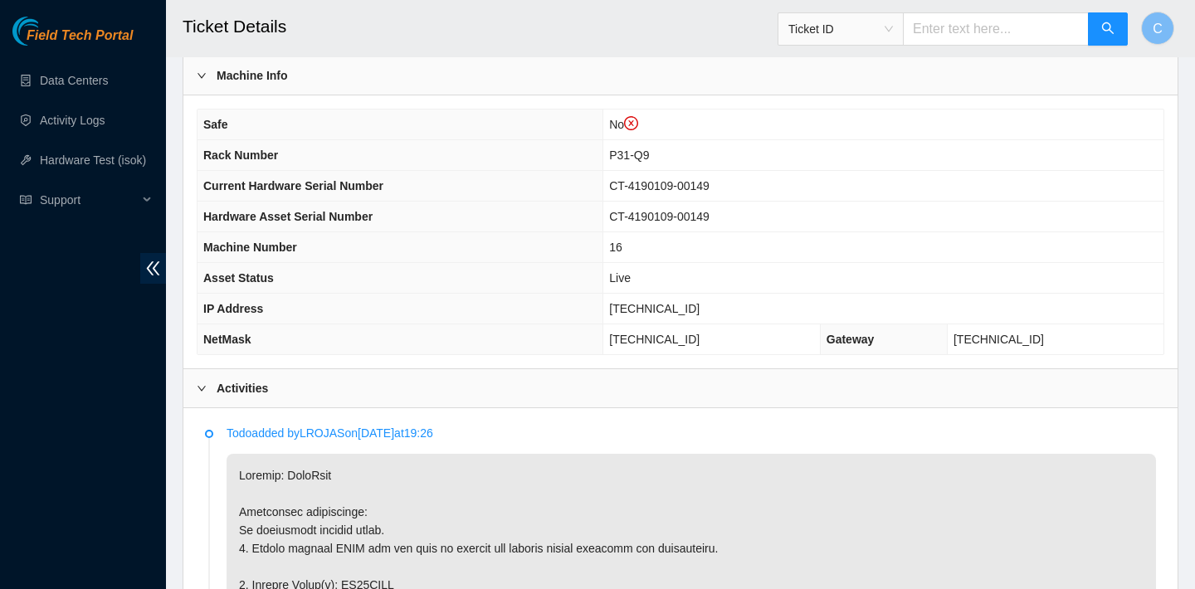
scroll to position [256, 0]
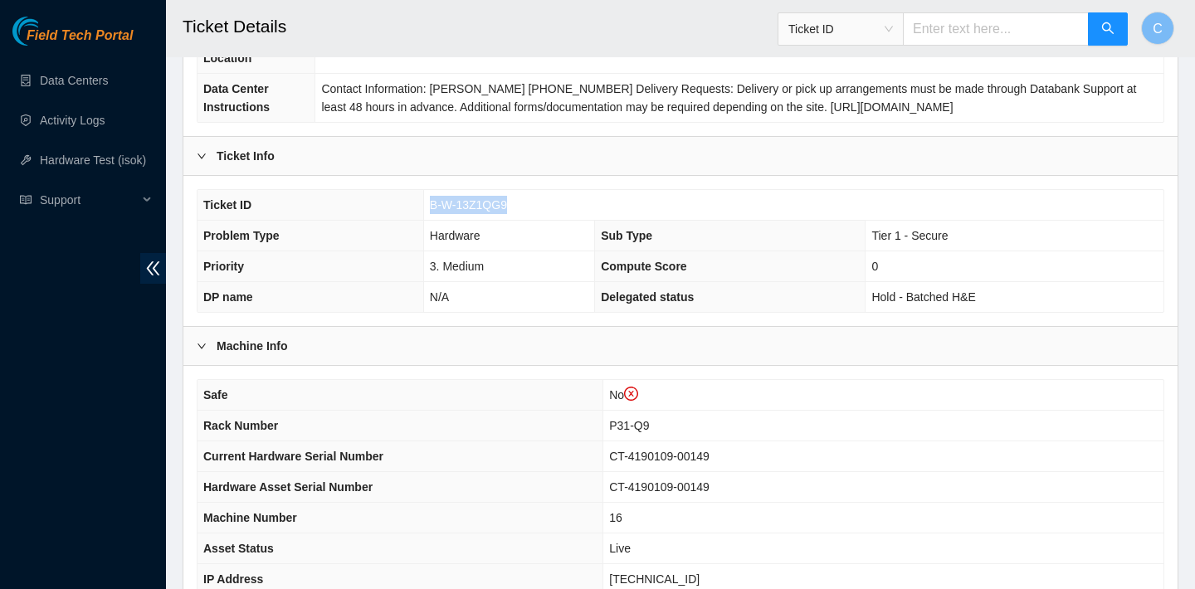
drag, startPoint x: 514, startPoint y: 206, endPoint x: 431, endPoint y: 202, distance: 83.1
click at [431, 202] on td "B-W-13Z1QG9" at bounding box center [793, 205] width 740 height 31
copy span "B-W-13Z1QG9"
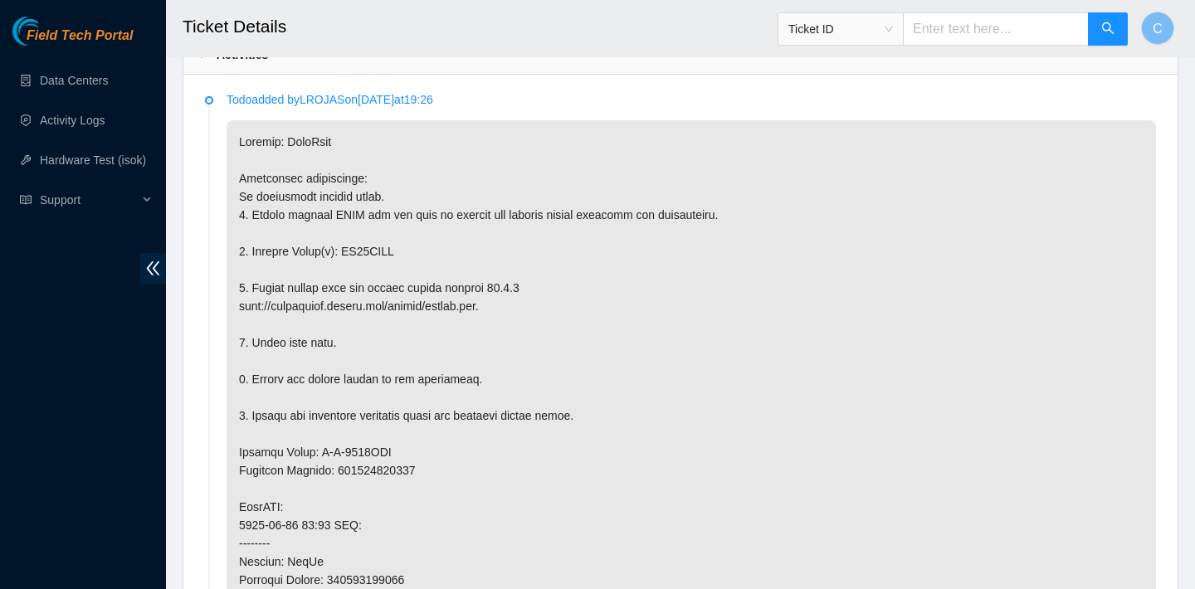
scroll to position [1134, 0]
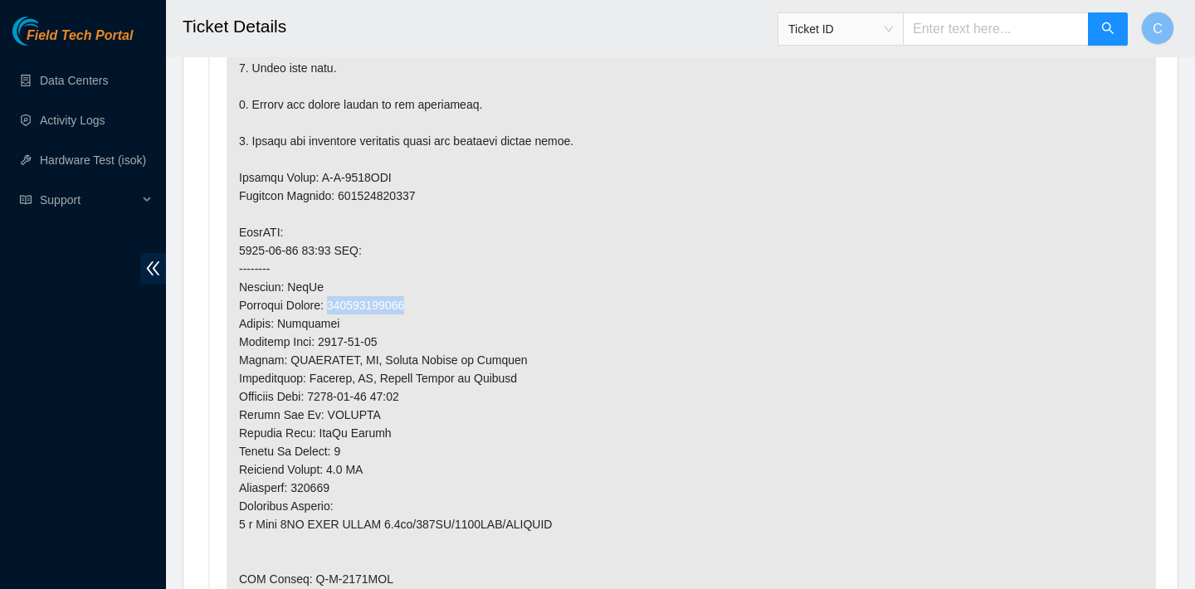
drag, startPoint x: 427, startPoint y: 299, endPoint x: 339, endPoint y: 297, distance: 87.2
click at [339, 297] on p at bounding box center [691, 269] width 929 height 846
copy p "463470047376"
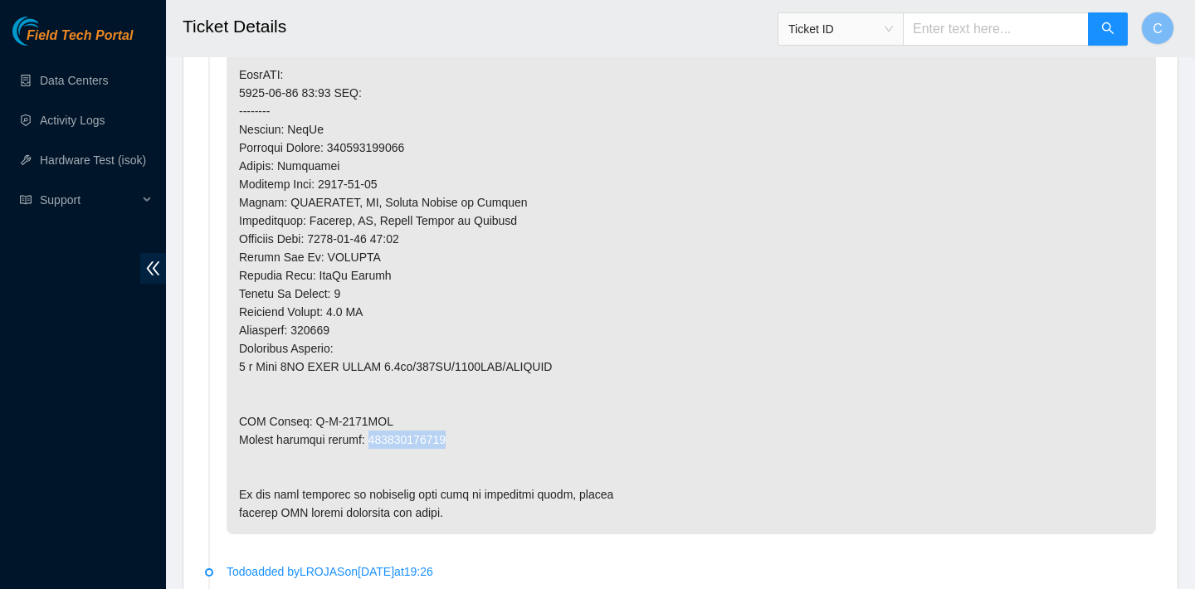
drag, startPoint x: 466, startPoint y: 437, endPoint x: 374, endPoint y: 438, distance: 91.3
click at [374, 438] on p at bounding box center [691, 111] width 929 height 846
copy p "463470047387"
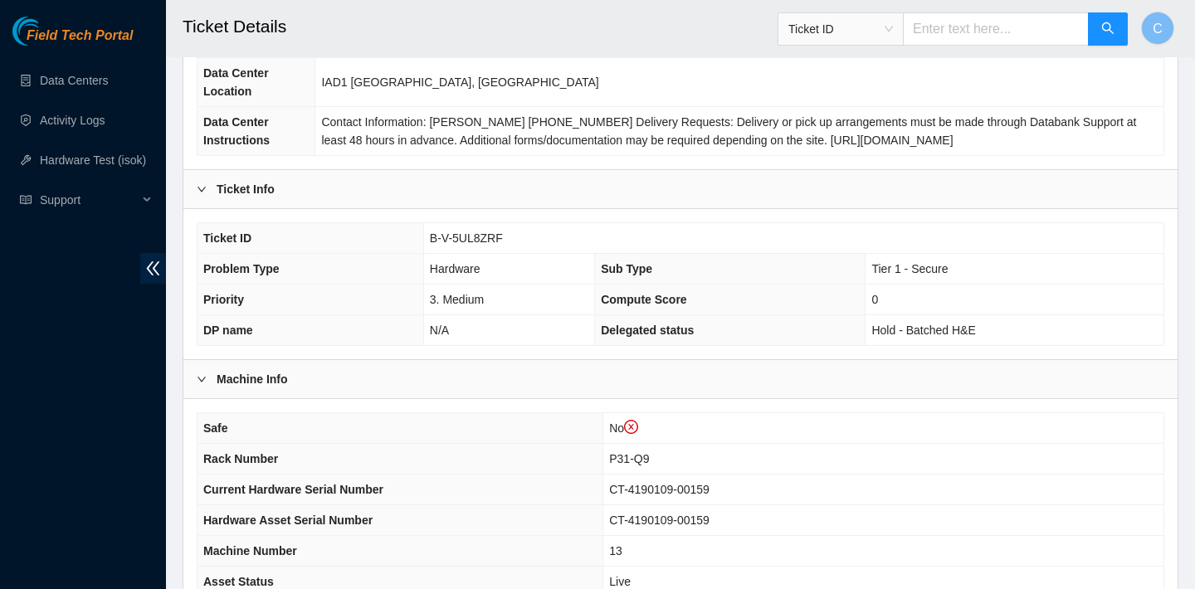
scroll to position [228, 0]
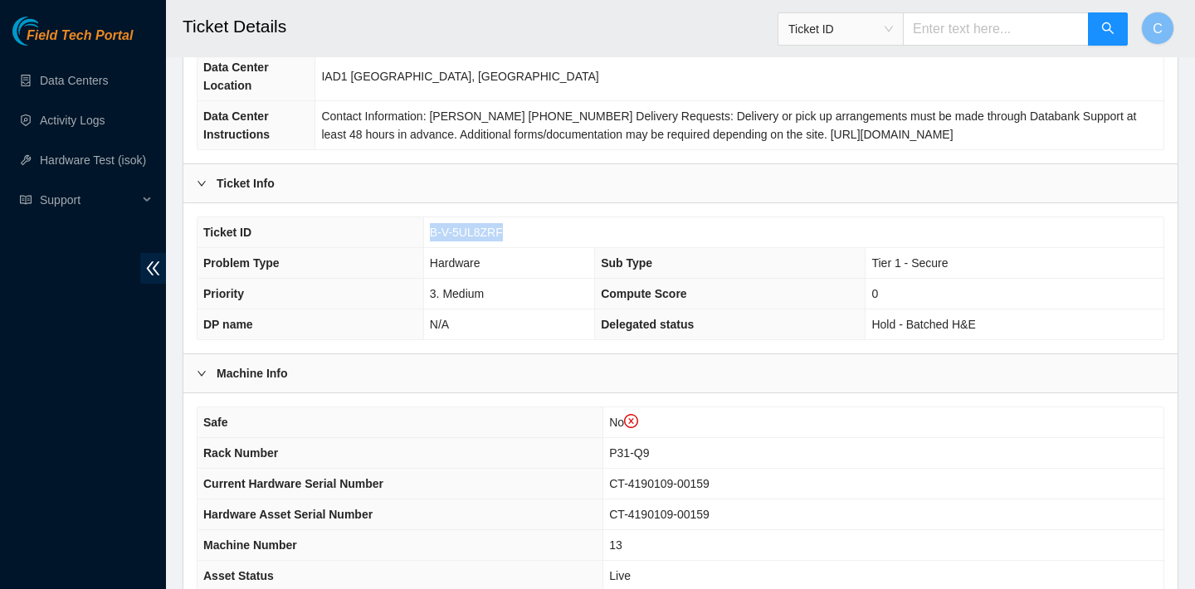
drag, startPoint x: 507, startPoint y: 228, endPoint x: 428, endPoint y: 227, distance: 78.9
click at [428, 227] on td "B-V-5UL8ZRF" at bounding box center [793, 232] width 740 height 31
copy span "B-V-5UL8ZRF"
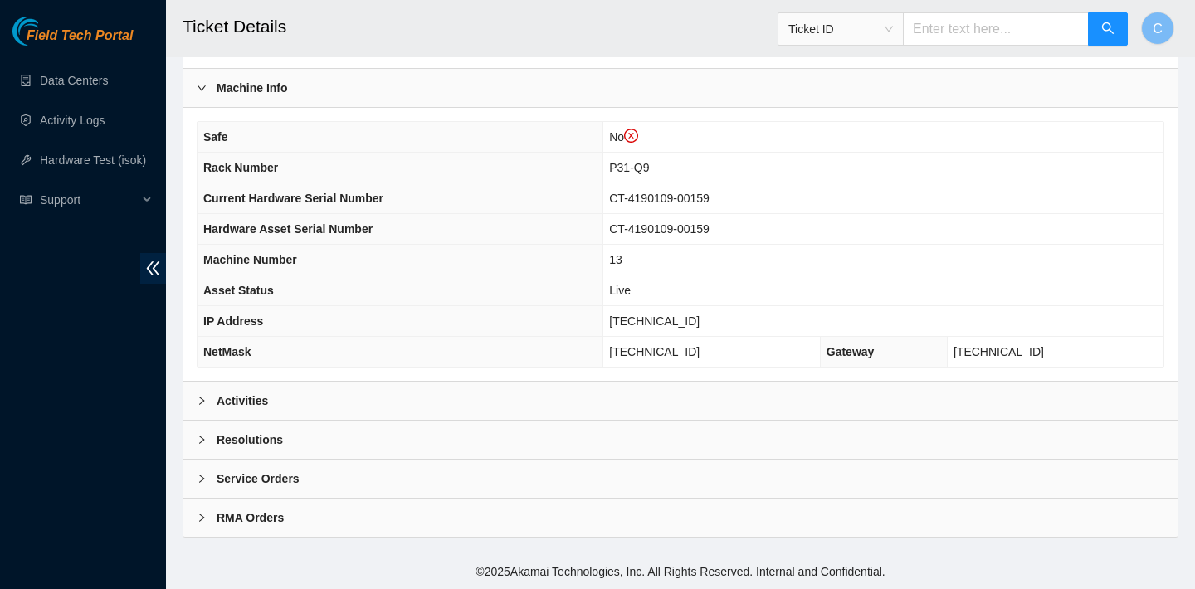
click at [485, 402] on div "Activities" at bounding box center [680, 401] width 994 height 38
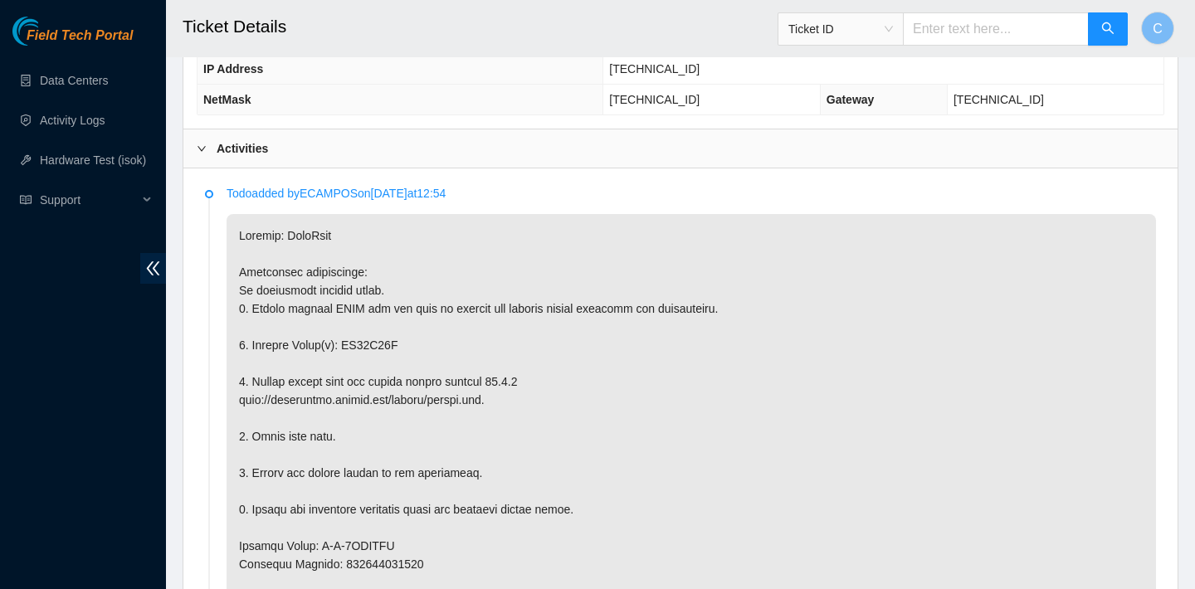
scroll to position [1007, 0]
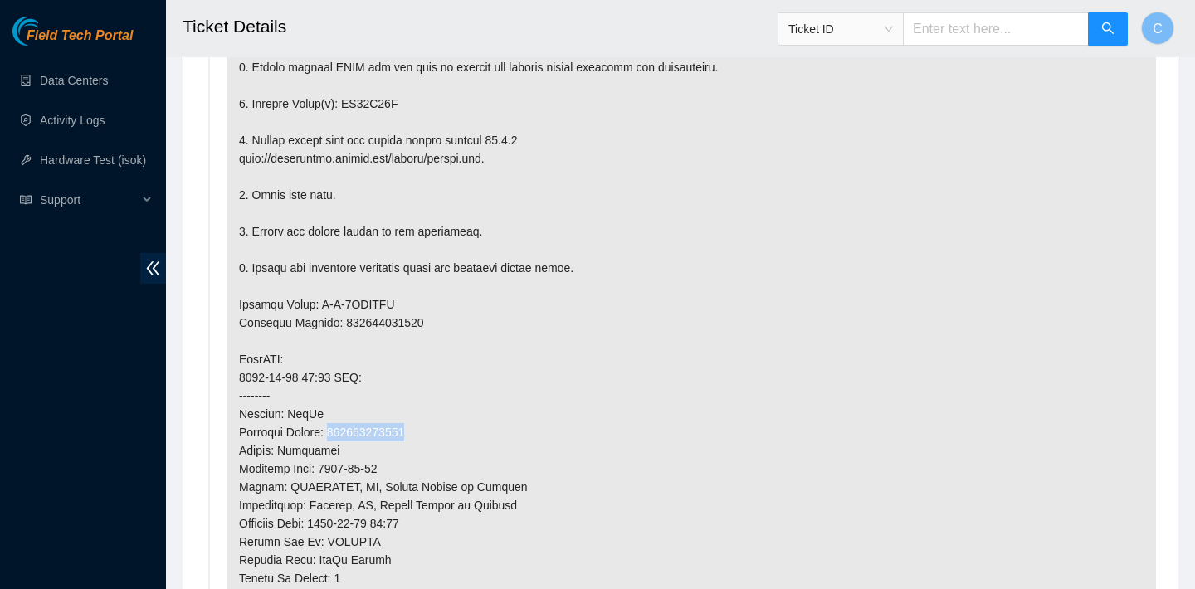
drag, startPoint x: 423, startPoint y: 429, endPoint x: 339, endPoint y: 427, distance: 84.7
click at [339, 427] on p at bounding box center [691, 396] width 929 height 846
copy p "473665210740"
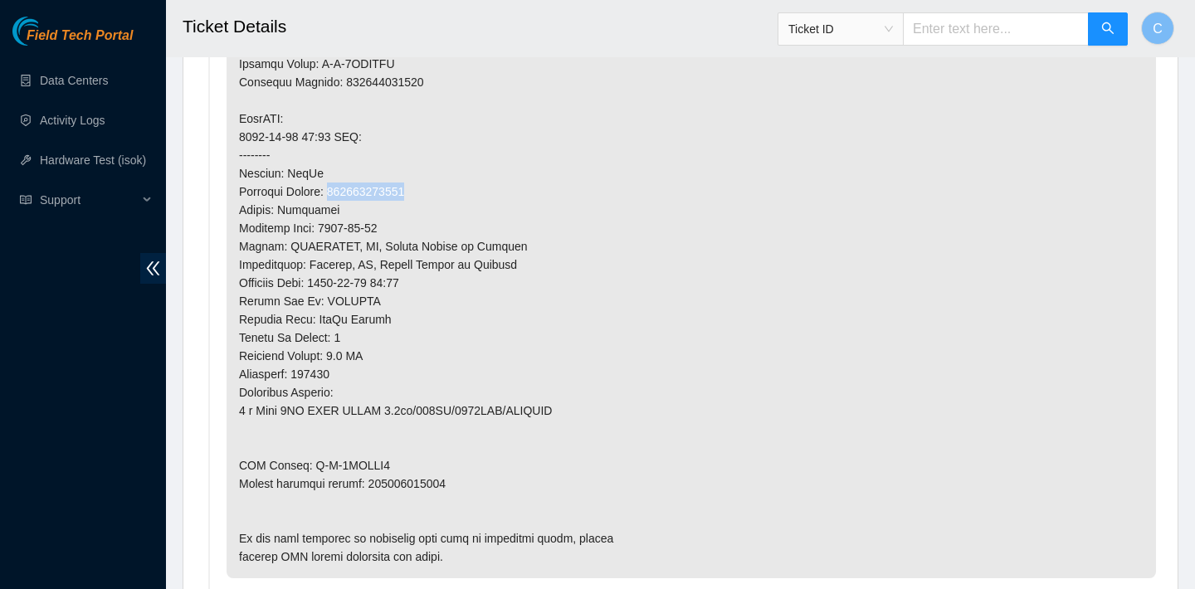
scroll to position [1355, 0]
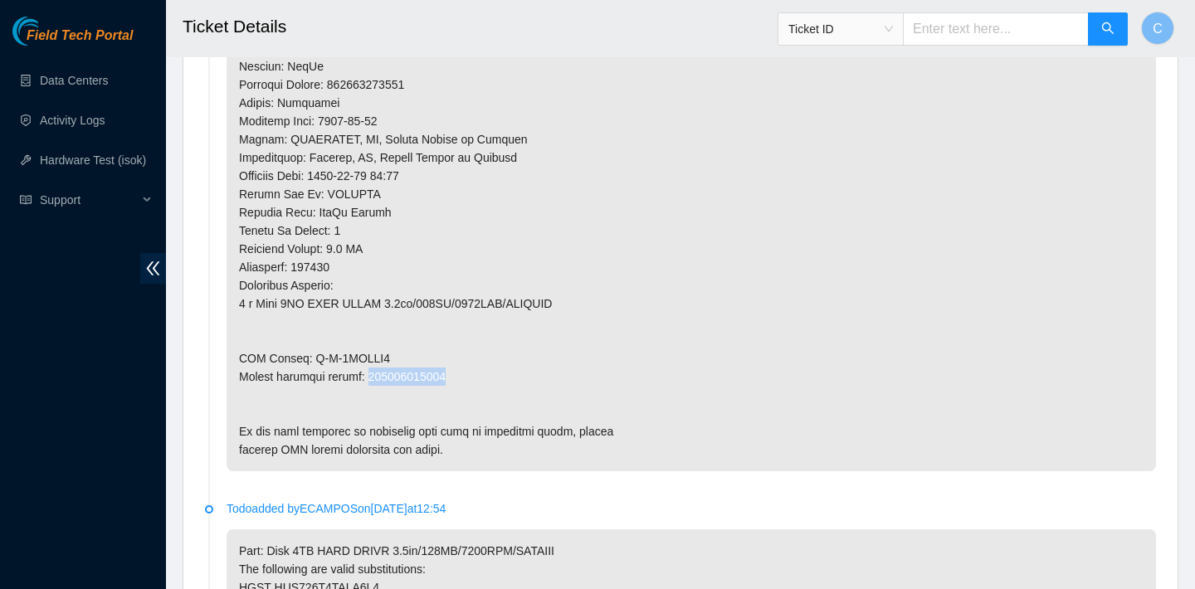
drag, startPoint x: 461, startPoint y: 373, endPoint x: 371, endPoint y: 373, distance: 89.6
click at [371, 373] on p at bounding box center [691, 48] width 929 height 846
copy p "473665210750"
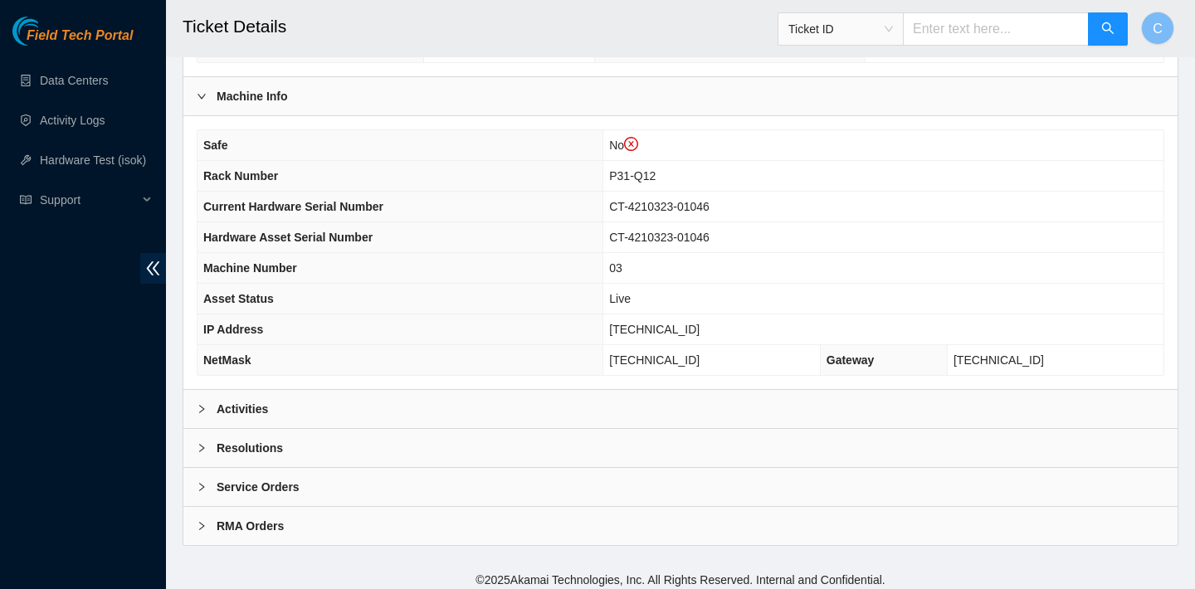
scroll to position [514, 0]
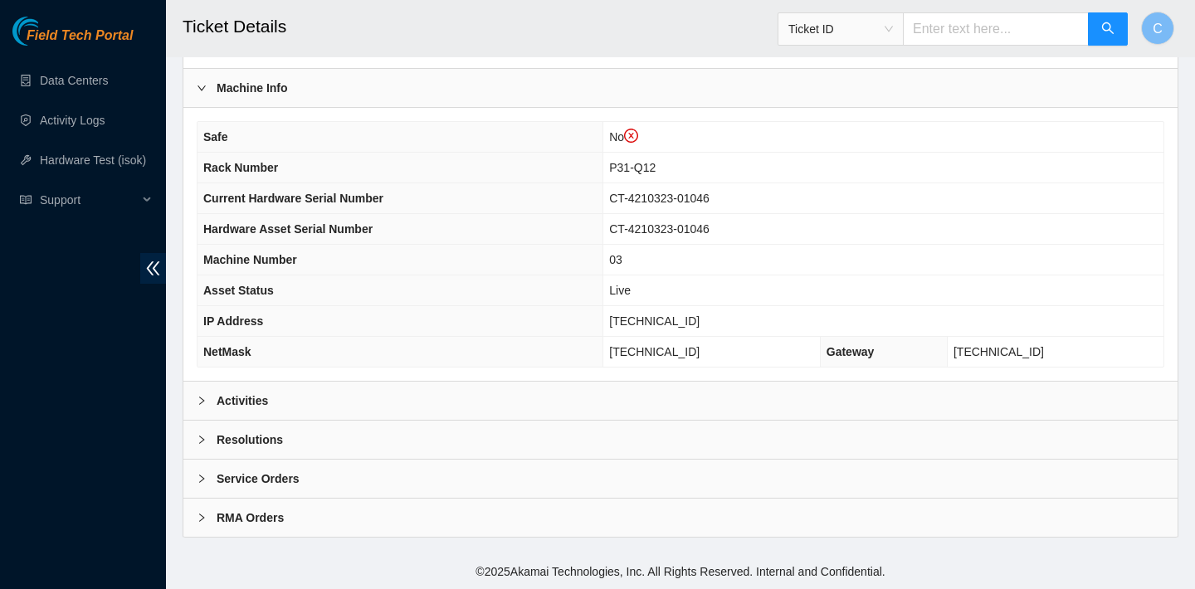
click at [518, 398] on div "Activities" at bounding box center [680, 401] width 994 height 38
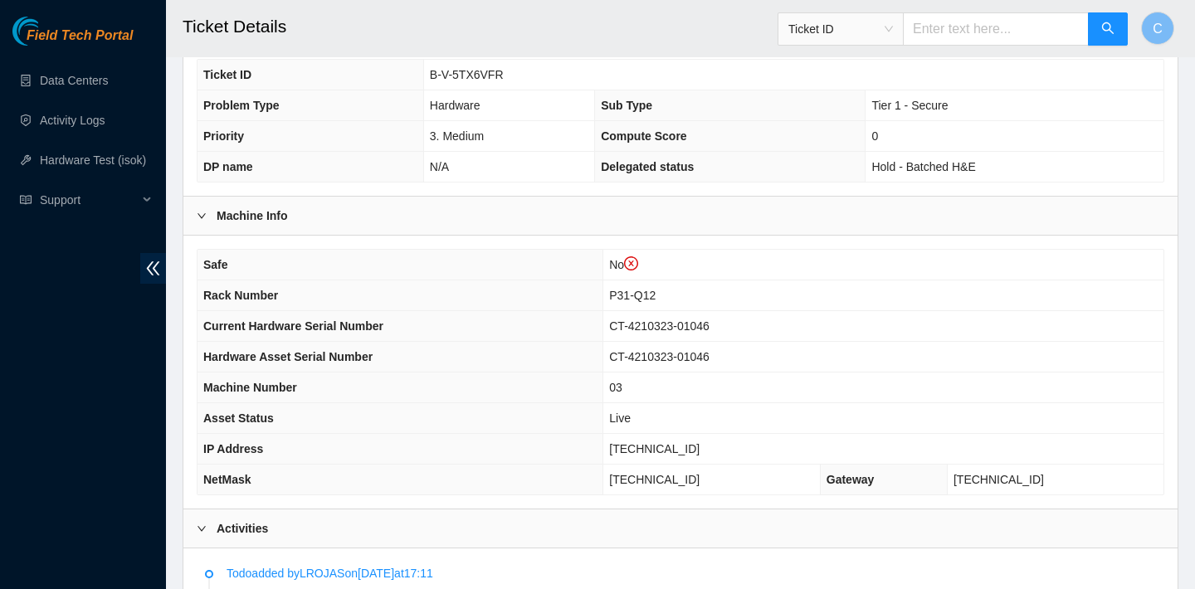
scroll to position [294, 0]
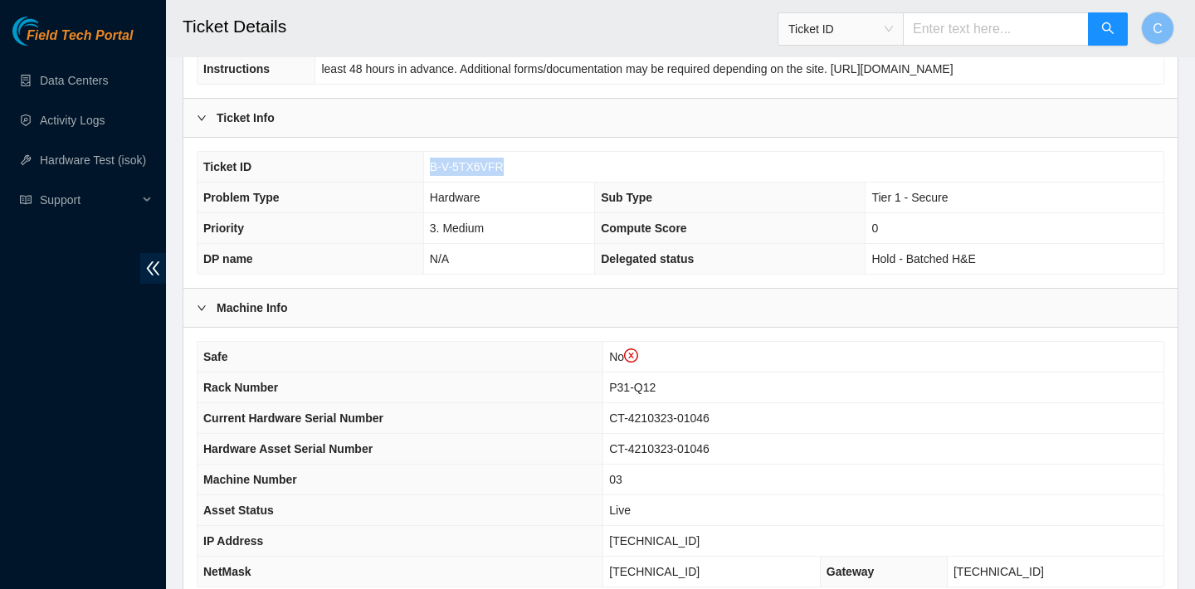
drag, startPoint x: 509, startPoint y: 163, endPoint x: 427, endPoint y: 163, distance: 82.2
click at [427, 163] on td "B-V-5TX6VFR" at bounding box center [793, 167] width 740 height 31
copy span "B-V-5TX6VFR"
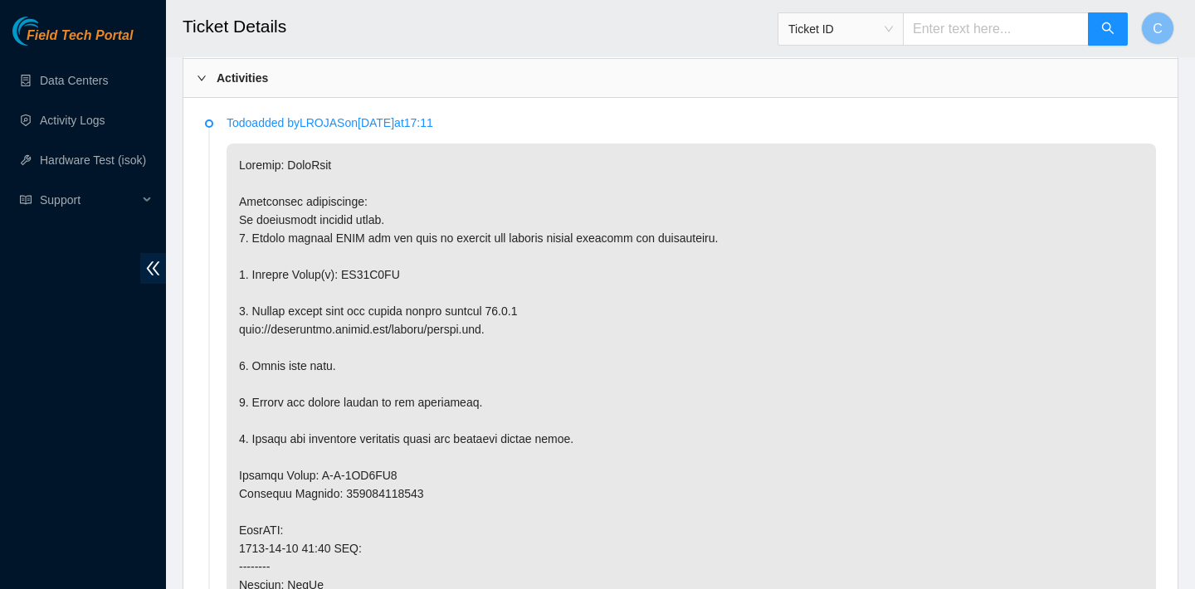
scroll to position [870, 0]
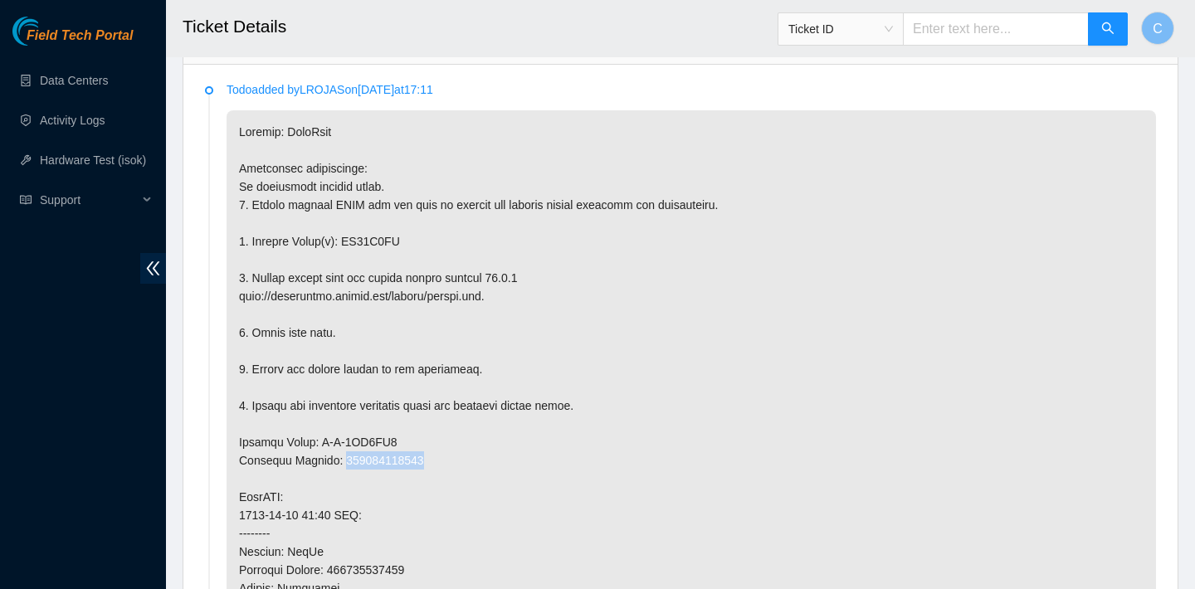
drag, startPoint x: 435, startPoint y: 458, endPoint x: 344, endPoint y: 456, distance: 91.3
click at [344, 456] on p at bounding box center [691, 533] width 929 height 846
copy p "463470044171"
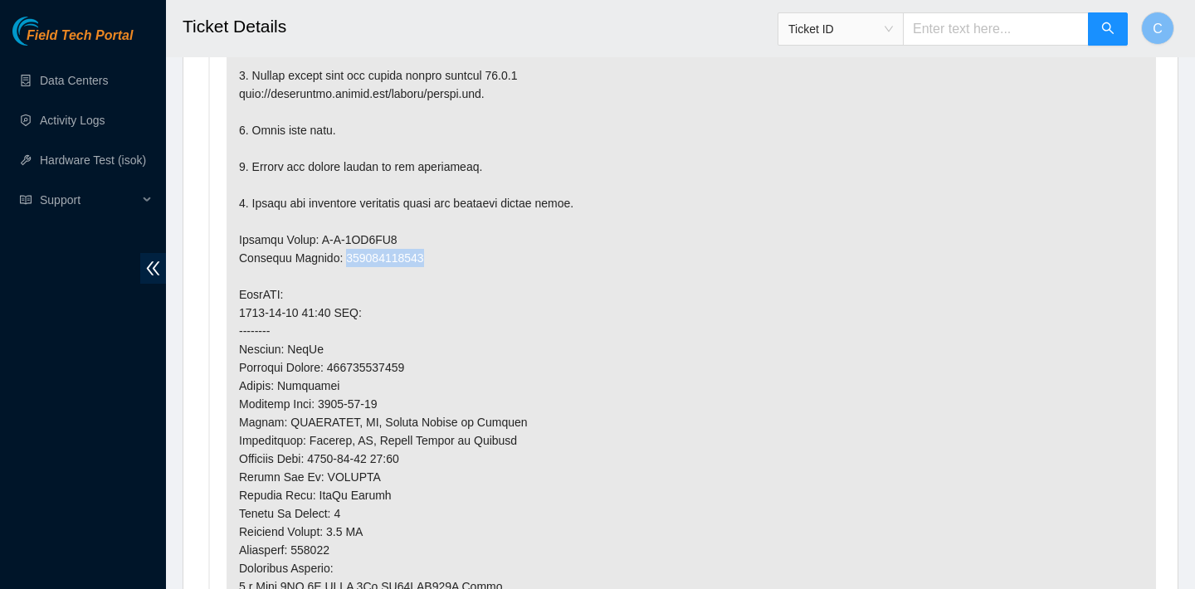
scroll to position [1213, 0]
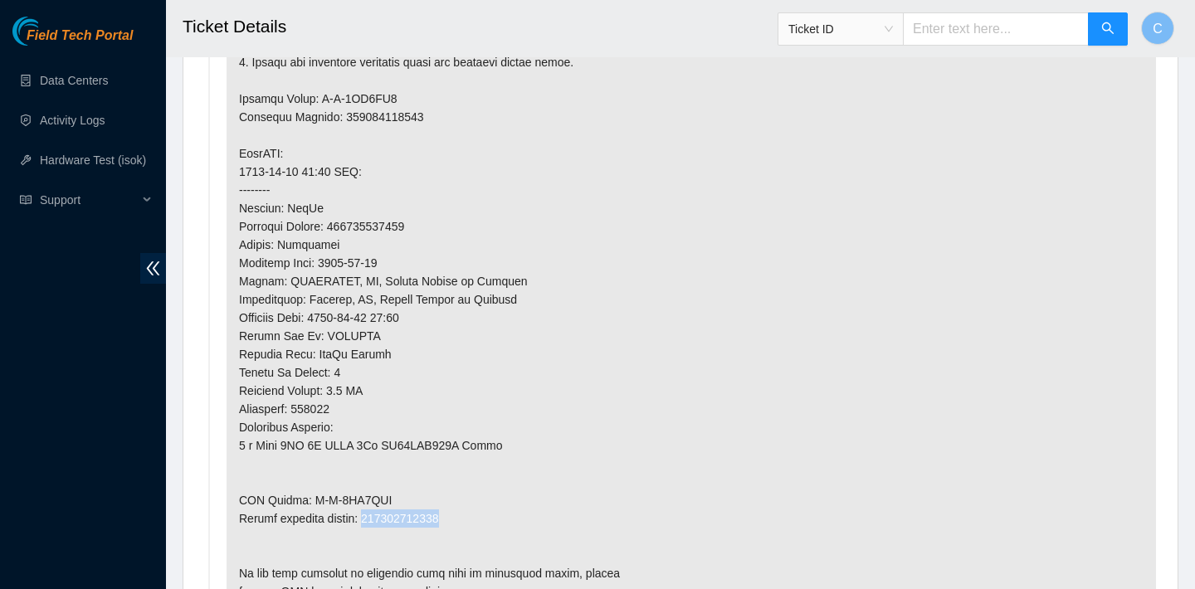
drag, startPoint x: 461, startPoint y: 519, endPoint x: 374, endPoint y: 517, distance: 87.2
click at [374, 517] on p at bounding box center [691, 190] width 929 height 846
copy p "463470044182"
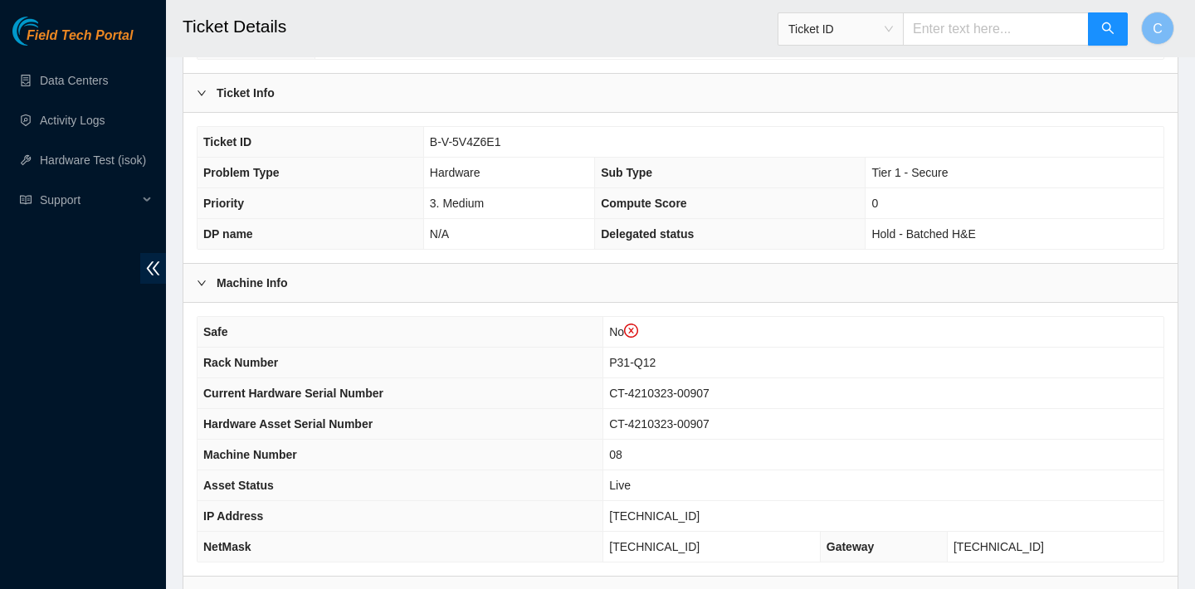
scroll to position [514, 0]
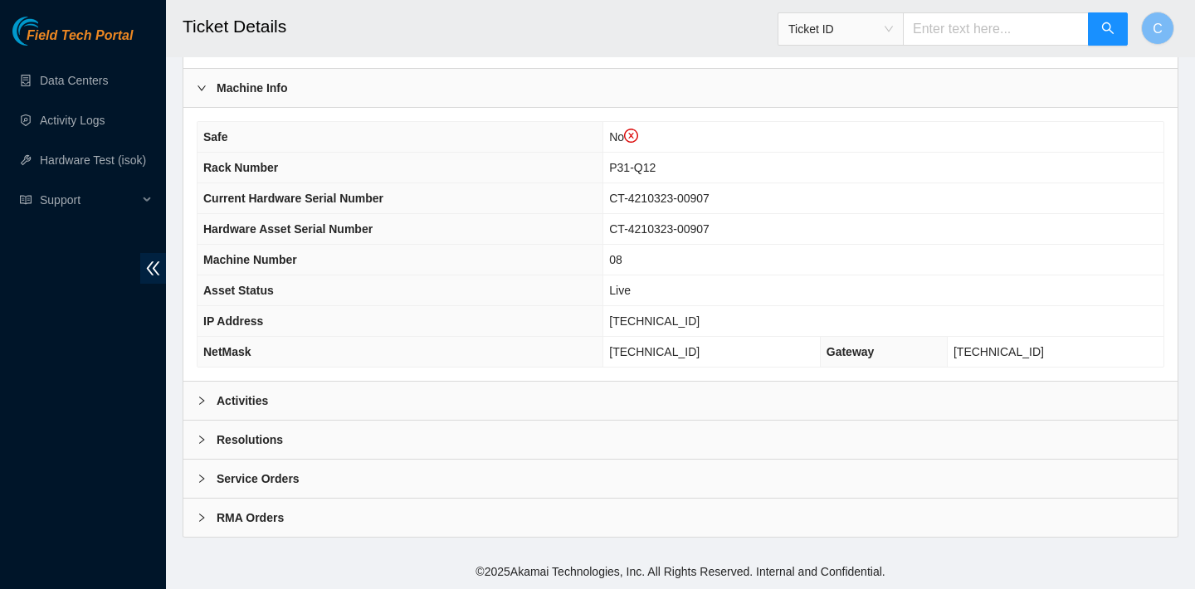
click at [378, 402] on div "Activities" at bounding box center [680, 401] width 994 height 38
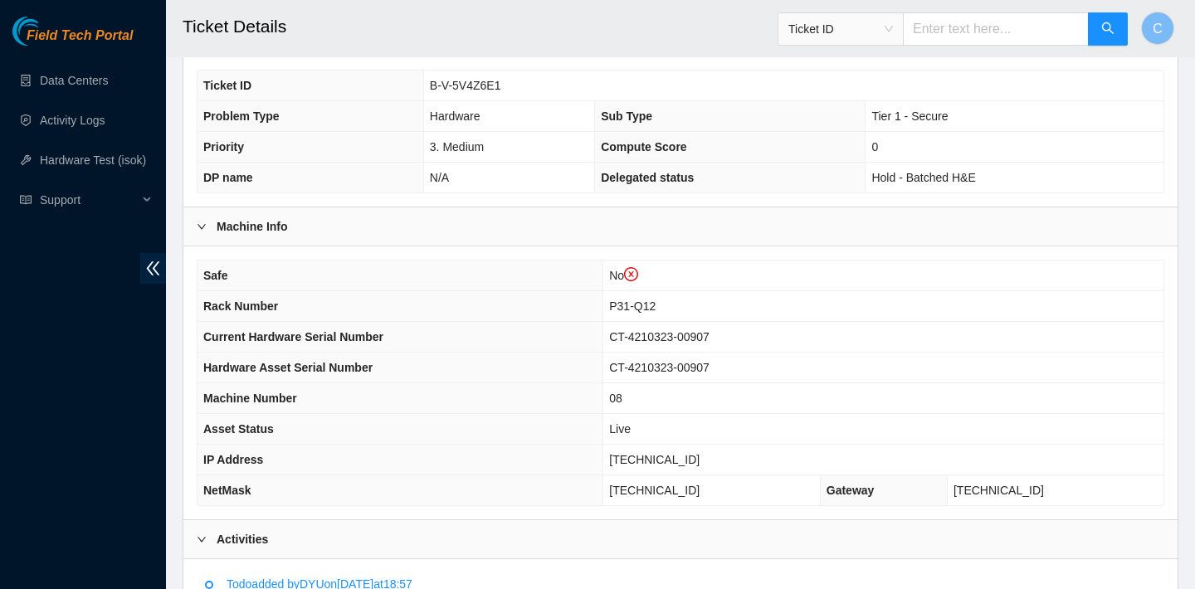
scroll to position [344, 0]
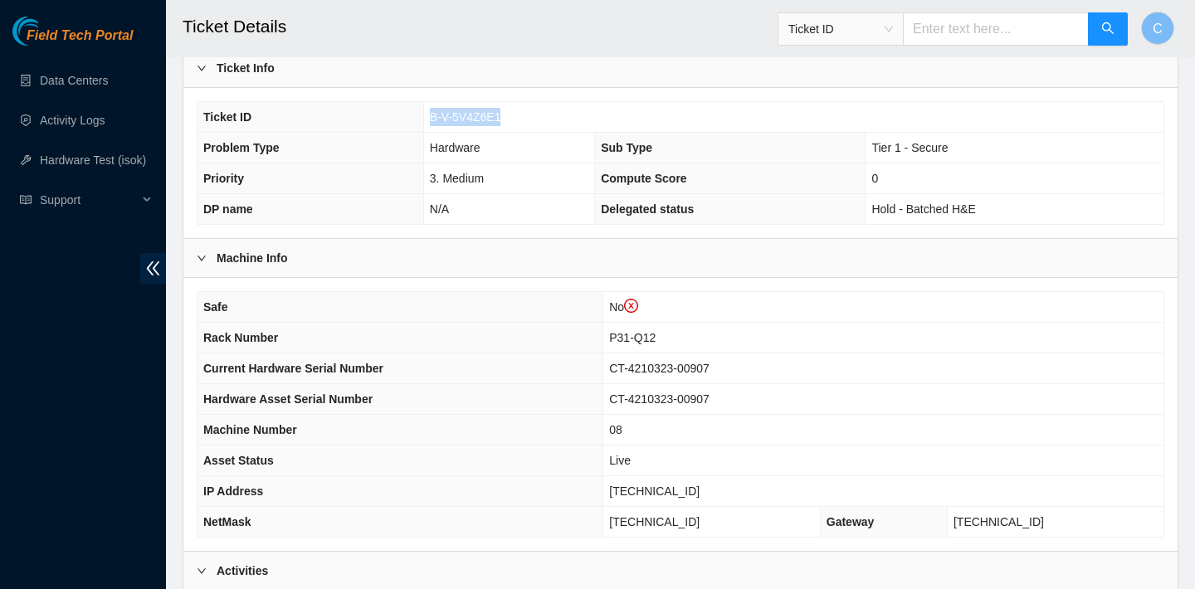
drag, startPoint x: 505, startPoint y: 118, endPoint x: 430, endPoint y: 115, distance: 75.6
click at [430, 116] on td "B-V-5V4Z6E1" at bounding box center [793, 117] width 740 height 31
copy span "B-V-5V4Z6E1"
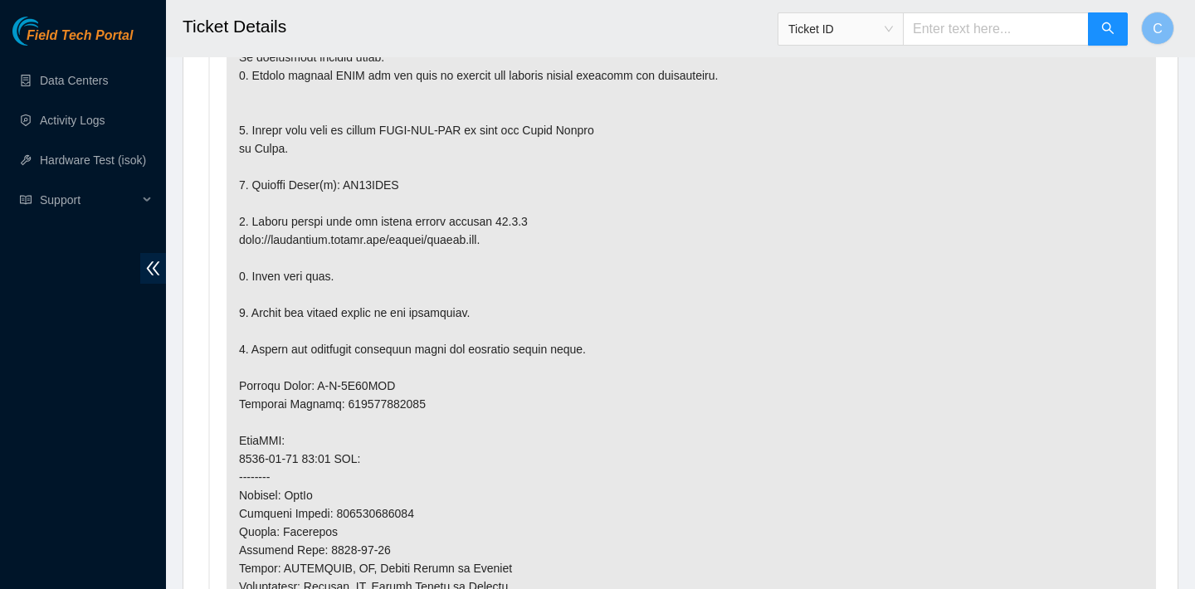
scroll to position [1344, 0]
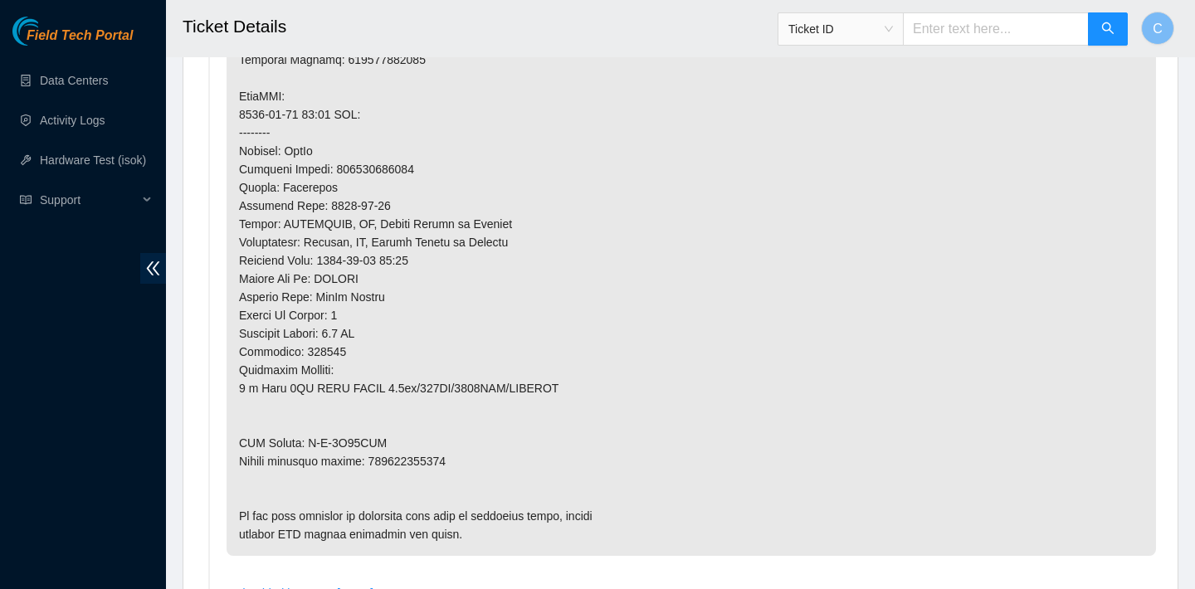
click at [420, 173] on p at bounding box center [691, 97] width 929 height 920
drag, startPoint x: 425, startPoint y: 169, endPoint x: 338, endPoint y: 167, distance: 87.2
click at [338, 167] on p at bounding box center [691, 97] width 929 height 920
copy p "450826216399"
drag, startPoint x: 459, startPoint y: 458, endPoint x: 373, endPoint y: 456, distance: 85.5
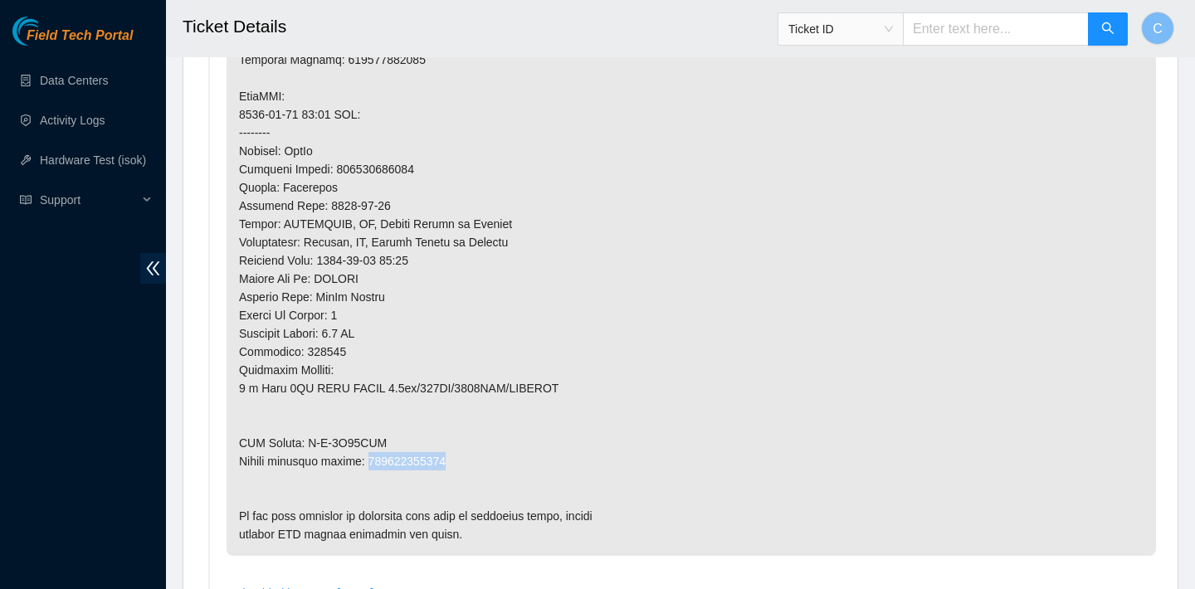
click at [373, 456] on p at bounding box center [691, 97] width 929 height 920
copy p "450826216403"
click at [784, 134] on p at bounding box center [691, 97] width 929 height 920
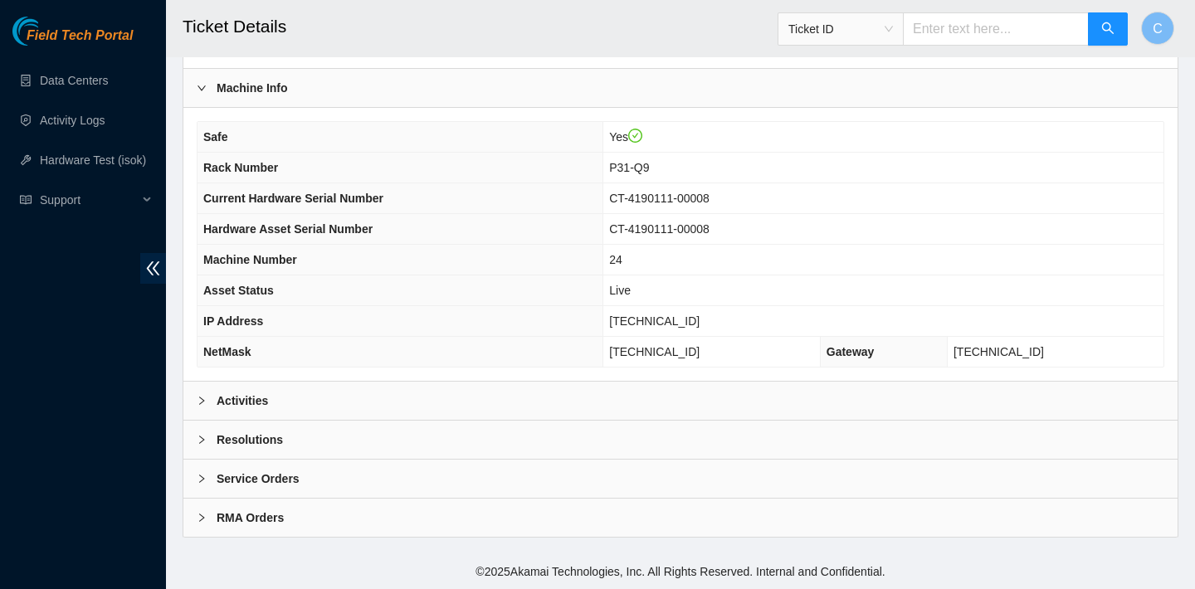
click at [562, 386] on div "Activities" at bounding box center [680, 401] width 994 height 38
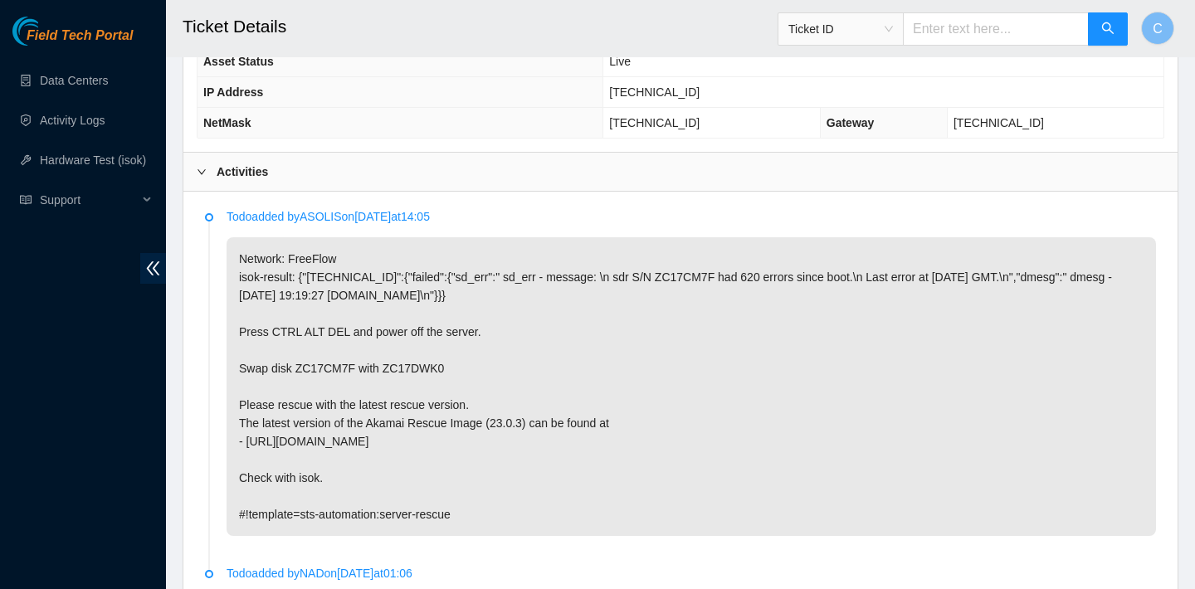
scroll to position [648, 0]
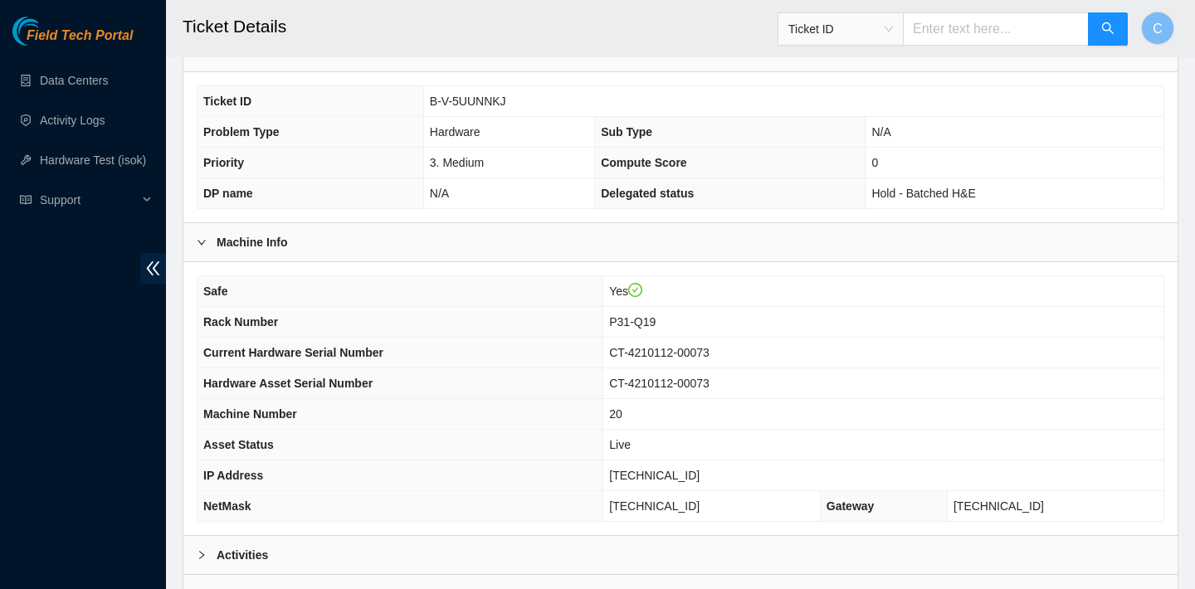
scroll to position [440, 0]
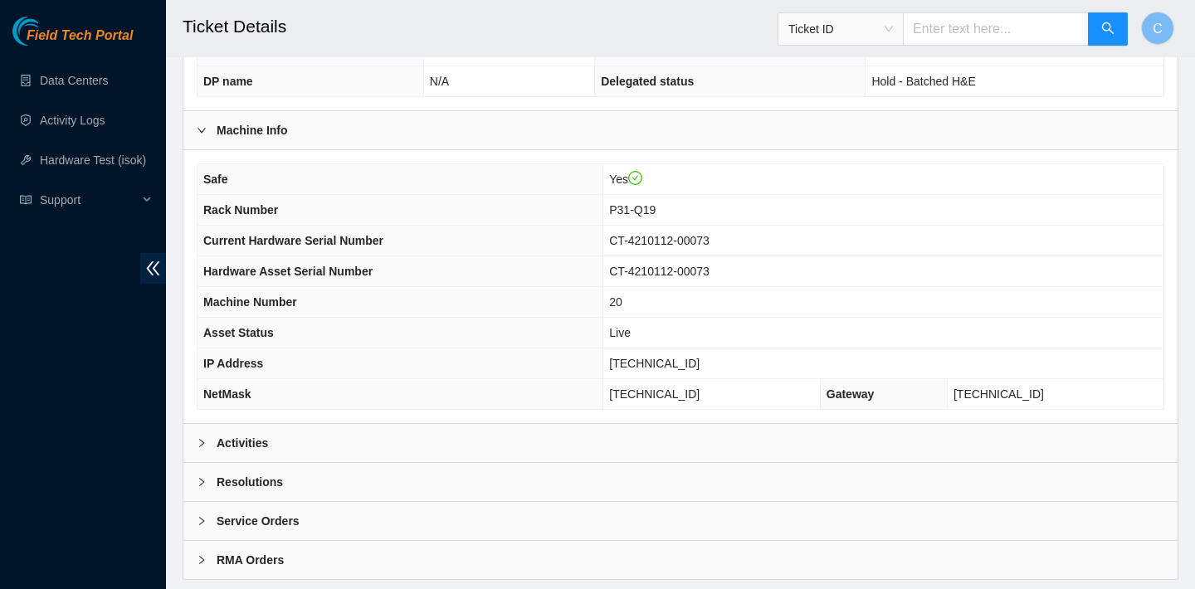
click at [657, 426] on div "Activities" at bounding box center [680, 443] width 994 height 38
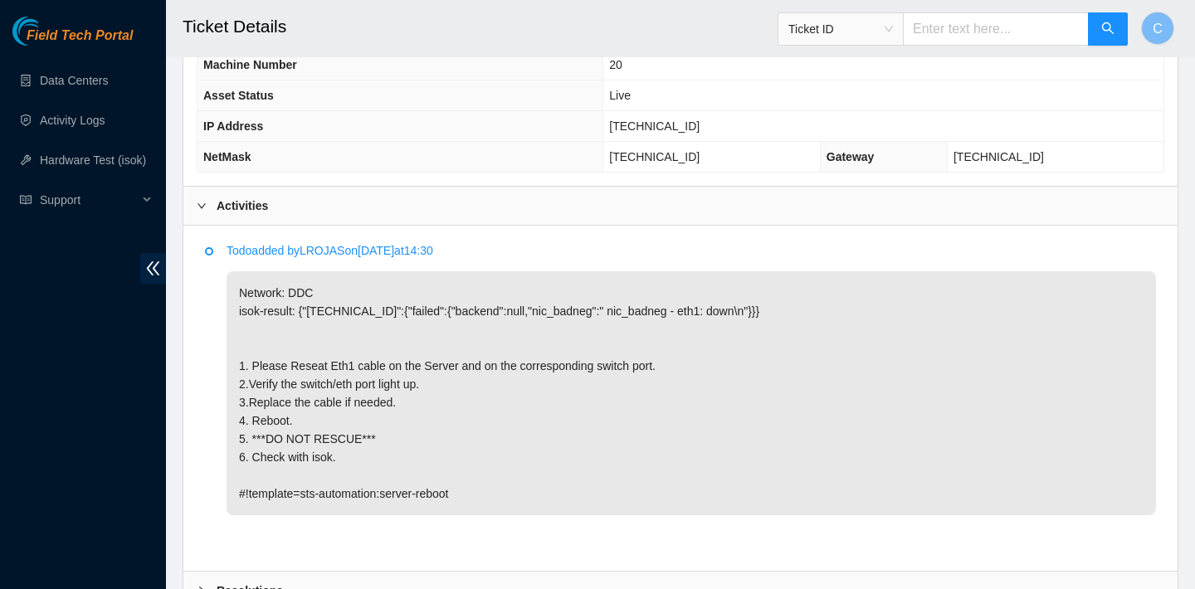
scroll to position [769, 0]
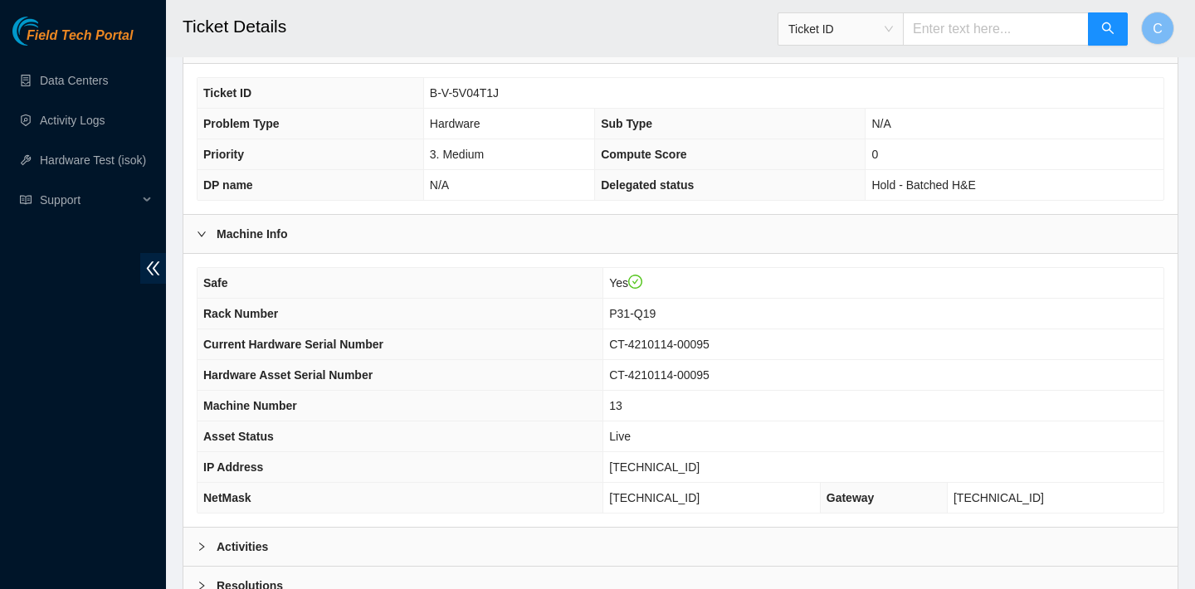
scroll to position [482, 0]
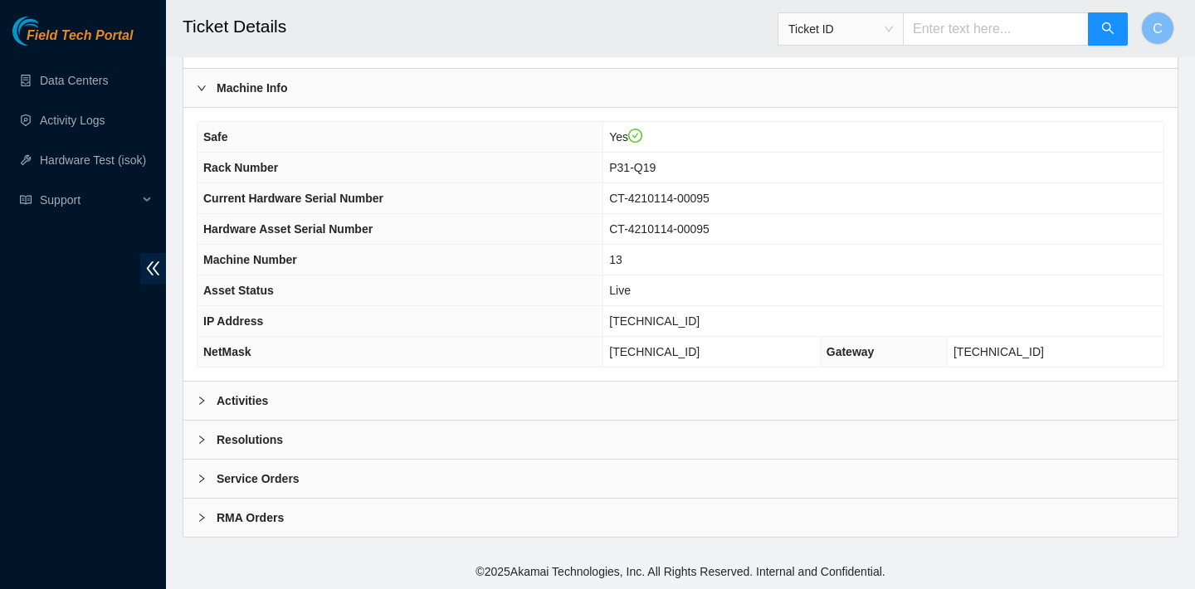
click at [592, 382] on div "Activities" at bounding box center [680, 401] width 994 height 38
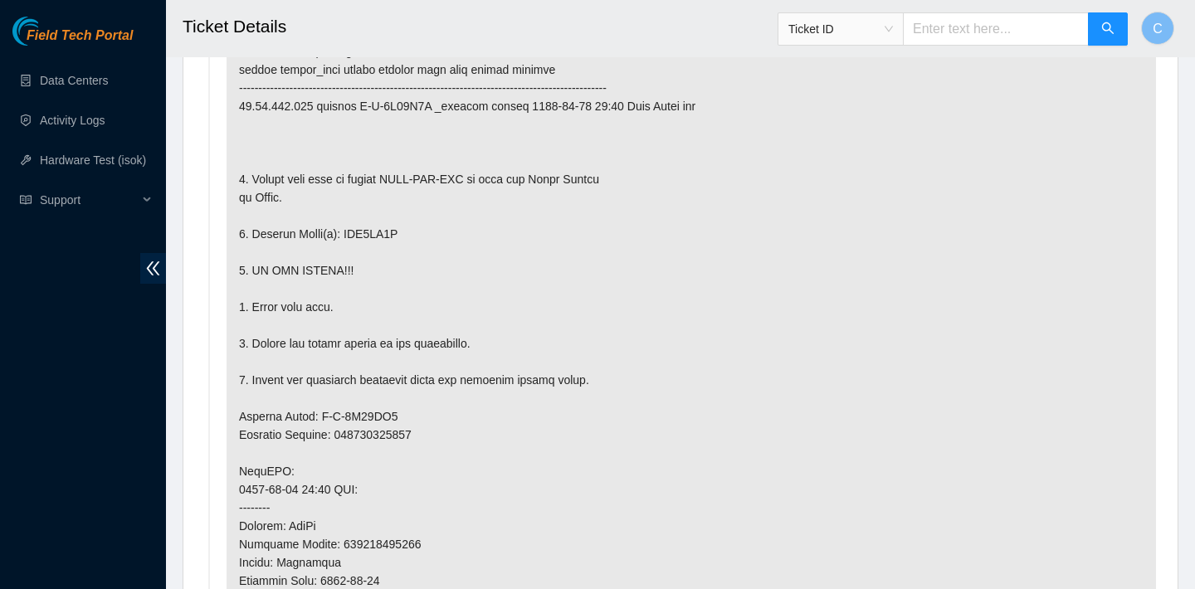
scroll to position [972, 0]
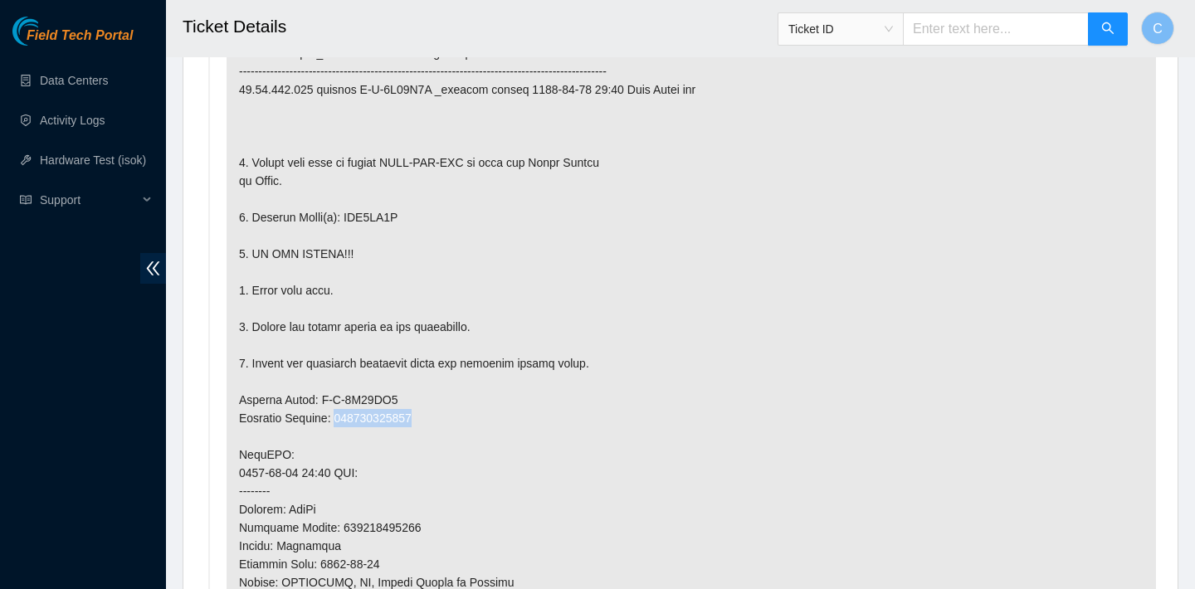
drag, startPoint x: 428, startPoint y: 416, endPoint x: 345, endPoint y: 415, distance: 83.0
click at [345, 415] on p at bounding box center [691, 446] width 929 height 938
copy p "463470051840"
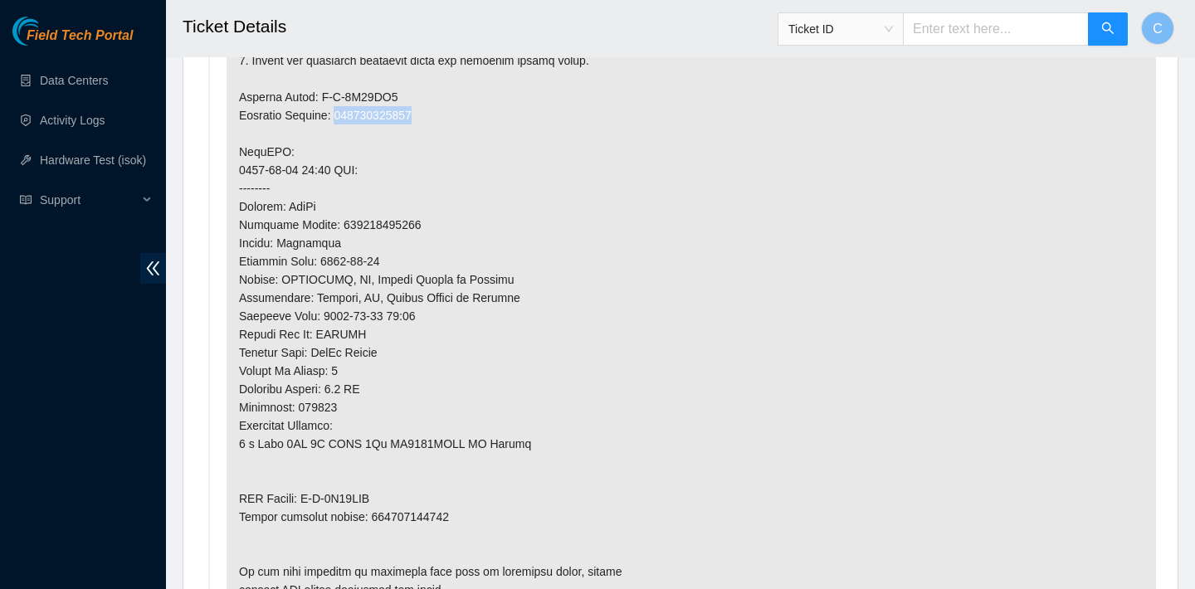
scroll to position [1589, 0]
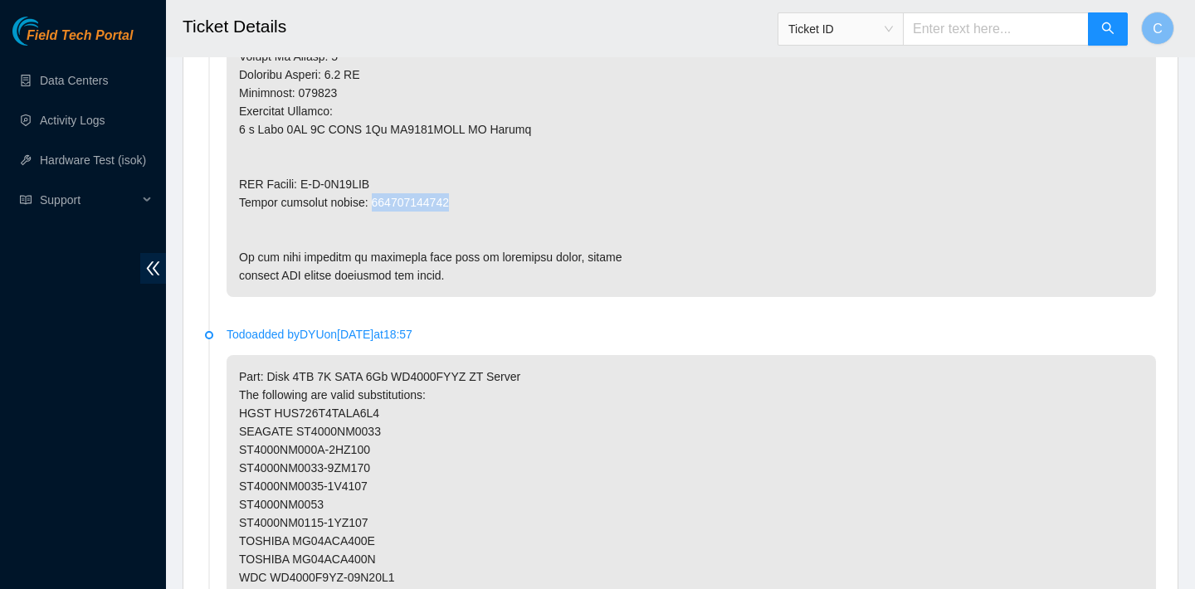
drag, startPoint x: 458, startPoint y: 198, endPoint x: 373, endPoint y: 196, distance: 84.7
copy p "463470051850"
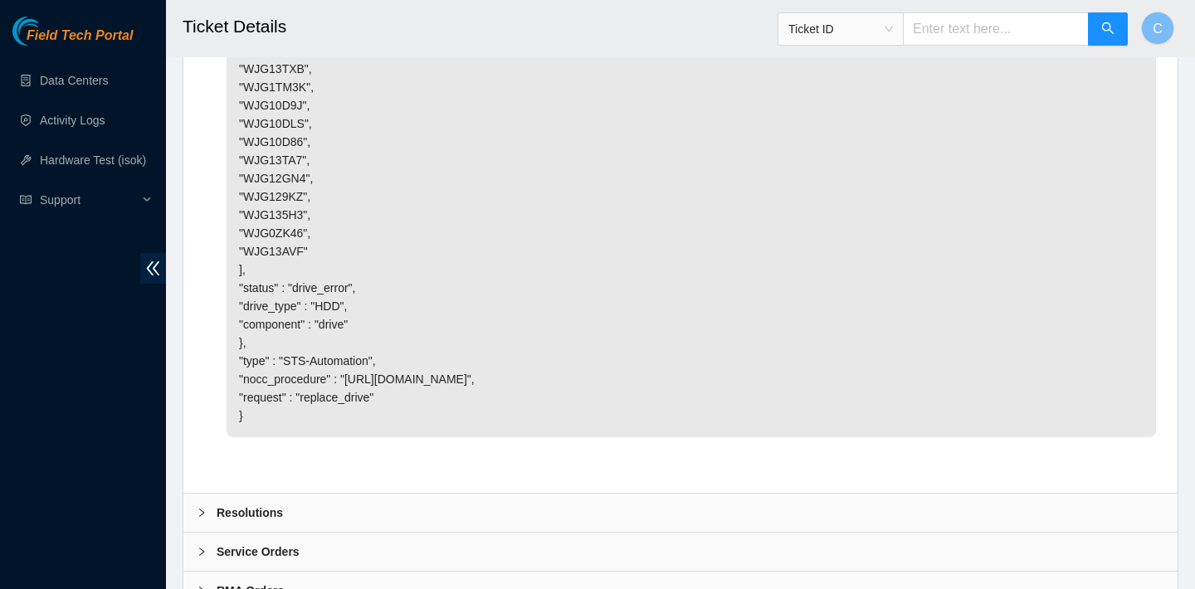
scroll to position [5268, 0]
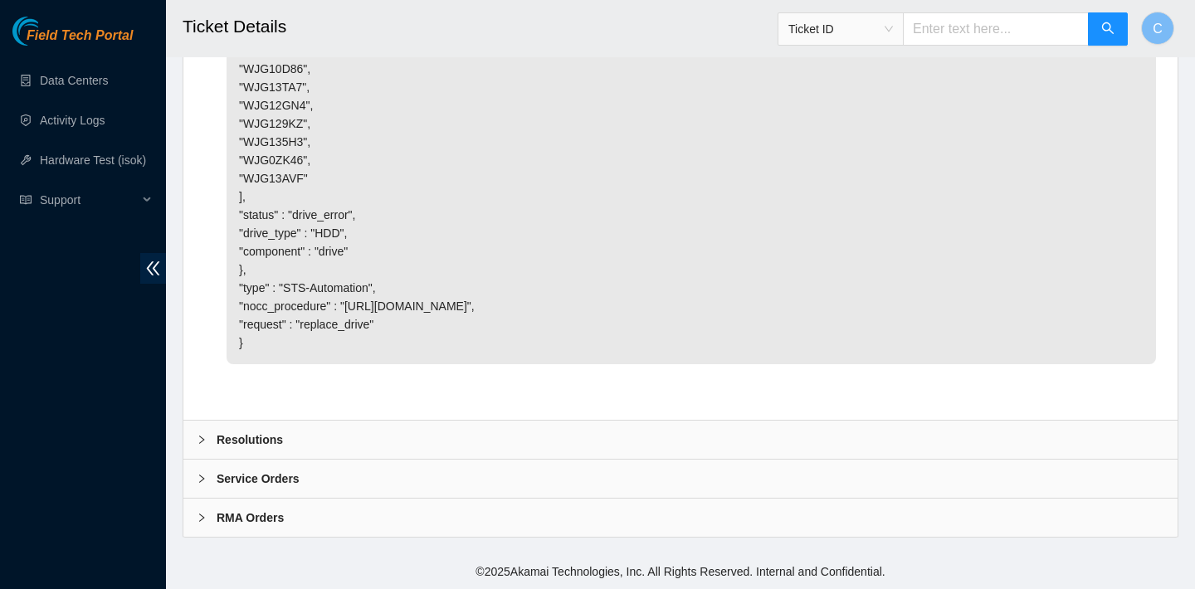
click at [486, 425] on div "Resolutions" at bounding box center [680, 440] width 994 height 38
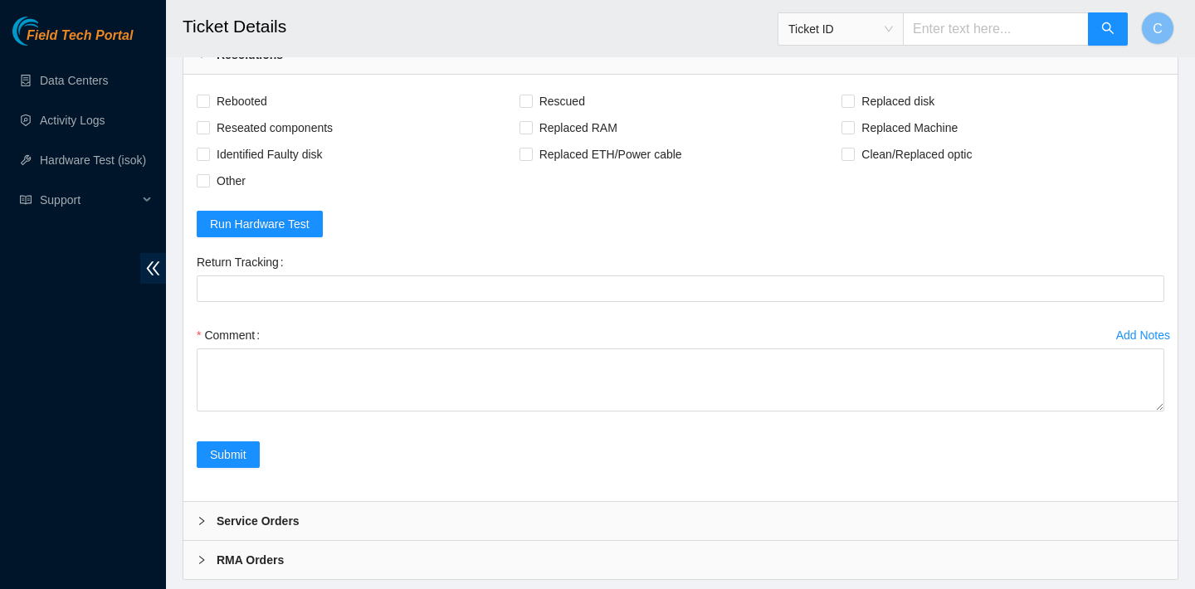
scroll to position [5475, 0]
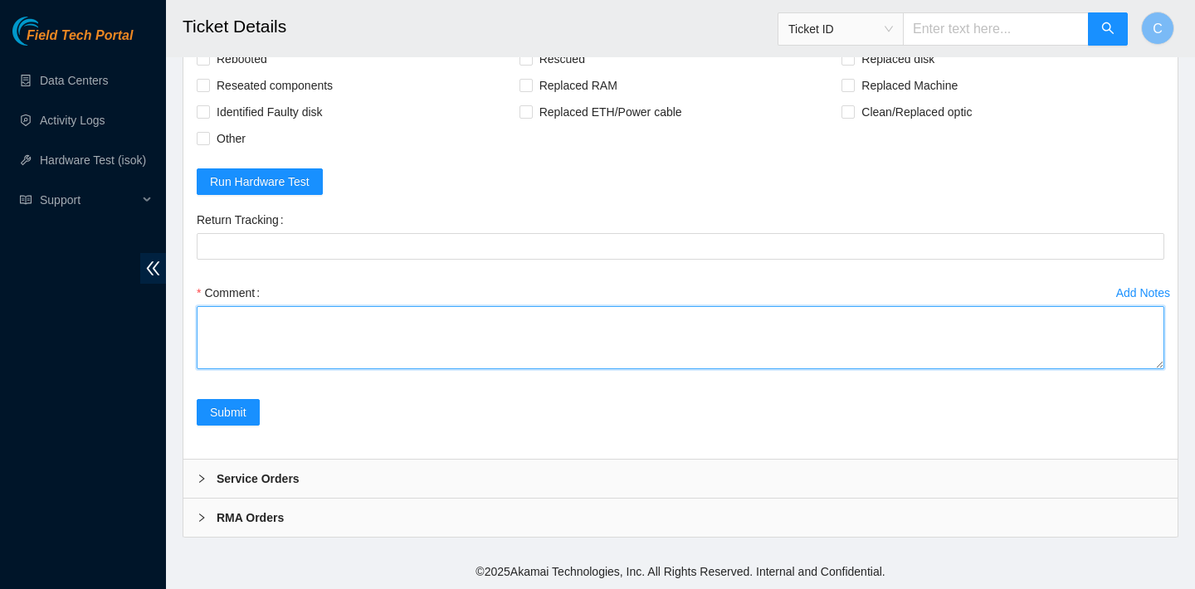
click at [318, 369] on textarea "Comment" at bounding box center [681, 337] width 968 height 63
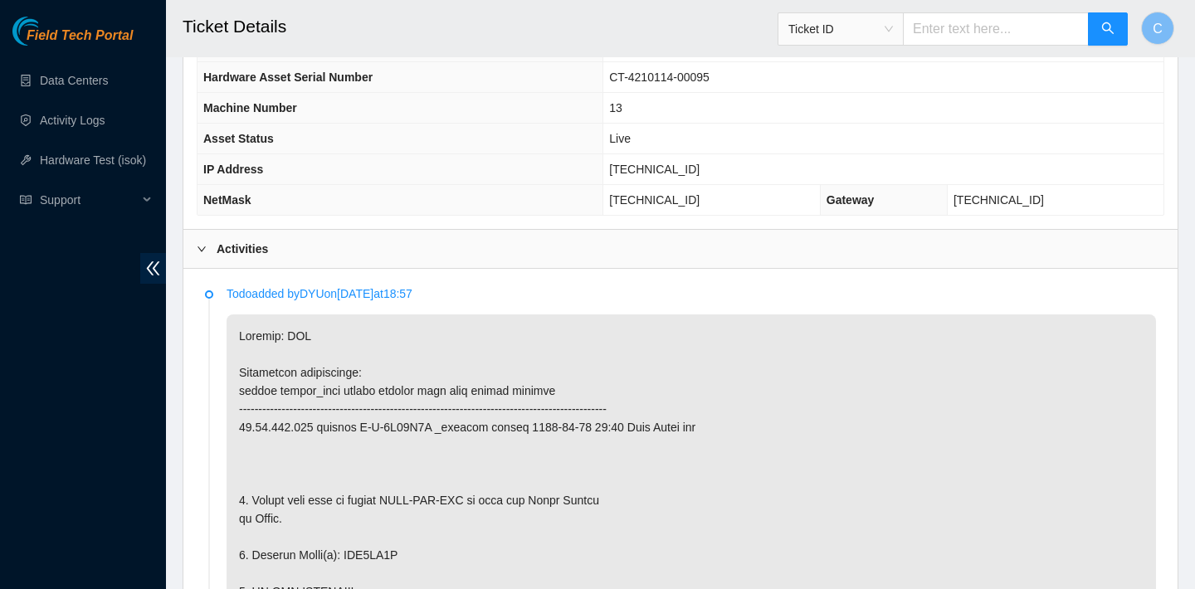
scroll to position [444, 0]
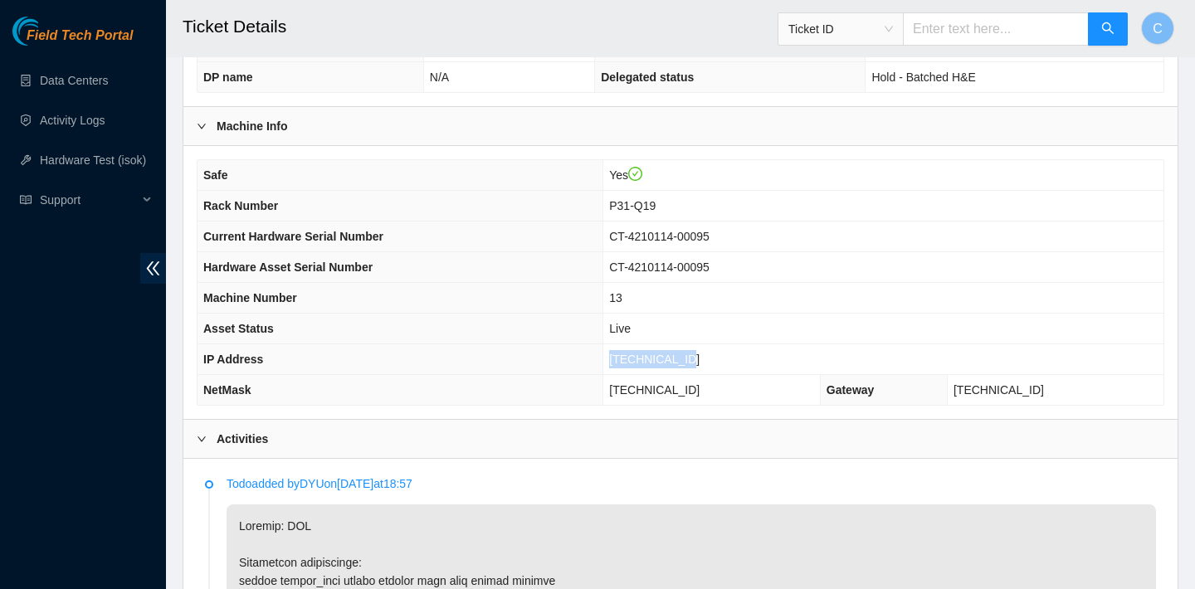
drag, startPoint x: 704, startPoint y: 355, endPoint x: 619, endPoint y: 350, distance: 84.8
click at [619, 350] on td "23.73.205.144" at bounding box center [883, 359] width 560 height 31
copy span "23.73.205.144"
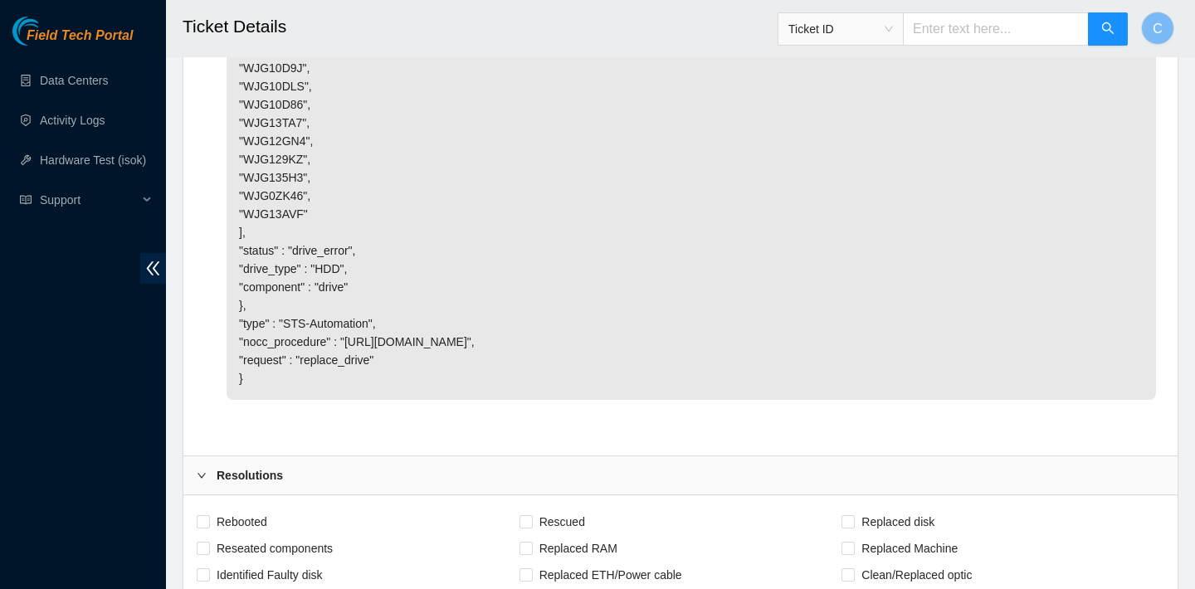
scroll to position [5695, 0]
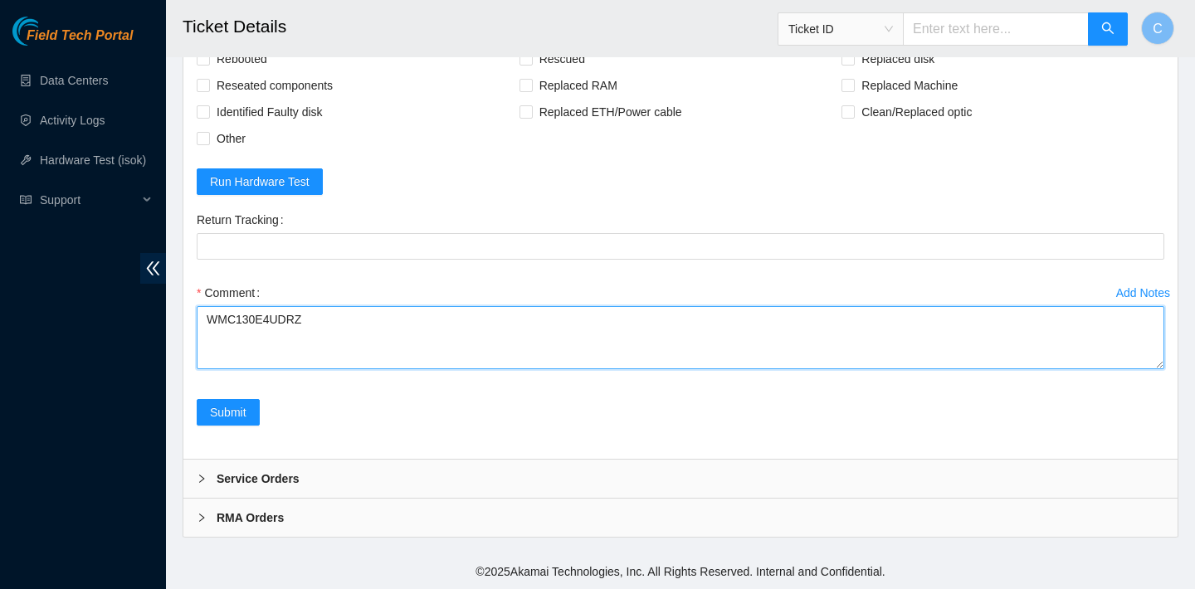
click at [208, 319] on textarea "WMC130E4UDRZ" at bounding box center [681, 337] width 968 height 63
click at [216, 319] on textarea "WMC130E4UDRZ" at bounding box center [681, 337] width 968 height 63
drag, startPoint x: 307, startPoint y: 359, endPoint x: 206, endPoint y: 355, distance: 101.3
click at [206, 355] on textarea "verified SN replaced old disk with new disk WMC130E4UDRZ" at bounding box center [681, 337] width 968 height 63
click at [380, 336] on textarea "verified SN replaced old disk with new disk" at bounding box center [681, 337] width 968 height 63
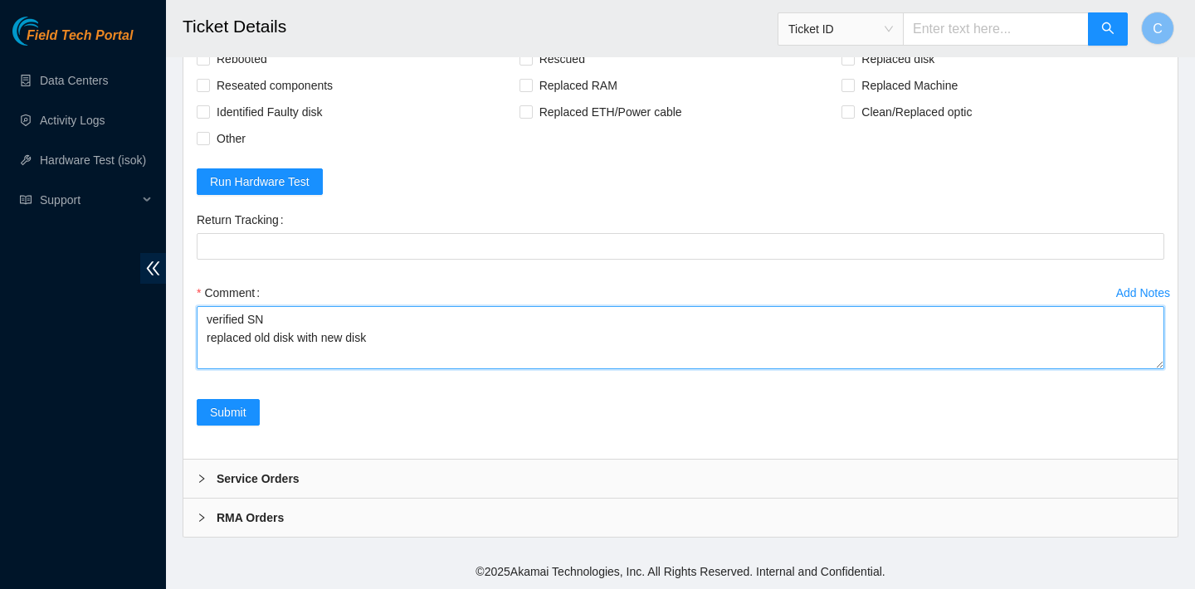
paste textarea "WMC130E4UDRZ"
type textarea "verified SN replaced old disk with new disk WMC130E4UDRZ rebooted ran isok"
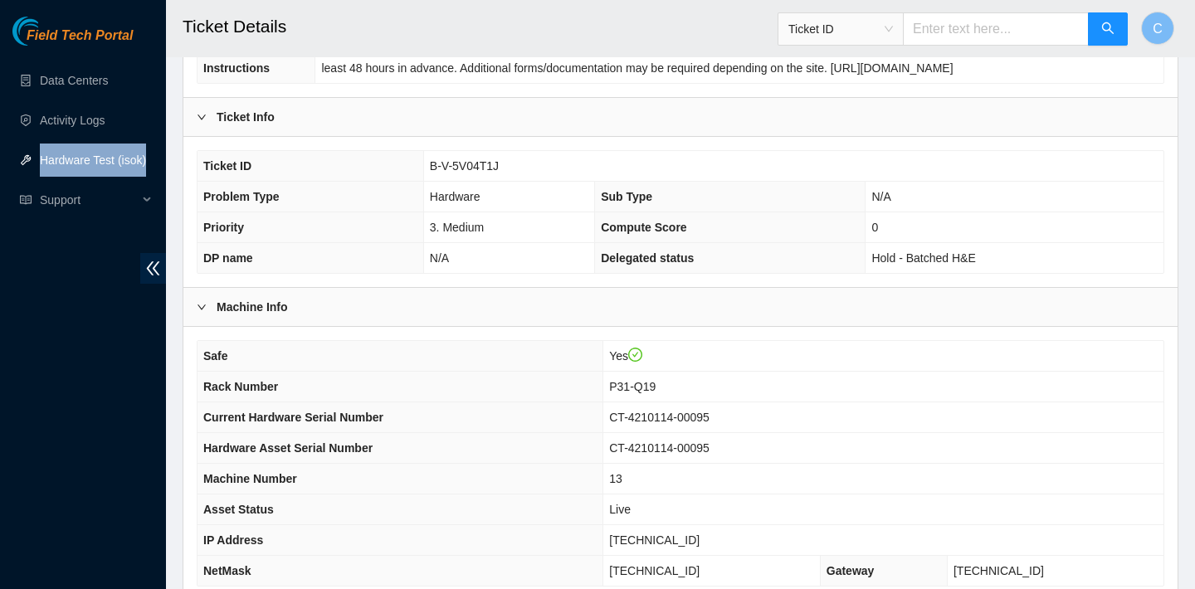
scroll to position [382, 0]
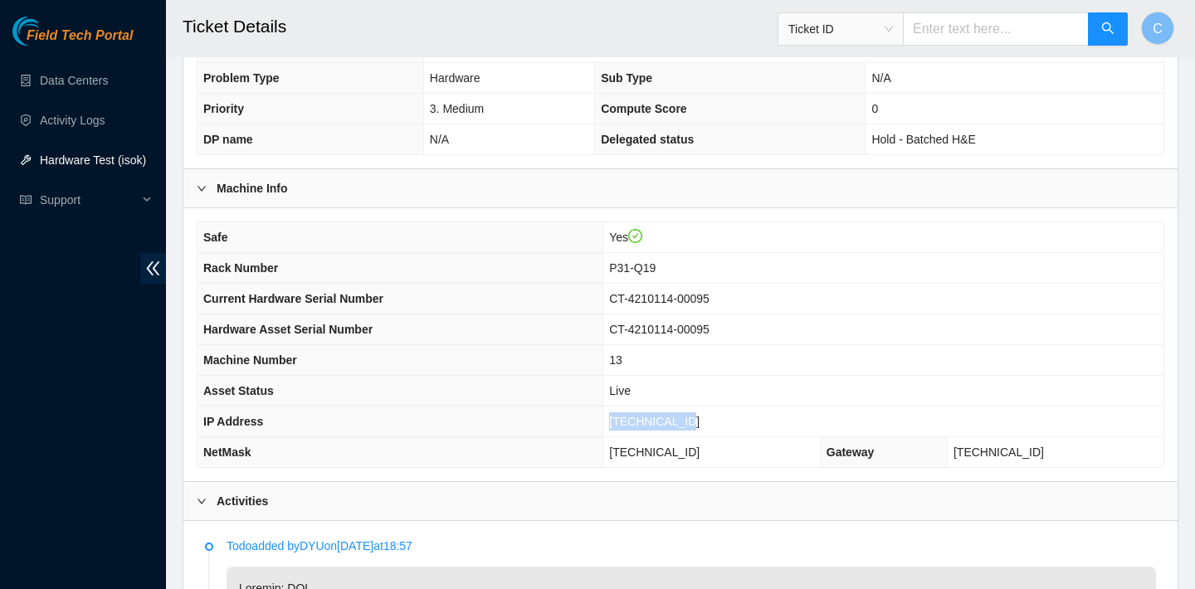
drag, startPoint x: 705, startPoint y: 420, endPoint x: 621, endPoint y: 417, distance: 83.9
click at [621, 417] on td "23.73.205.144" at bounding box center [883, 422] width 560 height 31
copy span "23.73.205.144"
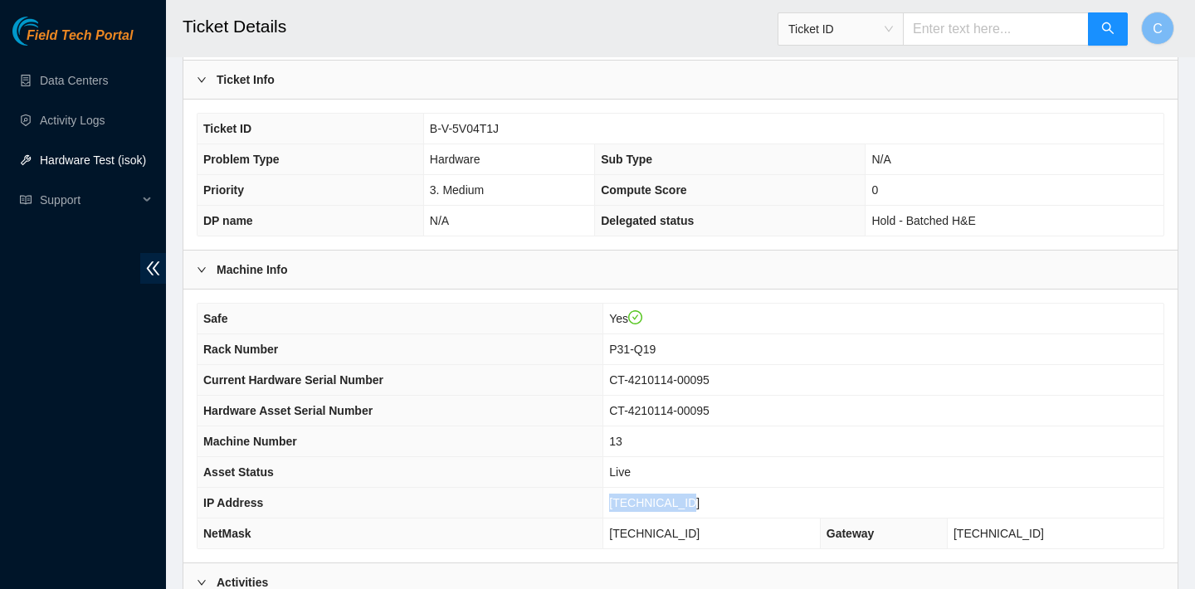
scroll to position [314, 0]
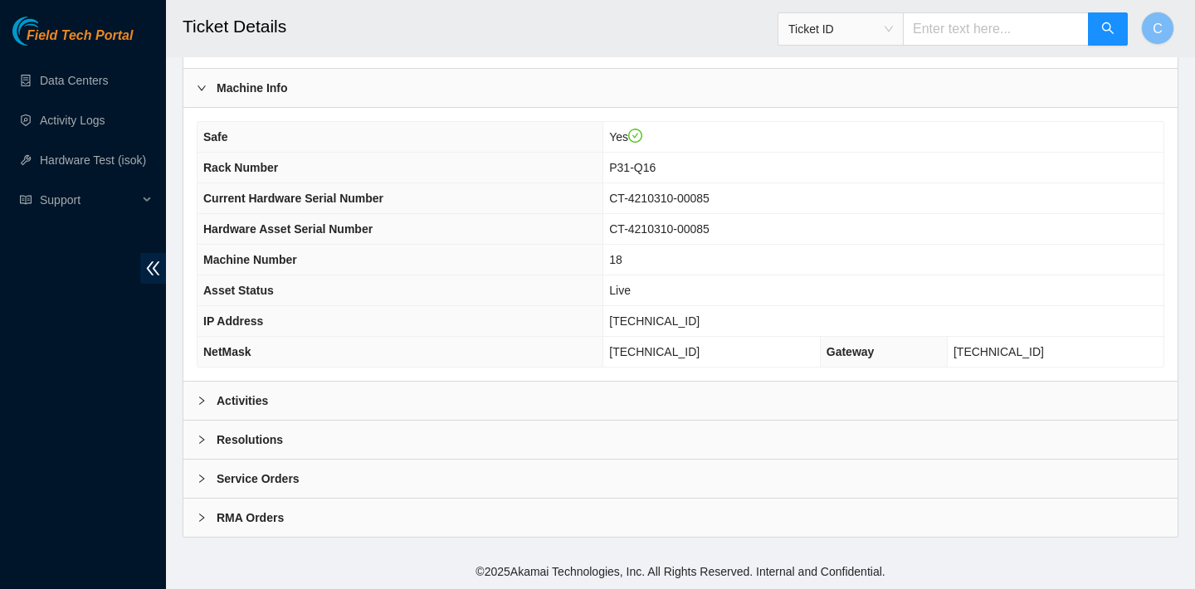
click at [506, 393] on div "Activities" at bounding box center [680, 401] width 994 height 38
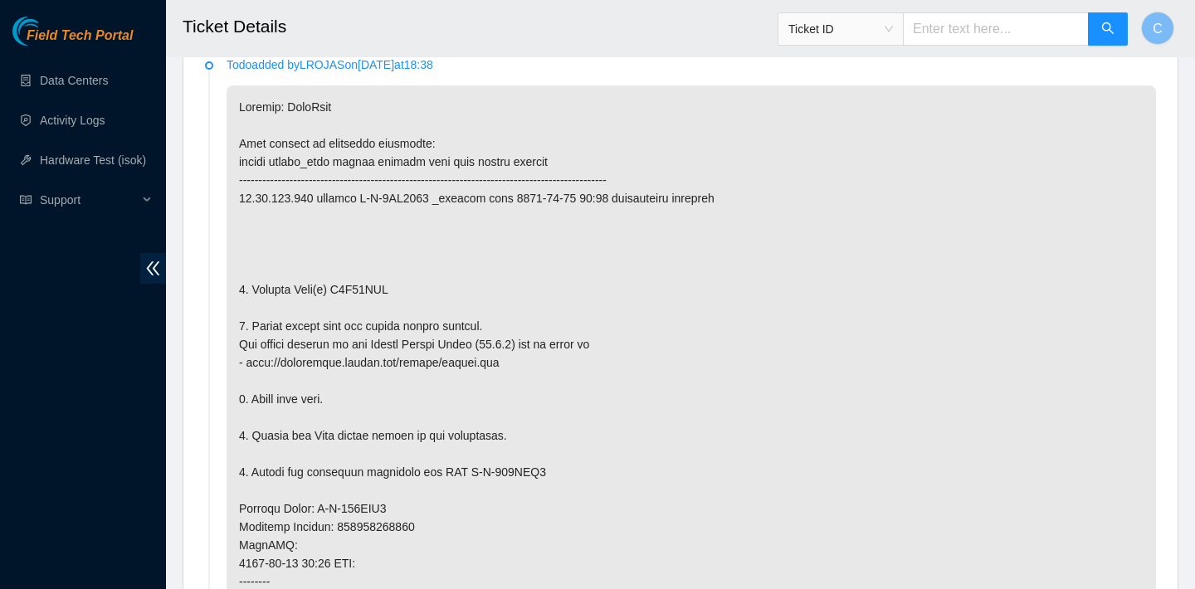
scroll to position [915, 0]
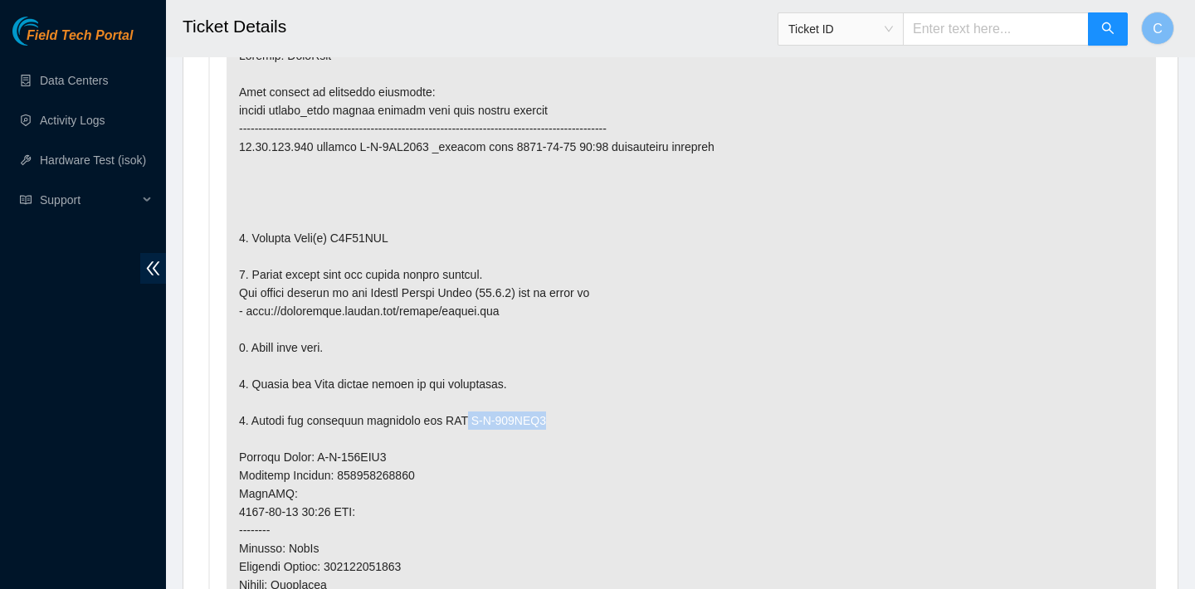
drag, startPoint x: 549, startPoint y: 418, endPoint x: 469, endPoint y: 418, distance: 79.7
click at [469, 418] on p at bounding box center [691, 475] width 929 height 883
click at [474, 308] on p at bounding box center [691, 475] width 929 height 883
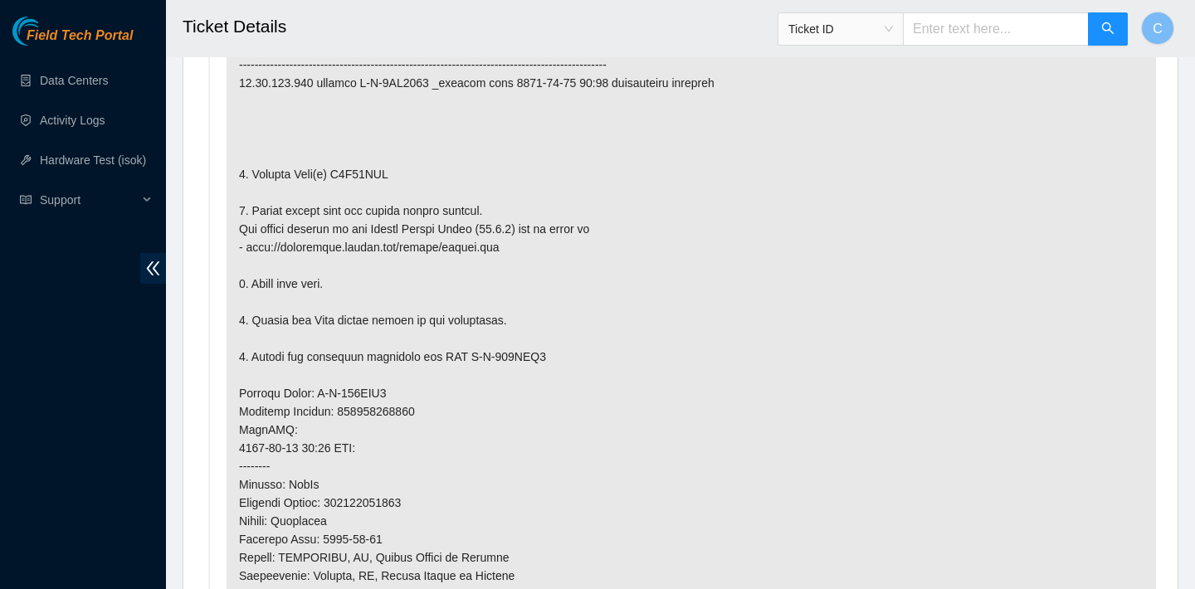
scroll to position [1022, 0]
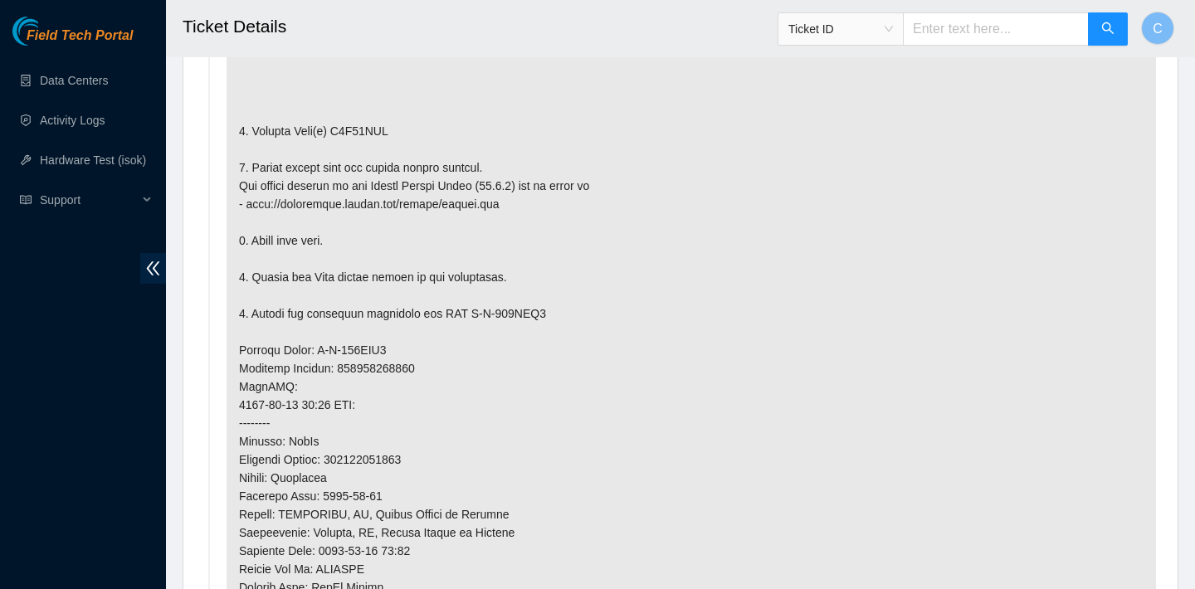
click at [426, 368] on p at bounding box center [691, 368] width 929 height 883
drag, startPoint x: 428, startPoint y: 368, endPoint x: 344, endPoint y: 368, distance: 83.8
click at [344, 368] on p at bounding box center [691, 368] width 929 height 883
copy p "463470049438"
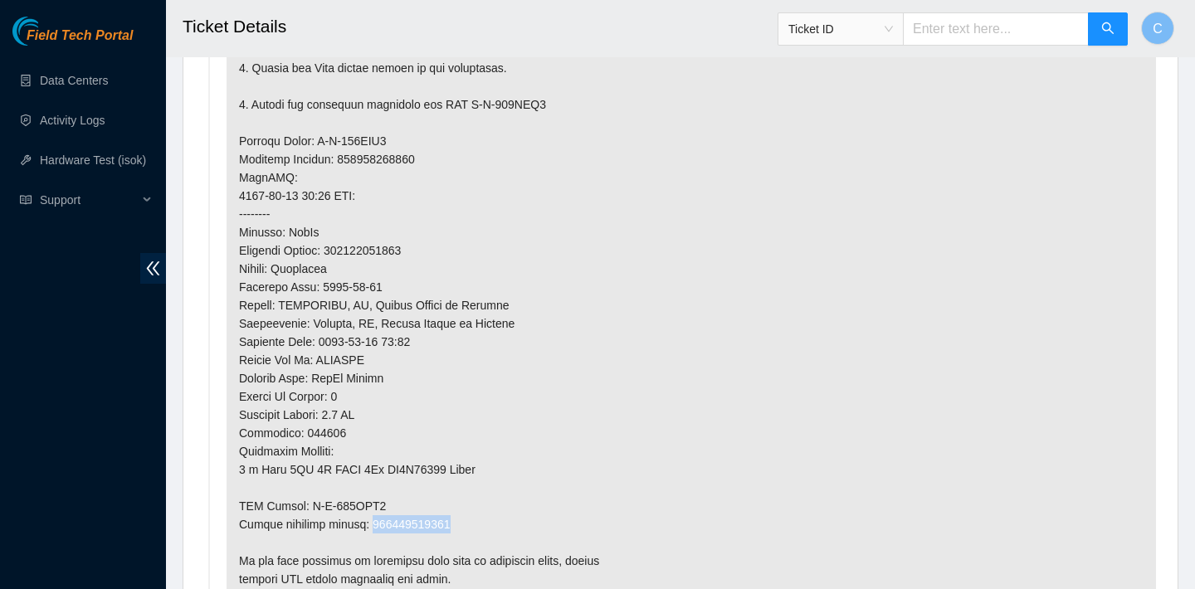
drag, startPoint x: 459, startPoint y: 525, endPoint x: 372, endPoint y: 525, distance: 87.1
click at [372, 525] on p at bounding box center [691, 159] width 929 height 883
copy p "463470049449"
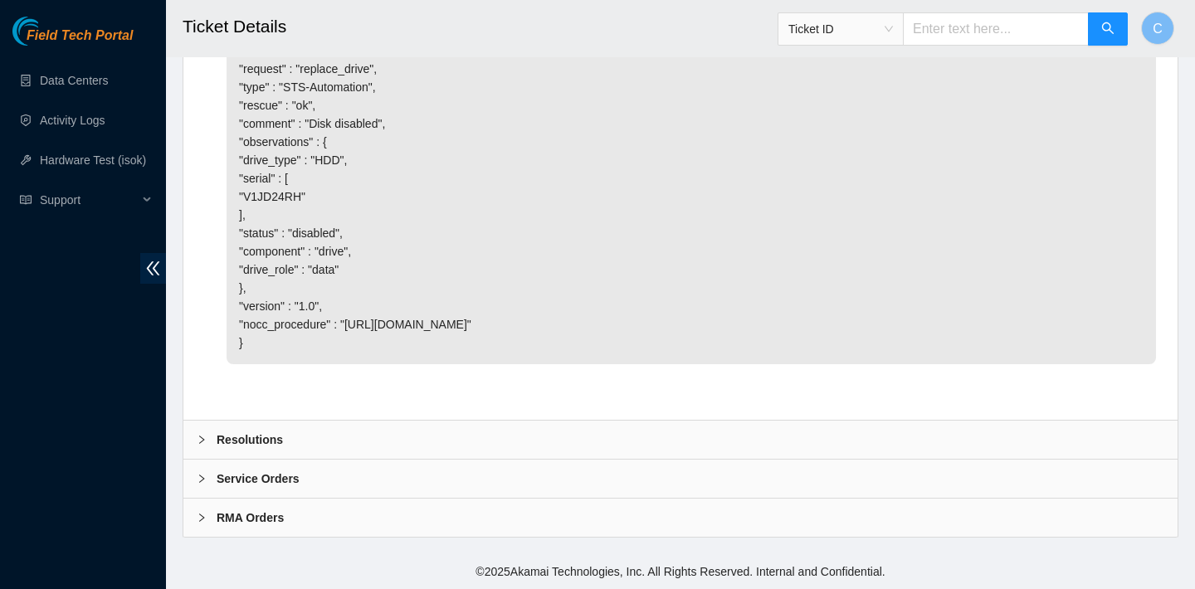
scroll to position [6888, 0]
click at [446, 432] on div "Resolutions" at bounding box center [680, 440] width 994 height 38
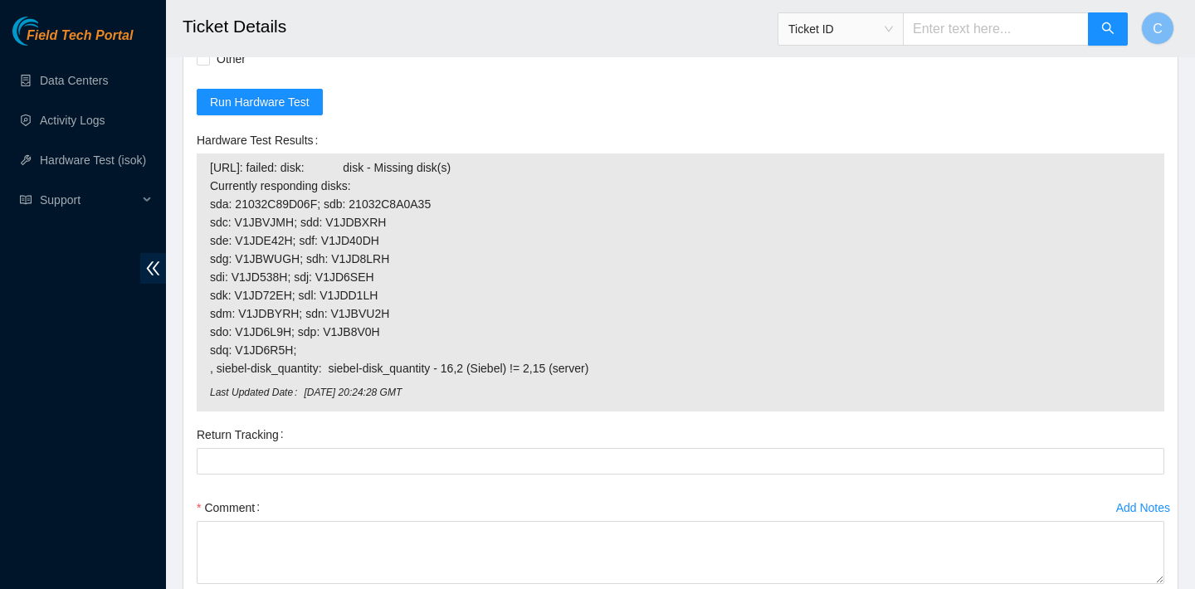
scroll to position [7213, 0]
checkbox input "true"
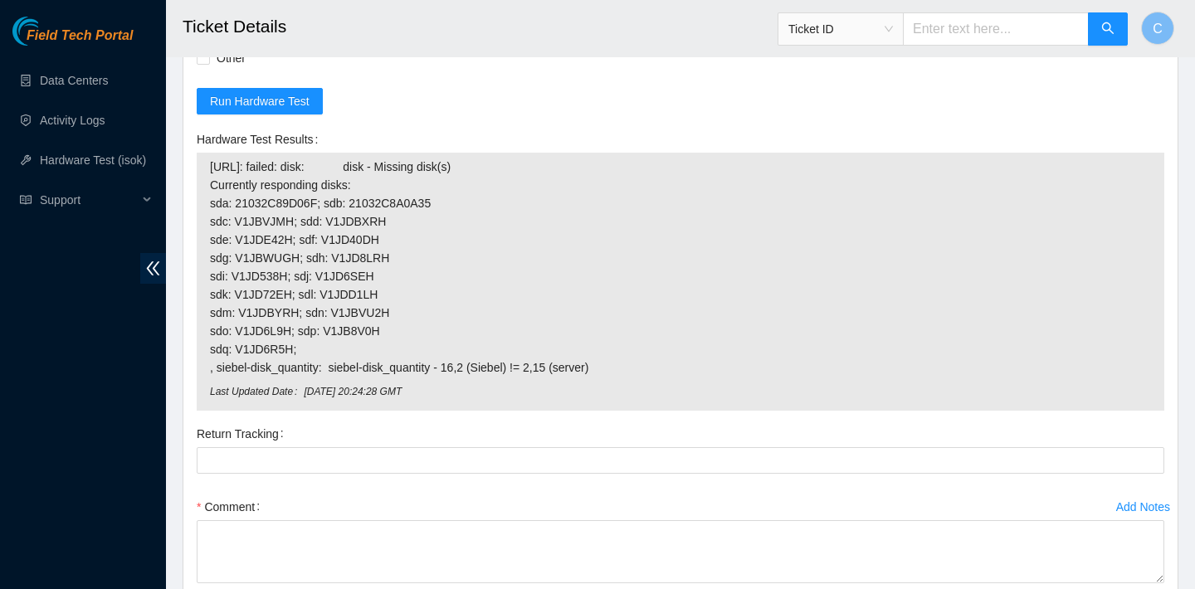
checkbox input "true"
drag, startPoint x: 911, startPoint y: 159, endPoint x: 881, endPoint y: 187, distance: 40.5
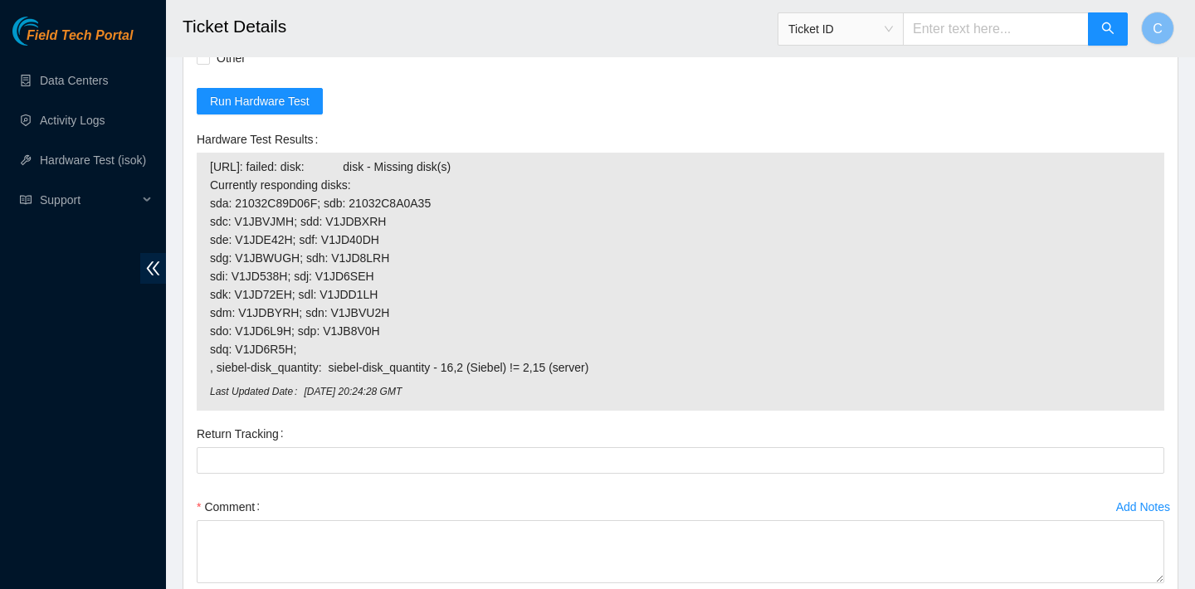
checkbox input "true"
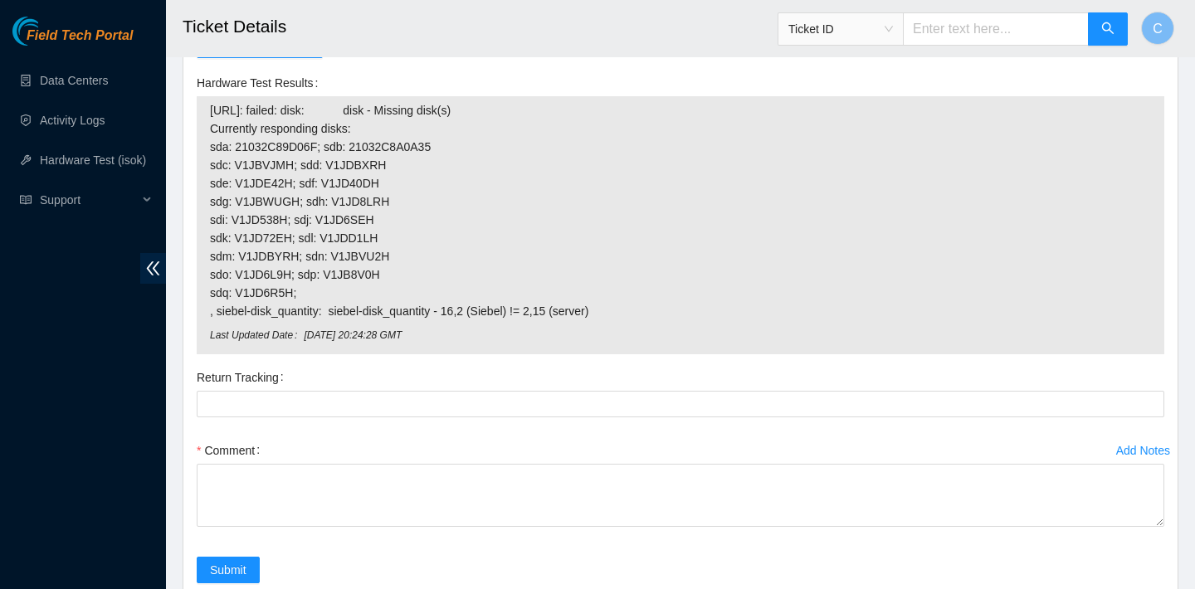
scroll to position [7610, 0]
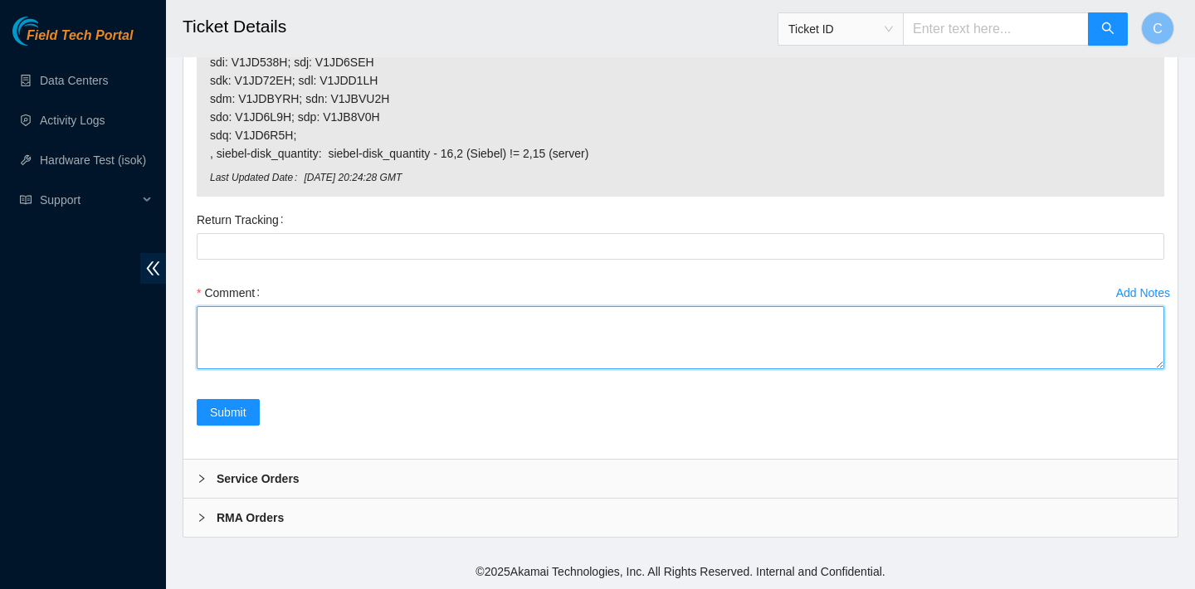
click at [542, 337] on textarea "Comment" at bounding box center [681, 337] width 968 height 63
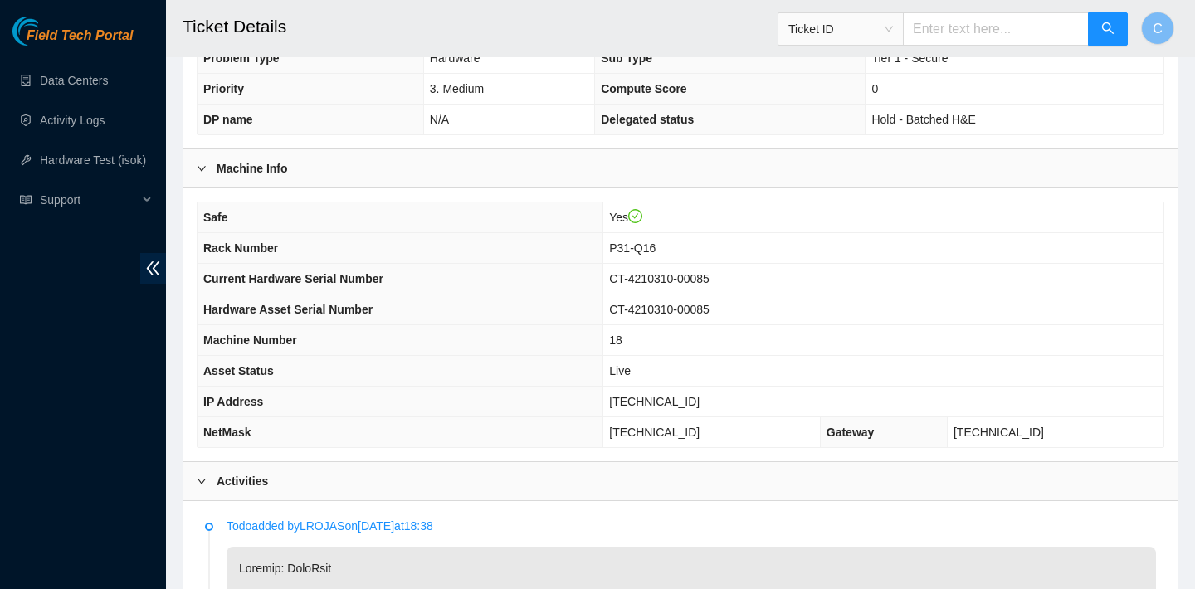
scroll to position [432, 0]
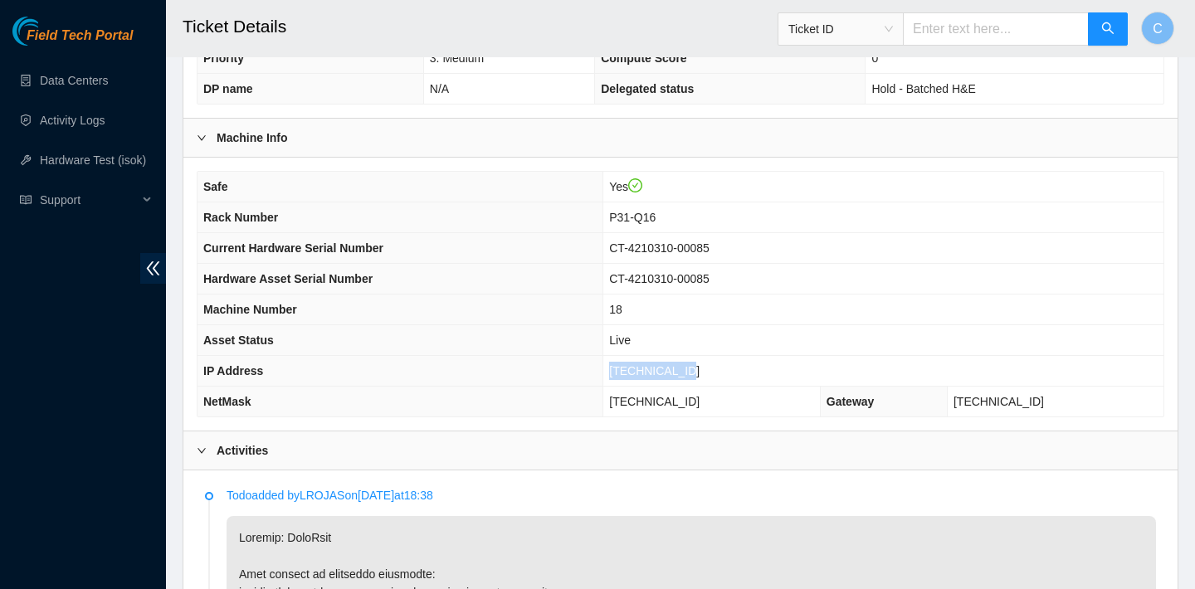
drag, startPoint x: 704, startPoint y: 371, endPoint x: 618, endPoint y: 363, distance: 85.8
click at [618, 363] on td "23.43.120.238" at bounding box center [883, 371] width 560 height 31
copy span "23.43.120.238"
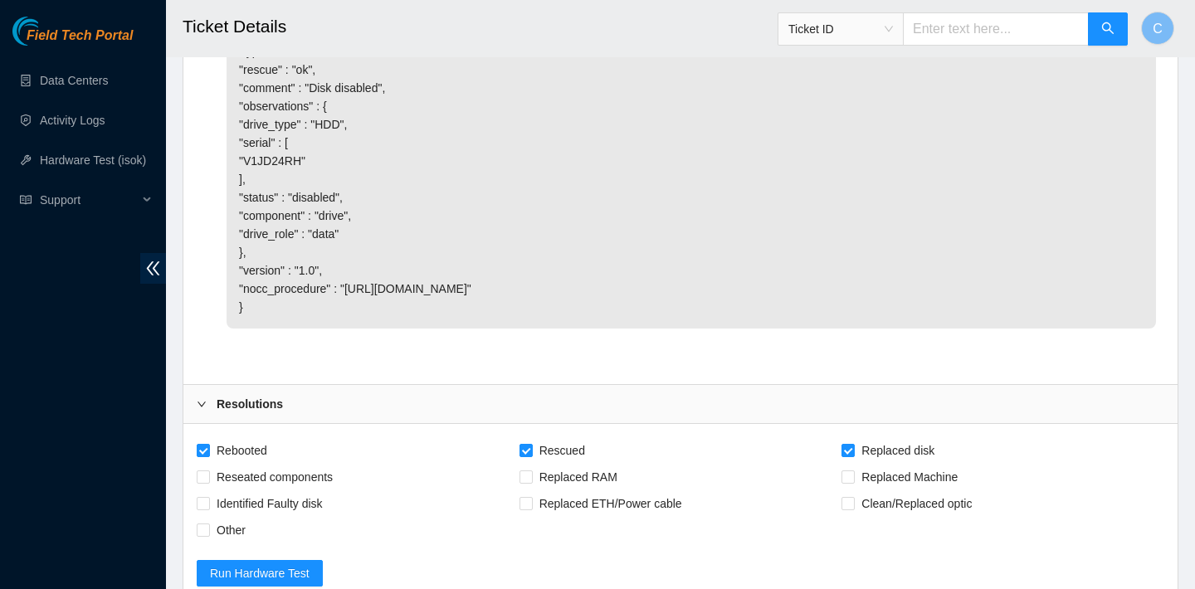
scroll to position [7610, 0]
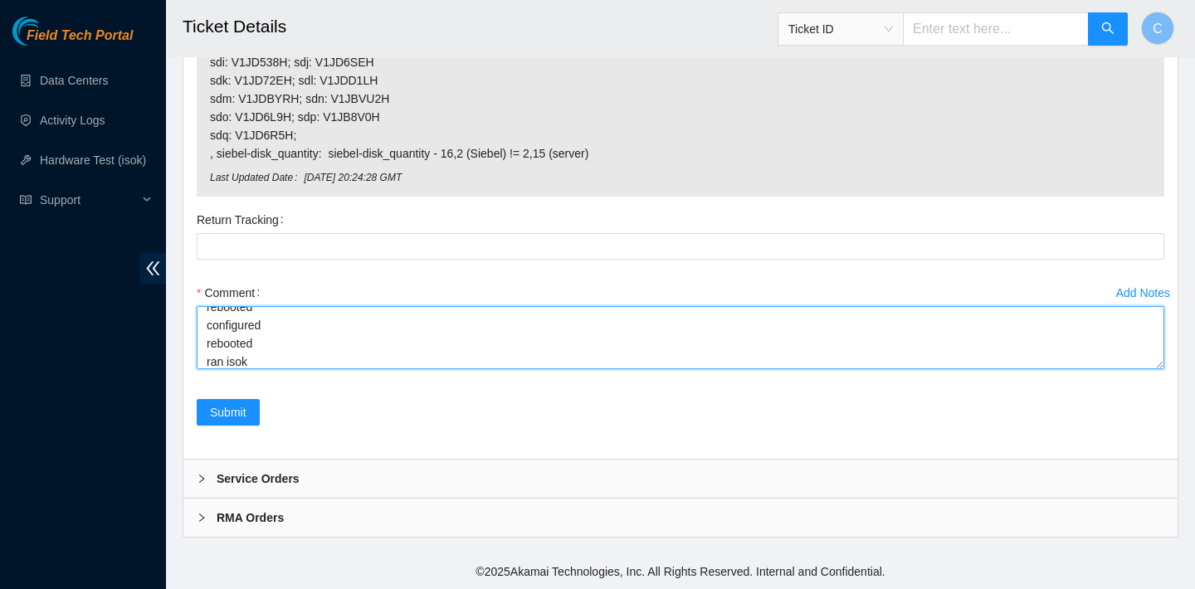
click at [261, 359] on textarea "verified SN replaced old disk with new disk SN: VG1G11K8C rebooted rescued rebo…" at bounding box center [681, 337] width 968 height 63
paste textarea "23.43.120.238 : passed: ok"
type textarea "verified SN replaced old disk with new disk SN: VG1G11K8C rebooted rescued rebo…"
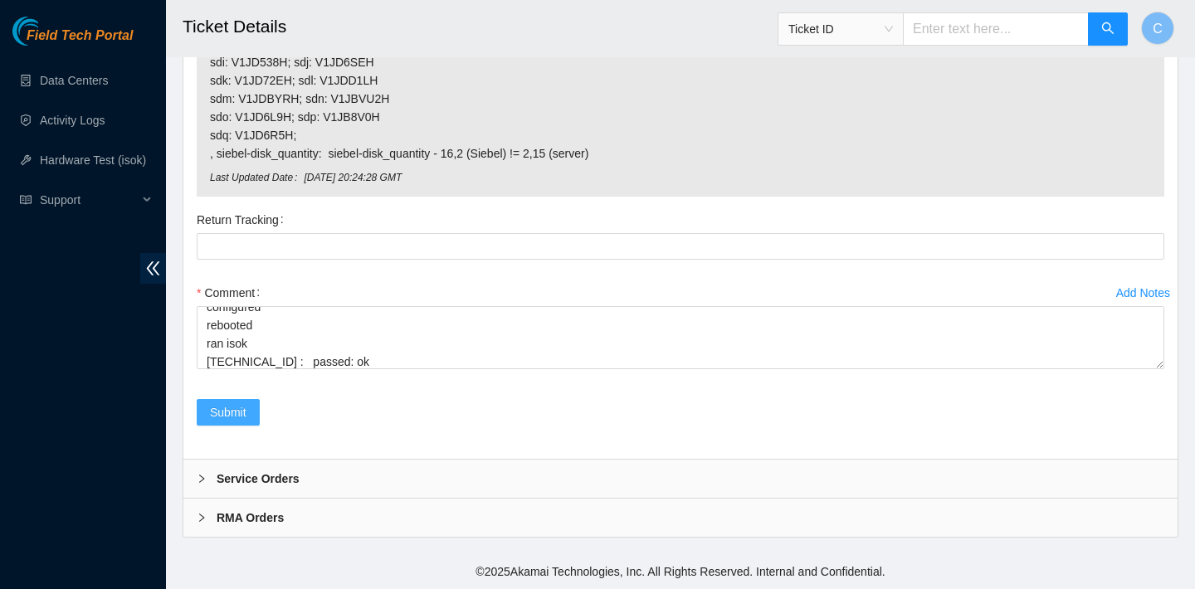
click at [212, 412] on span "Submit" at bounding box center [228, 412] width 37 height 18
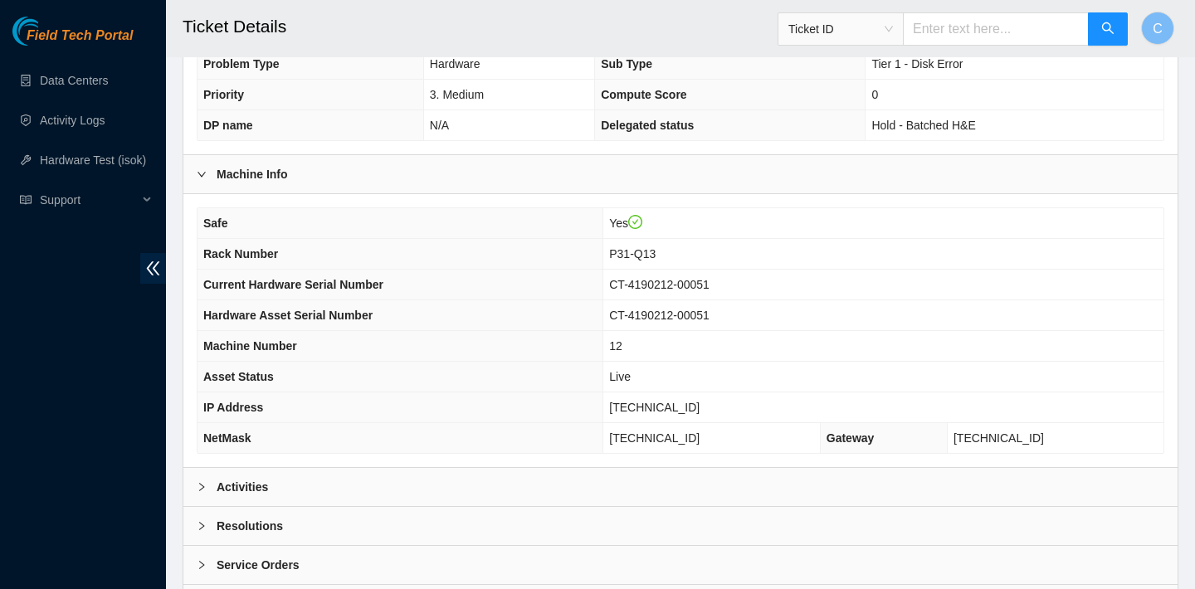
scroll to position [482, 0]
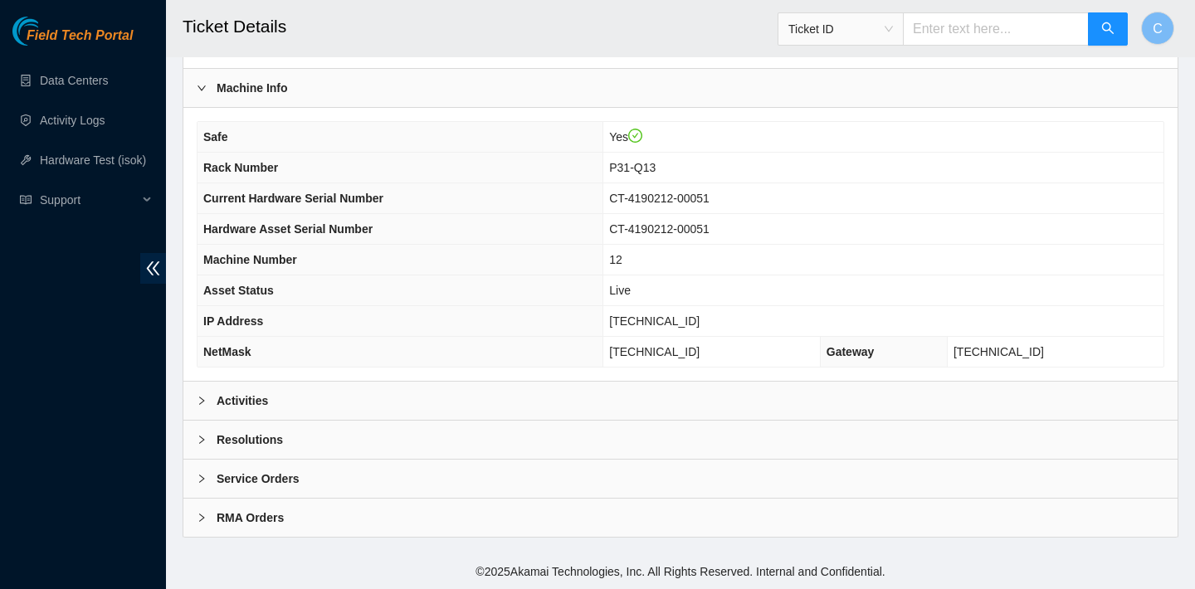
click at [621, 387] on div "Activities" at bounding box center [680, 401] width 994 height 38
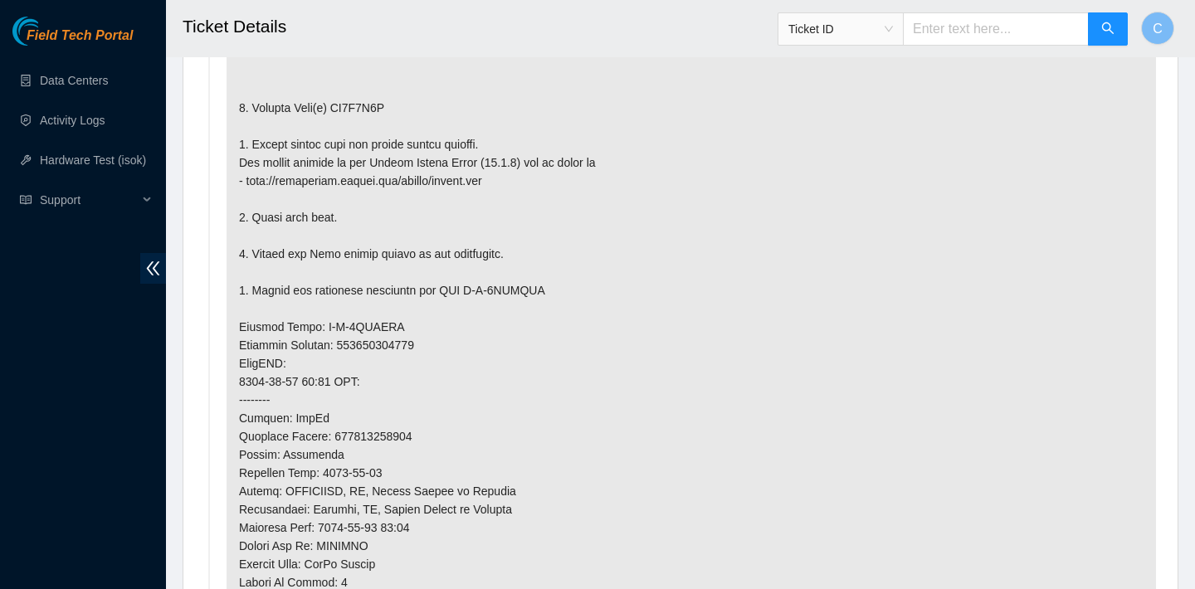
scroll to position [1037, 0]
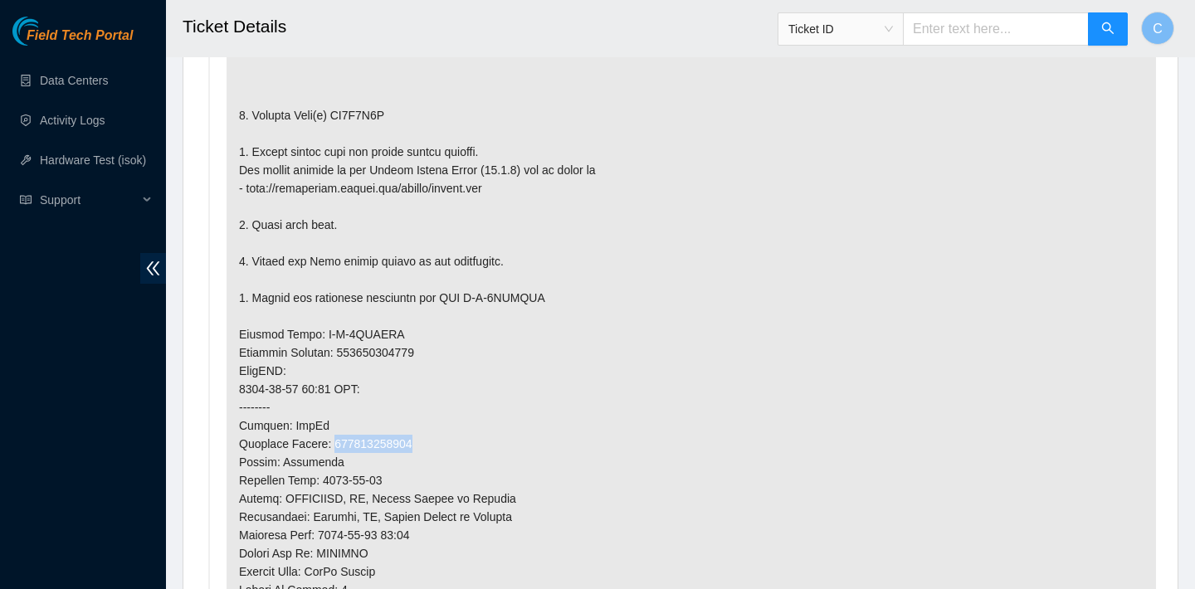
drag, startPoint x: 423, startPoint y: 443, endPoint x: 339, endPoint y: 440, distance: 84.7
click at [339, 440] on p at bounding box center [691, 352] width 929 height 883
copy p "473665215086"
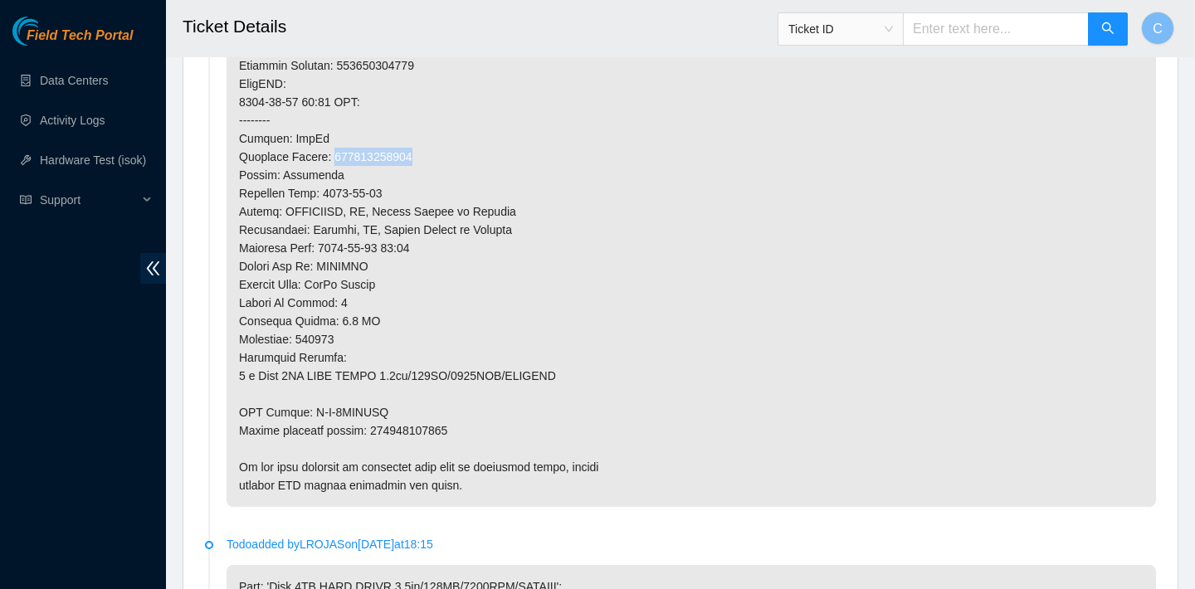
scroll to position [1476, 0]
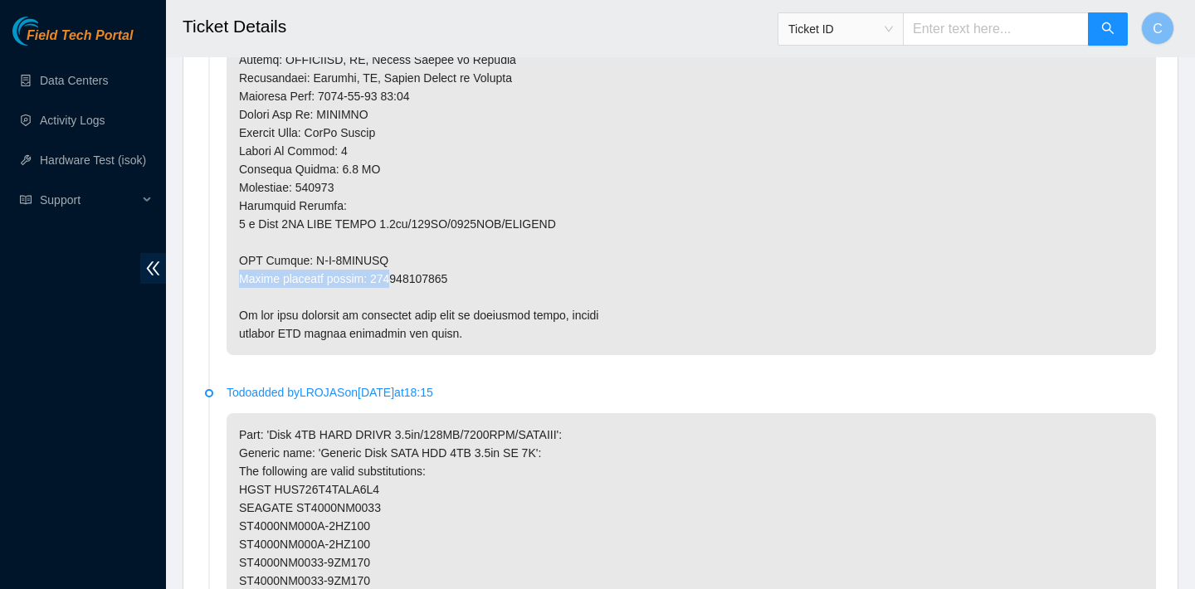
drag, startPoint x: 459, startPoint y: 269, endPoint x: 395, endPoint y: 271, distance: 63.9
drag, startPoint x: 372, startPoint y: 276, endPoint x: 425, endPoint y: 276, distance: 53.1
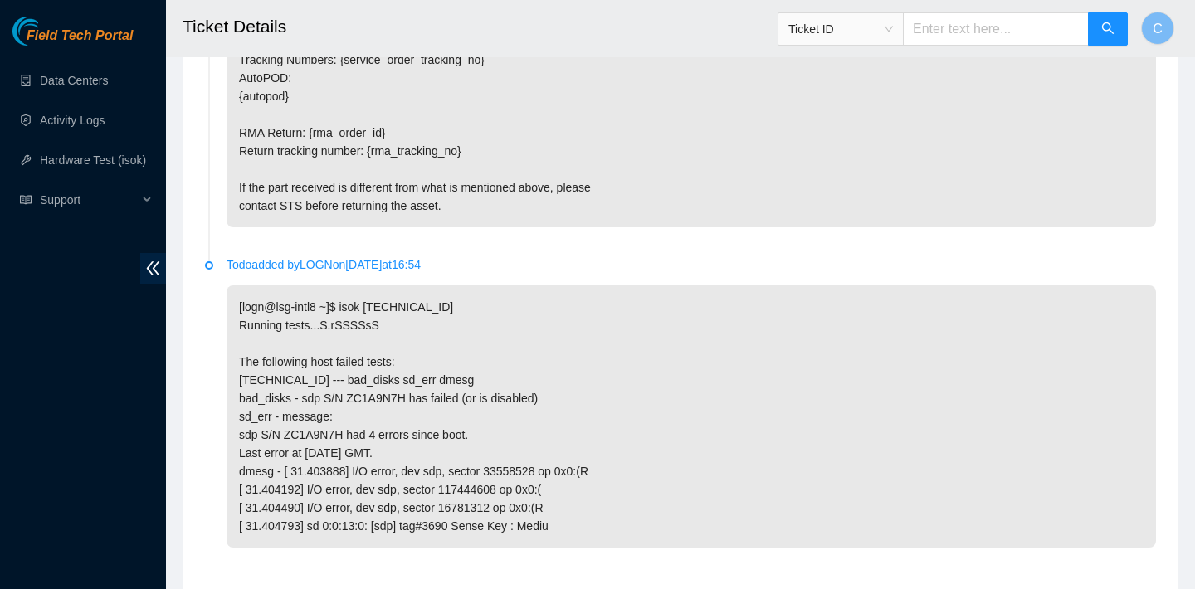
scroll to position [2976, 0]
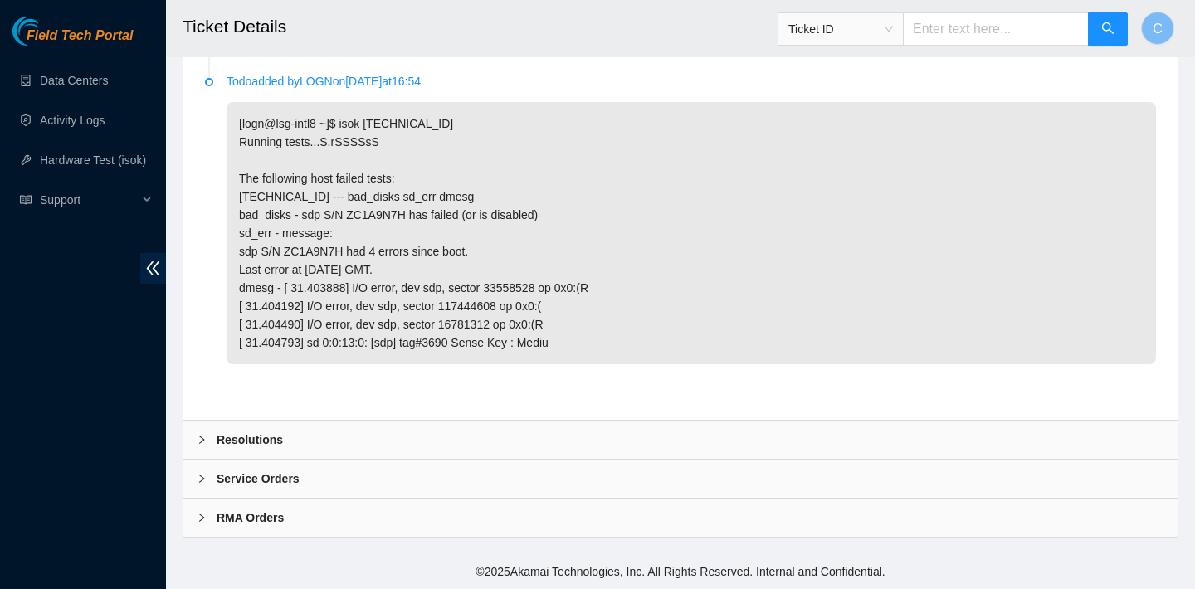
click at [513, 440] on div "Resolutions" at bounding box center [680, 440] width 994 height 38
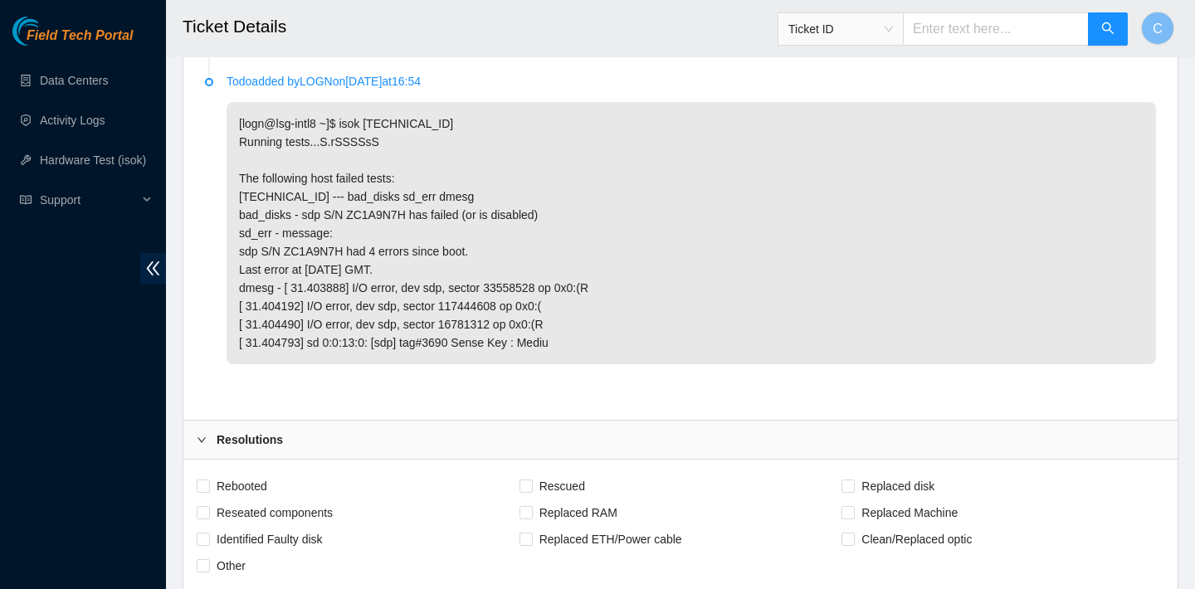
scroll to position [3178, 0]
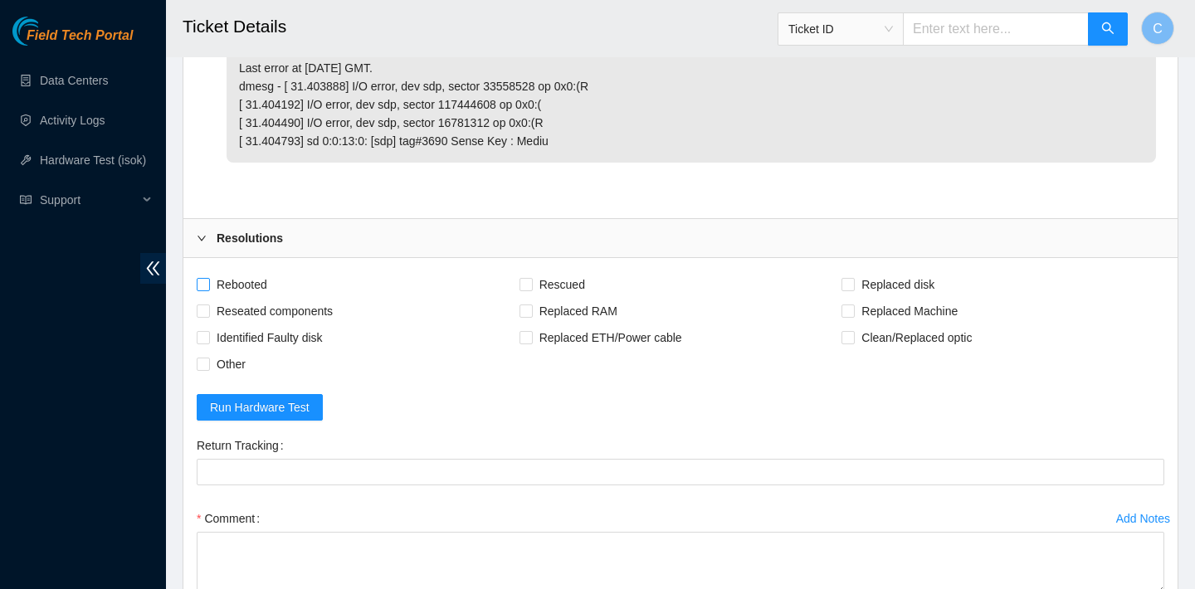
click at [255, 282] on span "Rebooted" at bounding box center [242, 284] width 64 height 27
click at [208, 282] on input "Rebooted" at bounding box center [203, 284] width 12 height 12
checkbox input "true"
click at [902, 278] on span "Replaced disk" at bounding box center [898, 284] width 86 height 27
click at [853, 278] on input "Replaced disk" at bounding box center [848, 284] width 12 height 12
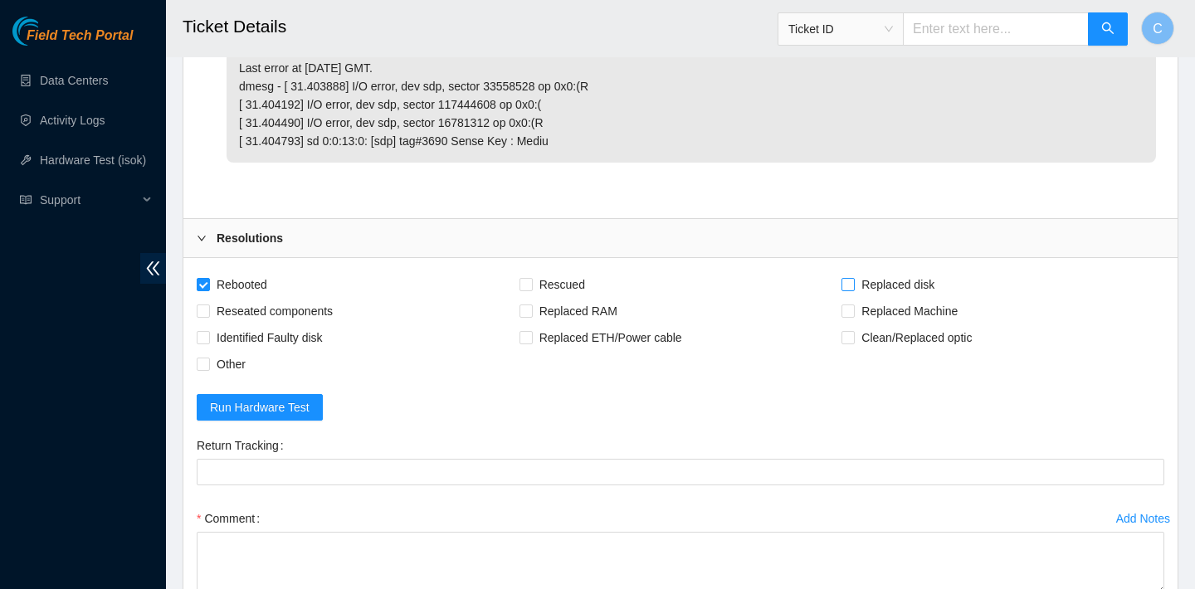
checkbox input "true"
click at [568, 281] on span "Rescued" at bounding box center [562, 284] width 59 height 27
click at [531, 281] on input "Rescued" at bounding box center [526, 284] width 12 height 12
checkbox input "true"
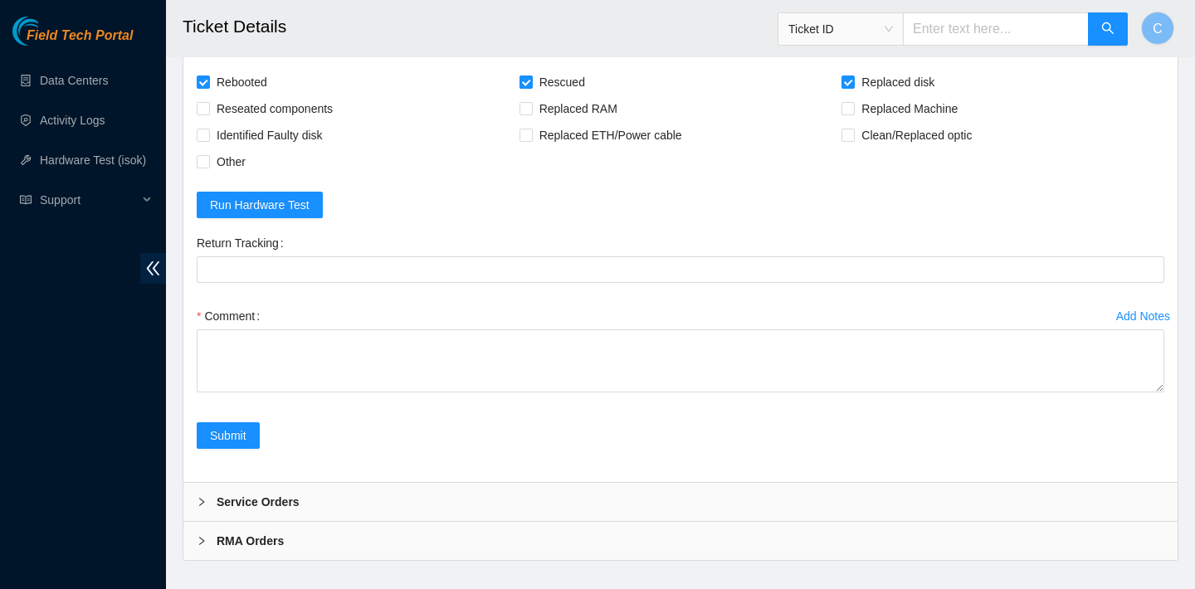
scroll to position [3403, 0]
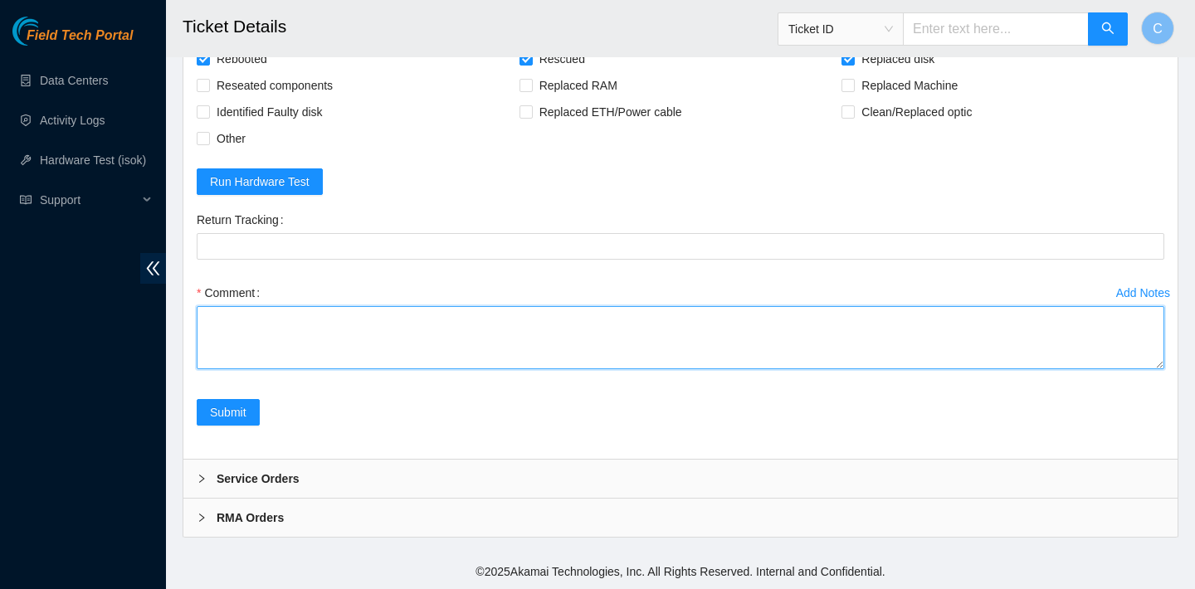
click at [458, 329] on textarea "Comment" at bounding box center [681, 337] width 968 height 63
click at [422, 334] on textarea "verified SN replaced old disk with new disk SN: Z127" at bounding box center [681, 337] width 968 height 63
click at [460, 332] on textarea "verified SN replaced old disk with new disk SN: Z1Z7" at bounding box center [681, 337] width 968 height 63
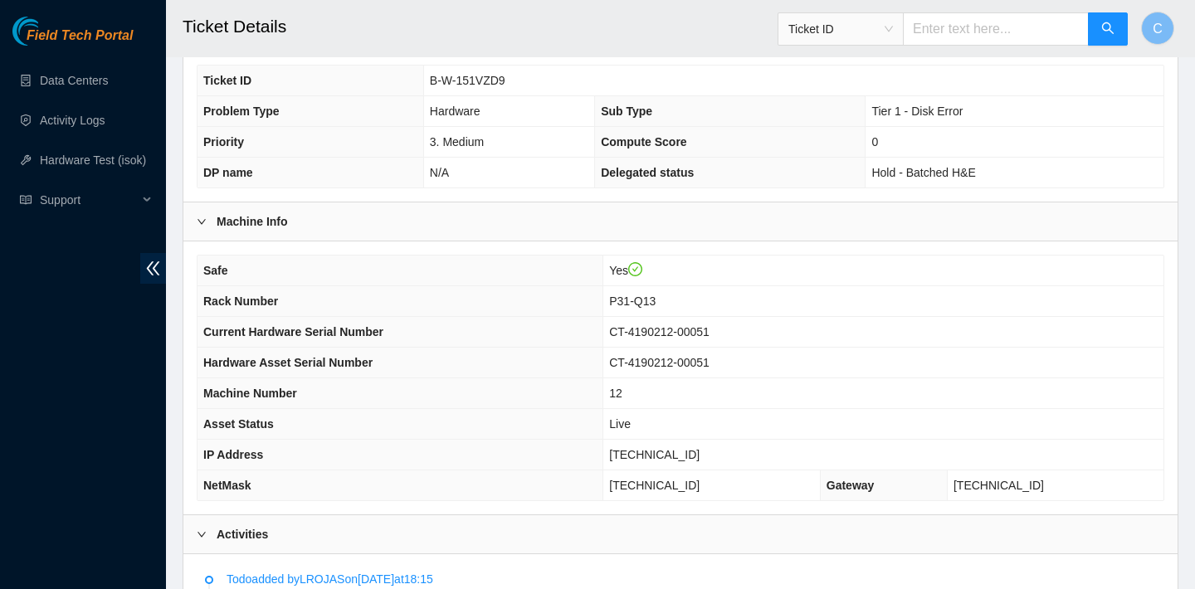
scroll to position [350, 0]
drag, startPoint x: 708, startPoint y: 450, endPoint x: 626, endPoint y: 448, distance: 82.2
click at [626, 448] on td "[TECHNICAL_ID]" at bounding box center [883, 453] width 560 height 31
copy span "[TECHNICAL_ID]"
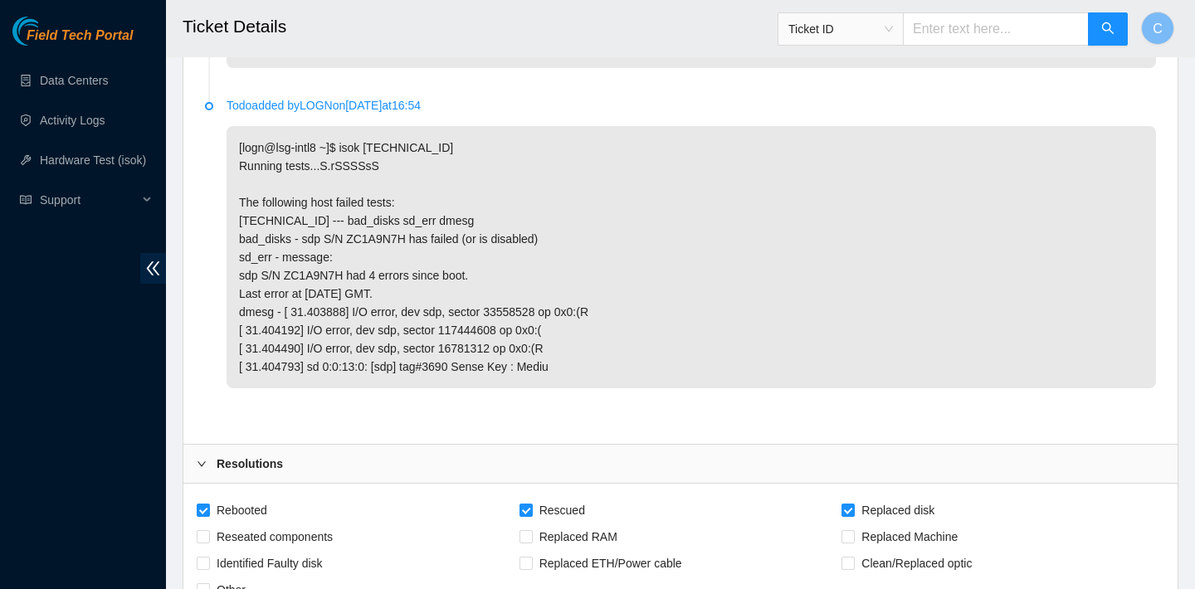
scroll to position [3403, 0]
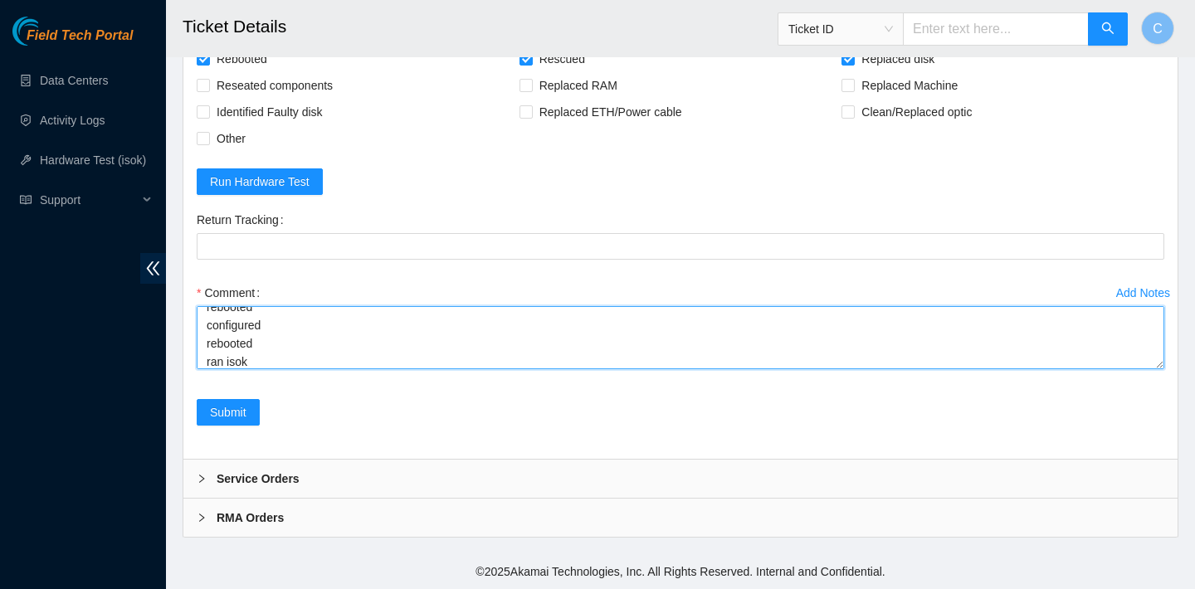
click at [390, 363] on textarea "verified SN replaced old disk with new disk SN: Z1Z7PPXH rebooted rescued reboo…" at bounding box center [681, 337] width 968 height 63
paste textarea "23.73.206.106 : passed: ok"
type textarea "verified SN replaced old disk with new disk SN: Z1Z7PPXH rebooted rescued reboo…"
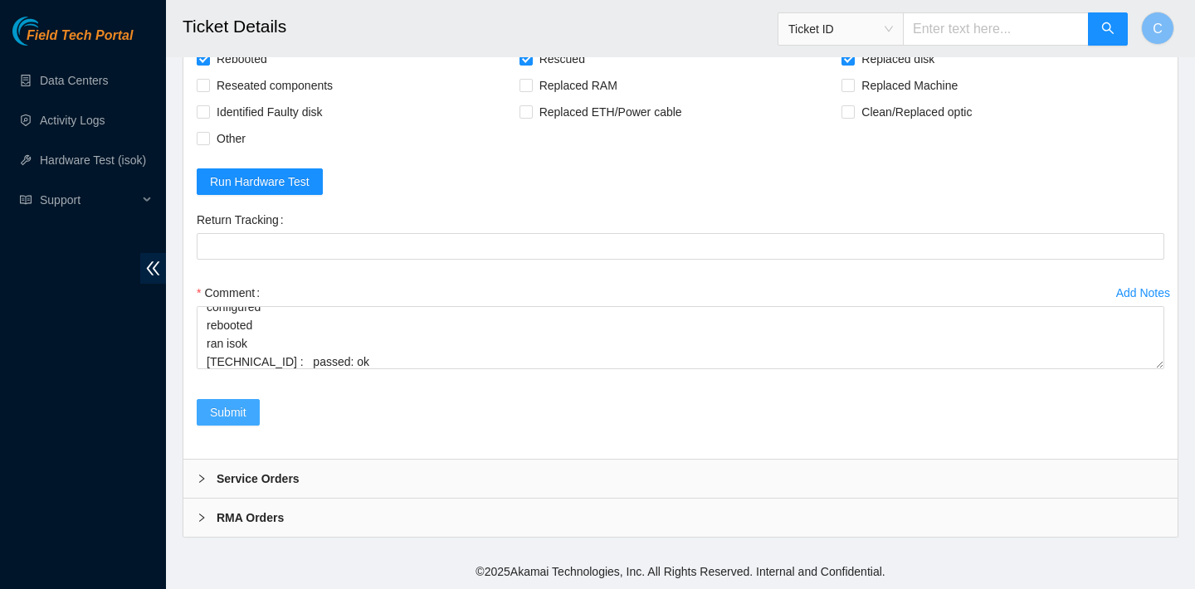
click at [242, 403] on span "Submit" at bounding box center [228, 412] width 37 height 18
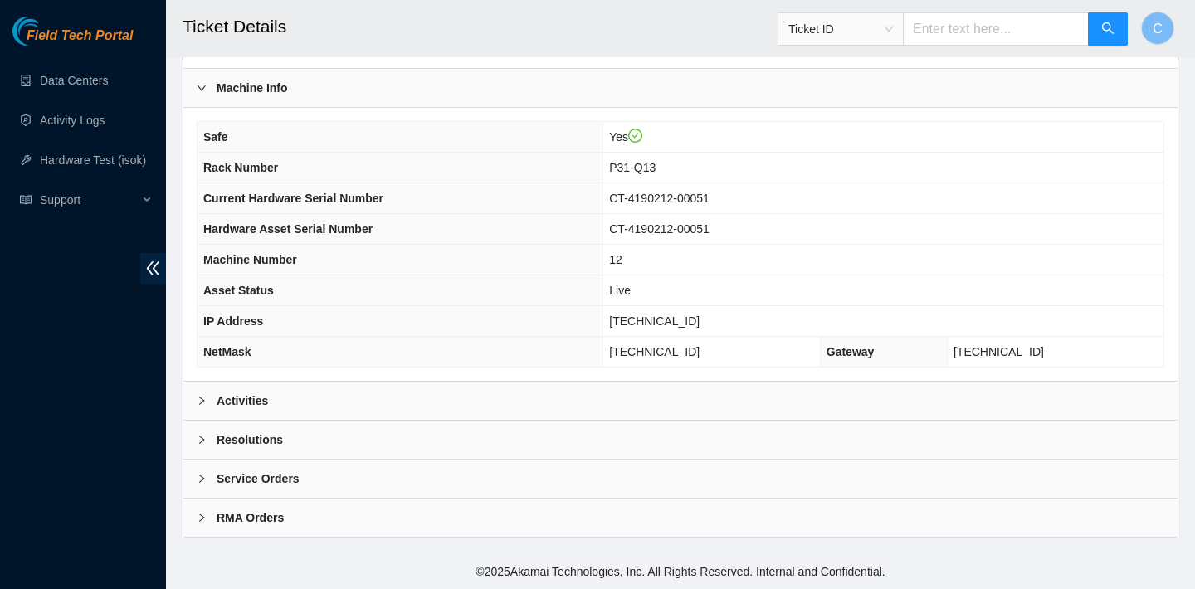
scroll to position [85, 0]
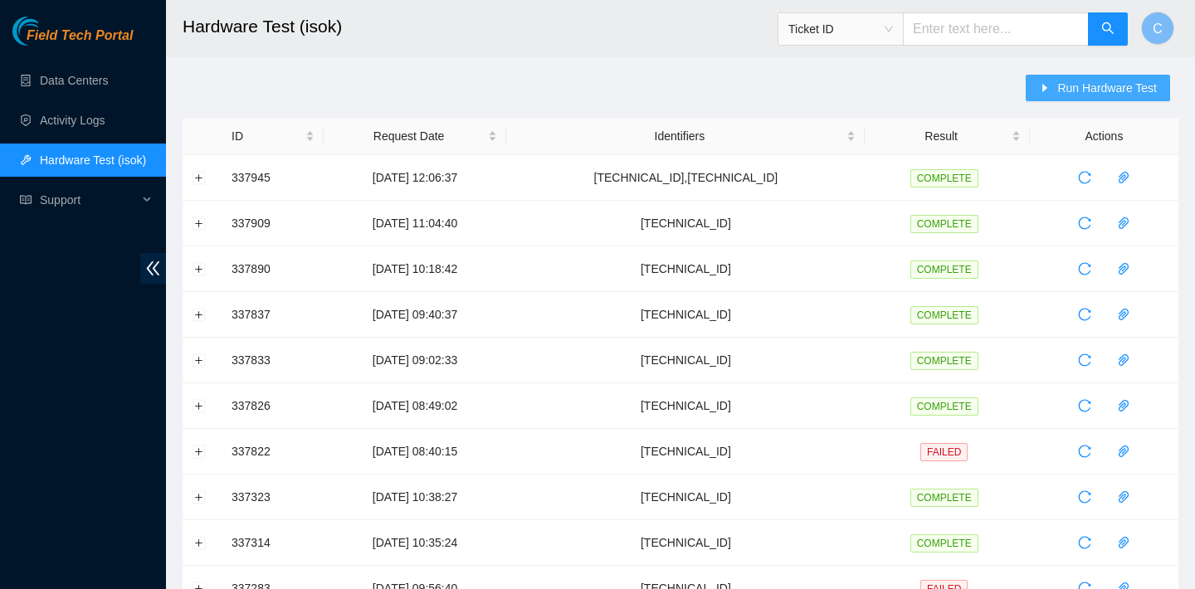
click at [1113, 100] on button "Run Hardware Test" at bounding box center [1098, 88] width 144 height 27
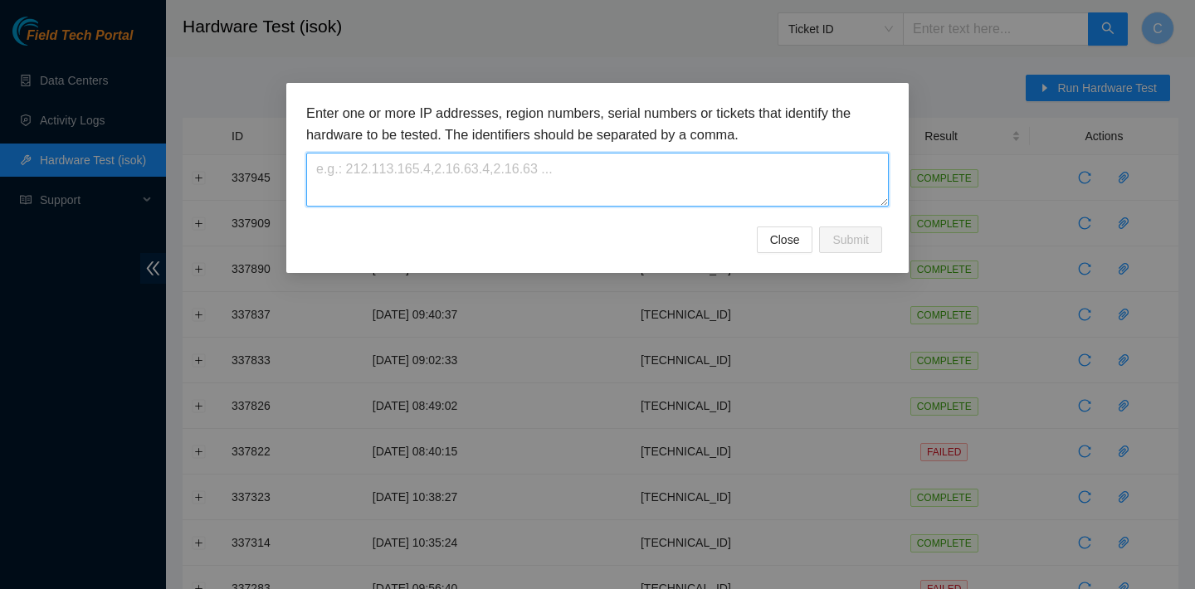
click at [653, 192] on textarea at bounding box center [597, 180] width 583 height 54
paste textarea "WMC130E4UDRZ"
type textarea "WMC130E4UDRZ"
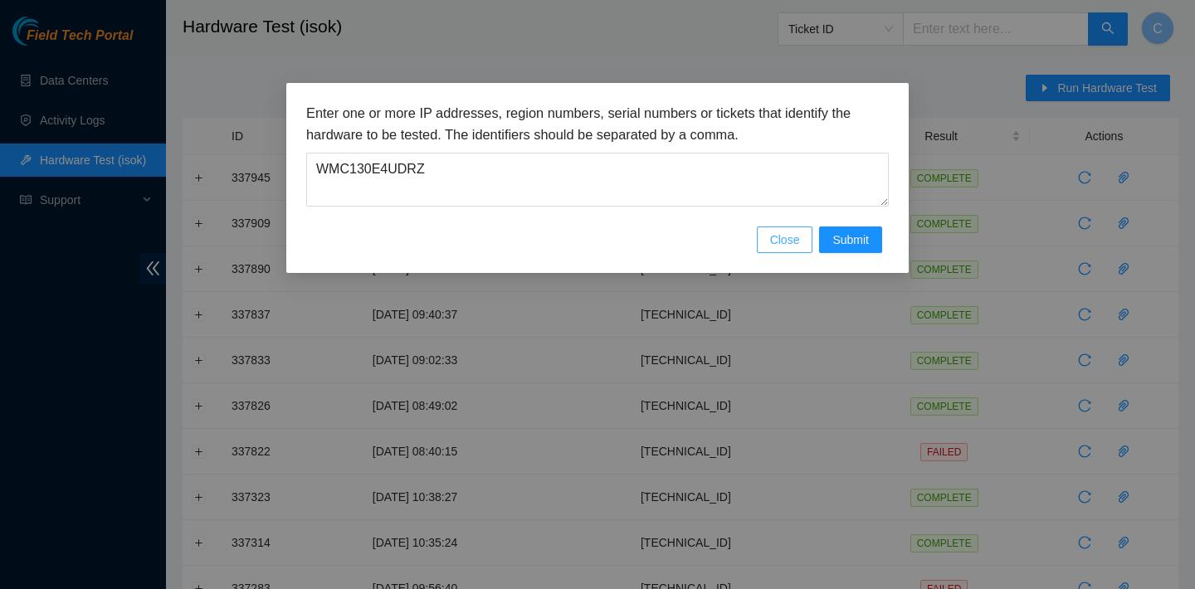
click at [778, 242] on span "Close" at bounding box center [785, 240] width 30 height 18
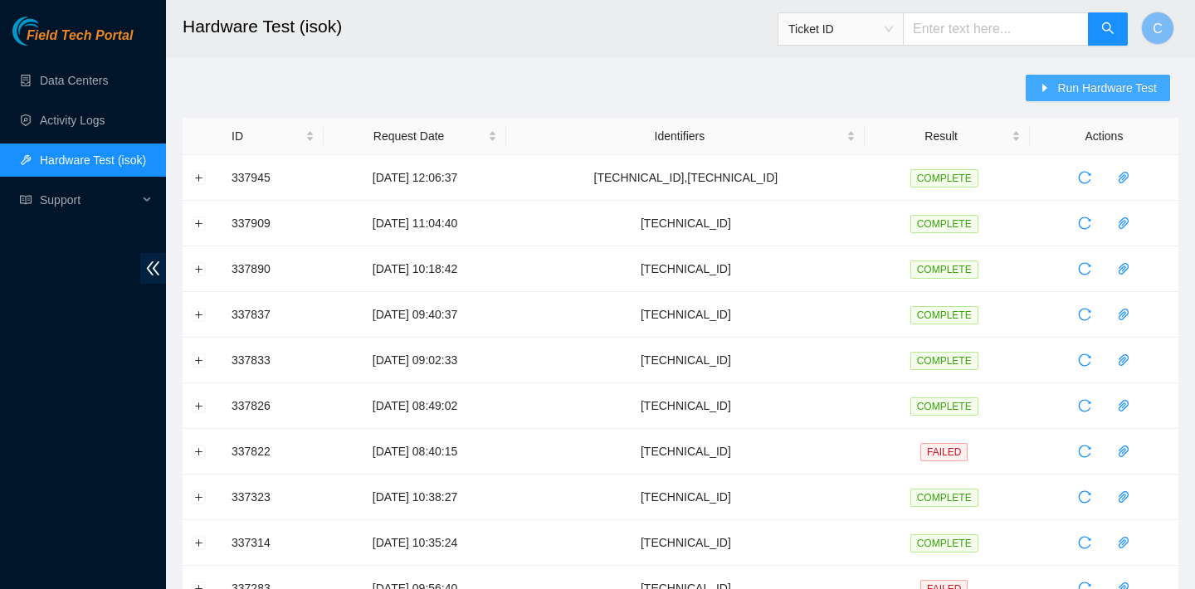
click at [1058, 93] on span "Run Hardware Test" at bounding box center [1107, 88] width 100 height 18
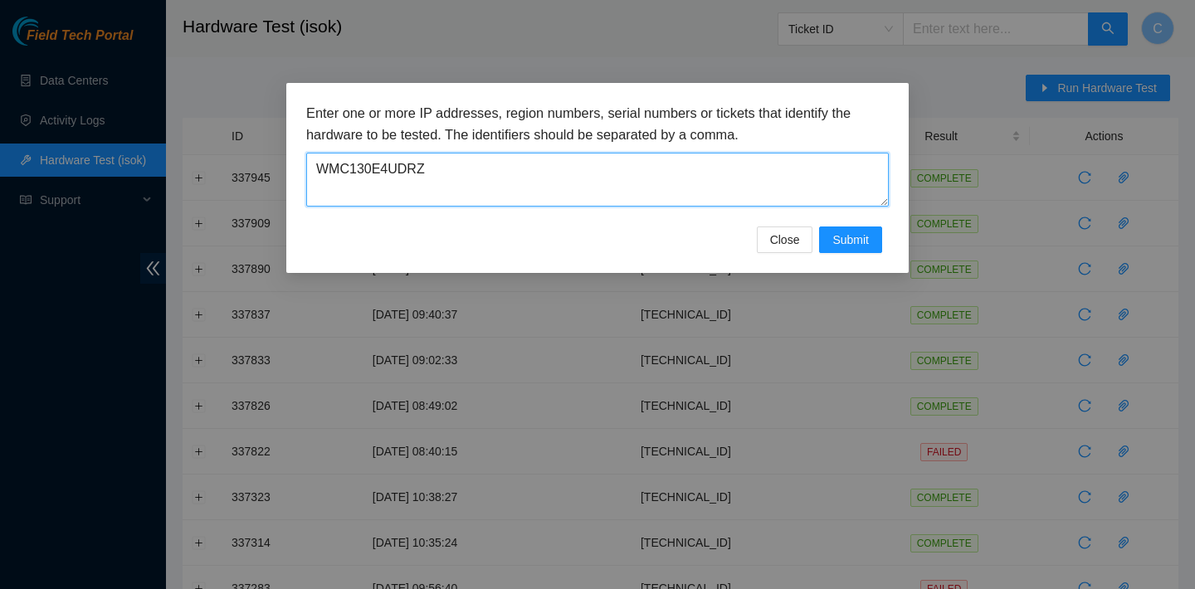
click at [656, 196] on textarea "WMC130E4UDRZ" at bounding box center [597, 180] width 583 height 54
drag, startPoint x: 607, startPoint y: 184, endPoint x: 279, endPoint y: 182, distance: 327.8
click at [280, 183] on div "Enter one or more IP addresses, region numbers, serial numbers or tickets that …" at bounding box center [597, 294] width 1195 height 589
drag, startPoint x: 316, startPoint y: 168, endPoint x: 468, endPoint y: 163, distance: 152.0
click at [468, 163] on textarea "WMC130E4UDRZ" at bounding box center [597, 180] width 583 height 54
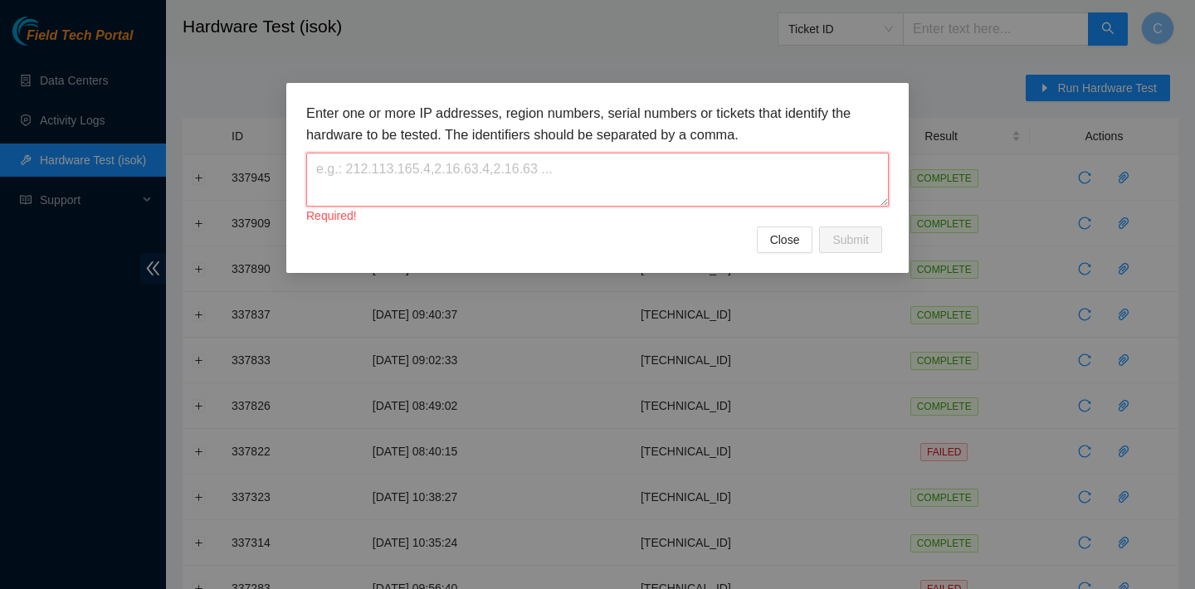
paste textarea "23.73.205.144"
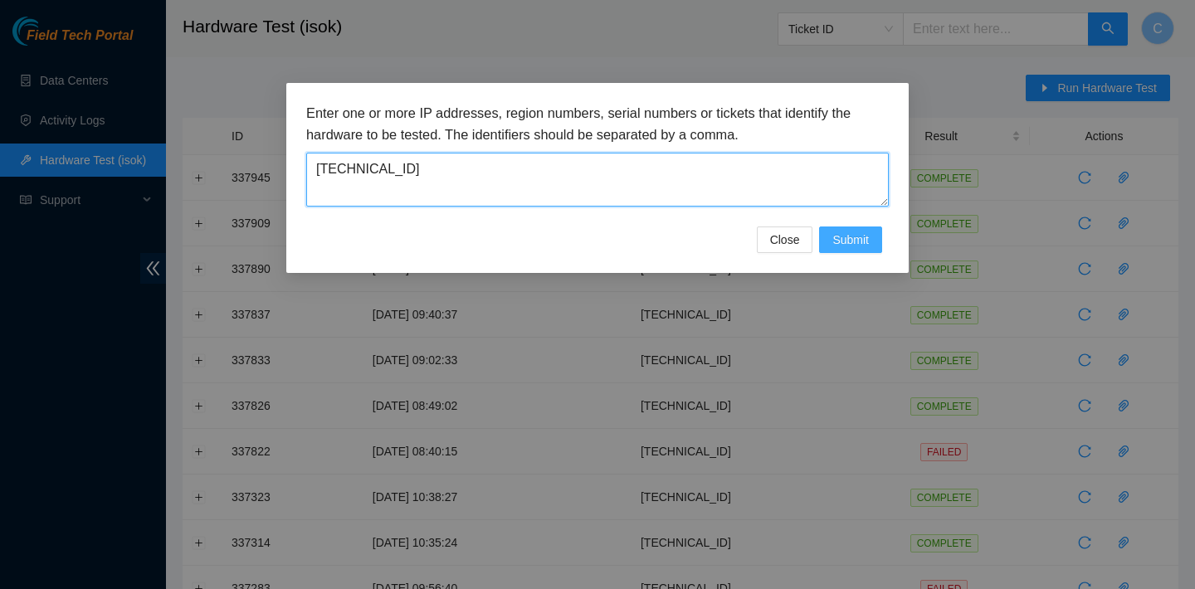
type textarea "23.73.205.144"
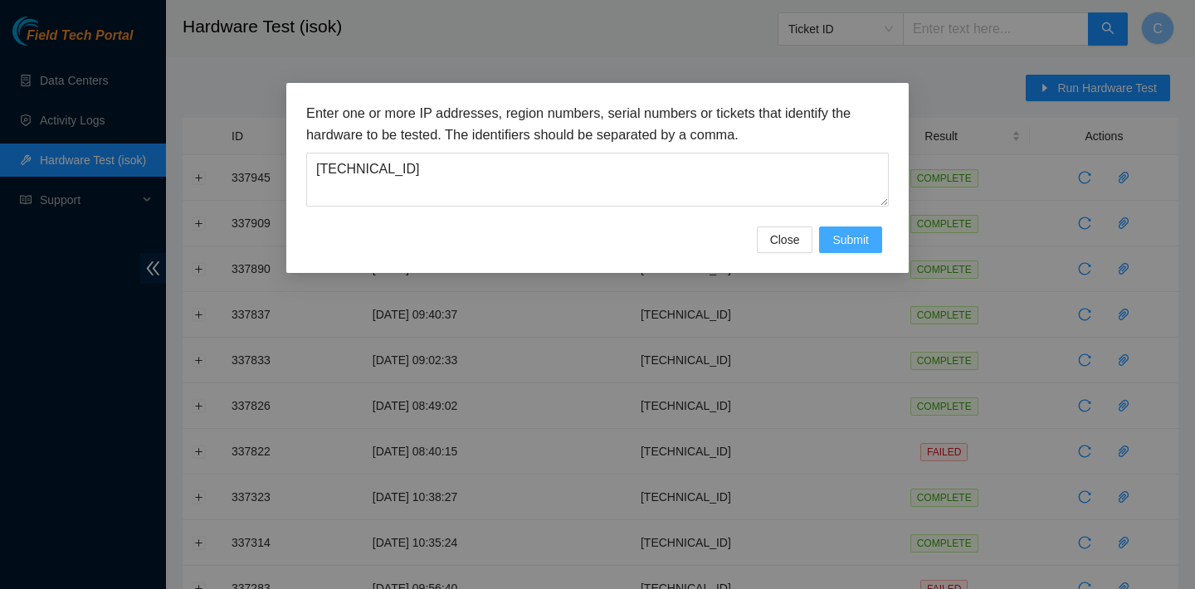
click at [849, 234] on span "Submit" at bounding box center [850, 240] width 37 height 18
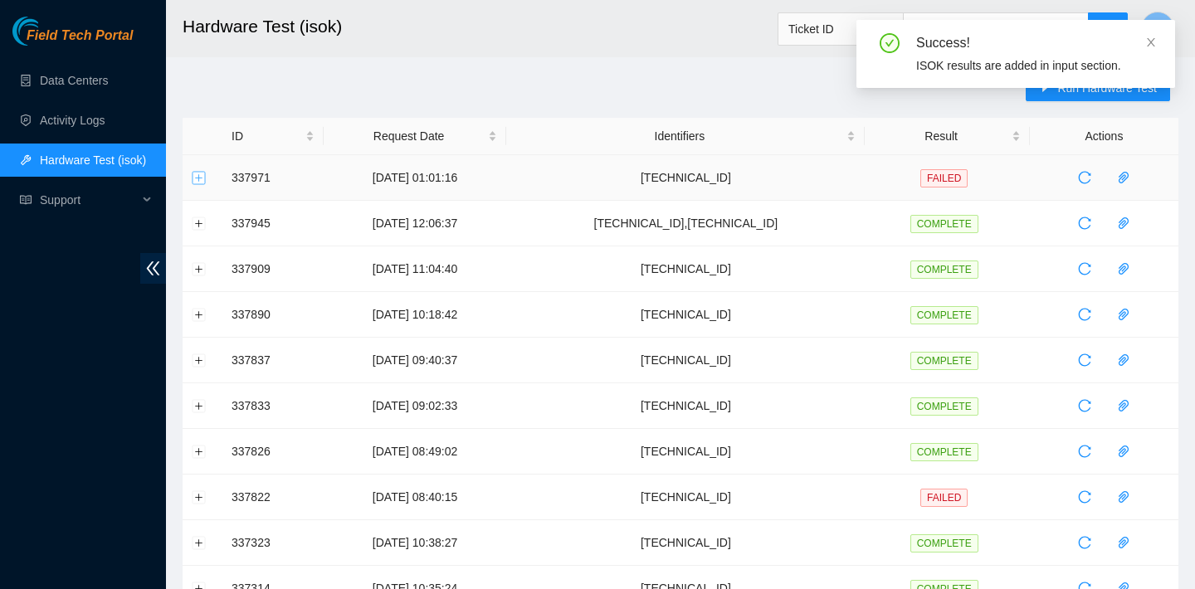
click at [198, 175] on button "Expand row" at bounding box center [199, 177] width 13 height 13
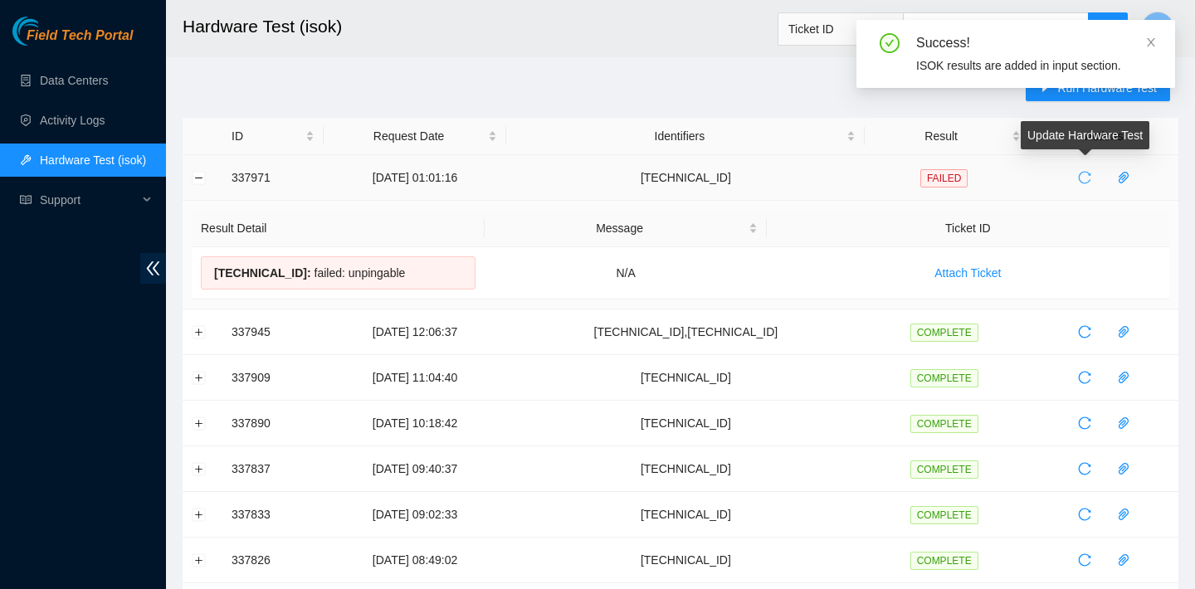
click at [1087, 172] on icon "reload" at bounding box center [1085, 178] width 12 height 12
click at [1151, 44] on icon "close" at bounding box center [1151, 43] width 12 height 12
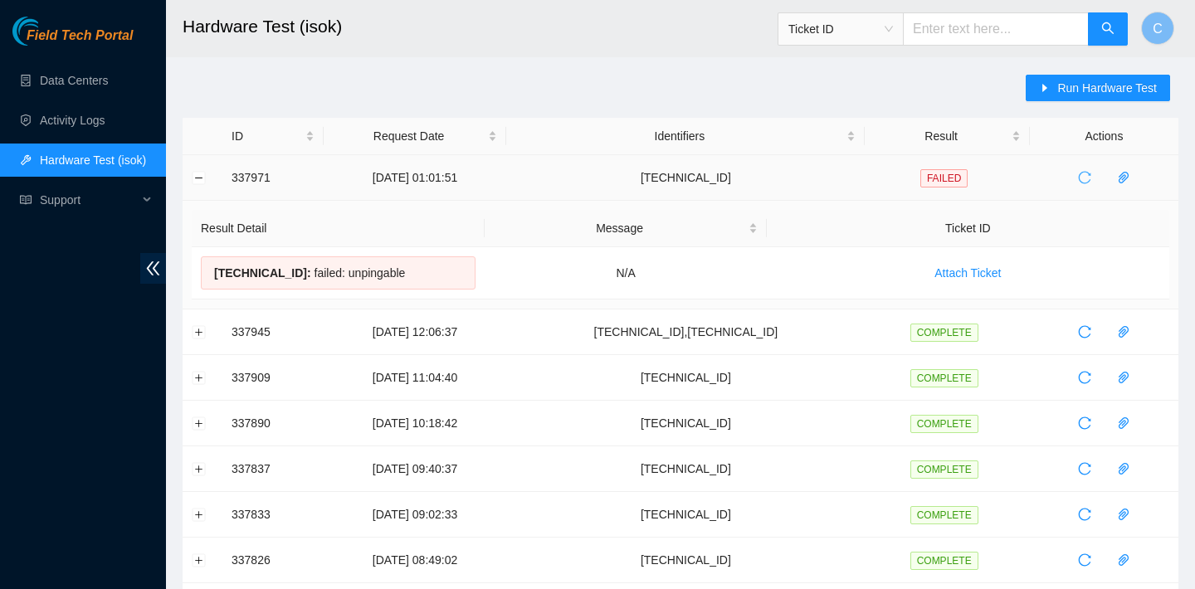
click at [1085, 169] on button "button" at bounding box center [1084, 177] width 27 height 27
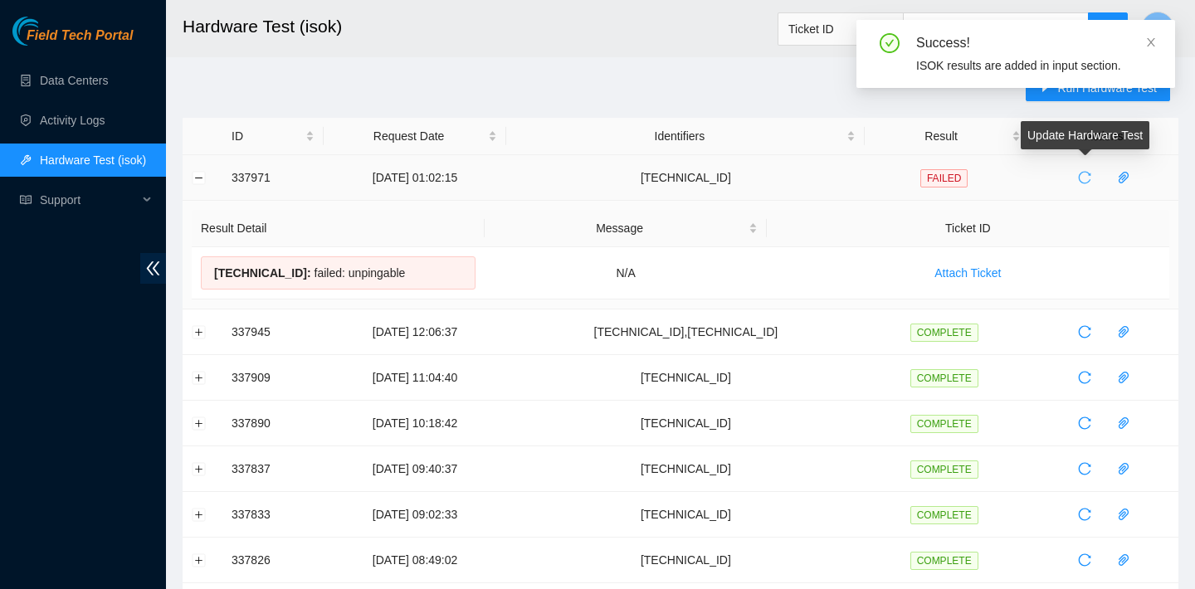
click at [1078, 173] on span "reload" at bounding box center [1084, 177] width 25 height 13
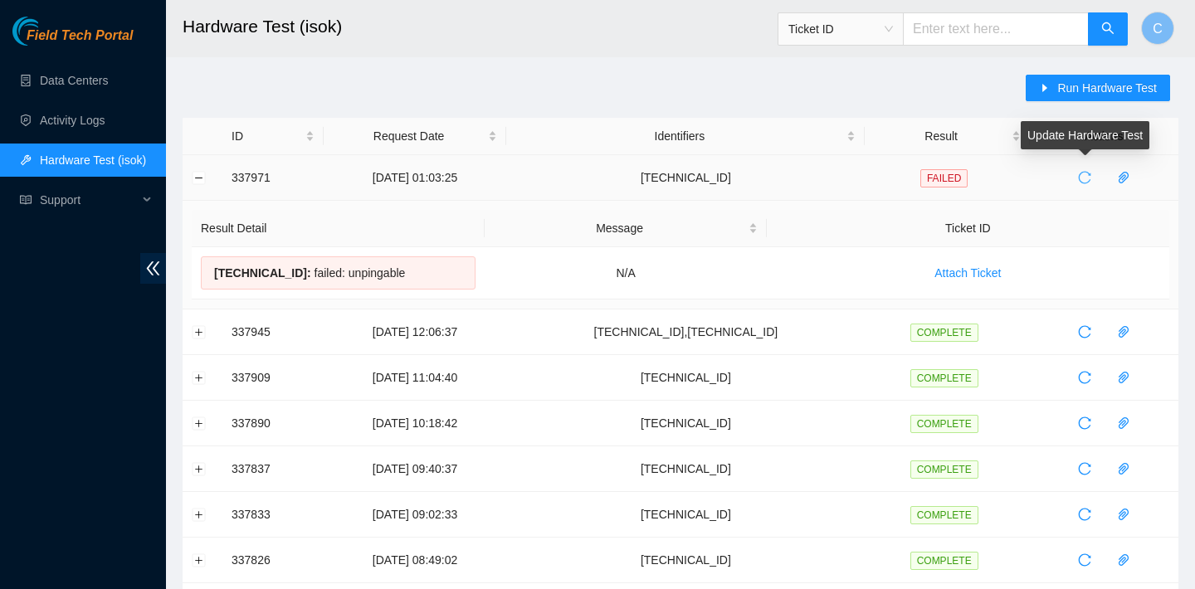
click at [1088, 173] on icon "reload" at bounding box center [1084, 177] width 13 height 13
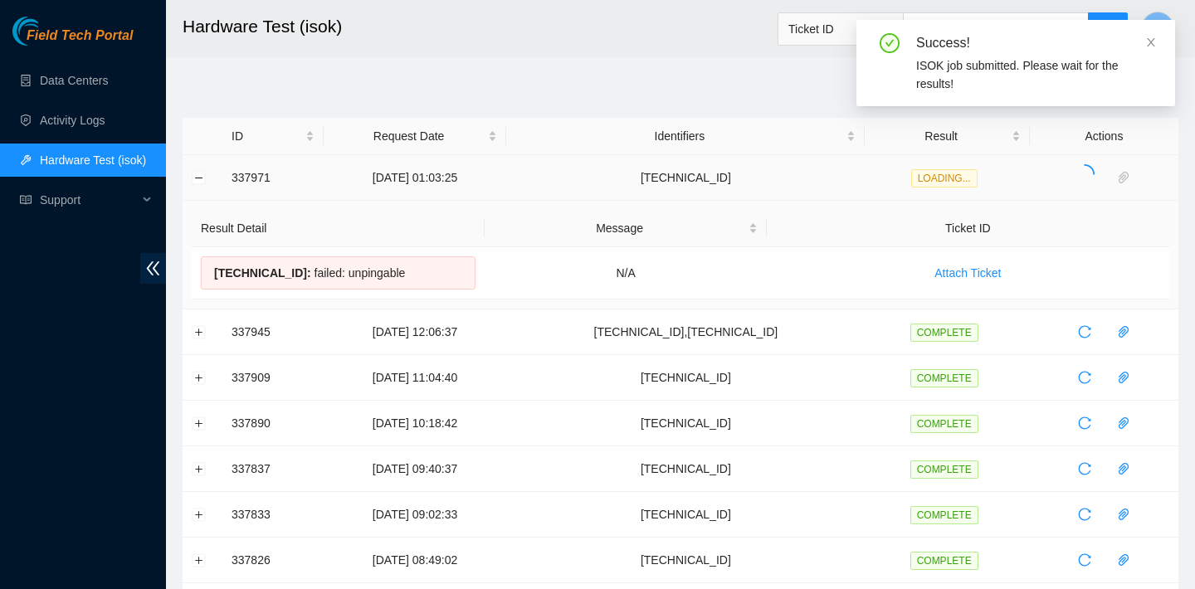
click at [1093, 82] on div "ISOK job submitted. Please wait for the results!" at bounding box center [1035, 74] width 239 height 37
click at [1146, 39] on icon "close" at bounding box center [1151, 43] width 12 height 12
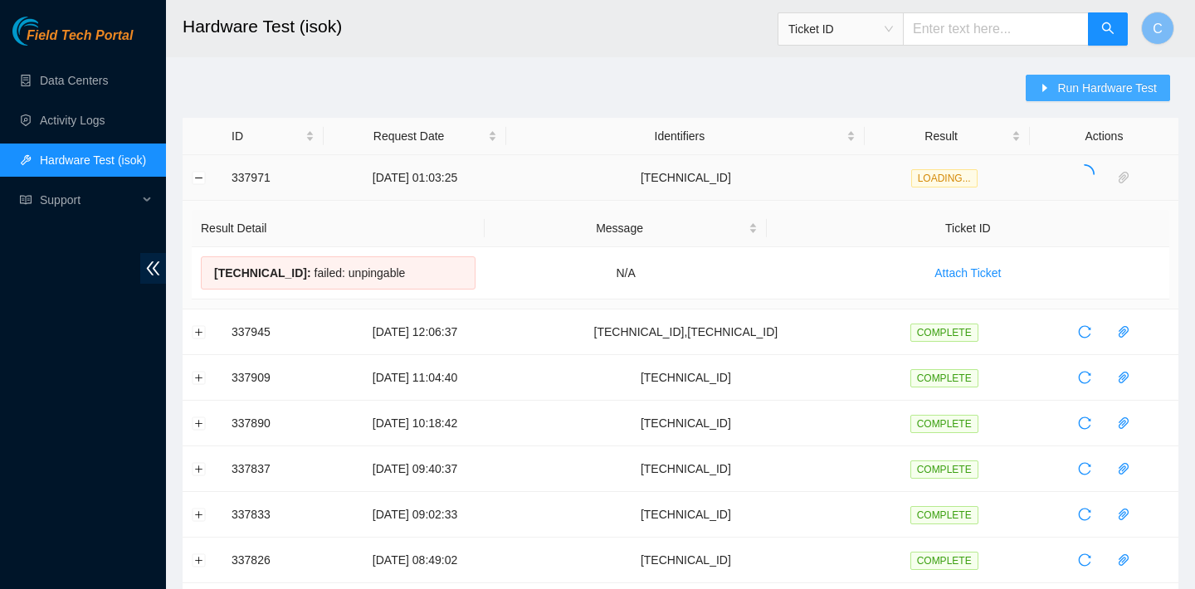
click at [1102, 95] on span "Run Hardware Test" at bounding box center [1107, 88] width 100 height 18
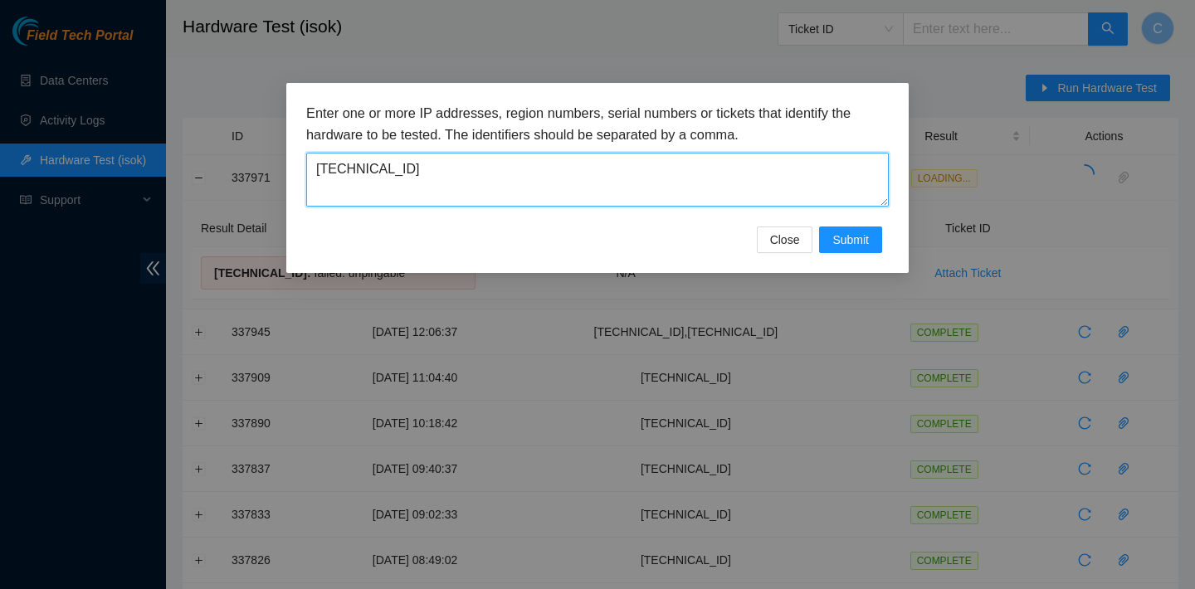
click at [441, 154] on textarea "23.73.205.144" at bounding box center [597, 180] width 583 height 54
drag, startPoint x: 433, startPoint y: 168, endPoint x: 295, endPoint y: 167, distance: 138.6
click at [295, 167] on div "Enter one or more IP addresses, region numbers, serial numbers or tickets that …" at bounding box center [597, 178] width 622 height 190
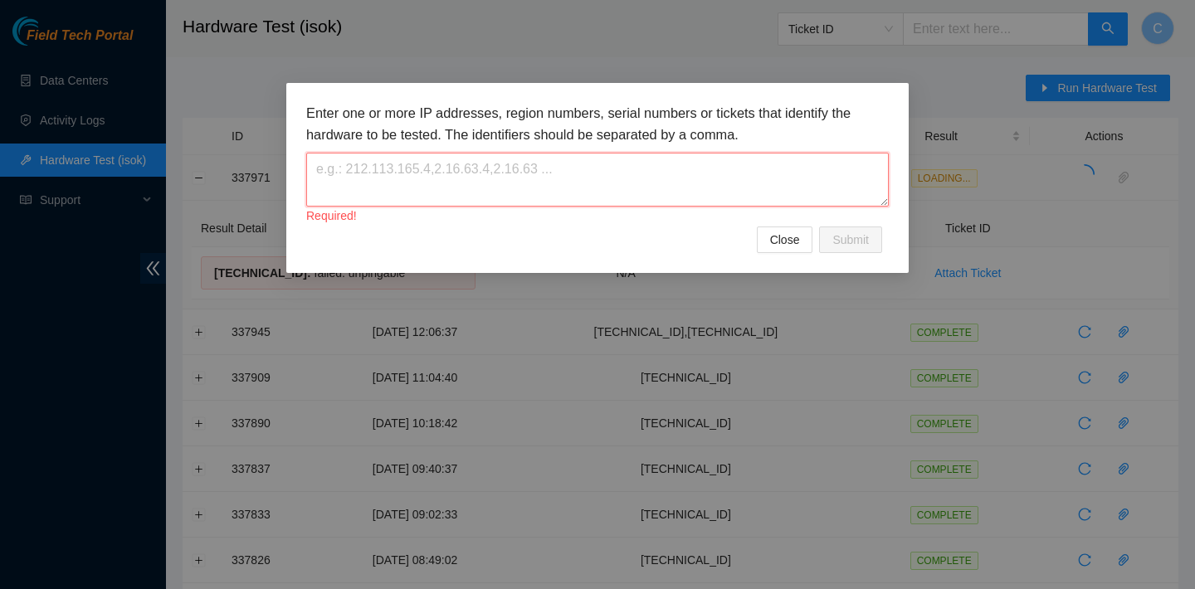
paste textarea "23.73.206.106"
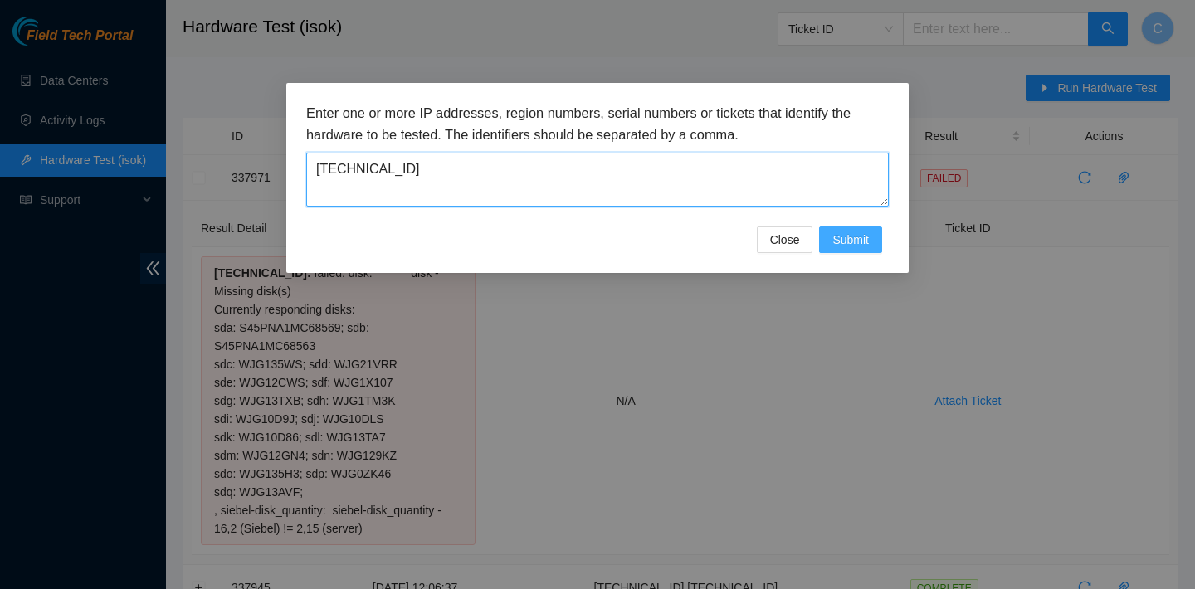
type textarea "23.73.206.106"
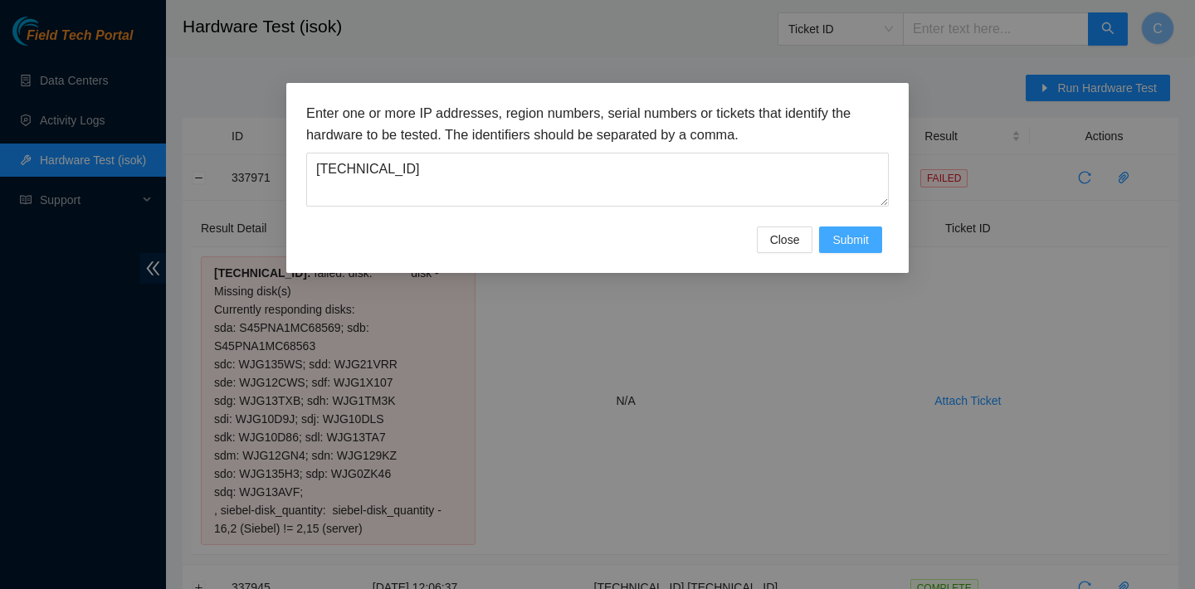
click at [853, 237] on span "Submit" at bounding box center [850, 240] width 37 height 18
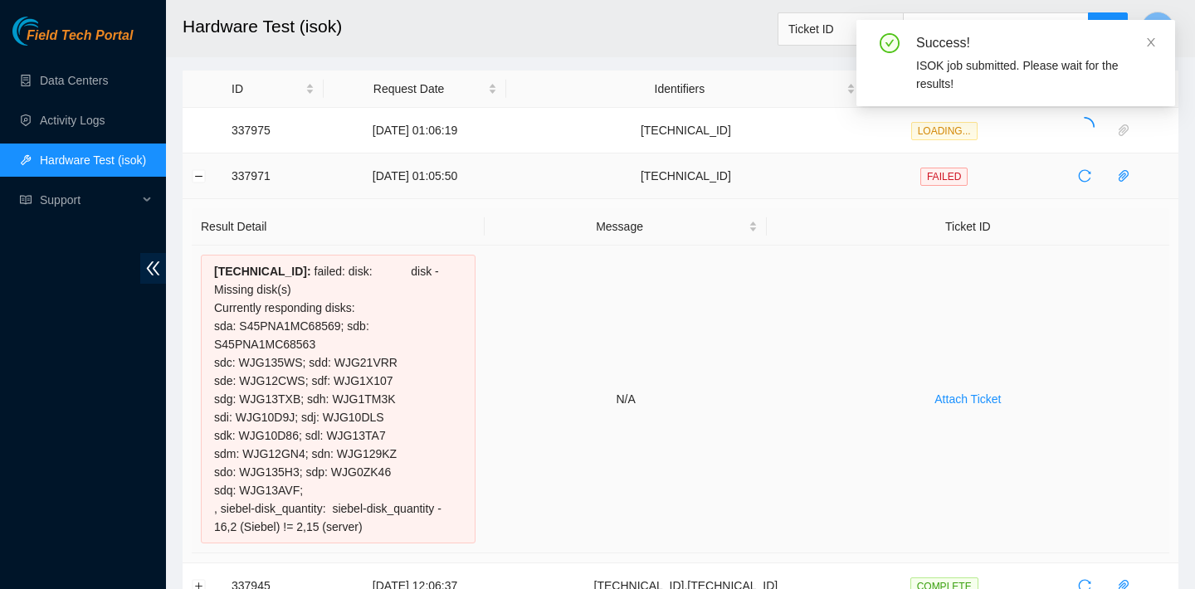
scroll to position [51, 0]
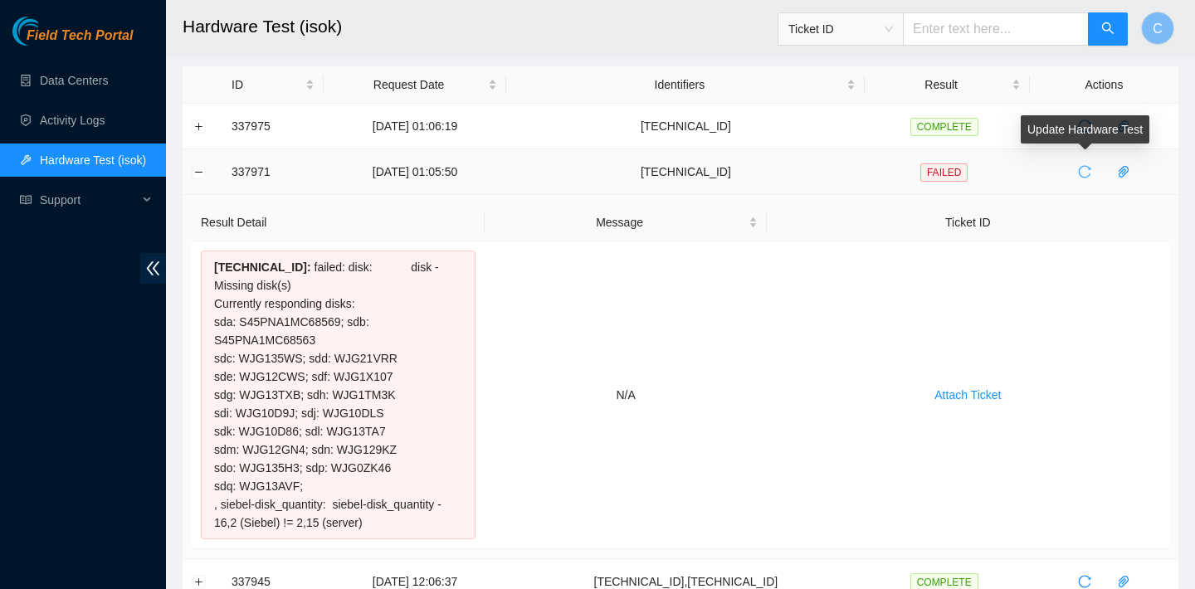
click at [1095, 170] on span "reload" at bounding box center [1084, 171] width 25 height 13
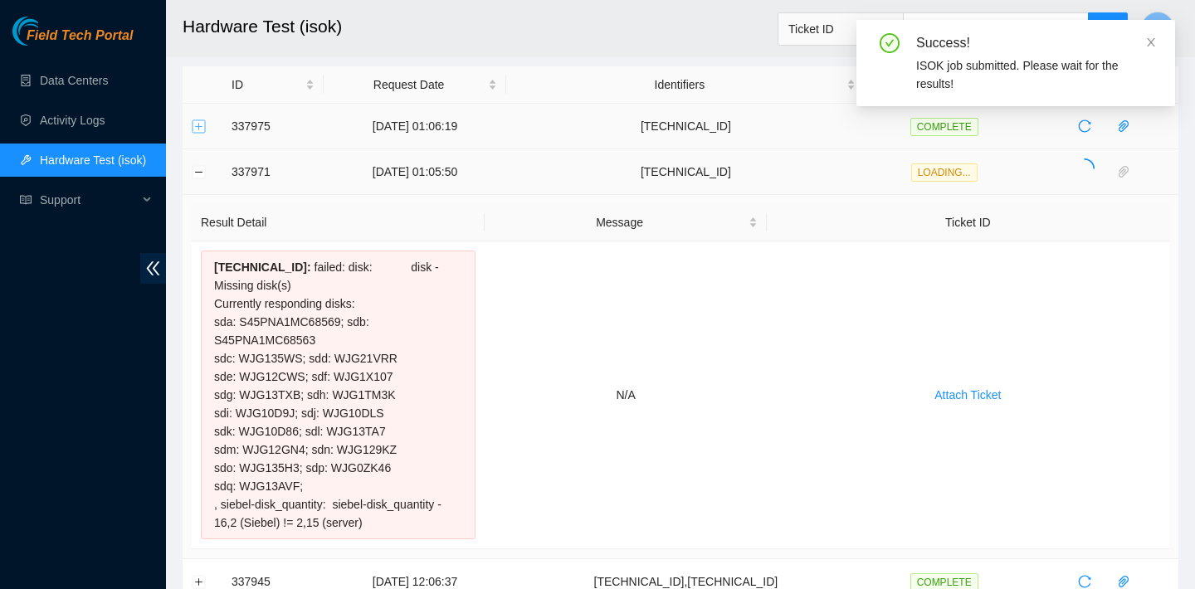
click at [198, 123] on button "Expand row" at bounding box center [199, 126] width 13 height 13
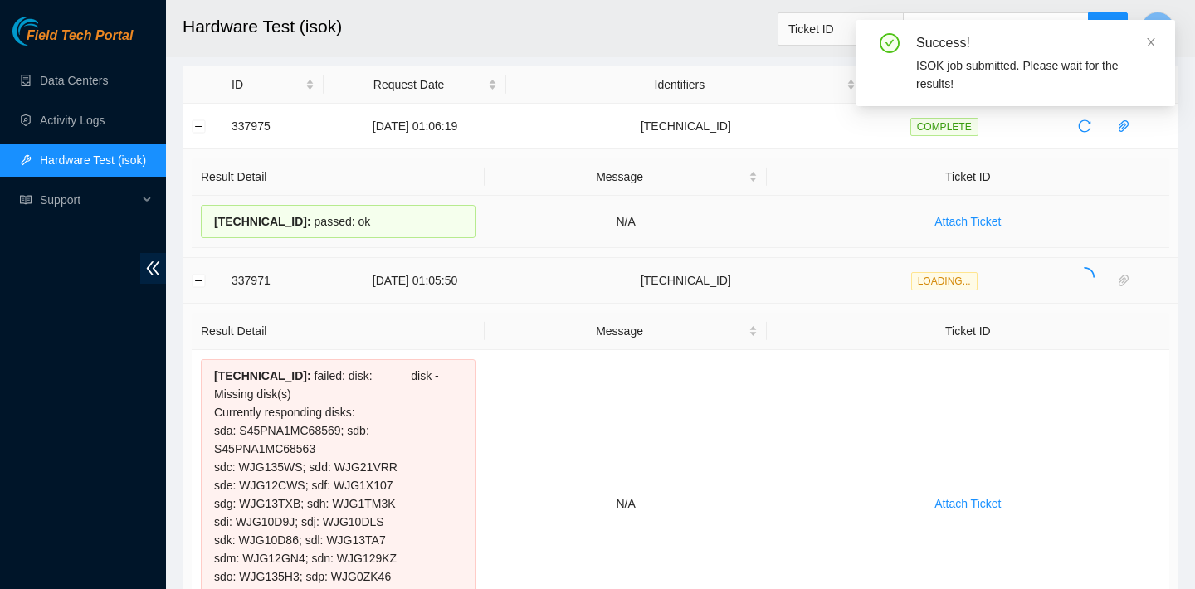
drag, startPoint x: 390, startPoint y: 224, endPoint x: 217, endPoint y: 217, distance: 173.6
click at [217, 217] on div "23.73.206.106 : passed: ok" at bounding box center [338, 221] width 275 height 33
copy div "23.73.206.106 : passed: ok"
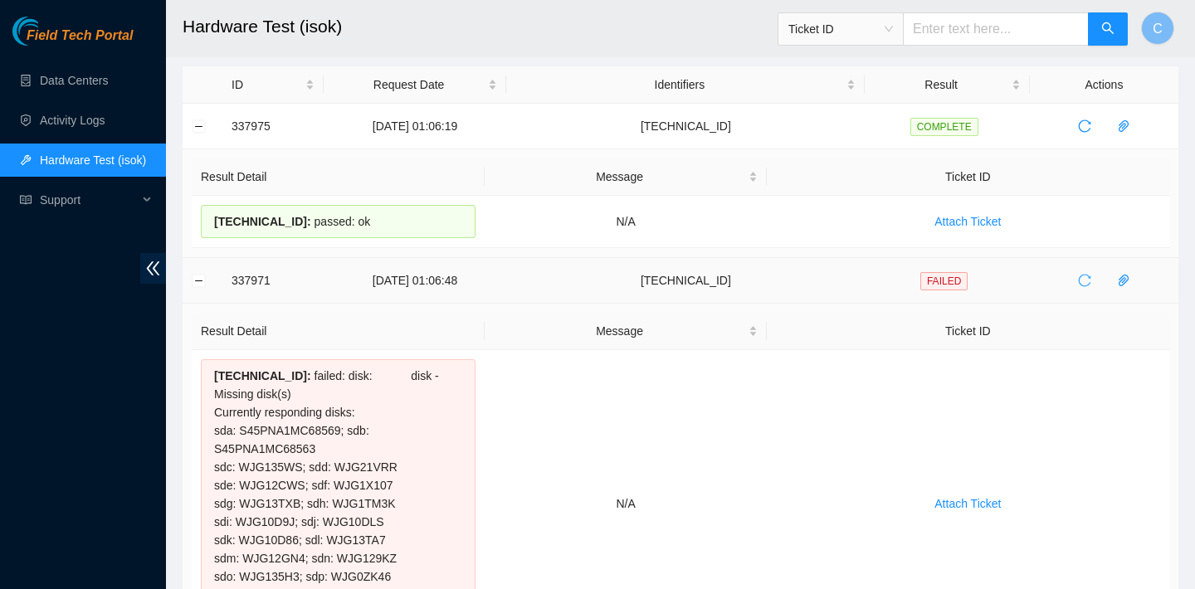
click at [1085, 289] on button "button" at bounding box center [1084, 280] width 27 height 27
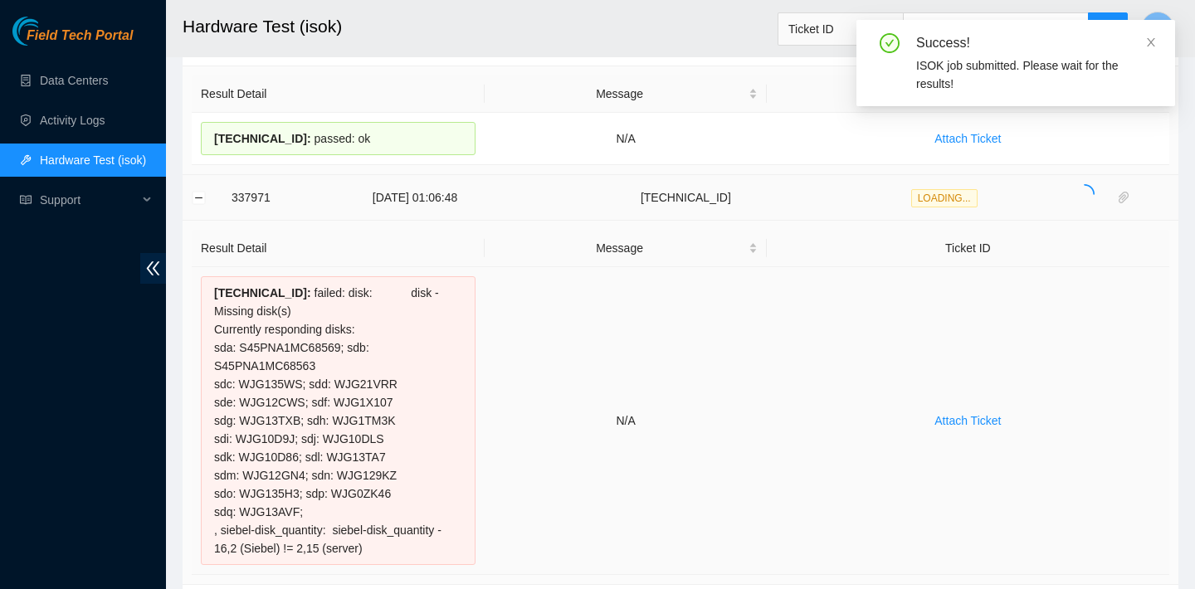
scroll to position [140, 0]
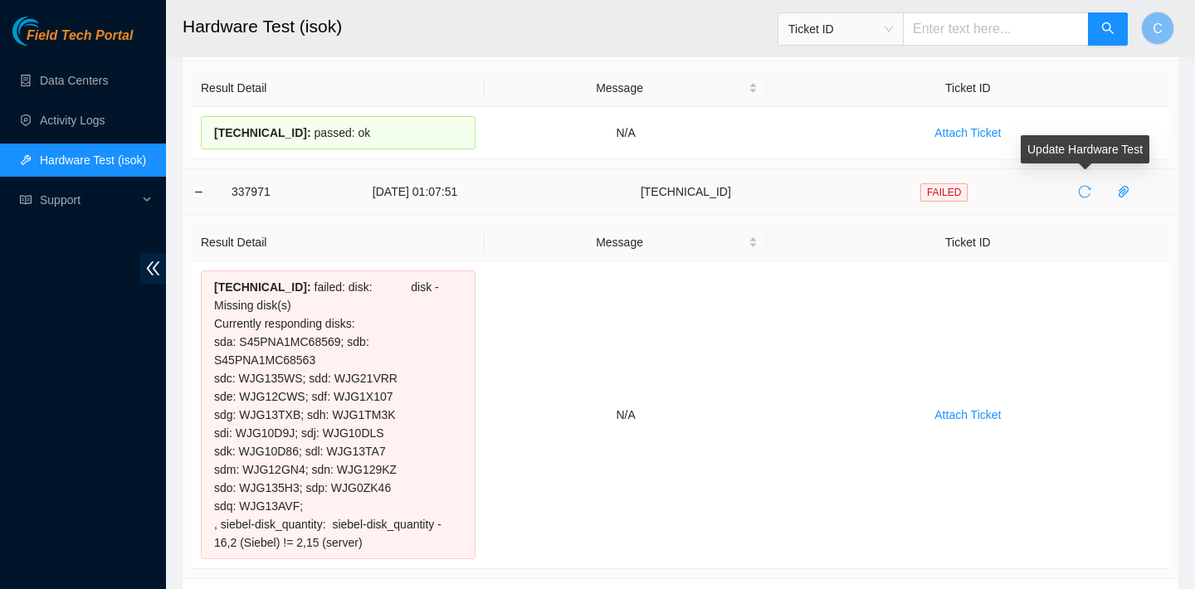
click at [1096, 193] on span "reload" at bounding box center [1084, 191] width 25 height 13
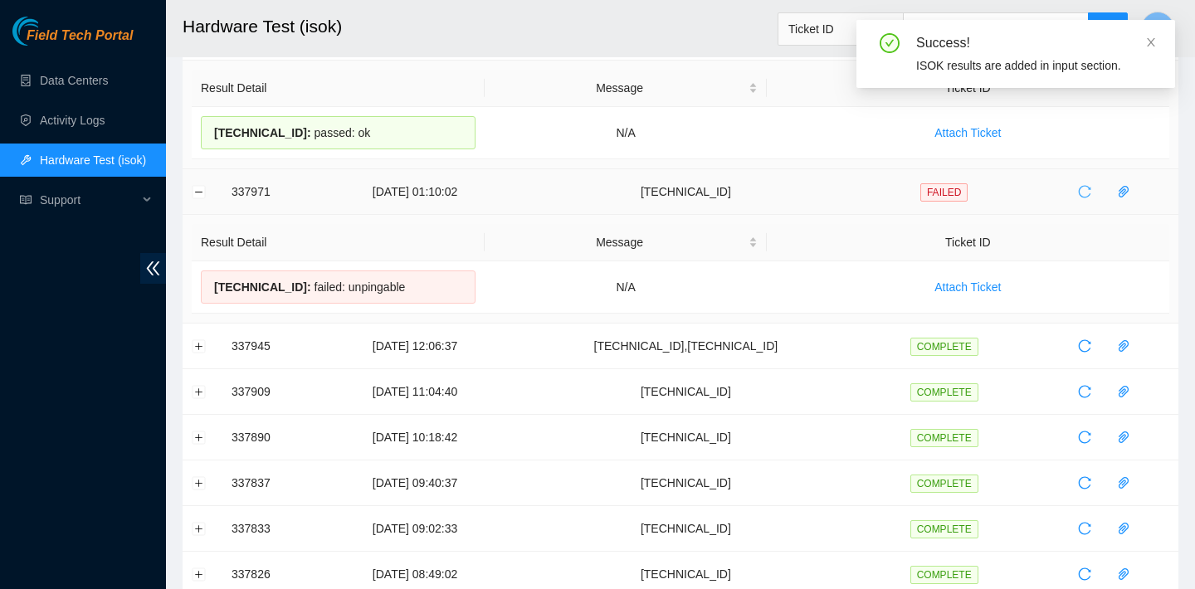
click at [1085, 194] on icon "reload" at bounding box center [1084, 191] width 13 height 13
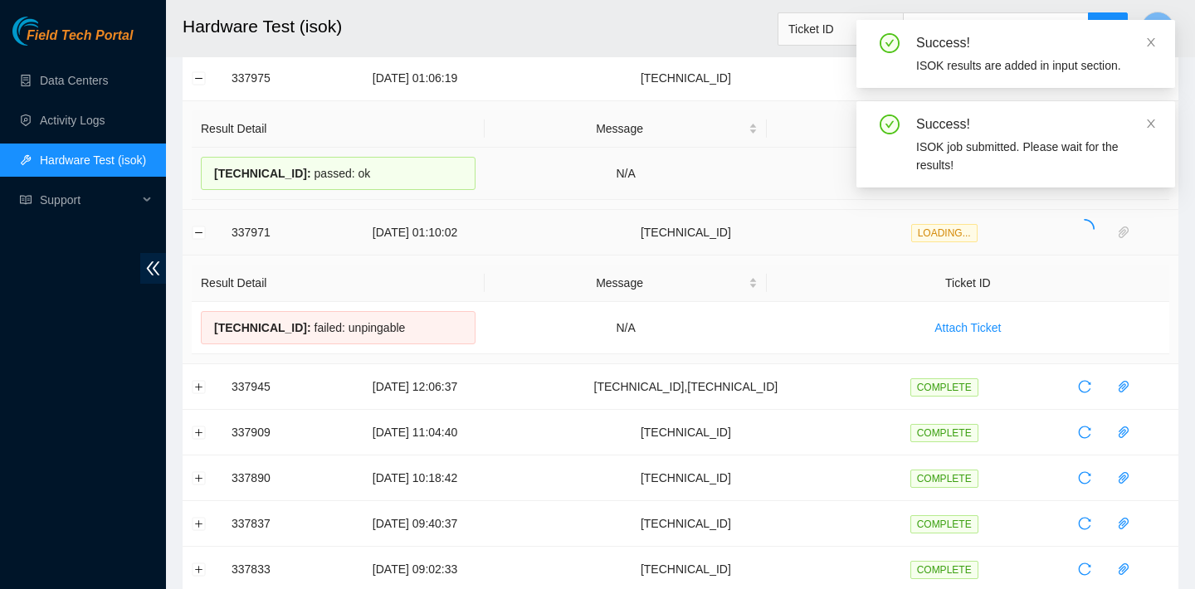
scroll to position [66, 0]
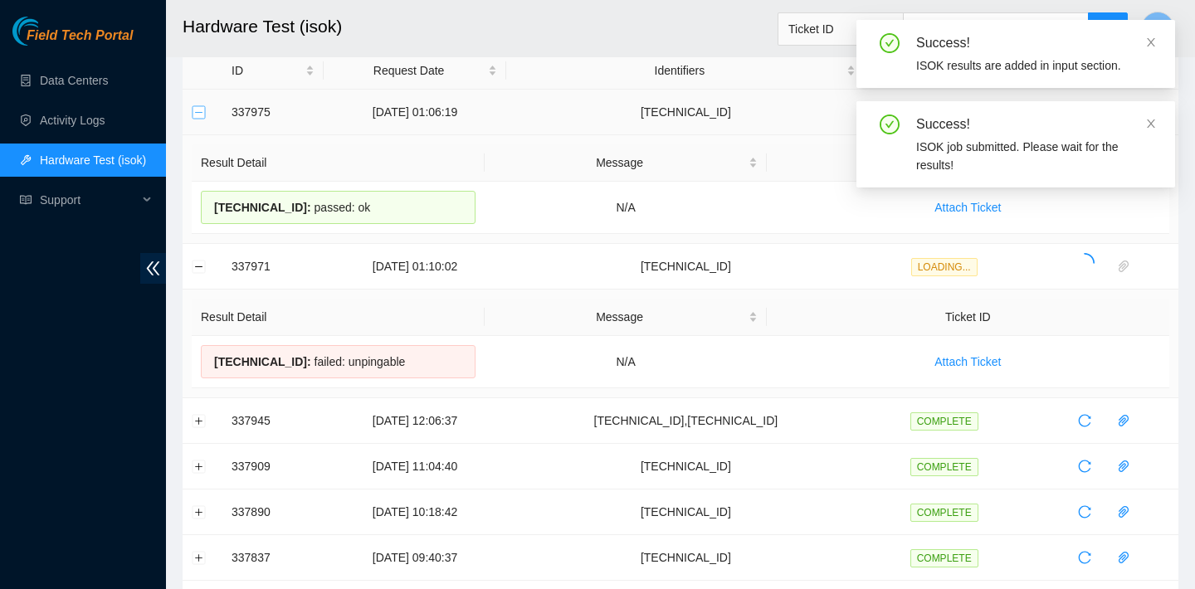
click at [200, 107] on button "Collapse row" at bounding box center [199, 111] width 13 height 13
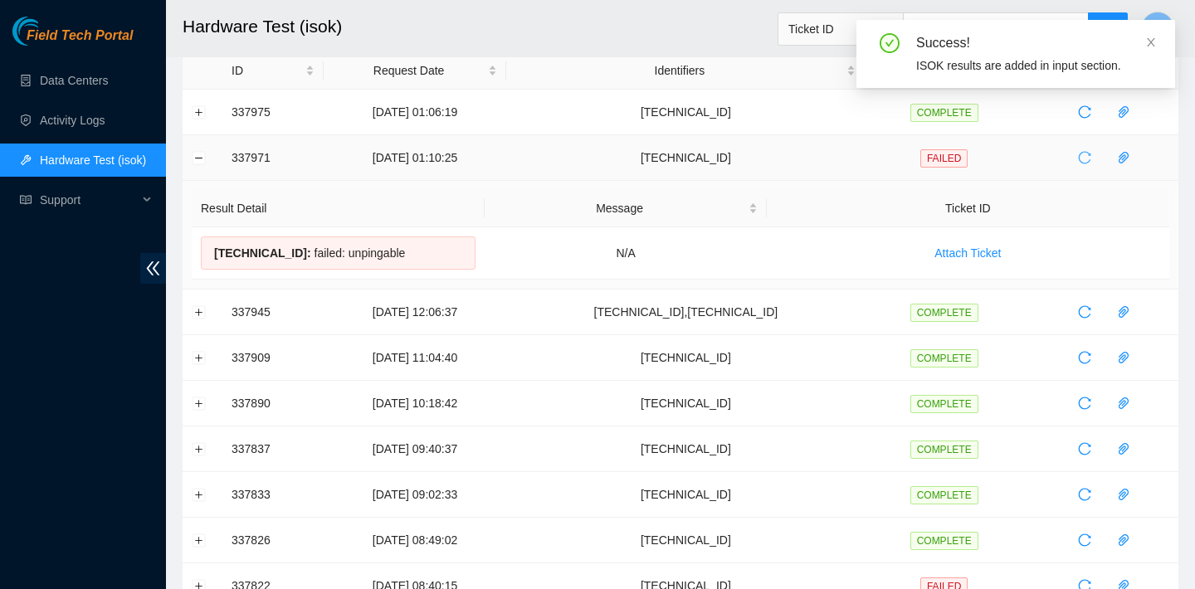
click at [1082, 158] on icon "reload" at bounding box center [1085, 158] width 12 height 12
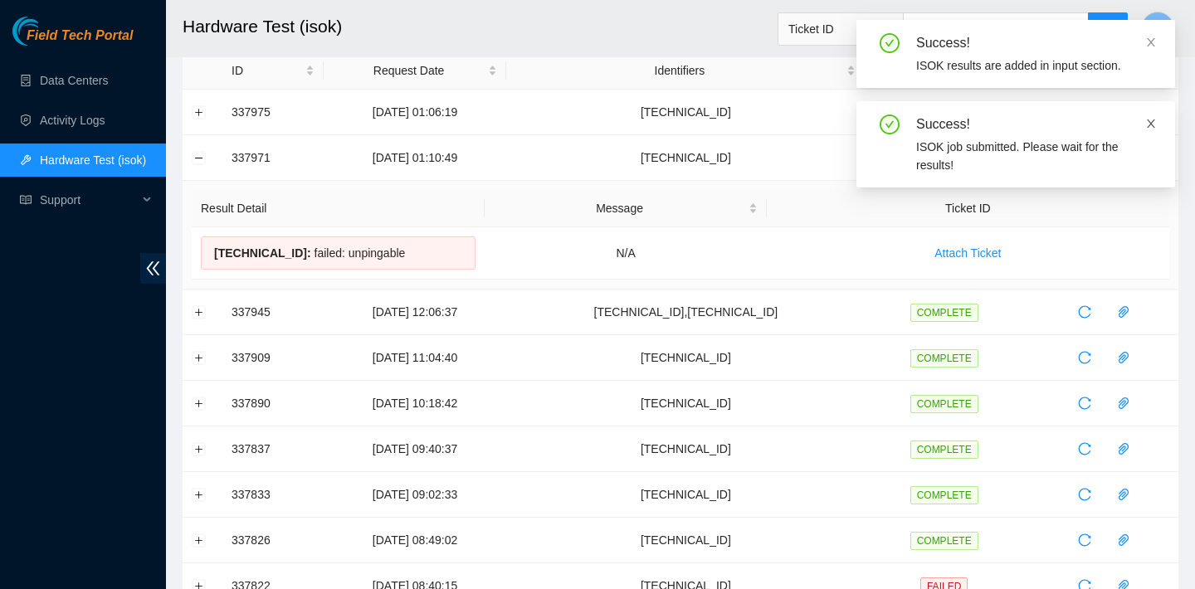
click at [1151, 121] on icon "close" at bounding box center [1151, 124] width 12 height 12
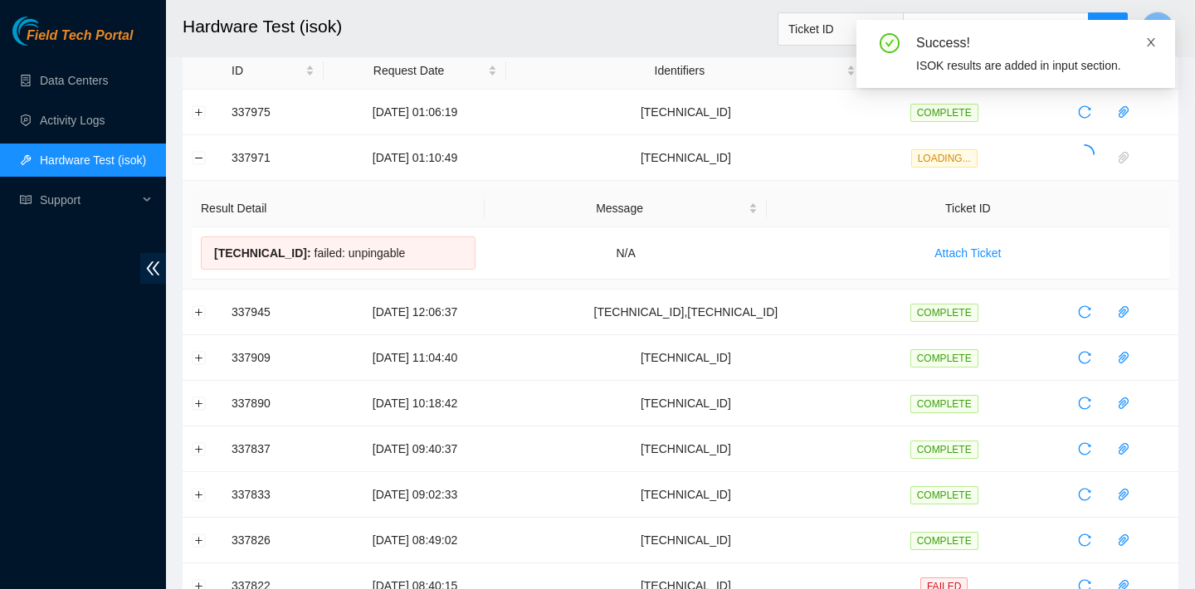
click at [1154, 44] on icon "close" at bounding box center [1151, 43] width 12 height 12
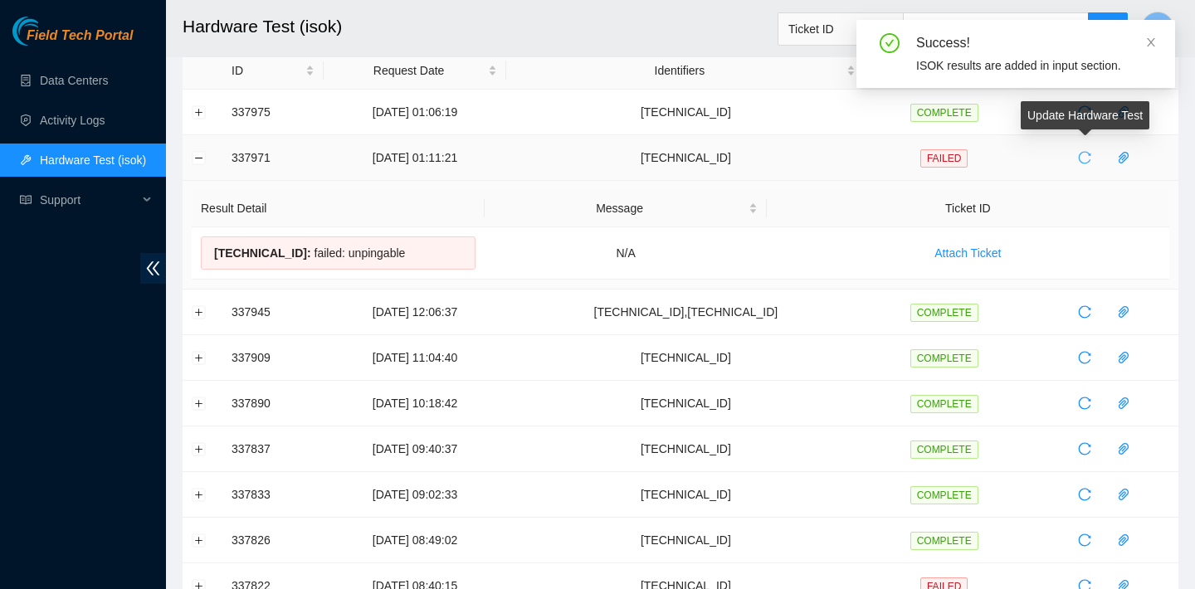
click at [1093, 149] on button "button" at bounding box center [1084, 157] width 27 height 27
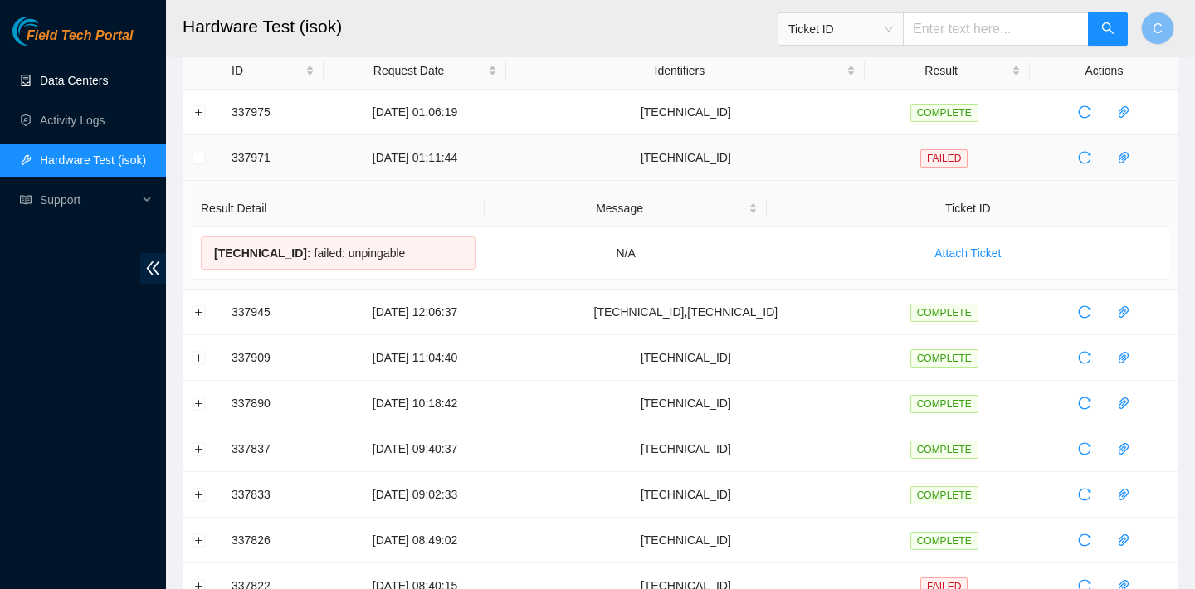
click at [1072, 157] on td at bounding box center [1104, 158] width 149 height 46
click at [1079, 157] on span "reload" at bounding box center [1084, 157] width 25 height 13
click at [1096, 153] on span "reload" at bounding box center [1084, 157] width 25 height 13
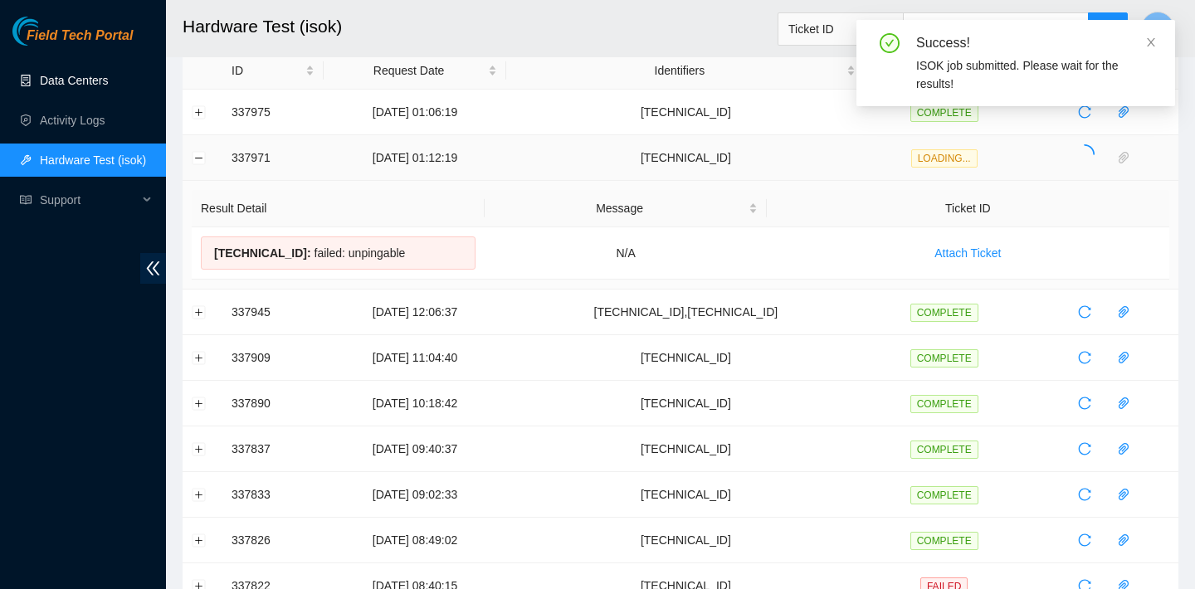
scroll to position [0, 0]
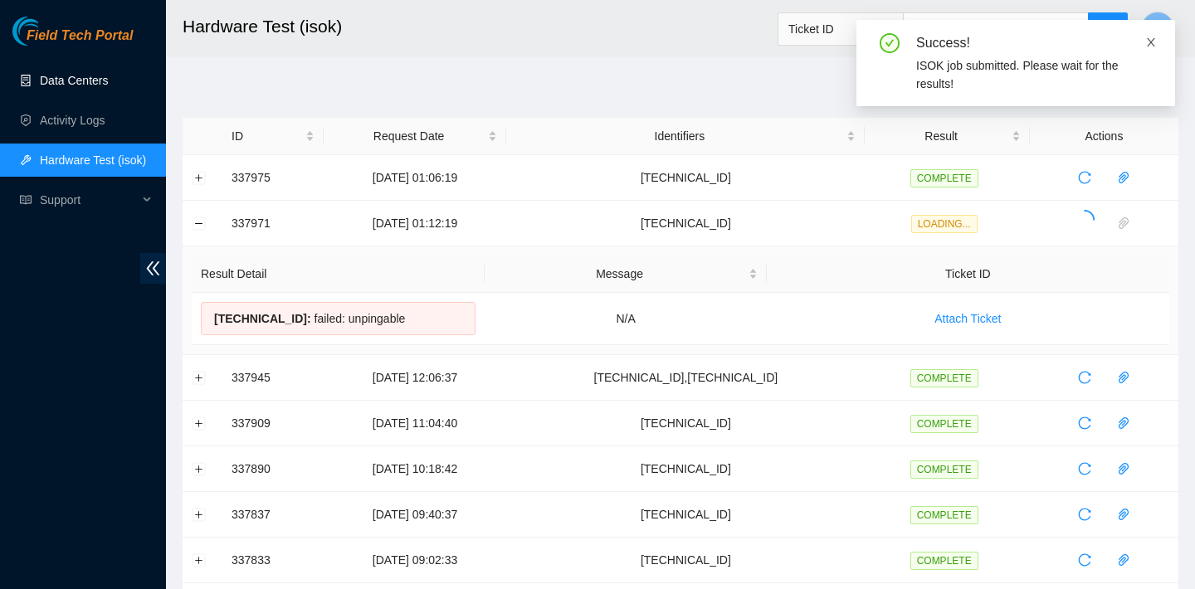
click at [1154, 42] on icon "close" at bounding box center [1151, 43] width 12 height 12
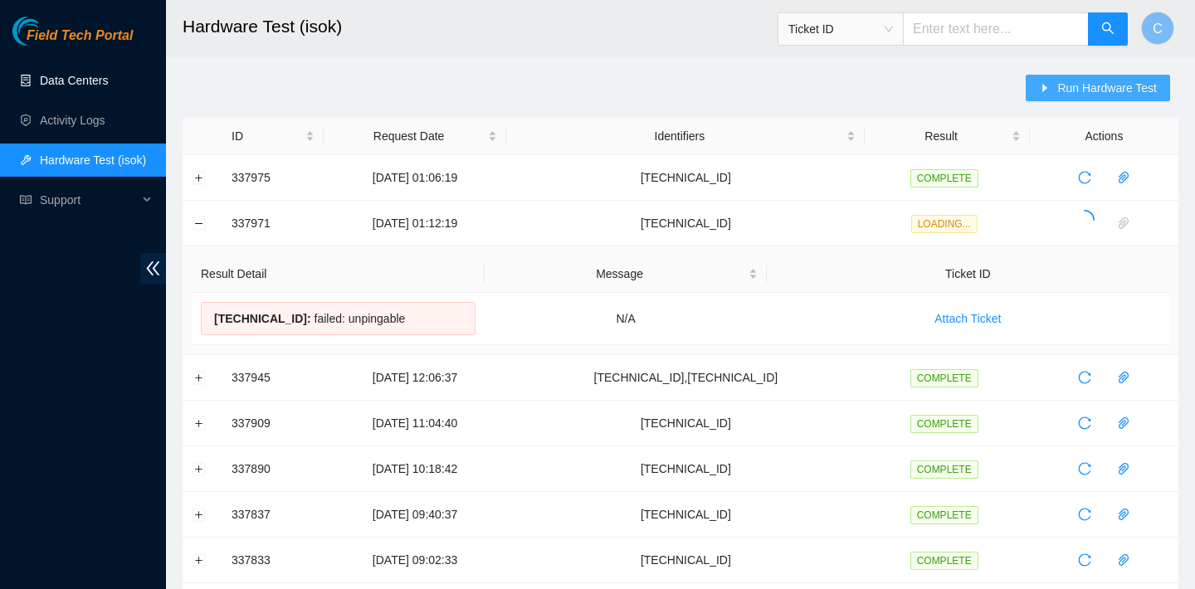
click at [1105, 82] on span "Run Hardware Test" at bounding box center [1107, 88] width 100 height 18
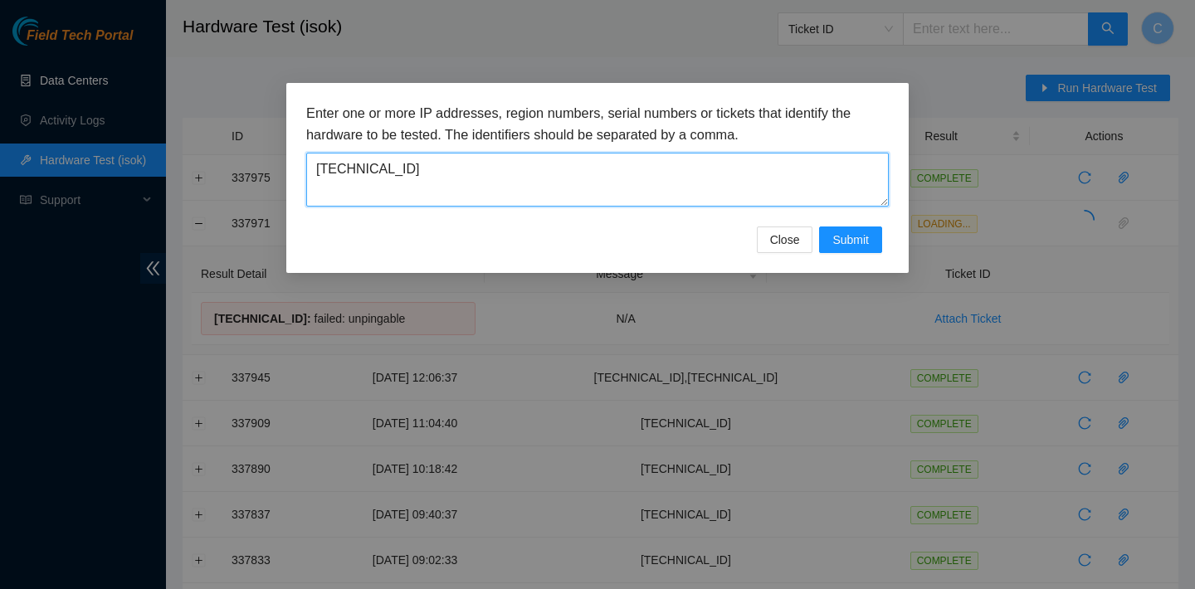
drag, startPoint x: 498, startPoint y: 169, endPoint x: 301, endPoint y: 167, distance: 196.7
click at [301, 167] on div "Enter one or more IP addresses, region numbers, serial numbers or tickets that …" at bounding box center [597, 178] width 622 height 190
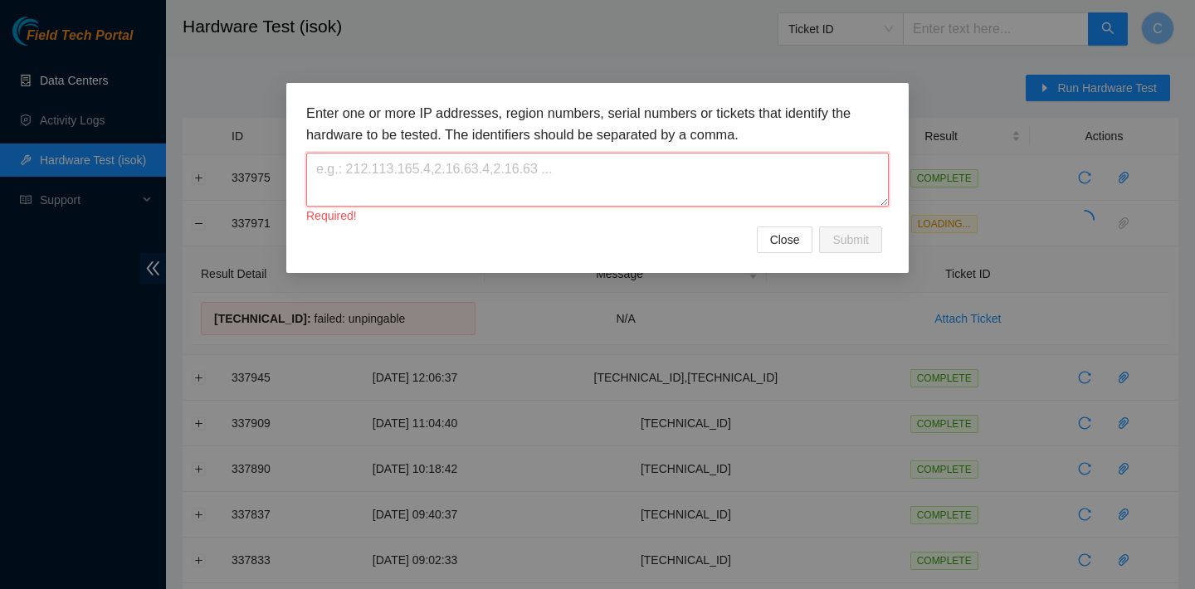
paste textarea "23.43.120.238"
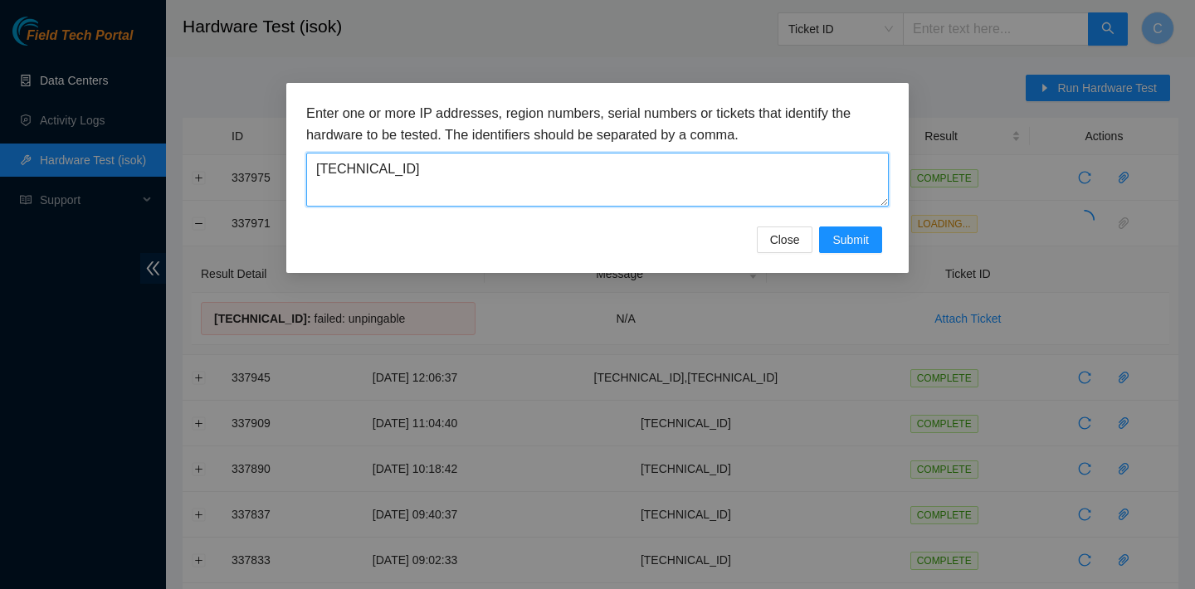
type textarea "23.43.120.238"
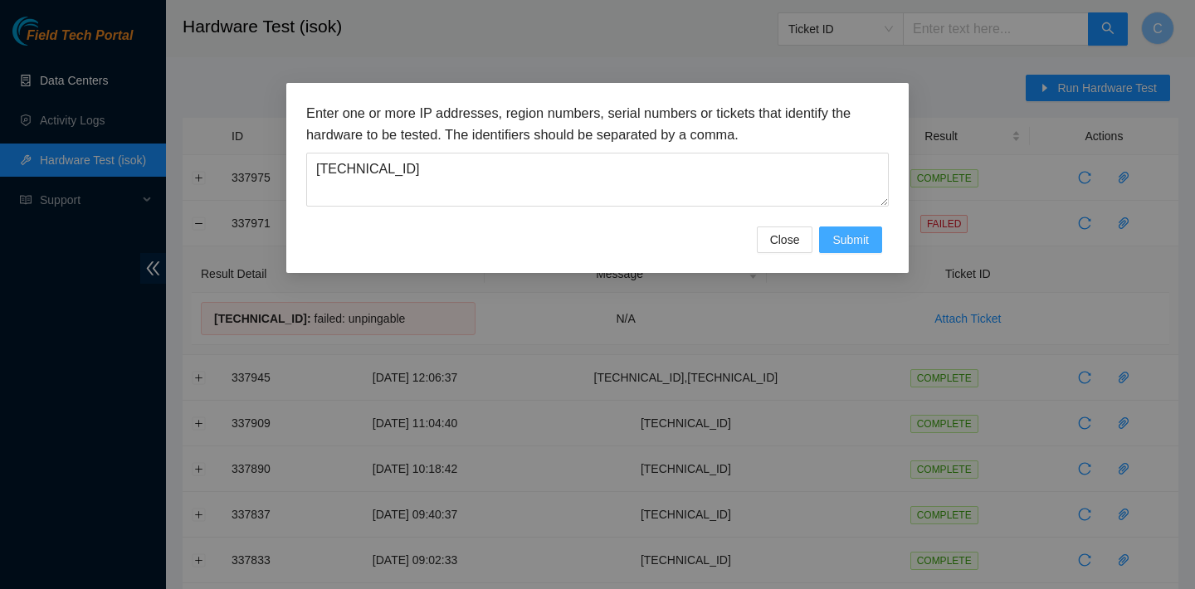
click at [860, 236] on span "Submit" at bounding box center [850, 240] width 37 height 18
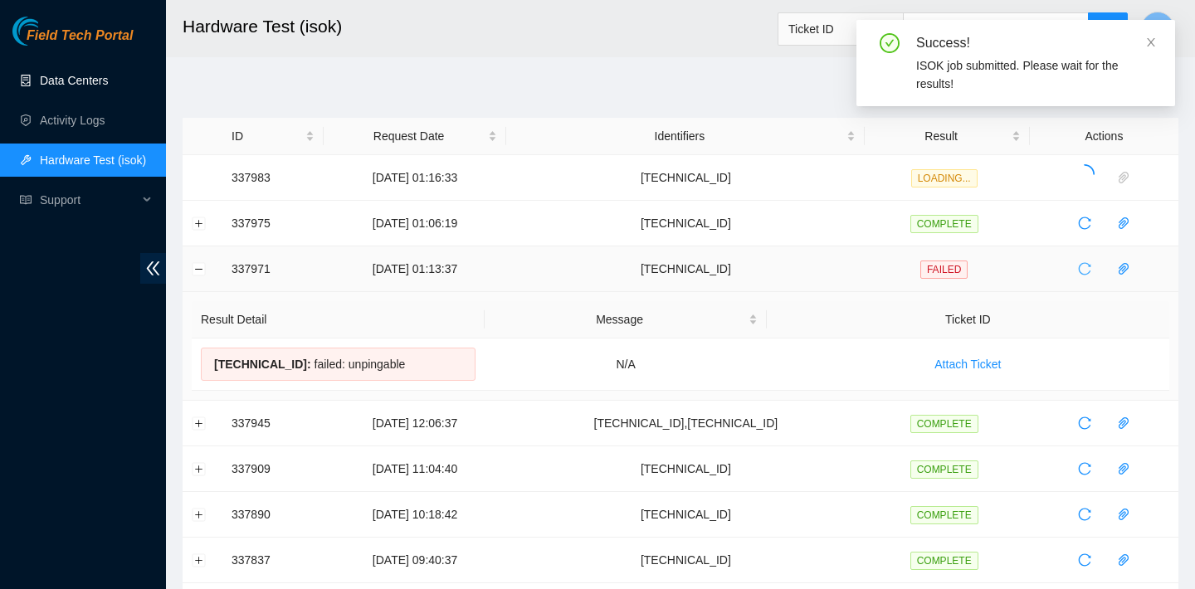
click at [1085, 263] on icon "reload" at bounding box center [1085, 269] width 12 height 12
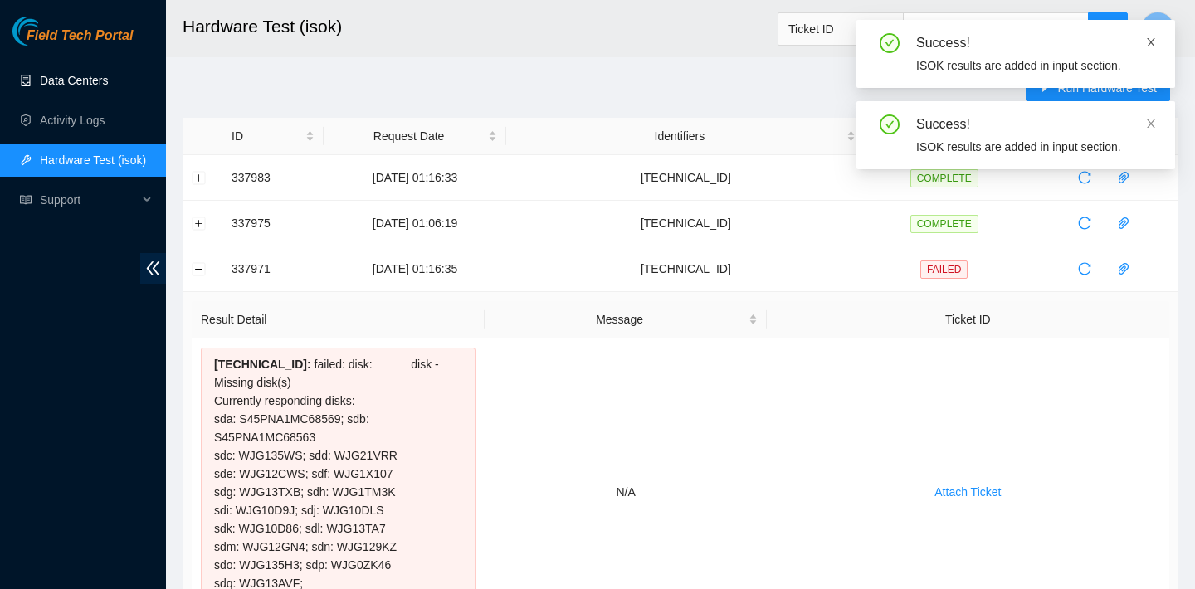
click at [1154, 39] on icon "close" at bounding box center [1151, 43] width 12 height 12
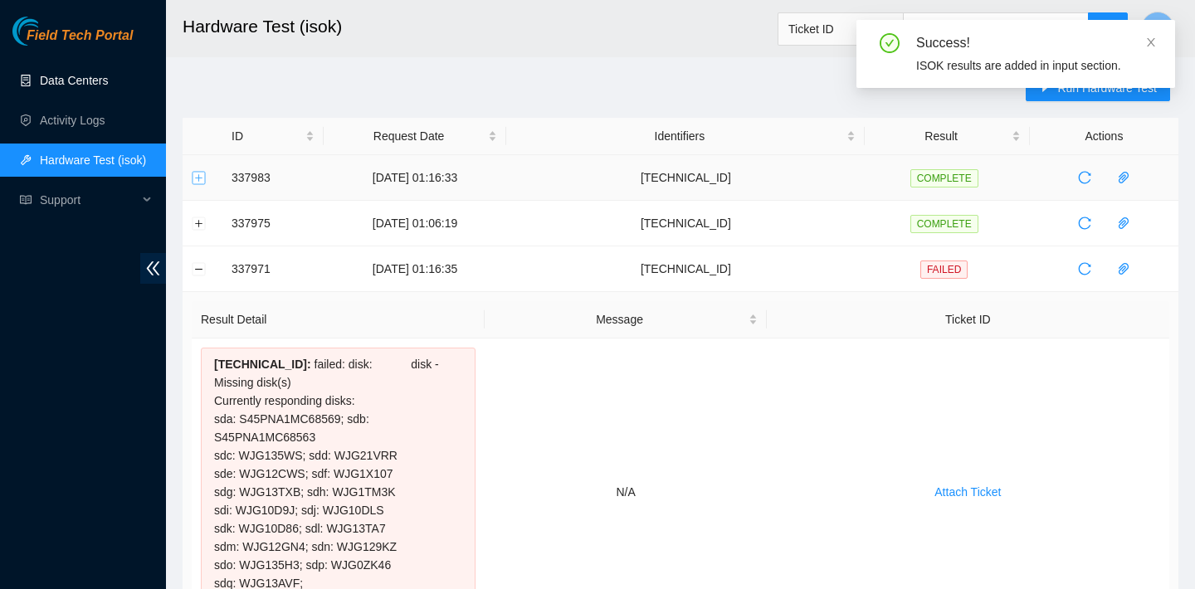
click at [199, 178] on button "Expand row" at bounding box center [199, 177] width 13 height 13
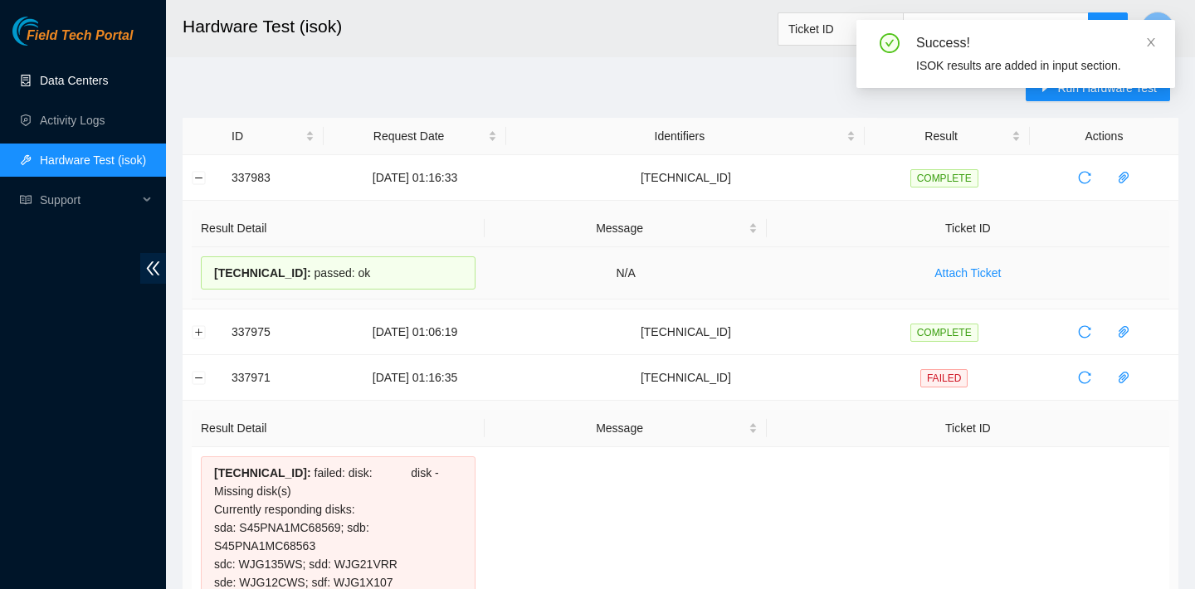
drag, startPoint x: 378, startPoint y: 271, endPoint x: 217, endPoint y: 261, distance: 161.3
click at [217, 261] on div "23.43.120.238 : passed: ok" at bounding box center [338, 272] width 275 height 33
copy div "23.43.120.238 : passed: ok"
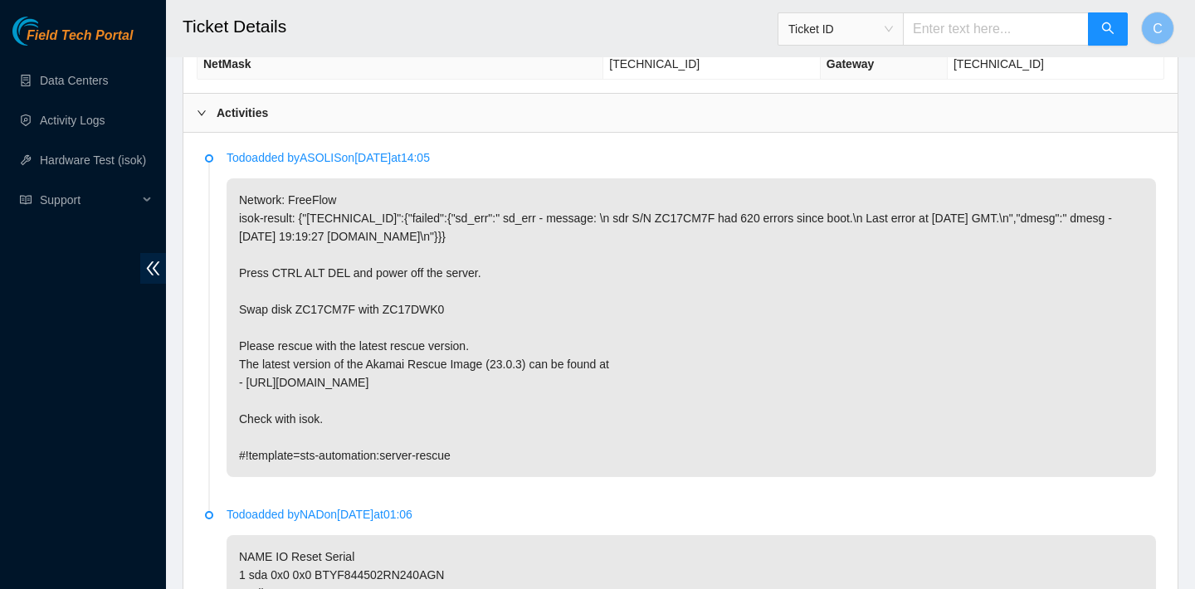
scroll to position [764, 0]
